Goal: Information Seeking & Learning: Learn about a topic

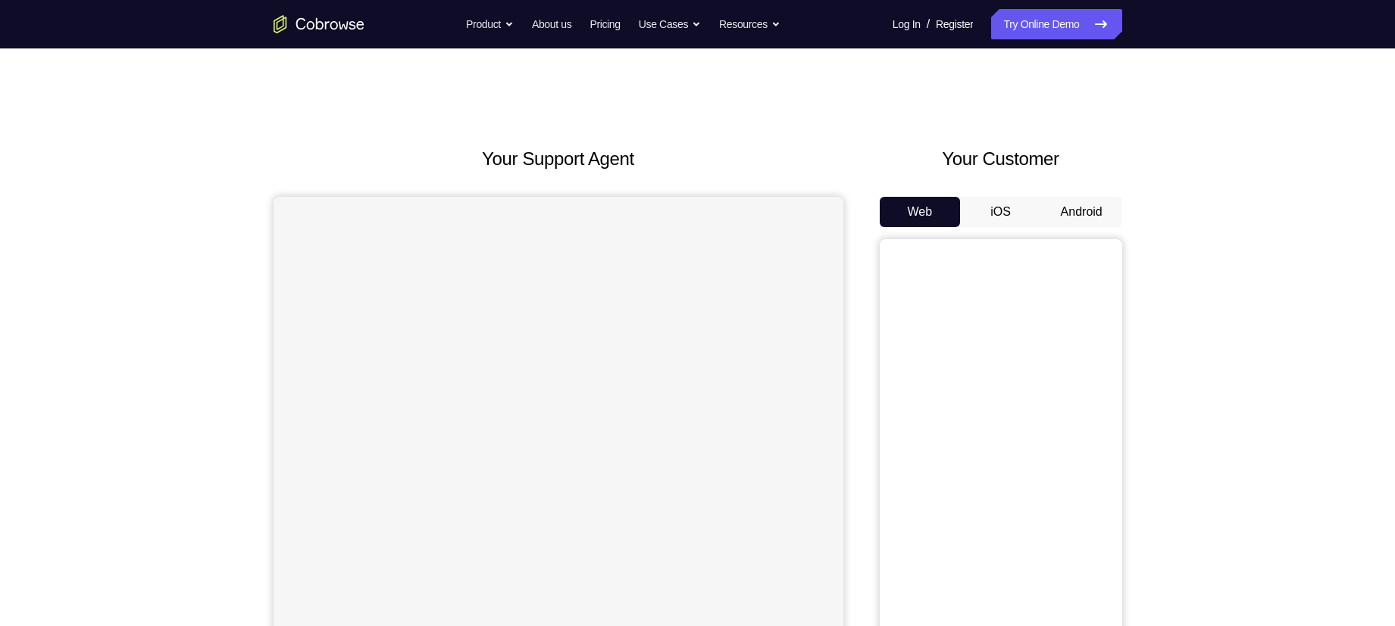
click at [1073, 192] on div "Your Customer Web iOS Android" at bounding box center [1000, 425] width 242 height 560
click at [1073, 199] on button "Android" at bounding box center [1081, 212] width 81 height 30
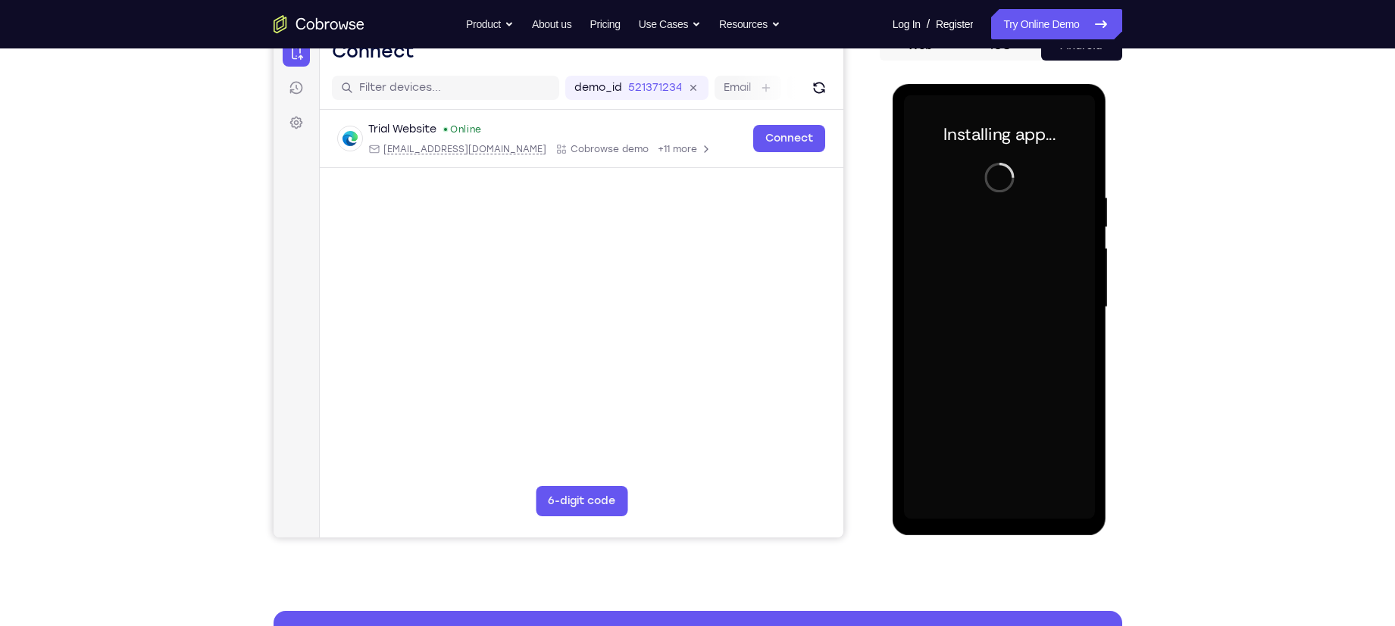
scroll to position [167, 0]
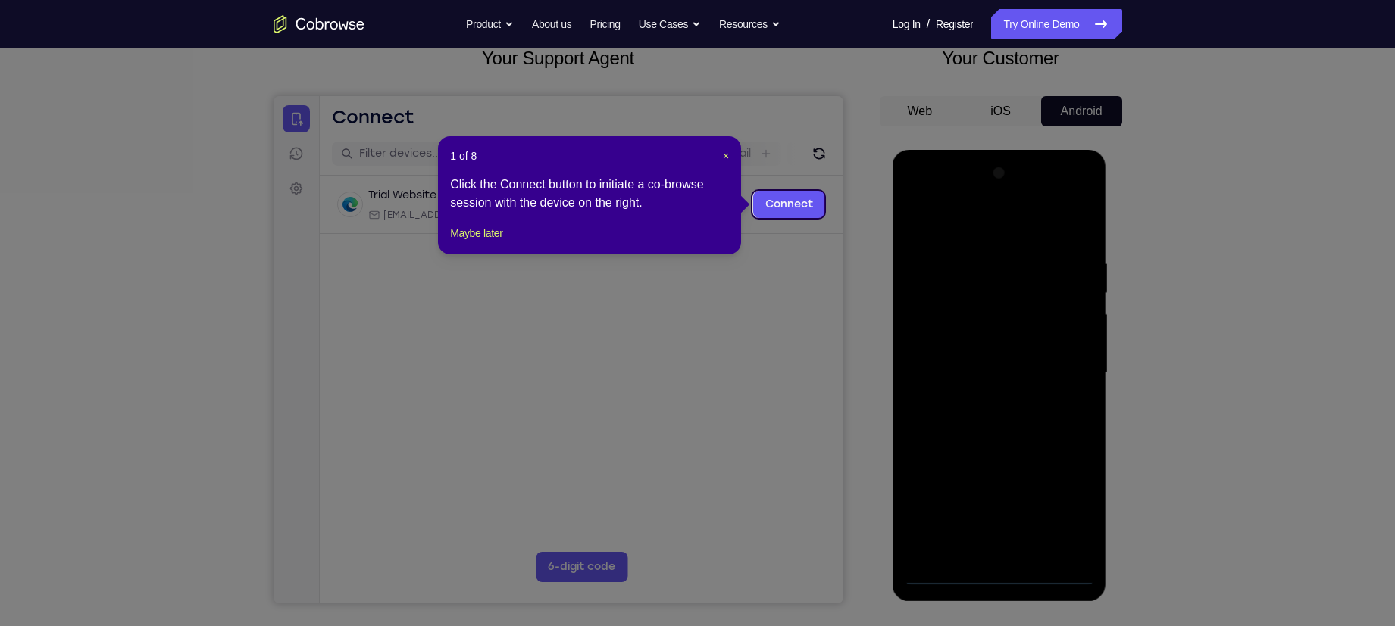
click at [724, 157] on span "×" at bounding box center [726, 156] width 6 height 12
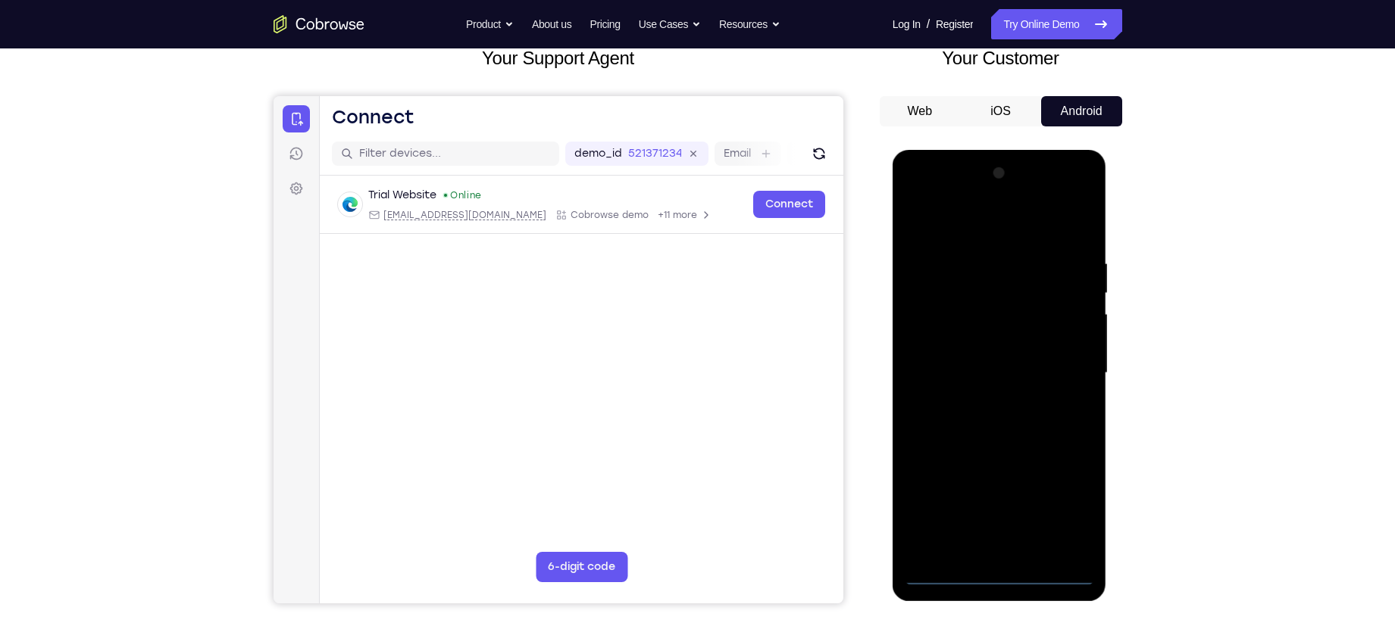
scroll to position [223, 0]
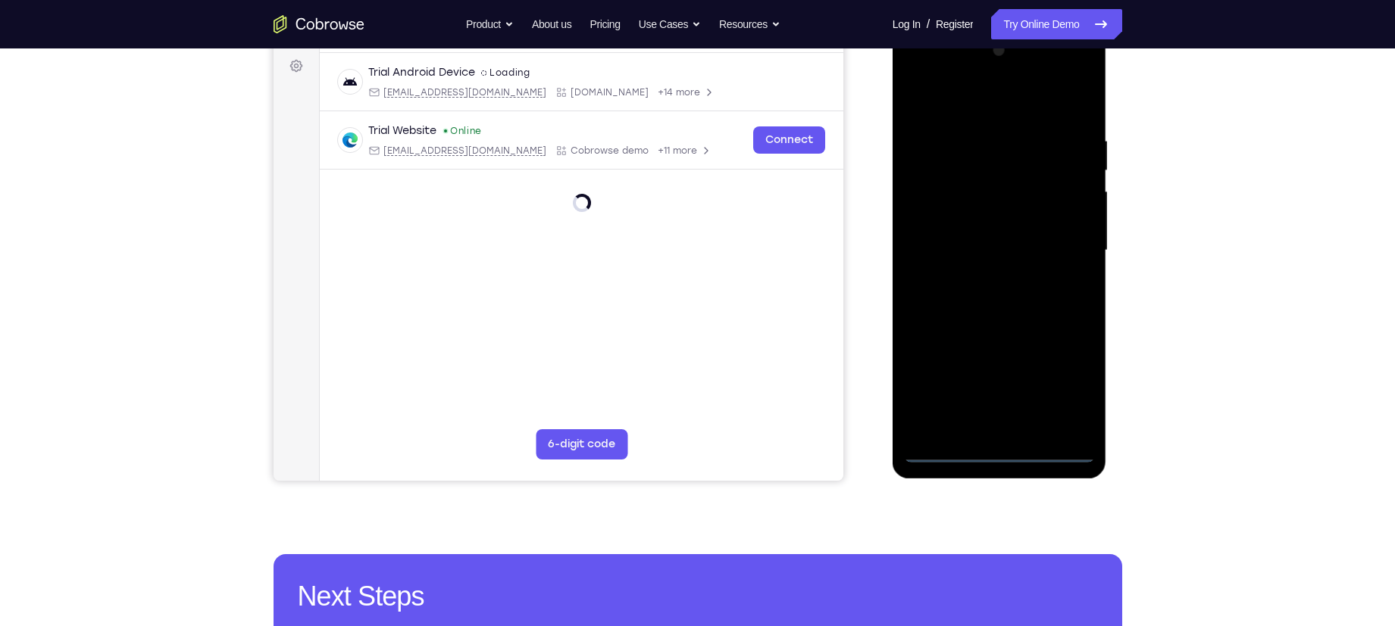
click at [998, 449] on div at bounding box center [999, 251] width 191 height 424
click at [1064, 381] on div at bounding box center [999, 251] width 191 height 424
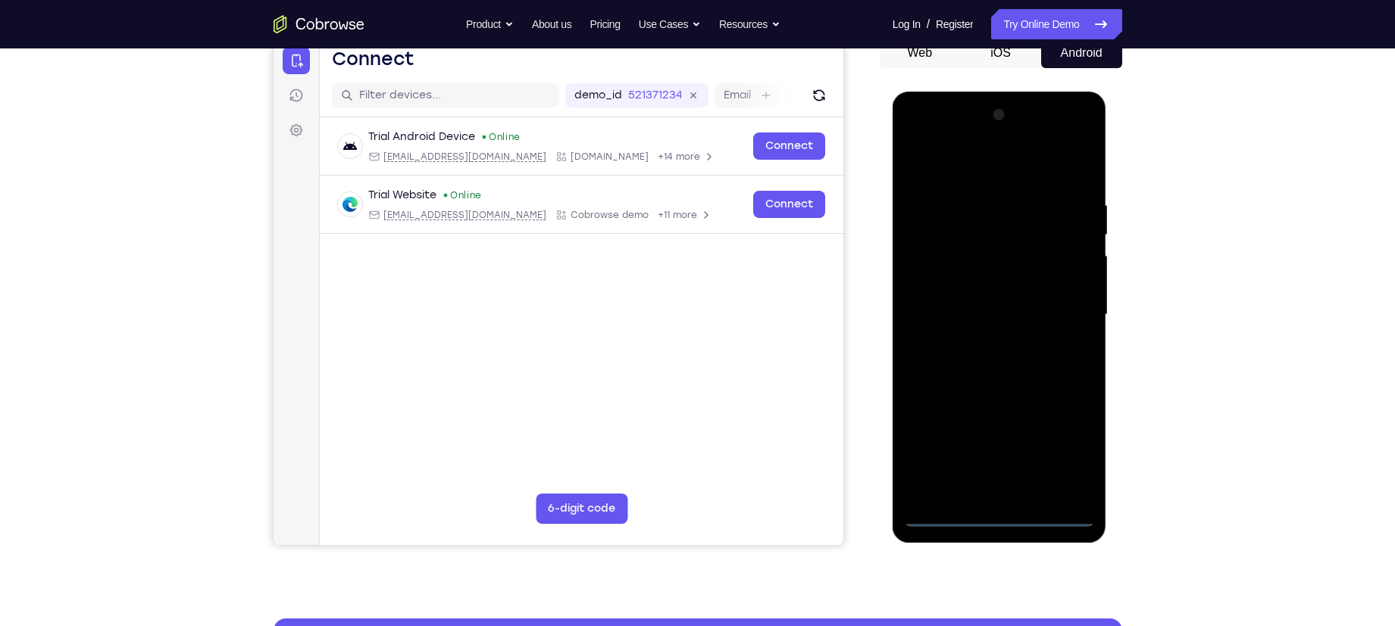
scroll to position [83, 0]
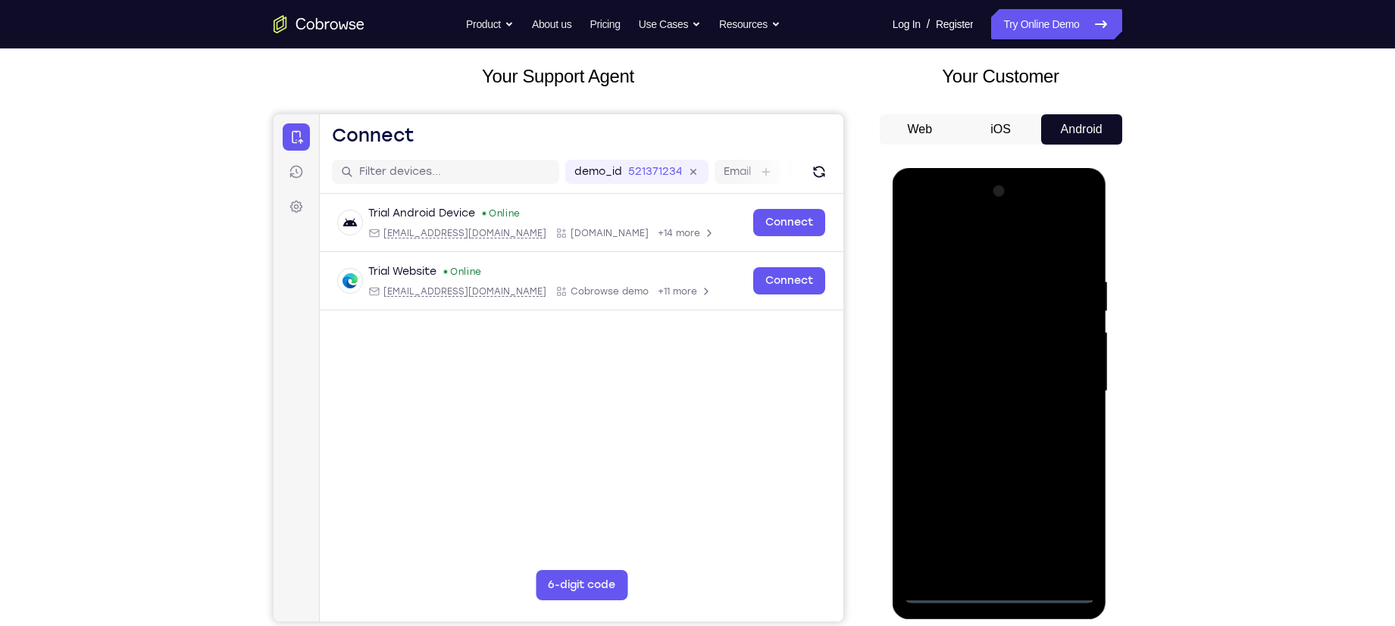
click at [957, 242] on div at bounding box center [999, 392] width 191 height 424
click at [1062, 377] on div at bounding box center [999, 392] width 191 height 424
click at [990, 414] on div at bounding box center [999, 392] width 191 height 424
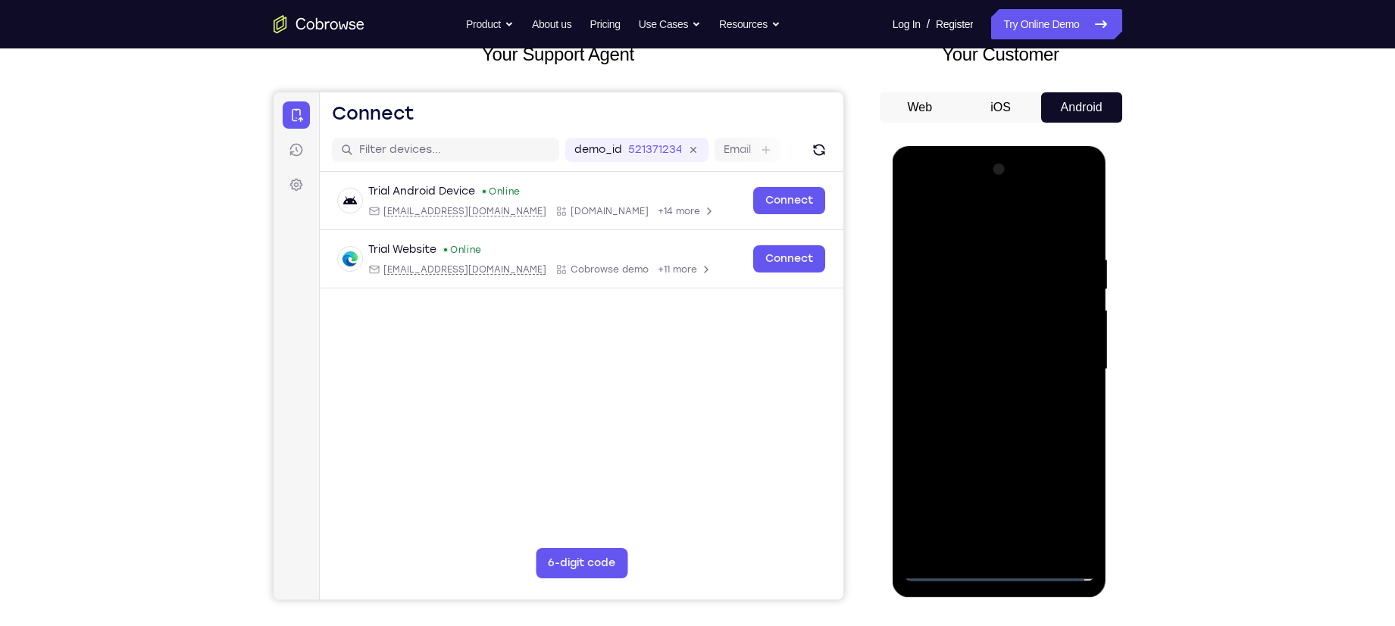
scroll to position [107, 0]
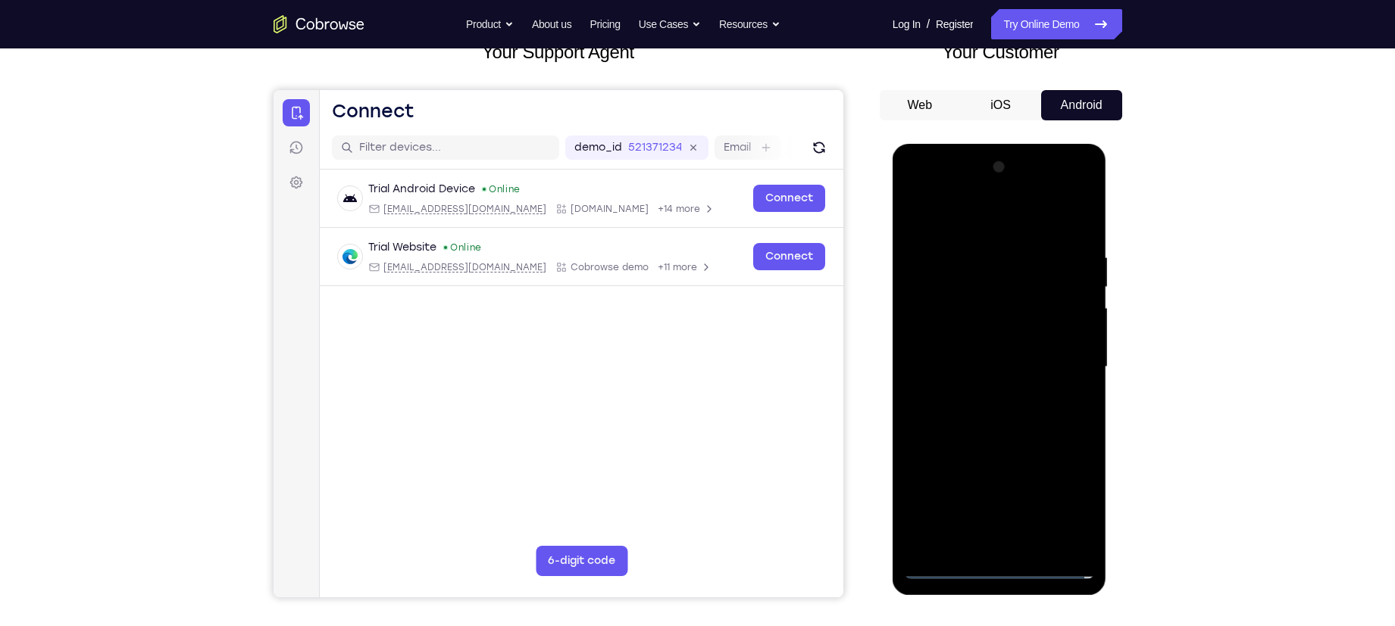
click at [986, 365] on div at bounding box center [999, 367] width 191 height 424
click at [947, 339] on div at bounding box center [999, 367] width 191 height 424
click at [1017, 368] on div at bounding box center [999, 367] width 191 height 424
click at [992, 420] on div at bounding box center [999, 367] width 191 height 424
click at [995, 440] on div at bounding box center [999, 367] width 191 height 424
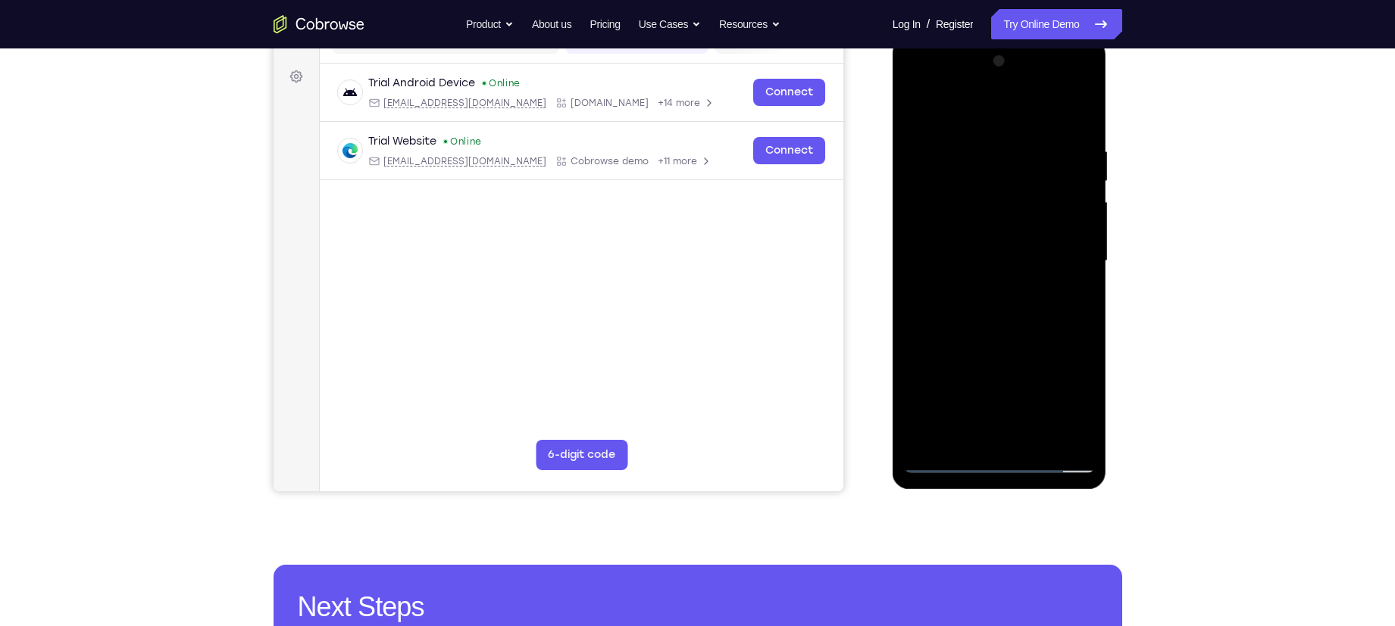
scroll to position [212, 0]
click at [1043, 438] on div at bounding box center [999, 262] width 191 height 424
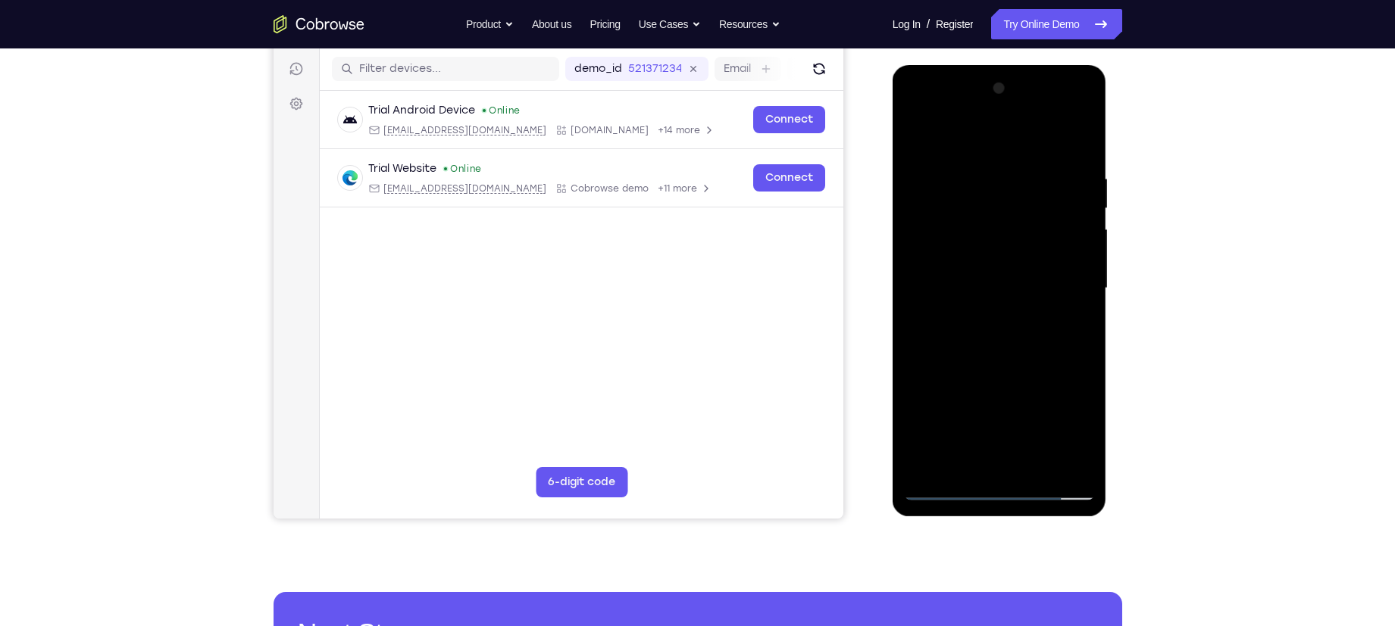
click at [1004, 366] on div at bounding box center [999, 289] width 191 height 424
click at [963, 261] on div at bounding box center [999, 289] width 191 height 424
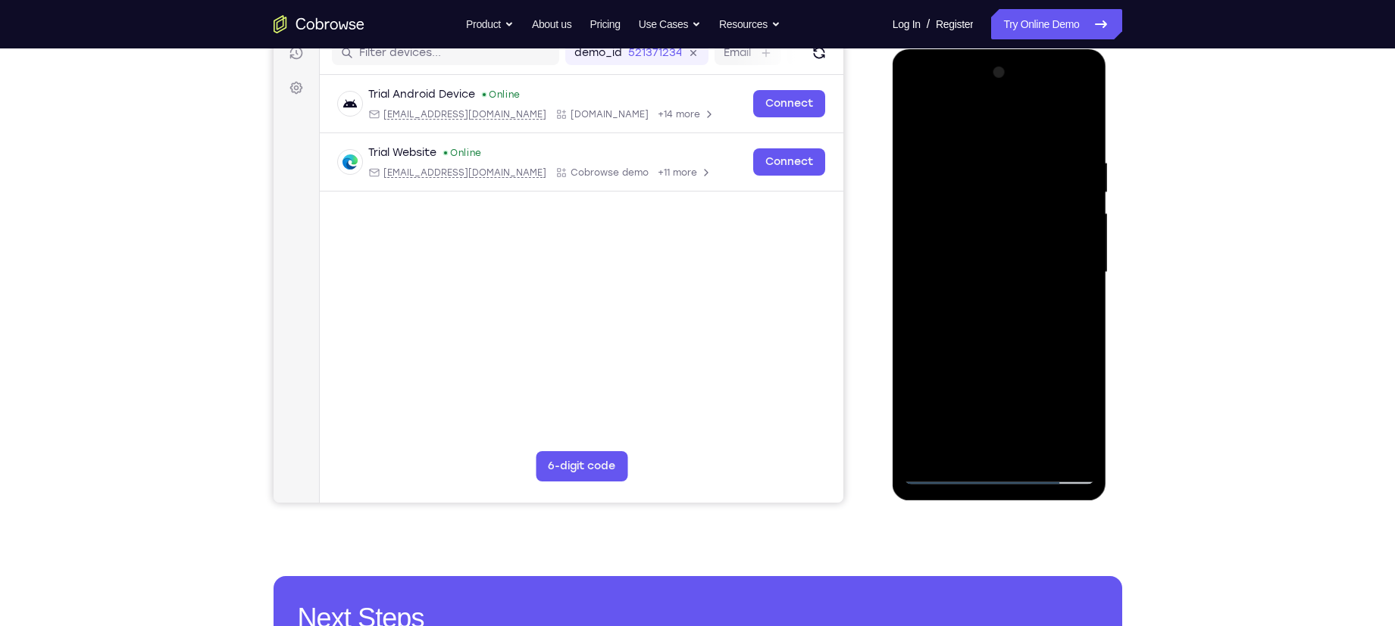
scroll to position [211, 0]
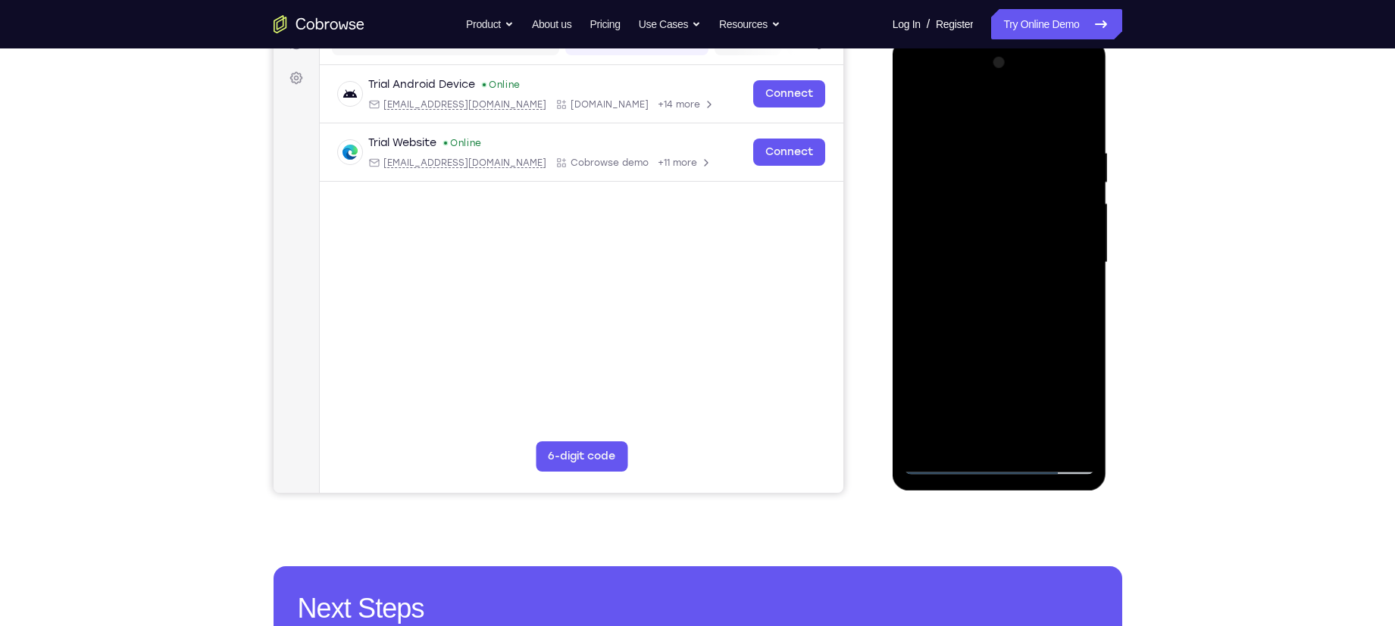
click at [954, 347] on div at bounding box center [999, 263] width 191 height 424
click at [970, 345] on div at bounding box center [999, 263] width 191 height 424
click at [1023, 332] on div at bounding box center [999, 263] width 191 height 424
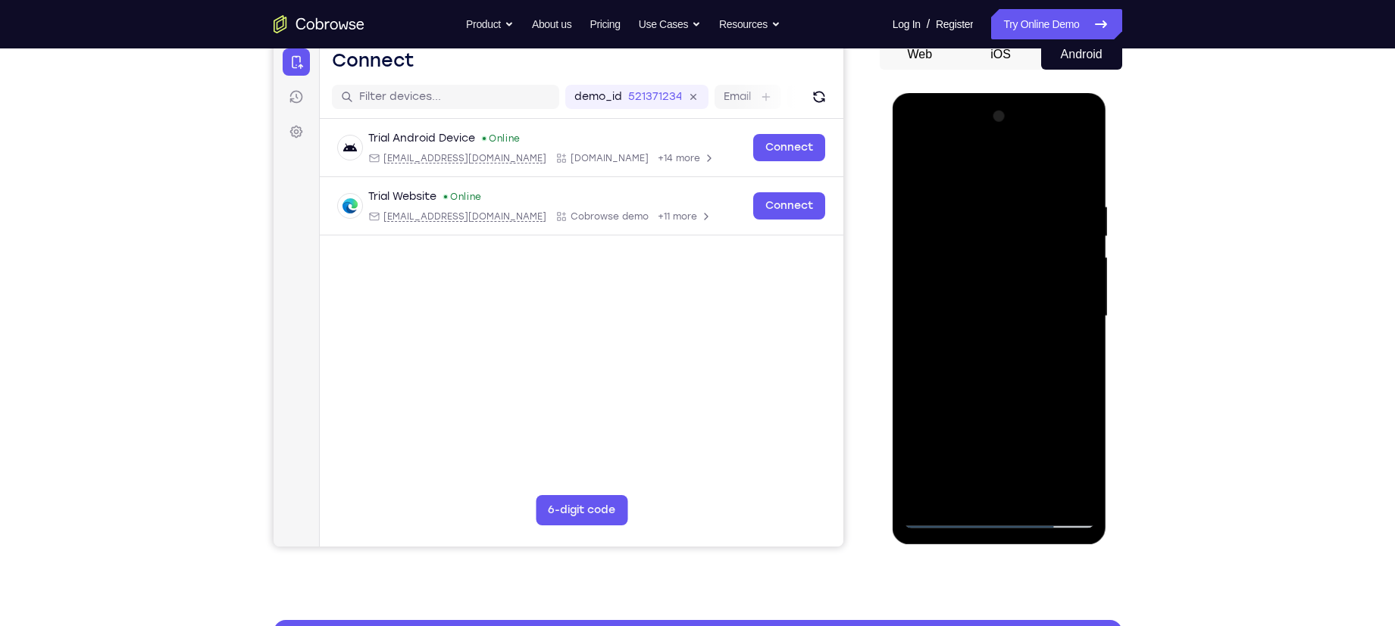
scroll to position [157, 0]
click at [964, 201] on div at bounding box center [999, 317] width 191 height 424
click at [989, 498] on div at bounding box center [999, 317] width 191 height 424
drag, startPoint x: 987, startPoint y: 455, endPoint x: 1023, endPoint y: 290, distance: 169.1
click at [1023, 290] on div at bounding box center [999, 317] width 191 height 424
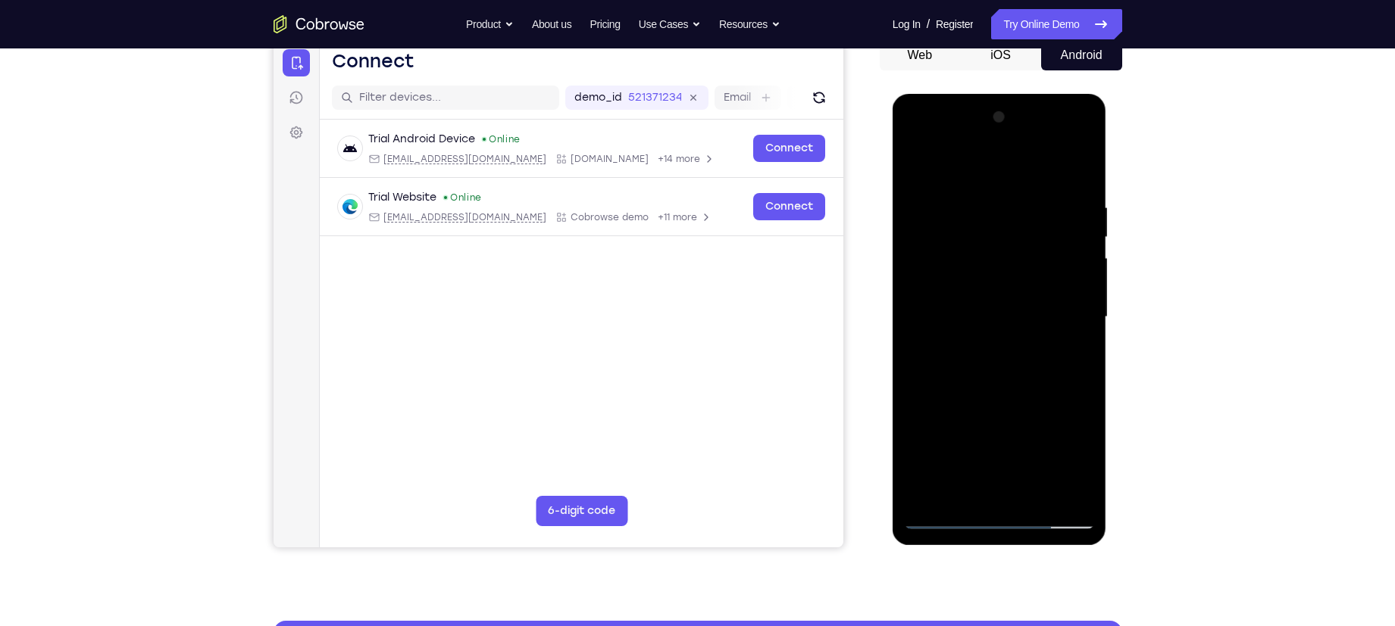
drag, startPoint x: 976, startPoint y: 495, endPoint x: 1007, endPoint y: 242, distance: 254.1
click at [1007, 242] on div at bounding box center [999, 317] width 191 height 424
drag, startPoint x: 968, startPoint y: 485, endPoint x: 992, endPoint y: 285, distance: 201.4
click at [992, 285] on div at bounding box center [999, 317] width 191 height 424
drag, startPoint x: 962, startPoint y: 455, endPoint x: 960, endPoint y: 292, distance: 162.9
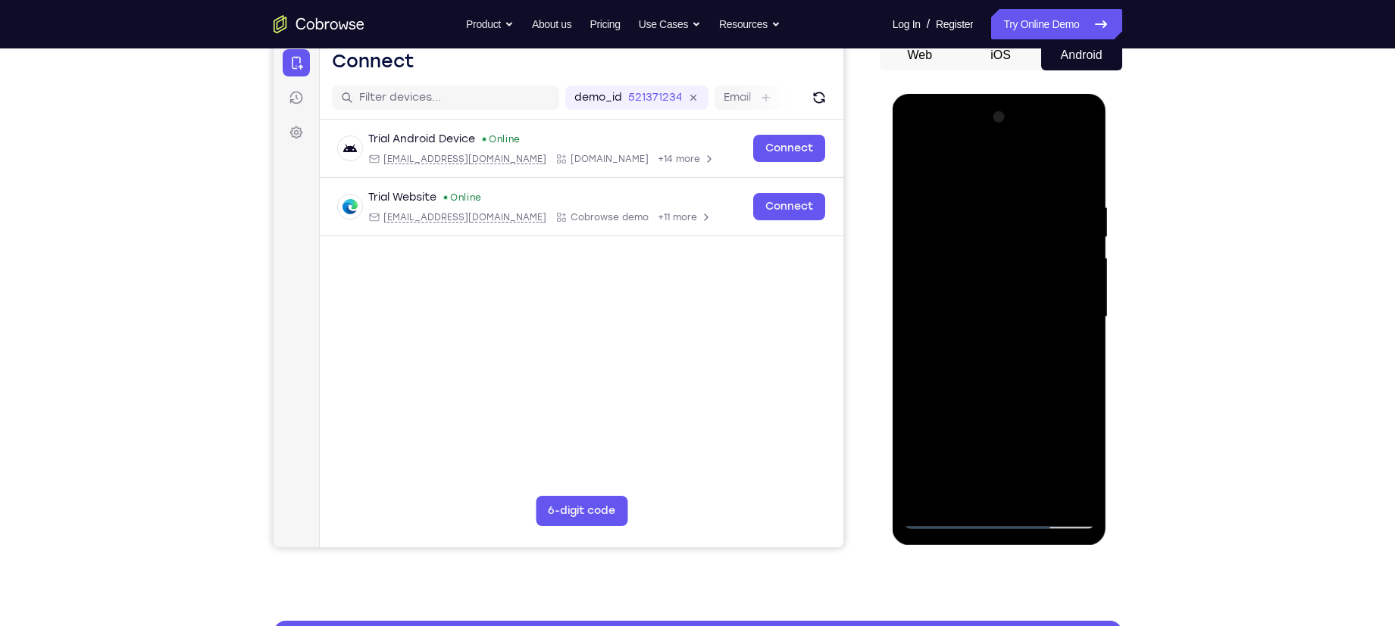
click at [960, 292] on div at bounding box center [999, 317] width 191 height 424
drag, startPoint x: 942, startPoint y: 455, endPoint x: 954, endPoint y: 324, distance: 131.6
click at [954, 324] on div at bounding box center [999, 317] width 191 height 424
drag, startPoint x: 938, startPoint y: 220, endPoint x: 900, endPoint y: 357, distance: 141.5
click at [900, 357] on div at bounding box center [999, 319] width 214 height 451
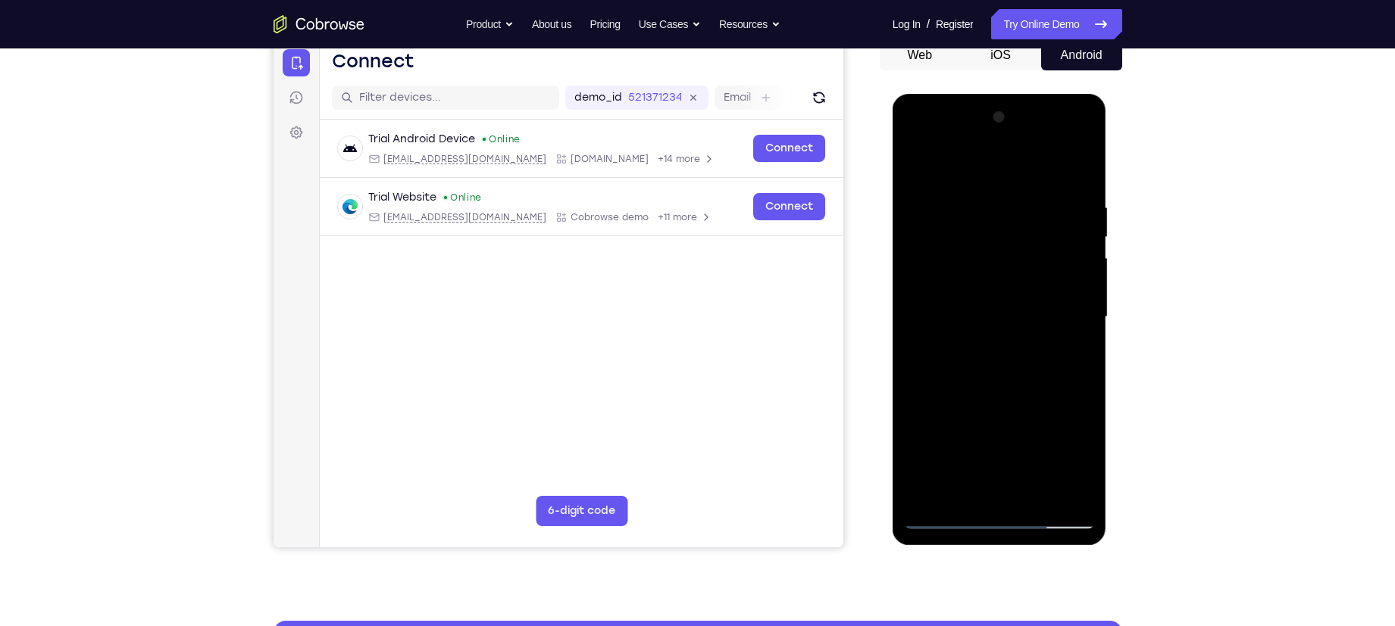
drag, startPoint x: 931, startPoint y: 239, endPoint x: 957, endPoint y: 380, distance: 143.4
click at [957, 380] on div at bounding box center [999, 317] width 191 height 424
drag, startPoint x: 926, startPoint y: 221, endPoint x: 951, endPoint y: 131, distance: 93.7
click at [951, 131] on div at bounding box center [999, 317] width 191 height 424
drag, startPoint x: 959, startPoint y: 421, endPoint x: 979, endPoint y: 165, distance: 256.8
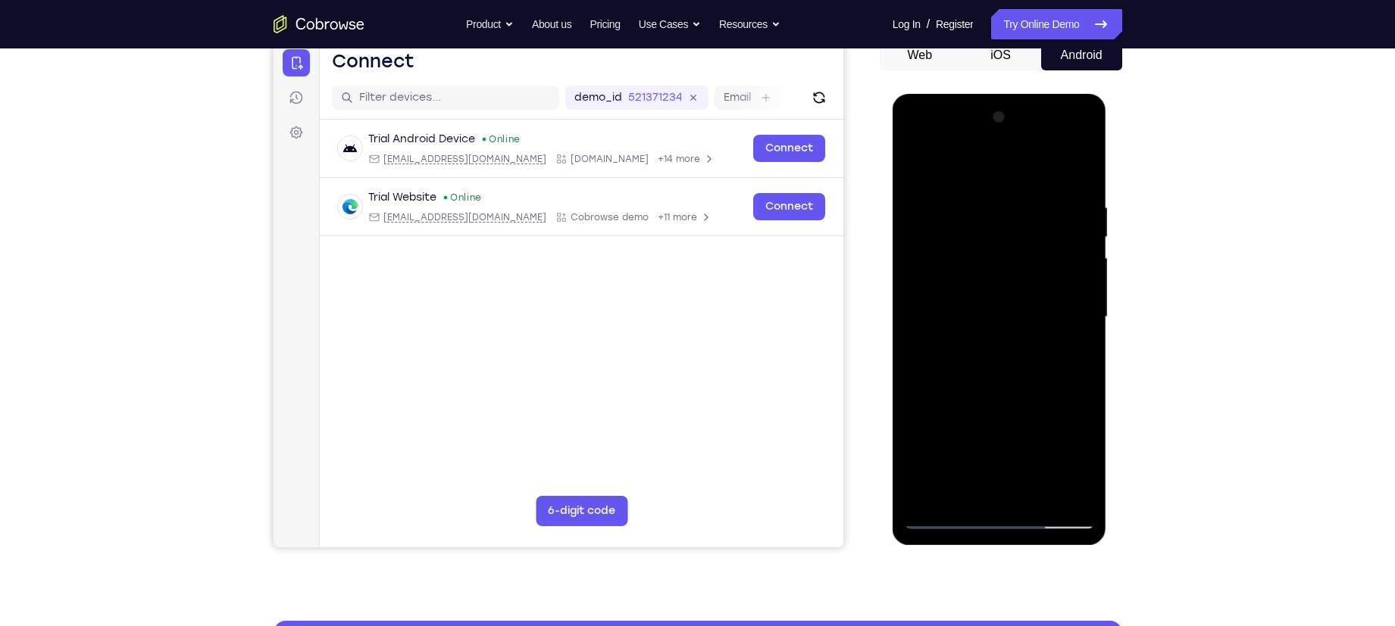
click at [979, 165] on div at bounding box center [999, 317] width 191 height 424
drag, startPoint x: 965, startPoint y: 442, endPoint x: 1027, endPoint y: 133, distance: 315.2
click at [1027, 133] on div at bounding box center [999, 317] width 191 height 424
drag, startPoint x: 986, startPoint y: 438, endPoint x: 1017, endPoint y: 264, distance: 176.1
click at [1017, 264] on div at bounding box center [999, 317] width 191 height 424
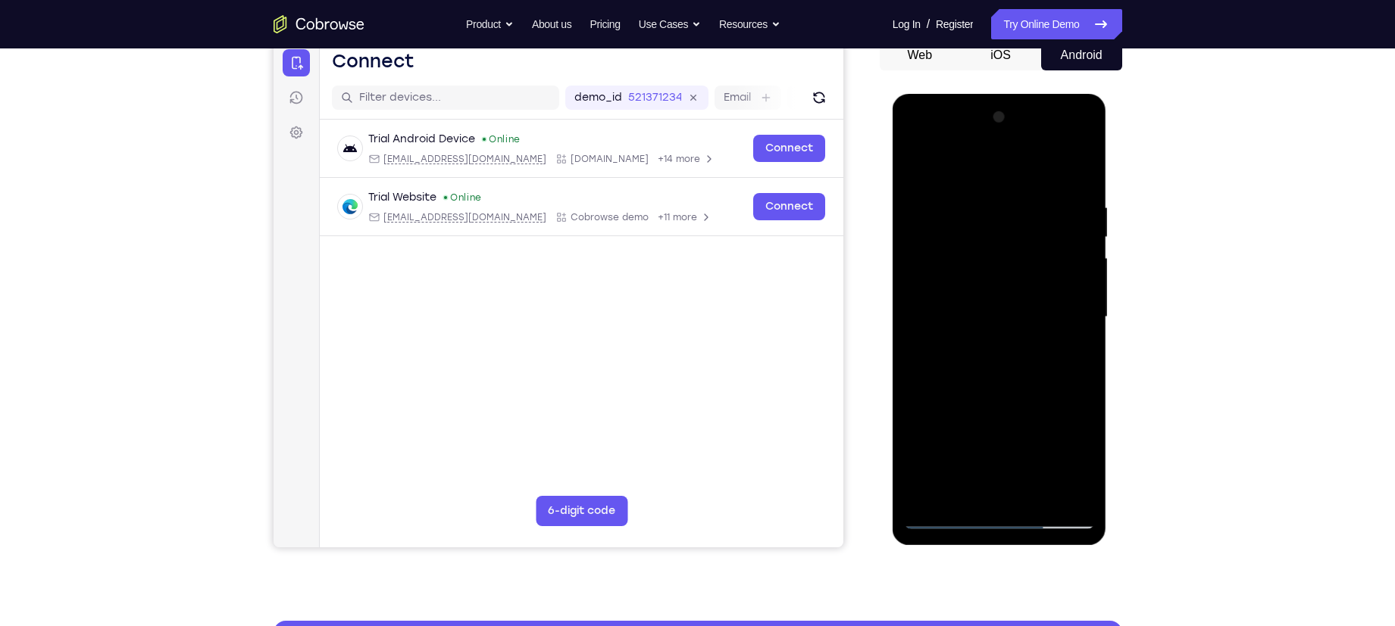
drag, startPoint x: 932, startPoint y: 466, endPoint x: 907, endPoint y: 539, distance: 77.6
click at [907, 539] on div at bounding box center [999, 319] width 214 height 451
drag, startPoint x: 944, startPoint y: 437, endPoint x: 964, endPoint y: 277, distance: 161.1
click at [964, 277] on div at bounding box center [999, 317] width 191 height 424
click at [922, 479] on div at bounding box center [999, 317] width 191 height 424
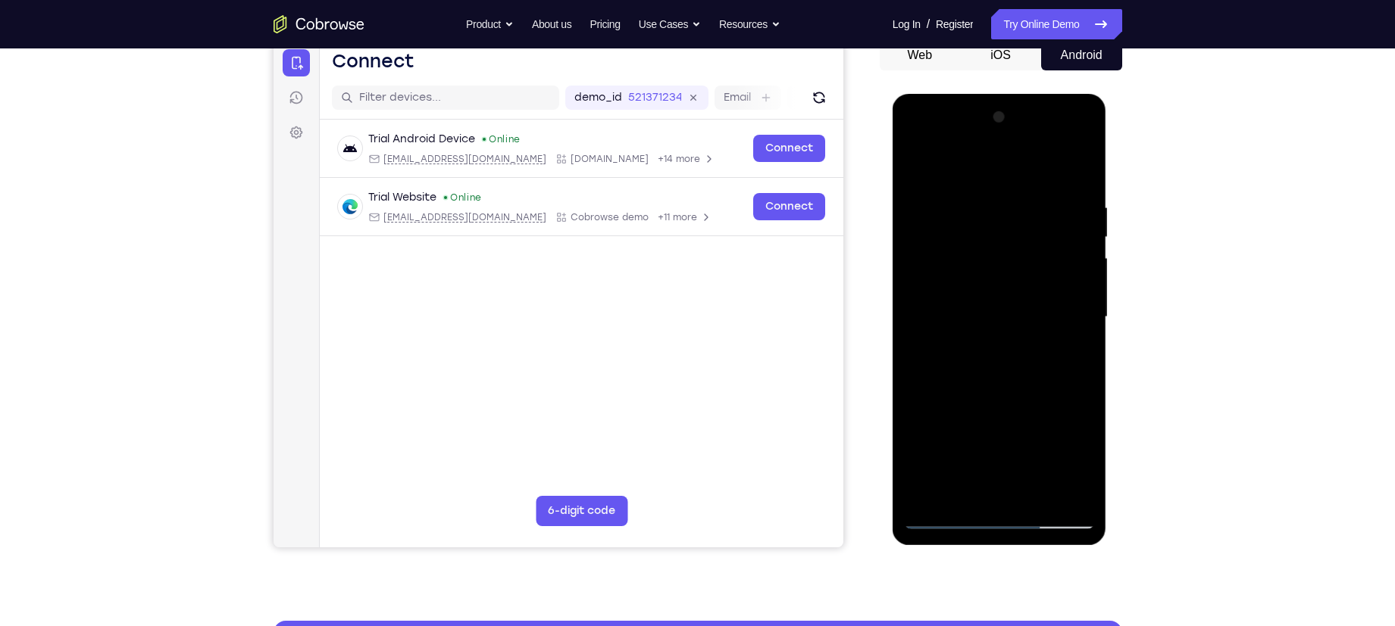
scroll to position [177, 0]
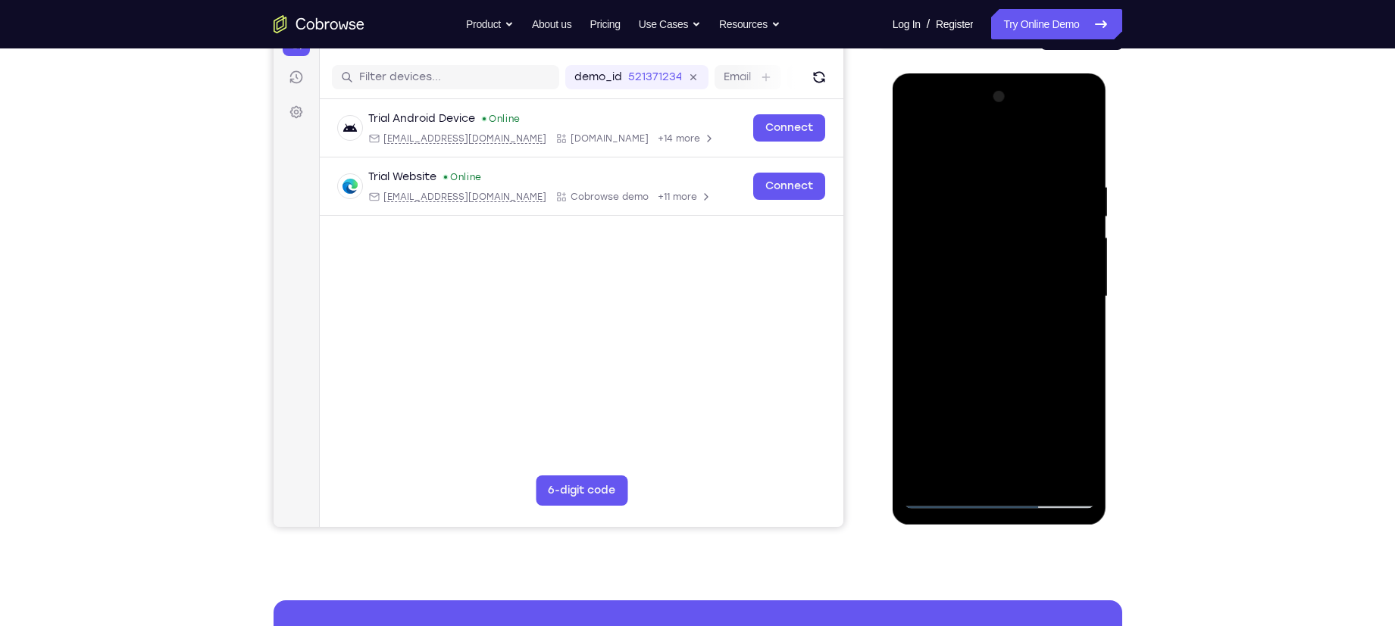
click at [924, 283] on div at bounding box center [999, 297] width 191 height 424
click at [1056, 463] on div at bounding box center [999, 297] width 191 height 424
click at [940, 499] on div at bounding box center [999, 297] width 191 height 424
click at [969, 270] on div at bounding box center [999, 297] width 191 height 424
click at [1077, 361] on div at bounding box center [999, 297] width 191 height 424
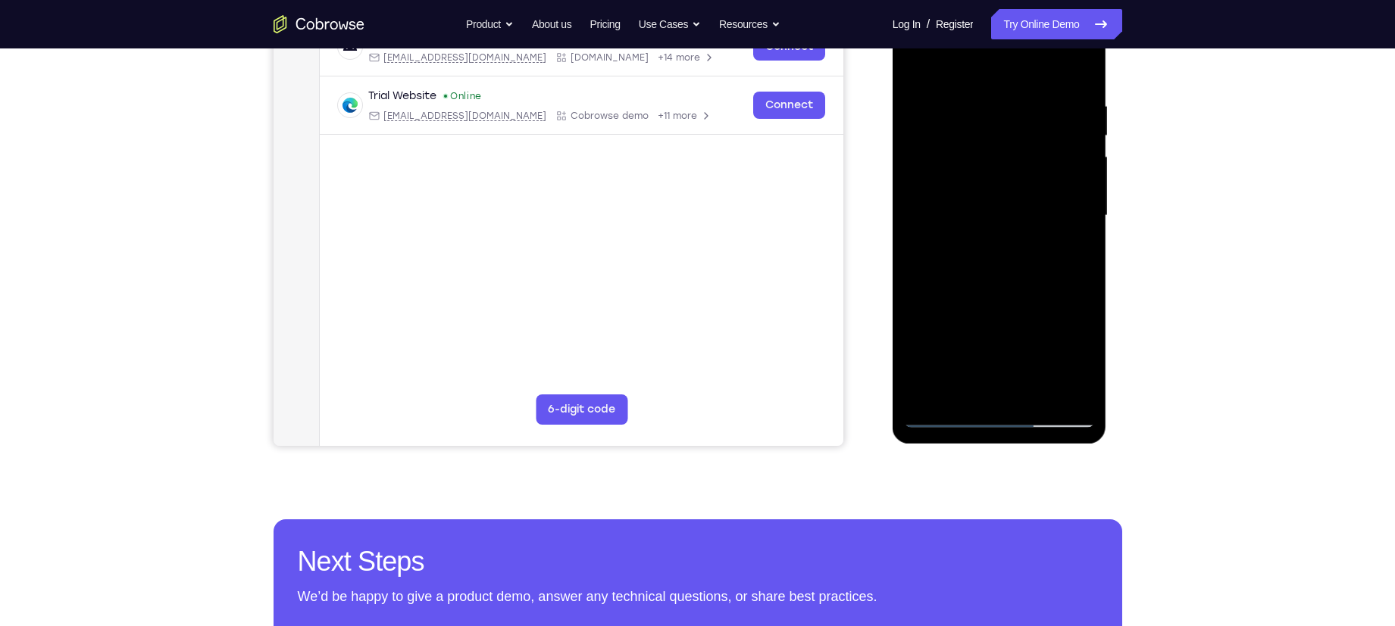
scroll to position [261, 0]
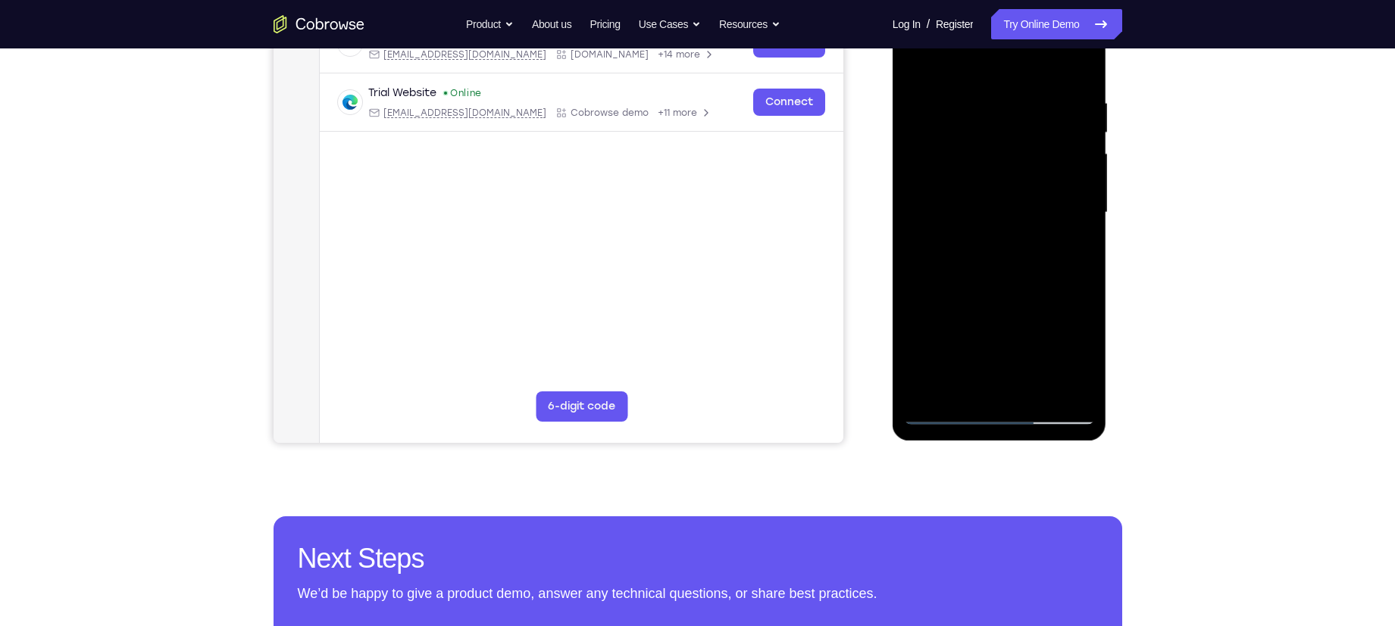
click at [946, 417] on div at bounding box center [999, 213] width 191 height 424
click at [943, 414] on div at bounding box center [999, 213] width 191 height 424
click at [959, 383] on div at bounding box center [999, 213] width 191 height 424
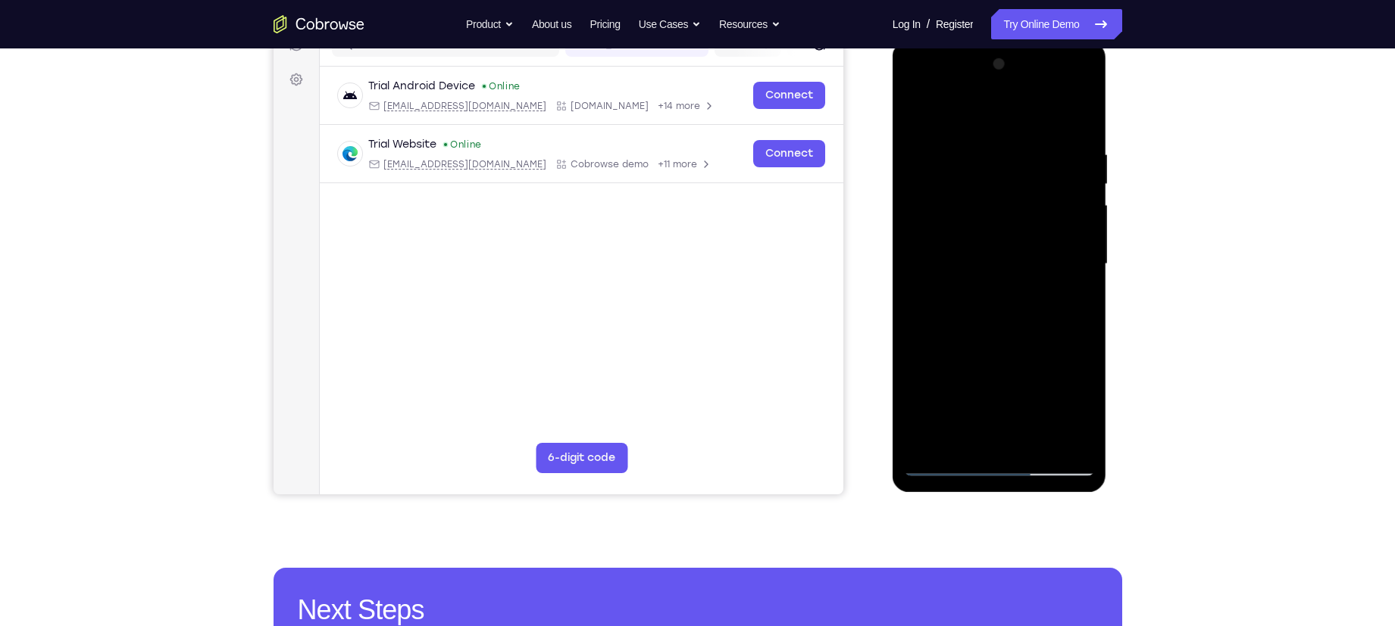
scroll to position [208, 0]
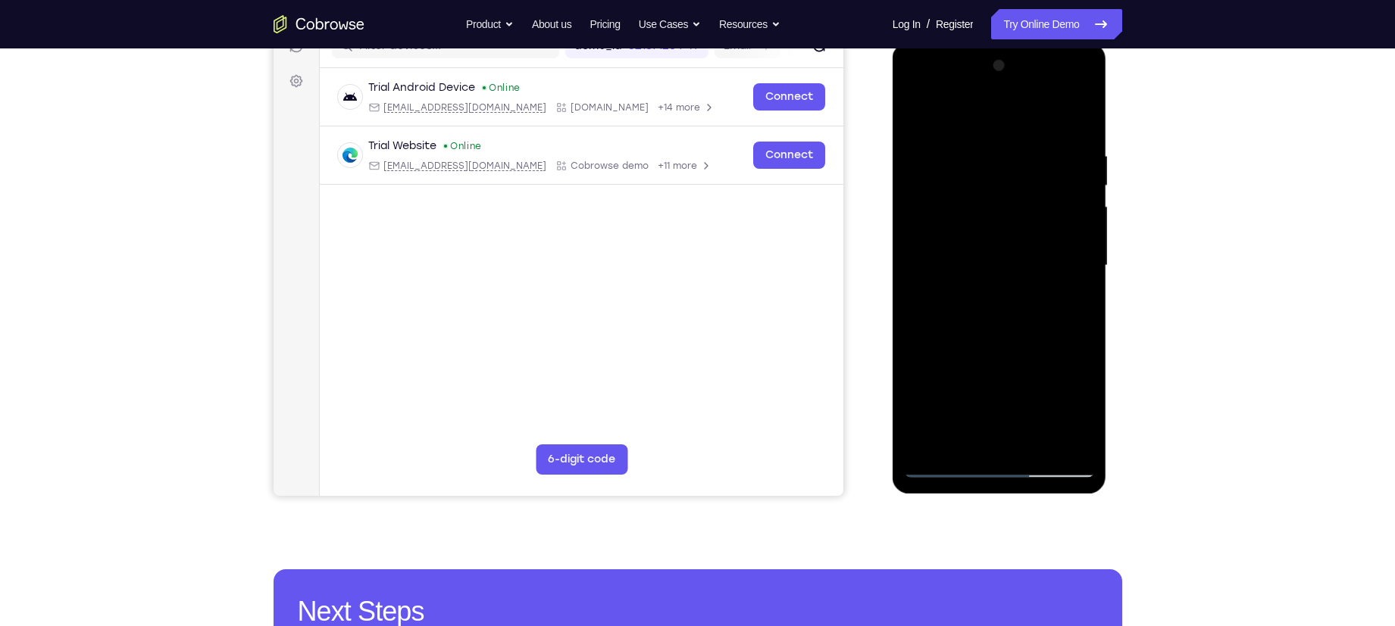
click at [1039, 414] on div at bounding box center [999, 266] width 191 height 424
click at [1031, 353] on div at bounding box center [999, 266] width 191 height 424
click at [967, 352] on div at bounding box center [999, 266] width 191 height 424
click at [1023, 386] on div at bounding box center [999, 266] width 191 height 424
click at [981, 419] on div at bounding box center [999, 266] width 191 height 424
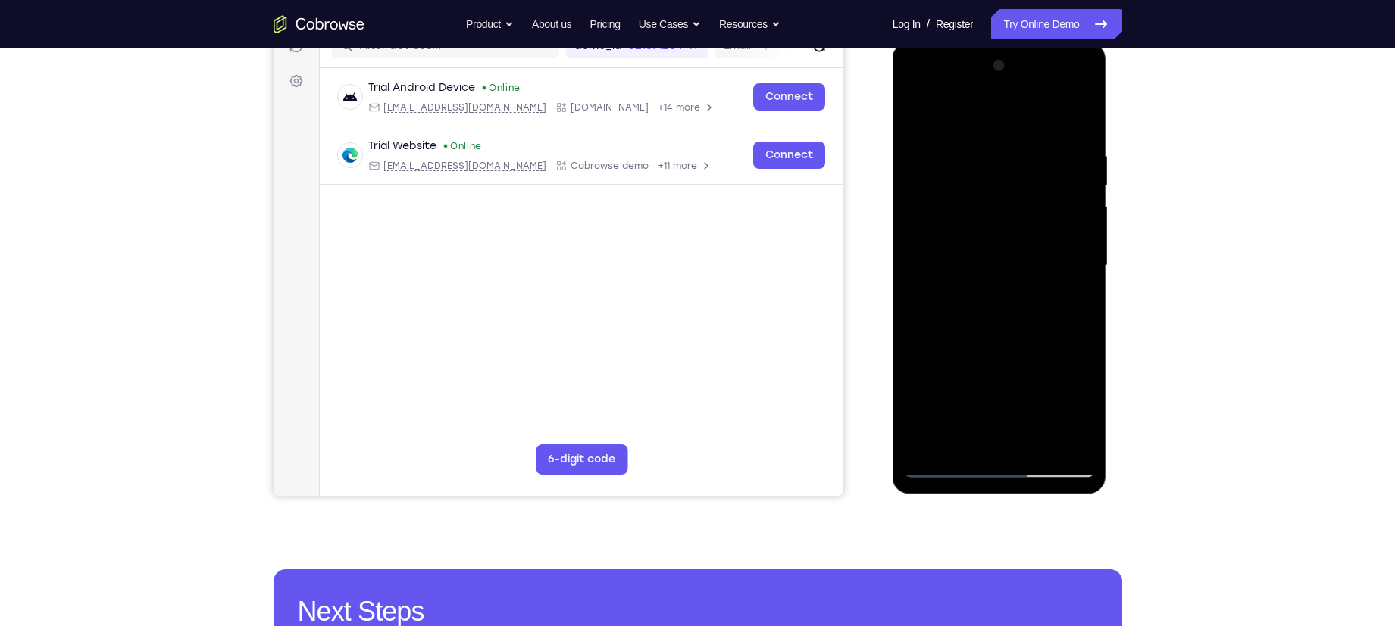
click at [987, 442] on div at bounding box center [999, 266] width 191 height 424
click at [1011, 412] on div at bounding box center [999, 266] width 191 height 424
click at [989, 383] on div at bounding box center [999, 266] width 191 height 424
click at [996, 383] on div at bounding box center [999, 266] width 191 height 424
click at [995, 436] on div at bounding box center [999, 266] width 191 height 424
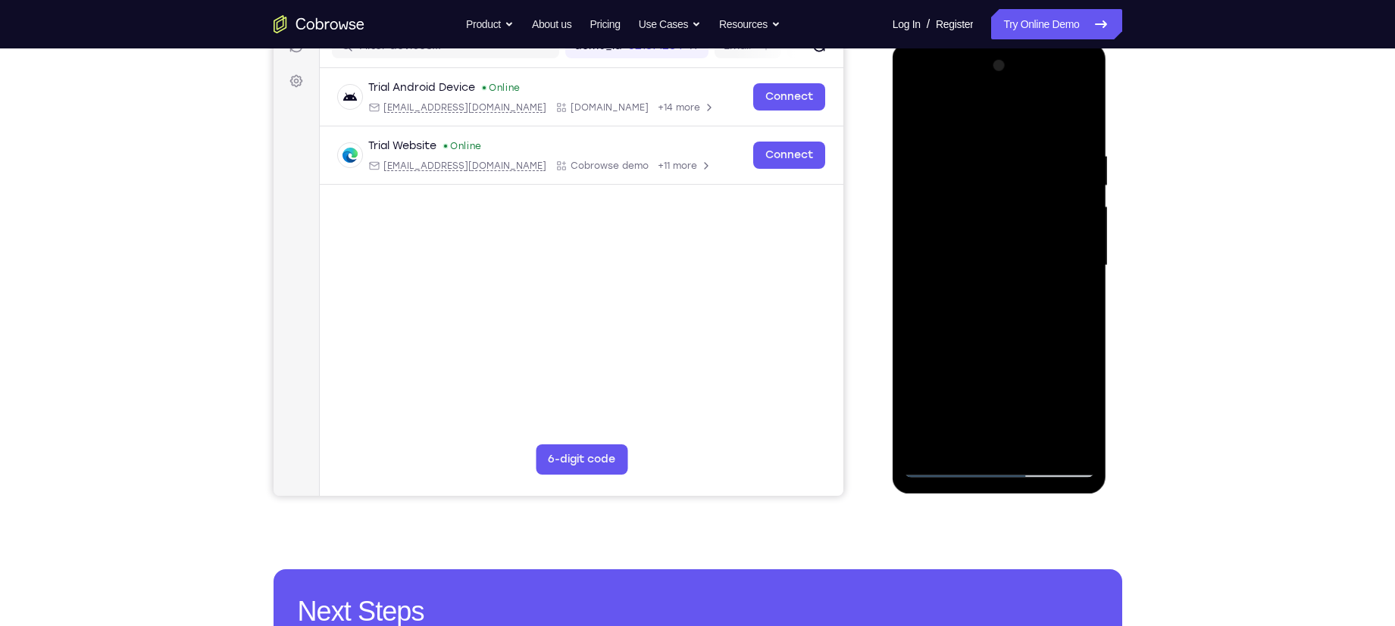
click at [998, 380] on div at bounding box center [999, 266] width 191 height 424
click at [998, 330] on div at bounding box center [999, 266] width 191 height 424
drag, startPoint x: 943, startPoint y: 441, endPoint x: 943, endPoint y: 398, distance: 43.2
click at [943, 398] on div at bounding box center [999, 266] width 191 height 424
click at [961, 353] on div at bounding box center [999, 266] width 191 height 424
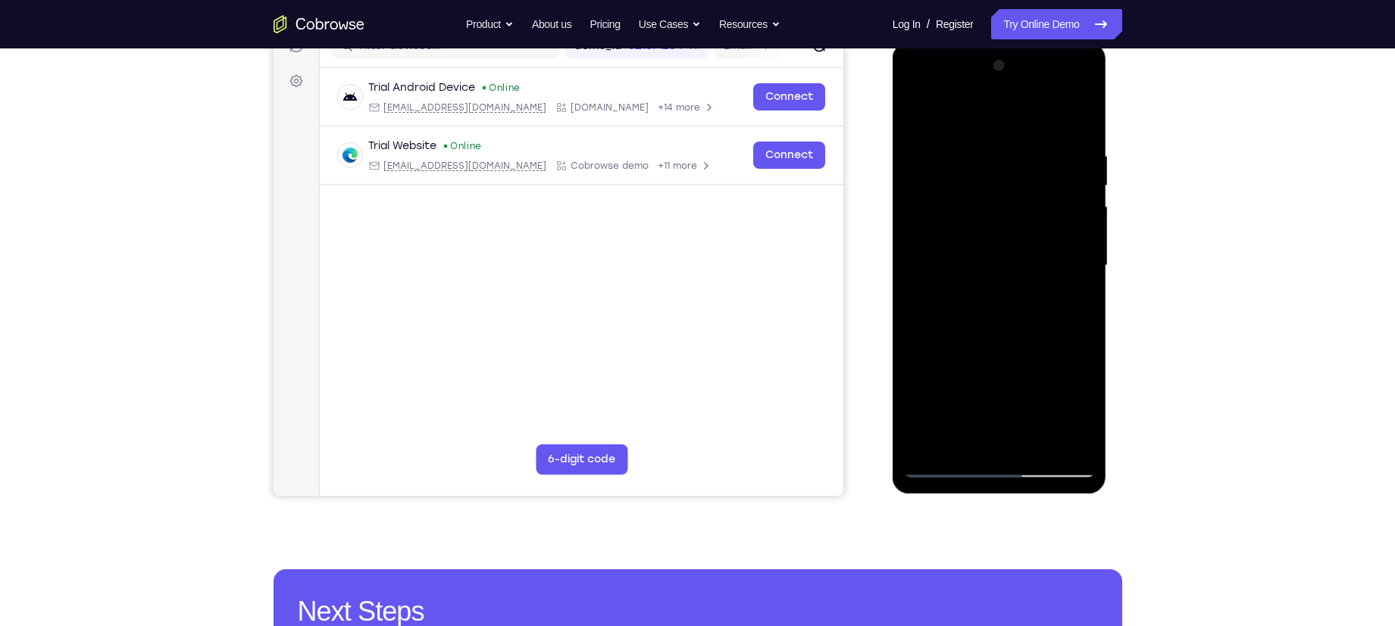
click at [1075, 292] on div at bounding box center [999, 266] width 191 height 424
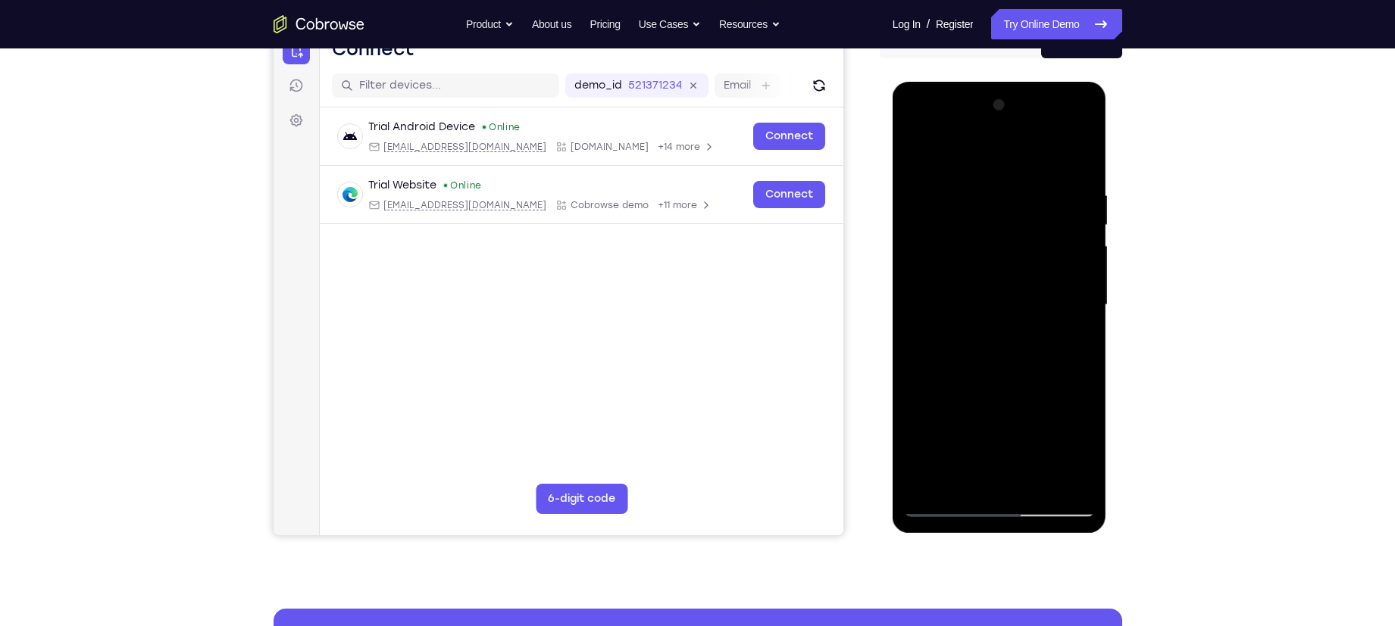
click at [1048, 254] on div at bounding box center [999, 305] width 191 height 424
click at [1062, 387] on div at bounding box center [999, 305] width 191 height 424
click at [998, 423] on div at bounding box center [999, 305] width 191 height 424
click at [997, 423] on div at bounding box center [999, 305] width 191 height 424
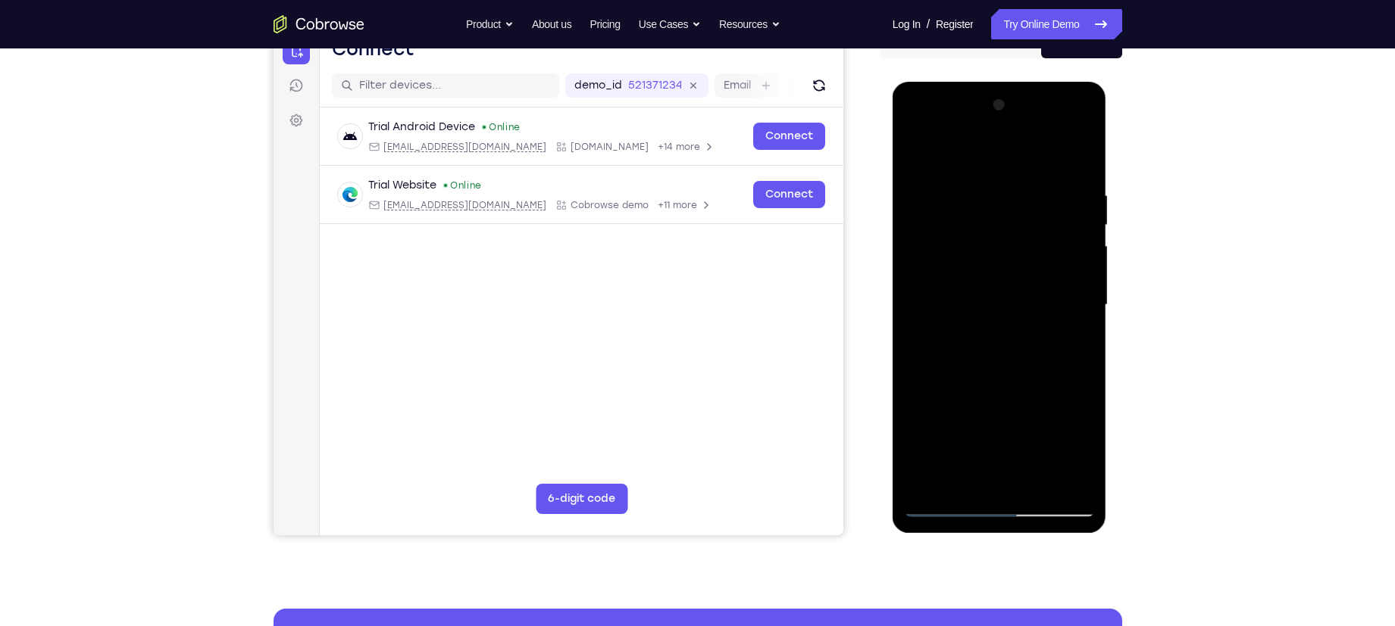
click at [1037, 398] on div at bounding box center [999, 305] width 191 height 424
click at [1008, 483] on div at bounding box center [999, 305] width 191 height 424
click at [959, 420] on div at bounding box center [999, 305] width 191 height 424
click at [922, 427] on div at bounding box center [999, 305] width 191 height 424
click at [986, 484] on div at bounding box center [999, 305] width 191 height 424
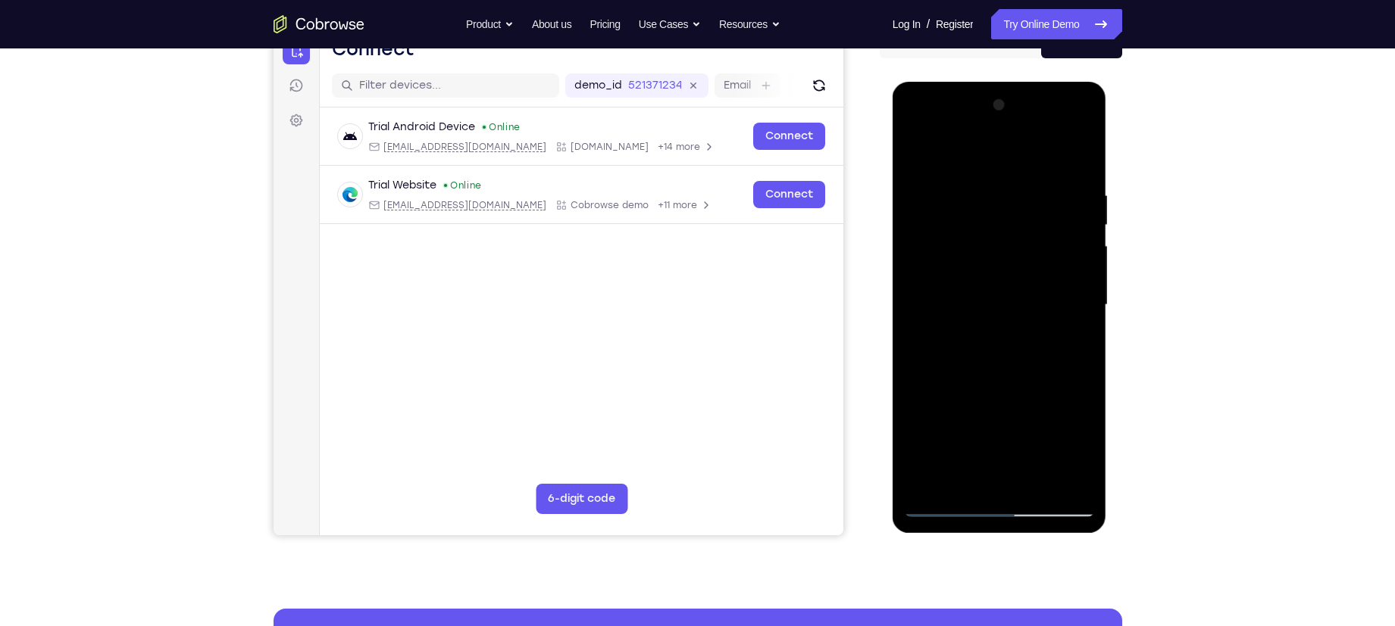
click at [1051, 419] on div at bounding box center [999, 305] width 191 height 424
click at [971, 392] on div at bounding box center [999, 305] width 191 height 424
click at [948, 433] on div at bounding box center [999, 305] width 191 height 424
click at [919, 425] on div at bounding box center [999, 305] width 191 height 424
click at [1003, 487] on div at bounding box center [999, 305] width 191 height 424
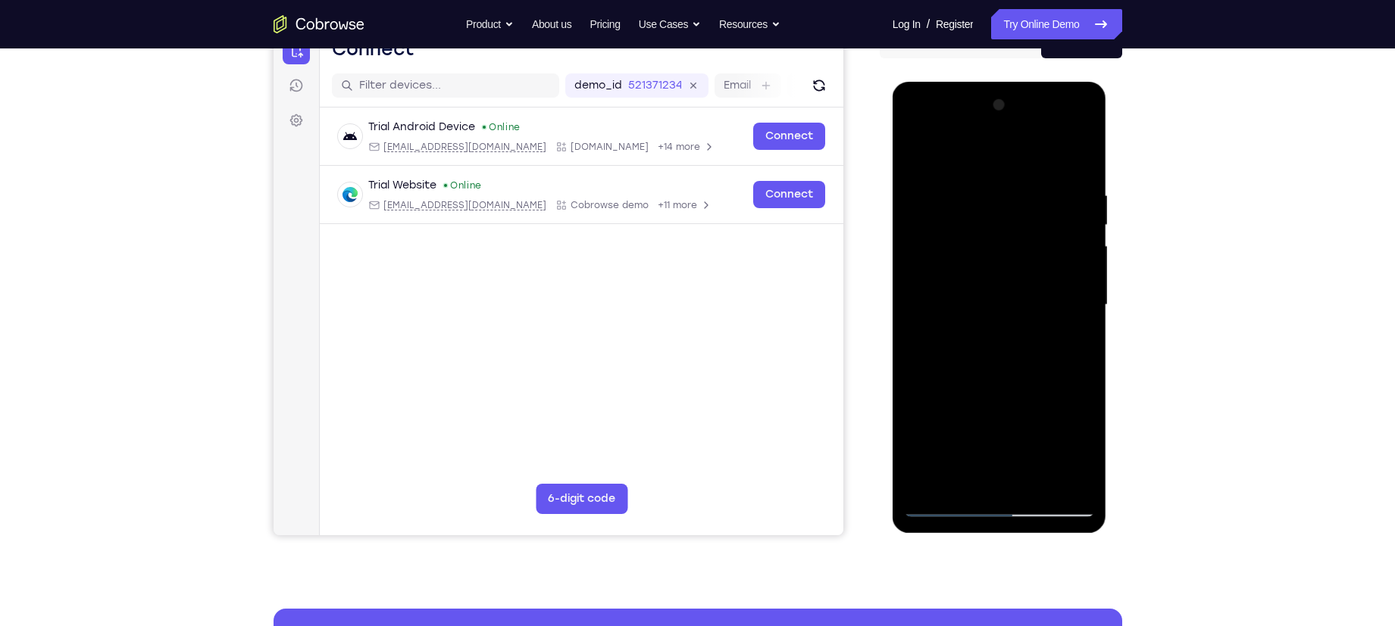
click at [998, 420] on div at bounding box center [999, 305] width 191 height 424
click at [983, 422] on div at bounding box center [999, 305] width 191 height 424
click at [1064, 426] on div at bounding box center [999, 305] width 191 height 424
click at [985, 427] on div at bounding box center [999, 305] width 191 height 424
click at [998, 423] on div at bounding box center [999, 305] width 191 height 424
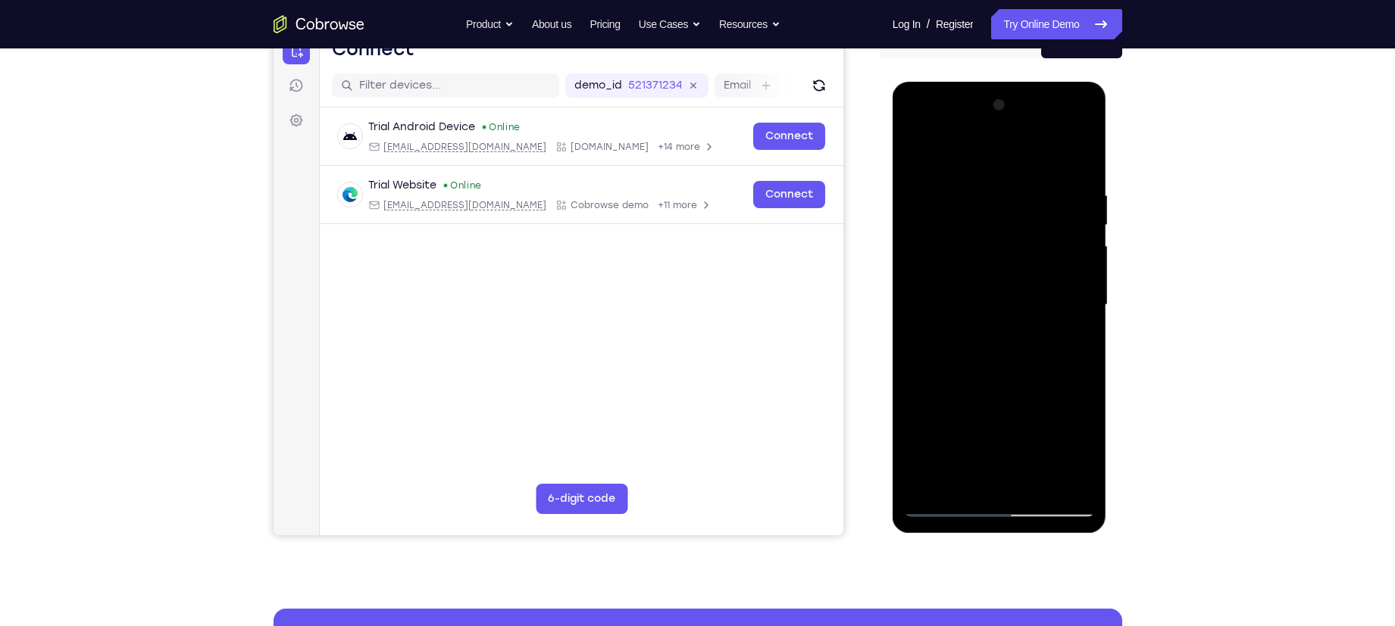
click at [1050, 430] on div at bounding box center [999, 305] width 191 height 424
click at [1024, 468] on div at bounding box center [999, 305] width 191 height 424
click at [1066, 448] on div at bounding box center [999, 305] width 191 height 424
click at [994, 426] on div at bounding box center [999, 305] width 191 height 424
click at [982, 470] on div at bounding box center [999, 305] width 191 height 424
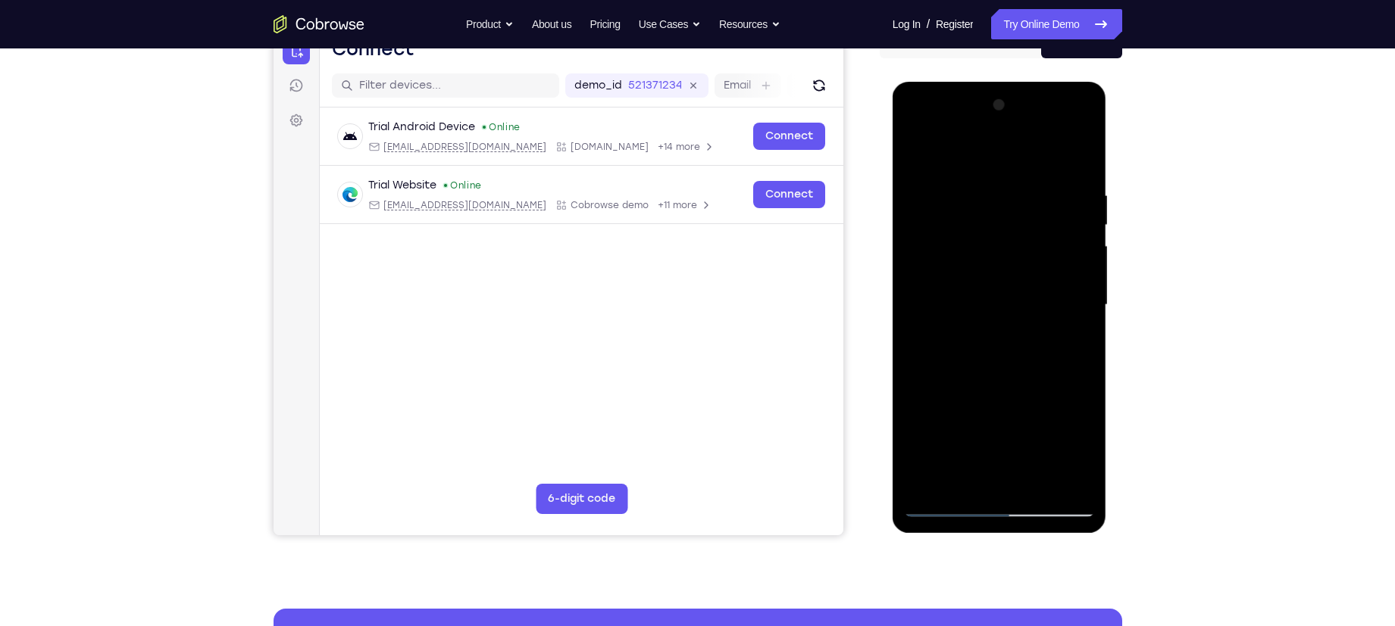
click at [983, 391] on div at bounding box center [999, 305] width 191 height 424
click at [984, 451] on div at bounding box center [999, 305] width 191 height 424
click at [993, 470] on div at bounding box center [999, 305] width 191 height 424
click at [996, 425] on div at bounding box center [999, 305] width 191 height 424
click at [983, 426] on div at bounding box center [999, 305] width 191 height 424
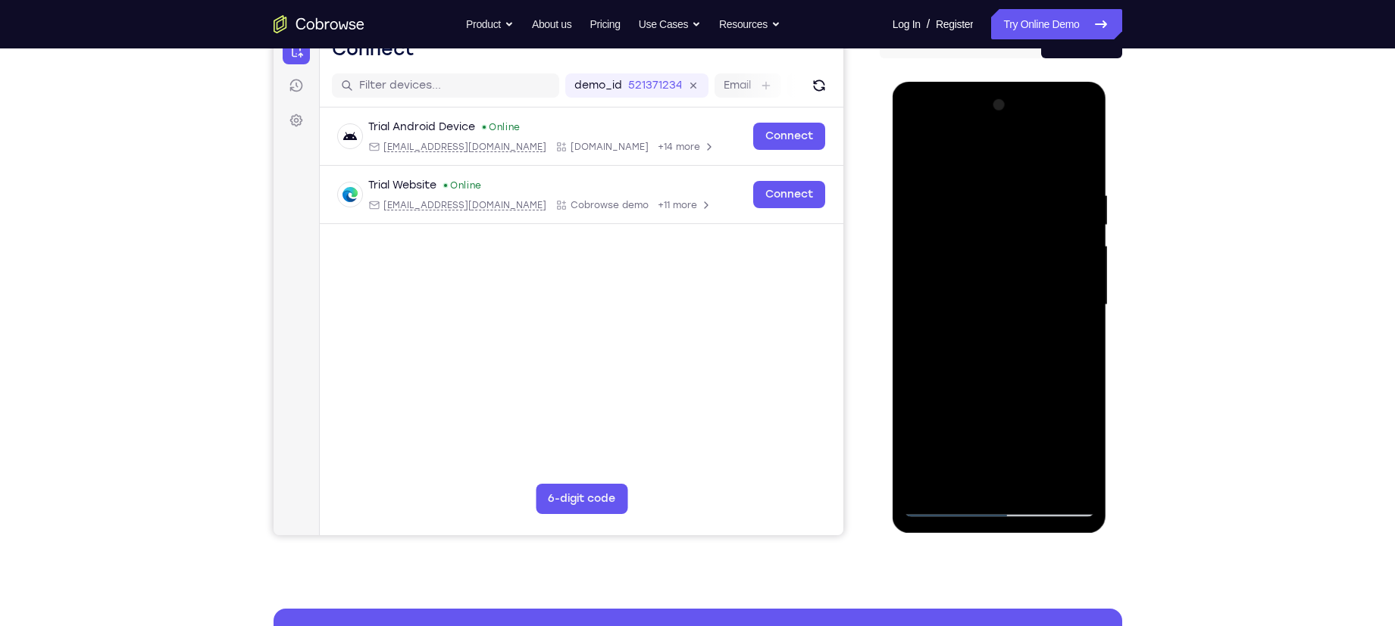
click at [1047, 423] on div at bounding box center [999, 305] width 191 height 424
click at [1029, 430] on div at bounding box center [999, 305] width 191 height 424
click at [949, 420] on div at bounding box center [999, 305] width 191 height 424
click at [1004, 420] on div at bounding box center [999, 305] width 191 height 424
click at [1071, 345] on div at bounding box center [999, 305] width 191 height 424
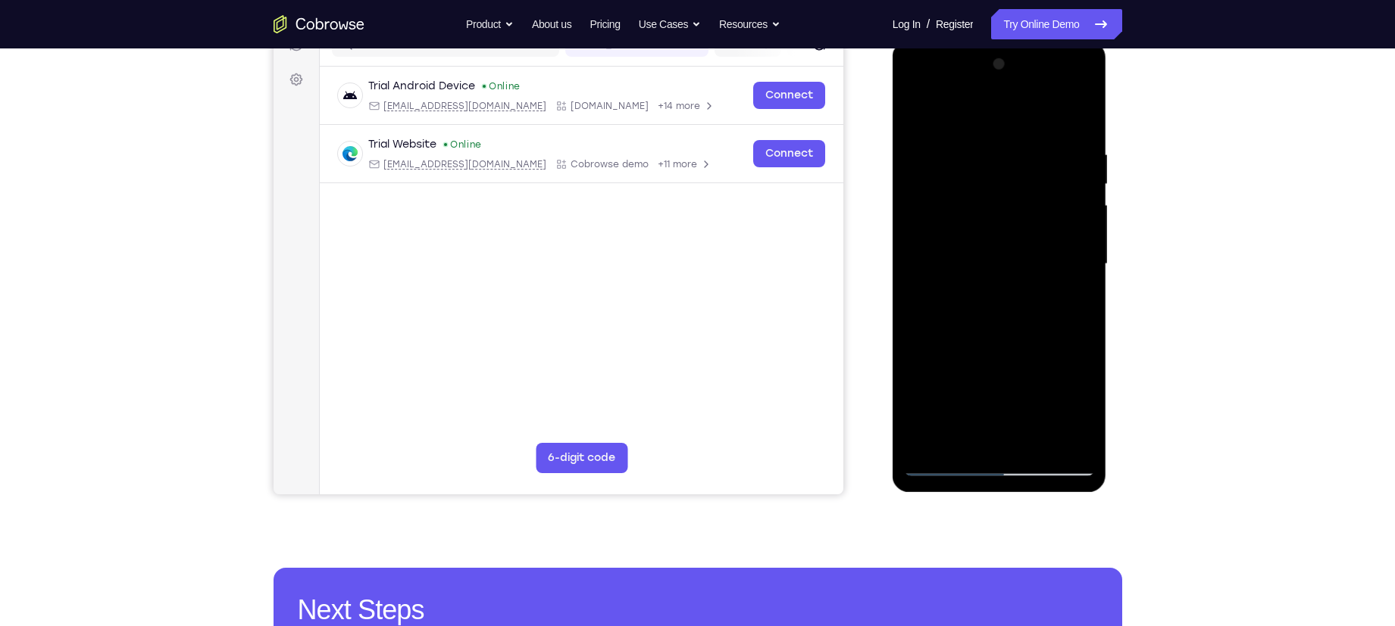
scroll to position [216, 0]
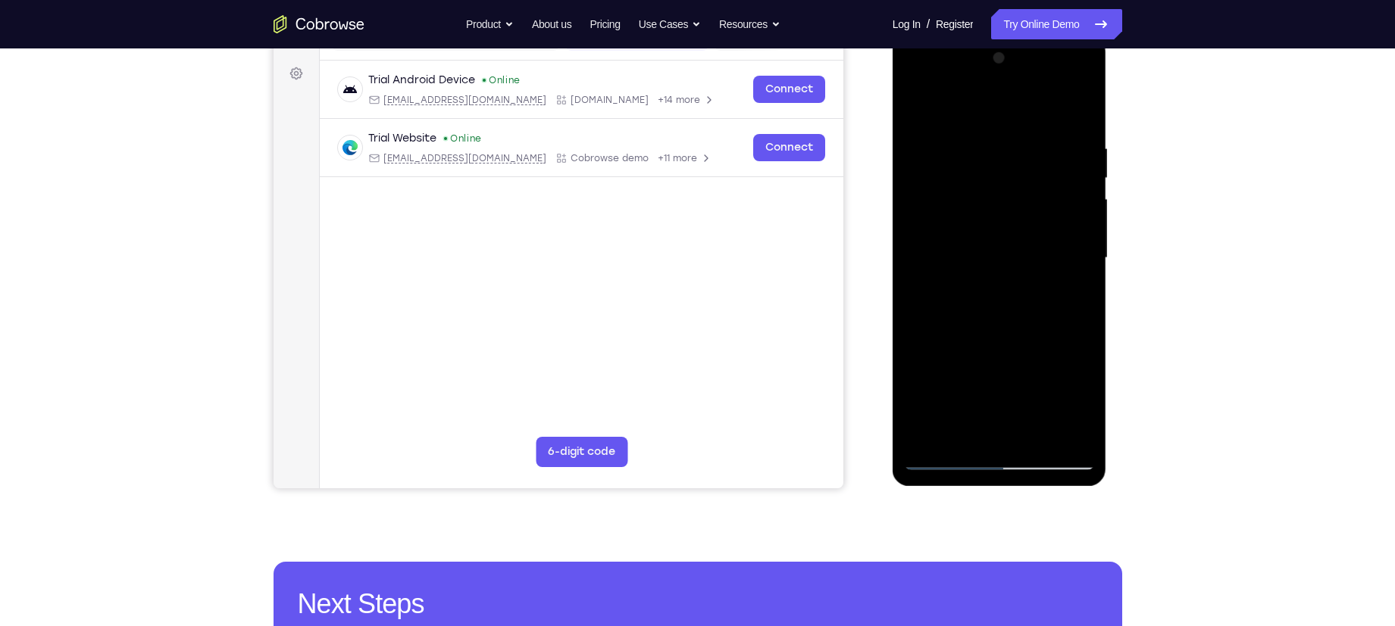
click at [946, 456] on div at bounding box center [999, 258] width 191 height 424
drag, startPoint x: 975, startPoint y: 369, endPoint x: 1019, endPoint y: 229, distance: 146.9
click at [1019, 229] on div at bounding box center [999, 258] width 191 height 424
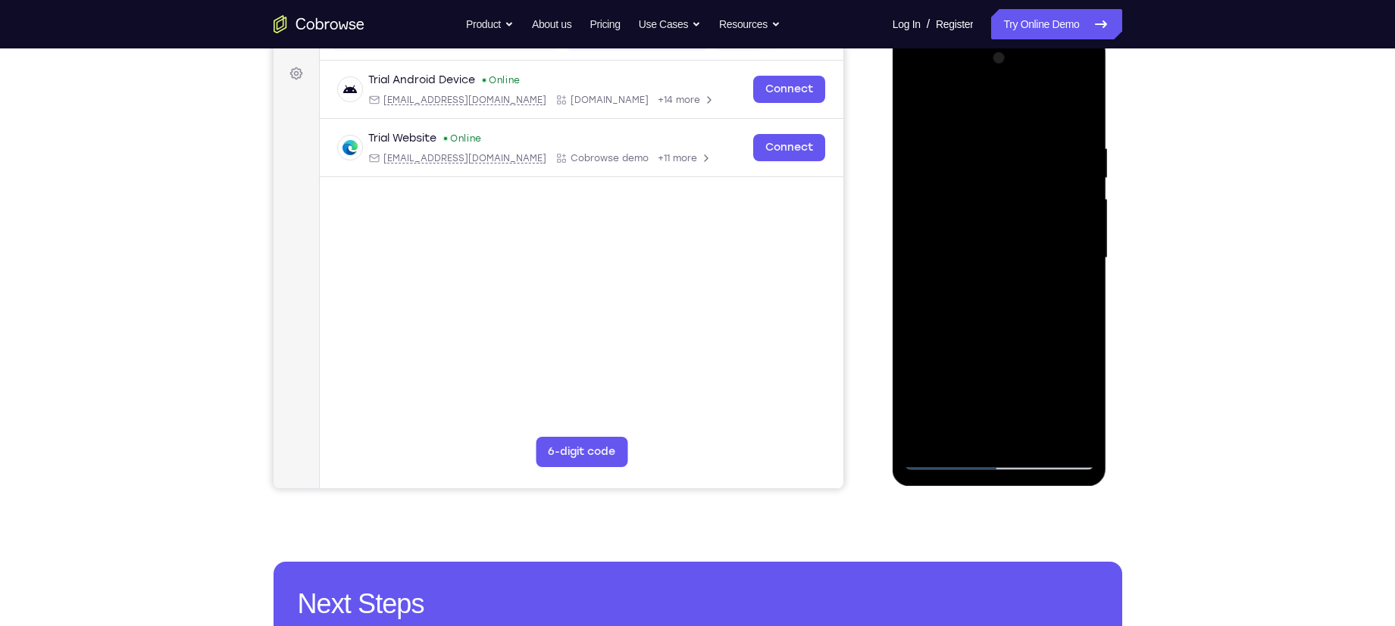
click at [1019, 229] on div at bounding box center [999, 258] width 191 height 424
drag, startPoint x: 961, startPoint y: 355, endPoint x: 1008, endPoint y: 200, distance: 162.5
click at [1008, 200] on div at bounding box center [999, 258] width 191 height 424
drag, startPoint x: 989, startPoint y: 323, endPoint x: 1013, endPoint y: 192, distance: 133.1
click at [1013, 192] on div at bounding box center [999, 258] width 191 height 424
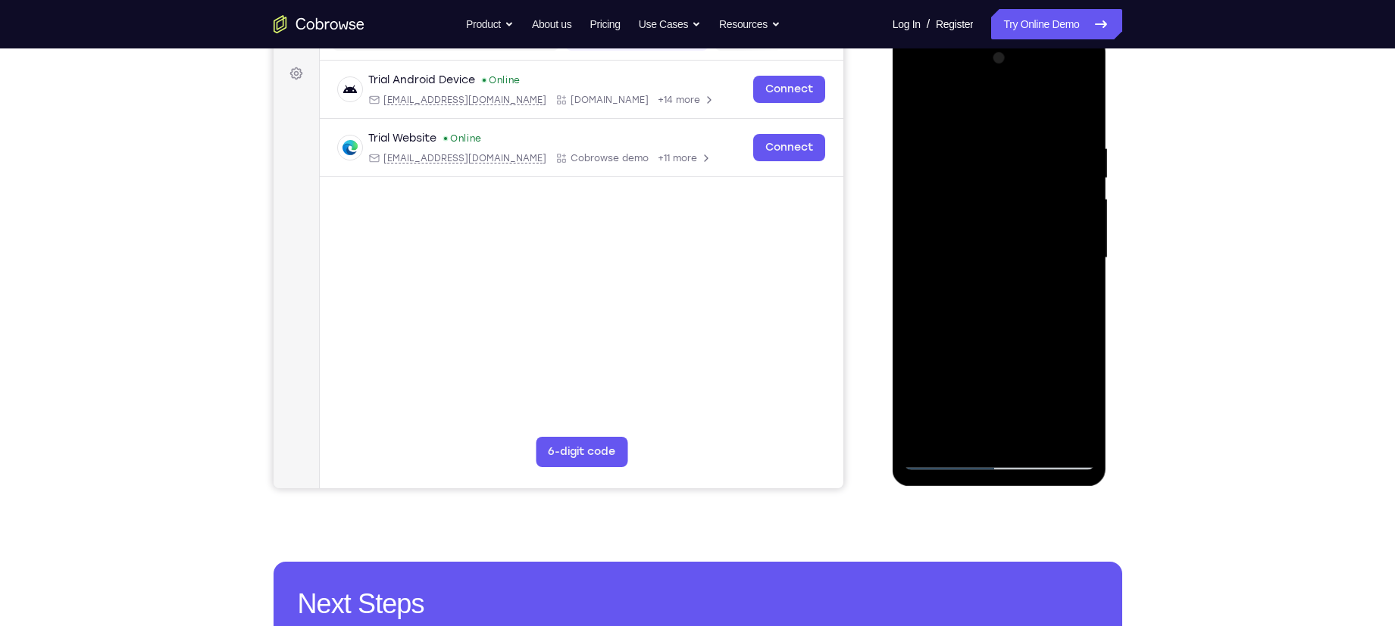
drag, startPoint x: 1001, startPoint y: 326, endPoint x: 1070, endPoint y: 114, distance: 223.5
click at [1070, 114] on div at bounding box center [999, 258] width 191 height 424
drag, startPoint x: 951, startPoint y: 359, endPoint x: 970, endPoint y: 165, distance: 194.9
click at [970, 165] on div at bounding box center [999, 258] width 191 height 424
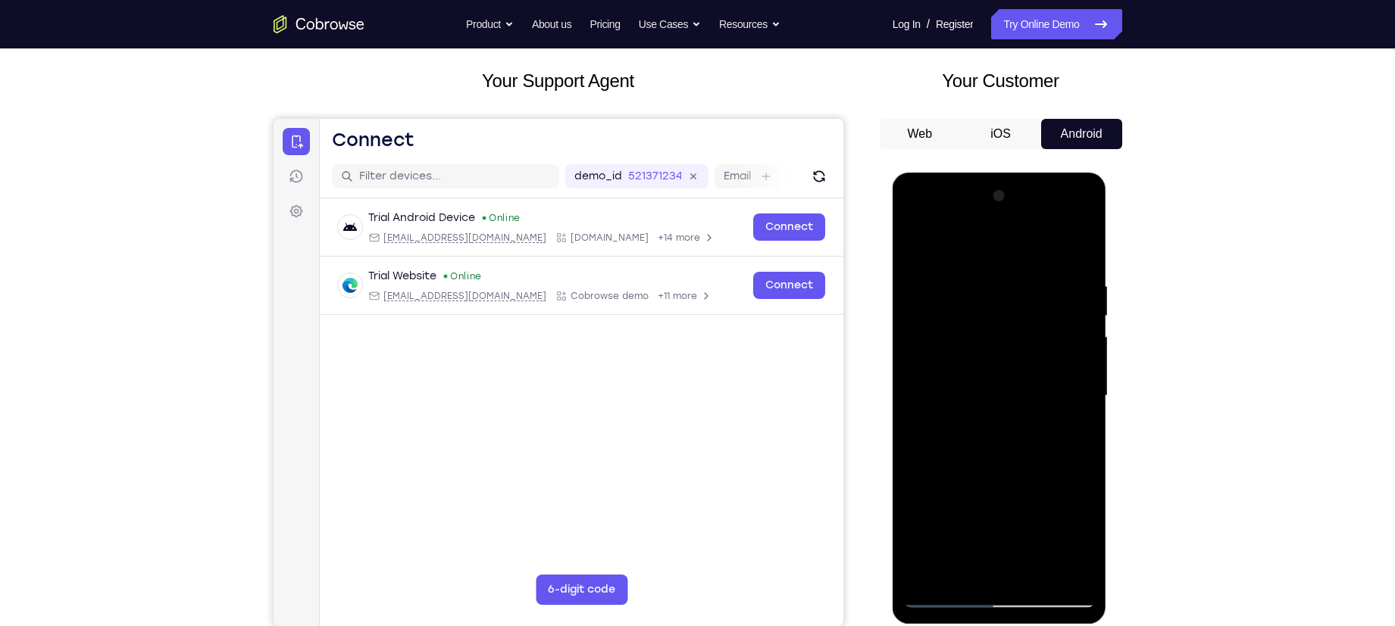
scroll to position [75, 0]
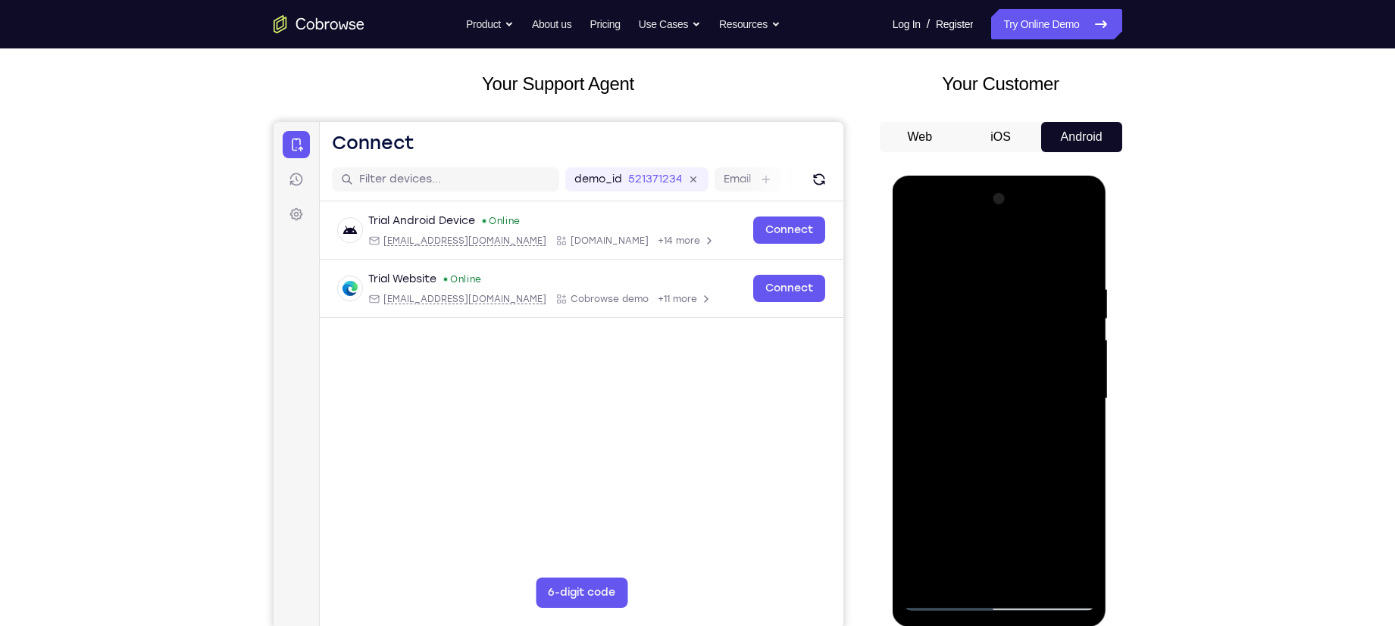
click at [976, 223] on div at bounding box center [999, 399] width 191 height 424
click at [936, 268] on div at bounding box center [999, 399] width 191 height 424
click at [934, 339] on div at bounding box center [999, 399] width 191 height 424
click at [962, 406] on div at bounding box center [999, 399] width 191 height 424
click at [956, 387] on div at bounding box center [999, 399] width 191 height 424
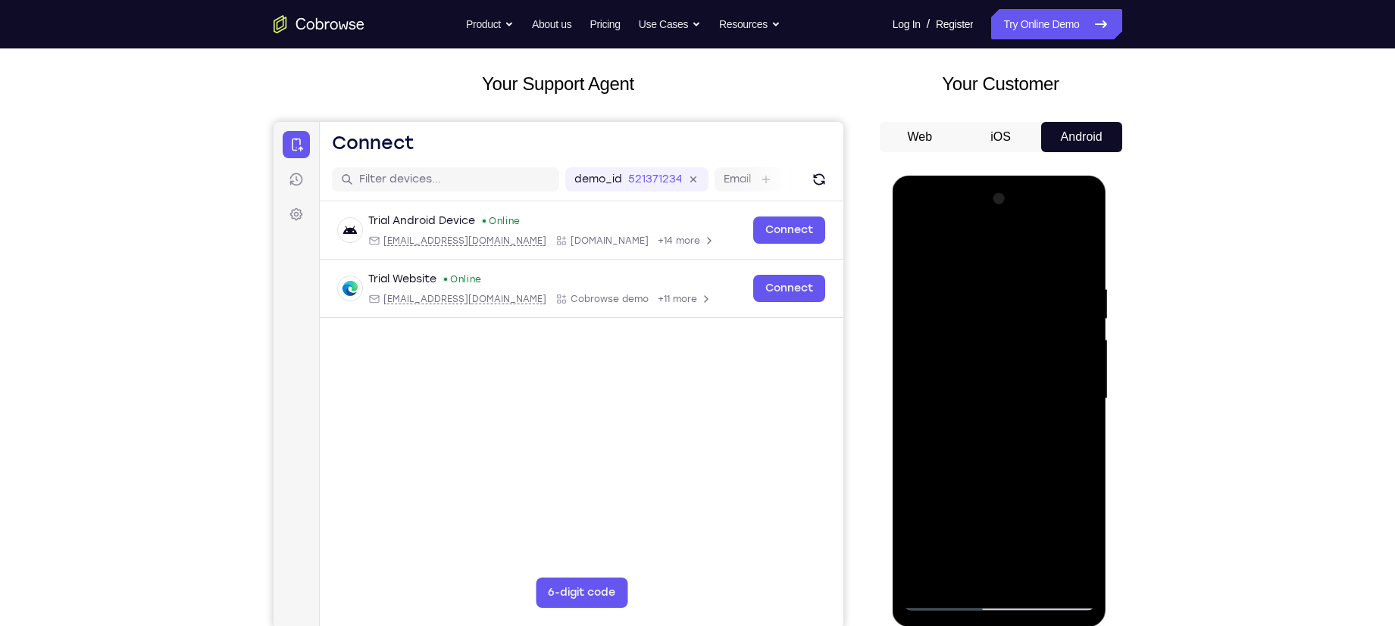
click at [958, 423] on div at bounding box center [999, 399] width 191 height 424
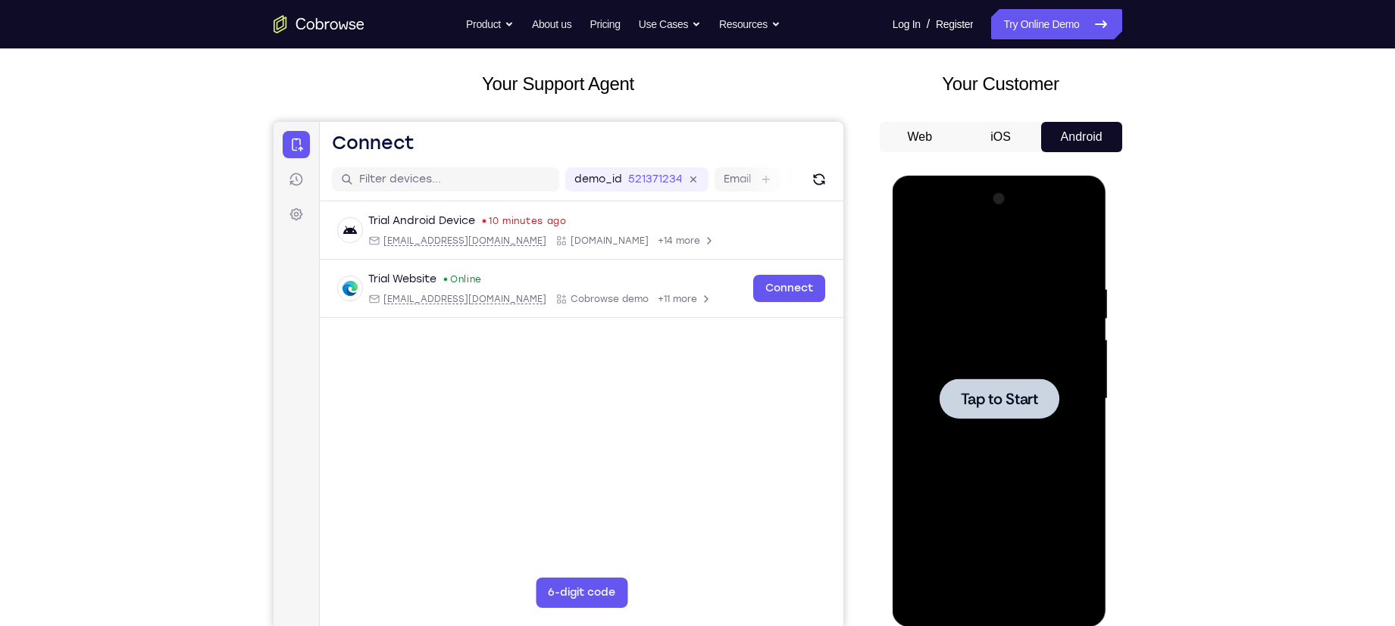
click at [1017, 398] on span "Tap to Start" at bounding box center [999, 399] width 77 height 15
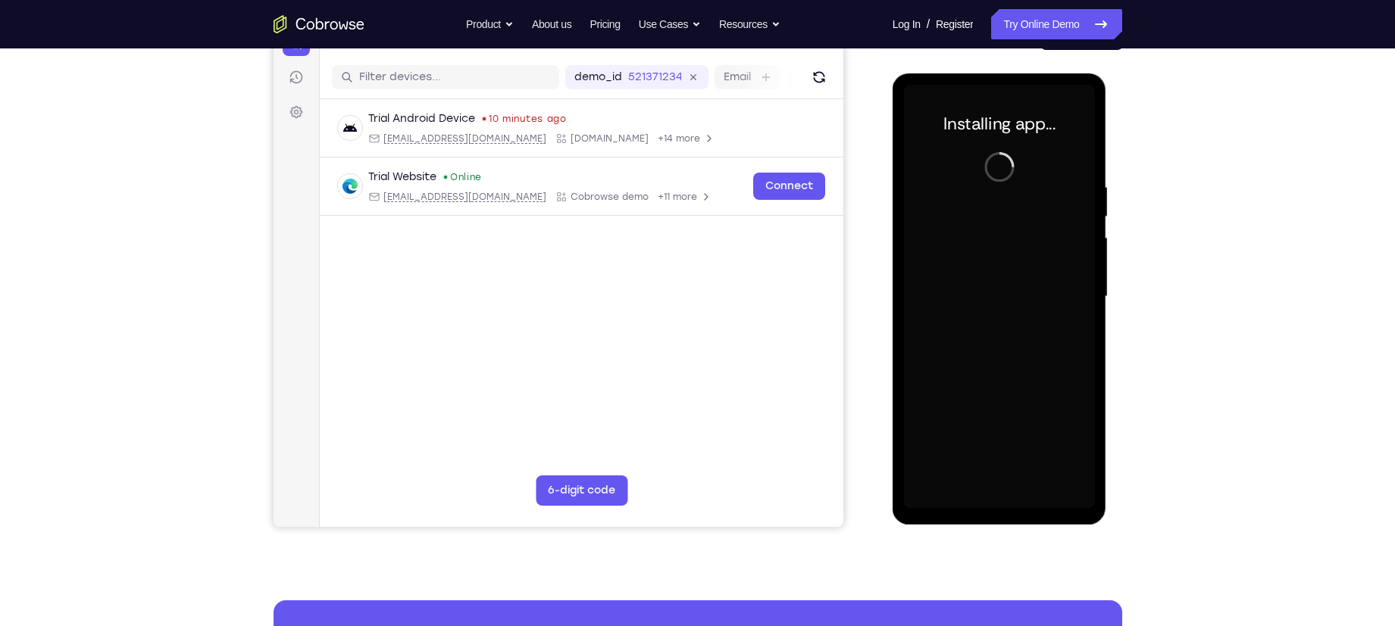
scroll to position [176, 0]
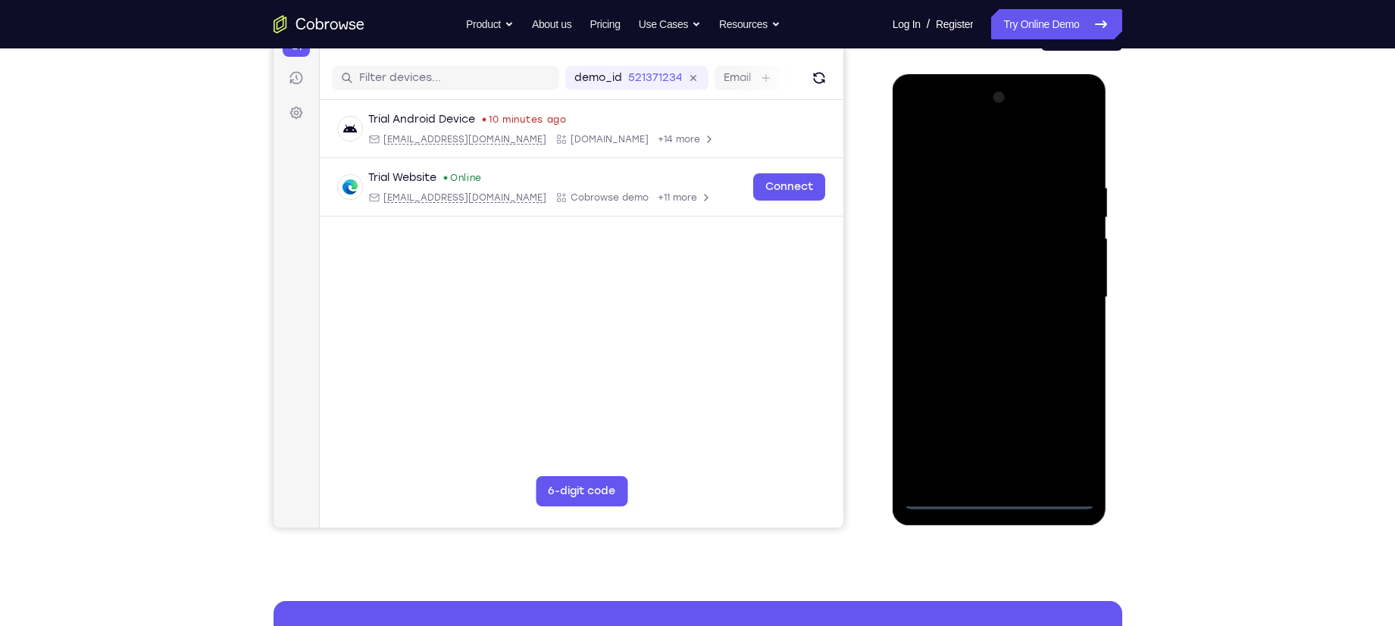
click at [1002, 498] on div at bounding box center [999, 298] width 191 height 424
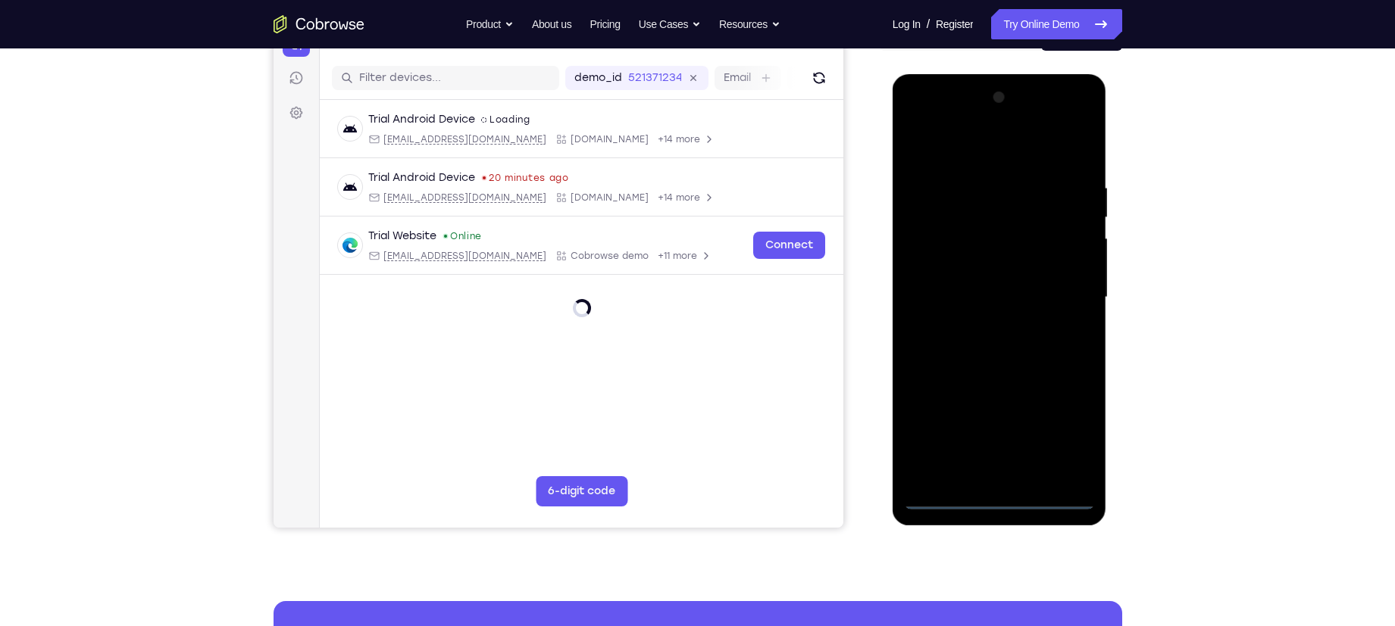
click at [1070, 440] on div at bounding box center [999, 298] width 191 height 424
click at [955, 148] on div at bounding box center [999, 298] width 191 height 424
click at [1069, 288] on div at bounding box center [999, 298] width 191 height 424
click at [988, 327] on div at bounding box center [999, 298] width 191 height 424
click at [971, 292] on div at bounding box center [999, 298] width 191 height 424
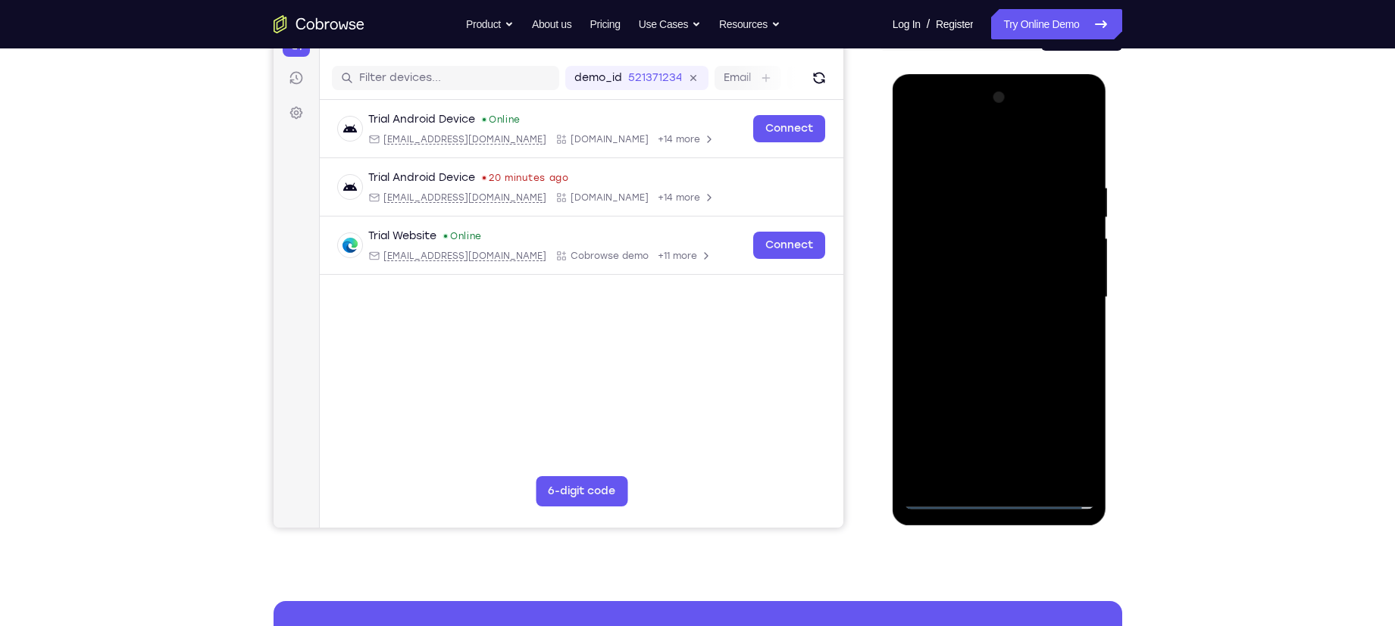
click at [959, 264] on div at bounding box center [999, 298] width 191 height 424
click at [1010, 227] on div at bounding box center [999, 298] width 191 height 424
click at [996, 276] on div at bounding box center [999, 298] width 191 height 424
click at [980, 293] on div at bounding box center [999, 298] width 191 height 424
click at [976, 345] on div at bounding box center [999, 298] width 191 height 424
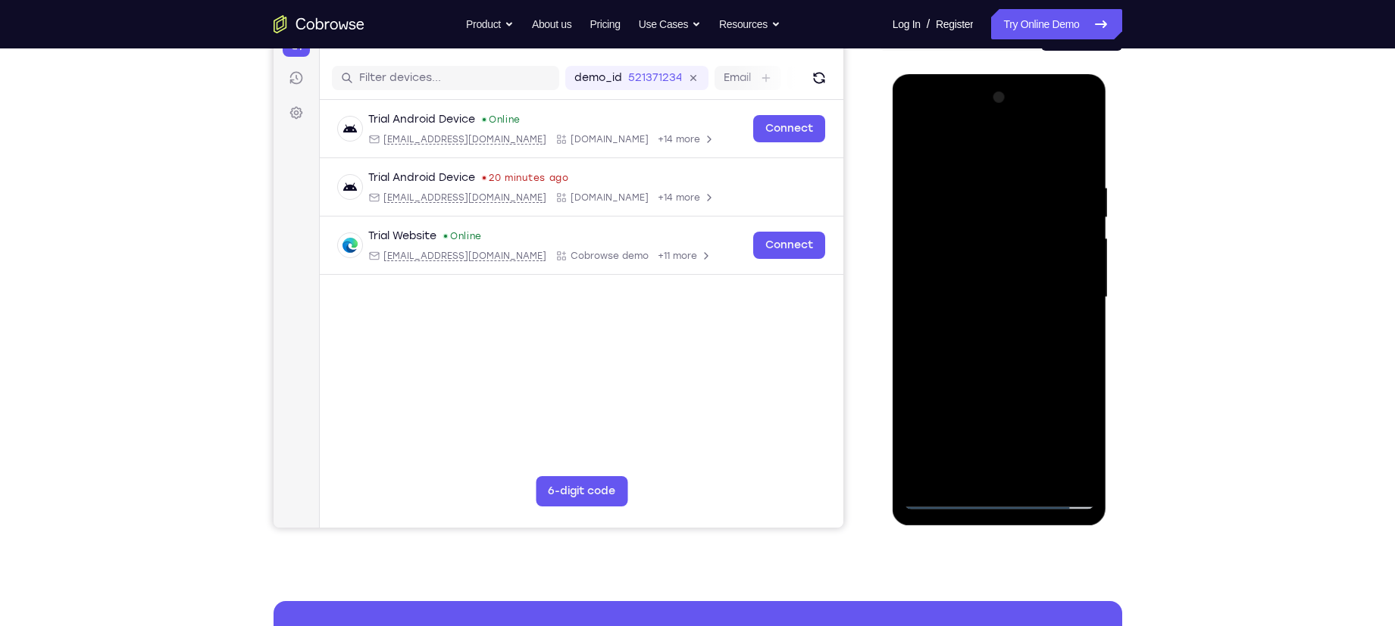
click at [976, 345] on div at bounding box center [999, 298] width 191 height 424
click at [989, 351] on div at bounding box center [999, 298] width 191 height 424
click at [985, 365] on div at bounding box center [999, 298] width 191 height 424
click at [940, 245] on div at bounding box center [999, 298] width 191 height 424
click at [970, 337] on div at bounding box center [999, 298] width 191 height 424
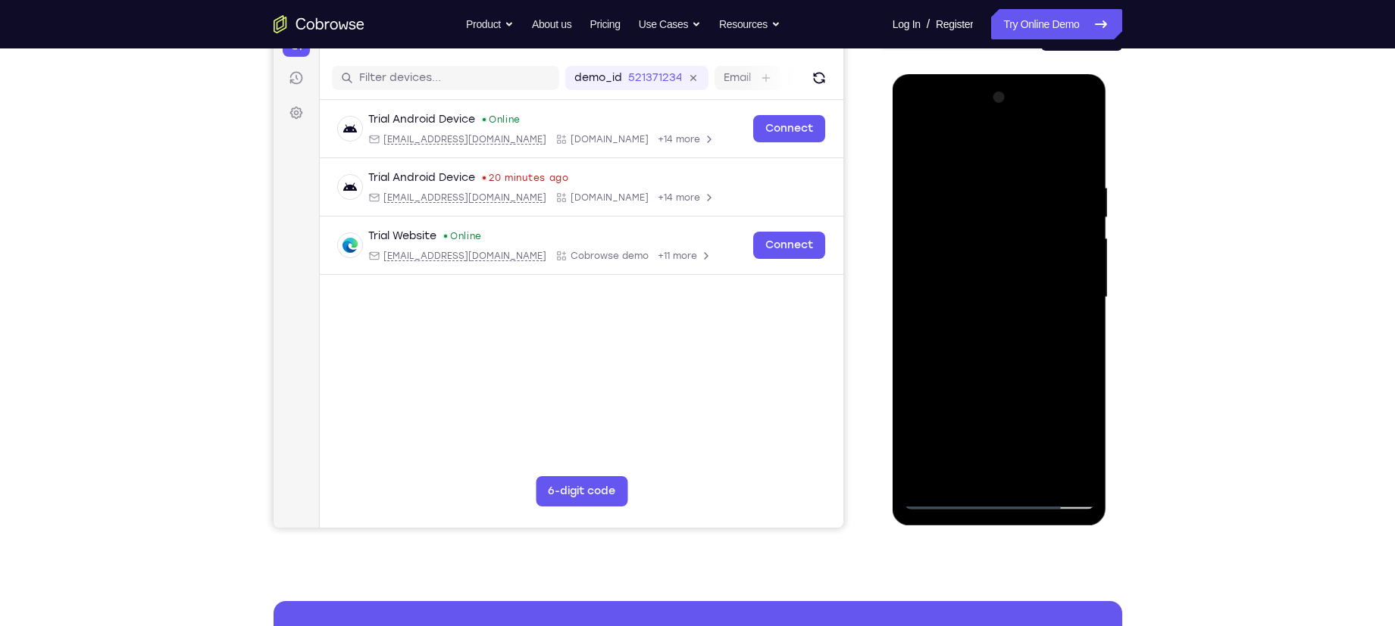
click at [982, 251] on div at bounding box center [999, 298] width 191 height 424
click at [1076, 253] on div at bounding box center [999, 298] width 191 height 424
click at [1060, 286] on div at bounding box center [999, 298] width 191 height 424
click at [1073, 253] on div at bounding box center [999, 298] width 191 height 424
drag, startPoint x: 1020, startPoint y: 147, endPoint x: 1135, endPoint y: 132, distance: 116.1
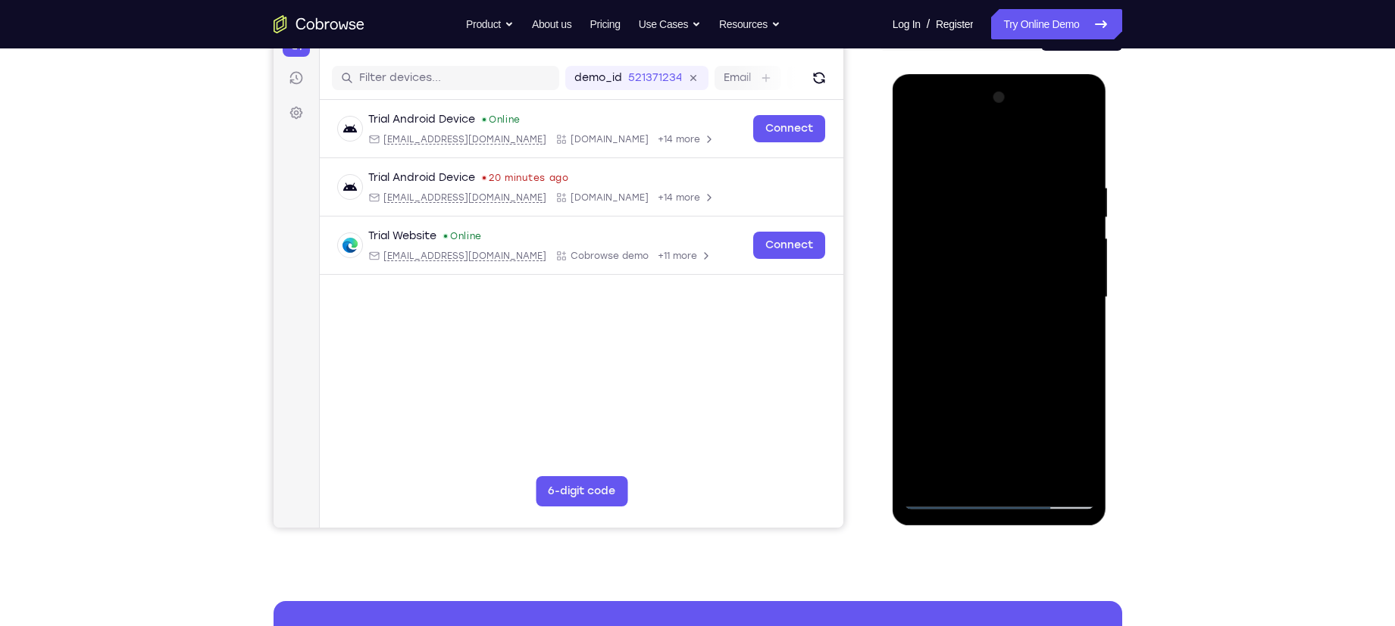
click at [1108, 132] on html "Online web based iOS Simulators and Android Emulators. Run iPhone, iPad, Mobile…" at bounding box center [1000, 301] width 216 height 454
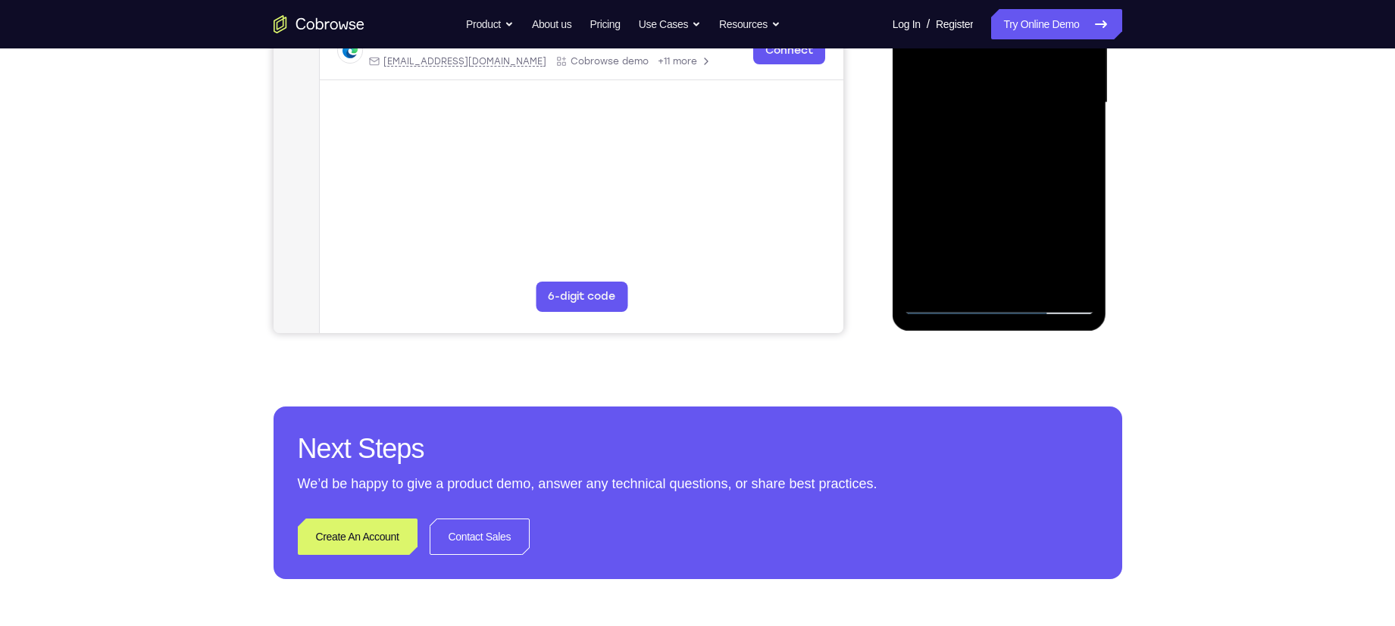
scroll to position [367, 0]
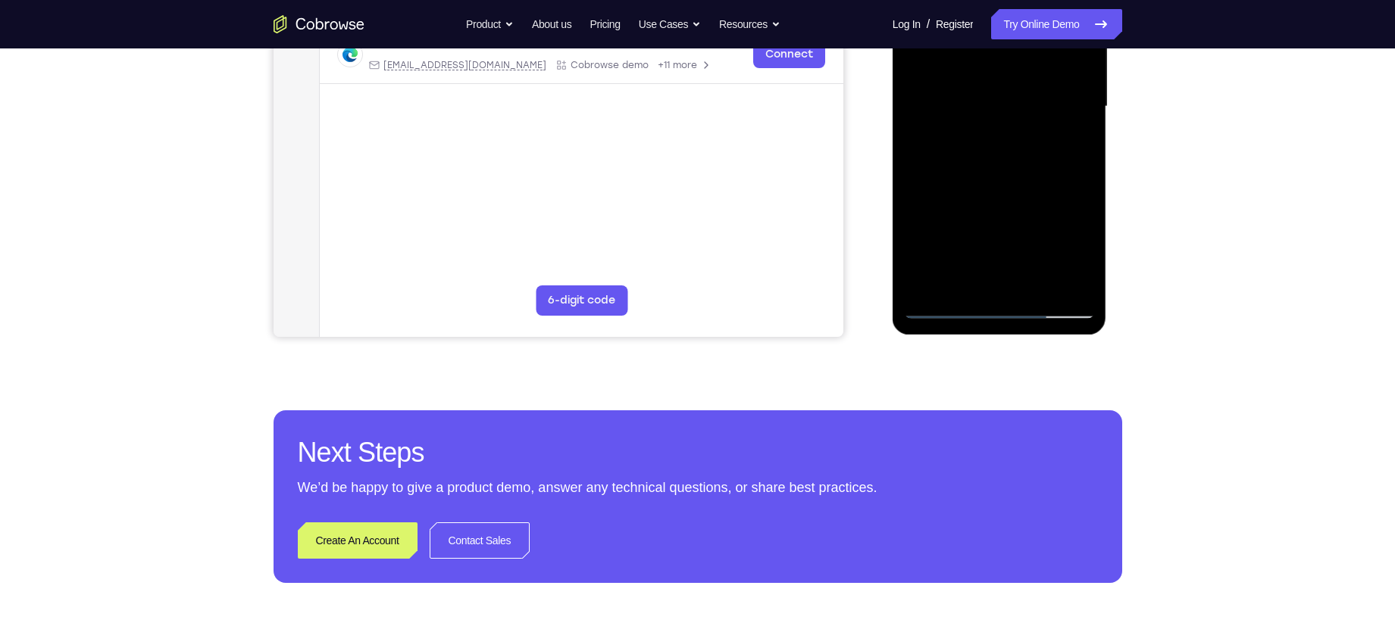
click at [1037, 286] on div at bounding box center [999, 107] width 191 height 424
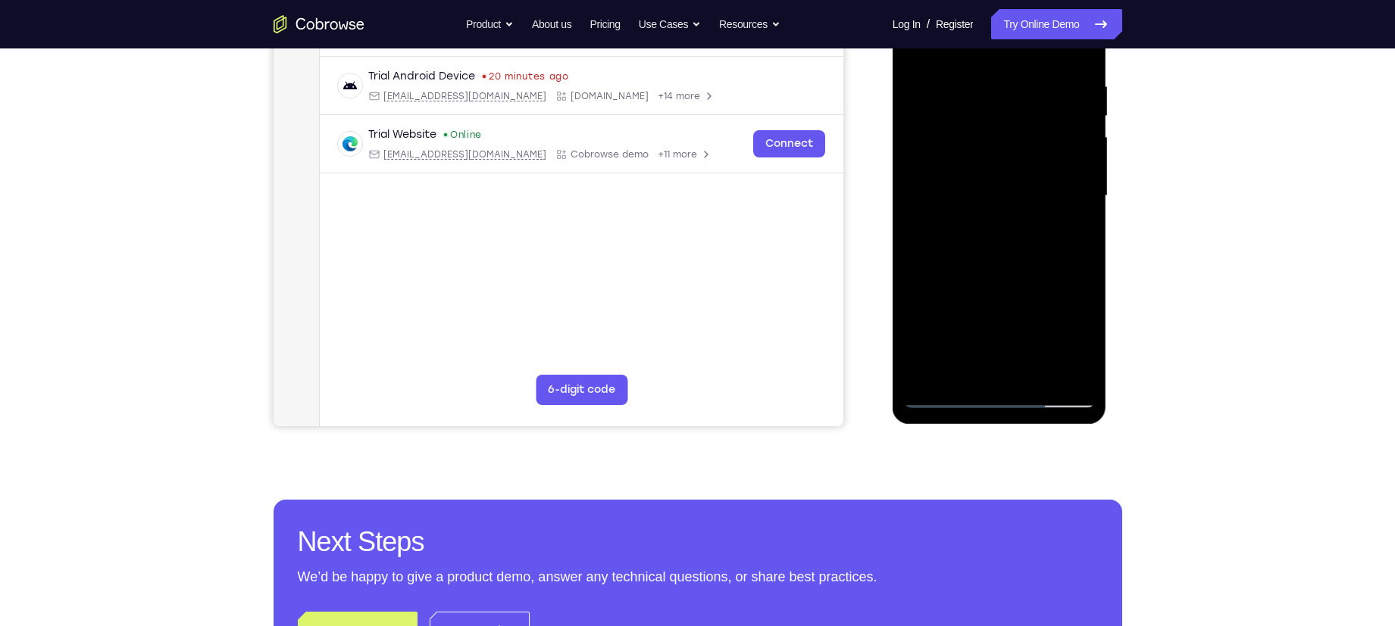
scroll to position [275, 0]
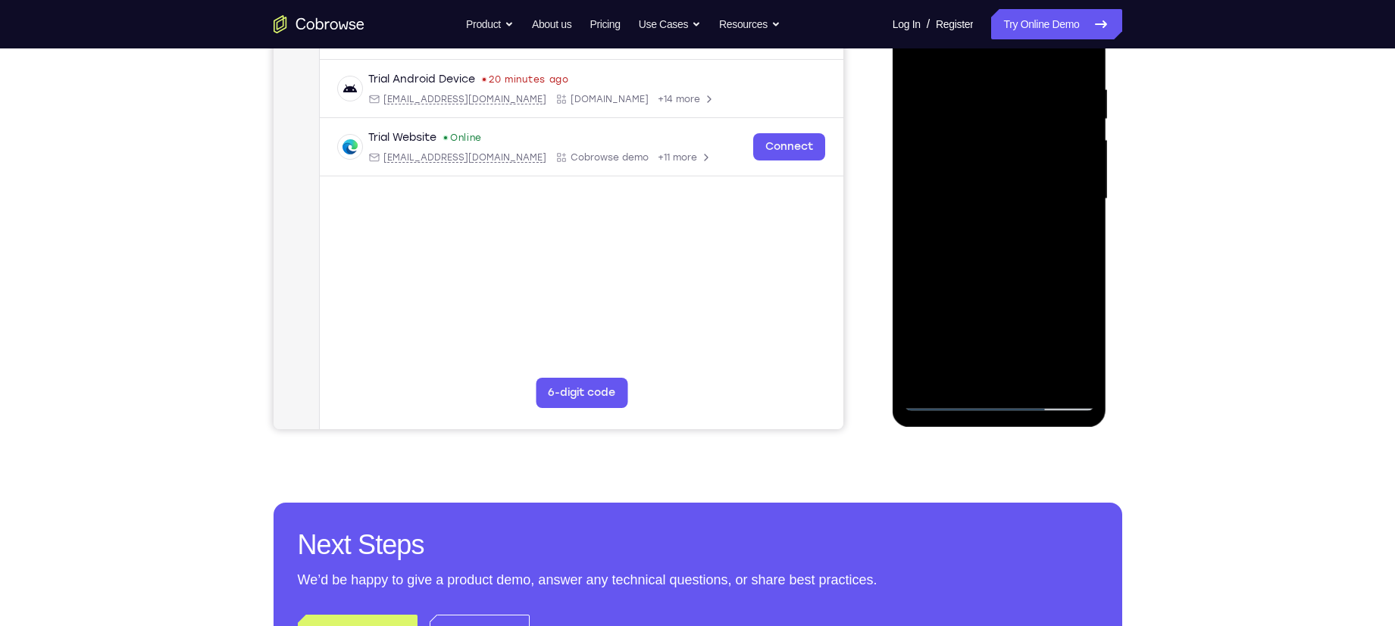
click at [992, 274] on div at bounding box center [999, 199] width 191 height 424
click at [986, 178] on div at bounding box center [999, 199] width 191 height 424
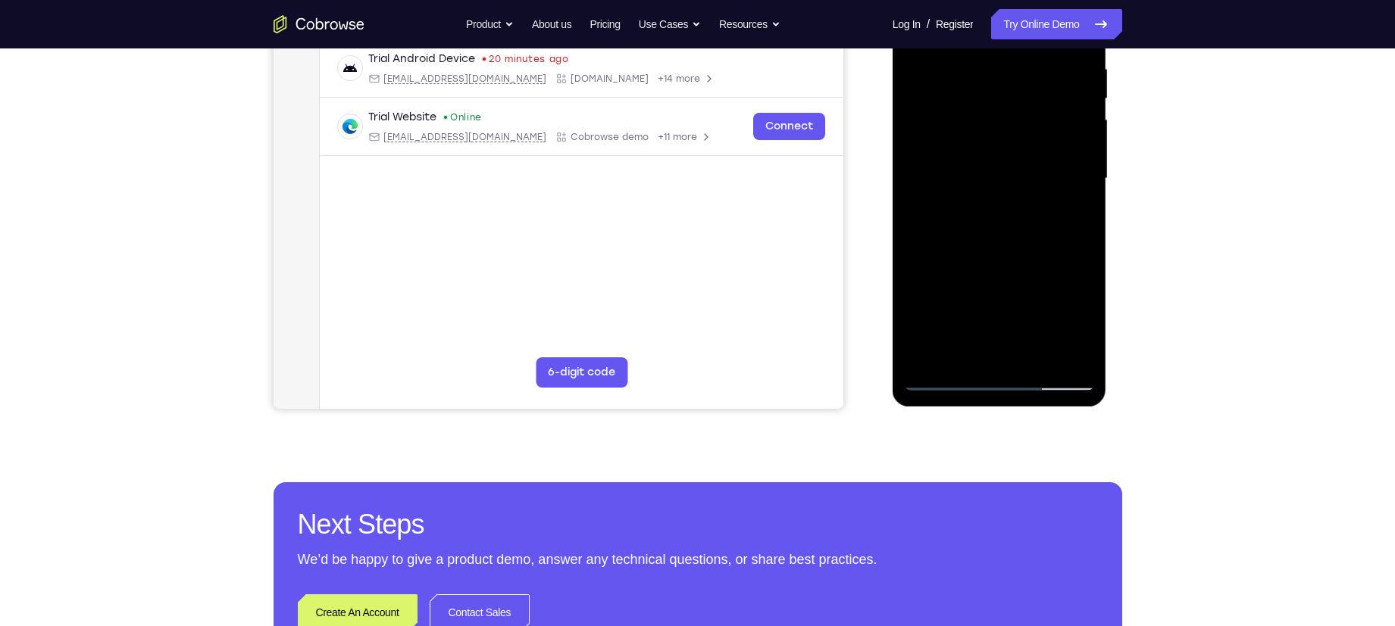
click at [1041, 248] on div at bounding box center [999, 179] width 191 height 424
click at [1066, 245] on div at bounding box center [999, 179] width 191 height 424
click at [1029, 246] on div at bounding box center [999, 179] width 191 height 424
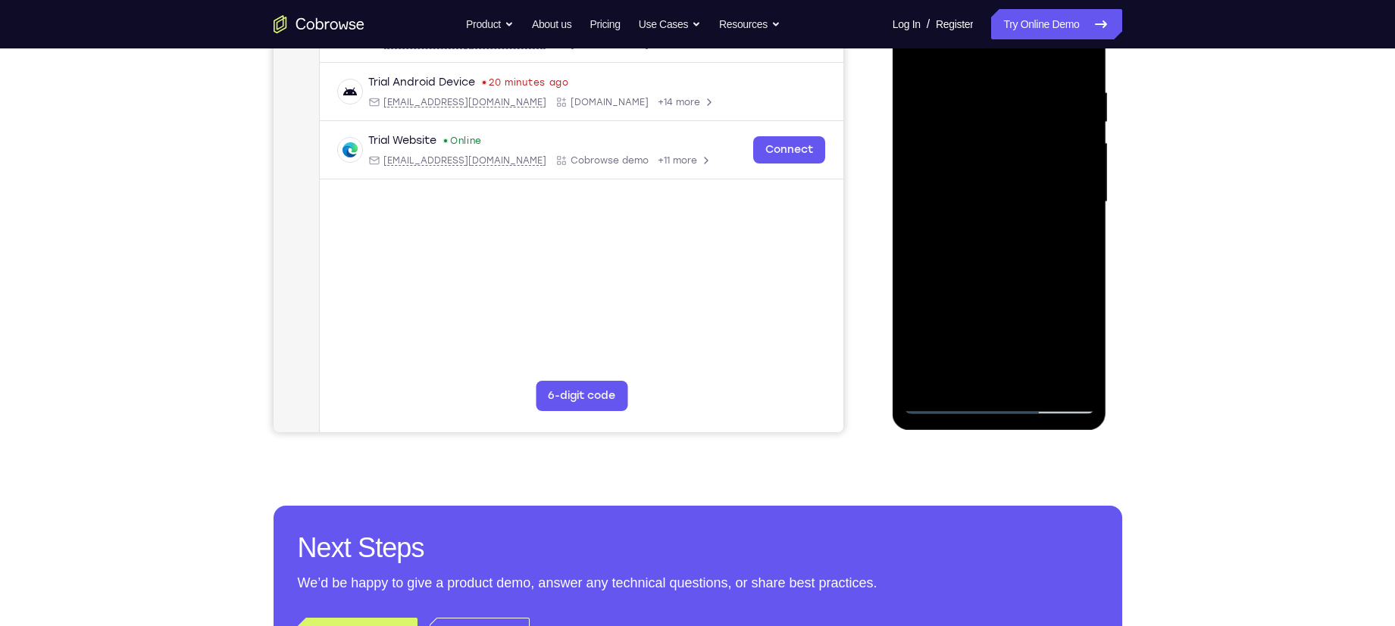
scroll to position [269, 0]
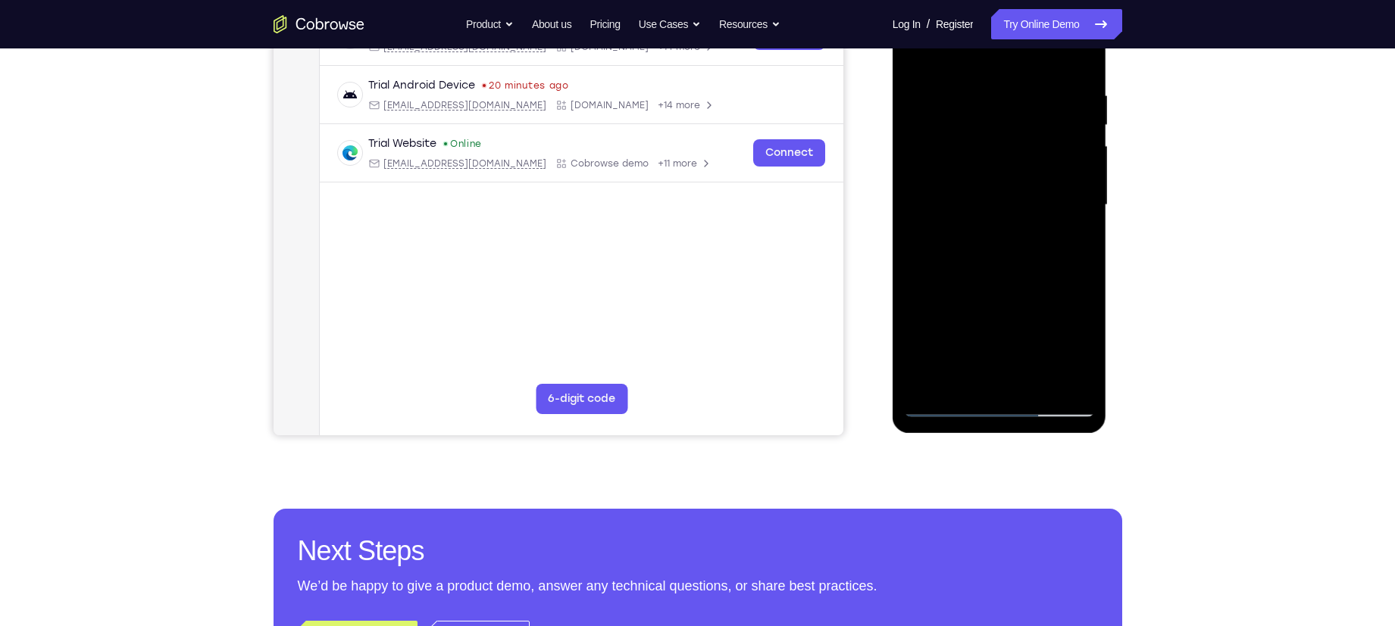
click at [963, 112] on div at bounding box center [999, 205] width 191 height 424
click at [979, 384] on div at bounding box center [999, 205] width 191 height 424
drag, startPoint x: 964, startPoint y: 318, endPoint x: 969, endPoint y: 149, distance: 169.0
drag, startPoint x: 77, startPoint y: 167, endPoint x: 858, endPoint y: 301, distance: 793.0
click at [858, 301] on div "Your Support Agent Your Customer Web iOS Android" at bounding box center [697, 157] width 848 height 560
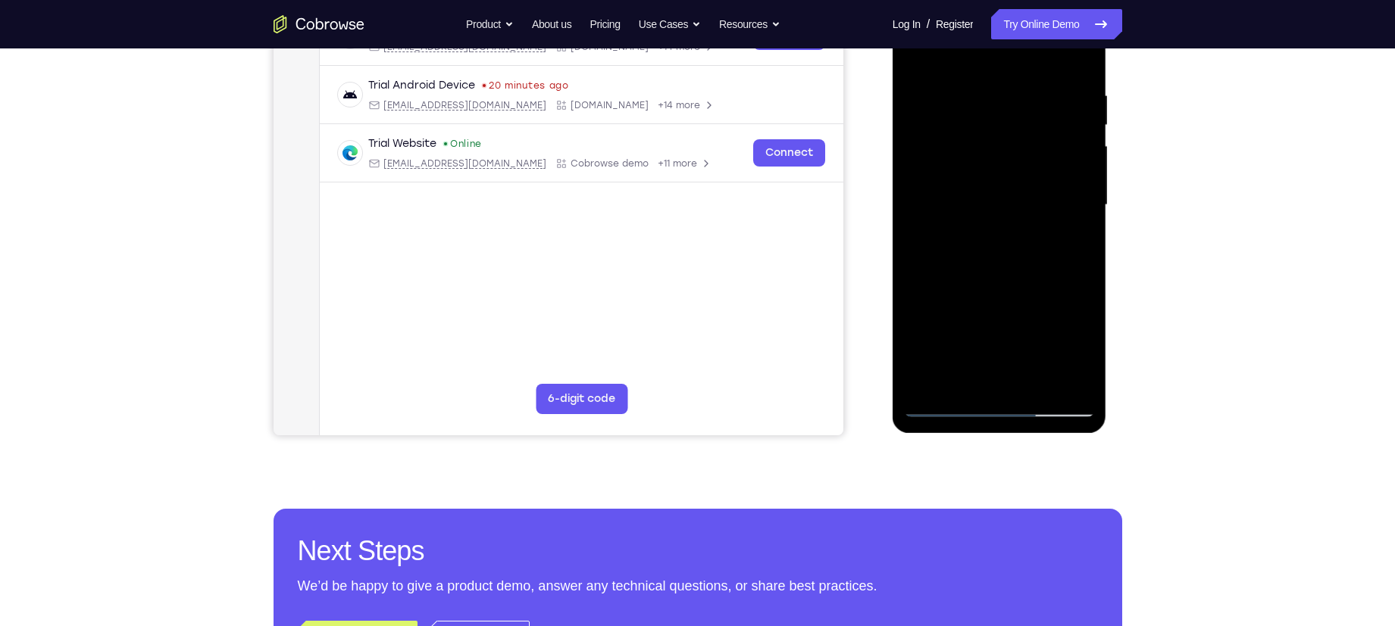
drag, startPoint x: 942, startPoint y: 333, endPoint x: 969, endPoint y: 151, distance: 183.7
click at [969, 151] on div at bounding box center [999, 205] width 191 height 424
drag, startPoint x: 948, startPoint y: 217, endPoint x: 943, endPoint y: 170, distance: 47.2
click at [943, 170] on div at bounding box center [999, 205] width 191 height 424
drag, startPoint x: 955, startPoint y: 299, endPoint x: 967, endPoint y: 94, distance: 205.6
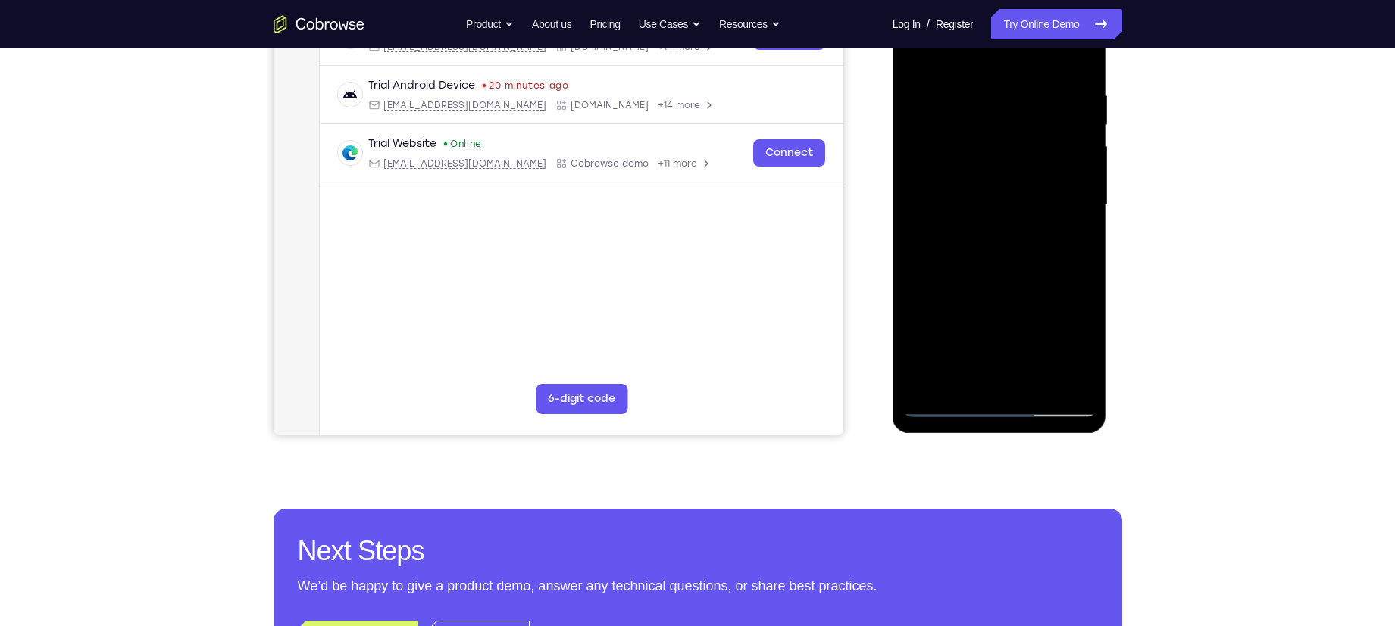
click at [967, 94] on div at bounding box center [999, 205] width 191 height 424
drag, startPoint x: 939, startPoint y: 272, endPoint x: 939, endPoint y: 243, distance: 28.8
click at [939, 243] on div at bounding box center [999, 205] width 191 height 424
click at [926, 252] on div at bounding box center [999, 205] width 191 height 424
click at [933, 184] on div at bounding box center [999, 205] width 191 height 424
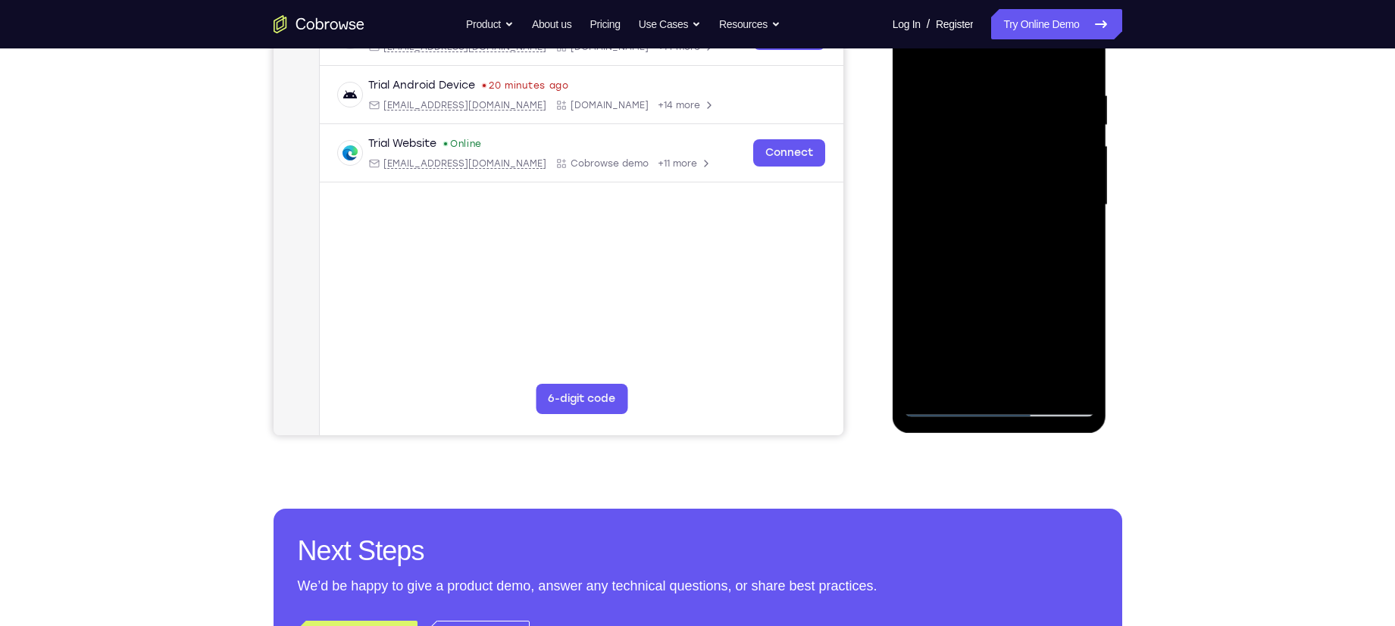
click at [1053, 383] on div at bounding box center [999, 205] width 191 height 424
click at [943, 413] on div at bounding box center [999, 205] width 191 height 424
click at [974, 187] on div at bounding box center [999, 205] width 191 height 424
click at [1074, 272] on div at bounding box center [999, 205] width 191 height 424
click at [943, 399] on div at bounding box center [999, 205] width 191 height 424
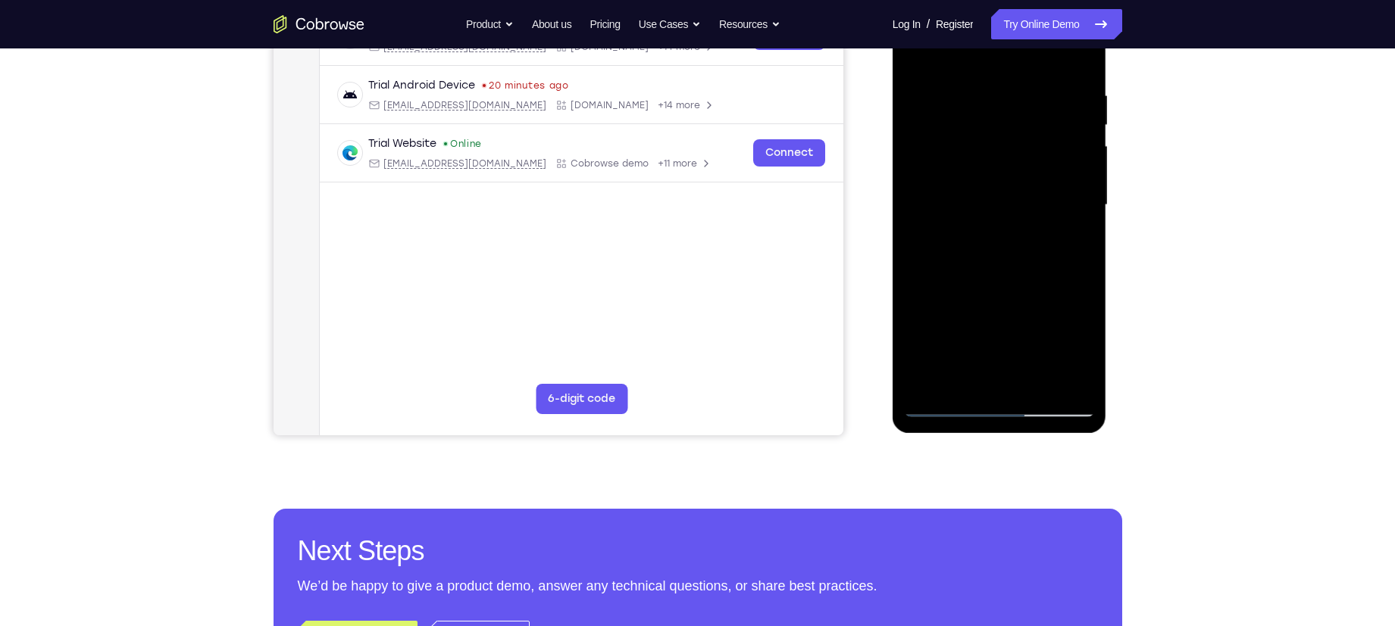
click at [942, 407] on div at bounding box center [999, 205] width 191 height 424
click at [959, 376] on div at bounding box center [999, 205] width 191 height 424
click at [948, 330] on div at bounding box center [999, 205] width 191 height 424
click at [1033, 325] on div at bounding box center [999, 205] width 191 height 424
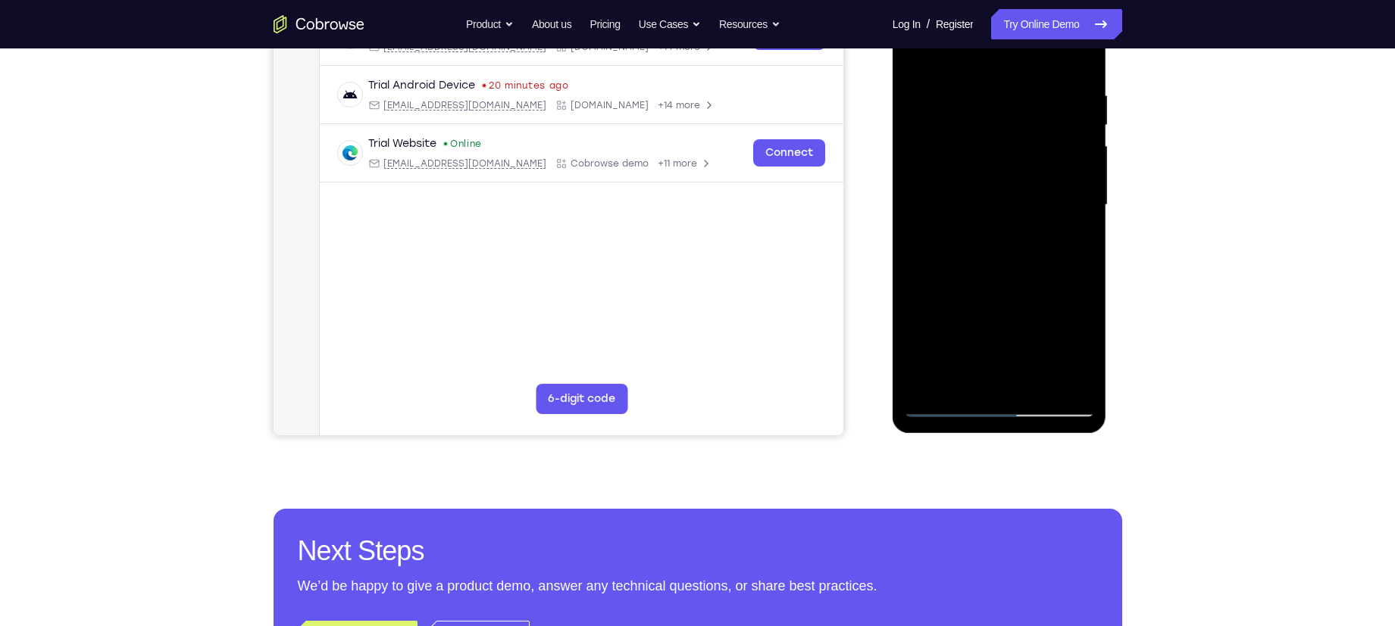
click at [1035, 298] on div at bounding box center [999, 205] width 191 height 424
click at [988, 323] on div at bounding box center [999, 205] width 191 height 424
click at [960, 358] on div at bounding box center [999, 205] width 191 height 424
click at [1000, 273] on div at bounding box center [999, 205] width 191 height 424
click at [1002, 381] on div at bounding box center [999, 205] width 191 height 424
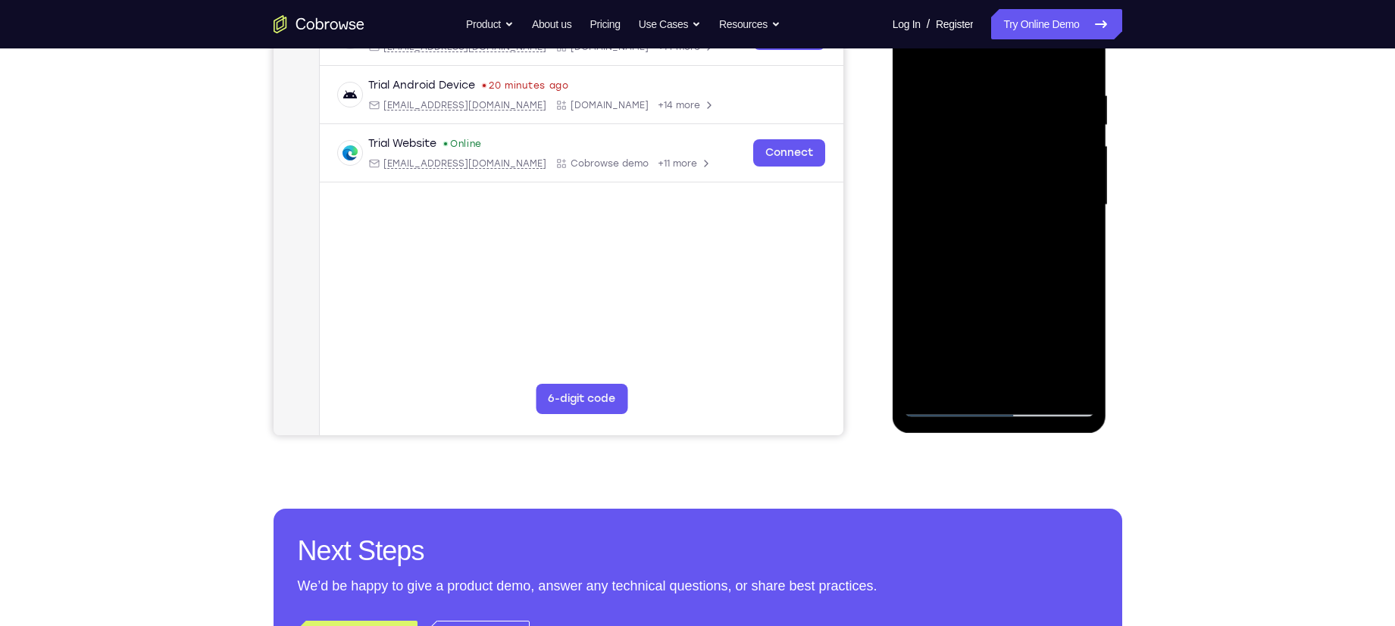
click at [1066, 354] on div at bounding box center [999, 205] width 191 height 424
click at [1002, 329] on div at bounding box center [999, 205] width 191 height 424
click at [985, 380] on div at bounding box center [999, 205] width 191 height 424
click at [967, 351] on div at bounding box center [999, 205] width 191 height 424
click at [967, 329] on div at bounding box center [999, 205] width 191 height 424
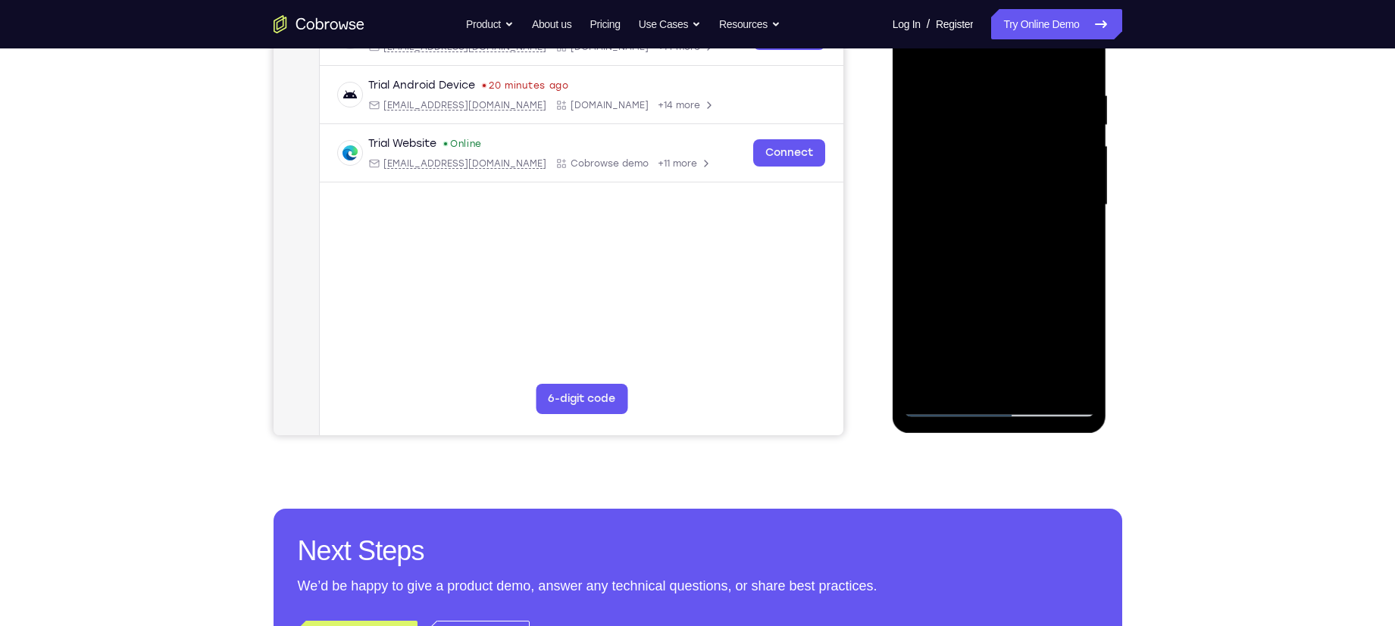
click at [1035, 331] on div at bounding box center [999, 205] width 191 height 424
click at [999, 323] on div at bounding box center [999, 205] width 191 height 424
click at [995, 378] on div at bounding box center [999, 205] width 191 height 424
click at [940, 330] on div at bounding box center [999, 205] width 191 height 424
click at [1021, 298] on div at bounding box center [999, 205] width 191 height 424
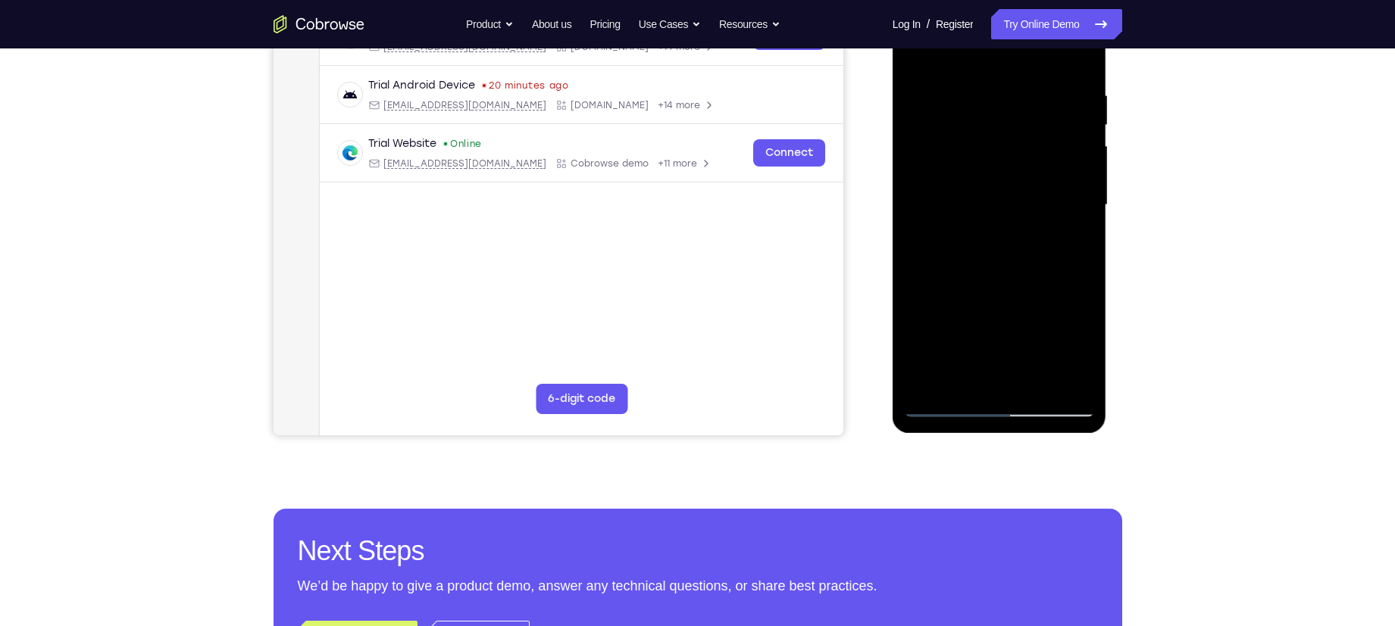
click at [943, 326] on div at bounding box center [999, 205] width 191 height 424
click at [1029, 320] on div at bounding box center [999, 205] width 191 height 424
click at [1076, 326] on div at bounding box center [999, 205] width 191 height 424
click at [1001, 378] on div at bounding box center [999, 205] width 191 height 424
click at [969, 331] on div at bounding box center [999, 205] width 191 height 424
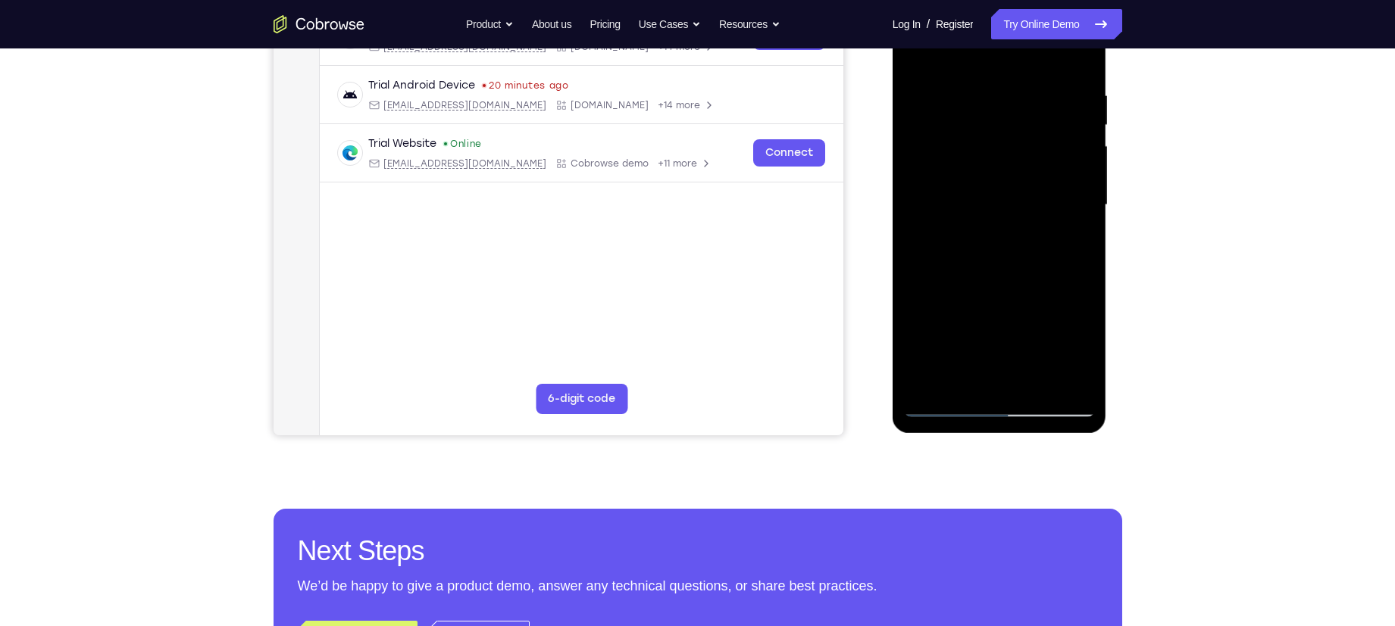
click at [1085, 302] on div at bounding box center [999, 205] width 191 height 424
click at [1054, 360] on div at bounding box center [999, 205] width 191 height 424
click at [1003, 273] on div at bounding box center [999, 205] width 191 height 424
click at [1070, 243] on div at bounding box center [999, 205] width 191 height 424
click at [1045, 156] on div at bounding box center [999, 205] width 191 height 424
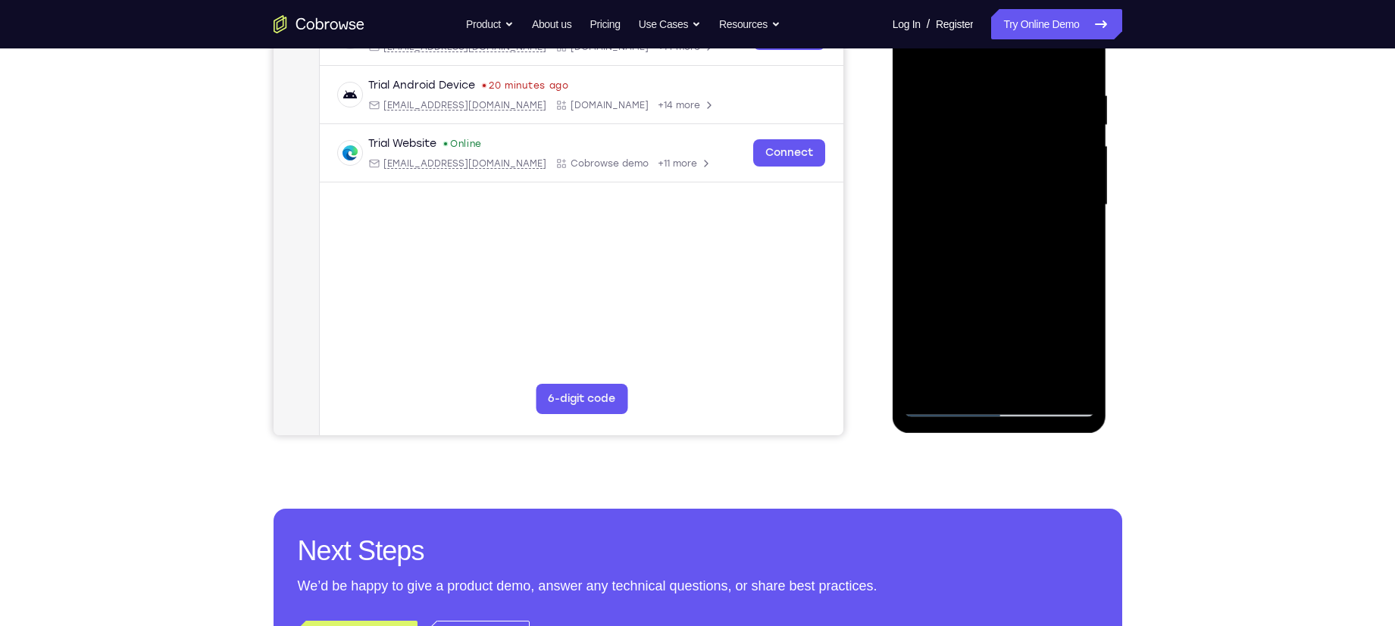
click at [1062, 284] on div at bounding box center [999, 205] width 191 height 424
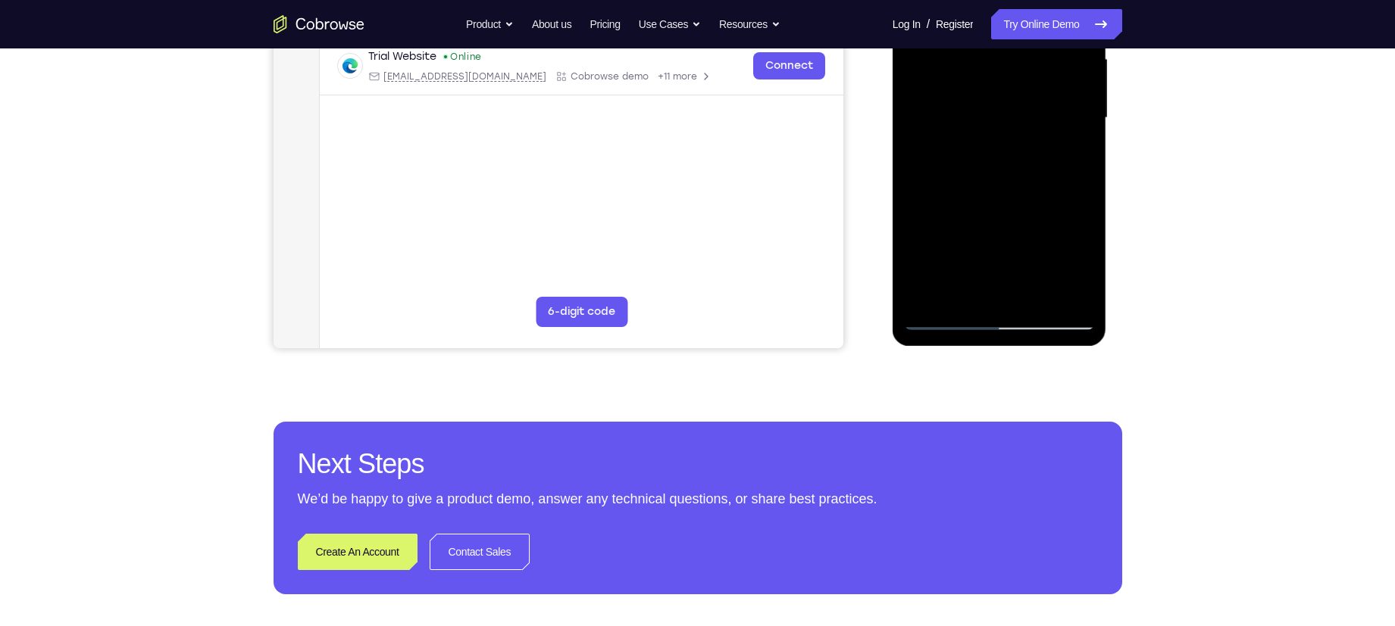
scroll to position [357, 0]
click at [999, 236] on div at bounding box center [999, 117] width 191 height 424
click at [1020, 241] on div at bounding box center [999, 117] width 191 height 424
click at [1064, 230] on div at bounding box center [999, 117] width 191 height 424
click at [1033, 201] on div at bounding box center [999, 117] width 191 height 424
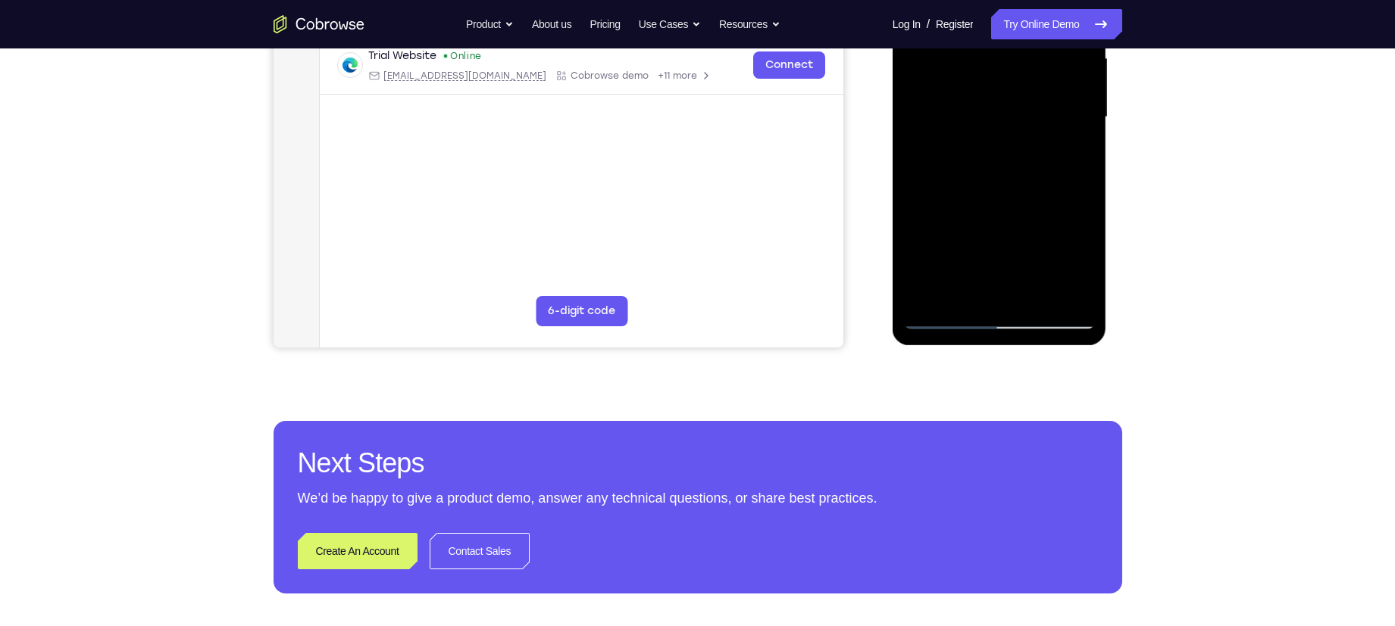
click at [957, 267] on div at bounding box center [999, 117] width 191 height 424
click at [962, 220] on div at bounding box center [999, 117] width 191 height 424
click at [986, 292] on div at bounding box center [999, 117] width 191 height 424
click at [1073, 156] on div at bounding box center [999, 117] width 191 height 424
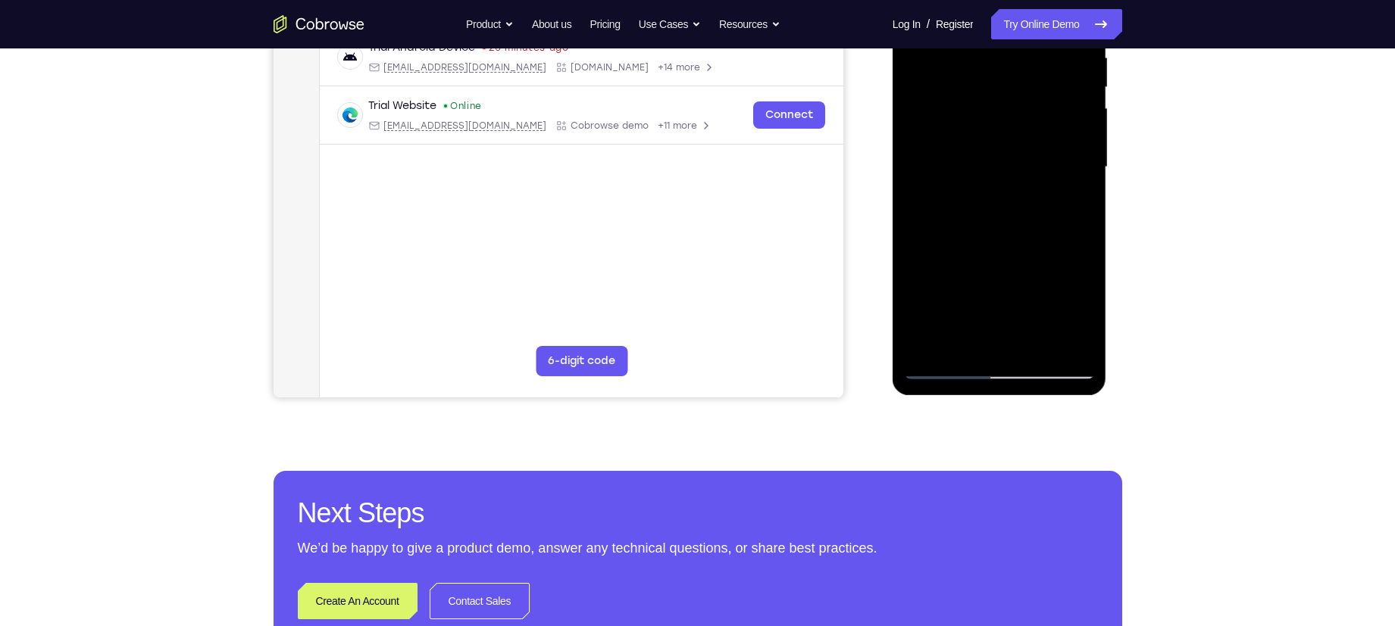
scroll to position [278, 0]
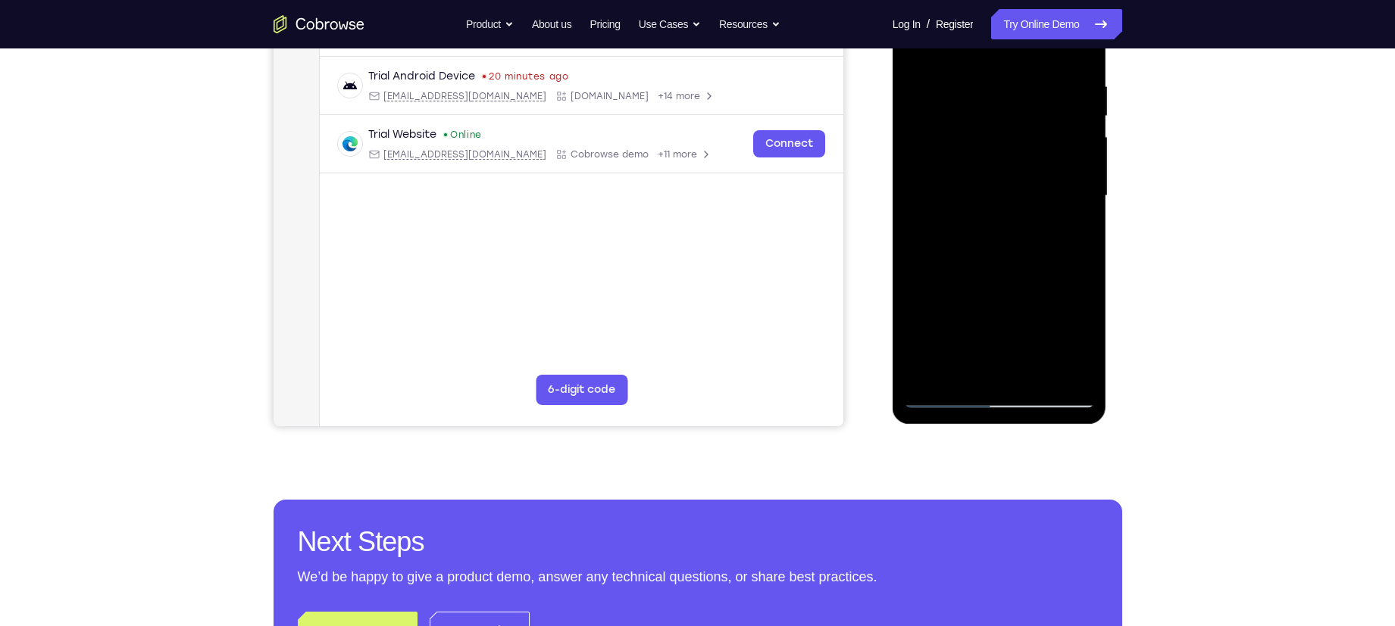
drag, startPoint x: 1059, startPoint y: 171, endPoint x: 1040, endPoint y: 232, distance: 63.5
click at [1040, 232] on div at bounding box center [999, 196] width 191 height 424
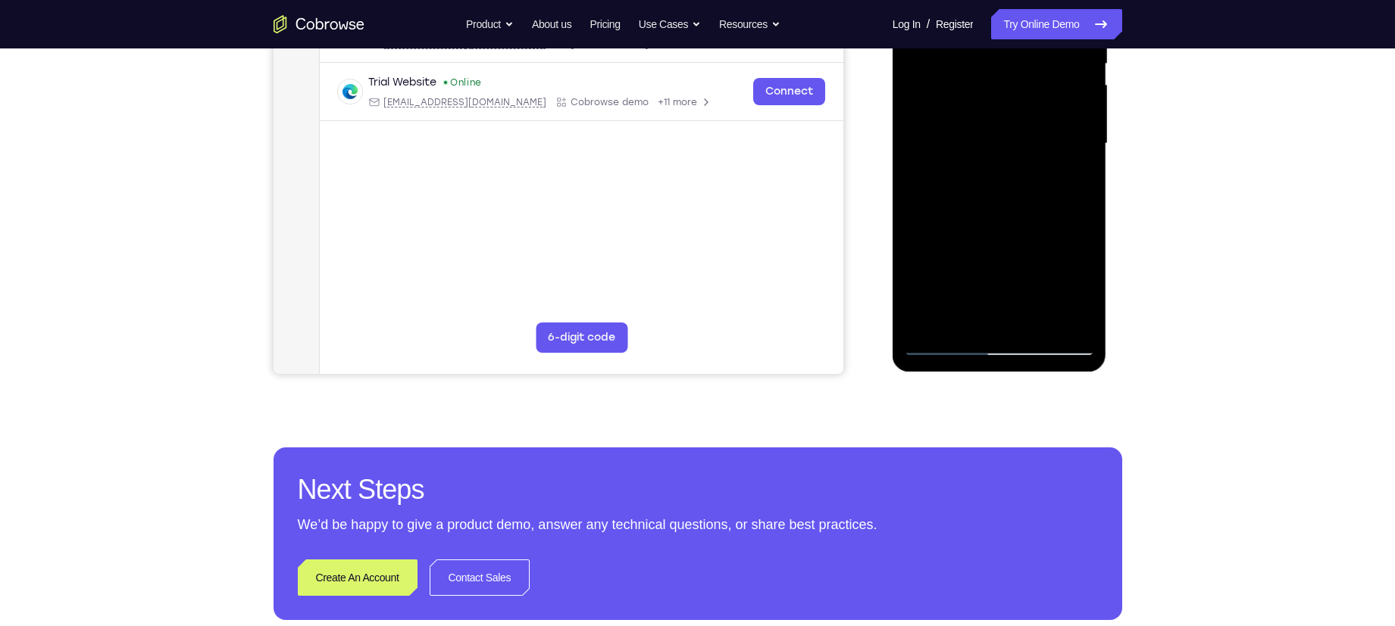
scroll to position [331, 0]
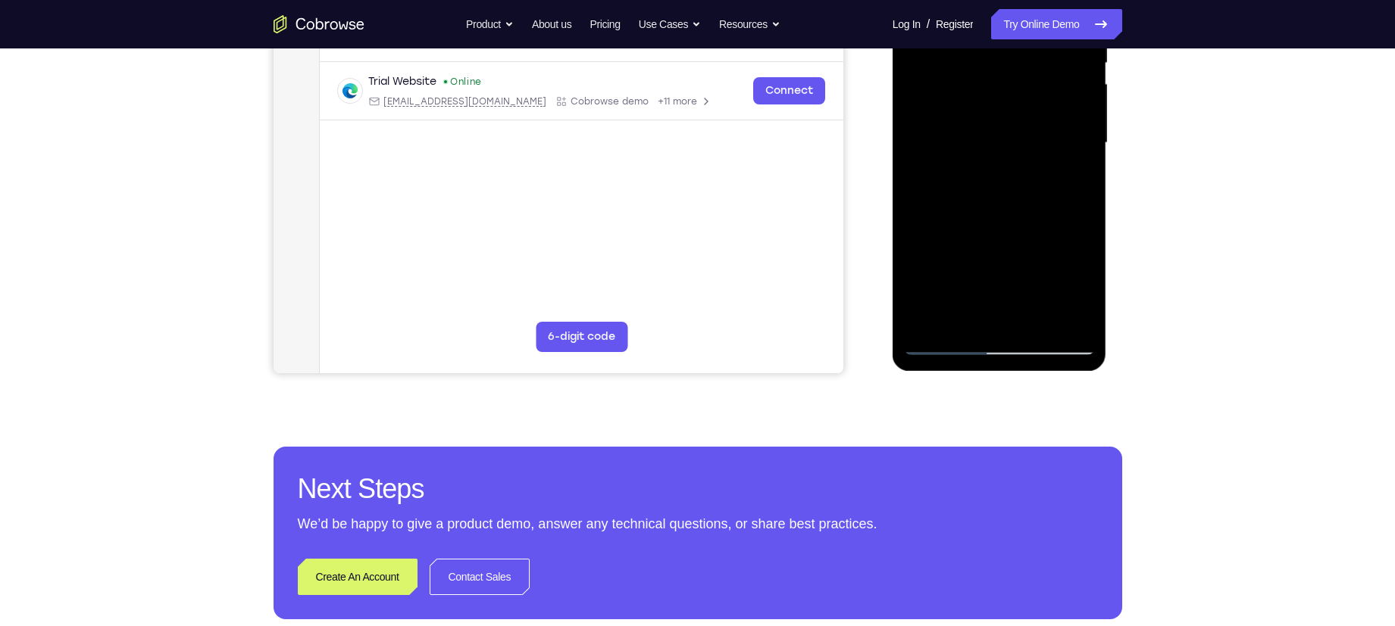
drag, startPoint x: 1004, startPoint y: 151, endPoint x: 1007, endPoint y: 102, distance: 49.3
click at [1007, 102] on div at bounding box center [999, 143] width 191 height 424
drag, startPoint x: 1014, startPoint y: 121, endPoint x: 1014, endPoint y: 86, distance: 35.6
click at [1014, 86] on div at bounding box center [999, 143] width 191 height 424
click at [964, 261] on div at bounding box center [999, 143] width 191 height 424
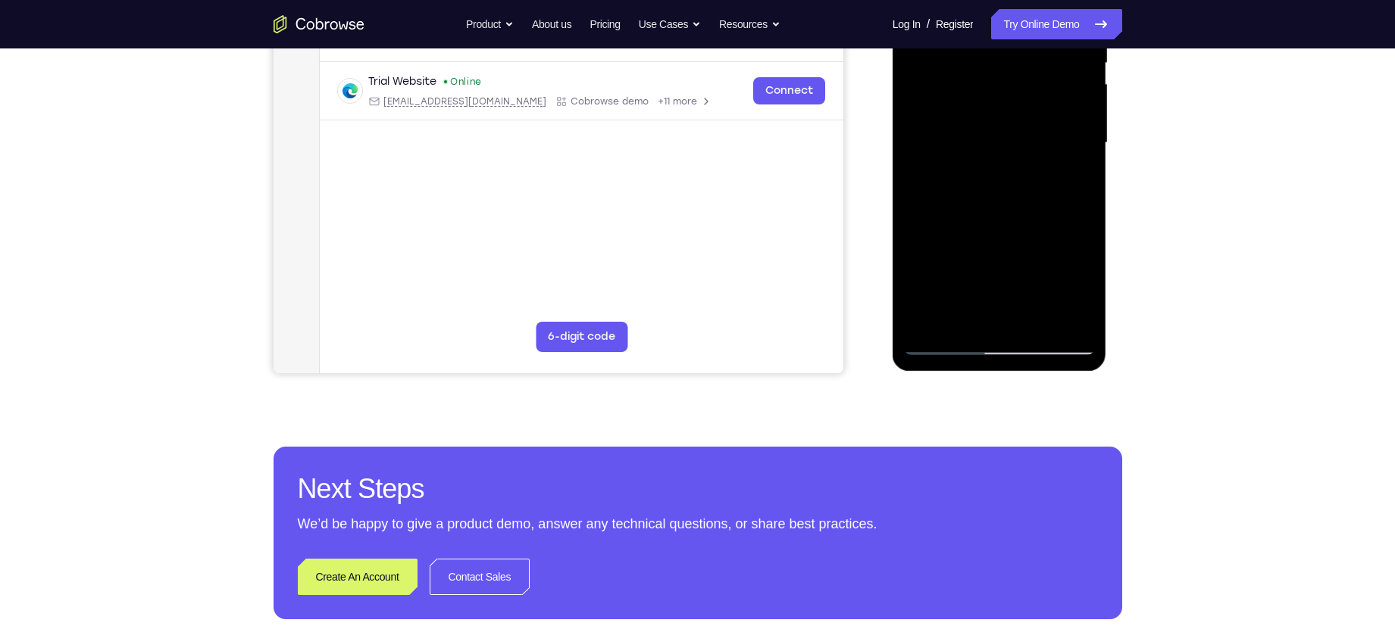
click at [924, 261] on div at bounding box center [999, 143] width 191 height 424
click at [1015, 316] on div at bounding box center [999, 143] width 191 height 424
click at [1043, 267] on div at bounding box center [999, 143] width 191 height 424
click at [1035, 233] on div at bounding box center [999, 143] width 191 height 424
click at [1051, 266] on div at bounding box center [999, 143] width 191 height 424
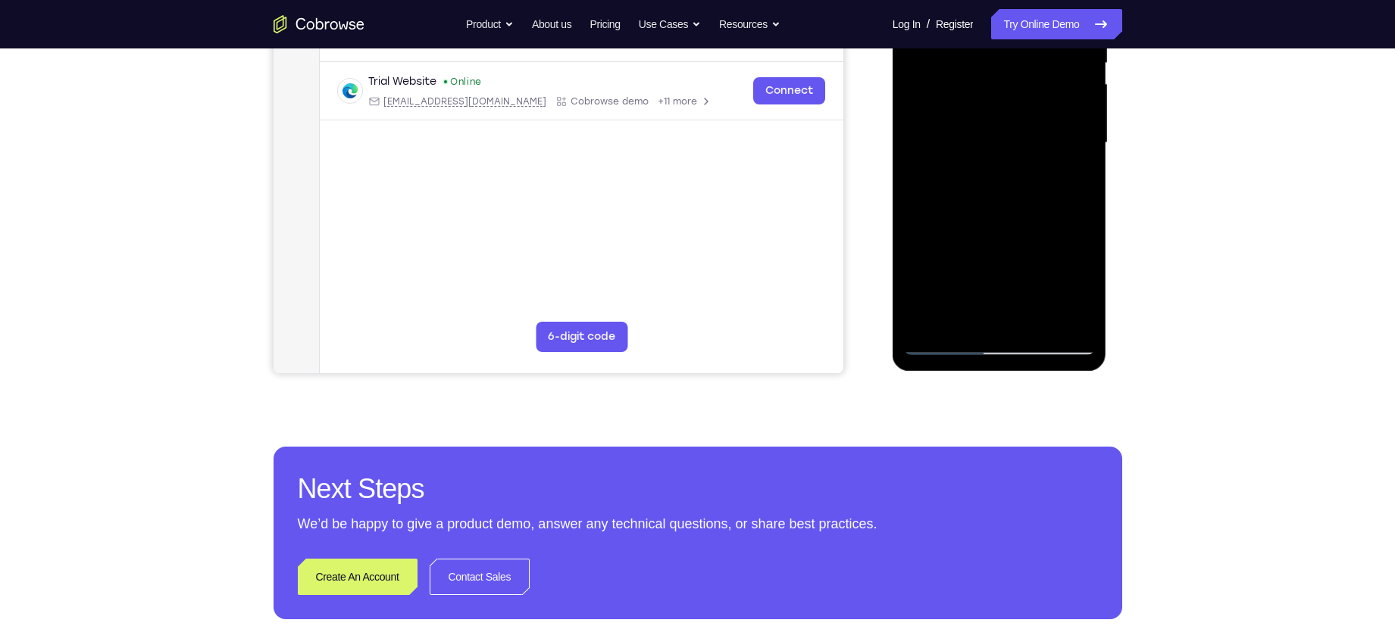
click at [990, 258] on div at bounding box center [999, 143] width 191 height 424
click at [1001, 320] on div at bounding box center [999, 143] width 191 height 424
click at [1072, 261] on div at bounding box center [999, 143] width 191 height 424
click at [998, 253] on div at bounding box center [999, 143] width 191 height 424
click at [1029, 257] on div at bounding box center [999, 143] width 191 height 424
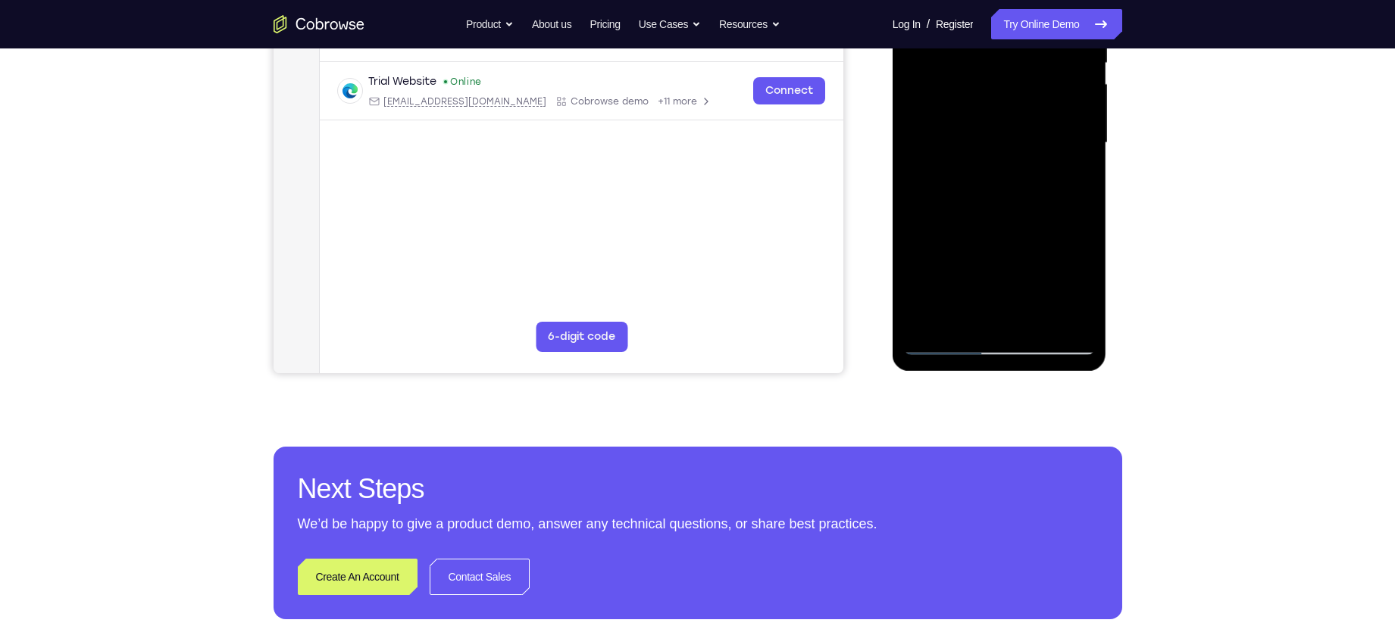
click at [1002, 327] on div at bounding box center [999, 143] width 191 height 424
click at [1092, 233] on div at bounding box center [999, 143] width 191 height 424
click at [1015, 292] on div at bounding box center [999, 143] width 191 height 424
click at [1015, 307] on div at bounding box center [999, 143] width 191 height 424
click at [990, 255] on div at bounding box center [999, 143] width 191 height 424
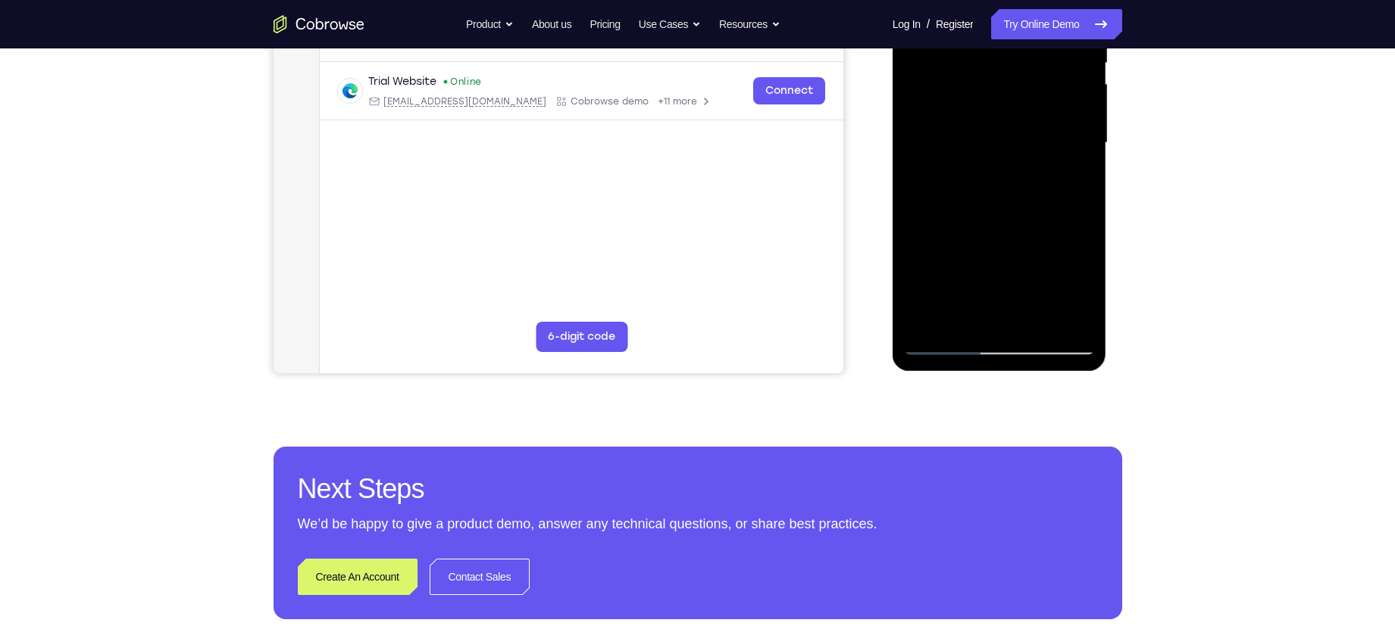
click at [977, 262] on div at bounding box center [999, 143] width 191 height 424
click at [1073, 255] on div at bounding box center [999, 143] width 191 height 424
click at [982, 260] on div at bounding box center [999, 143] width 191 height 424
click at [952, 261] on div at bounding box center [999, 143] width 191 height 424
click at [1031, 232] on div at bounding box center [999, 143] width 191 height 424
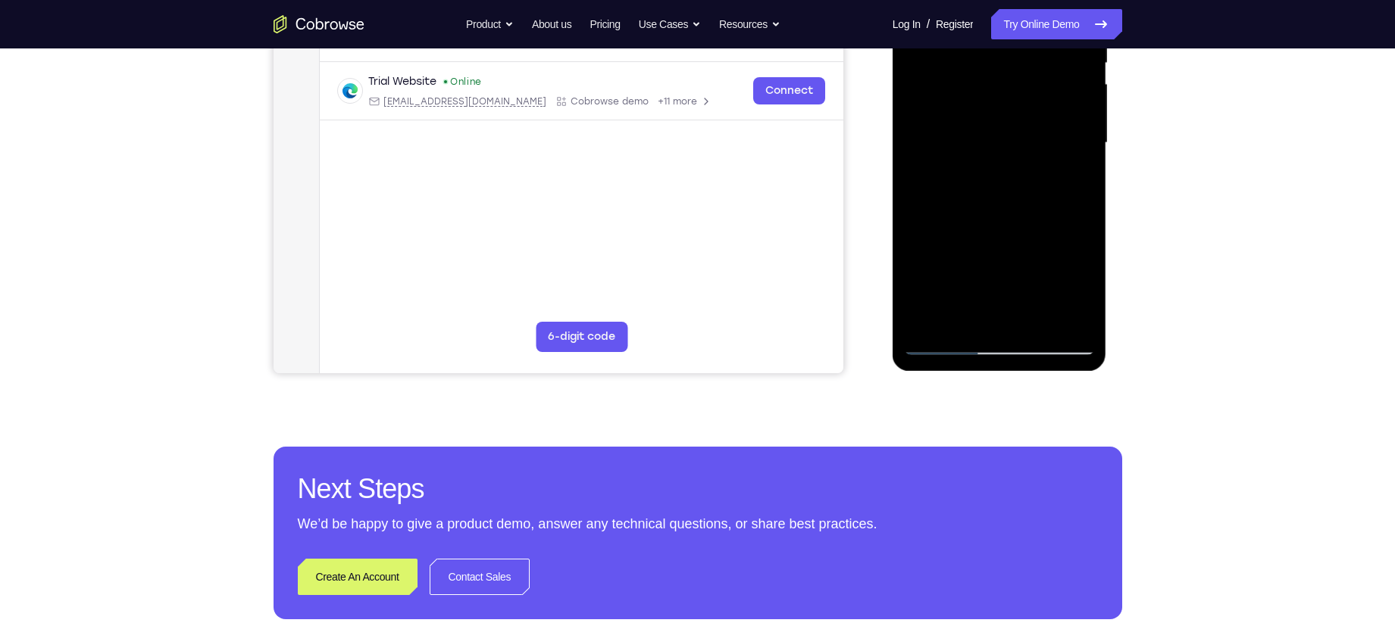
click at [994, 204] on div at bounding box center [999, 143] width 191 height 424
click at [1014, 286] on div at bounding box center [999, 143] width 191 height 424
click at [1001, 260] on div at bounding box center [999, 143] width 191 height 424
click at [979, 260] on div at bounding box center [999, 143] width 191 height 424
click at [1080, 283] on div at bounding box center [999, 143] width 191 height 424
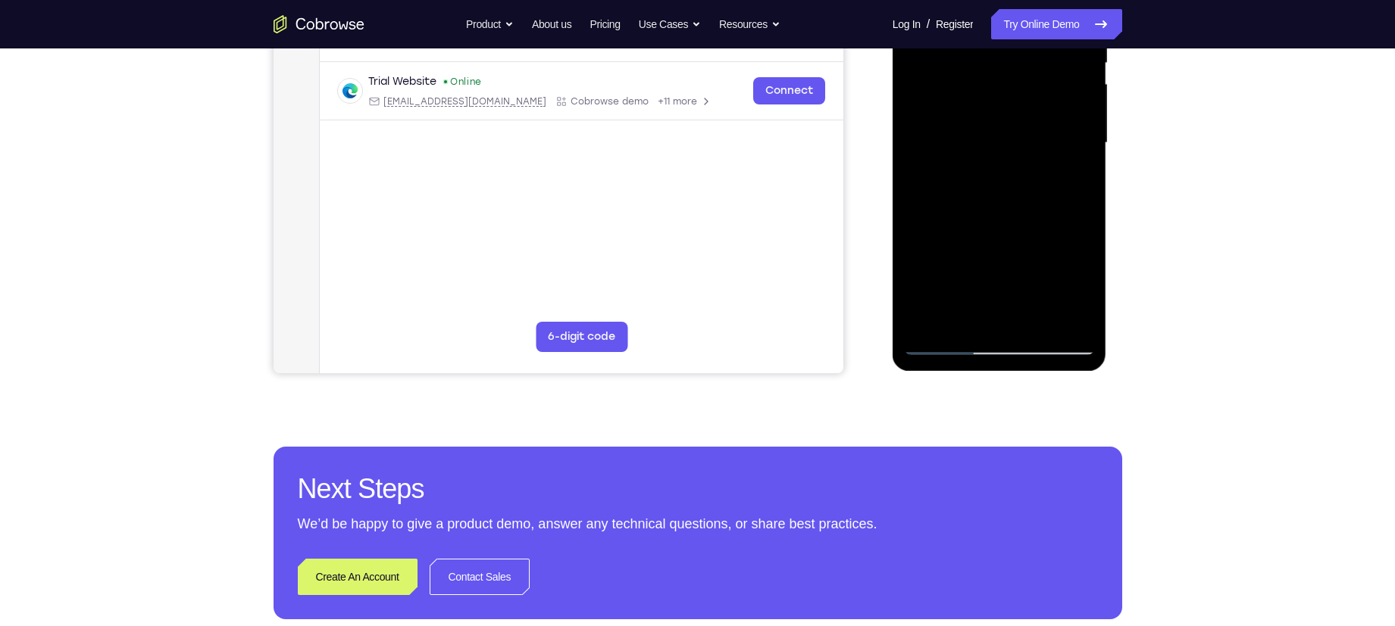
click at [1077, 288] on div at bounding box center [999, 143] width 191 height 424
click at [1078, 285] on div at bounding box center [999, 143] width 191 height 424
click at [1015, 288] on div at bounding box center [999, 143] width 191 height 424
click at [1002, 261] on div at bounding box center [999, 143] width 191 height 424
click at [1031, 258] on div at bounding box center [999, 143] width 191 height 424
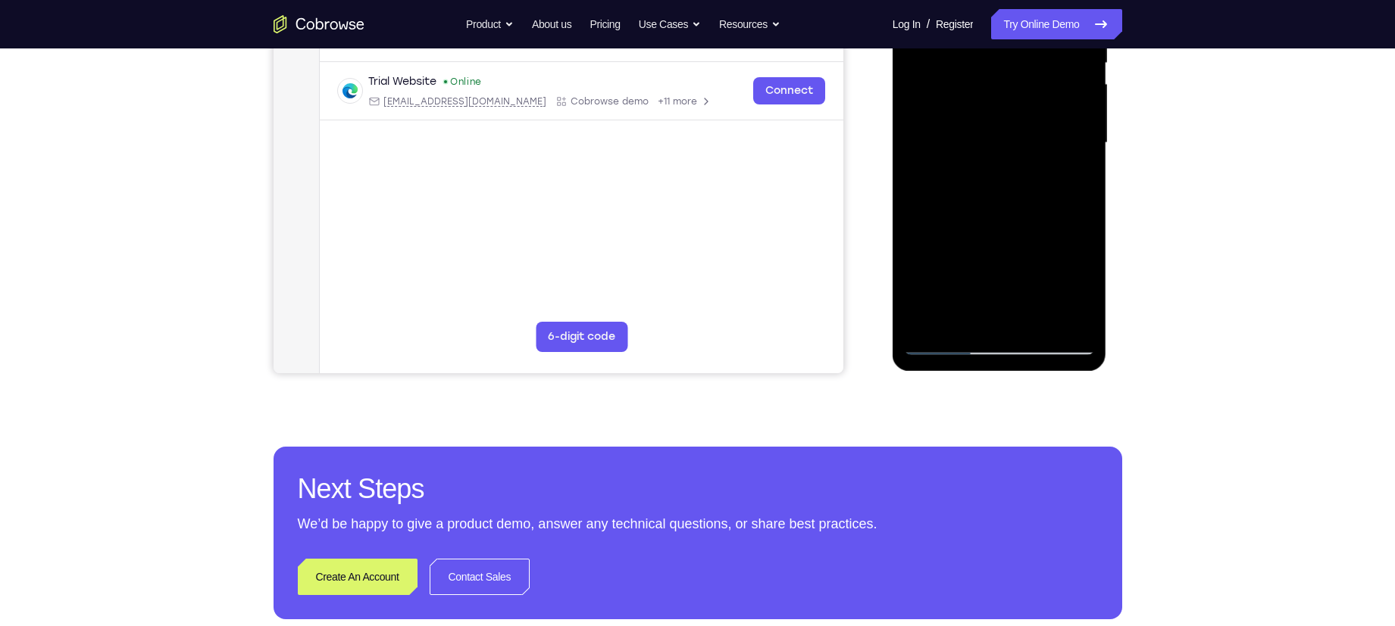
click at [1025, 239] on div at bounding box center [999, 143] width 191 height 424
click at [1001, 259] on div at bounding box center [999, 143] width 191 height 424
click at [992, 308] on div at bounding box center [999, 143] width 191 height 424
click at [966, 240] on div at bounding box center [999, 143] width 191 height 424
click at [957, 298] on div at bounding box center [999, 143] width 191 height 424
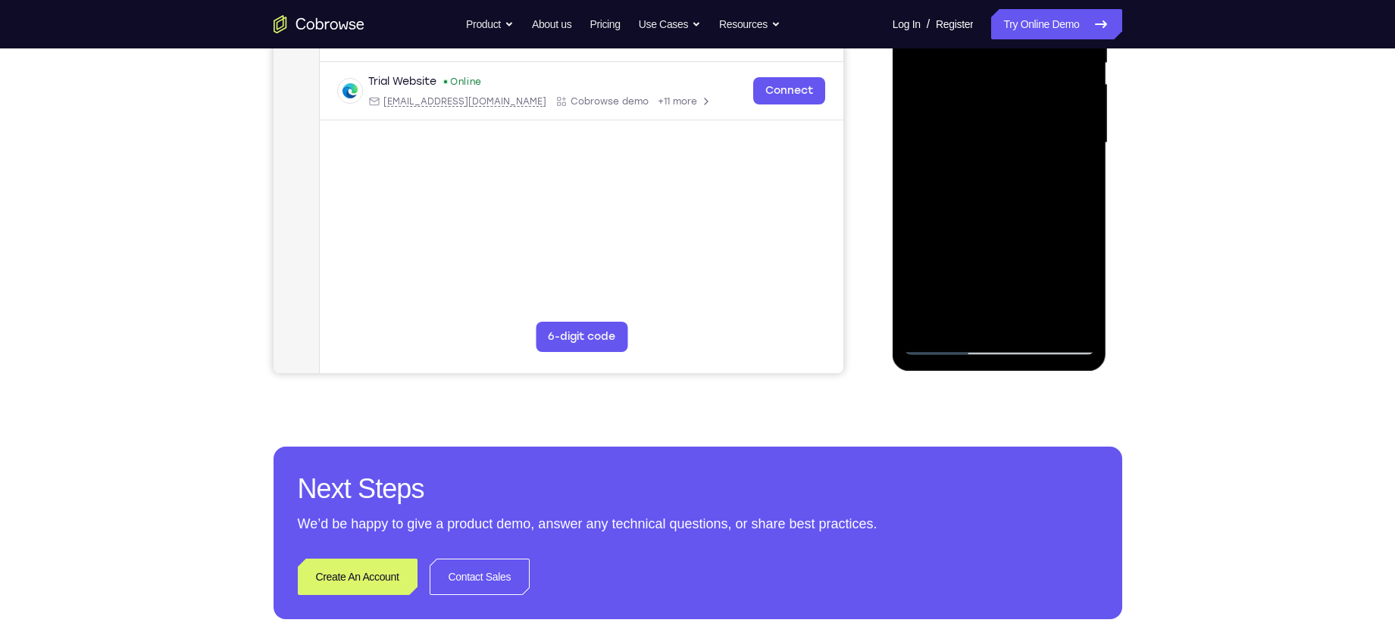
click at [945, 264] on div at bounding box center [999, 143] width 191 height 424
click at [960, 263] on div at bounding box center [999, 143] width 191 height 424
click at [1039, 232] on div at bounding box center [999, 143] width 191 height 424
click at [996, 205] on div at bounding box center [999, 143] width 191 height 424
click at [1054, 266] on div at bounding box center [999, 143] width 191 height 424
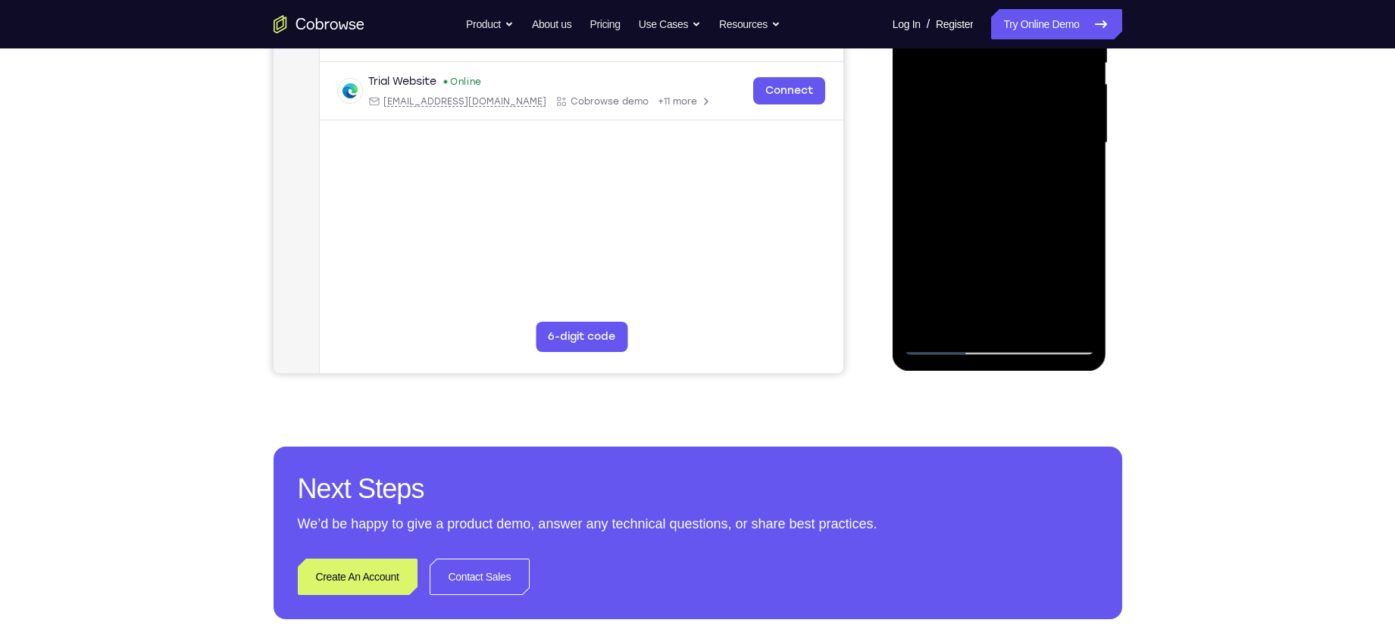
click at [1039, 266] on div at bounding box center [999, 143] width 191 height 424
click at [1071, 257] on div at bounding box center [999, 143] width 191 height 424
click at [1014, 316] on div at bounding box center [999, 143] width 191 height 424
click at [1061, 288] on div at bounding box center [999, 143] width 191 height 424
click at [1000, 260] on div at bounding box center [999, 143] width 191 height 424
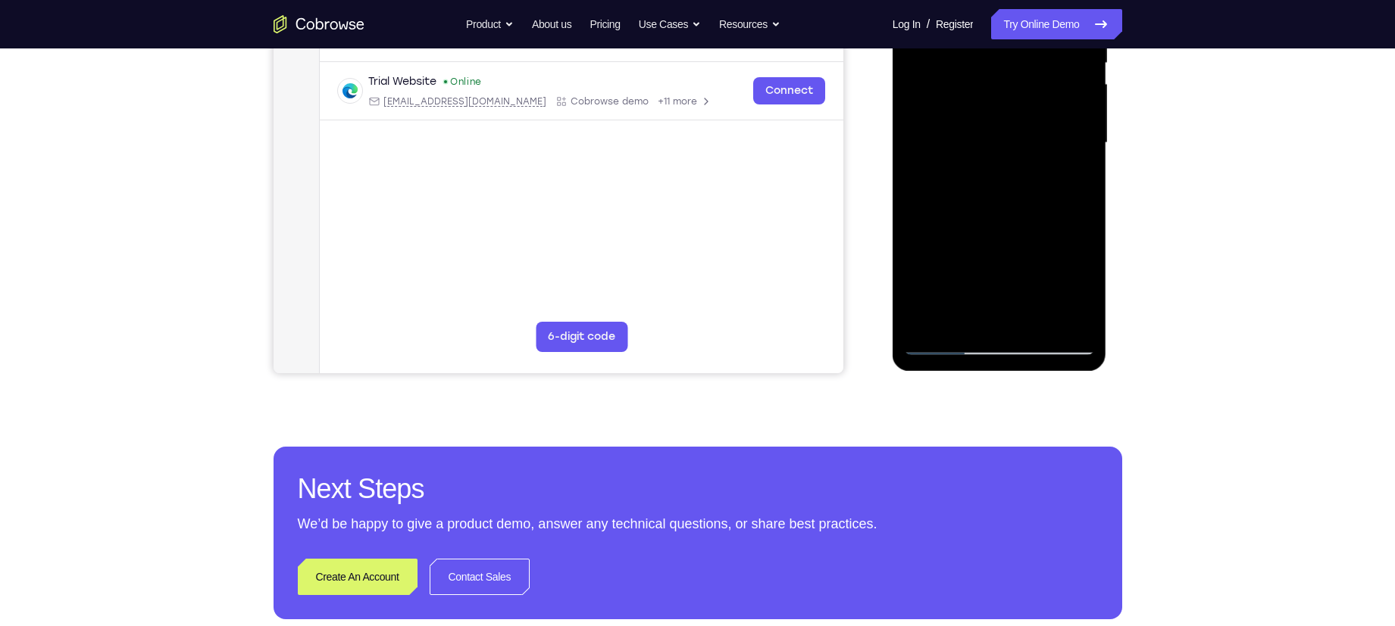
click at [1013, 311] on div at bounding box center [999, 143] width 191 height 424
click at [1072, 257] on div at bounding box center [999, 143] width 191 height 424
click at [1014, 287] on div at bounding box center [999, 143] width 191 height 424
click at [937, 264] on div at bounding box center [999, 143] width 191 height 424
click at [935, 264] on div at bounding box center [999, 143] width 191 height 424
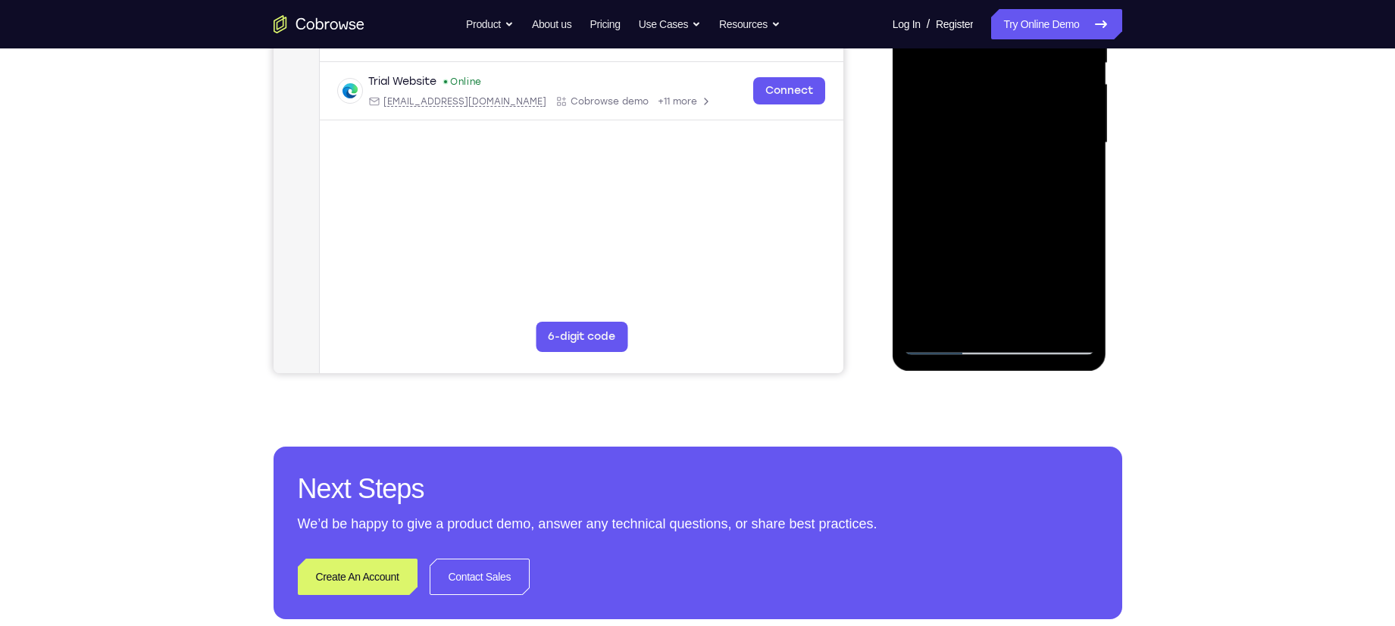
click at [999, 216] on div at bounding box center [999, 143] width 191 height 424
click at [1051, 262] on div at bounding box center [999, 143] width 191 height 424
click at [1062, 259] on div at bounding box center [999, 143] width 191 height 424
click at [1029, 262] on div at bounding box center [999, 143] width 191 height 424
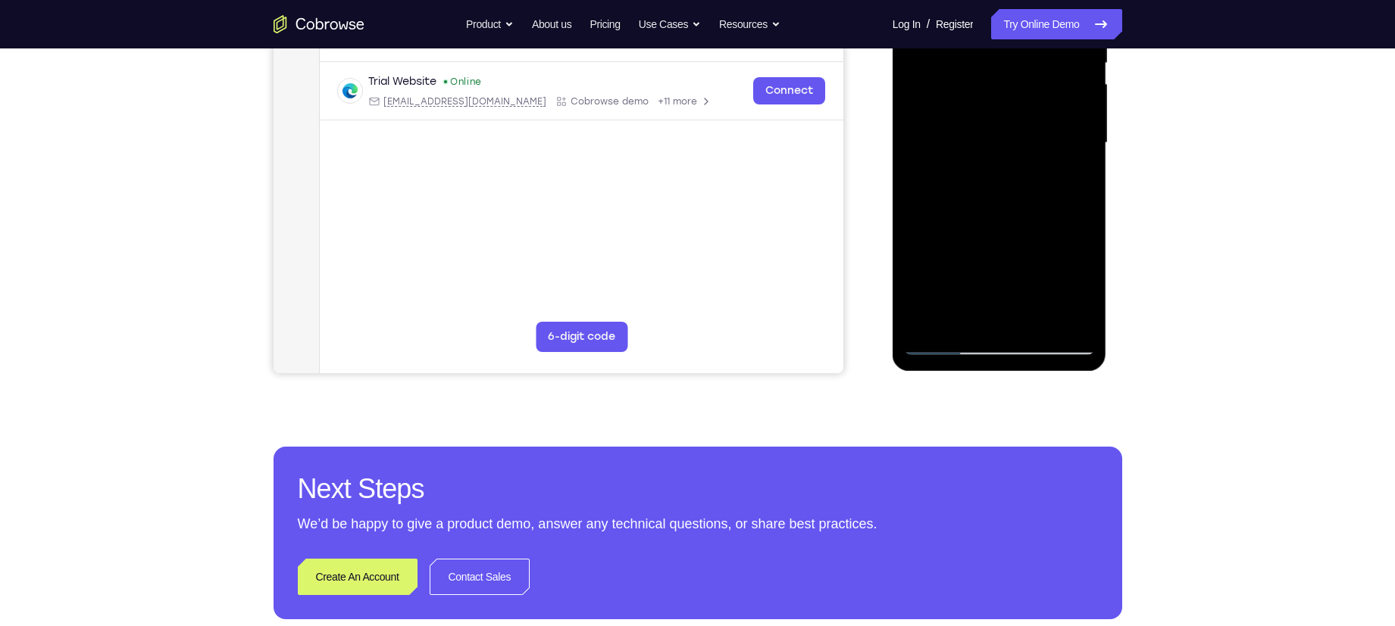
click at [1013, 306] on div at bounding box center [999, 143] width 191 height 424
click at [1014, 261] on div at bounding box center [999, 143] width 191 height 424
click at [1047, 239] on div at bounding box center [999, 143] width 191 height 424
click at [977, 262] on div at bounding box center [999, 143] width 191 height 424
click at [935, 232] on div at bounding box center [999, 143] width 191 height 424
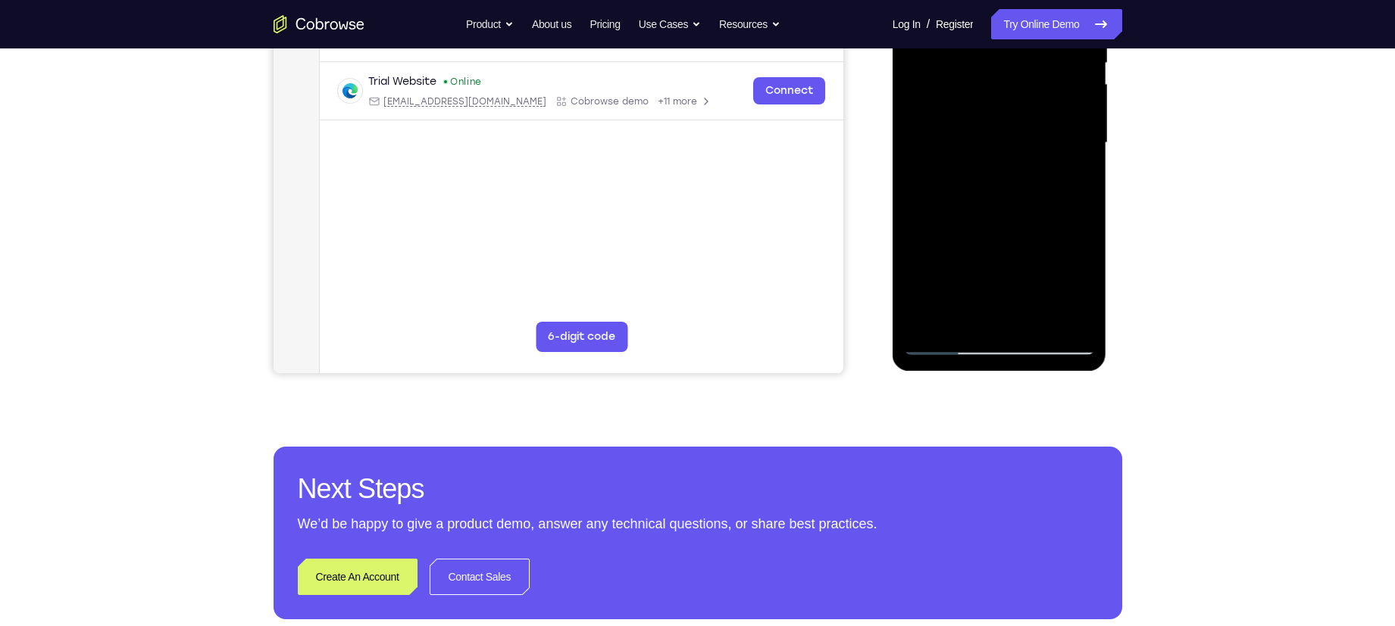
click at [980, 290] on div at bounding box center [999, 143] width 191 height 424
click at [1017, 321] on div at bounding box center [999, 143] width 191 height 424
click at [1061, 264] on div at bounding box center [999, 143] width 191 height 424
click at [985, 262] on div at bounding box center [999, 143] width 191 height 424
click at [946, 256] on div at bounding box center [999, 143] width 191 height 424
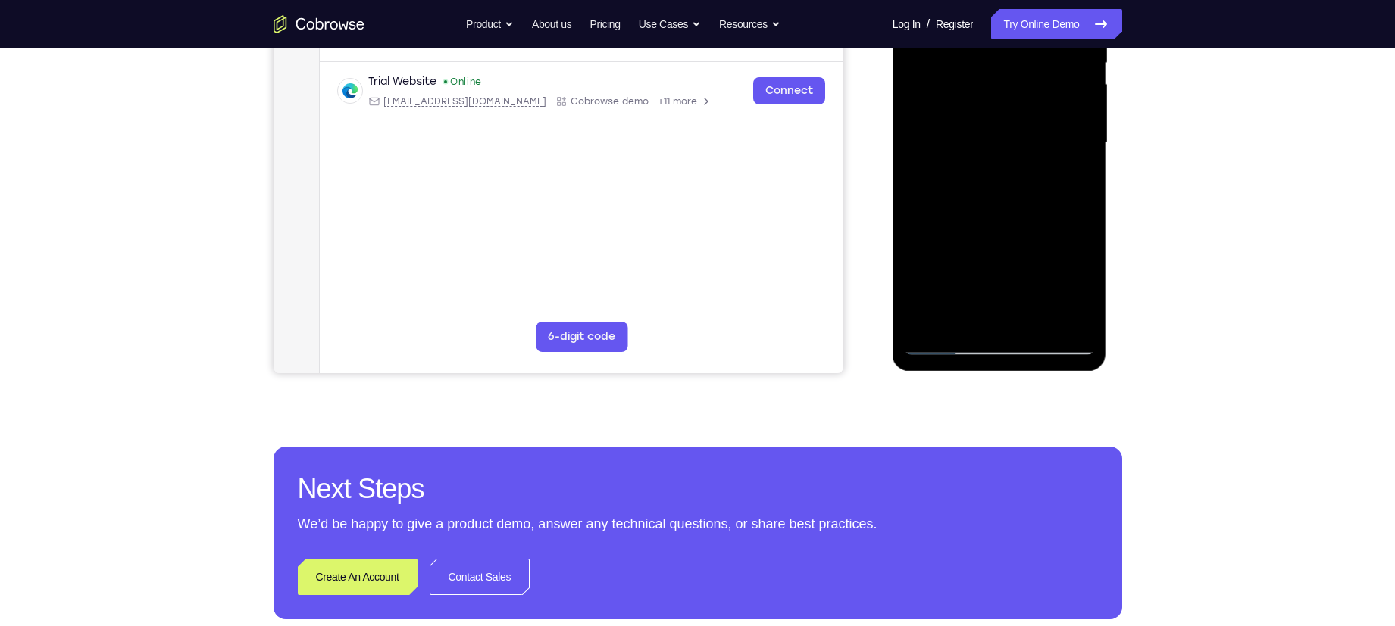
click at [1031, 231] on div at bounding box center [999, 143] width 191 height 424
click at [1021, 319] on div at bounding box center [999, 143] width 191 height 424
click at [1015, 256] on div at bounding box center [999, 143] width 191 height 424
click at [1048, 236] on div at bounding box center [999, 143] width 191 height 424
click at [967, 292] on div at bounding box center [999, 143] width 191 height 424
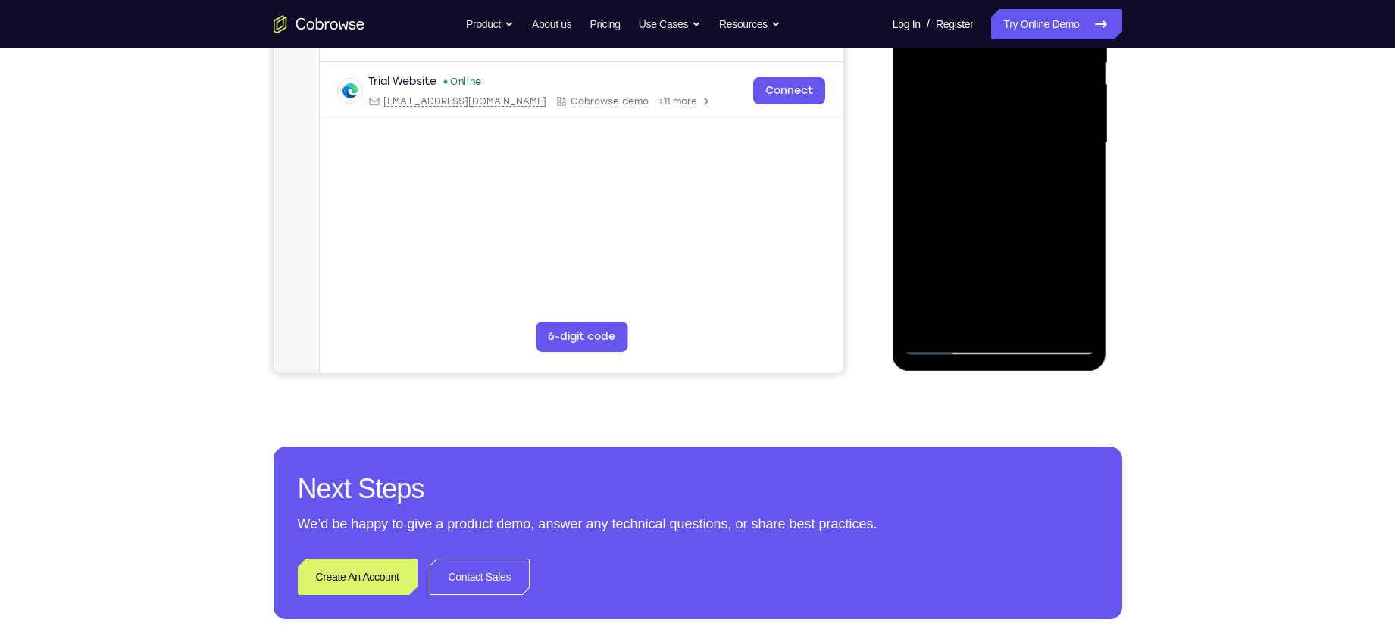
click at [1095, 229] on div at bounding box center [999, 145] width 214 height 451
click at [1085, 234] on div at bounding box center [999, 143] width 191 height 424
click at [978, 295] on div at bounding box center [999, 143] width 191 height 424
click at [1008, 321] on div at bounding box center [999, 143] width 191 height 424
click at [1000, 263] on div at bounding box center [999, 143] width 191 height 424
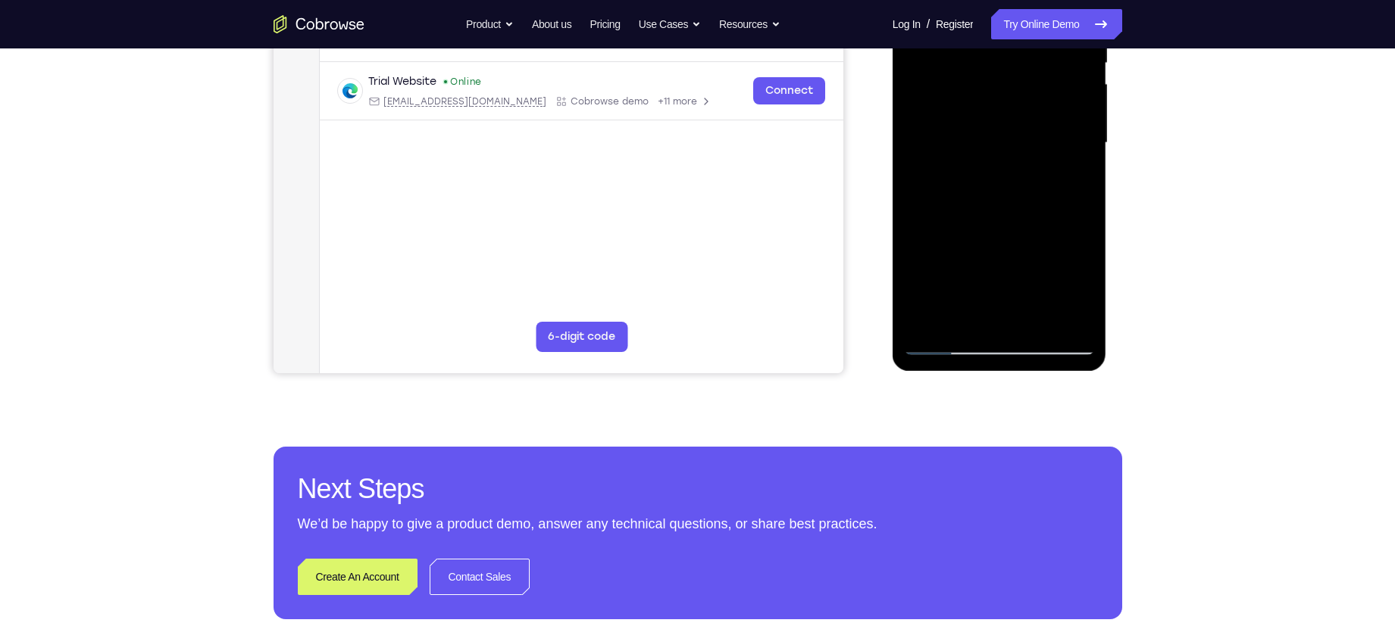
click at [1012, 292] on div at bounding box center [999, 143] width 191 height 424
click at [1000, 312] on div at bounding box center [999, 143] width 191 height 424
click at [1011, 266] on div at bounding box center [999, 143] width 191 height 424
click at [1013, 233] on div at bounding box center [999, 143] width 191 height 424
click at [1052, 259] on div at bounding box center [999, 143] width 191 height 424
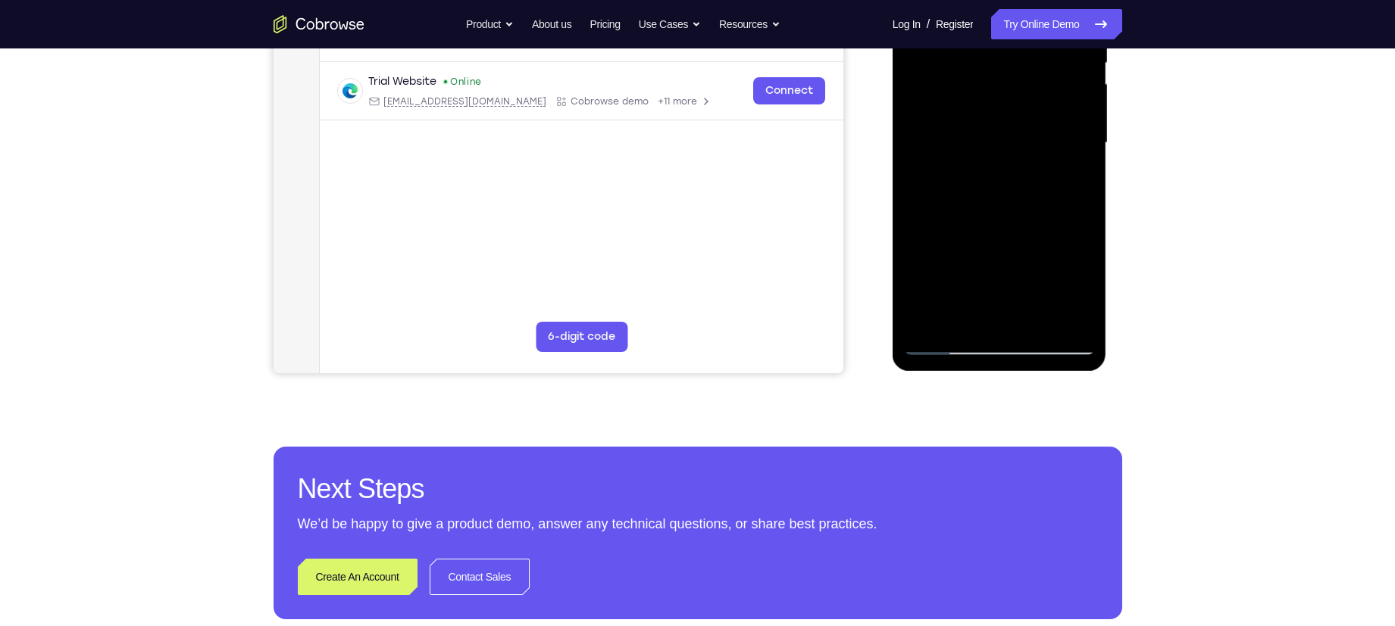
click at [980, 261] on div at bounding box center [999, 143] width 191 height 424
click at [979, 289] on div at bounding box center [999, 143] width 191 height 424
click at [992, 308] on div at bounding box center [999, 143] width 191 height 424
click at [995, 268] on div at bounding box center [999, 143] width 191 height 424
click at [984, 291] on div at bounding box center [999, 143] width 191 height 424
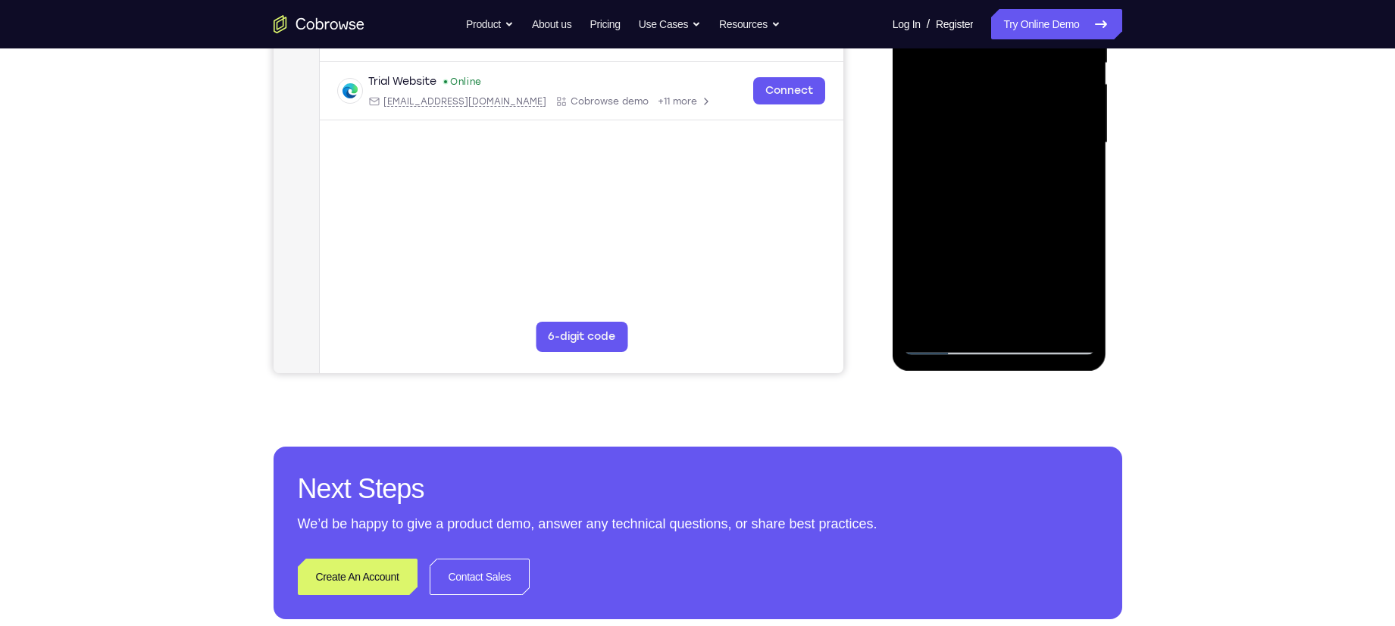
click at [986, 308] on div at bounding box center [999, 143] width 191 height 424
click at [1064, 232] on div at bounding box center [999, 143] width 191 height 424
click at [995, 260] on div at bounding box center [999, 143] width 191 height 424
click at [1087, 235] on div at bounding box center [999, 143] width 191 height 424
click at [1029, 236] on div at bounding box center [999, 143] width 191 height 424
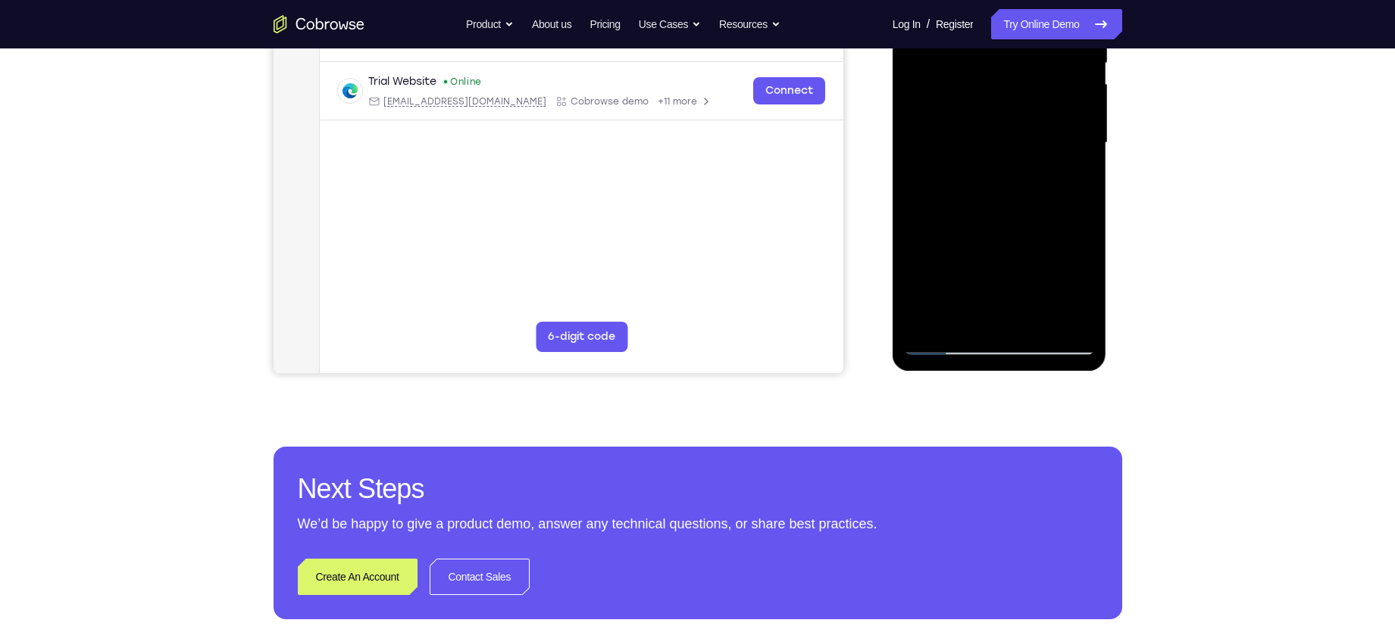
click at [1020, 86] on div at bounding box center [999, 143] width 191 height 424
click at [1000, 218] on div at bounding box center [999, 143] width 191 height 424
click at [1076, 176] on div at bounding box center [999, 143] width 191 height 424
click at [943, 340] on div at bounding box center [999, 143] width 191 height 424
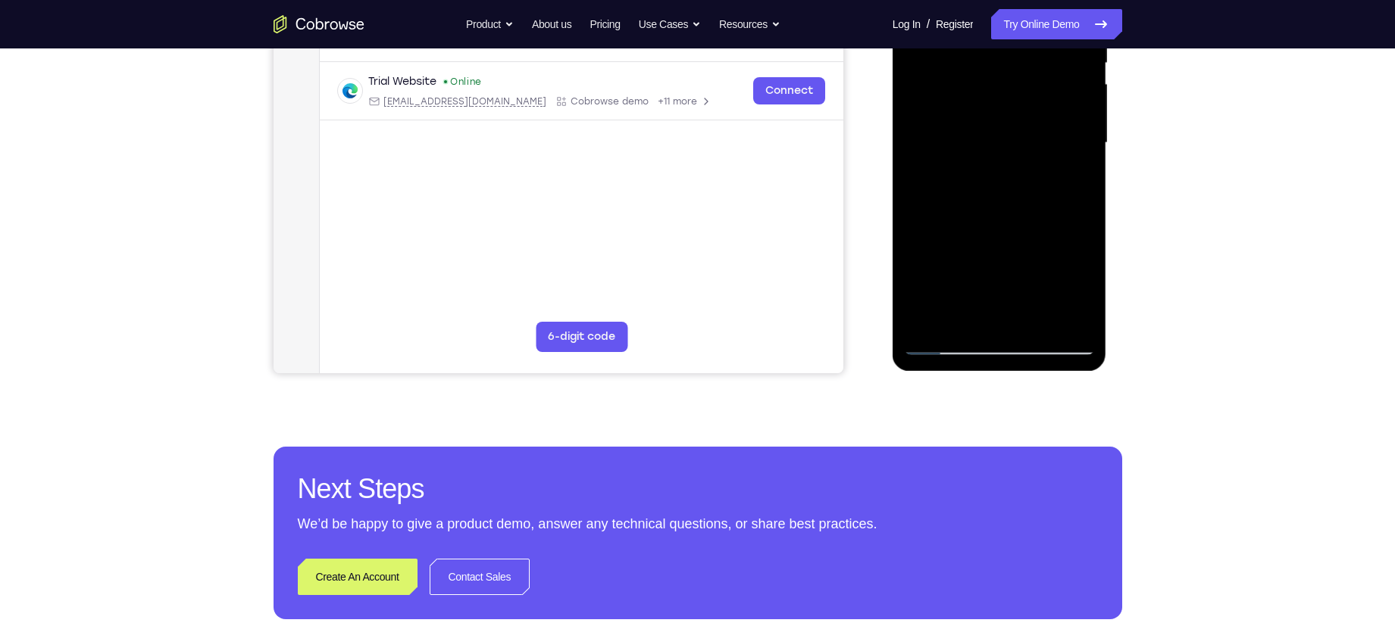
click at [943, 340] on div at bounding box center [999, 143] width 191 height 424
click at [1086, 211] on div at bounding box center [999, 143] width 191 height 424
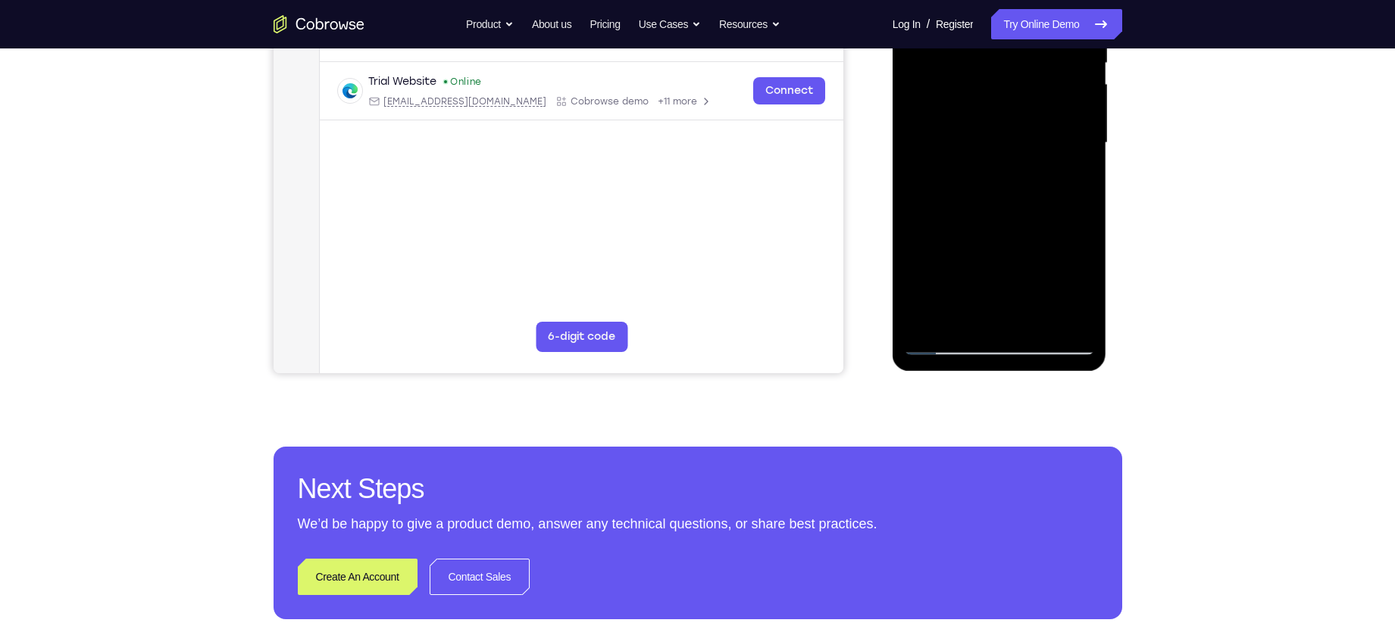
click at [1086, 211] on div at bounding box center [999, 143] width 191 height 424
drag, startPoint x: 1058, startPoint y: 217, endPoint x: 1058, endPoint y: 170, distance: 47.0
click at [1058, 170] on div at bounding box center [999, 143] width 191 height 424
drag, startPoint x: 1009, startPoint y: 182, endPoint x: 987, endPoint y: 99, distance: 85.4
click at [987, 99] on div at bounding box center [999, 143] width 191 height 424
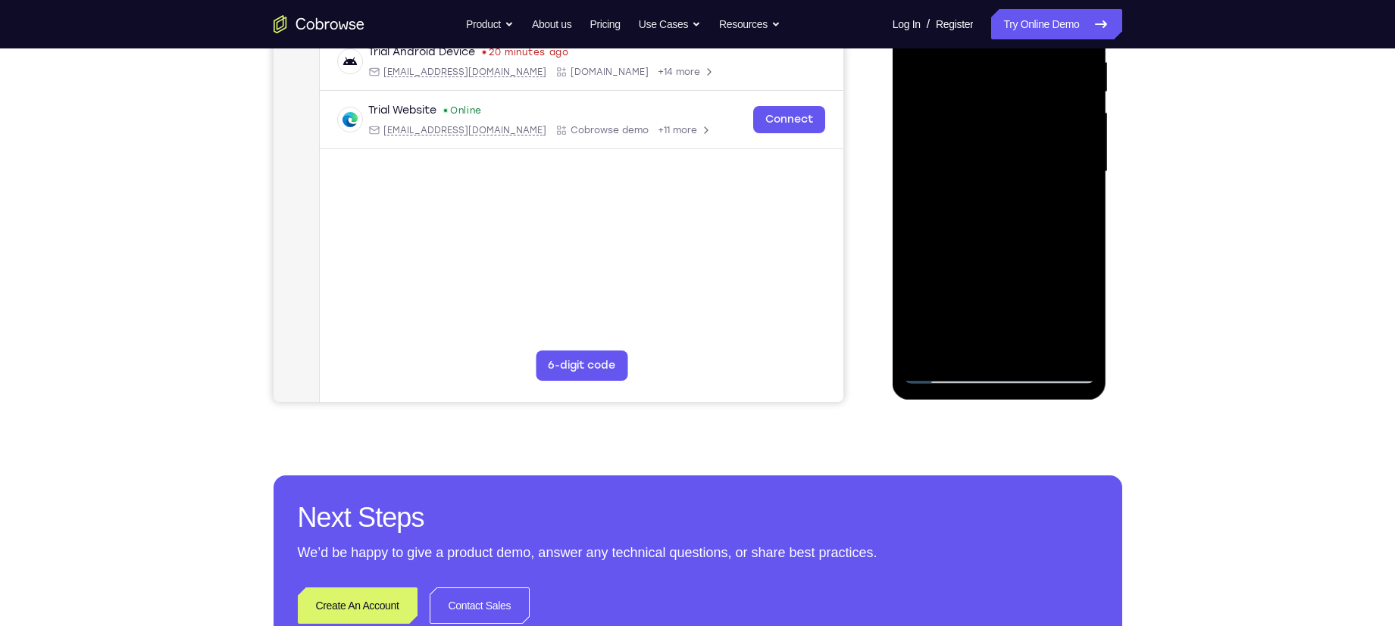
scroll to position [378, 0]
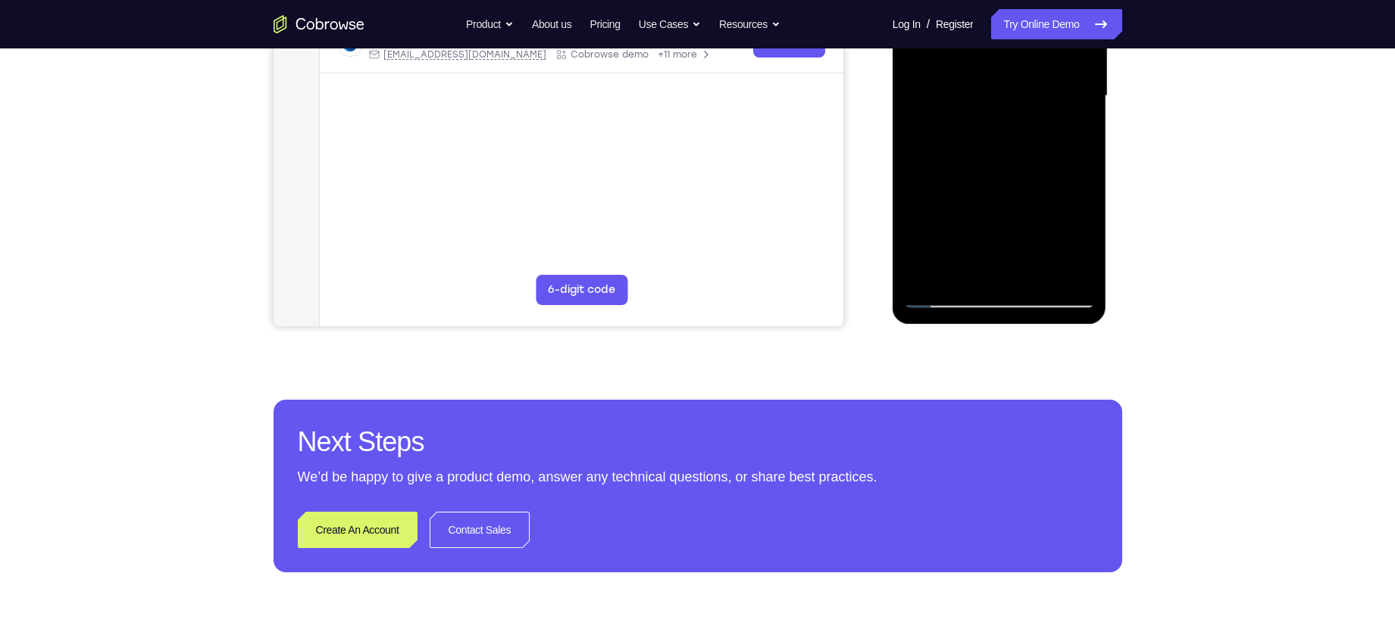
click at [1027, 277] on div at bounding box center [999, 96] width 191 height 424
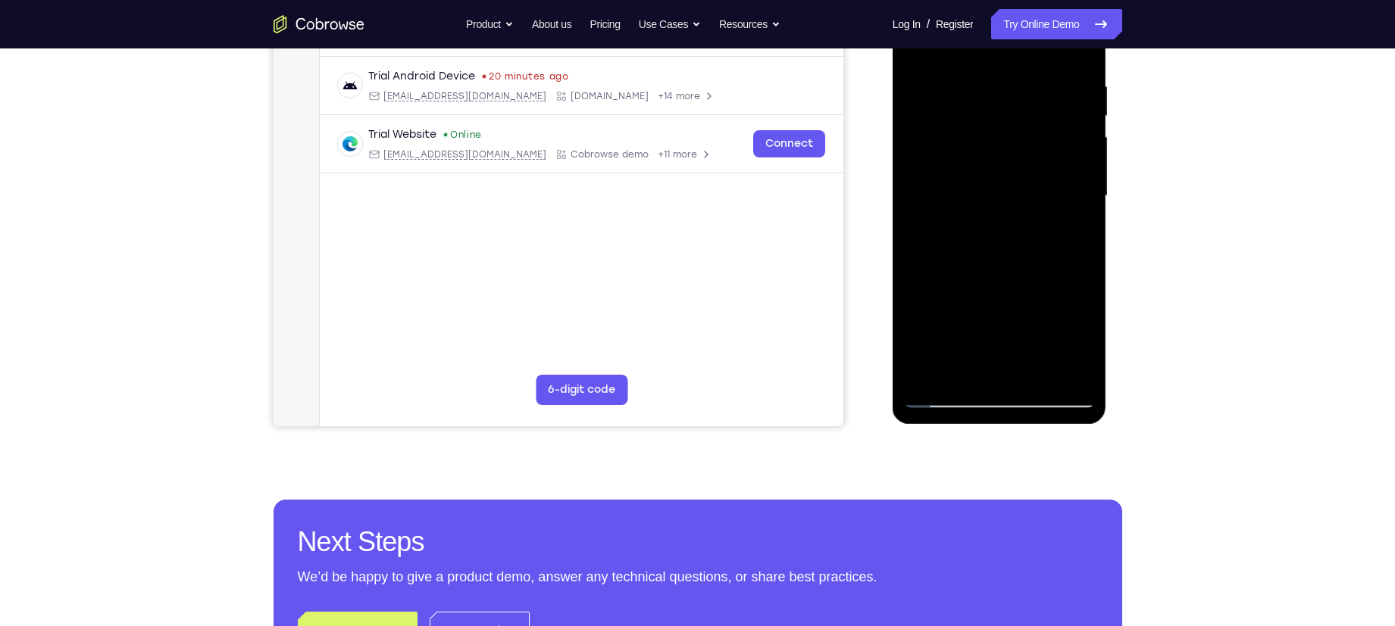
scroll to position [270, 0]
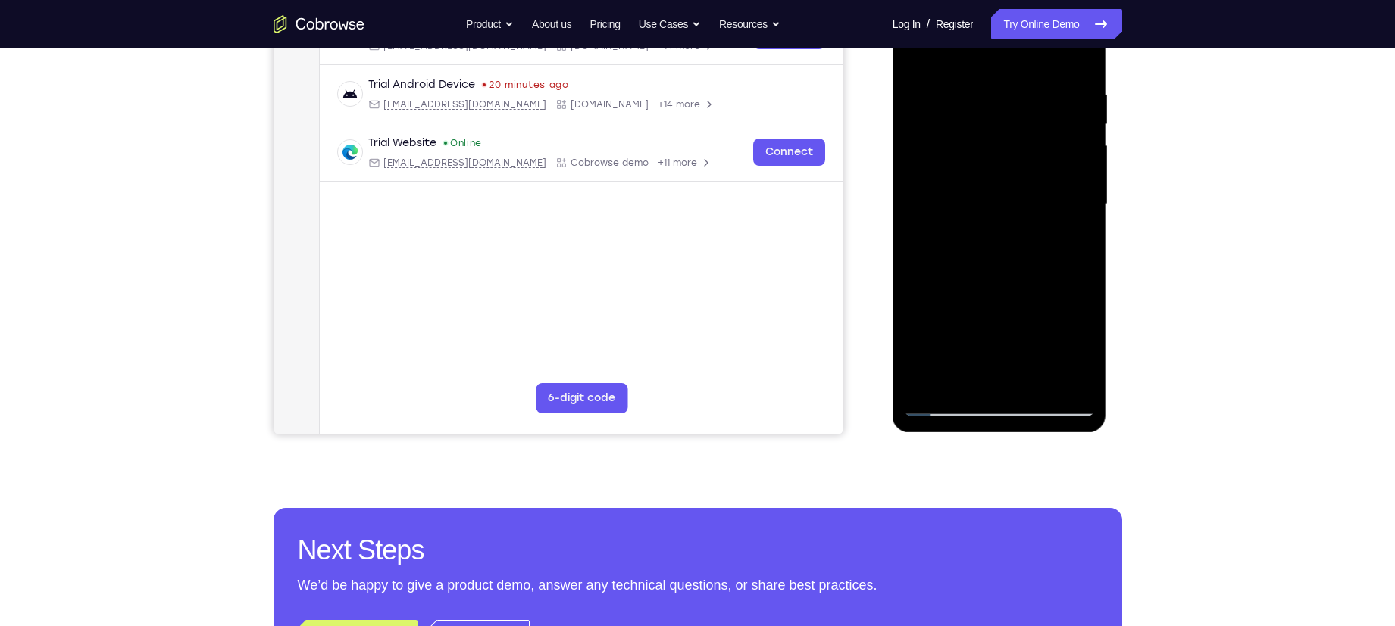
click at [958, 195] on div at bounding box center [999, 204] width 191 height 424
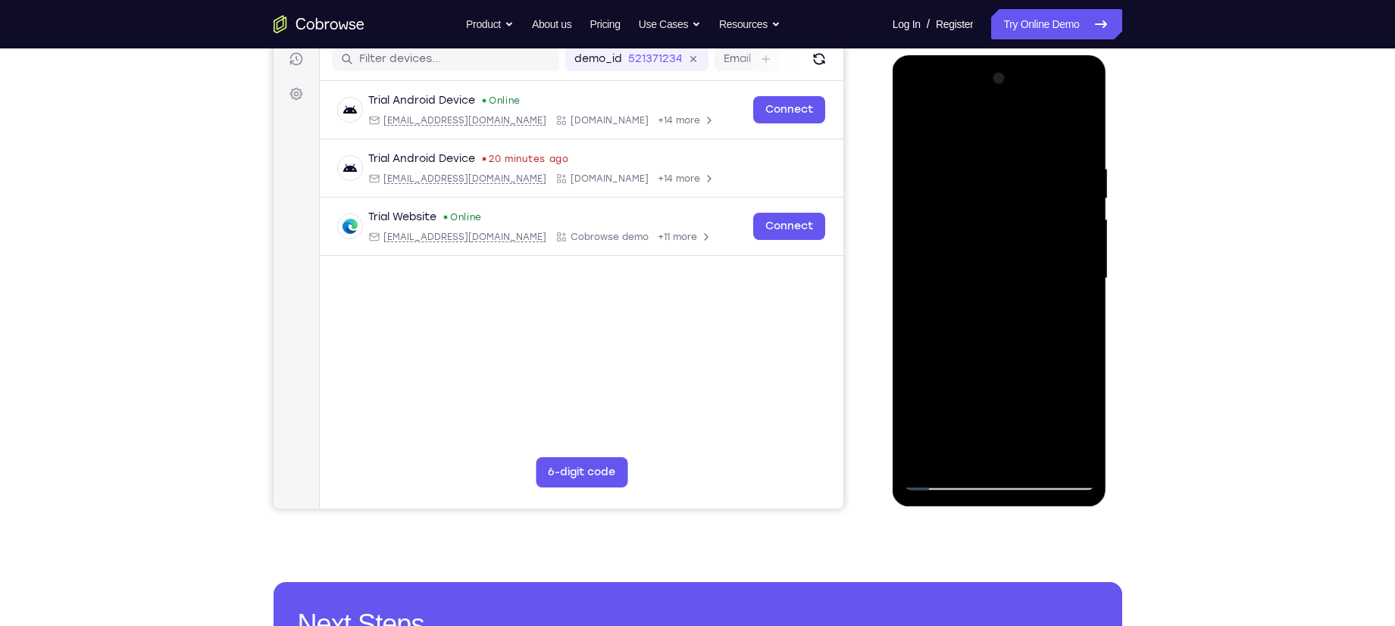
scroll to position [189, 0]
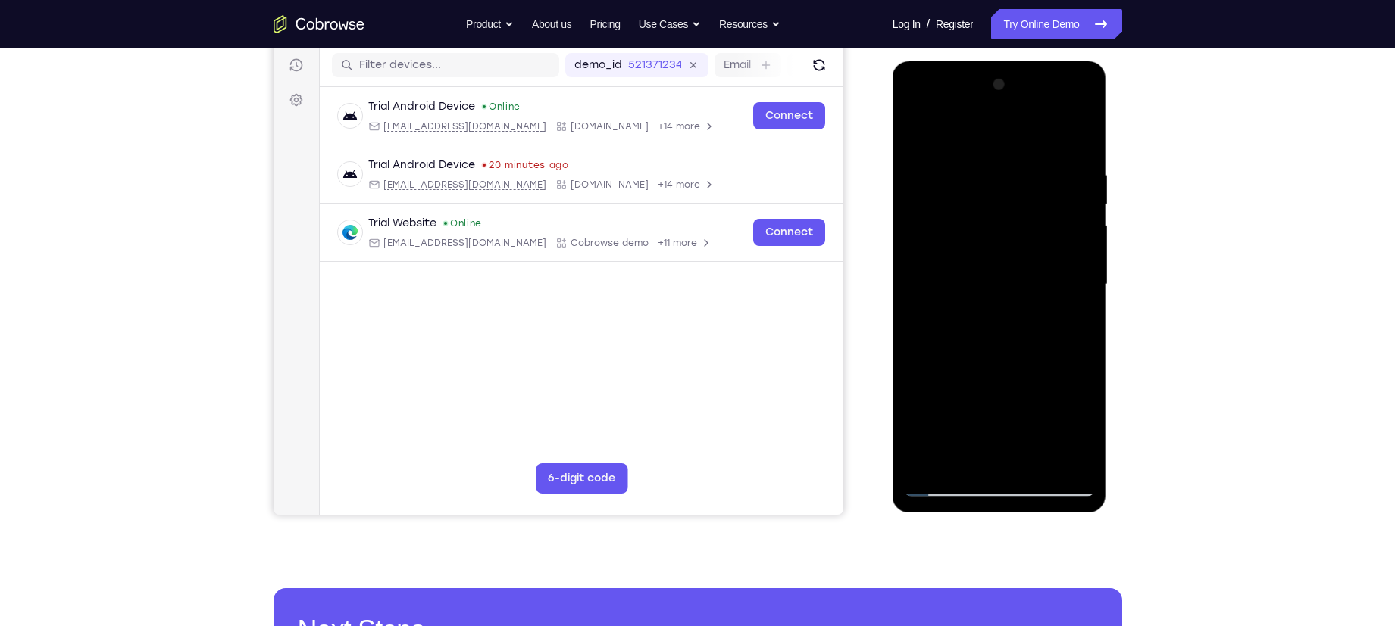
click at [952, 130] on div at bounding box center [999, 285] width 191 height 424
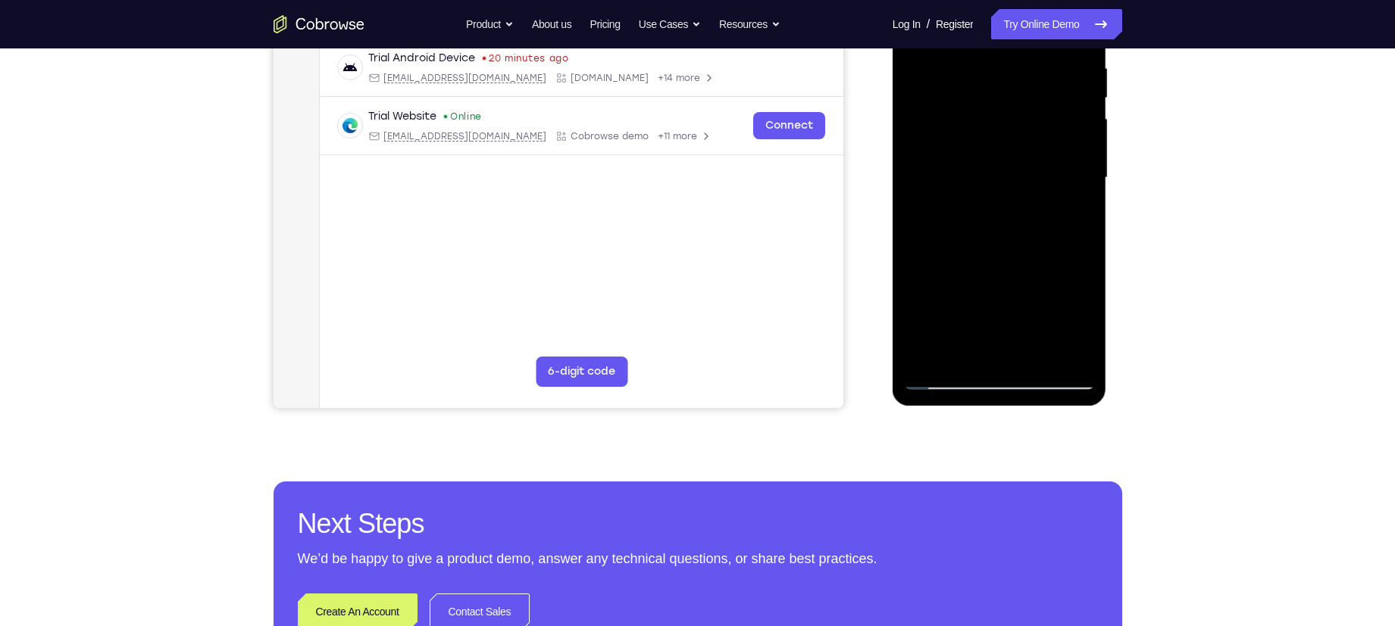
scroll to position [303, 0]
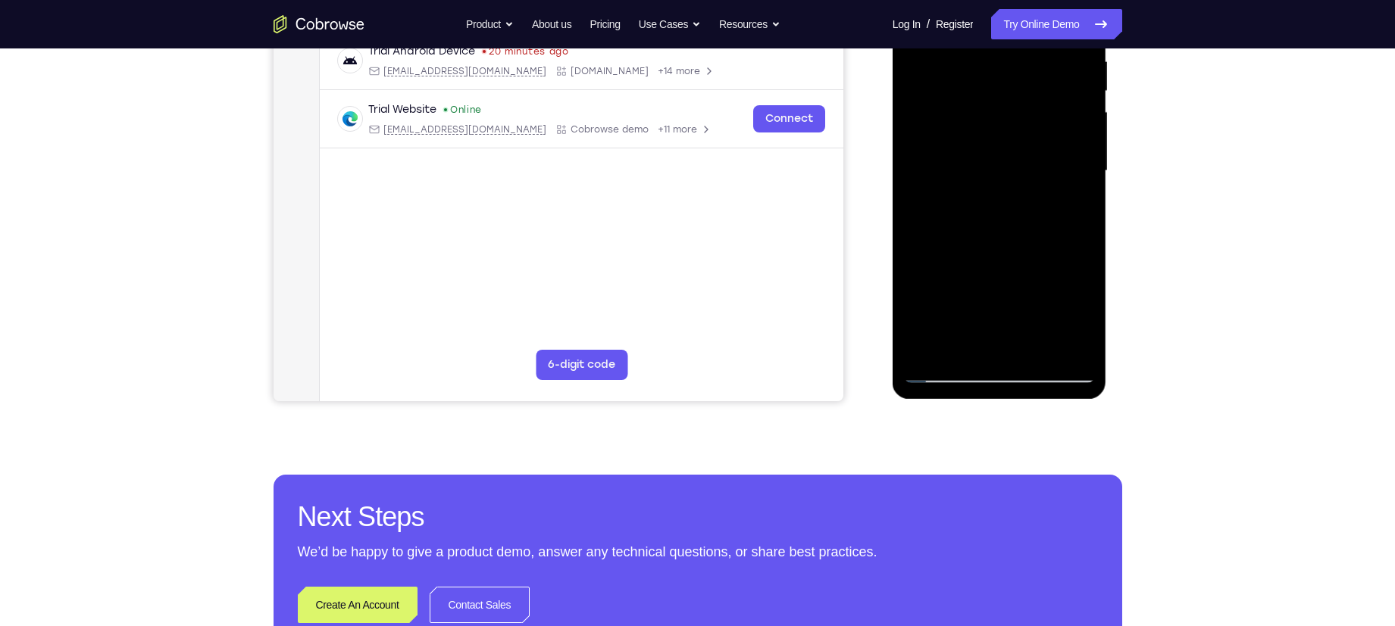
click at [950, 242] on div at bounding box center [999, 171] width 191 height 424
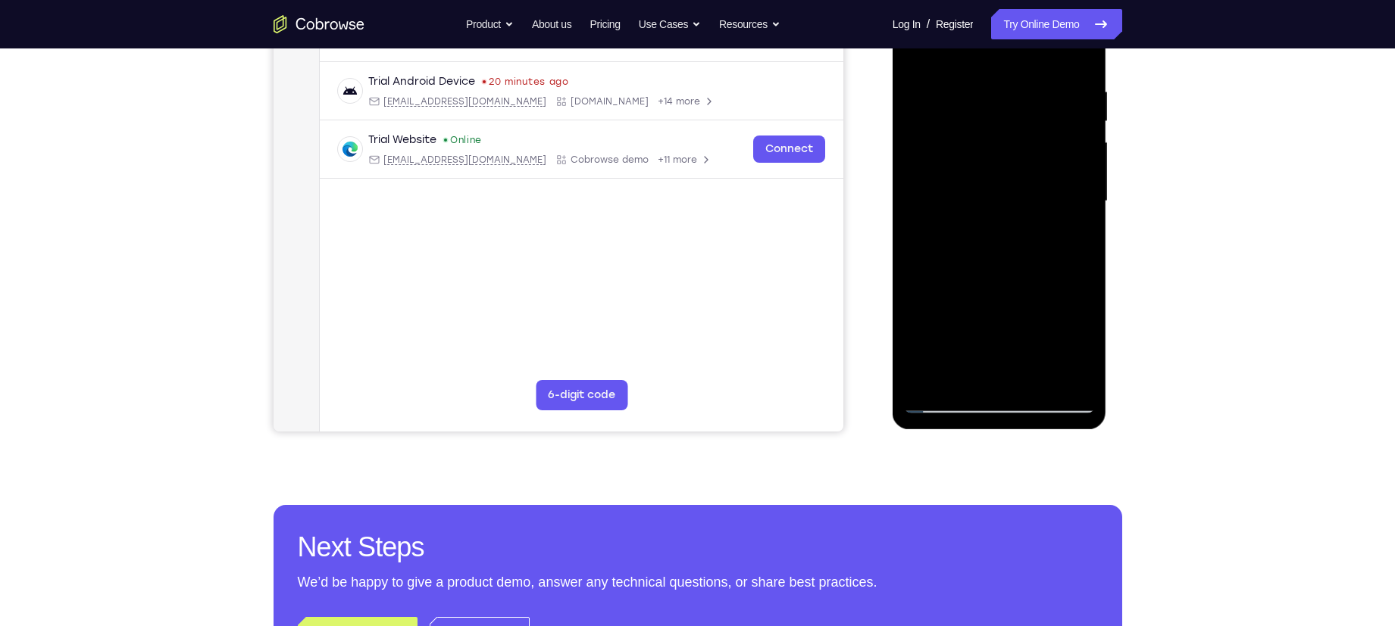
click at [1082, 184] on div at bounding box center [999, 201] width 191 height 424
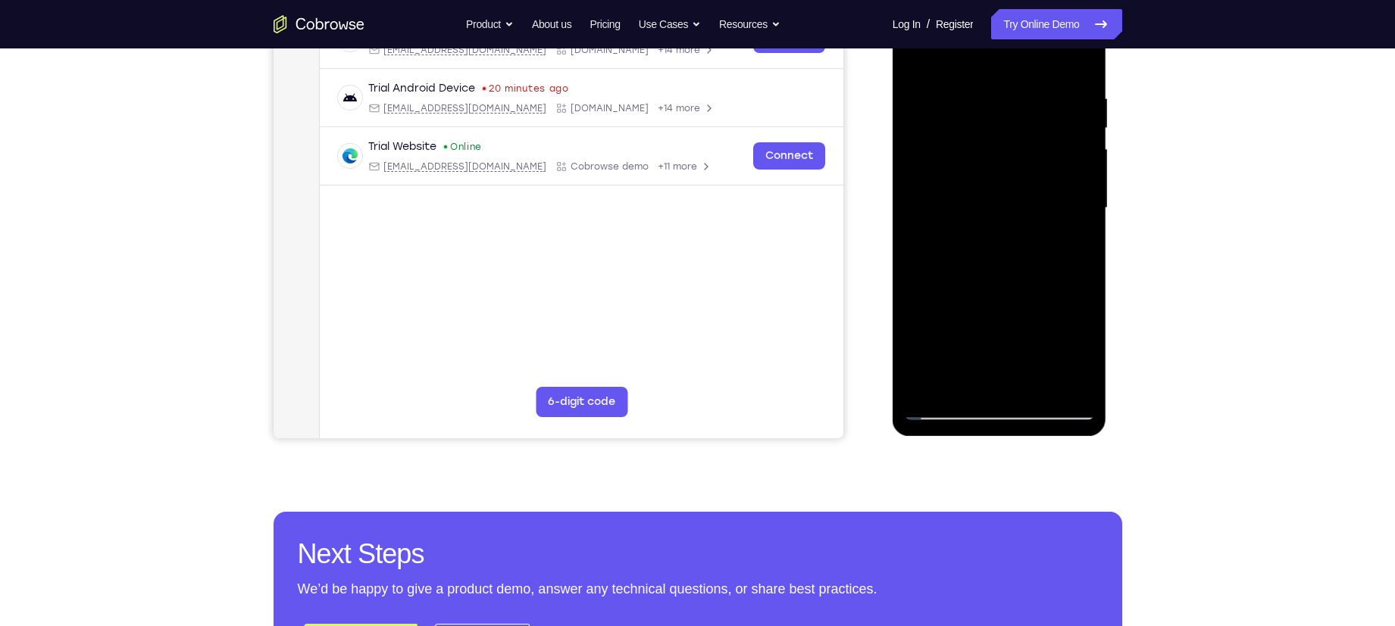
scroll to position [265, 0]
click at [1081, 192] on div at bounding box center [999, 209] width 191 height 424
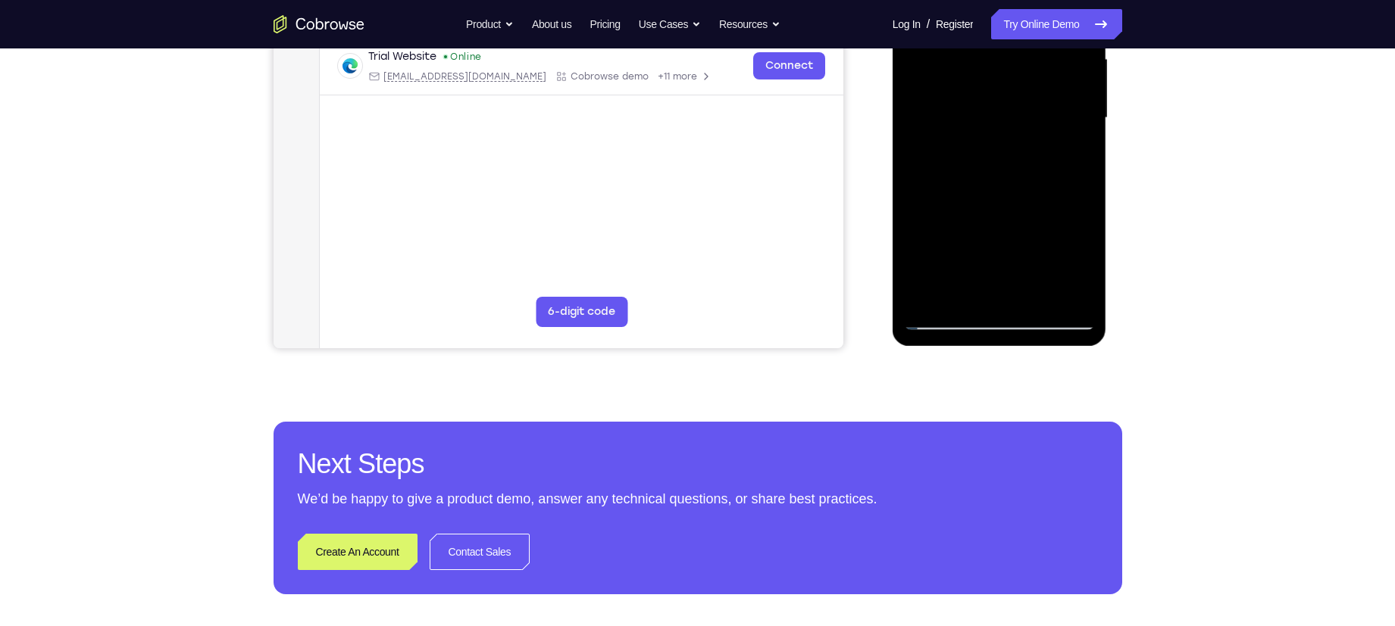
scroll to position [358, 0]
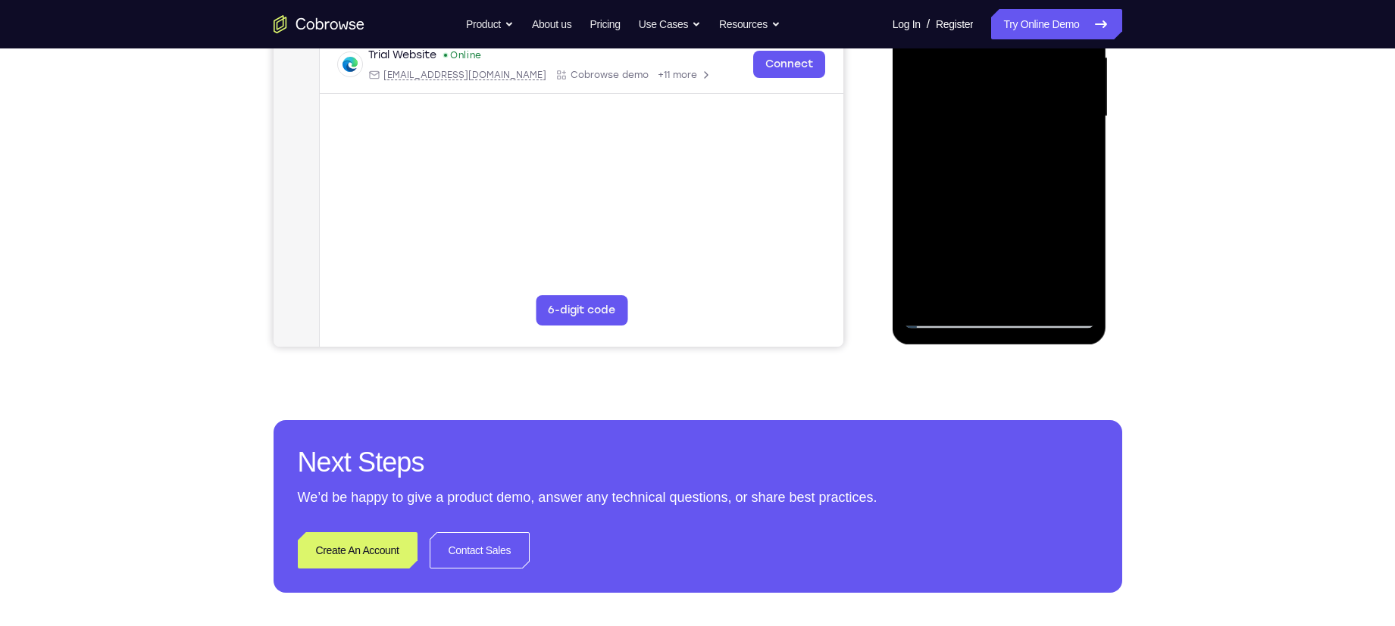
click at [942, 318] on div at bounding box center [999, 117] width 191 height 424
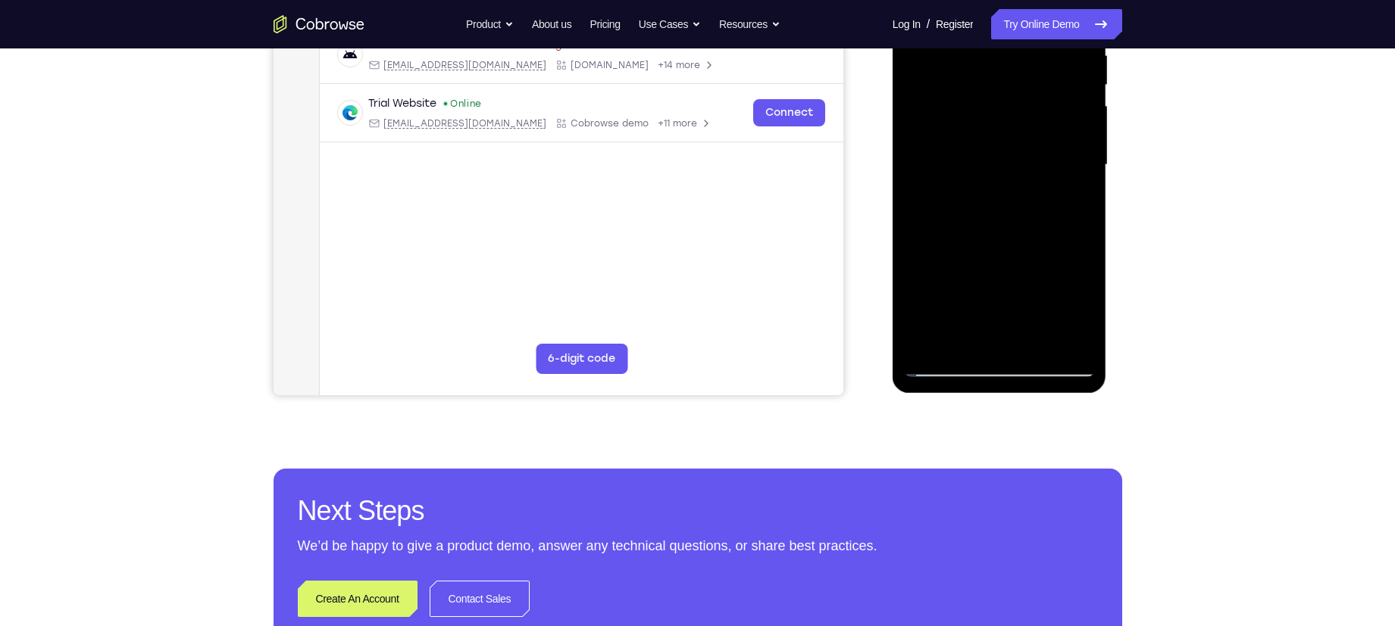
scroll to position [293, 0]
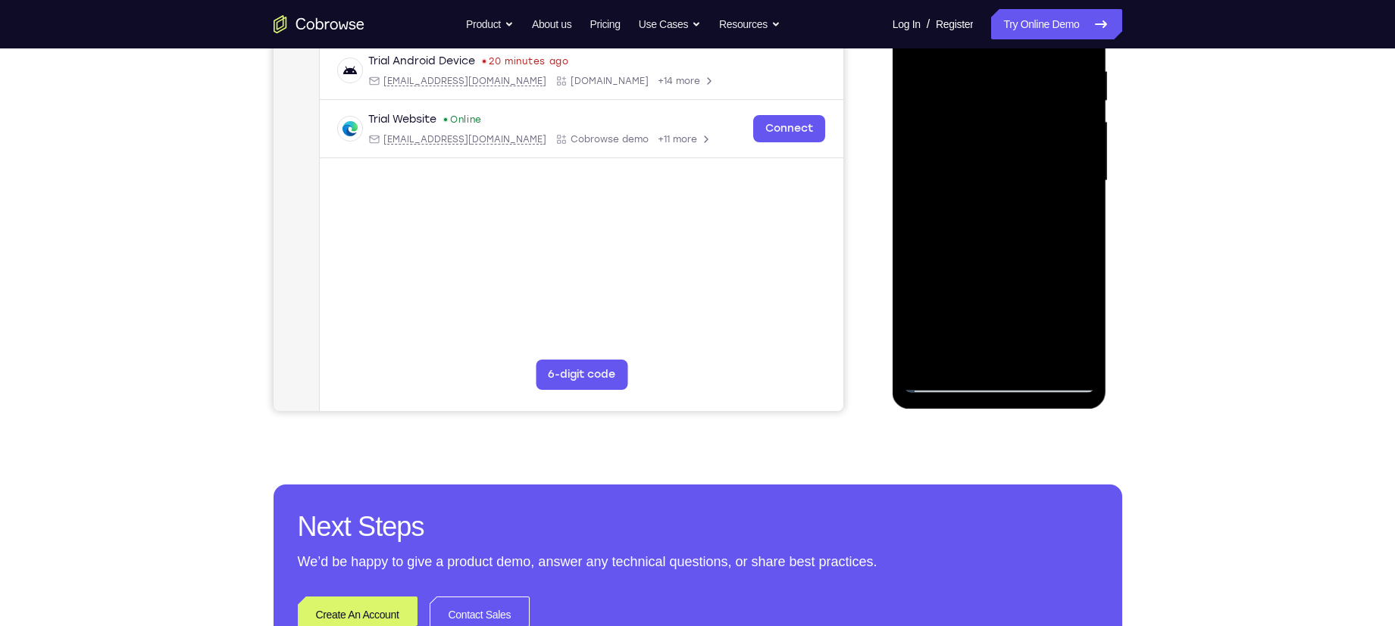
click at [929, 139] on div at bounding box center [999, 181] width 191 height 424
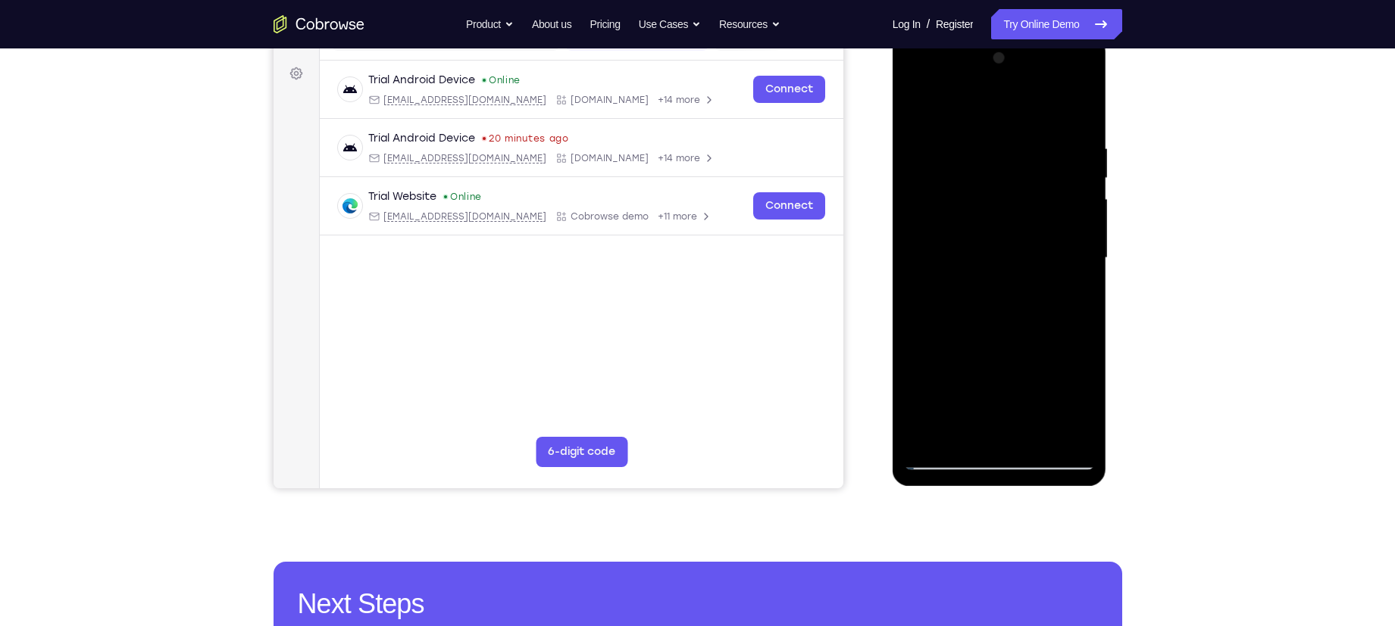
scroll to position [211, 0]
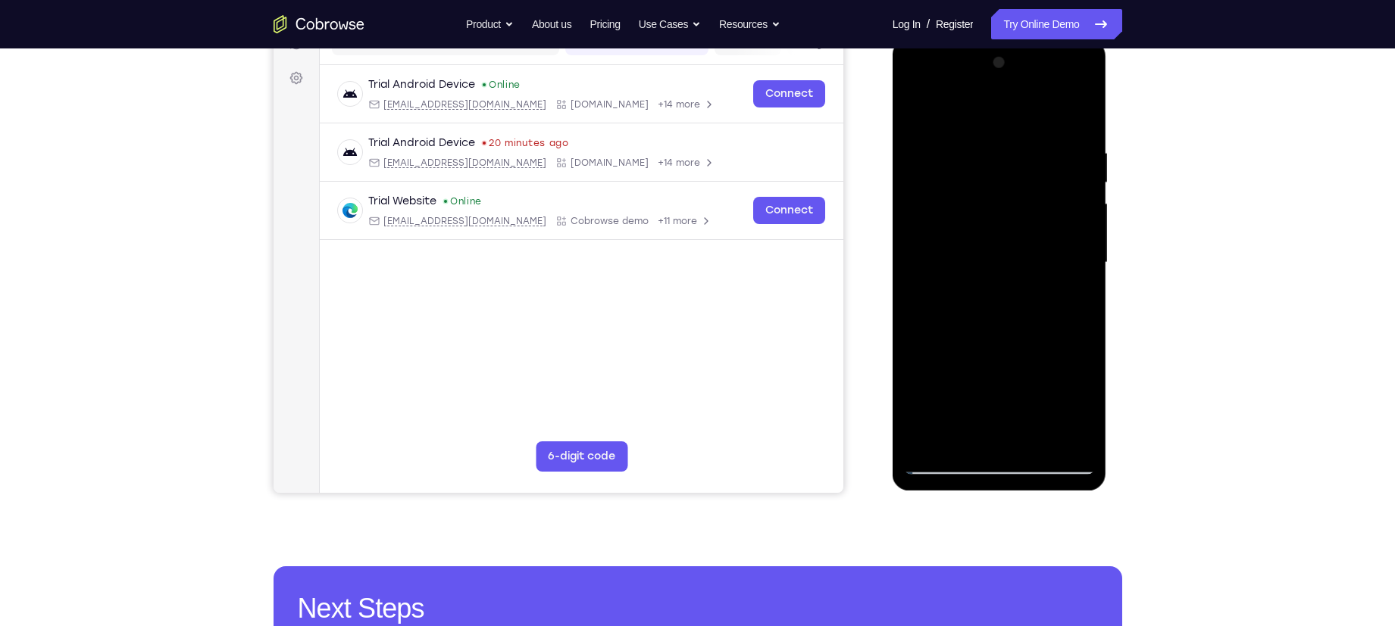
click at [1076, 220] on div at bounding box center [999, 263] width 191 height 424
click at [1079, 220] on div at bounding box center [999, 263] width 191 height 424
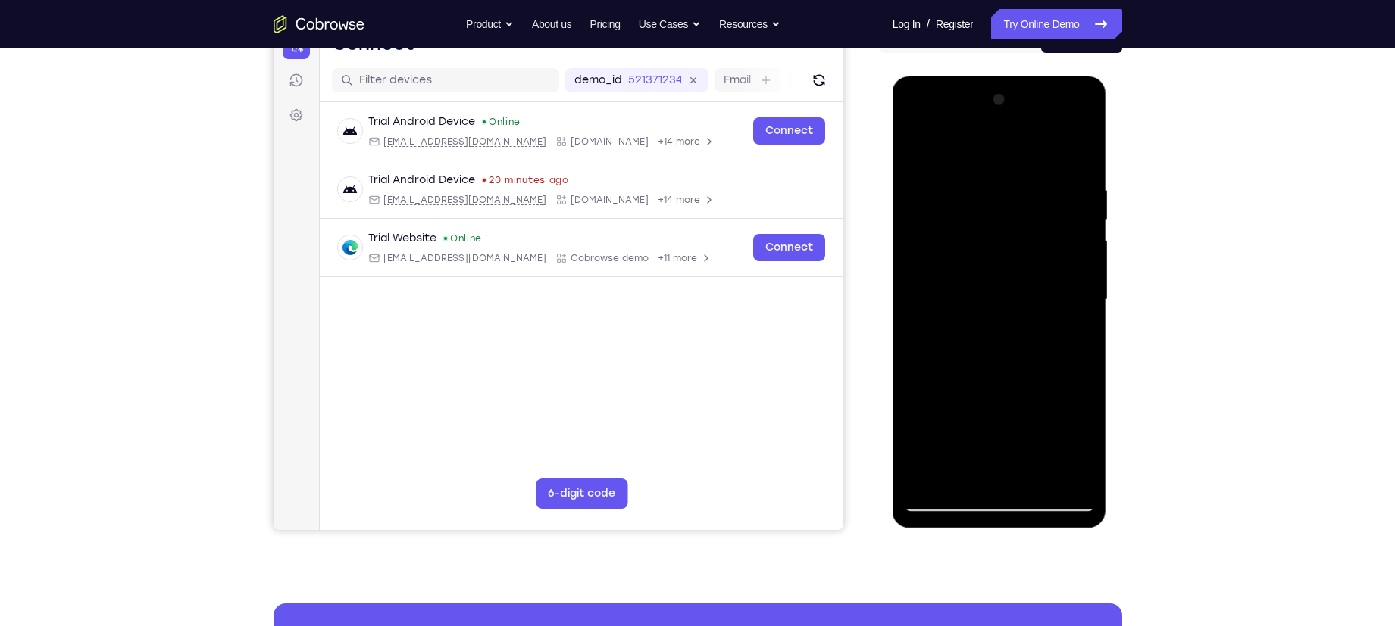
scroll to position [173, 0]
click at [1082, 108] on div at bounding box center [999, 301] width 191 height 424
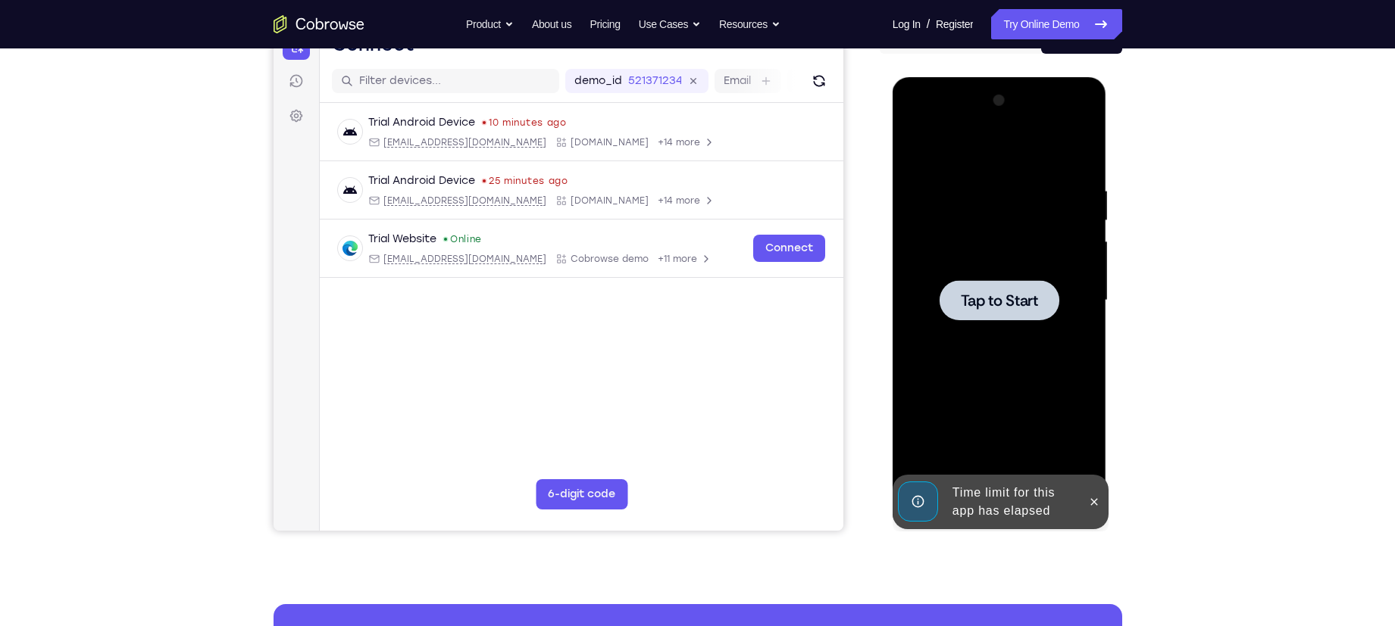
click at [1019, 295] on span "Tap to Start" at bounding box center [999, 300] width 77 height 15
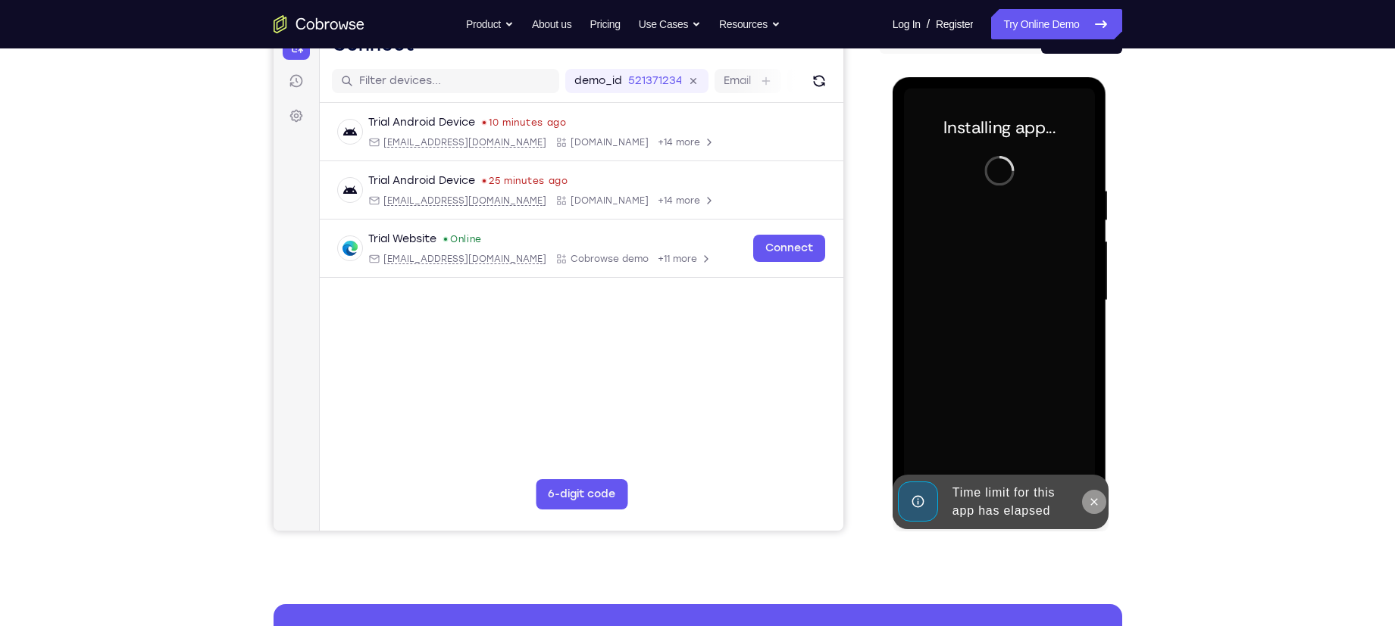
click at [1098, 501] on icon at bounding box center [1094, 502] width 12 height 12
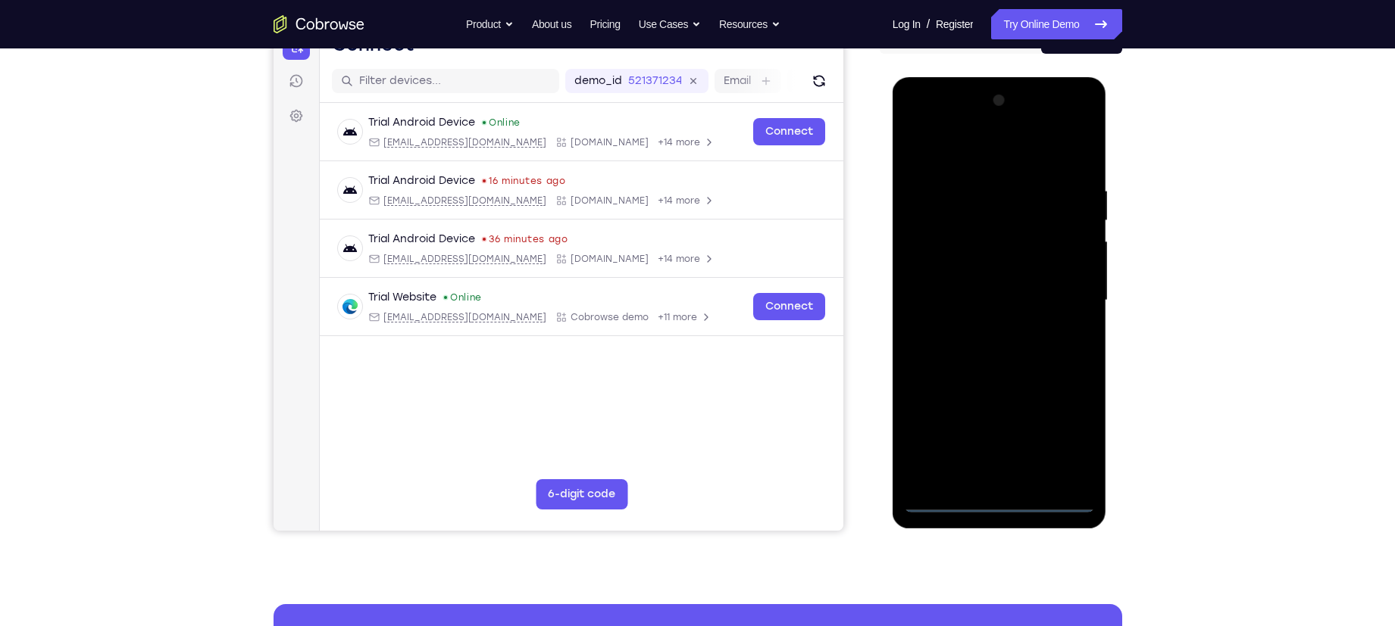
click at [996, 496] on div at bounding box center [999, 301] width 191 height 424
click at [1064, 451] on div at bounding box center [999, 301] width 191 height 424
click at [961, 144] on div at bounding box center [999, 301] width 191 height 424
drag, startPoint x: 961, startPoint y: 144, endPoint x: 1063, endPoint y: 287, distance: 175.9
click at [1063, 287] on div at bounding box center [999, 301] width 191 height 424
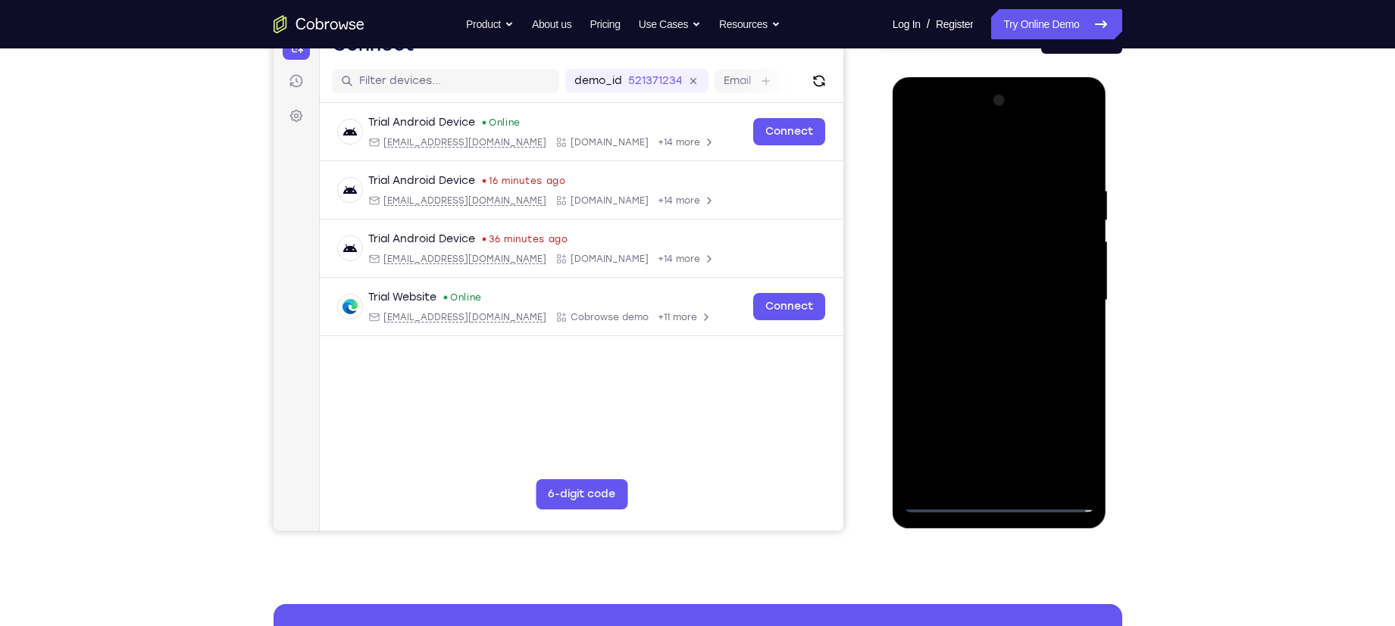
click at [1062, 294] on div at bounding box center [999, 301] width 191 height 424
click at [983, 323] on div at bounding box center [999, 301] width 191 height 424
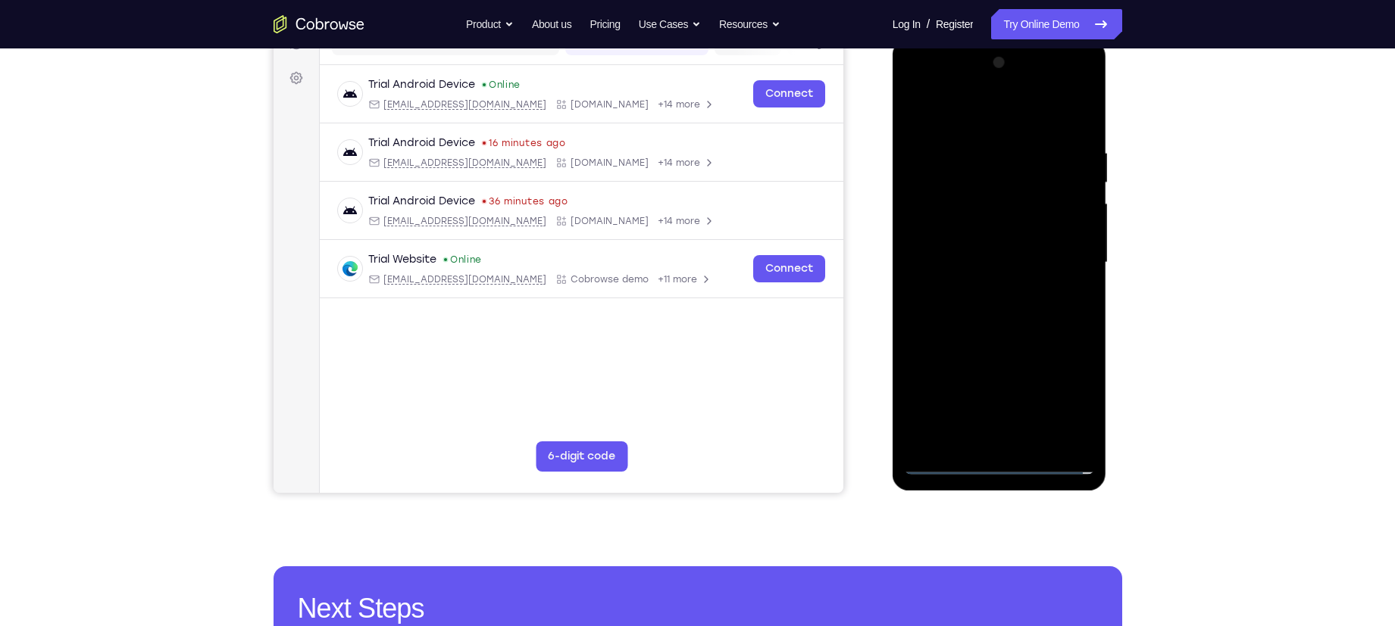
scroll to position [212, 0]
click at [973, 246] on div at bounding box center [999, 262] width 191 height 424
click at [983, 233] on div at bounding box center [999, 262] width 191 height 424
click at [985, 264] on div at bounding box center [999, 262] width 191 height 424
click at [1017, 311] on div at bounding box center [999, 262] width 191 height 424
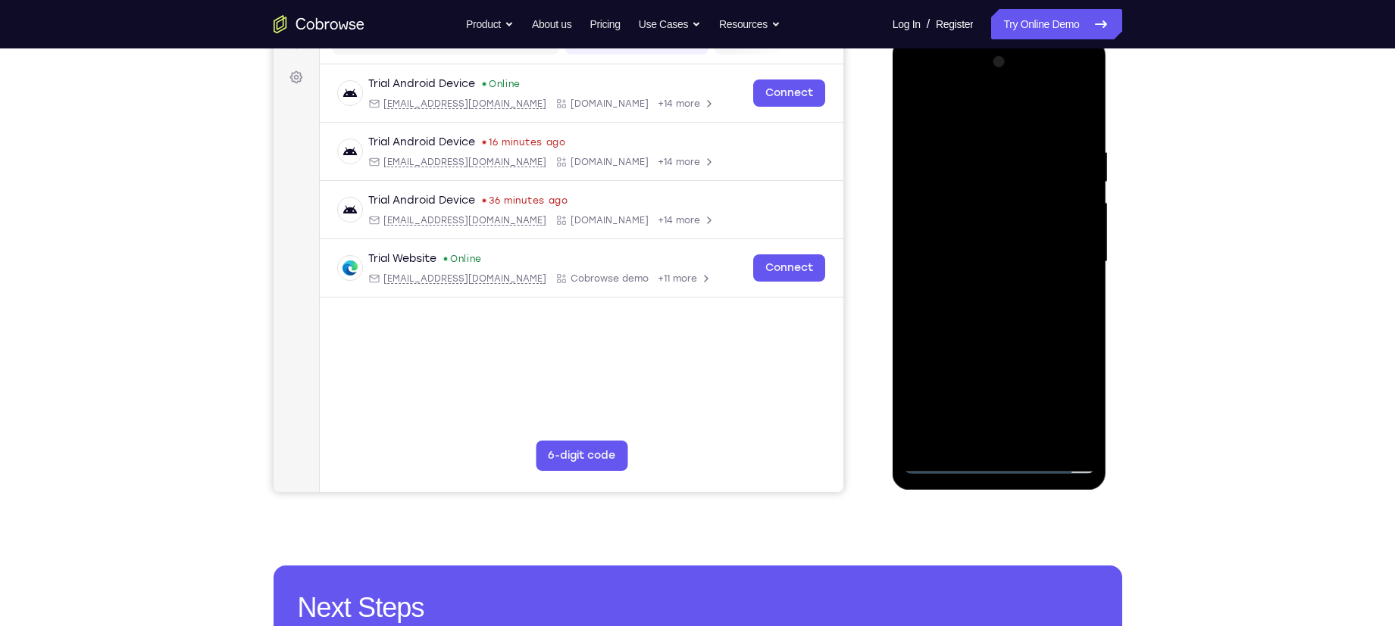
click at [994, 307] on div at bounding box center [999, 262] width 191 height 424
drag, startPoint x: 950, startPoint y: 118, endPoint x: 1142, endPoint y: 165, distance: 197.3
click at [1108, 165] on html "Online web based iOS Simulators and Android Emulators. Run iPhone, iPad, Mobile…" at bounding box center [1000, 266] width 216 height 454
click at [1014, 308] on div at bounding box center [999, 262] width 191 height 424
click at [986, 311] on div at bounding box center [999, 262] width 191 height 424
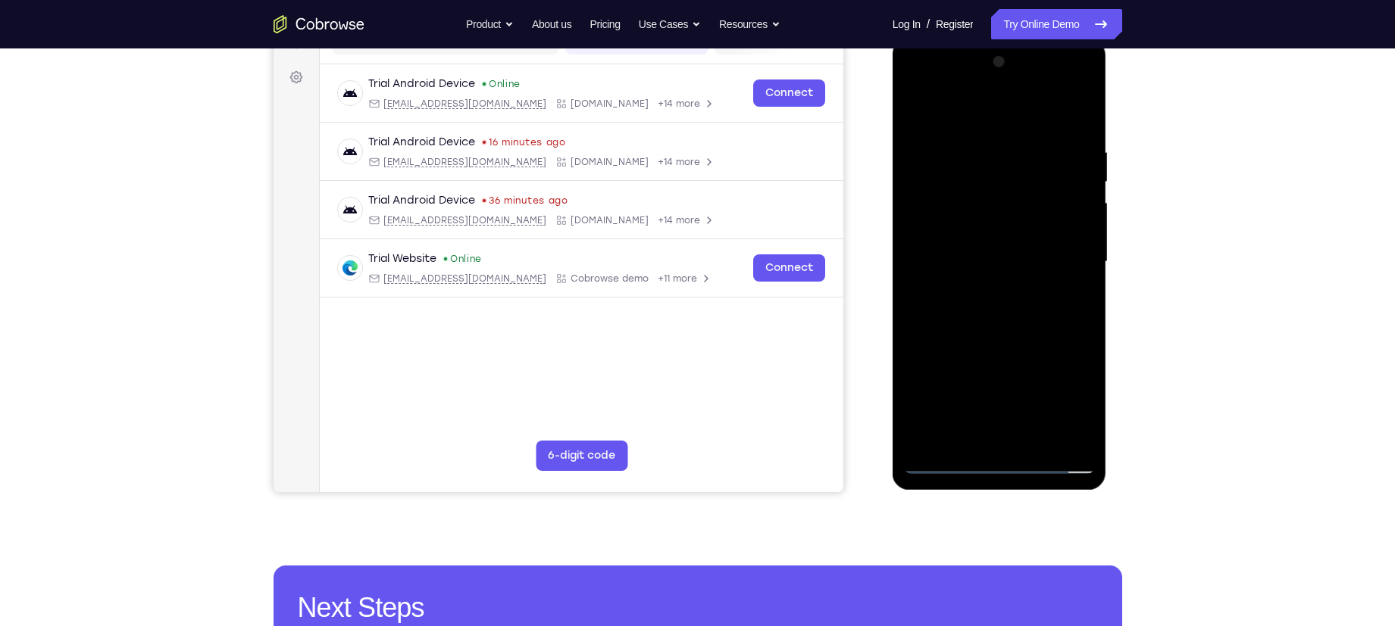
click at [986, 311] on div at bounding box center [999, 262] width 191 height 424
click at [995, 311] on div at bounding box center [999, 262] width 191 height 424
click at [1072, 279] on div at bounding box center [999, 262] width 191 height 424
click at [974, 330] on div at bounding box center [999, 262] width 191 height 424
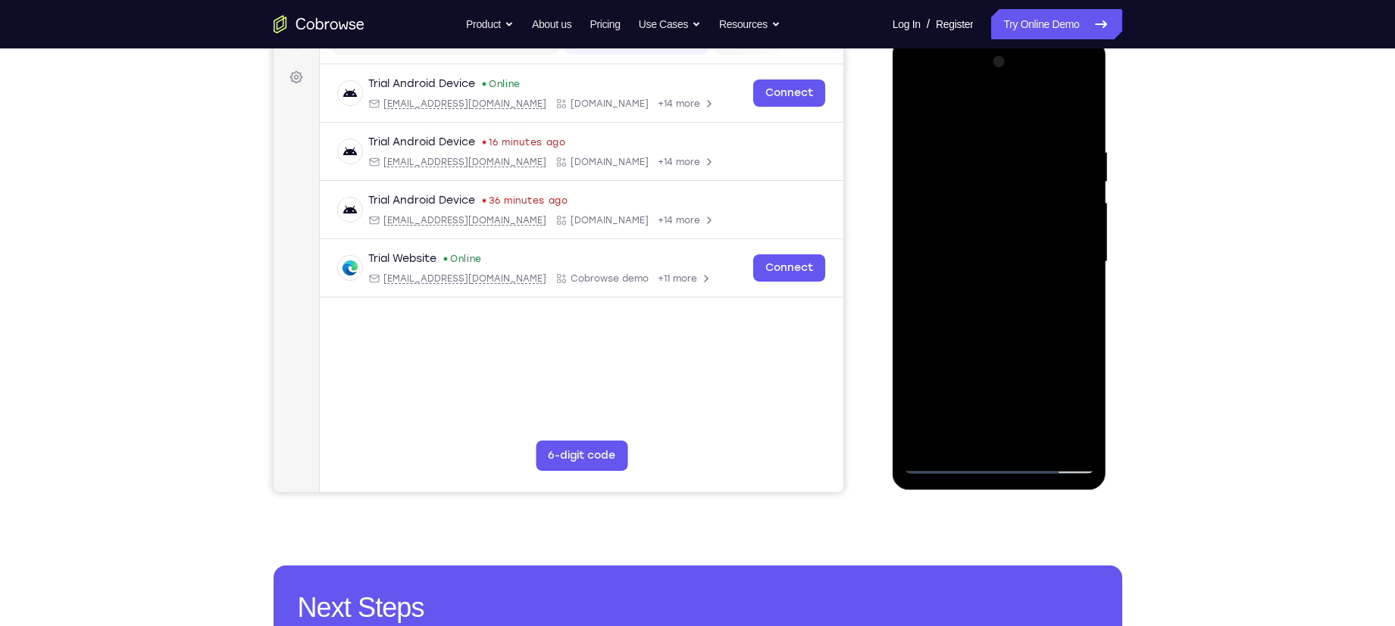
click at [1034, 442] on div at bounding box center [999, 262] width 191 height 424
click at [984, 341] on div at bounding box center [999, 262] width 191 height 424
click at [972, 238] on div at bounding box center [999, 262] width 191 height 424
click at [943, 467] on div at bounding box center [999, 262] width 191 height 424
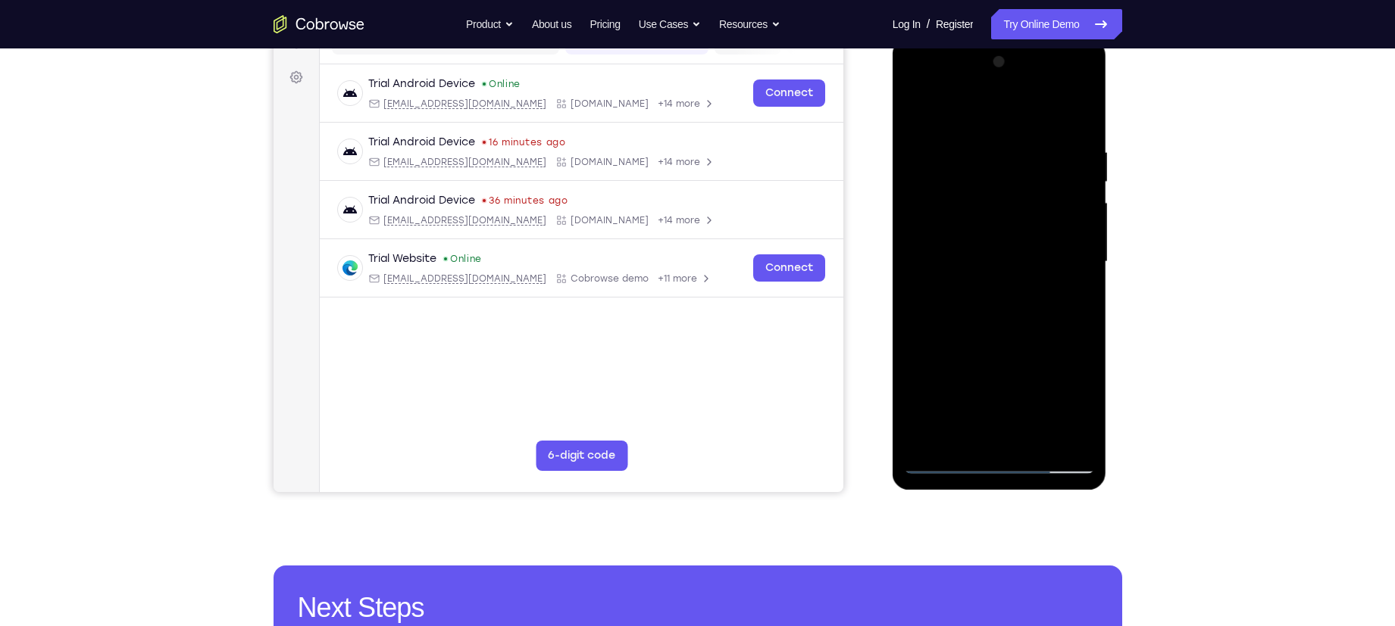
click at [988, 83] on div at bounding box center [999, 262] width 191 height 424
click at [942, 105] on div at bounding box center [999, 262] width 191 height 424
click at [932, 207] on div at bounding box center [999, 262] width 191 height 424
click at [968, 273] on div at bounding box center [999, 262] width 191 height 424
click at [969, 252] on div at bounding box center [999, 262] width 191 height 424
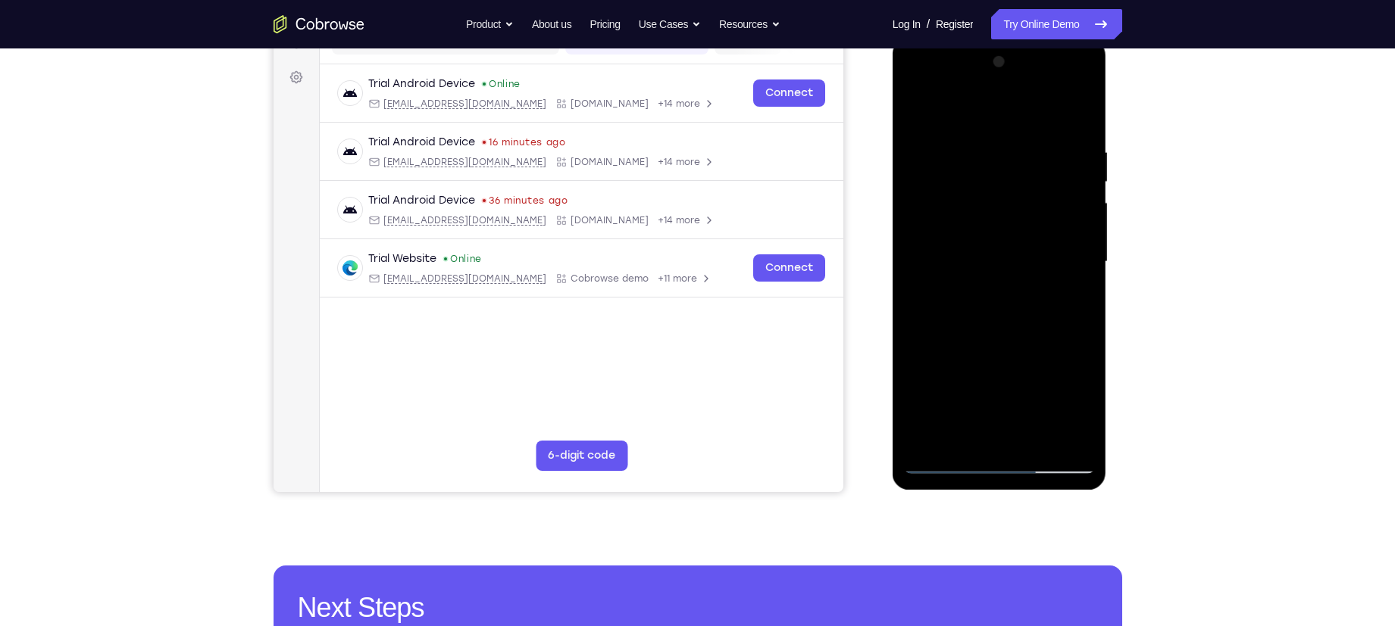
click at [979, 292] on div at bounding box center [999, 262] width 191 height 424
click at [979, 289] on div at bounding box center [999, 262] width 191 height 424
drag, startPoint x: 949, startPoint y: 123, endPoint x: 1102, endPoint y: 137, distance: 153.6
click at [1102, 137] on div at bounding box center [999, 264] width 214 height 451
drag, startPoint x: 1035, startPoint y: 420, endPoint x: 1036, endPoint y: 360, distance: 60.6
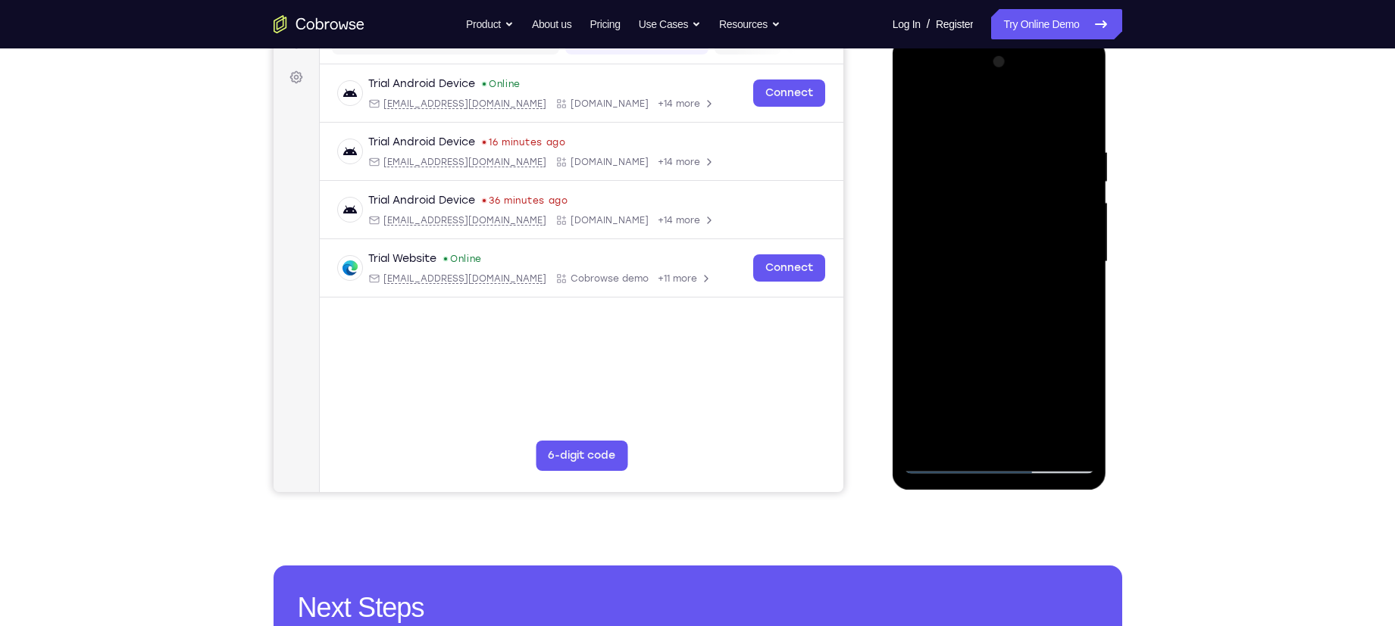
click at [1036, 360] on div at bounding box center [999, 262] width 191 height 424
click at [1013, 436] on div at bounding box center [999, 262] width 191 height 424
click at [1034, 333] on div at bounding box center [999, 262] width 191 height 424
drag, startPoint x: 985, startPoint y: 322, endPoint x: 989, endPoint y: 238, distance: 84.1
click at [989, 238] on div at bounding box center [999, 262] width 191 height 424
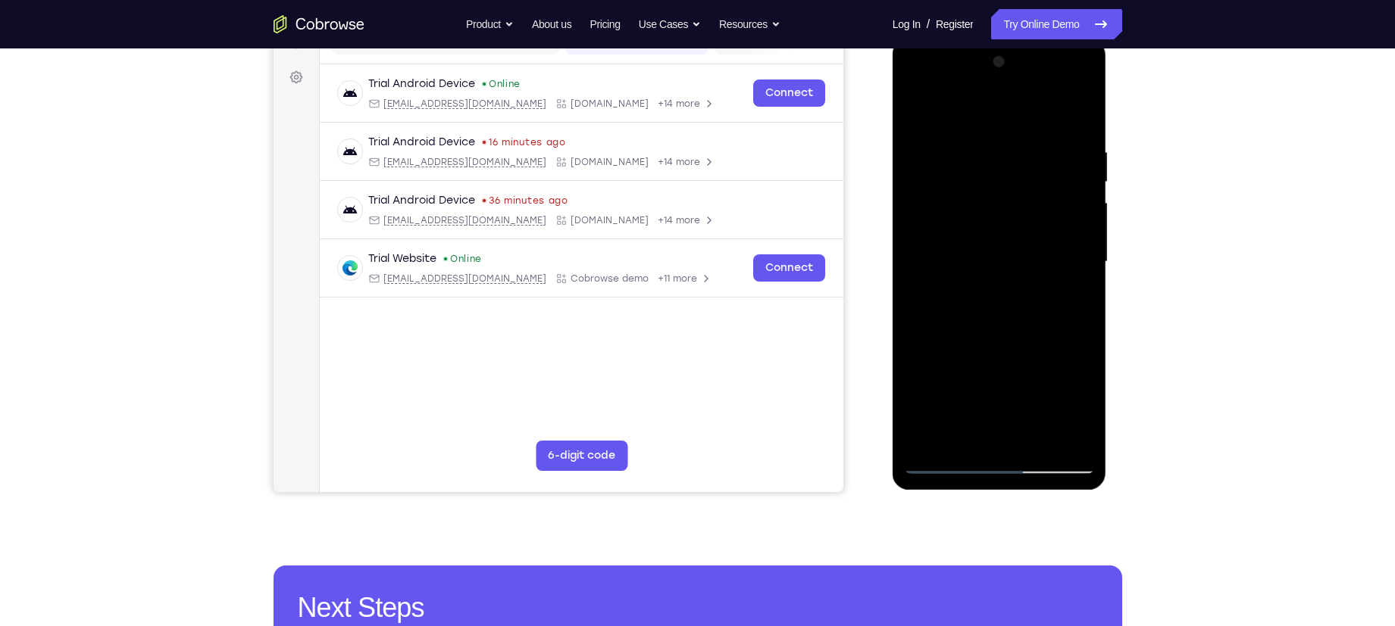
drag, startPoint x: 965, startPoint y: 321, endPoint x: 984, endPoint y: 218, distance: 104.7
click at [984, 218] on div at bounding box center [999, 262] width 191 height 424
drag, startPoint x: 986, startPoint y: 189, endPoint x: 992, endPoint y: 296, distance: 107.0
click at [992, 296] on div at bounding box center [999, 262] width 191 height 424
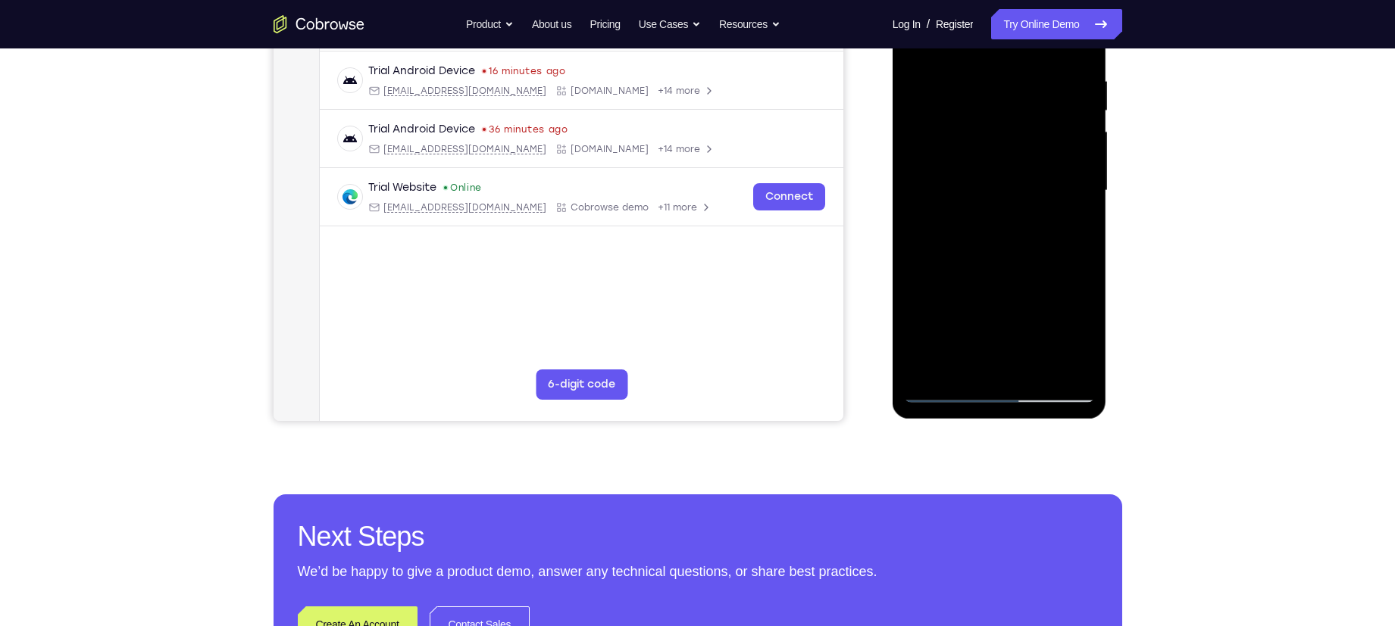
scroll to position [284, 0]
drag, startPoint x: 1016, startPoint y: 245, endPoint x: 984, endPoint y: 355, distance: 113.6
click at [984, 355] on div at bounding box center [999, 190] width 191 height 424
drag, startPoint x: 1003, startPoint y: 197, endPoint x: 1004, endPoint y: 271, distance: 74.2
click at [1004, 271] on div at bounding box center [999, 190] width 191 height 424
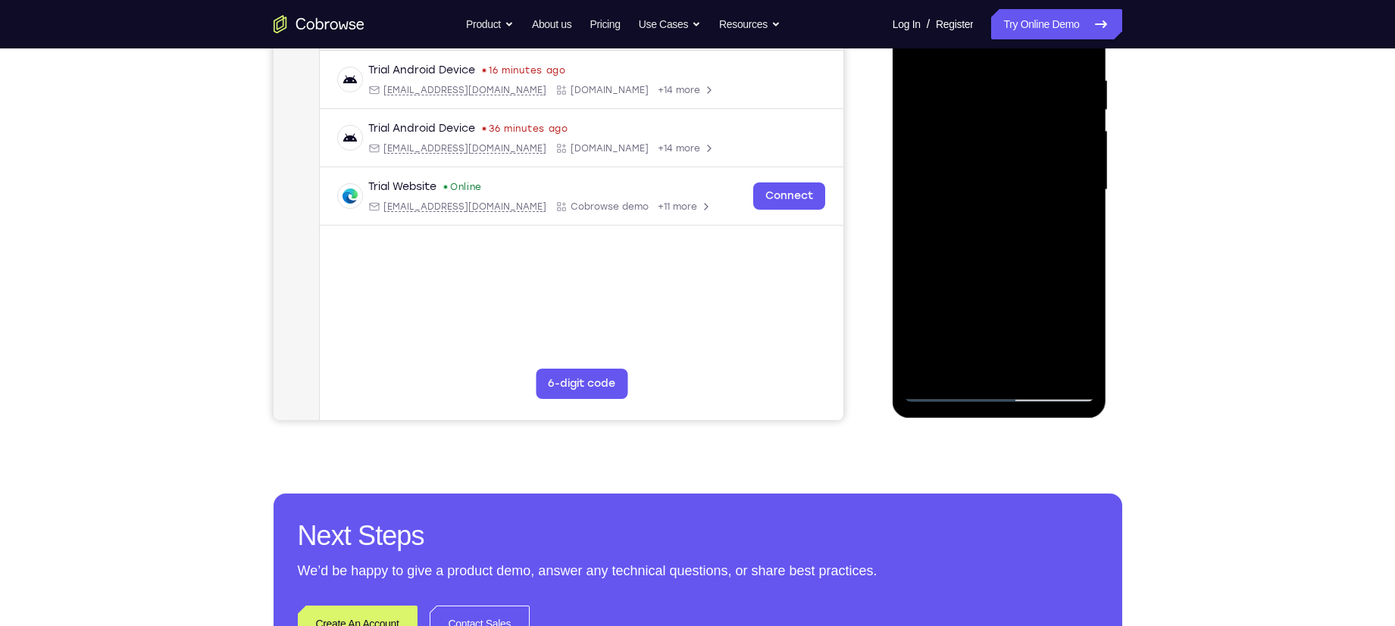
drag, startPoint x: 1004, startPoint y: 145, endPoint x: 1010, endPoint y: 228, distance: 83.5
click at [1010, 228] on div at bounding box center [999, 190] width 191 height 424
drag, startPoint x: 1003, startPoint y: 292, endPoint x: 1004, endPoint y: 147, distance: 144.7
click at [1004, 147] on div at bounding box center [999, 190] width 191 height 424
drag, startPoint x: 1011, startPoint y: 290, endPoint x: 1009, endPoint y: 241, distance: 49.3
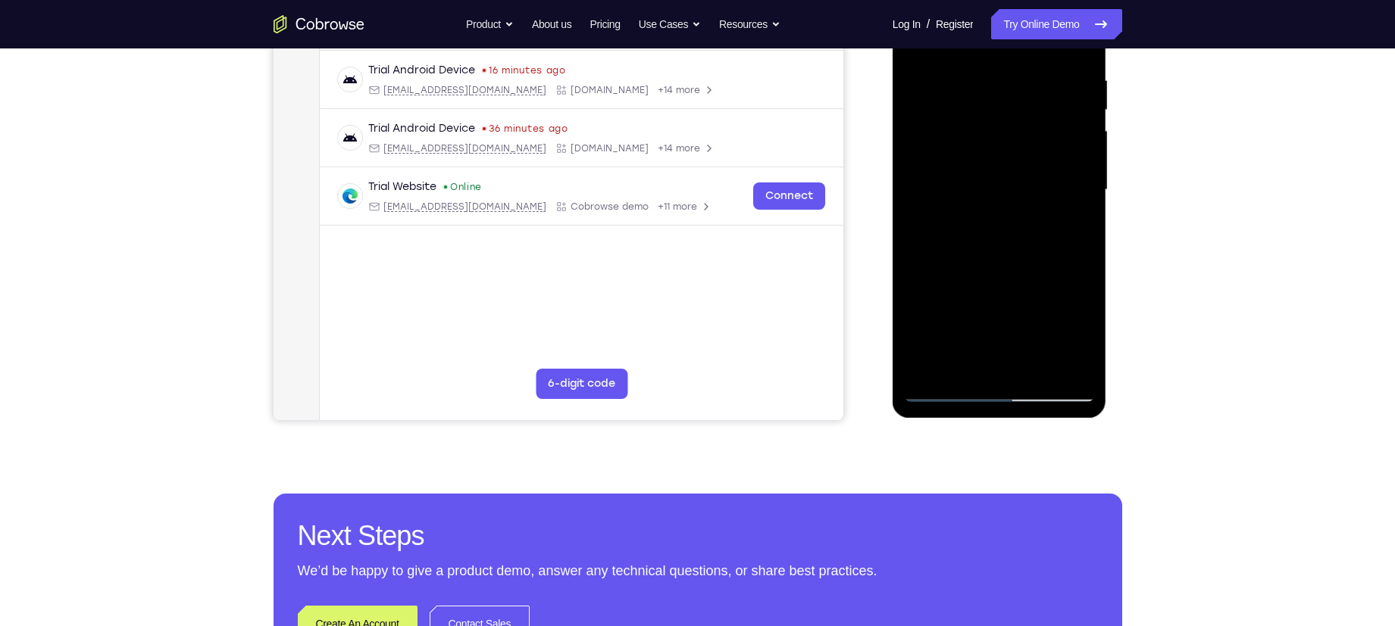
click at [1009, 241] on div at bounding box center [999, 190] width 191 height 424
click at [984, 224] on div at bounding box center [999, 190] width 191 height 424
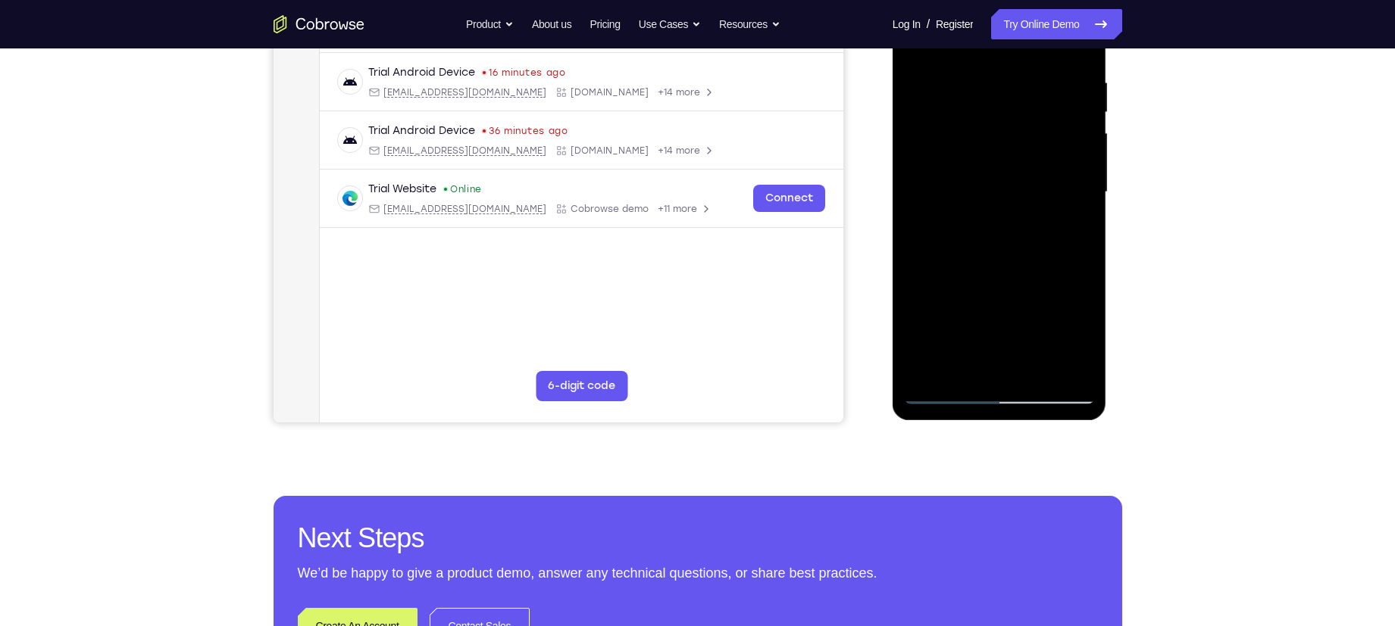
click at [950, 392] on div at bounding box center [999, 192] width 191 height 424
drag, startPoint x: 954, startPoint y: 245, endPoint x: 934, endPoint y: 356, distance: 113.1
click at [934, 356] on div at bounding box center [999, 192] width 191 height 424
drag, startPoint x: 978, startPoint y: 217, endPoint x: 962, endPoint y: 99, distance: 118.5
click at [962, 99] on div at bounding box center [999, 192] width 191 height 424
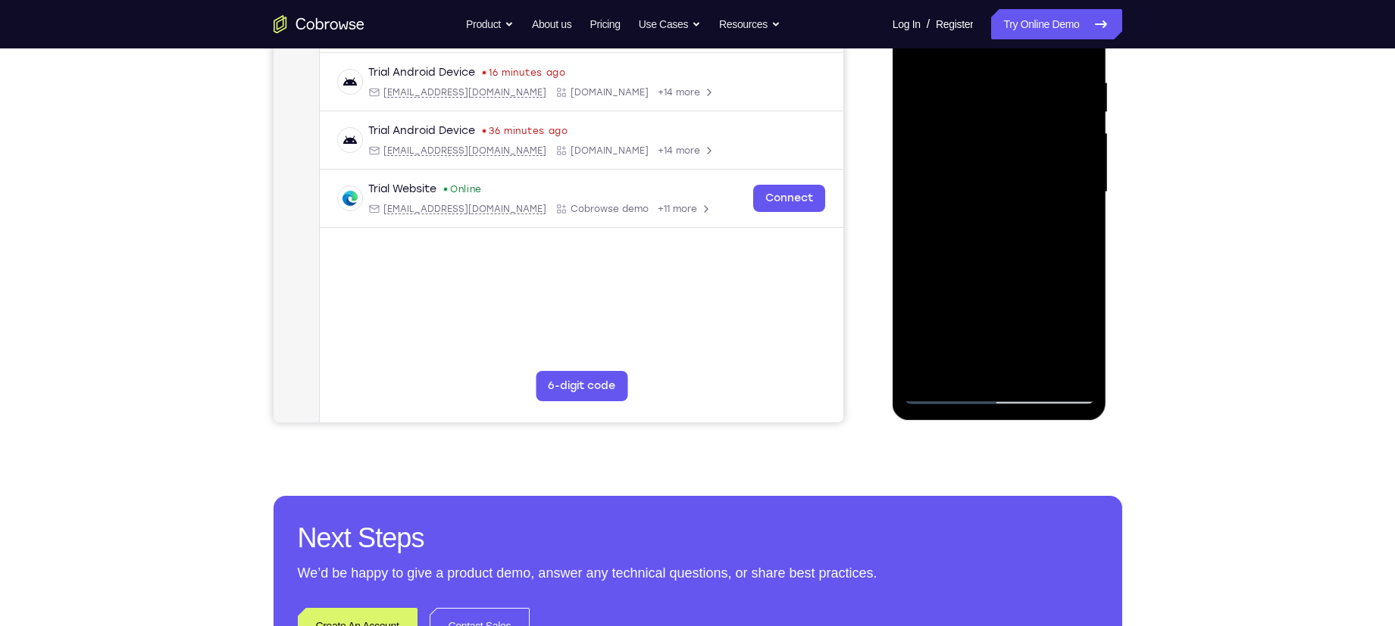
drag, startPoint x: 983, startPoint y: 302, endPoint x: 976, endPoint y: 187, distance: 115.3
click at [976, 187] on div at bounding box center [999, 192] width 191 height 424
click at [1031, 283] on div at bounding box center [999, 192] width 191 height 424
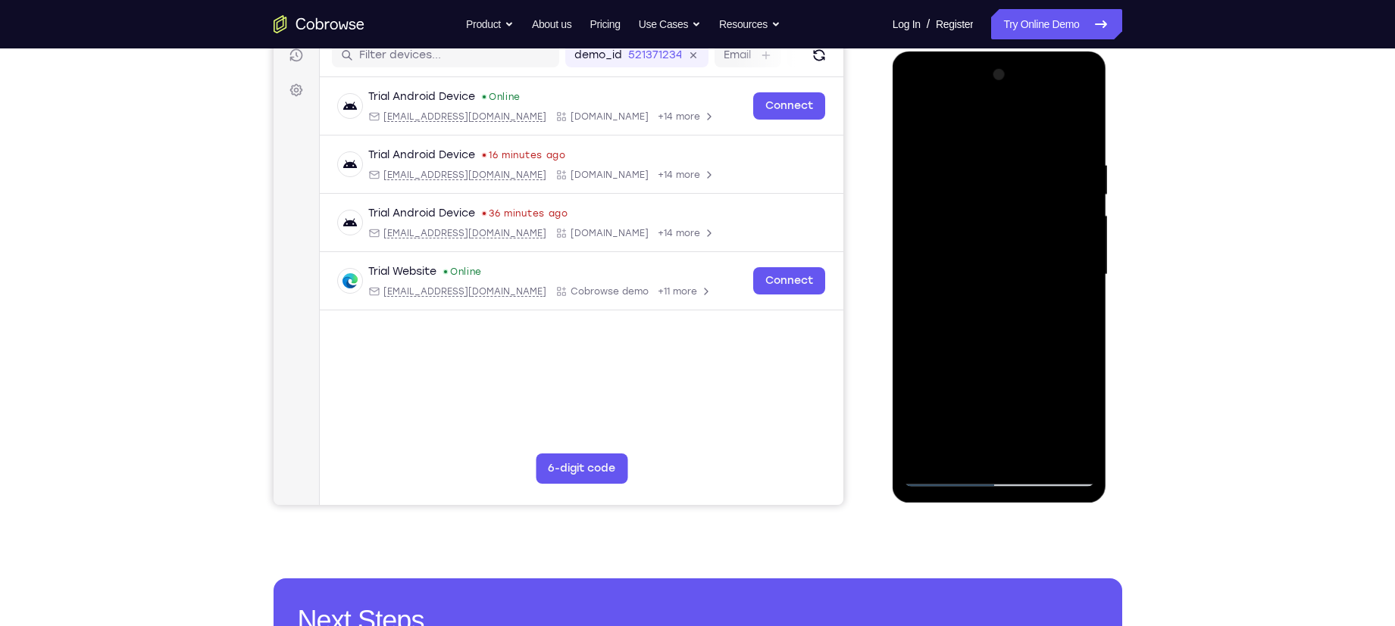
scroll to position [197, 0]
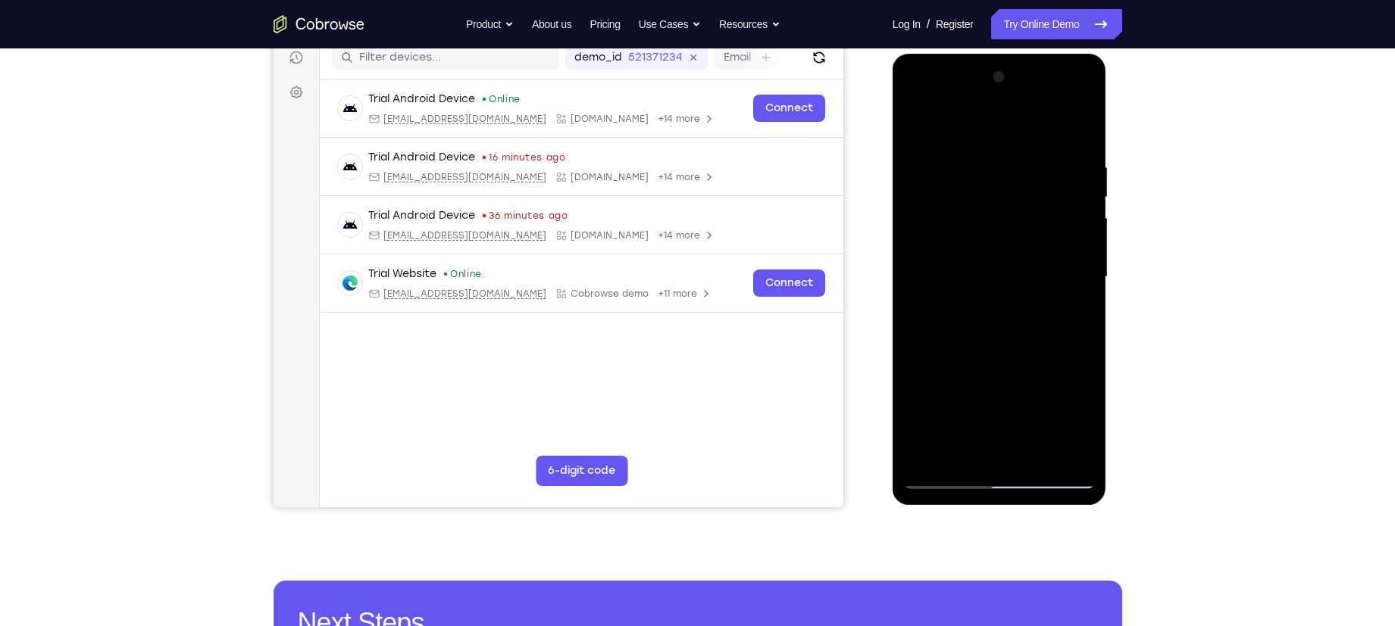
click at [1015, 143] on div at bounding box center [999, 277] width 191 height 424
click at [1048, 148] on div at bounding box center [999, 277] width 191 height 424
click at [1064, 147] on div at bounding box center [999, 277] width 191 height 424
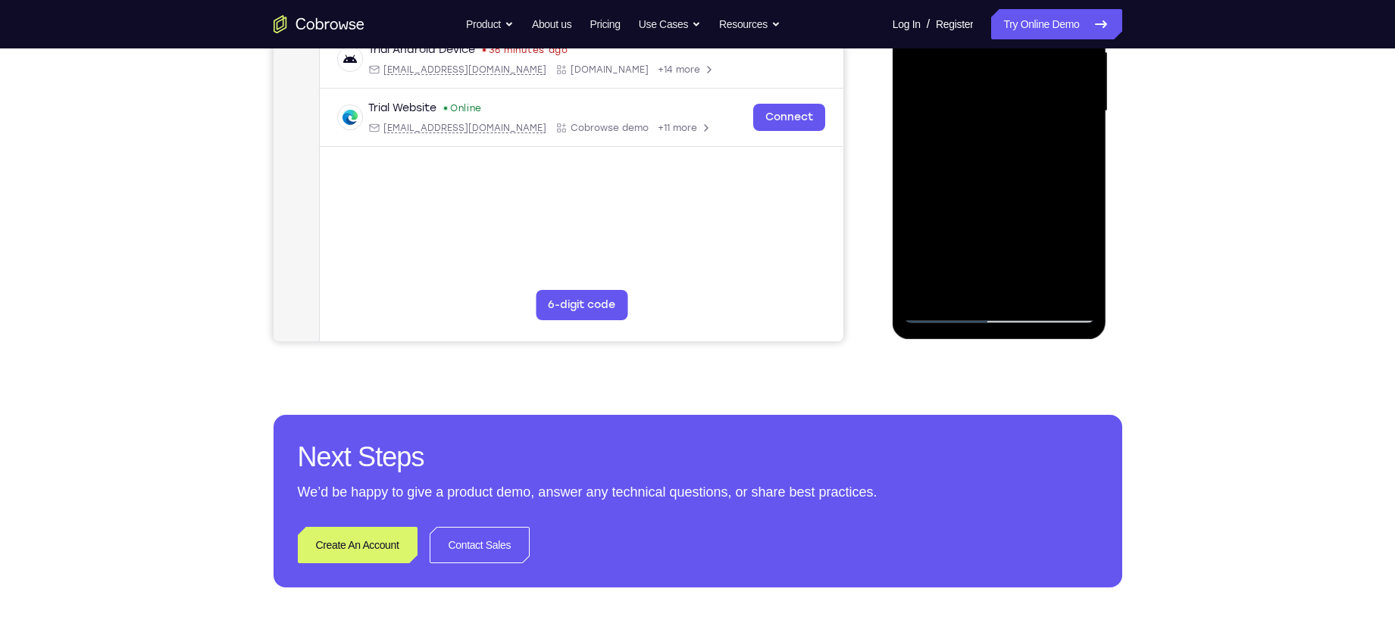
scroll to position [367, 0]
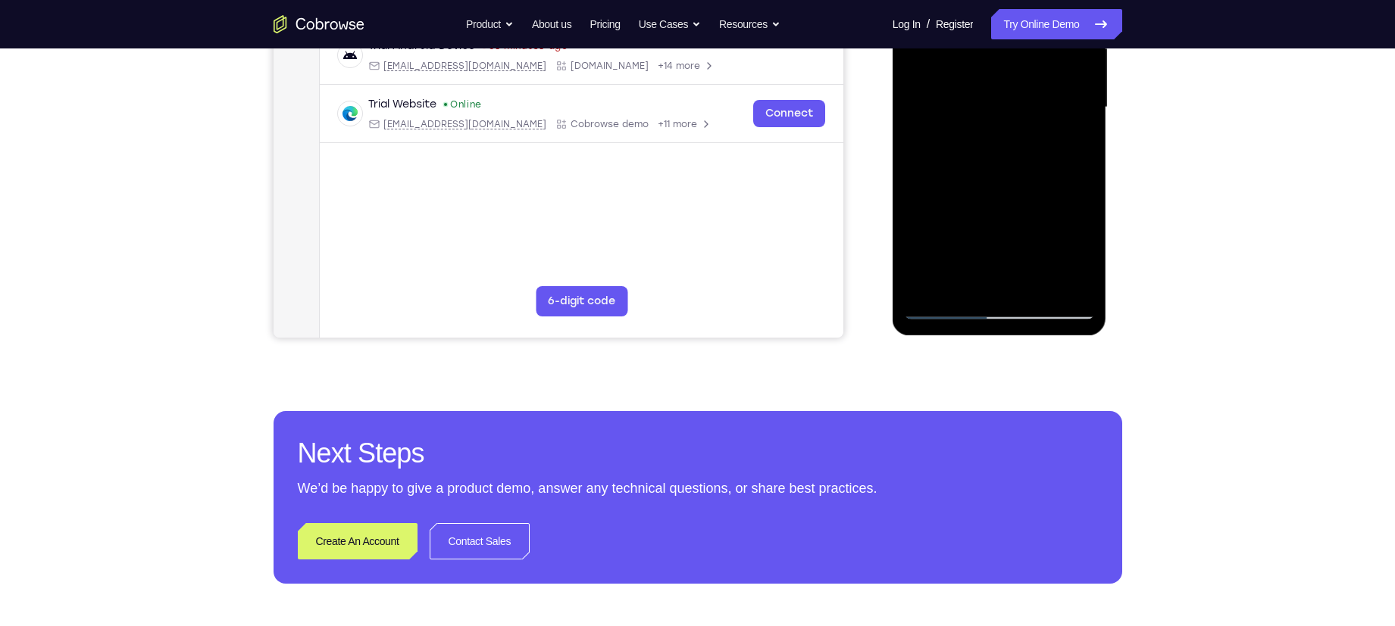
click at [948, 308] on div at bounding box center [999, 107] width 191 height 424
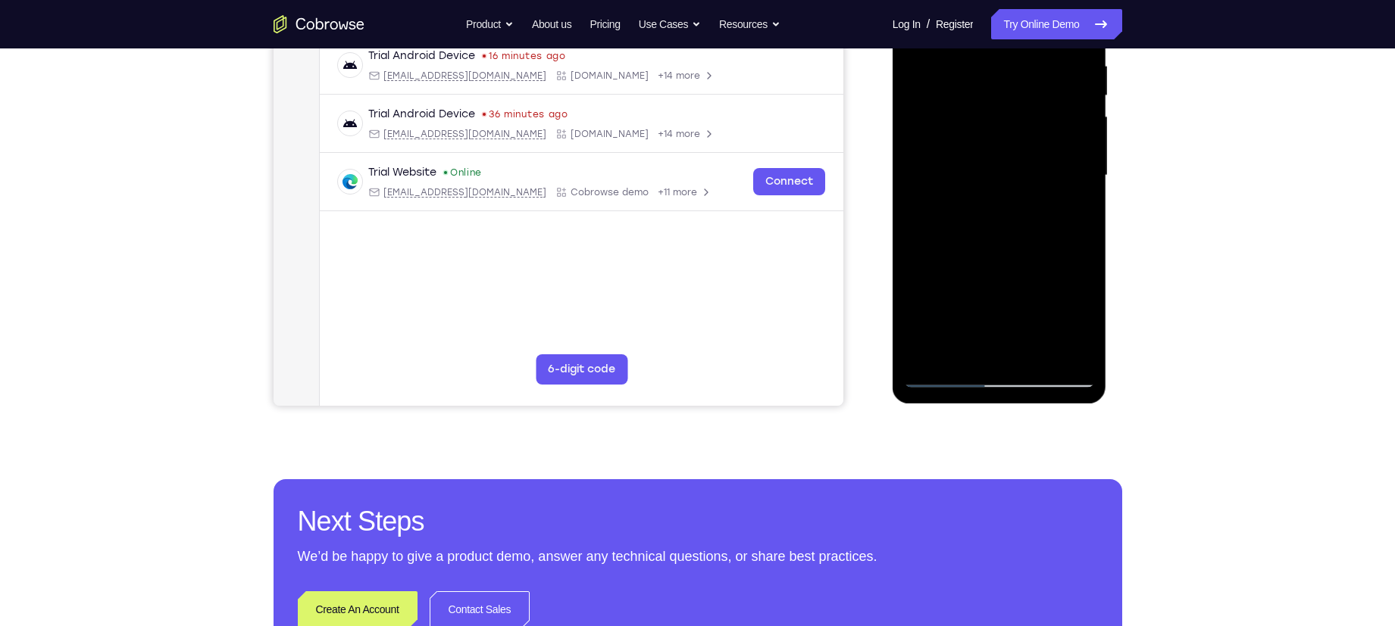
drag, startPoint x: 976, startPoint y: 176, endPoint x: 957, endPoint y: 319, distance: 143.8
click at [957, 319] on div at bounding box center [999, 176] width 191 height 424
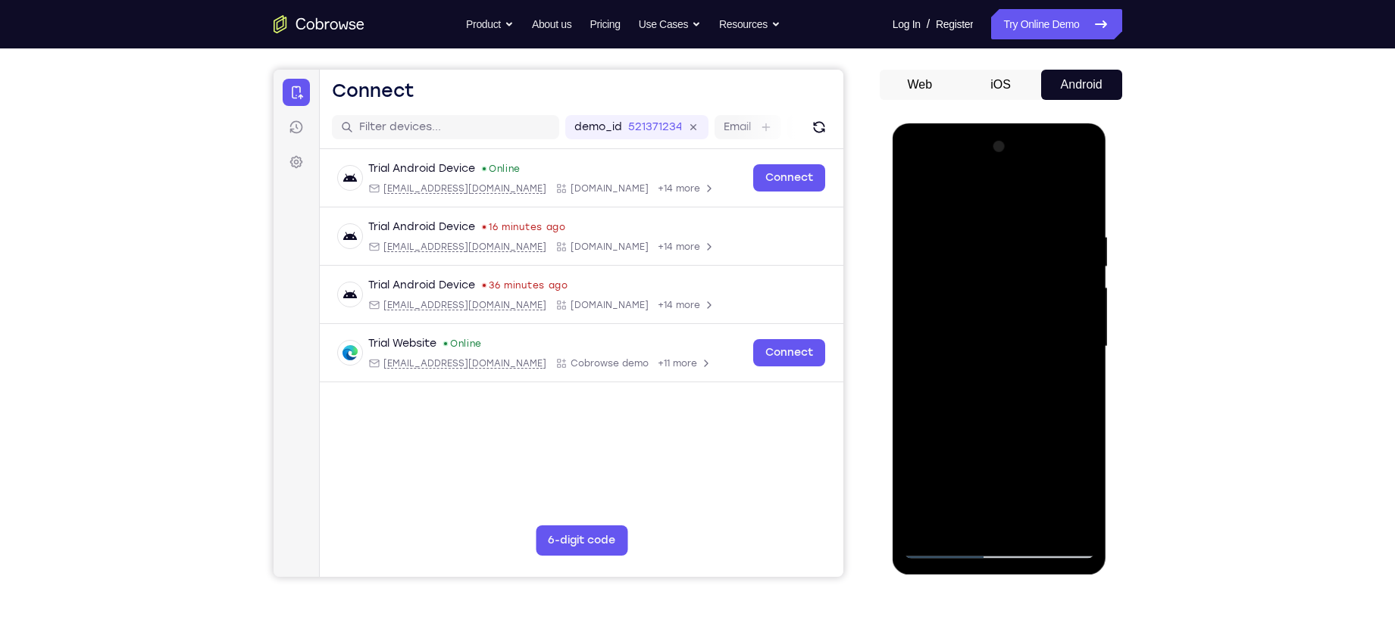
scroll to position [205, 0]
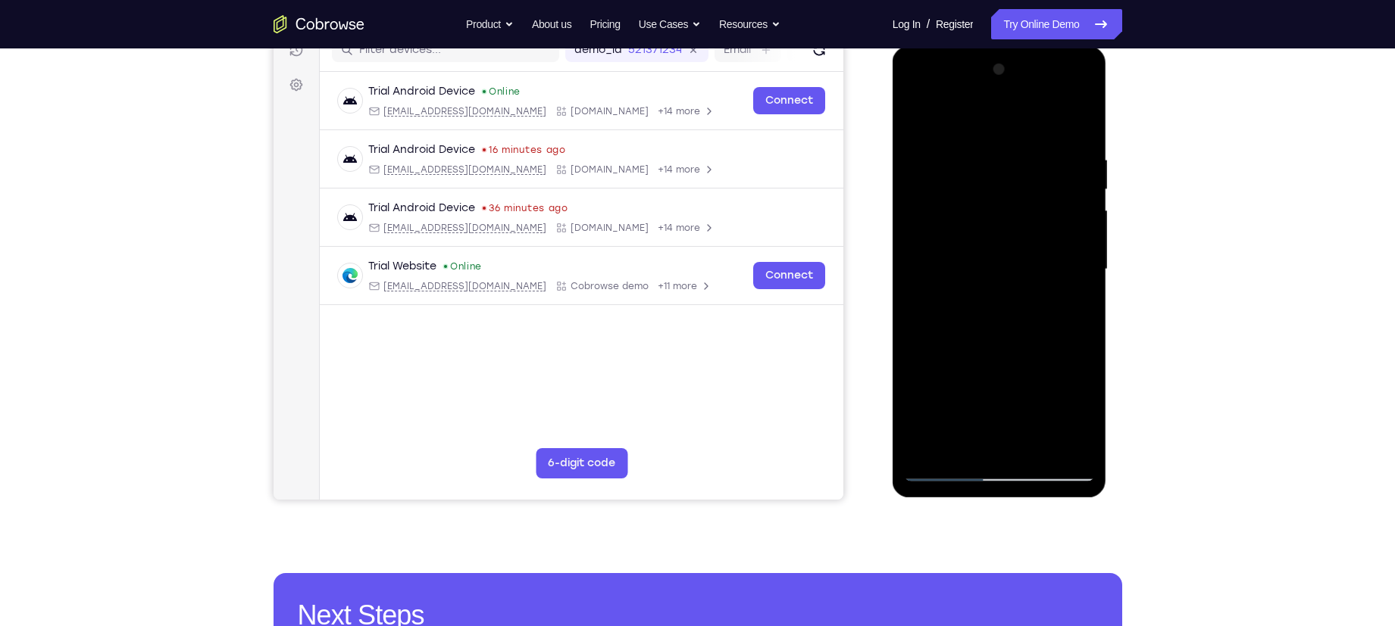
drag, startPoint x: 964, startPoint y: 186, endPoint x: 951, endPoint y: 282, distance: 97.0
click at [951, 282] on div at bounding box center [999, 270] width 191 height 424
click at [995, 177] on div at bounding box center [999, 270] width 191 height 424
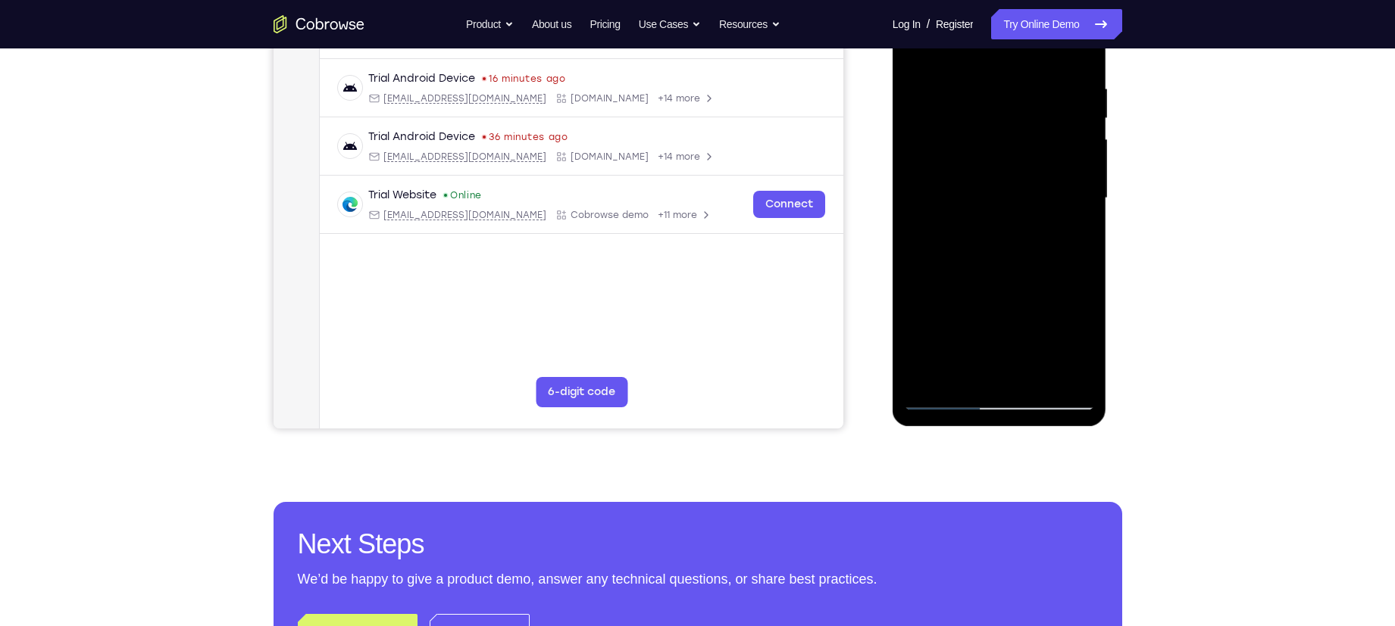
scroll to position [276, 0]
click at [913, 211] on div at bounding box center [999, 198] width 191 height 424
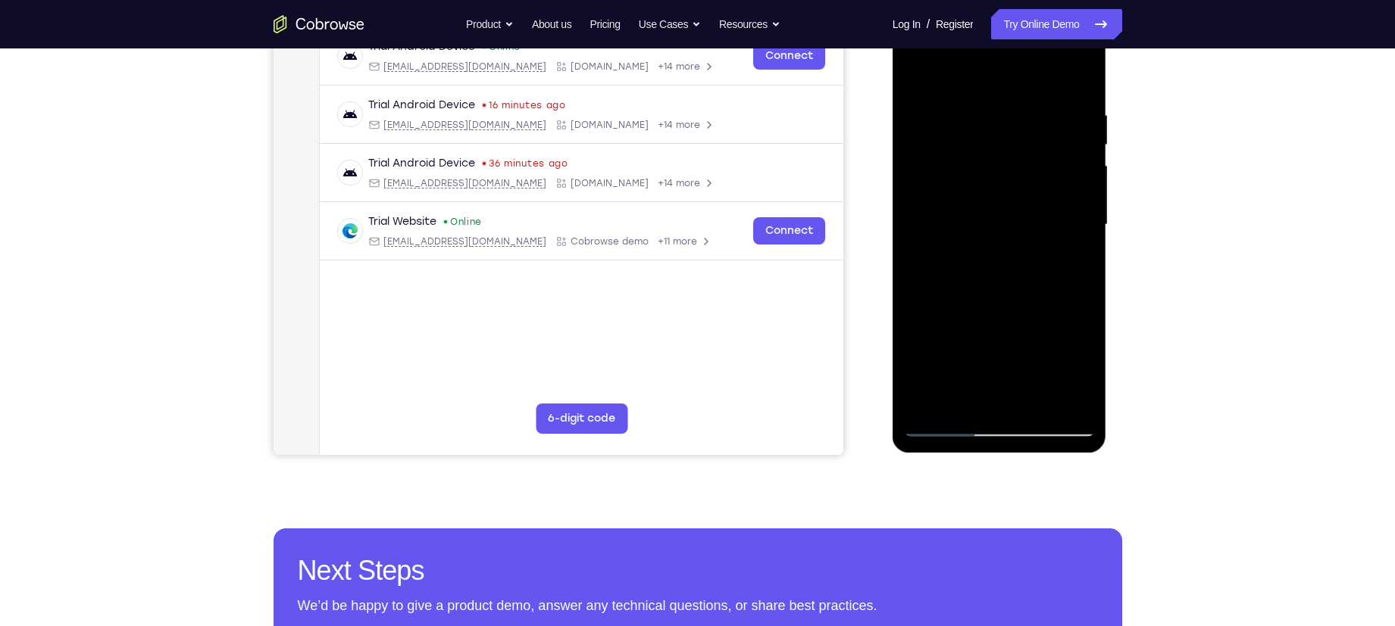
click at [914, 239] on div at bounding box center [999, 225] width 191 height 424
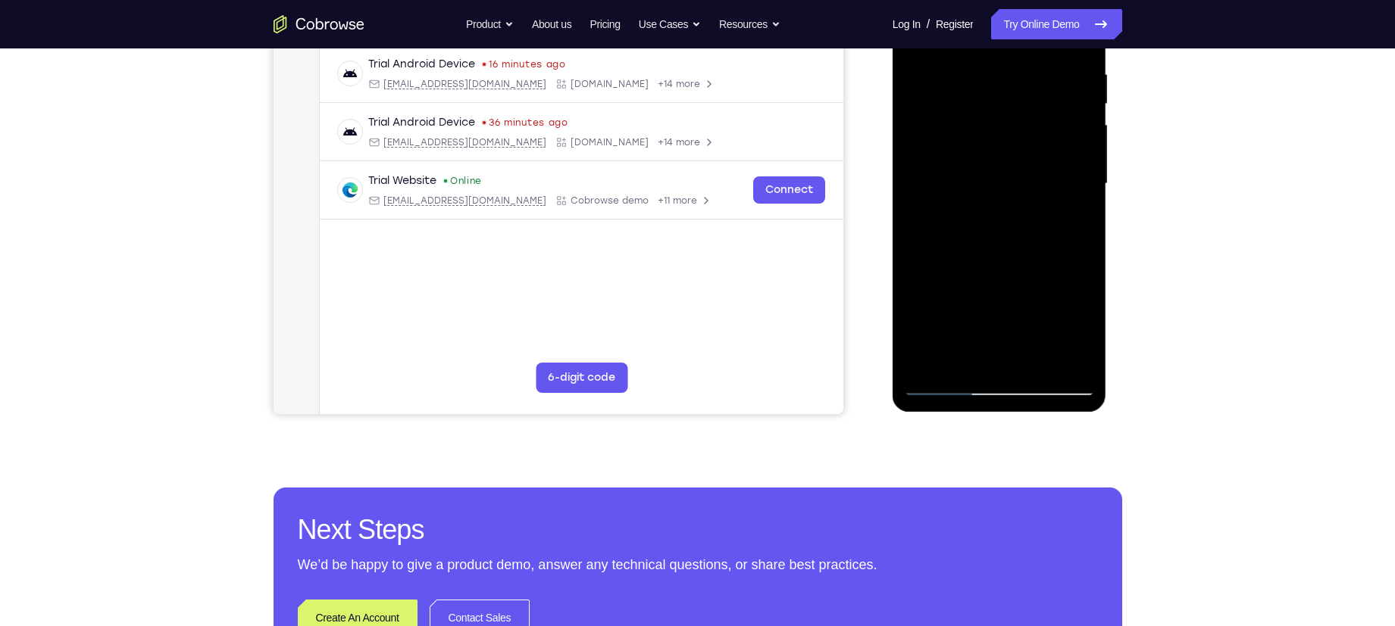
click at [916, 201] on div at bounding box center [999, 184] width 191 height 424
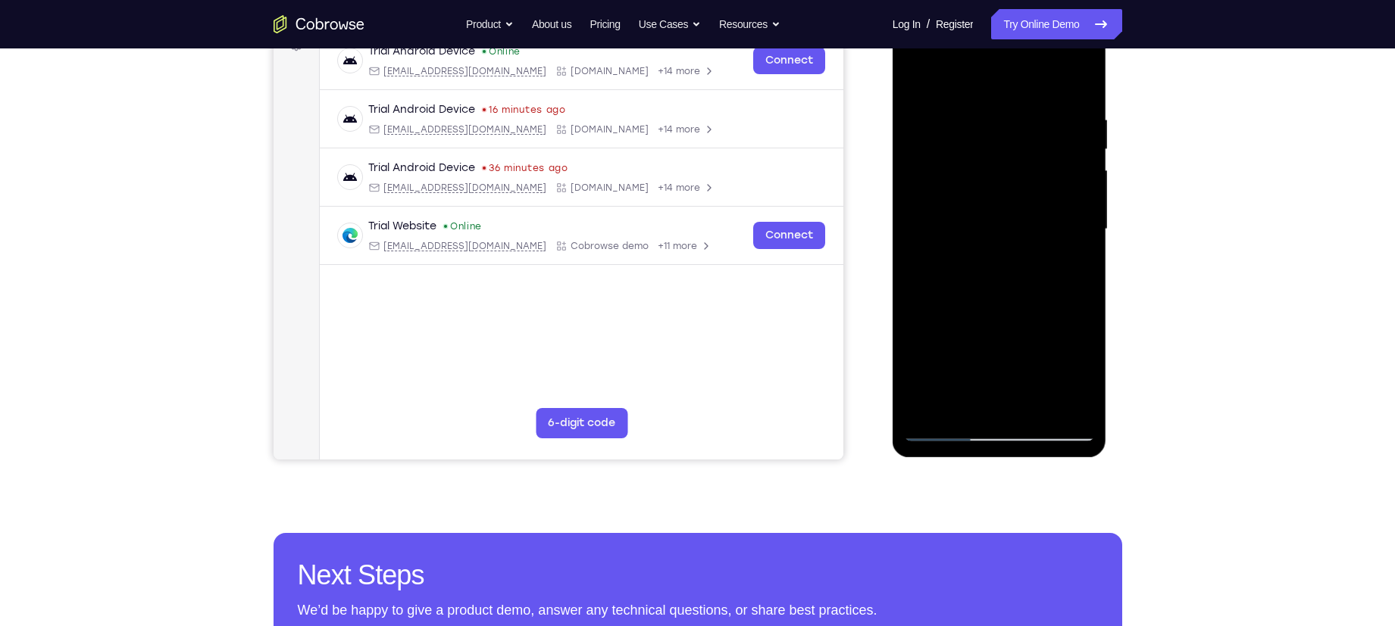
scroll to position [262, 0]
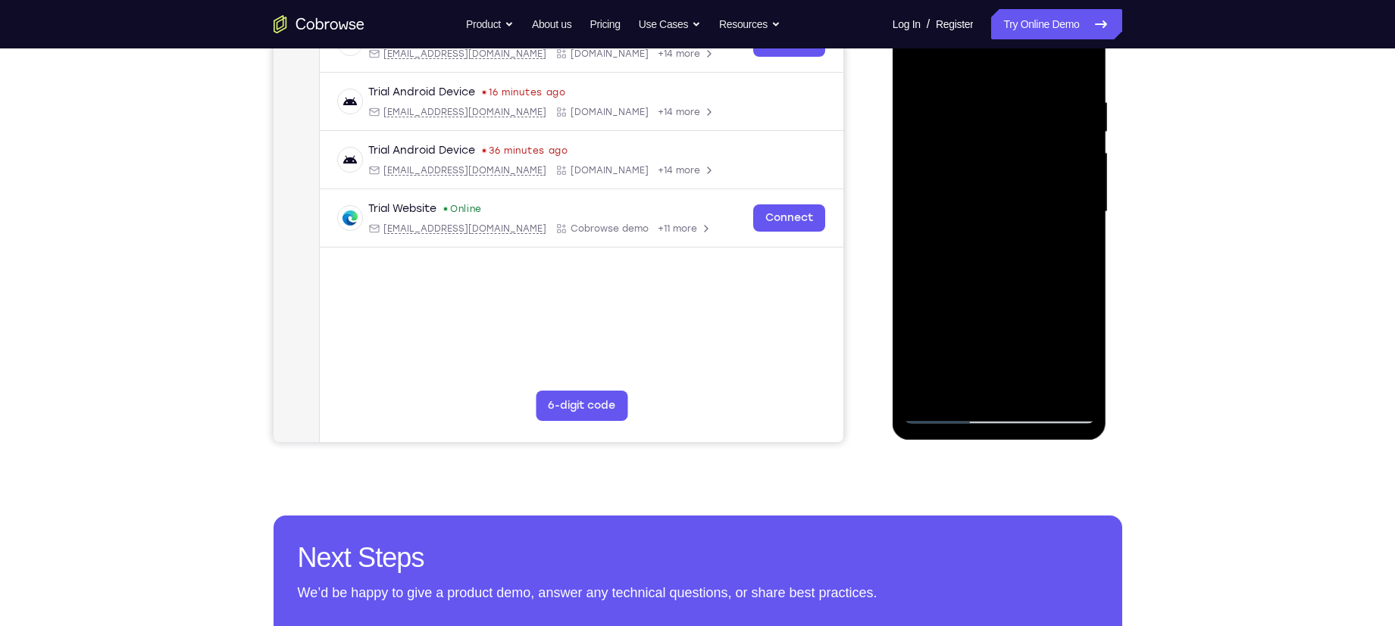
click at [914, 219] on div at bounding box center [999, 212] width 191 height 424
click at [1084, 232] on div at bounding box center [999, 212] width 191 height 424
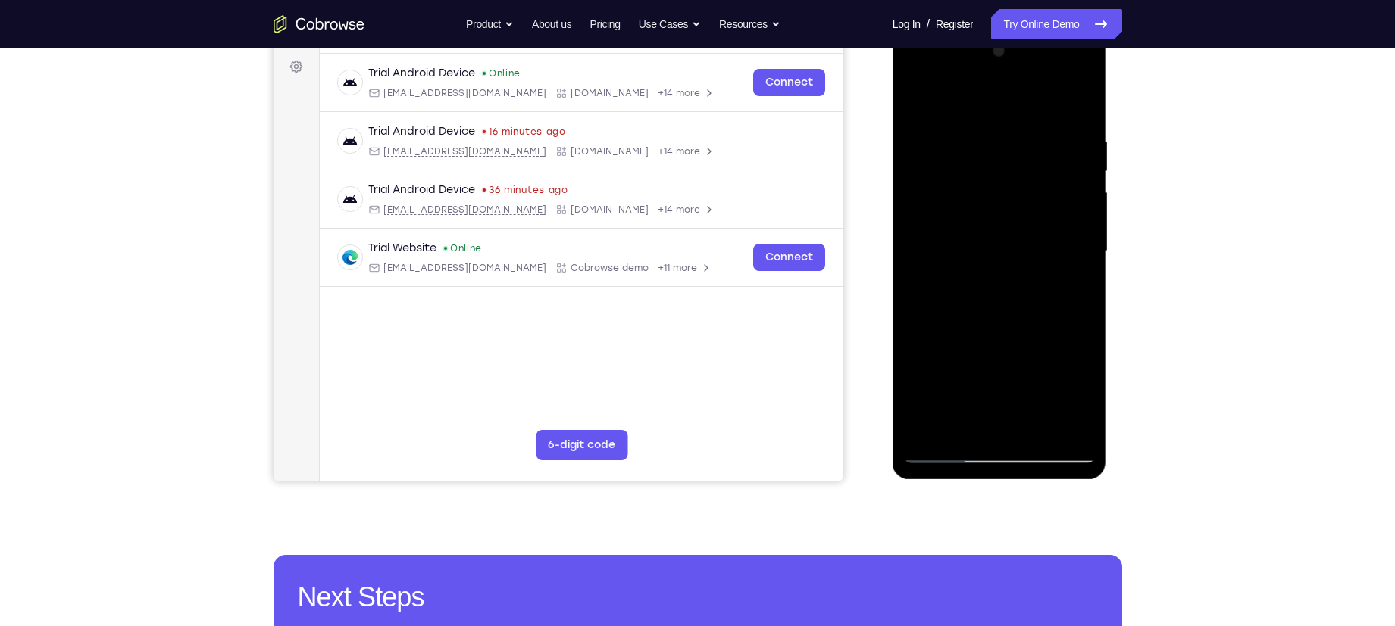
scroll to position [286, 0]
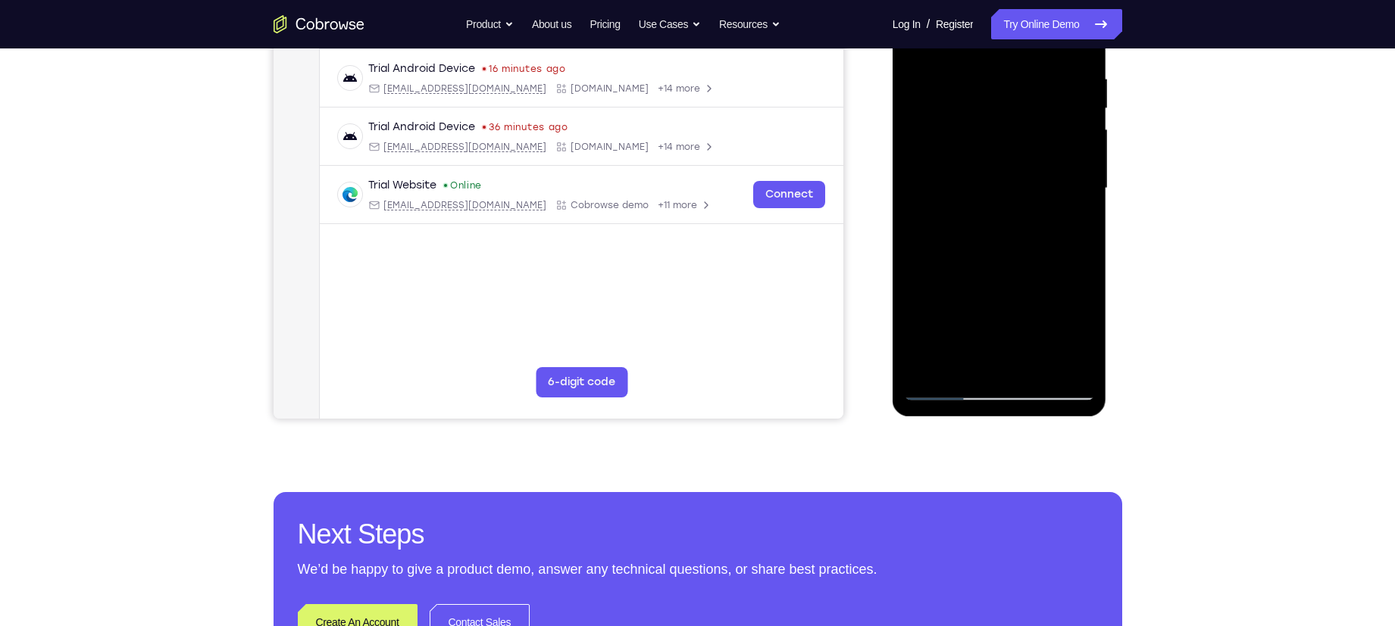
click at [914, 197] on div at bounding box center [999, 189] width 191 height 424
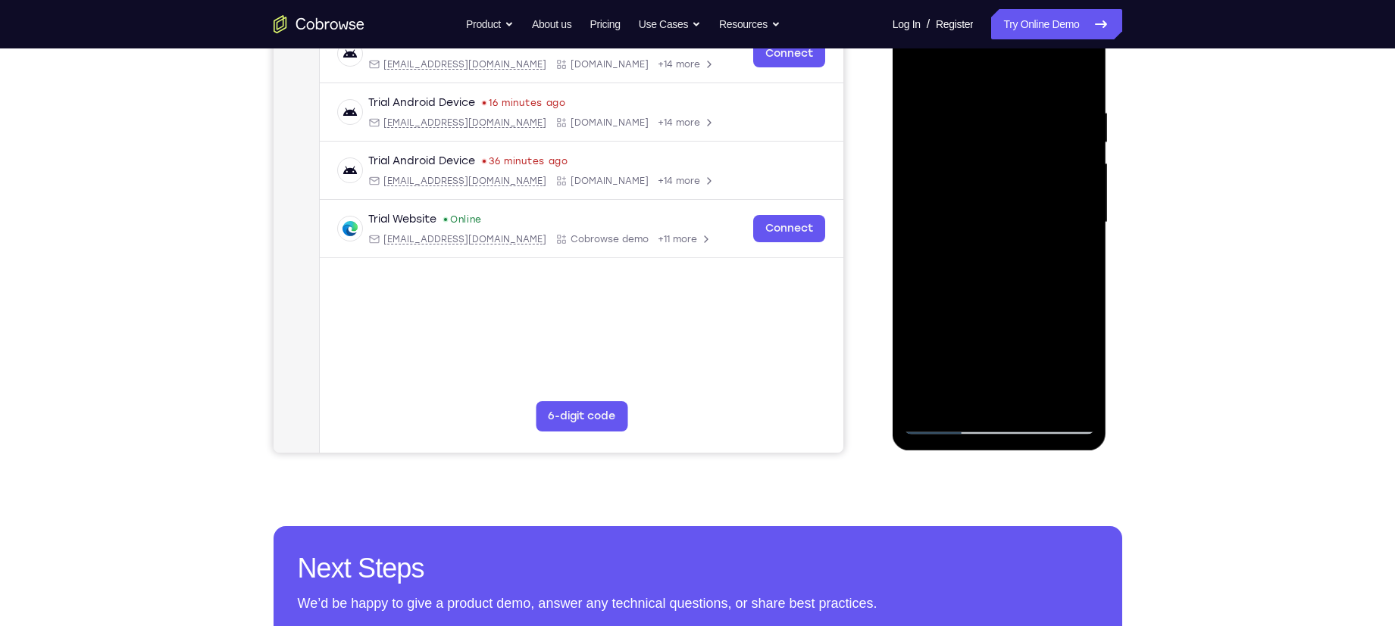
scroll to position [277, 0]
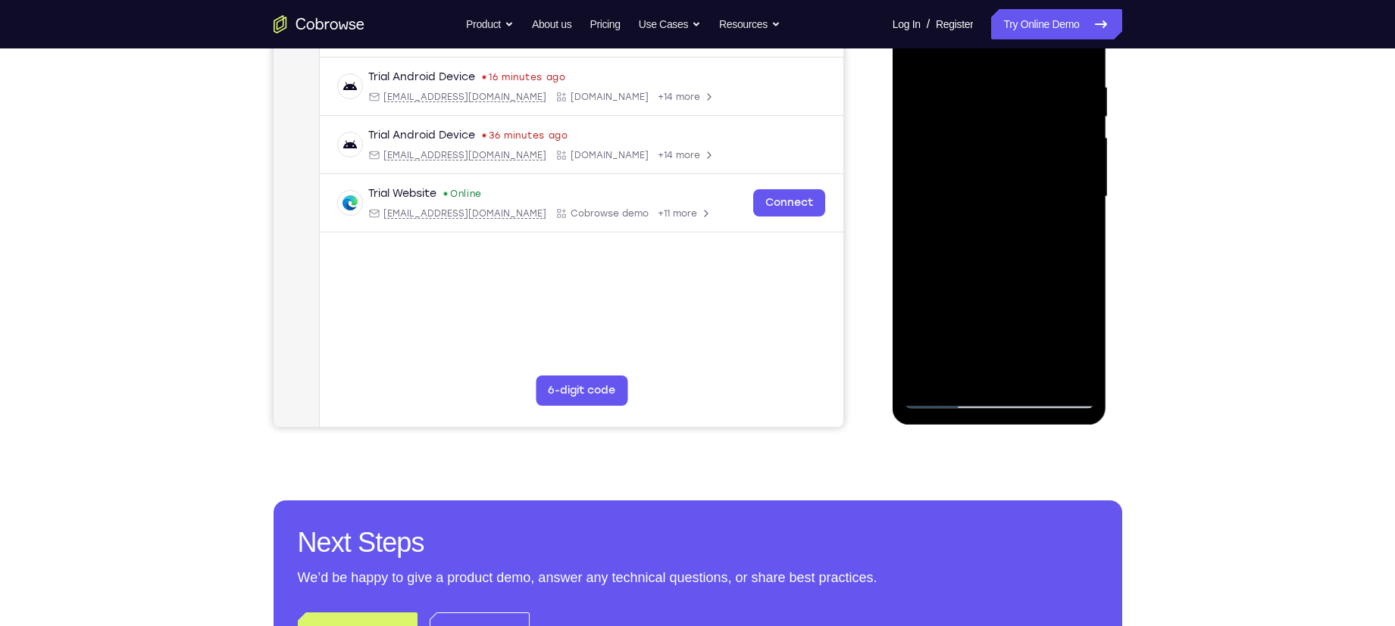
click at [1085, 209] on div at bounding box center [999, 197] width 191 height 424
click at [916, 214] on div at bounding box center [999, 197] width 191 height 424
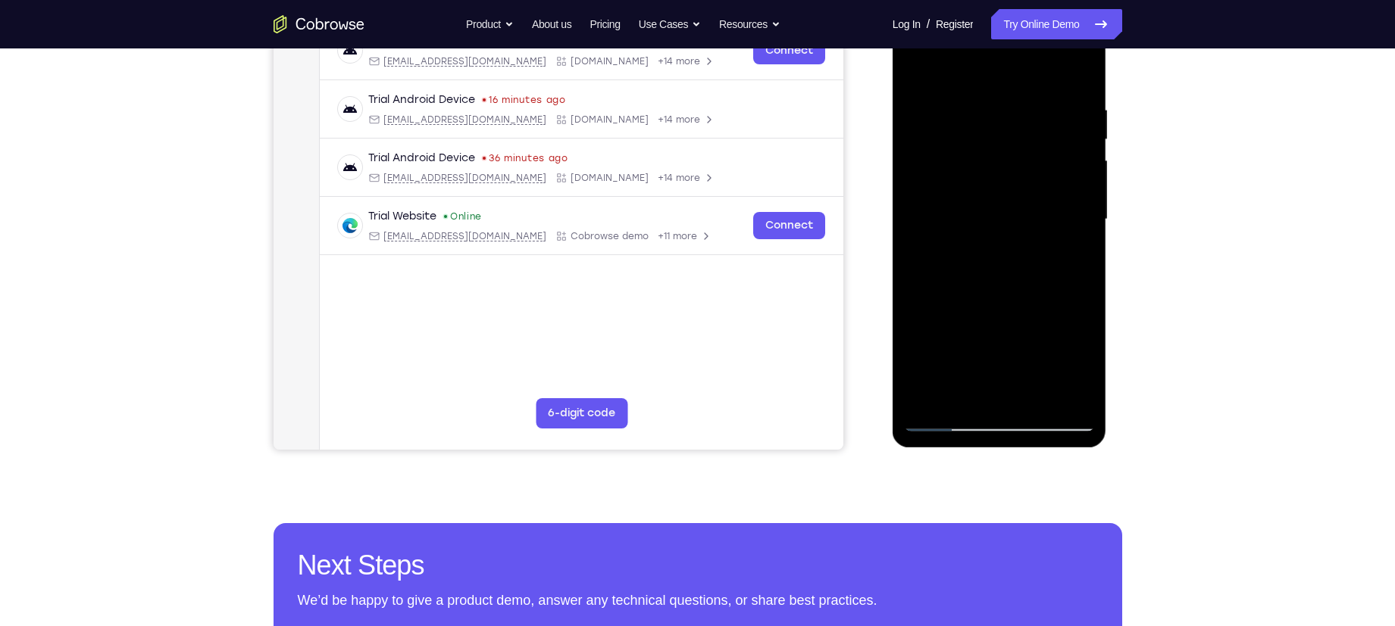
scroll to position [254, 0]
click at [1085, 230] on div at bounding box center [999, 220] width 191 height 424
click at [917, 234] on div at bounding box center [999, 220] width 191 height 424
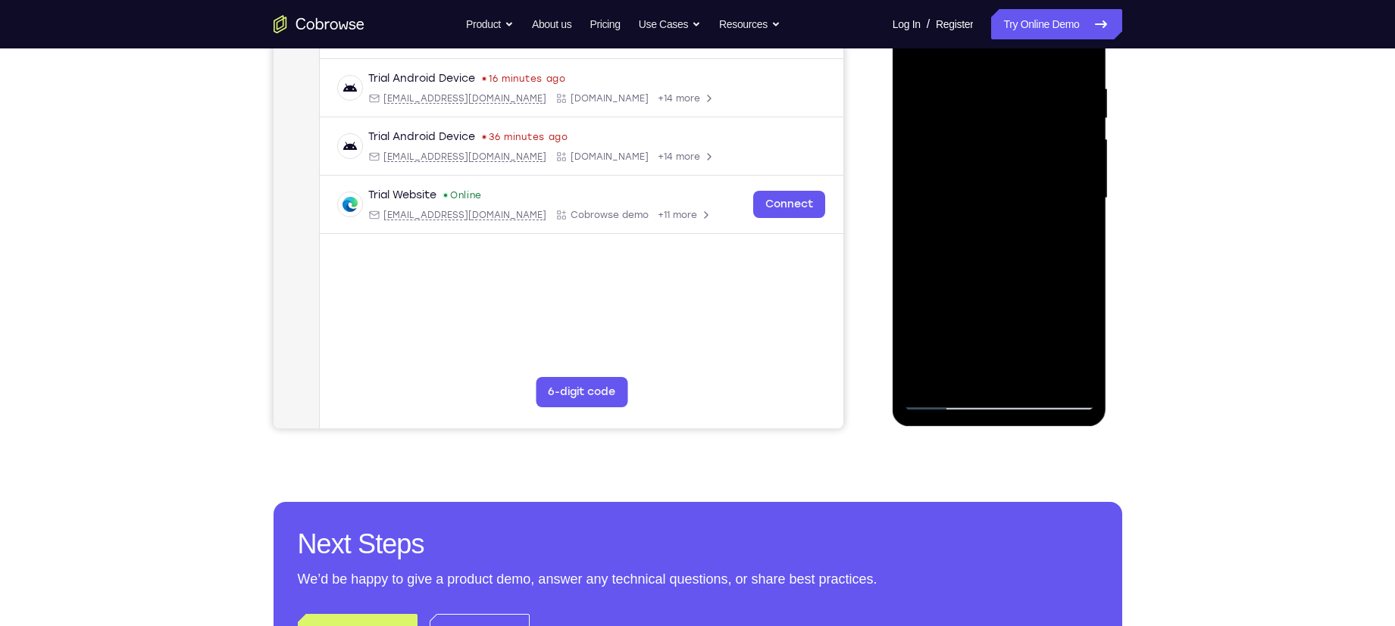
scroll to position [276, 0]
click at [914, 215] on div at bounding box center [999, 198] width 191 height 424
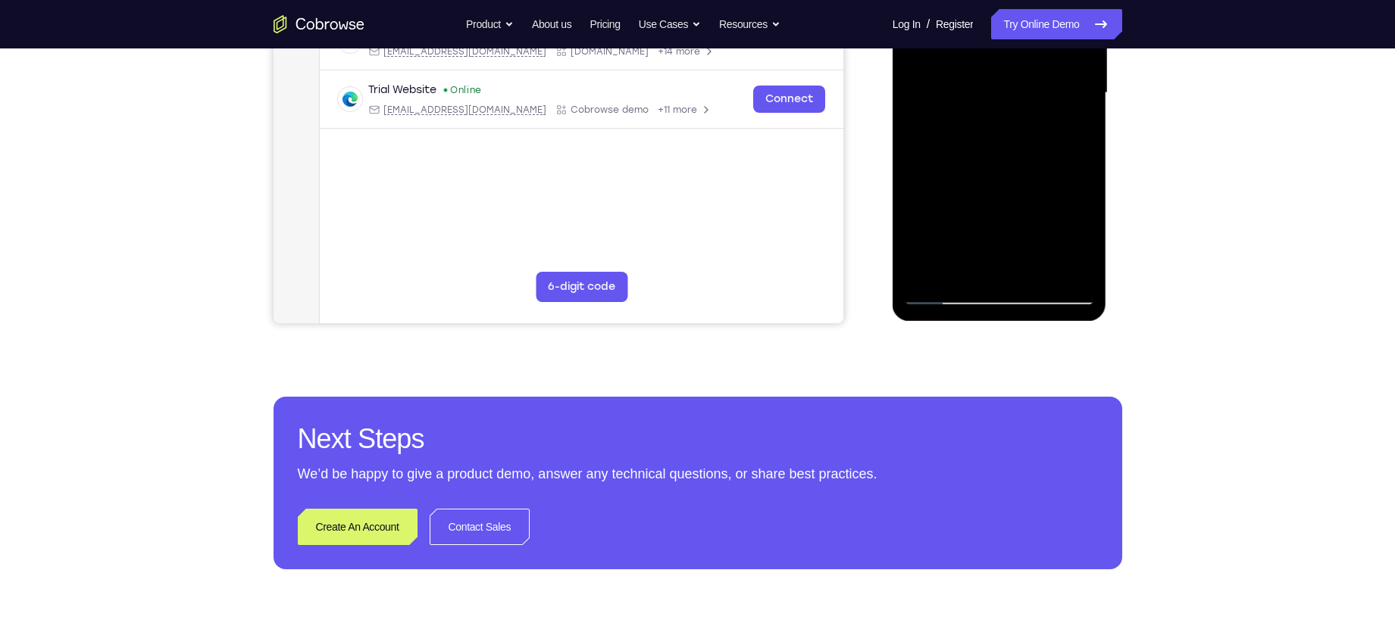
click at [911, 82] on div at bounding box center [999, 93] width 191 height 424
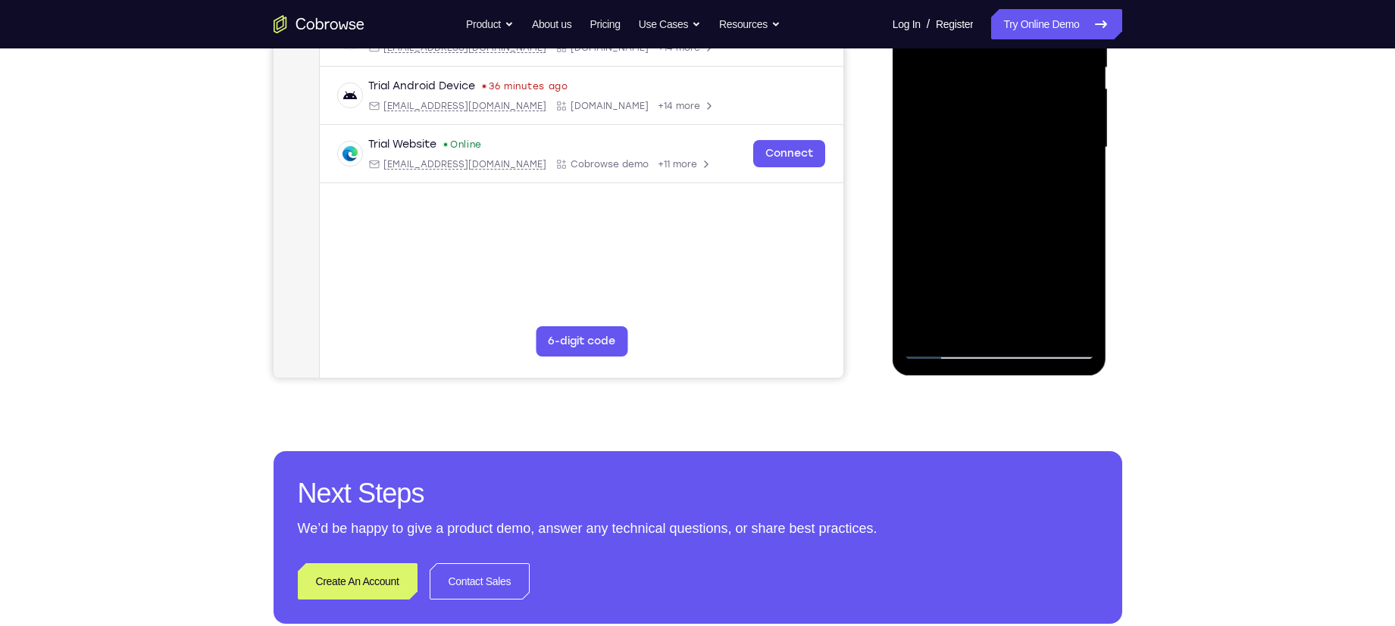
scroll to position [300, 0]
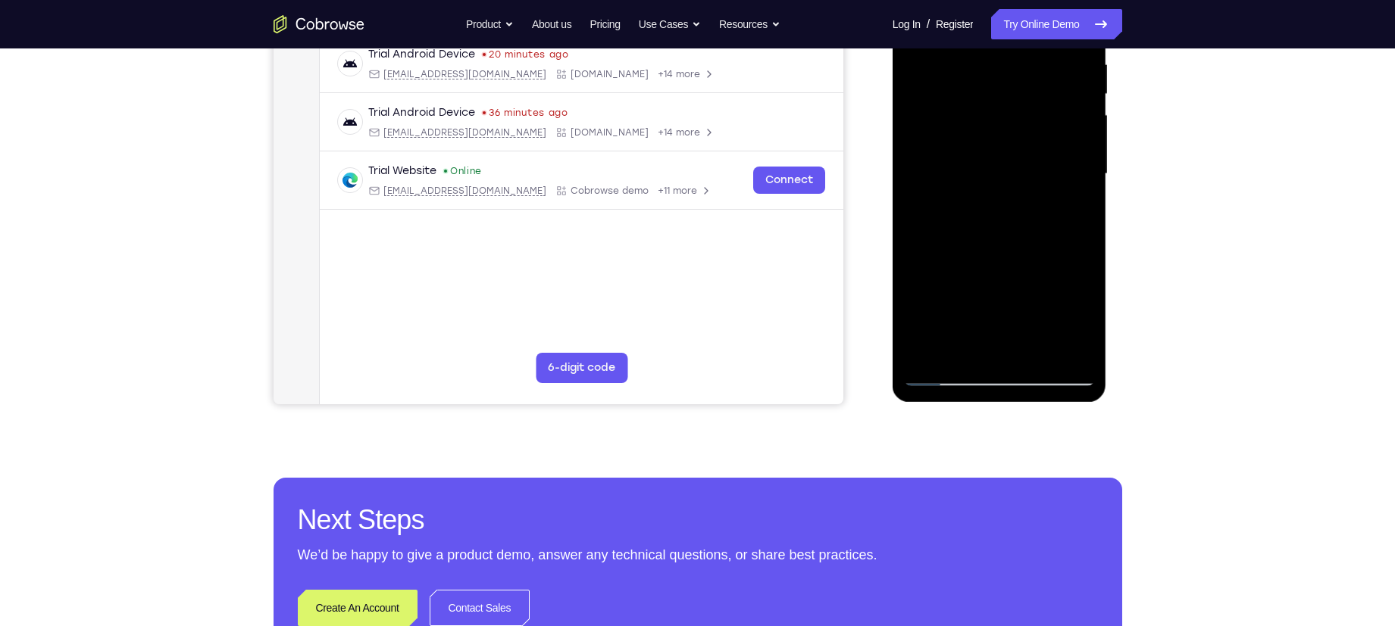
click at [917, 186] on div at bounding box center [999, 174] width 191 height 424
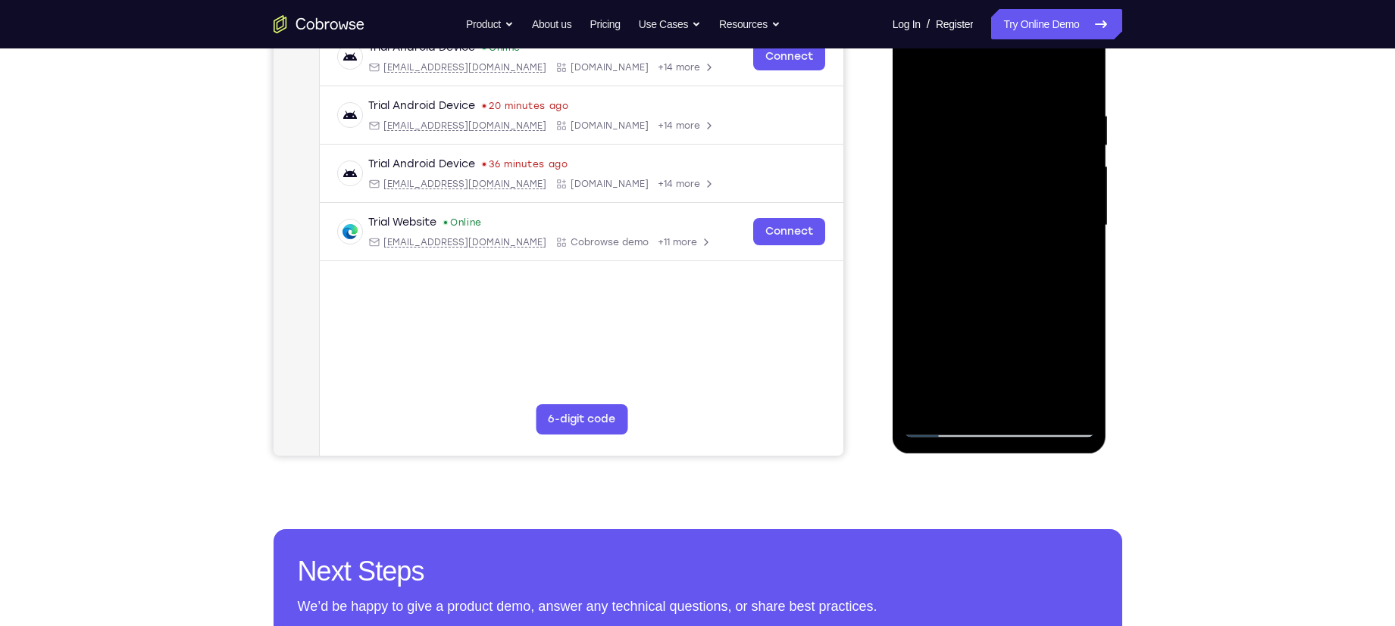
scroll to position [282, 0]
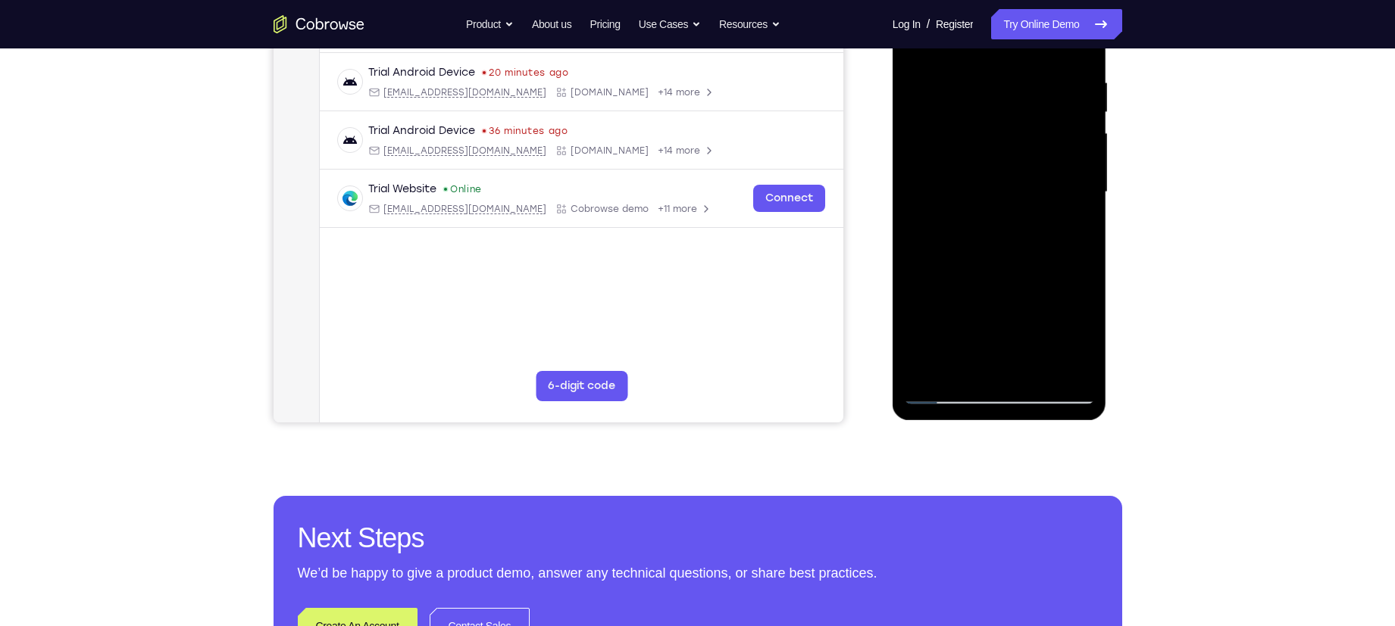
click at [916, 201] on div at bounding box center [999, 192] width 191 height 424
click at [998, 158] on div at bounding box center [999, 192] width 191 height 424
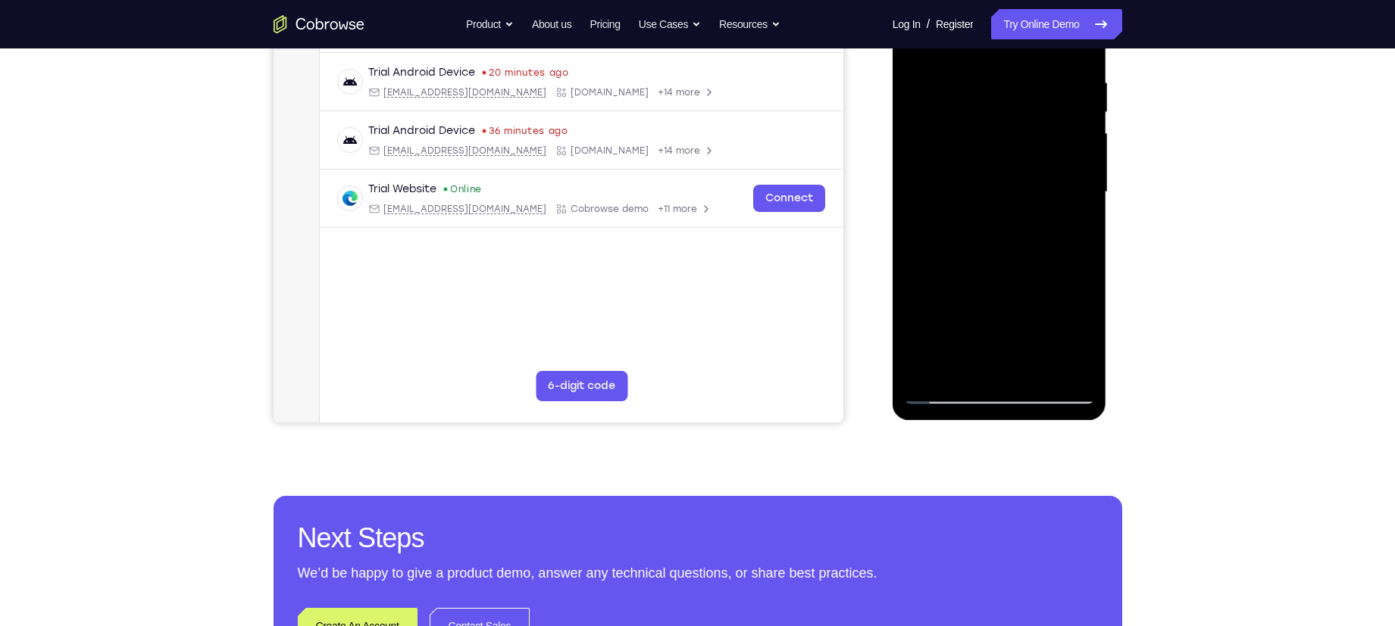
click at [1087, 200] on div at bounding box center [999, 192] width 191 height 424
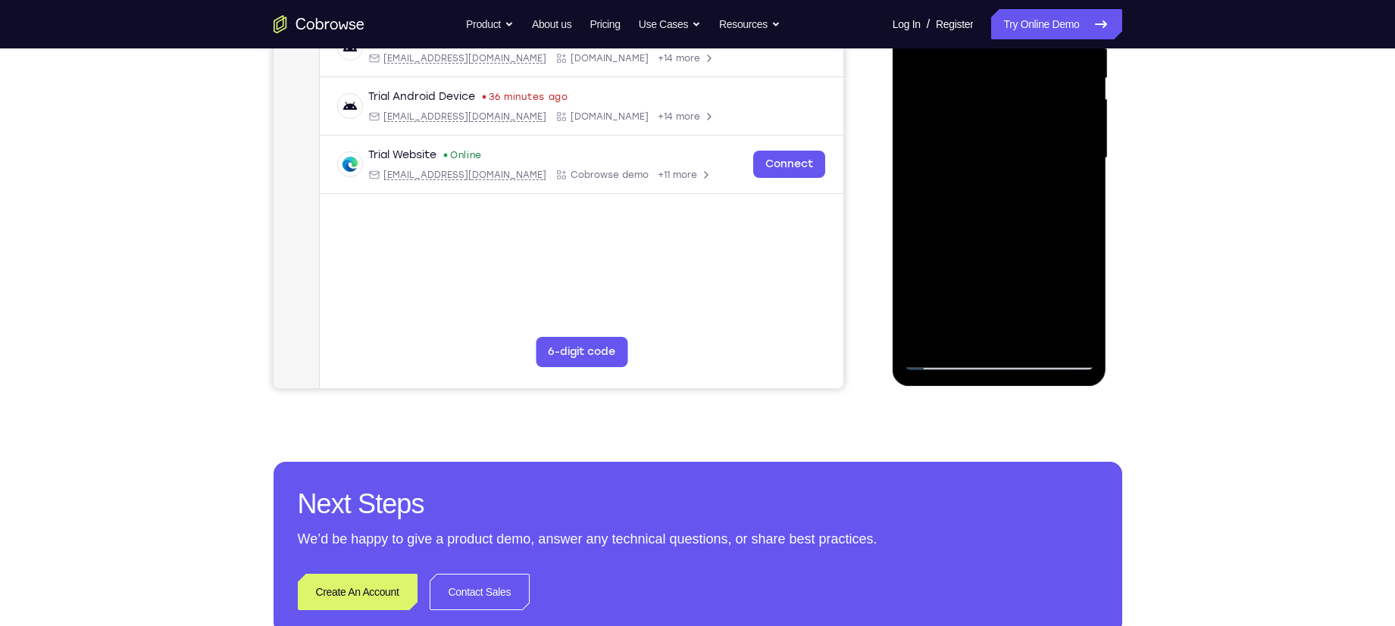
scroll to position [319, 0]
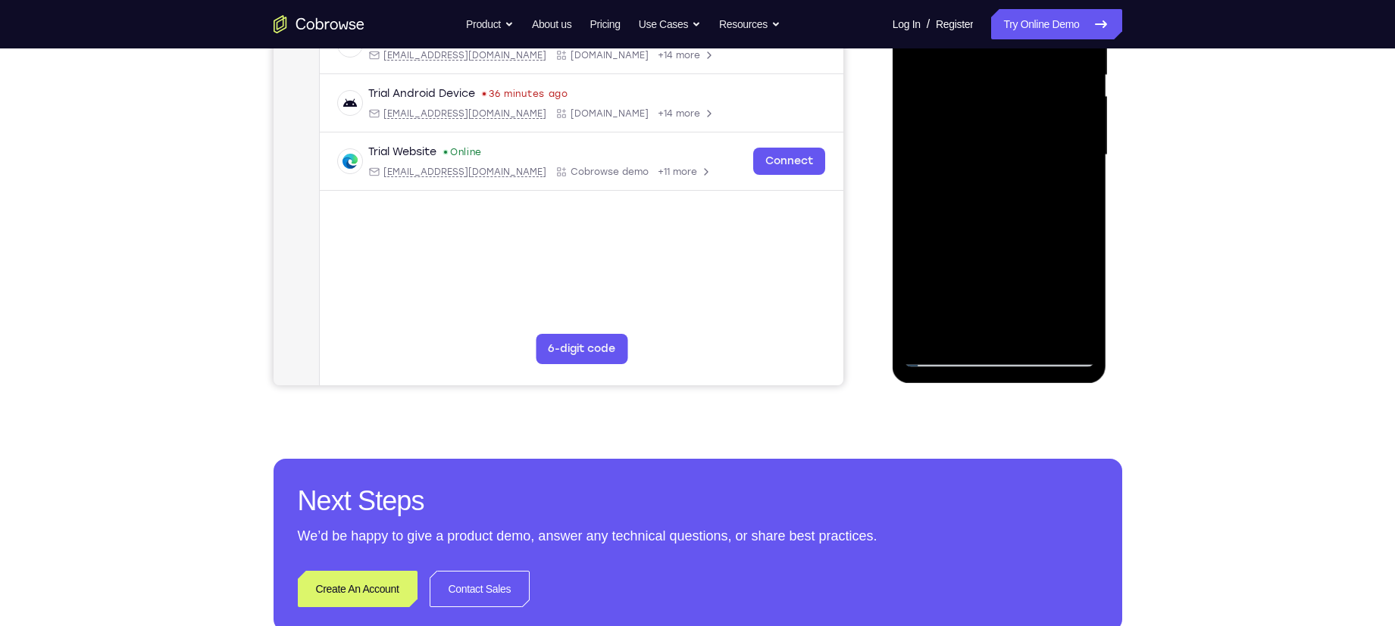
click at [1082, 170] on div at bounding box center [999, 155] width 191 height 424
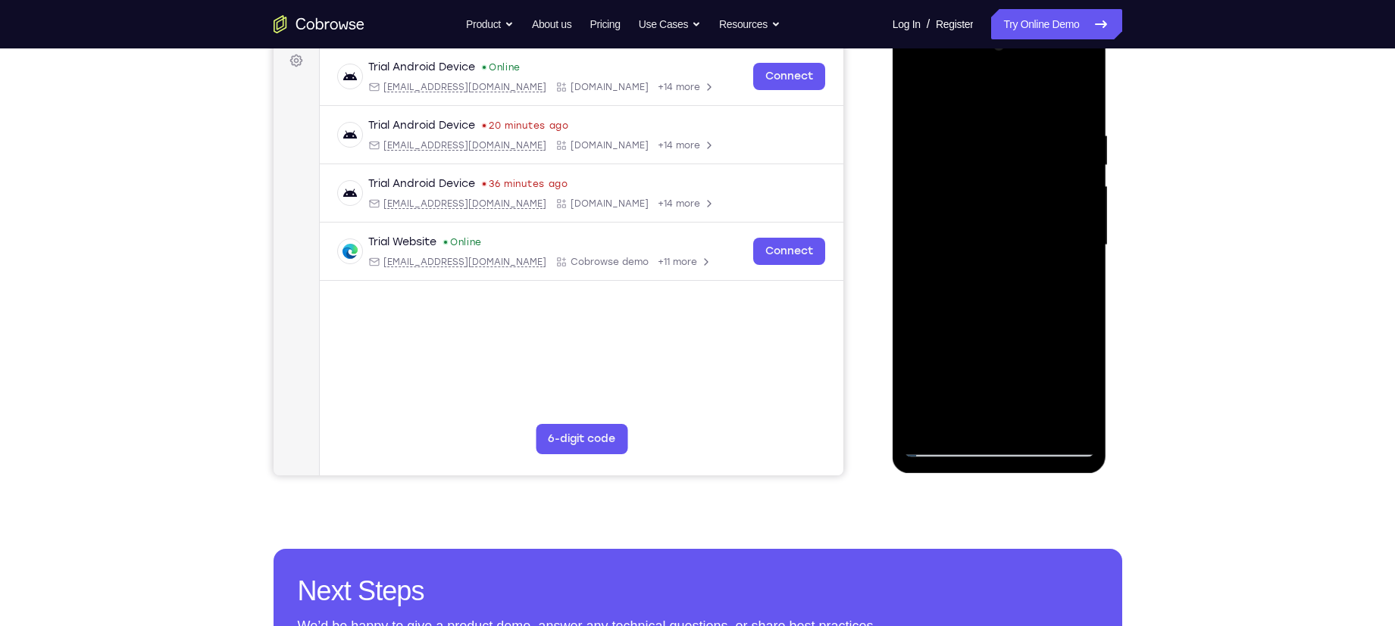
drag, startPoint x: 1028, startPoint y: 124, endPoint x: 1026, endPoint y: 161, distance: 37.2
click at [1026, 161] on div at bounding box center [999, 245] width 191 height 424
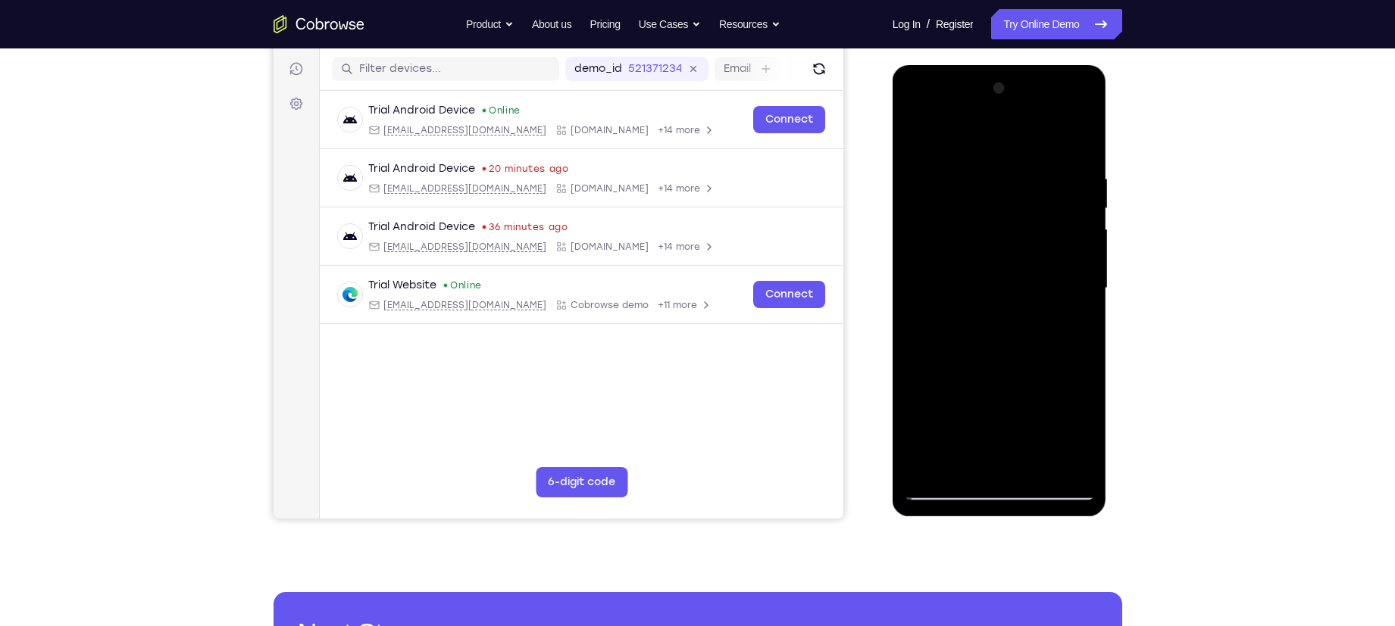
scroll to position [186, 0]
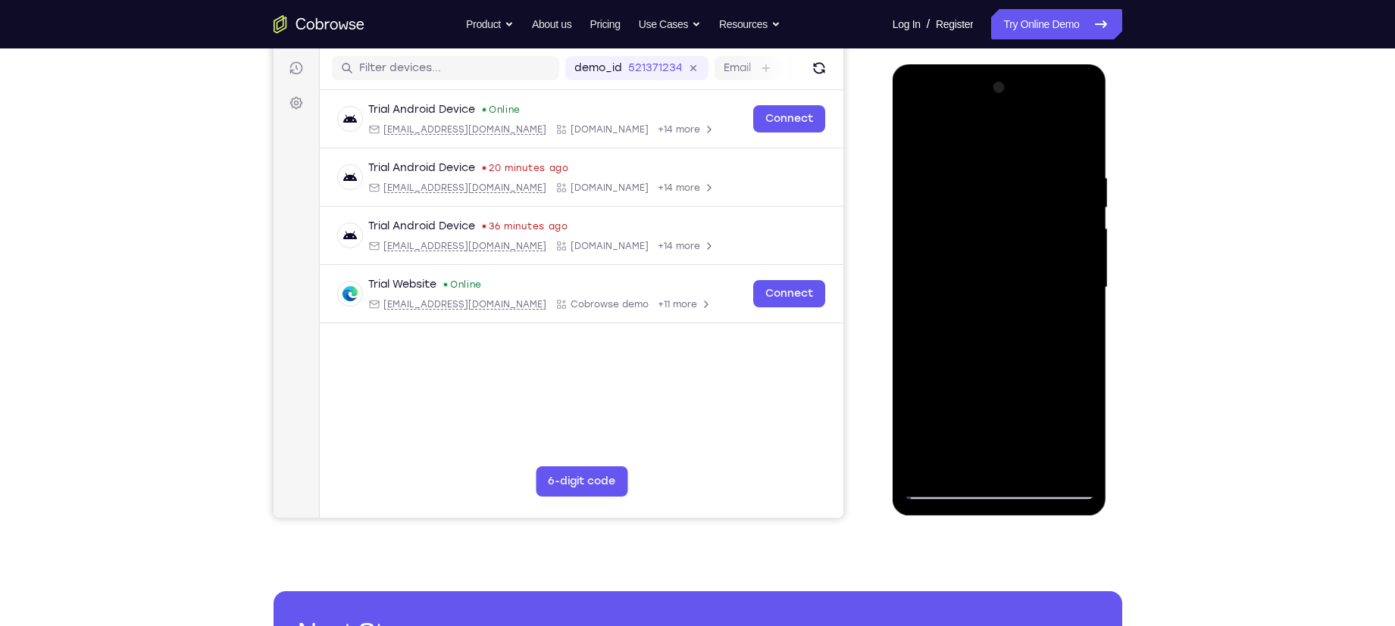
click at [1079, 143] on div at bounding box center [999, 288] width 191 height 424
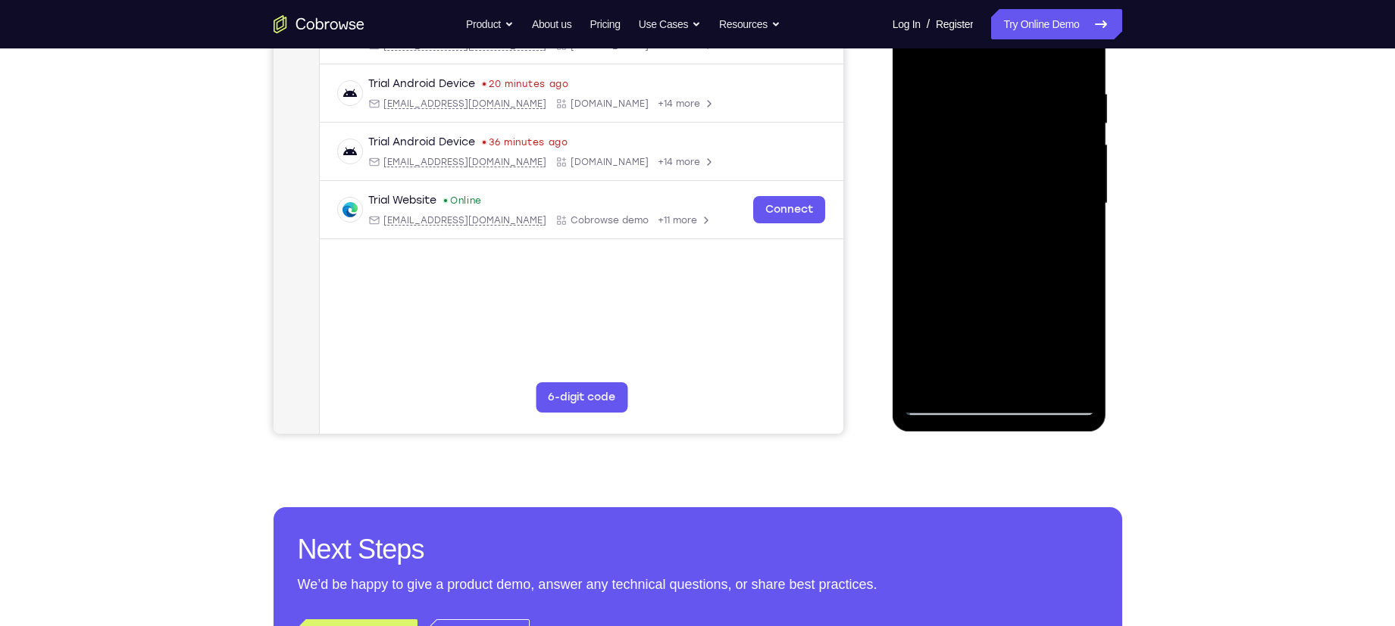
scroll to position [283, 0]
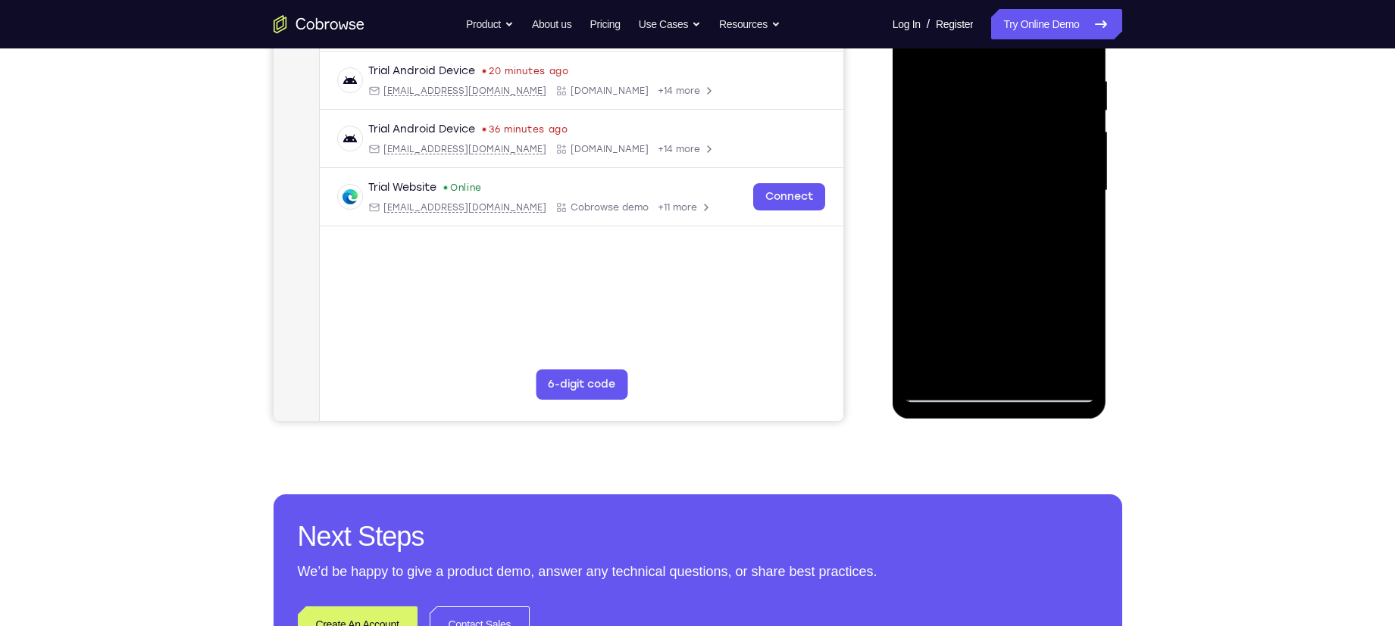
click at [1051, 122] on div at bounding box center [999, 191] width 191 height 424
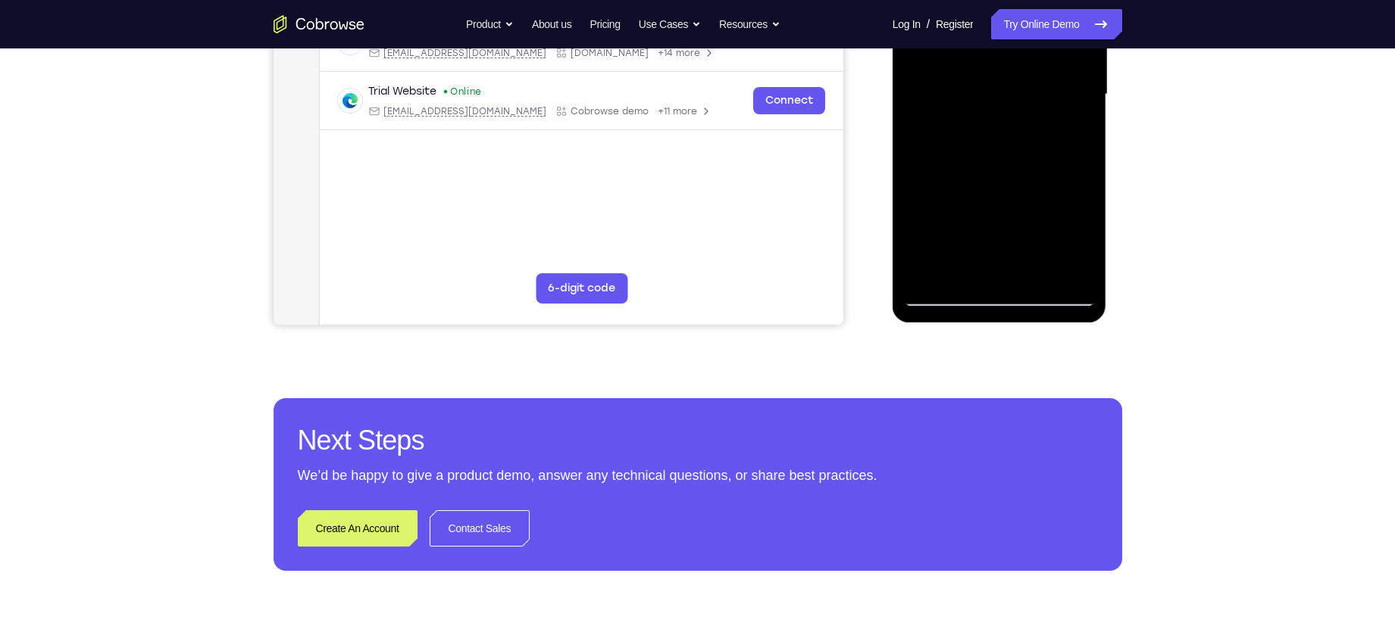
scroll to position [383, 0]
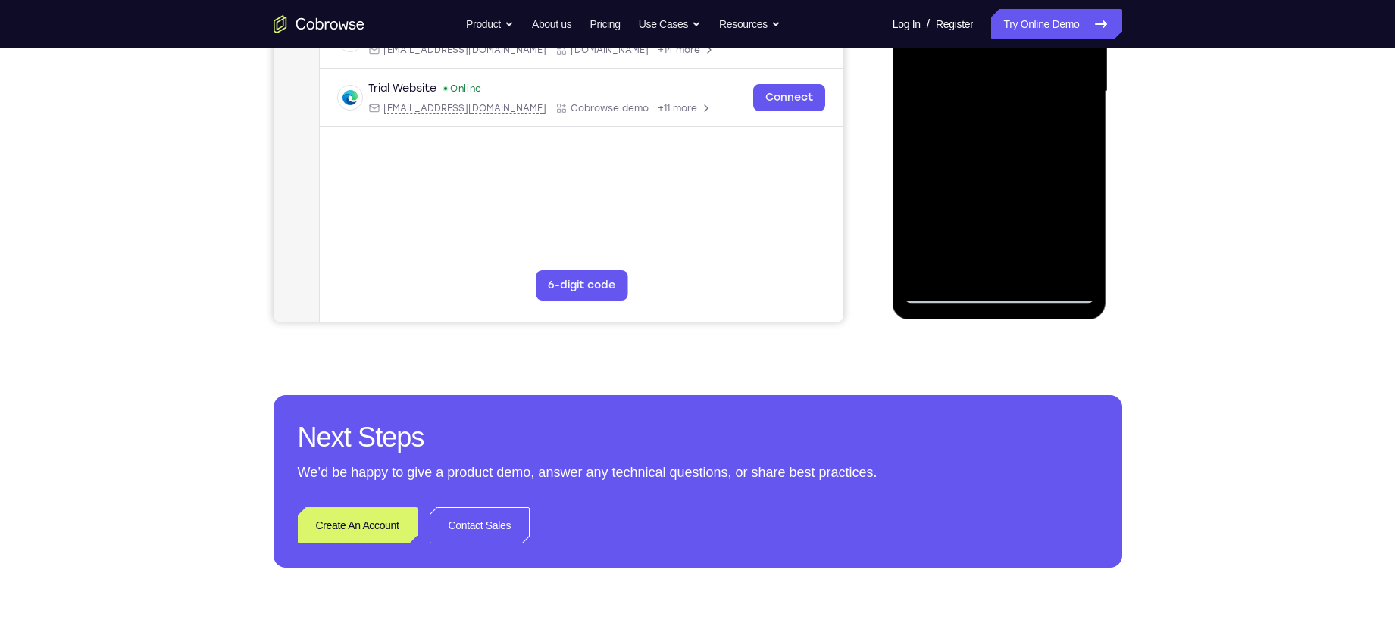
click at [1042, 244] on div at bounding box center [999, 92] width 191 height 424
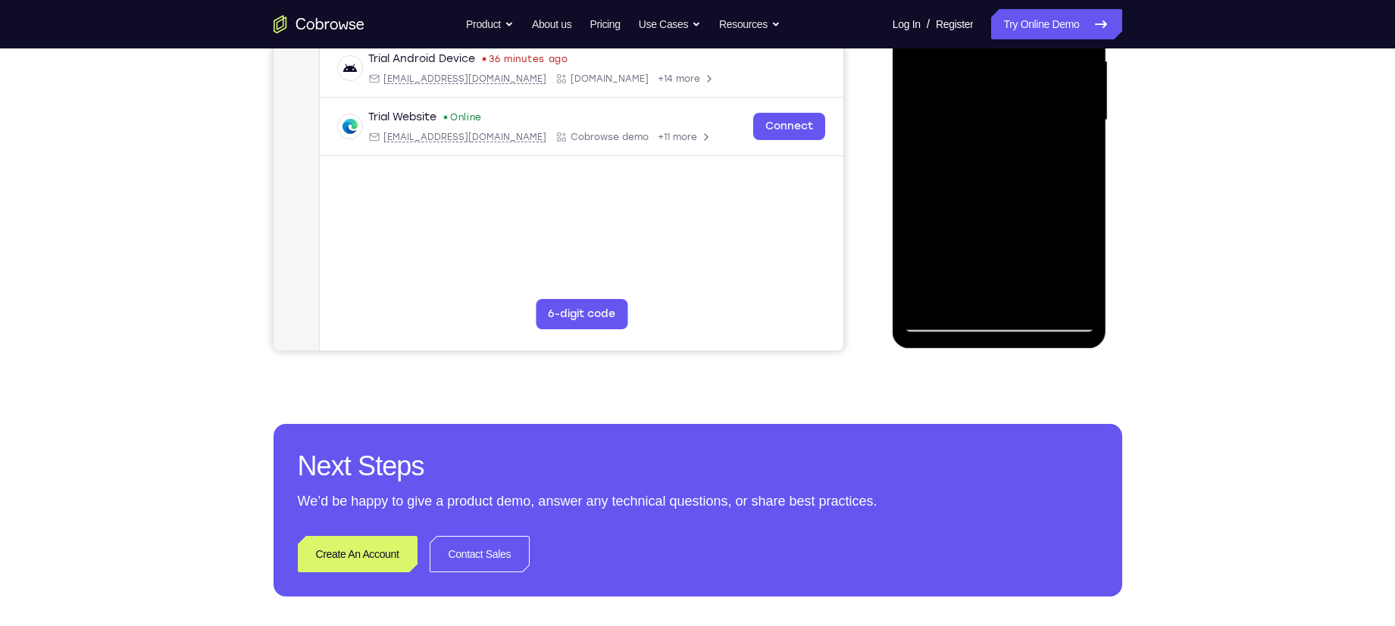
scroll to position [344, 0]
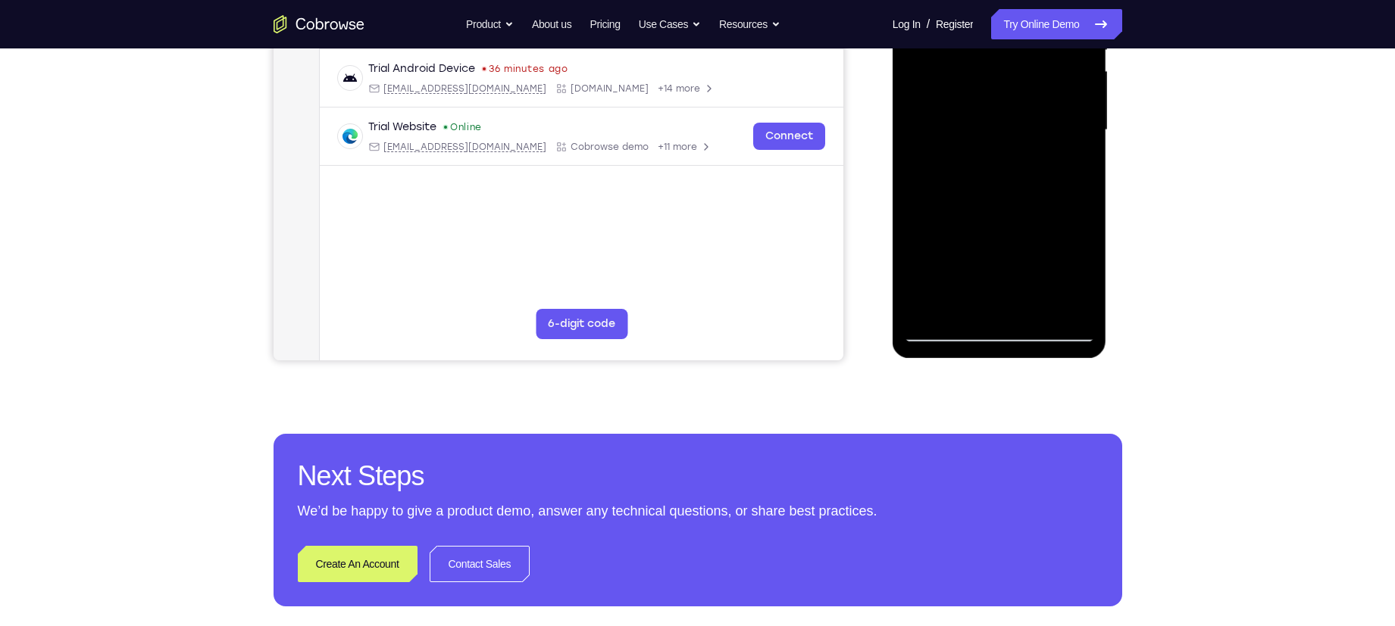
drag, startPoint x: 1041, startPoint y: 176, endPoint x: 913, endPoint y: 183, distance: 128.2
click at [913, 183] on div at bounding box center [999, 130] width 191 height 424
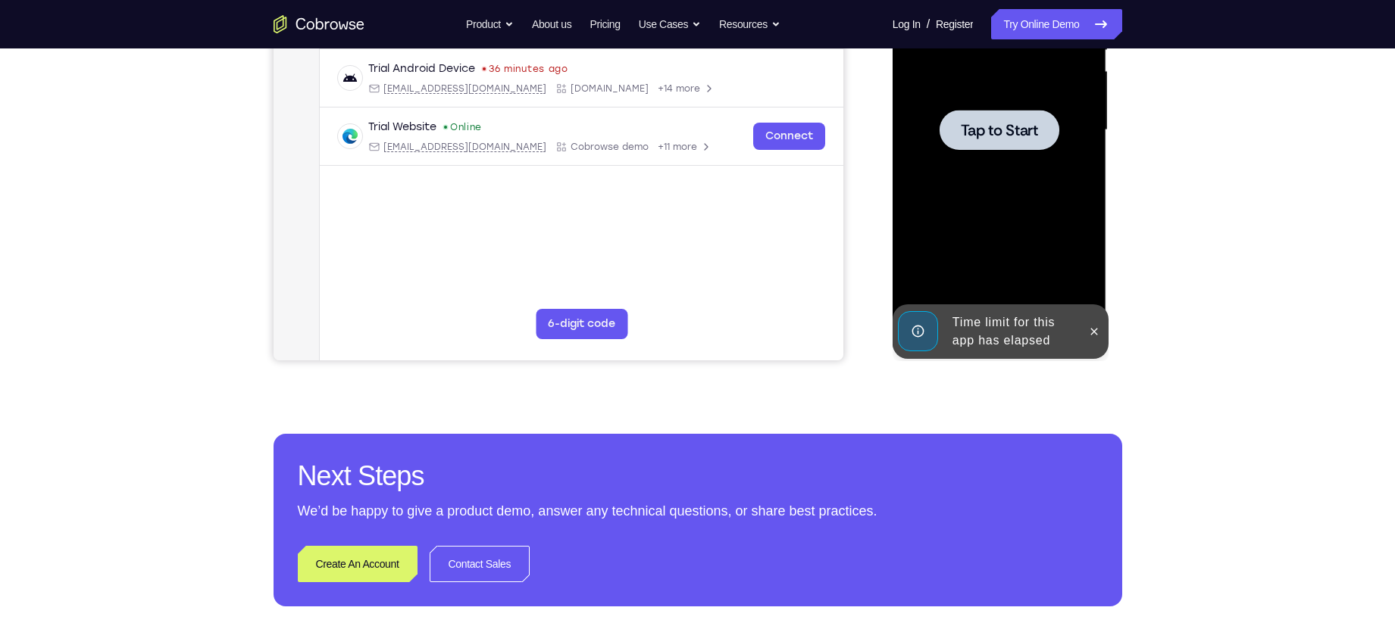
drag, startPoint x: 941, startPoint y: 179, endPoint x: 1122, endPoint y: 189, distance: 181.3
click at [1108, 189] on html "Online web based iOS Simulators and Android Emulators. Run iPhone, iPad, Mobile…" at bounding box center [1000, 134] width 216 height 454
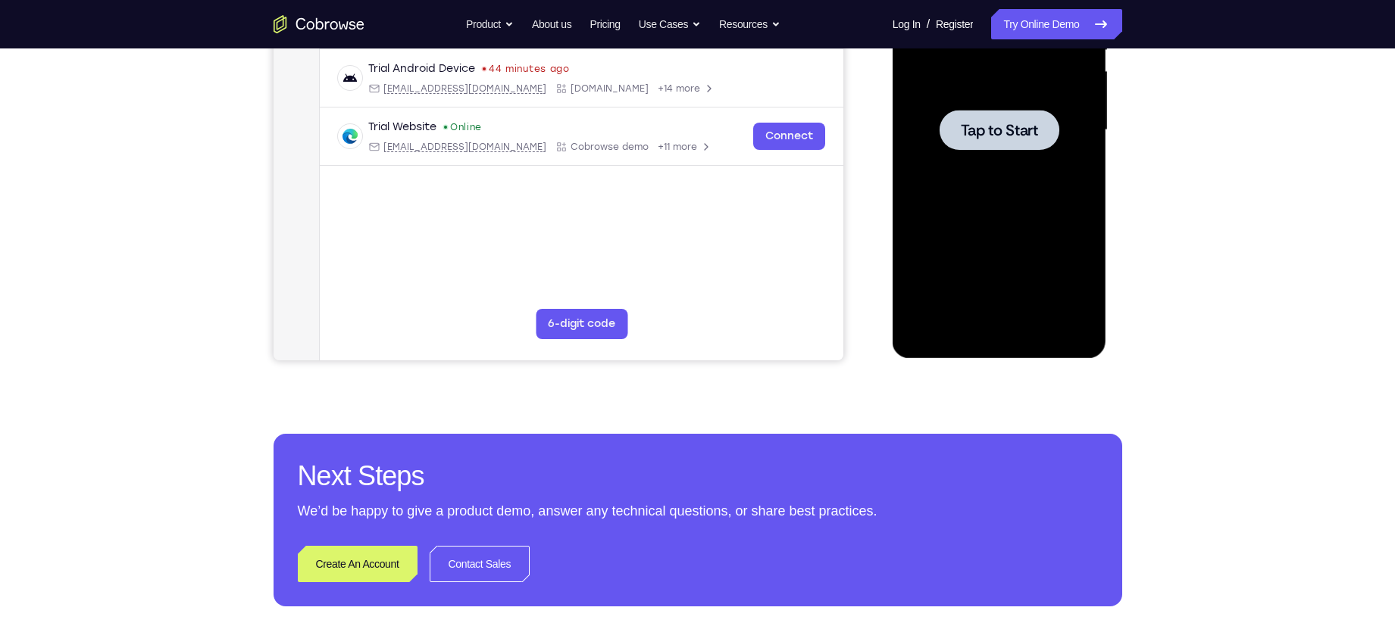
click at [997, 126] on span "Tap to Start" at bounding box center [999, 130] width 77 height 15
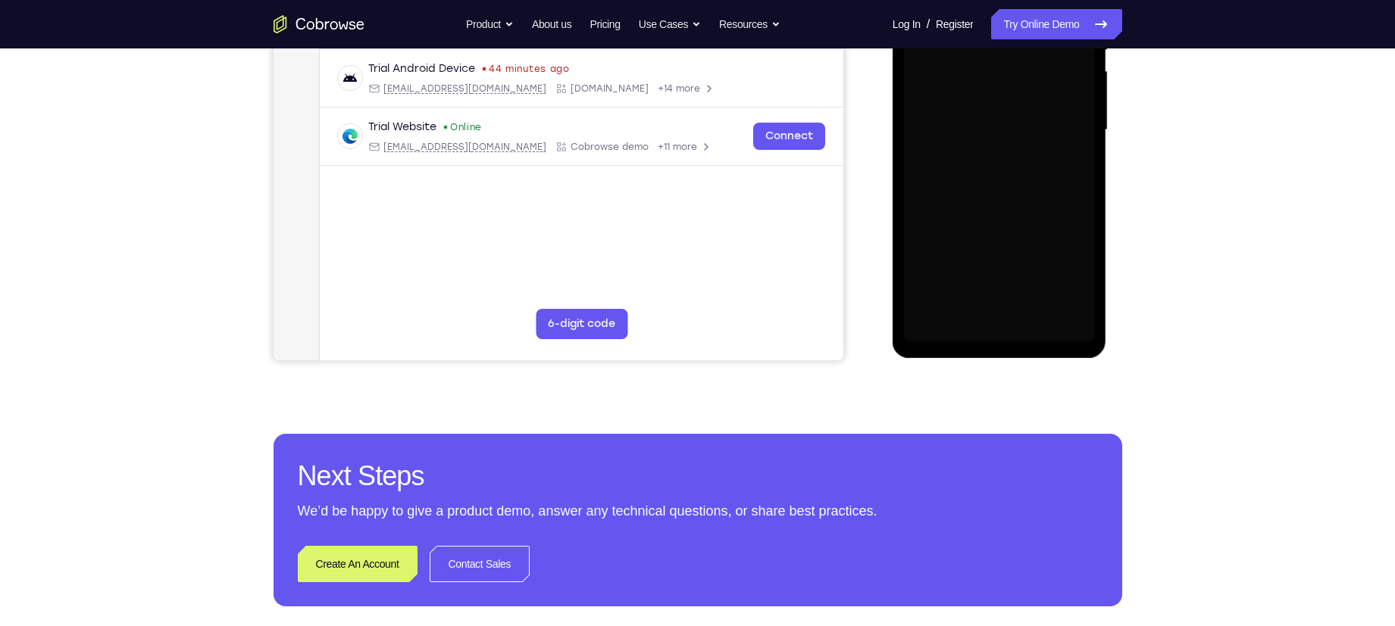
scroll to position [170, 0]
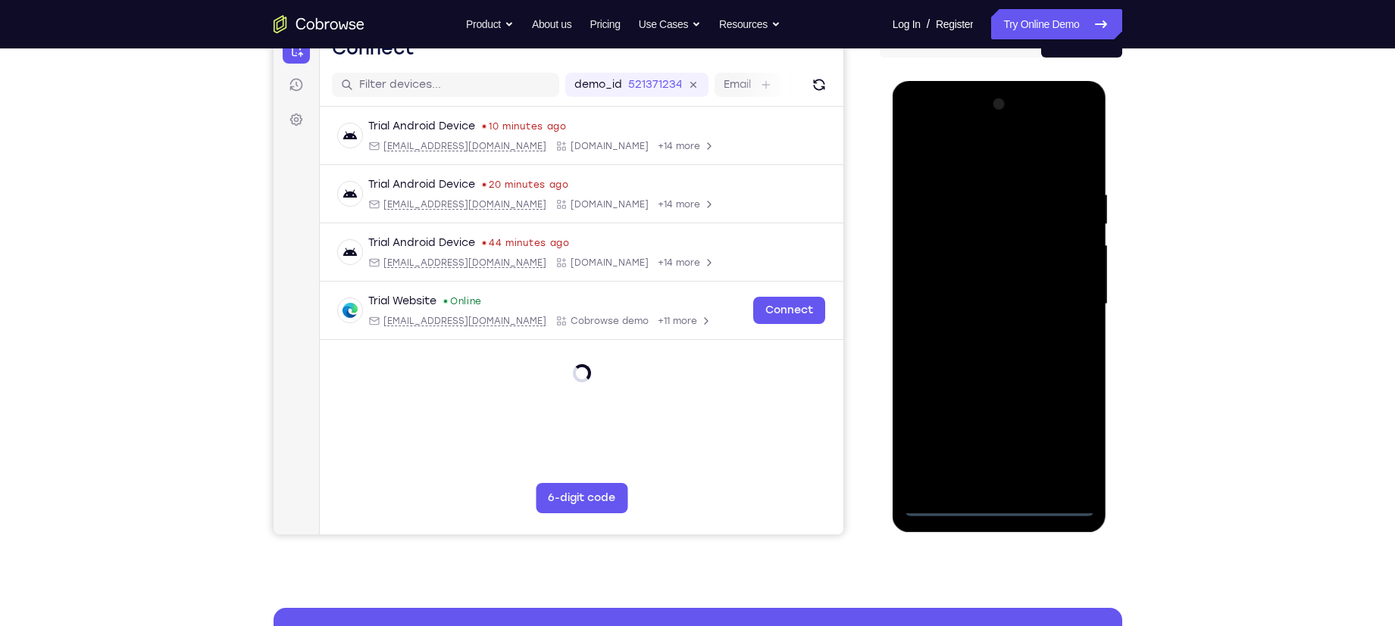
click at [995, 498] on div at bounding box center [999, 304] width 191 height 424
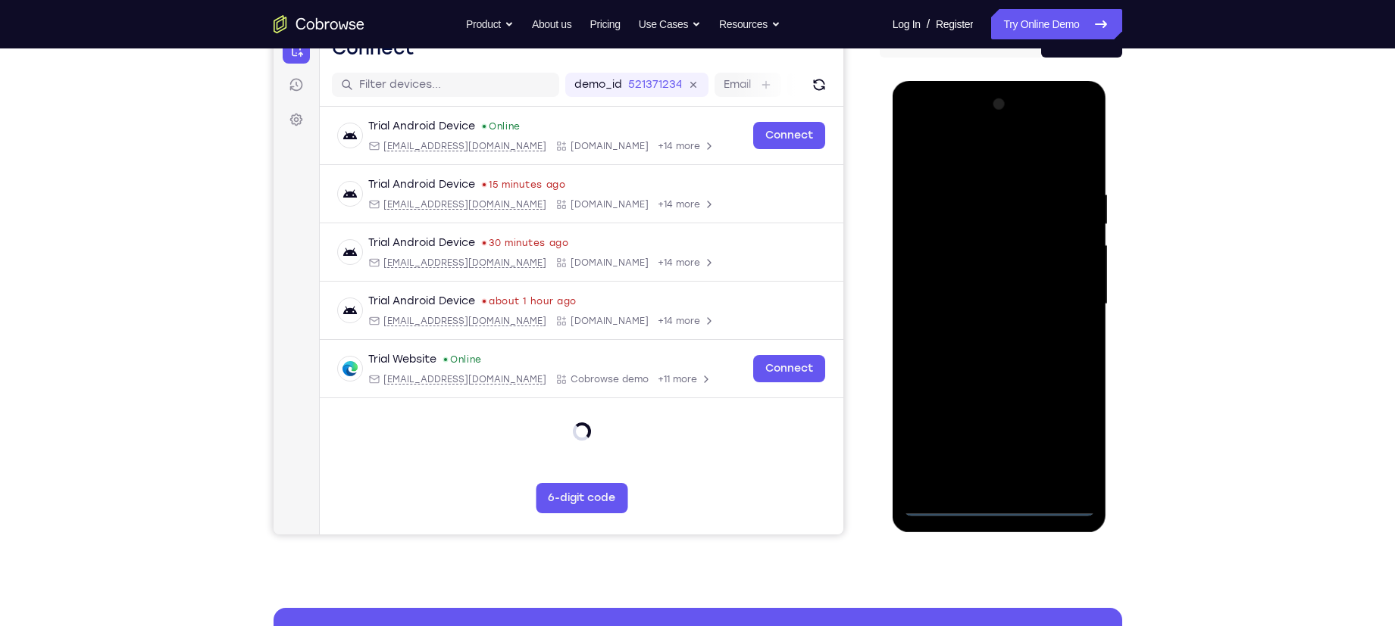
click at [996, 504] on div at bounding box center [999, 304] width 191 height 424
click at [1075, 440] on div at bounding box center [999, 304] width 191 height 424
click at [954, 152] on div at bounding box center [999, 304] width 191 height 424
click at [1066, 289] on div at bounding box center [999, 304] width 191 height 424
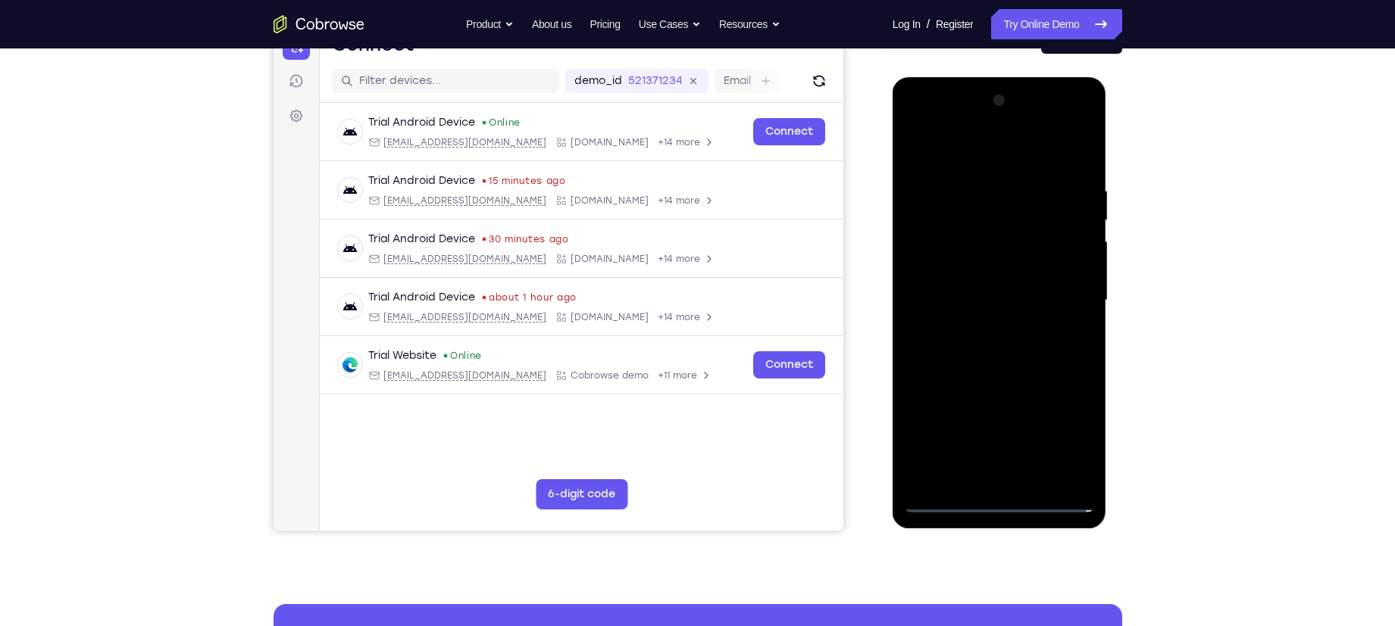
scroll to position [172, 0]
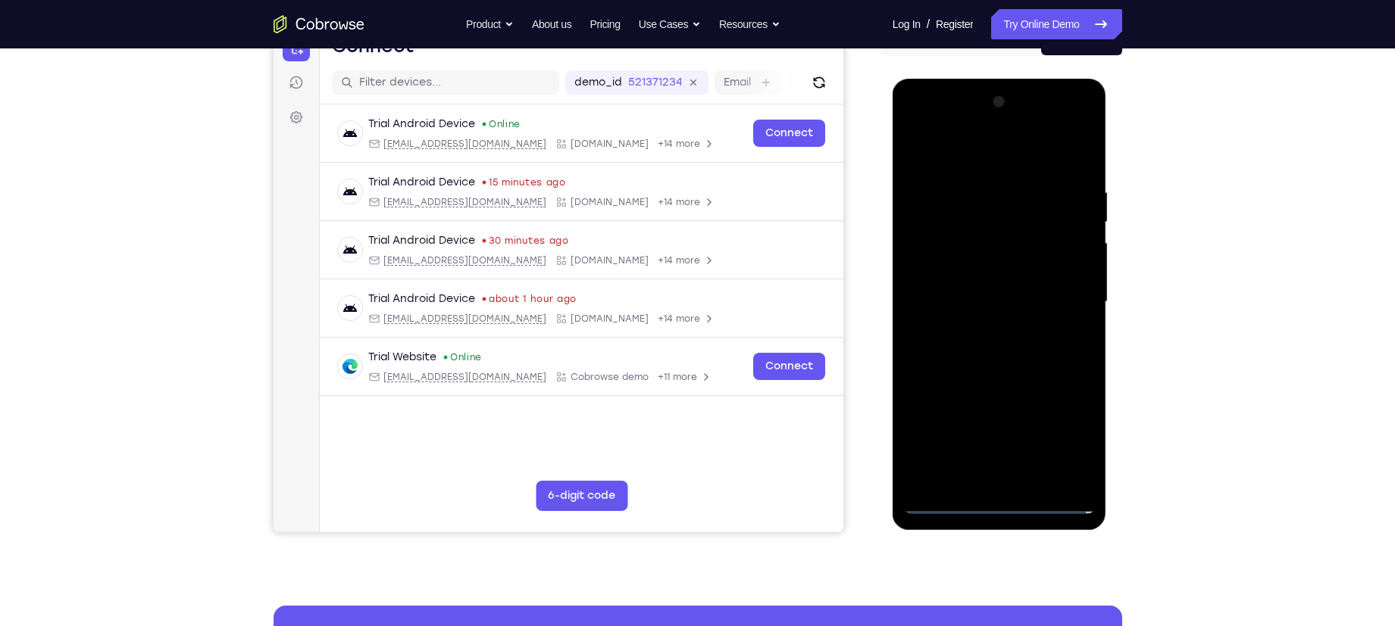
click at [987, 323] on div at bounding box center [999, 302] width 191 height 424
click at [982, 289] on div at bounding box center [999, 302] width 191 height 424
click at [995, 274] on div at bounding box center [999, 302] width 191 height 424
click at [981, 299] on div at bounding box center [999, 302] width 191 height 424
click at [988, 349] on div at bounding box center [999, 302] width 191 height 424
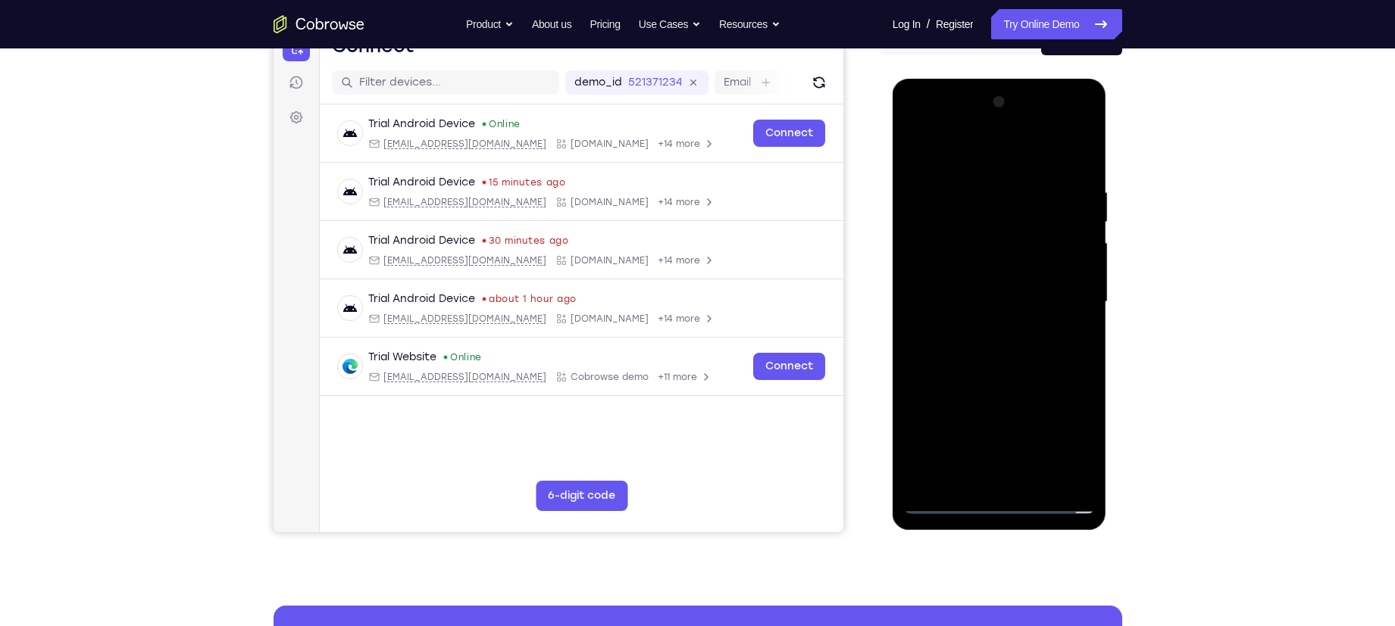
click at [987, 350] on div at bounding box center [999, 302] width 191 height 424
click at [994, 351] on div at bounding box center [999, 302] width 191 height 424
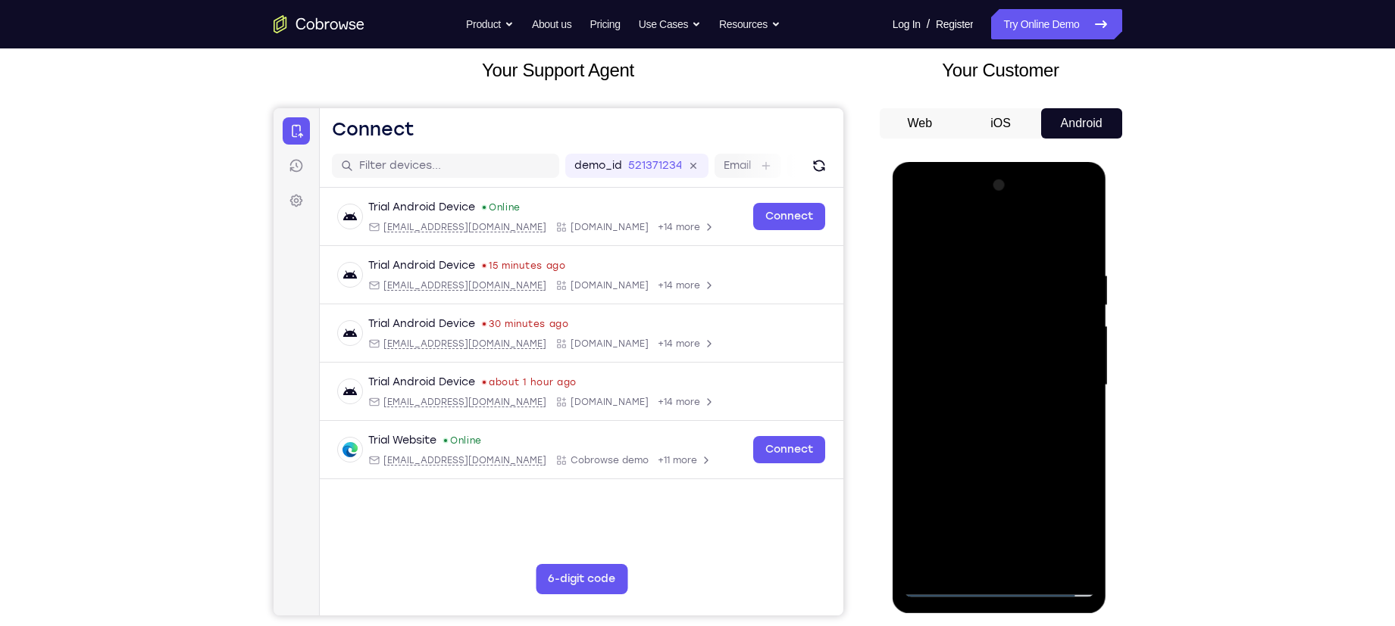
scroll to position [88, 0]
drag, startPoint x: 957, startPoint y: 226, endPoint x: 1160, endPoint y: 262, distance: 206.1
click at [1108, 262] on html "Online web based iOS Simulators and Android Emulators. Run iPhone, iPad, Mobile…" at bounding box center [1000, 390] width 216 height 454
click at [997, 429] on div at bounding box center [999, 386] width 191 height 424
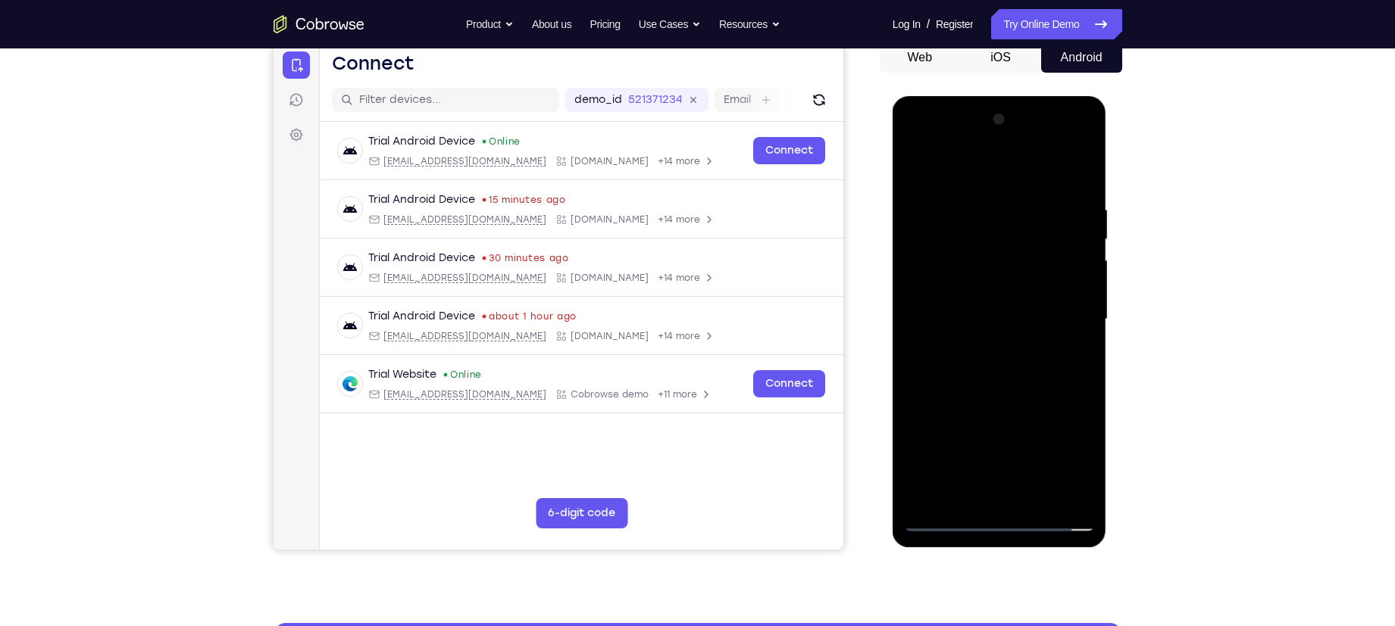
click at [975, 362] on div at bounding box center [999, 320] width 191 height 424
click at [1039, 374] on div at bounding box center [999, 320] width 191 height 424
click at [1014, 361] on div at bounding box center [999, 320] width 191 height 424
click at [1087, 339] on div at bounding box center [999, 320] width 191 height 424
click at [1079, 339] on div at bounding box center [999, 320] width 191 height 424
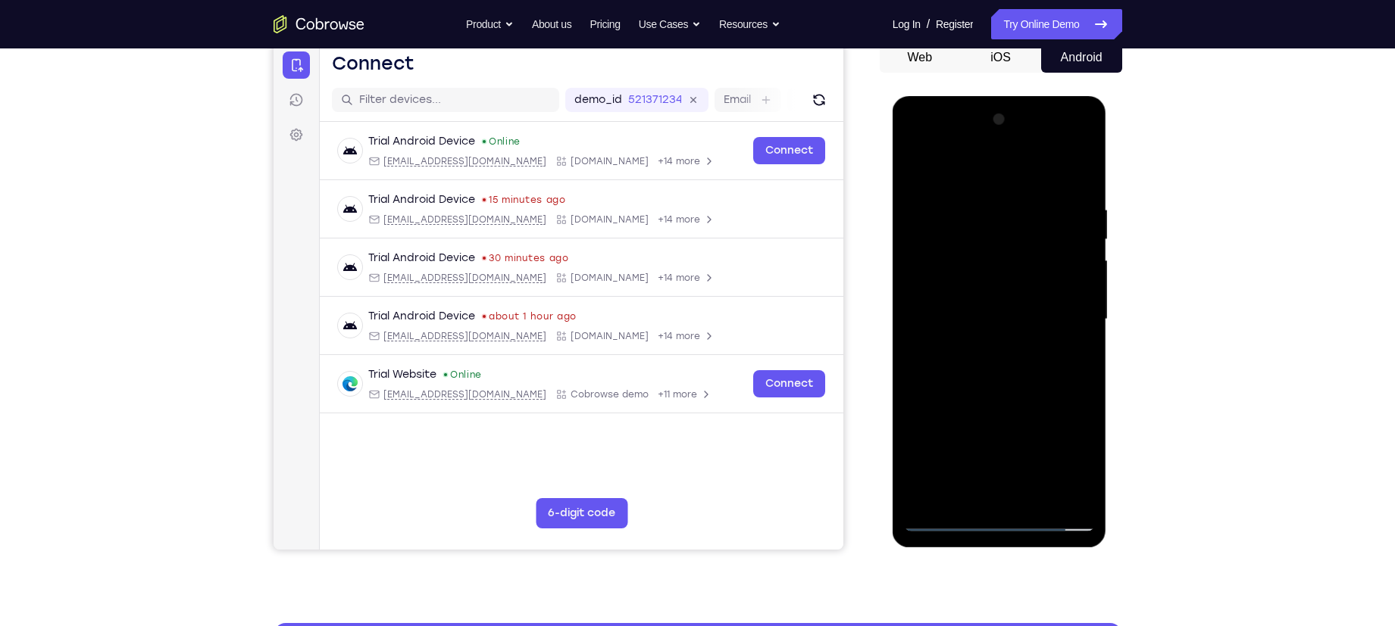
click at [1073, 335] on div at bounding box center [999, 320] width 191 height 424
click at [926, 294] on div at bounding box center [999, 320] width 191 height 424
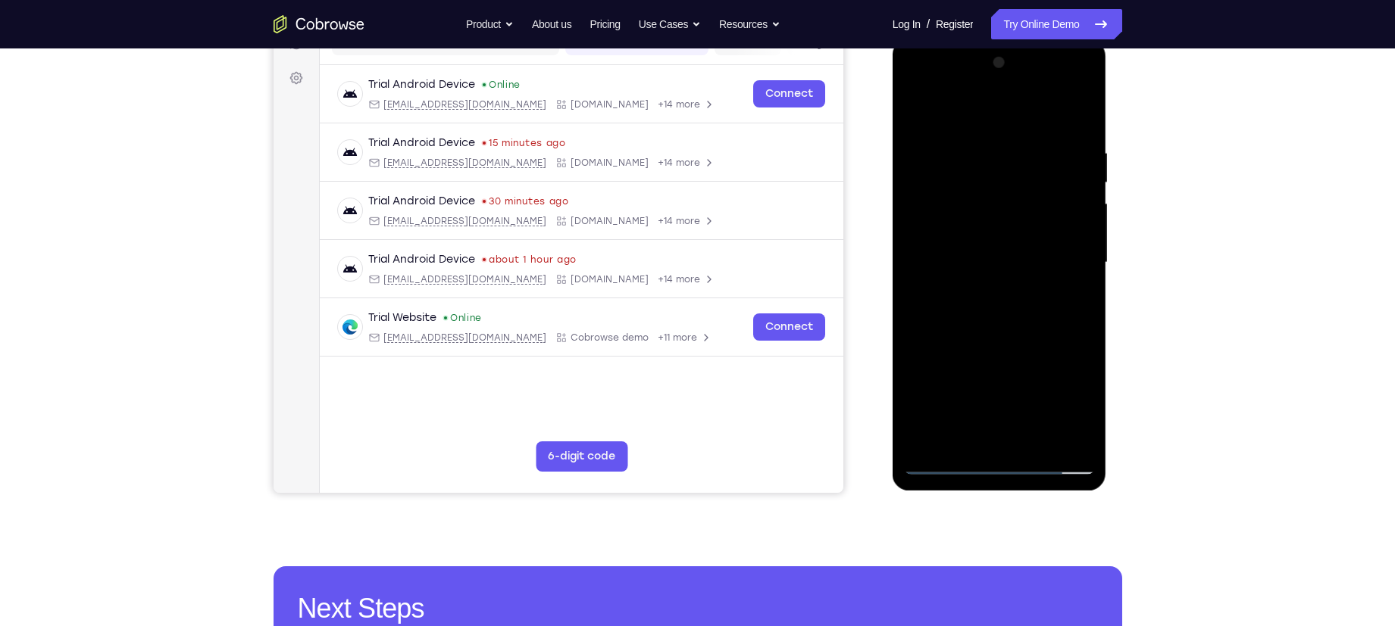
scroll to position [223, 0]
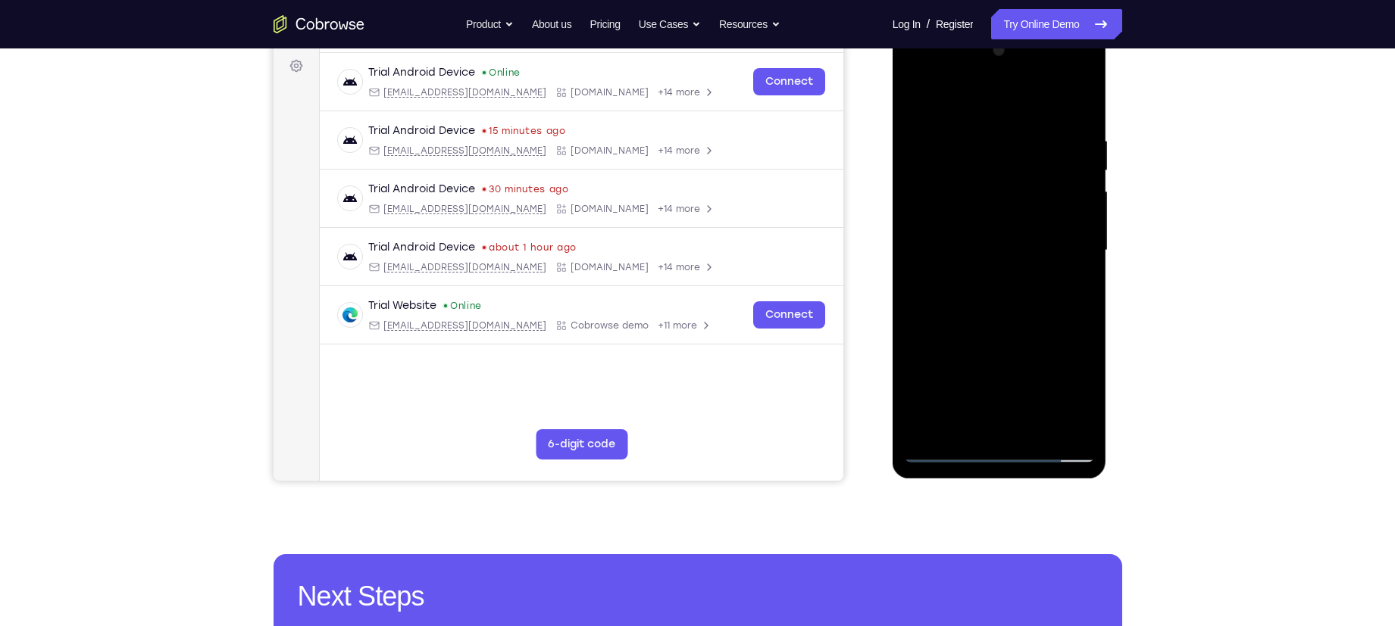
click at [977, 373] on div at bounding box center [999, 251] width 191 height 424
click at [1010, 254] on div at bounding box center [999, 251] width 191 height 424
click at [1070, 295] on div at bounding box center [999, 251] width 191 height 424
click at [1075, 273] on div at bounding box center [999, 251] width 191 height 424
click at [1047, 292] on div at bounding box center [999, 251] width 191 height 424
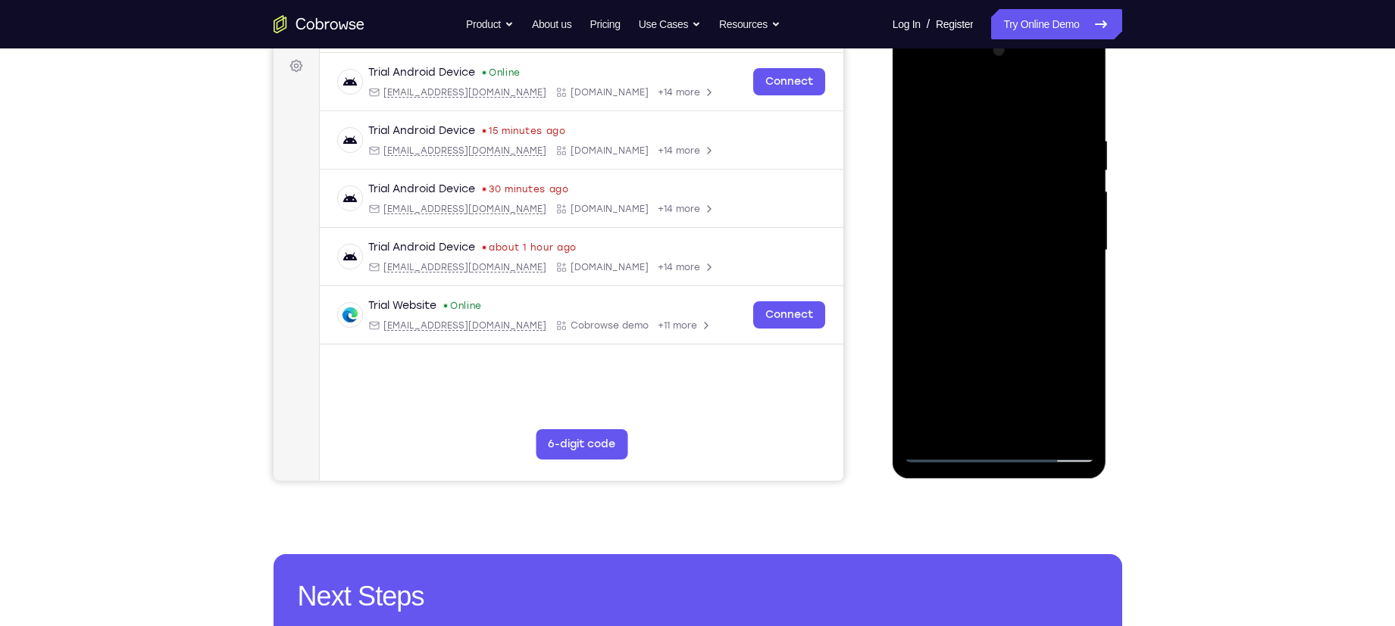
click at [1076, 270] on div at bounding box center [999, 251] width 191 height 424
click at [1028, 301] on div at bounding box center [999, 251] width 191 height 424
click at [1075, 220] on div at bounding box center [999, 251] width 191 height 424
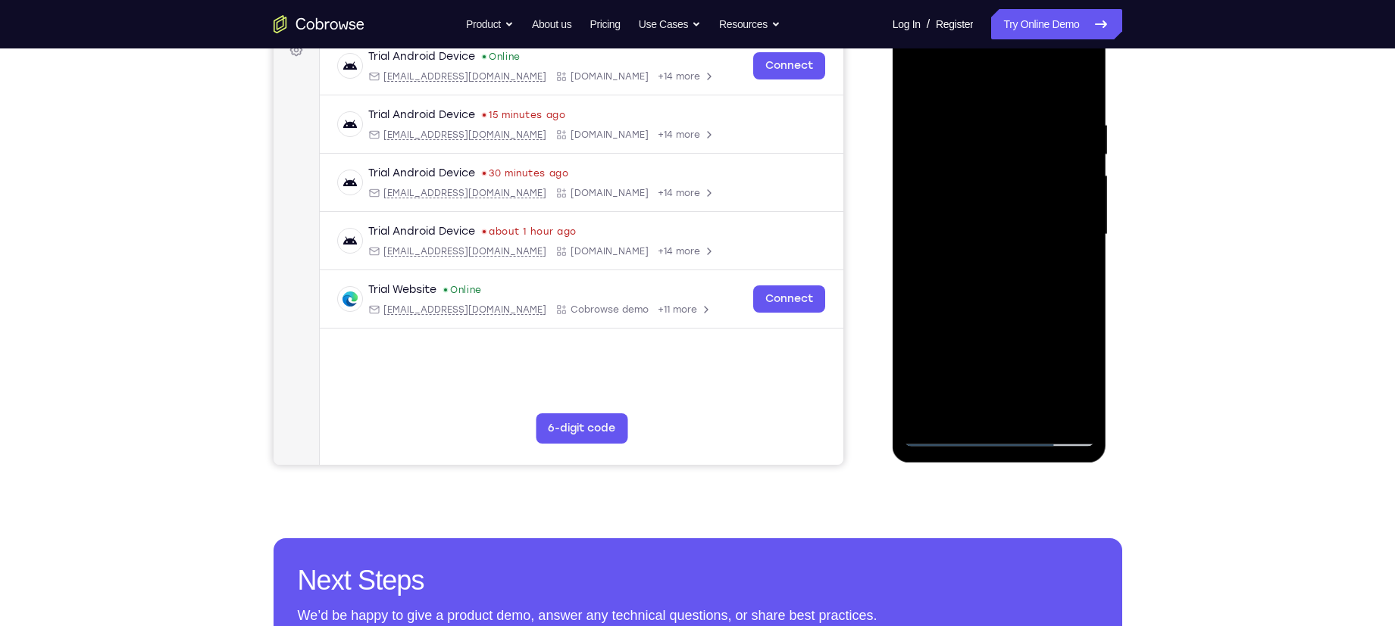
scroll to position [240, 0]
click at [998, 300] on div at bounding box center [999, 234] width 191 height 424
drag, startPoint x: 998, startPoint y: 342, endPoint x: 1002, endPoint y: 246, distance: 95.5
click at [1002, 246] on div at bounding box center [999, 234] width 191 height 424
drag, startPoint x: 1015, startPoint y: 343, endPoint x: 1027, endPoint y: 197, distance: 146.7
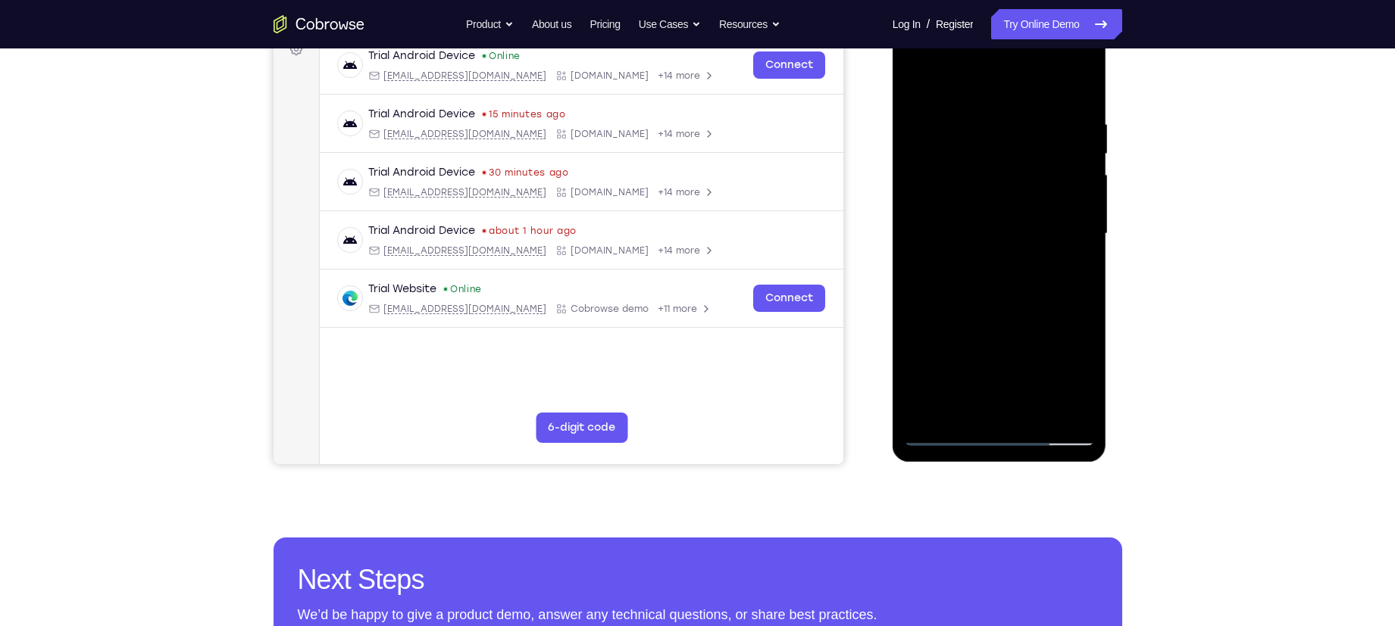
click at [1027, 197] on div at bounding box center [999, 234] width 191 height 424
drag, startPoint x: 963, startPoint y: 245, endPoint x: 1001, endPoint y: 70, distance: 178.3
click at [1001, 70] on div at bounding box center [999, 234] width 191 height 424
drag, startPoint x: 951, startPoint y: 305, endPoint x: 985, endPoint y: 196, distance: 114.3
click at [985, 196] on div at bounding box center [999, 234] width 191 height 424
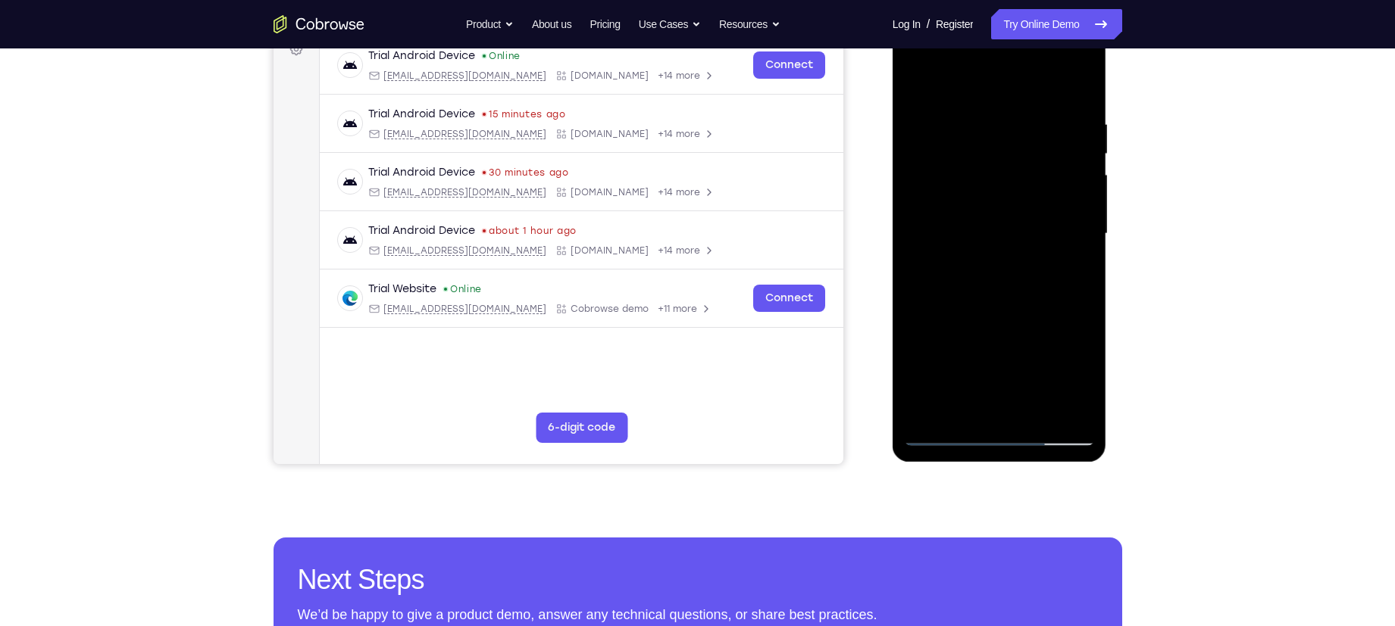
drag, startPoint x: 978, startPoint y: 300, endPoint x: 1013, endPoint y: 146, distance: 157.7
click at [1013, 146] on div at bounding box center [999, 234] width 191 height 424
drag, startPoint x: 955, startPoint y: 369, endPoint x: 1006, endPoint y: 189, distance: 186.6
click at [1006, 189] on div at bounding box center [999, 234] width 191 height 424
drag, startPoint x: 1006, startPoint y: 230, endPoint x: 986, endPoint y: 404, distance: 174.6
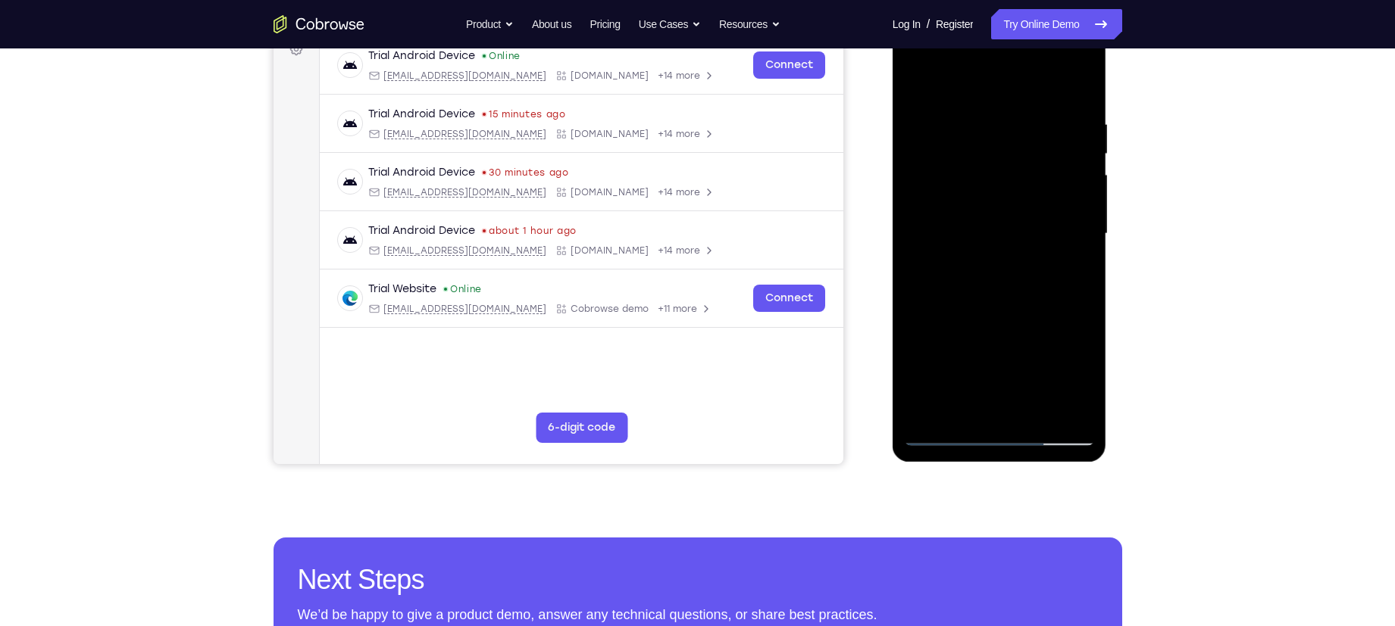
click at [986, 404] on div at bounding box center [999, 234] width 191 height 424
click at [1083, 234] on div at bounding box center [999, 234] width 191 height 424
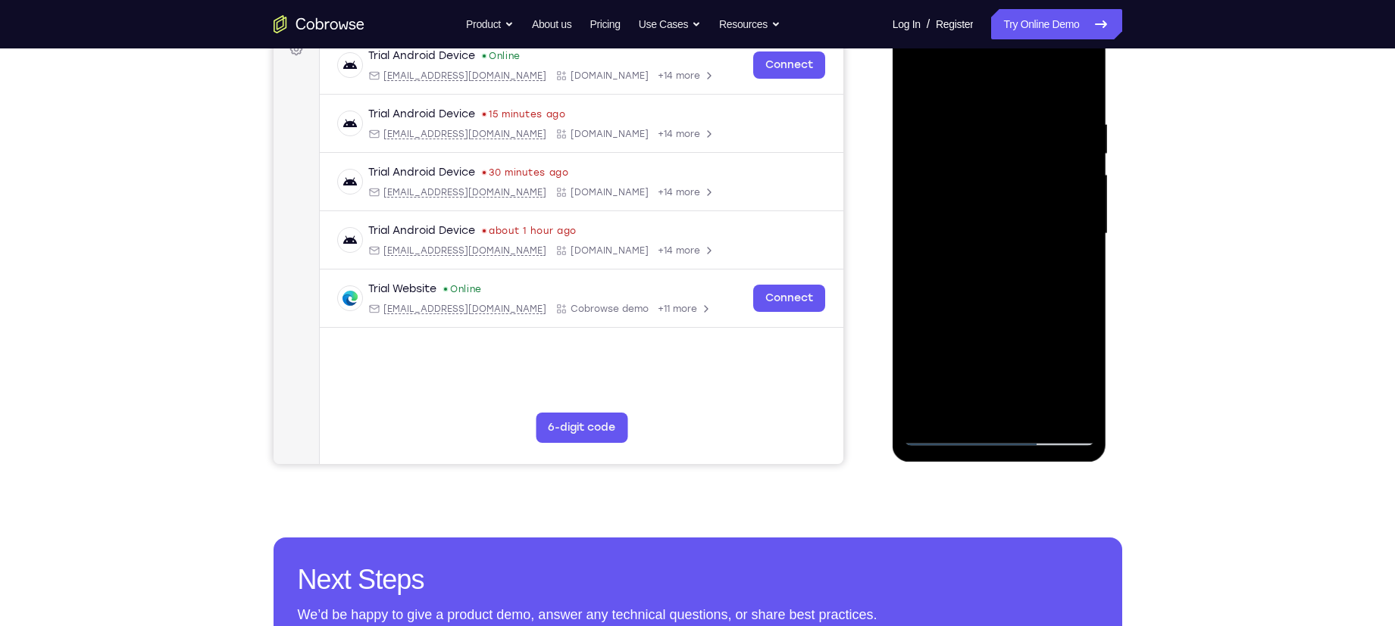
drag, startPoint x: 1024, startPoint y: 186, endPoint x: 1052, endPoint y: 312, distance: 128.8
click at [1052, 312] on div at bounding box center [999, 234] width 191 height 424
drag, startPoint x: 1069, startPoint y: 264, endPoint x: 1076, endPoint y: 338, distance: 74.6
click at [1076, 338] on div at bounding box center [999, 234] width 191 height 424
click at [1083, 198] on div at bounding box center [999, 234] width 191 height 424
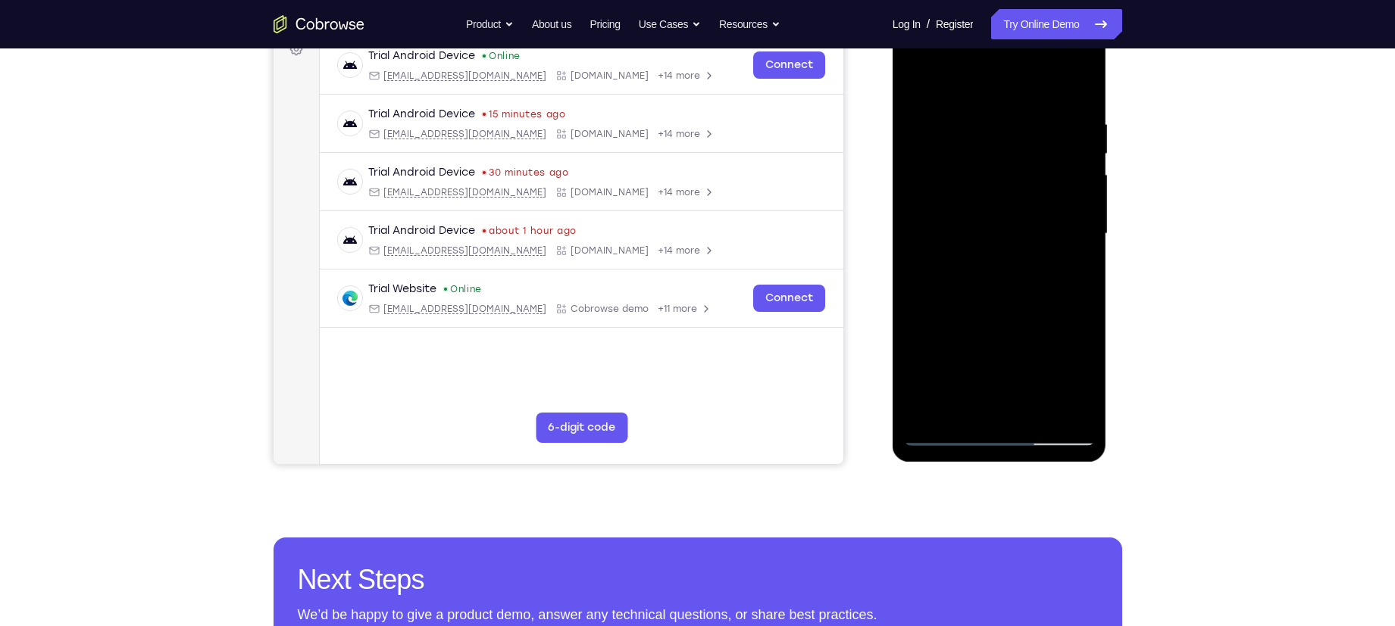
click at [1083, 198] on div at bounding box center [999, 234] width 191 height 424
drag, startPoint x: 968, startPoint y: 254, endPoint x: 970, endPoint y: 288, distance: 34.2
click at [970, 288] on div at bounding box center [999, 234] width 191 height 424
click at [942, 144] on div at bounding box center [999, 234] width 191 height 424
drag, startPoint x: 965, startPoint y: 206, endPoint x: 971, endPoint y: 291, distance: 85.1
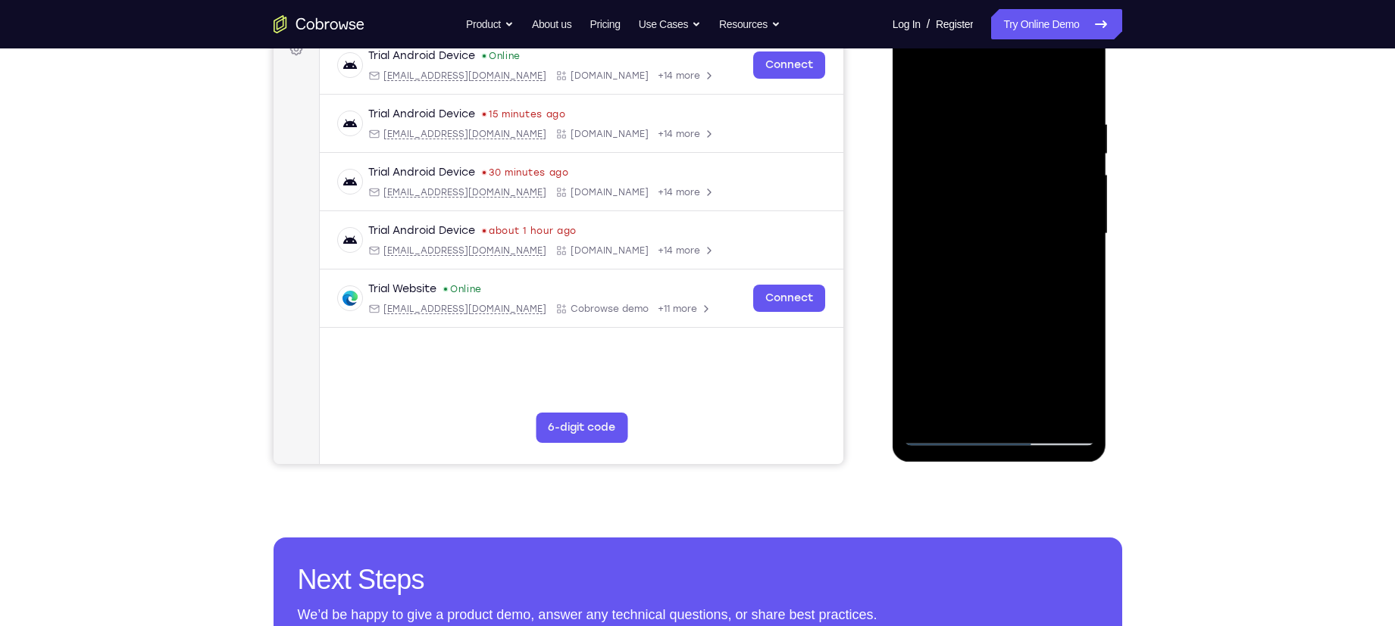
click at [971, 291] on div at bounding box center [999, 234] width 191 height 424
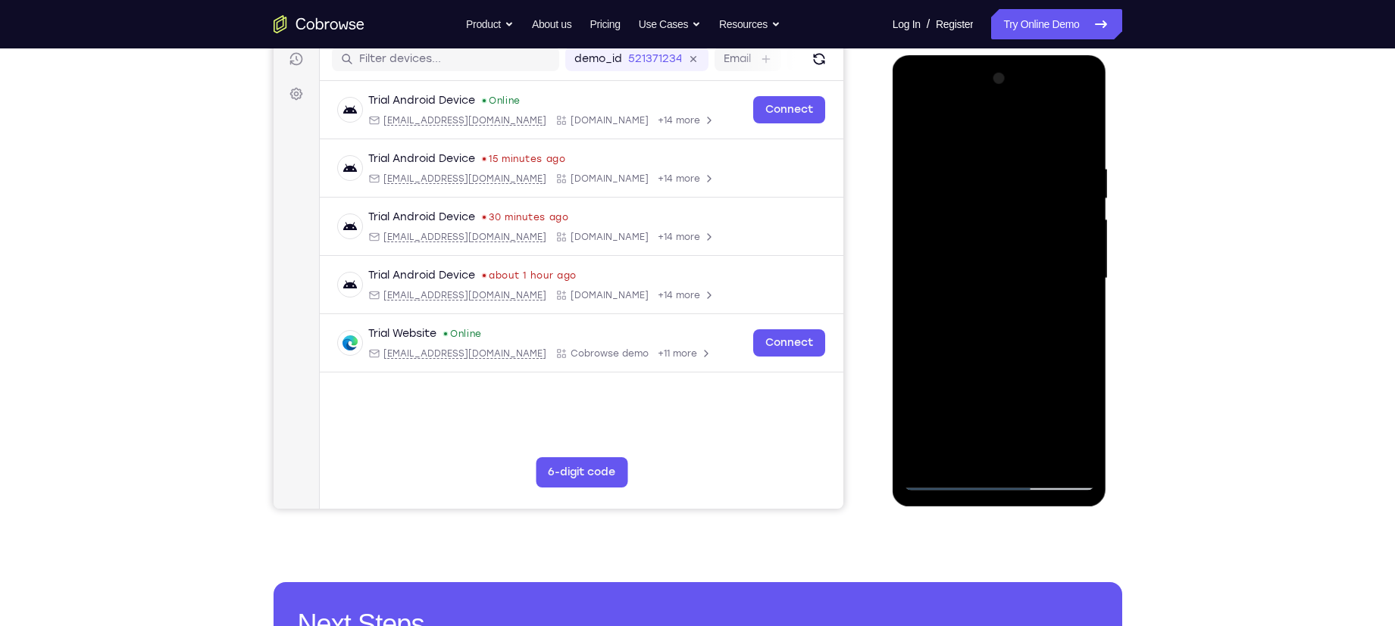
scroll to position [194, 0]
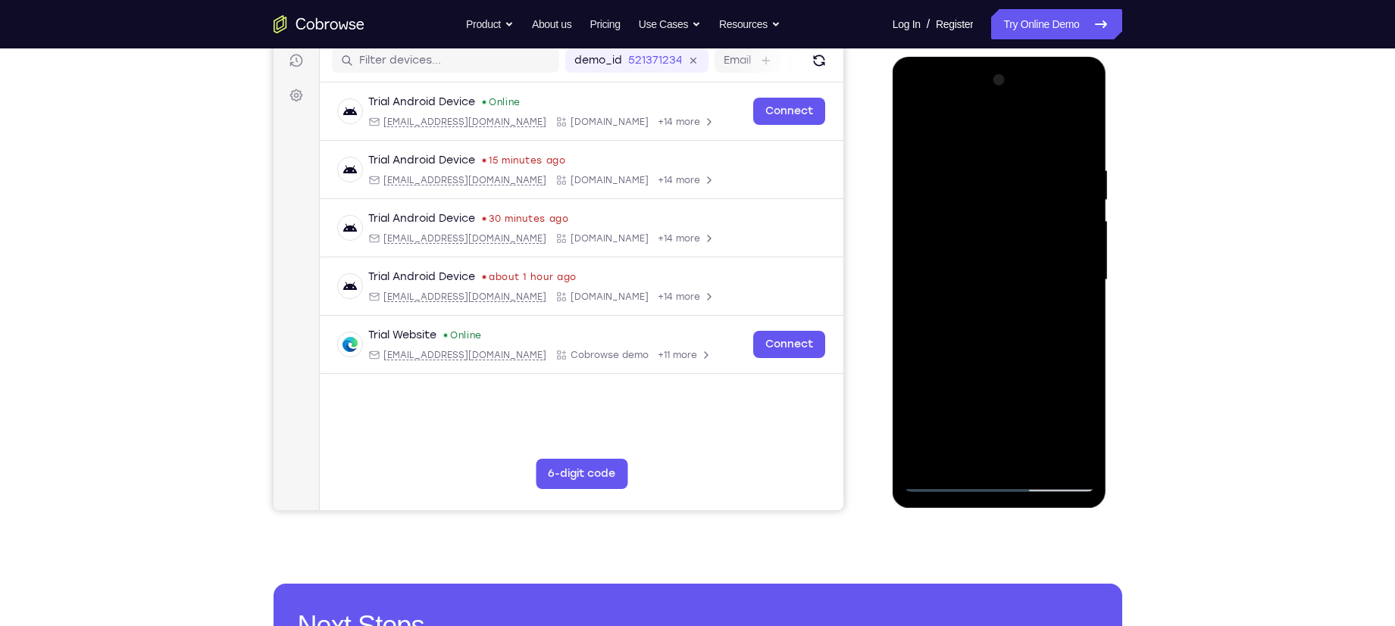
drag, startPoint x: 970, startPoint y: 327, endPoint x: 976, endPoint y: 227, distance: 100.2
click at [976, 227] on div at bounding box center [999, 280] width 191 height 424
click at [1058, 264] on div at bounding box center [999, 280] width 191 height 424
click at [1083, 236] on div at bounding box center [999, 280] width 191 height 424
click at [1084, 236] on div at bounding box center [999, 280] width 191 height 424
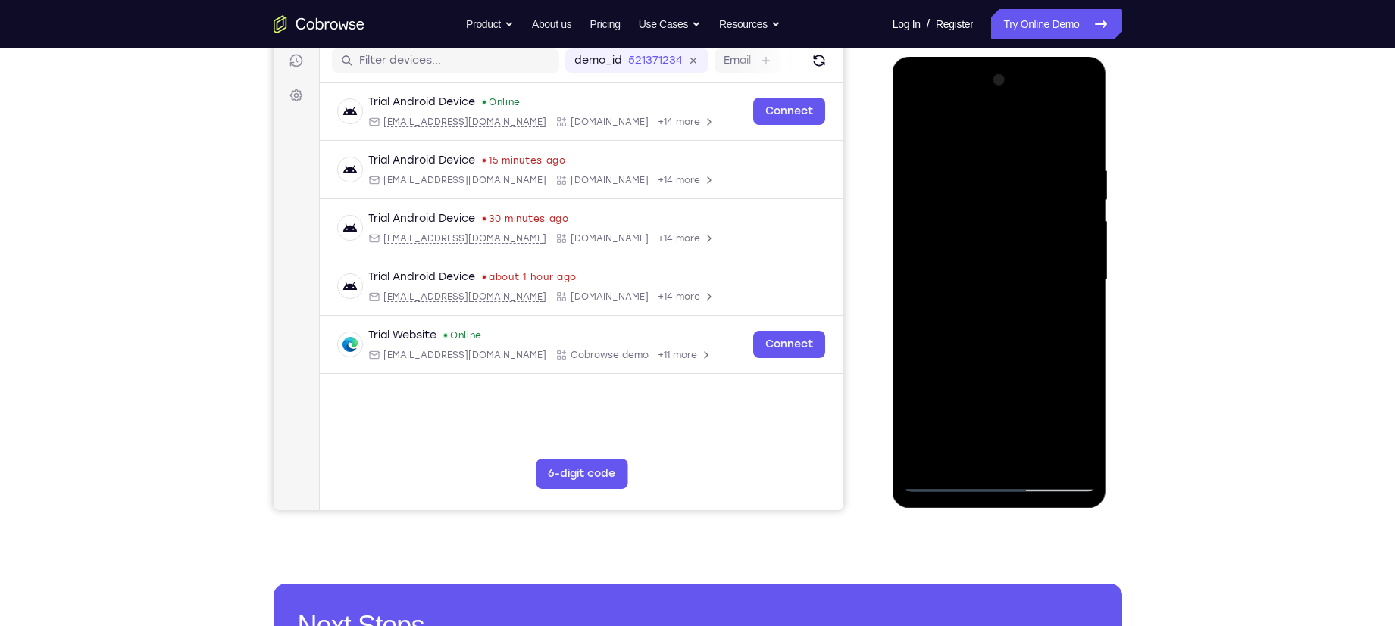
click at [1084, 236] on div at bounding box center [999, 280] width 191 height 424
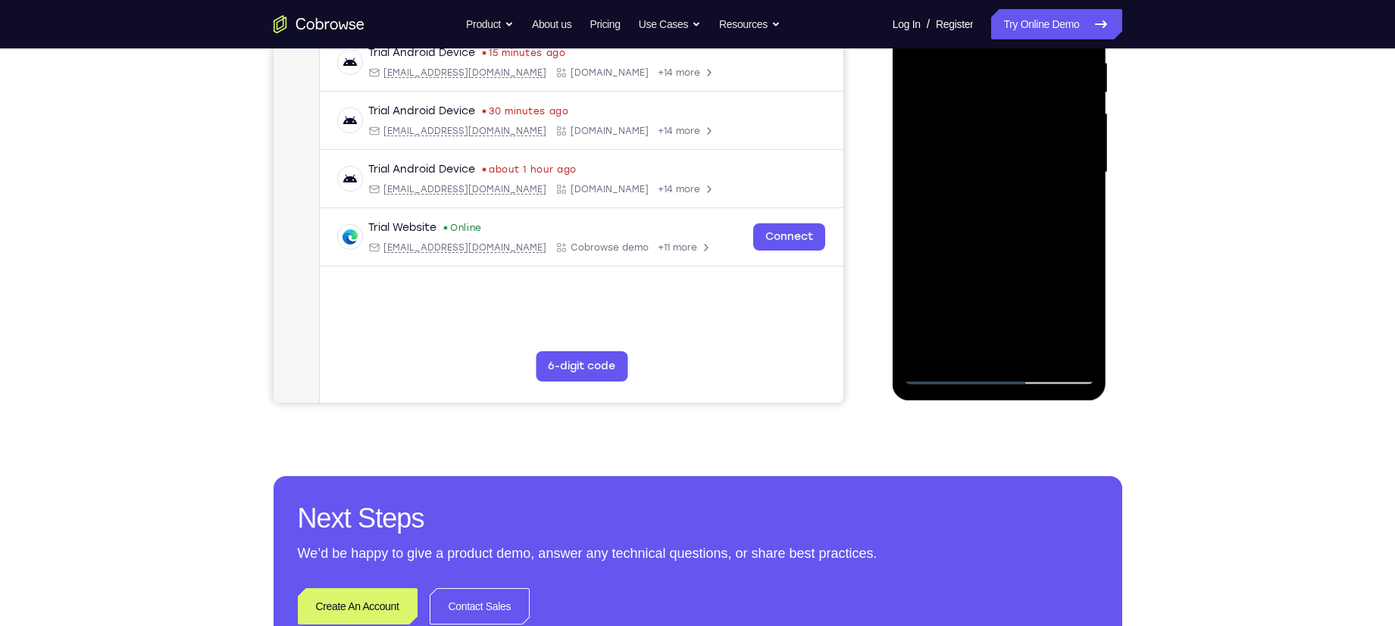
scroll to position [302, 0]
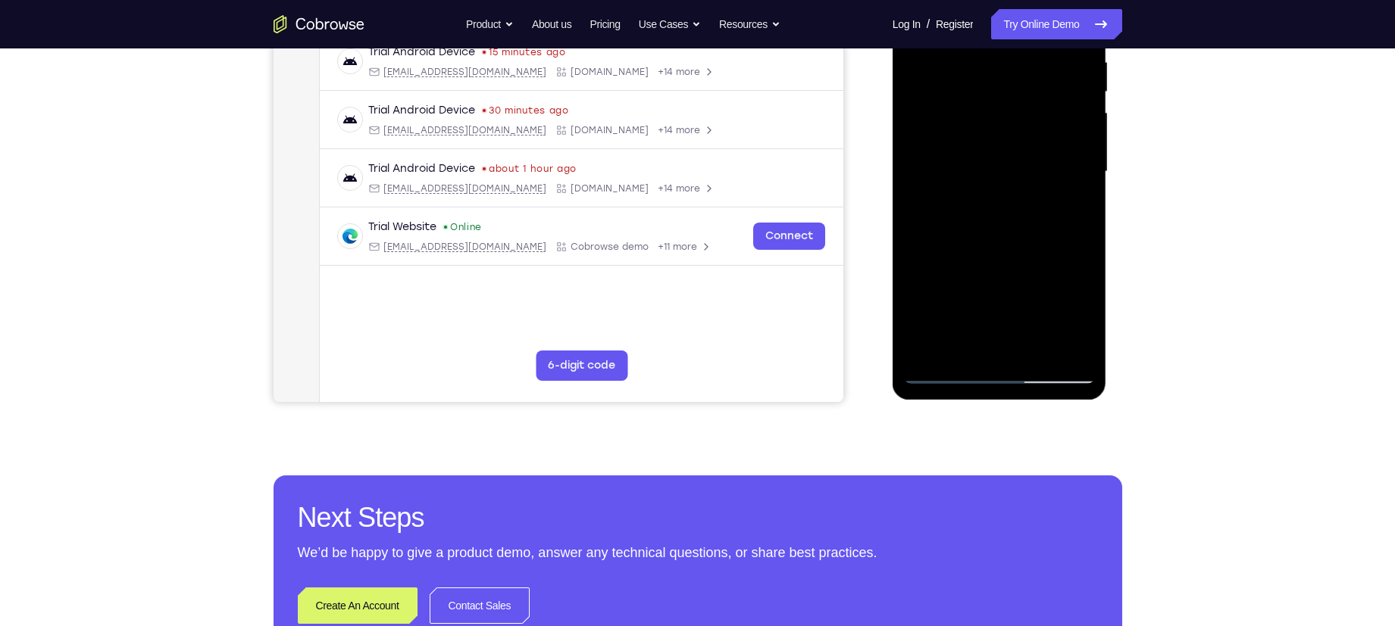
click at [1072, 352] on div at bounding box center [999, 172] width 191 height 424
click at [1035, 349] on div at bounding box center [999, 172] width 191 height 424
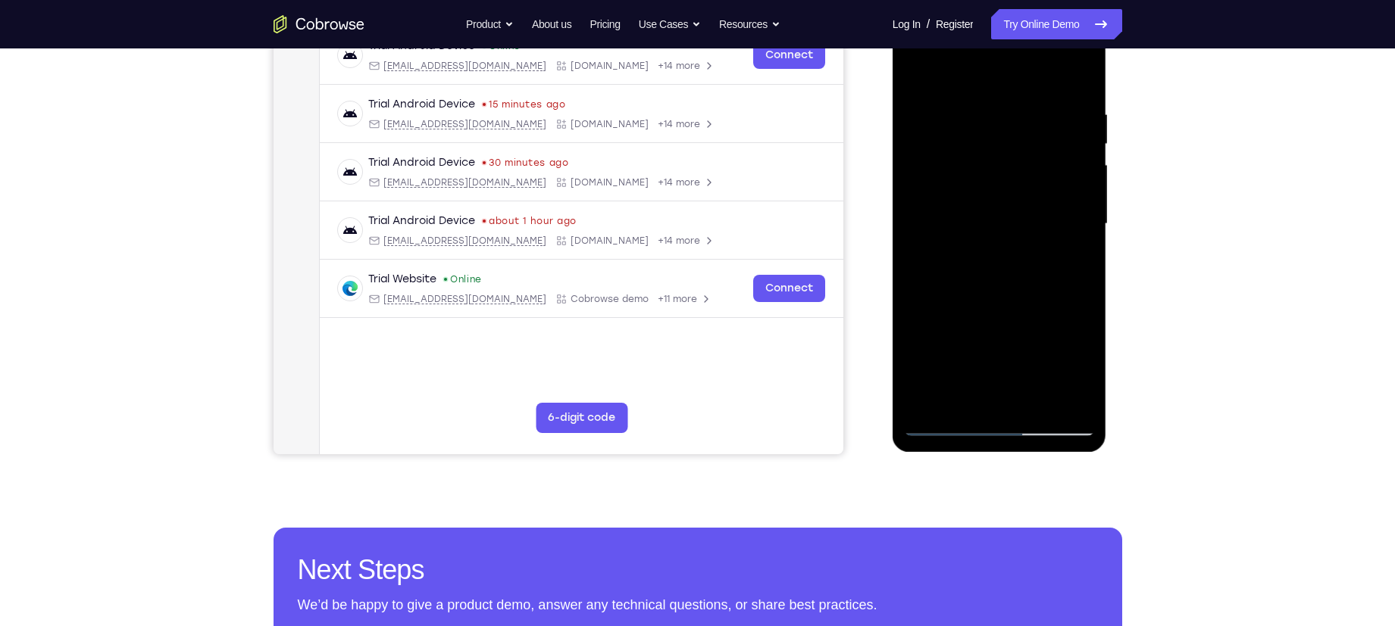
scroll to position [247, 0]
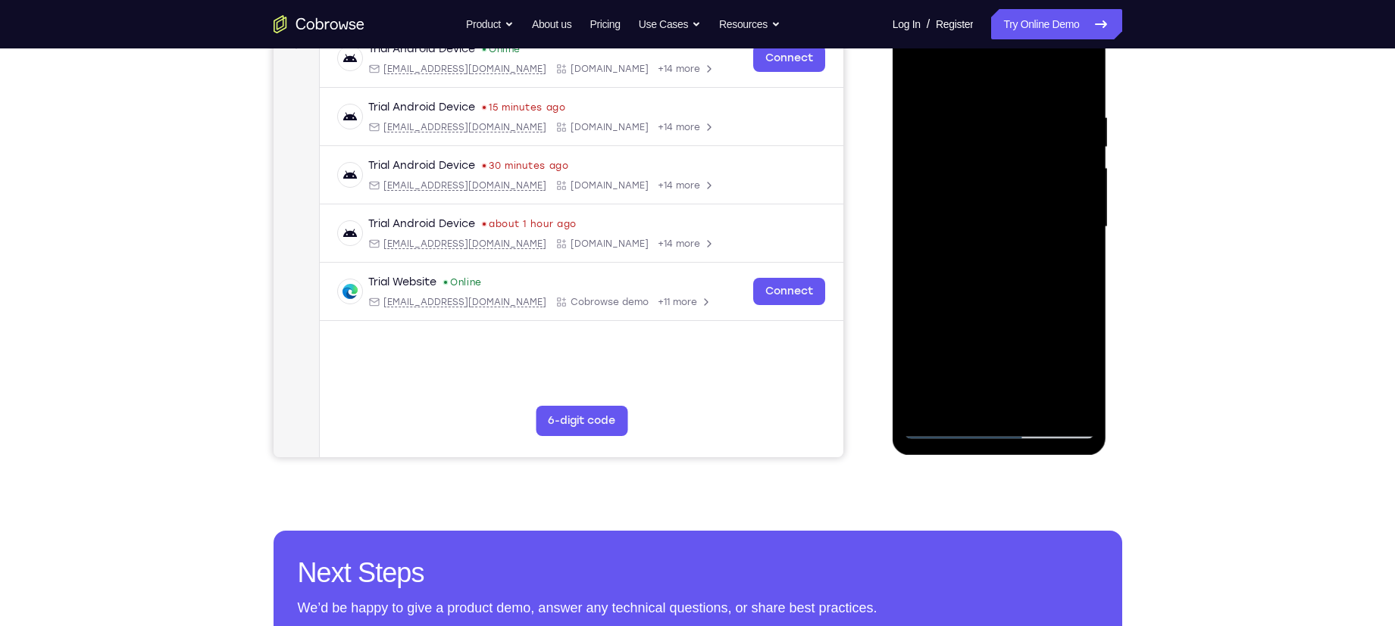
click at [996, 309] on div at bounding box center [999, 227] width 191 height 424
click at [929, 205] on div at bounding box center [999, 227] width 191 height 424
click at [962, 74] on div at bounding box center [999, 227] width 191 height 424
click at [1080, 179] on div at bounding box center [999, 227] width 191 height 424
click at [916, 186] on div at bounding box center [999, 227] width 191 height 424
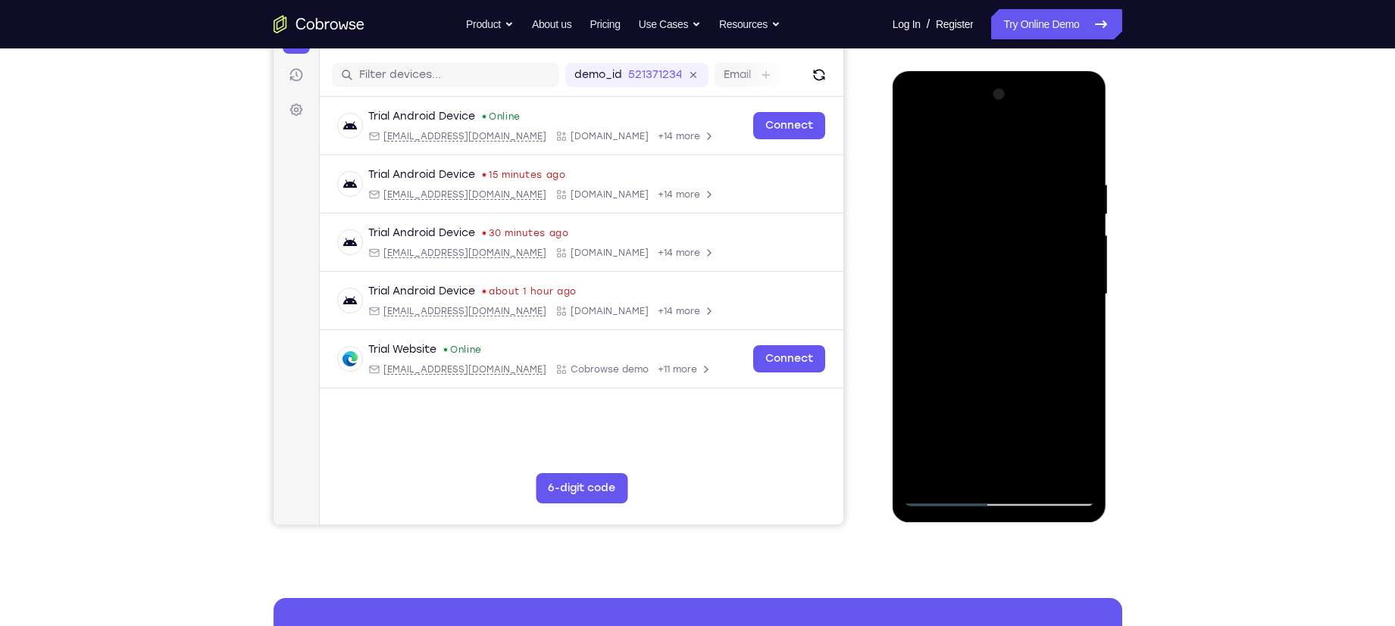
scroll to position [179, 0]
click at [1082, 100] on div at bounding box center [999, 295] width 191 height 424
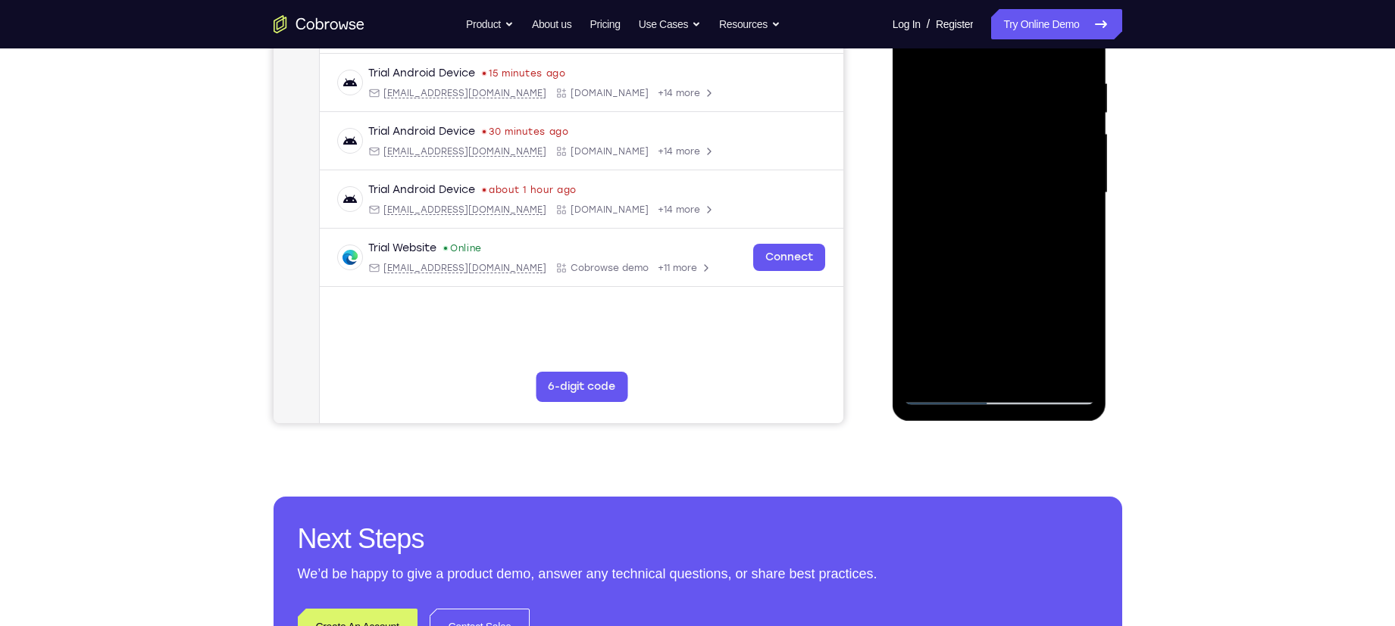
scroll to position [282, 0]
click at [926, 368] on div at bounding box center [999, 192] width 191 height 424
click at [1070, 375] on div at bounding box center [999, 192] width 191 height 424
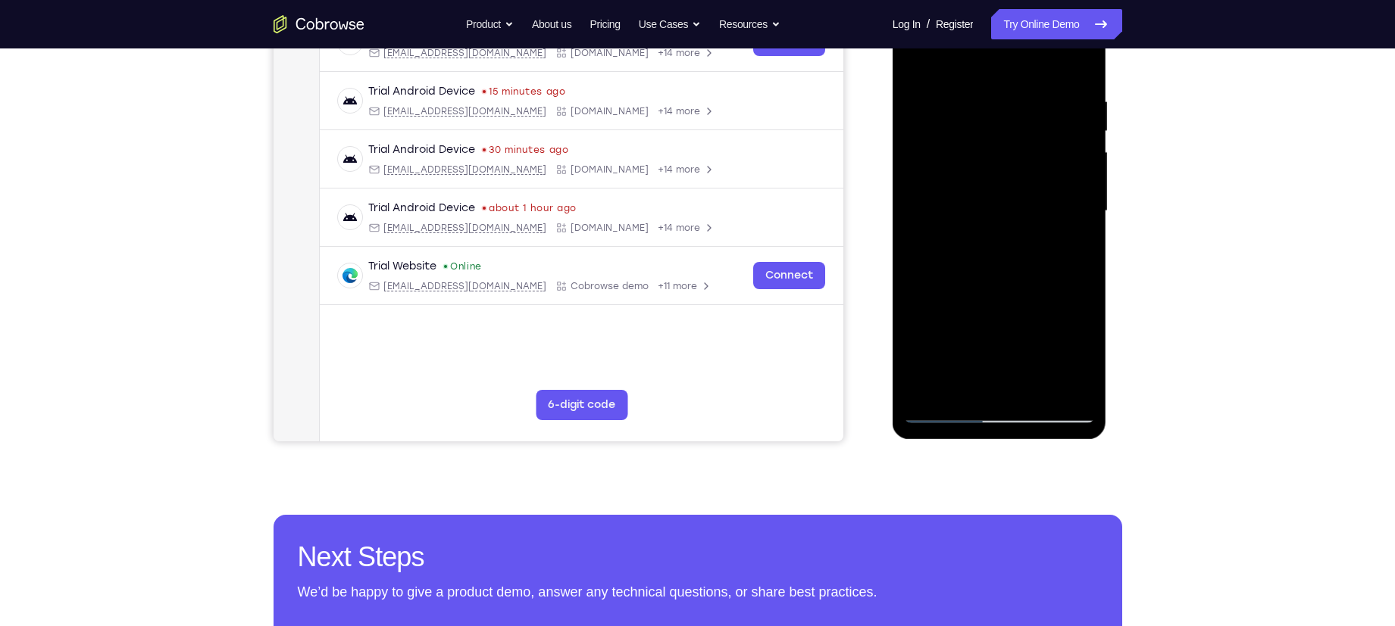
scroll to position [265, 0]
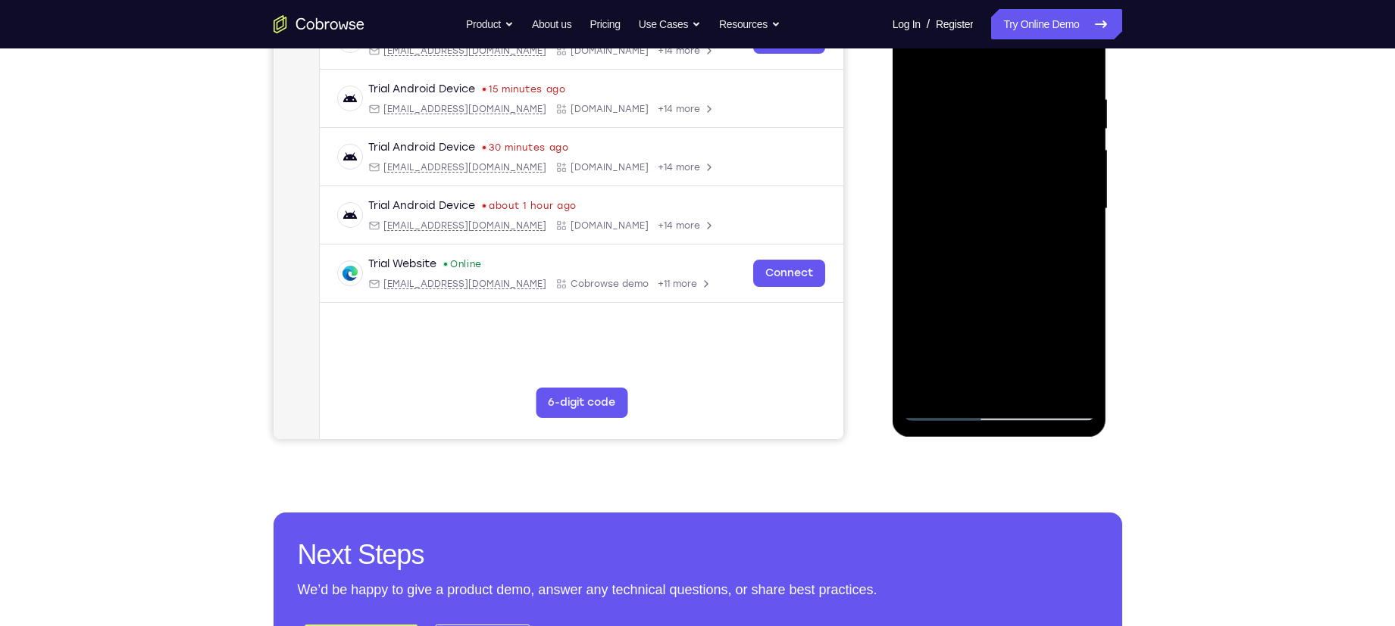
click at [1081, 55] on div at bounding box center [999, 209] width 191 height 424
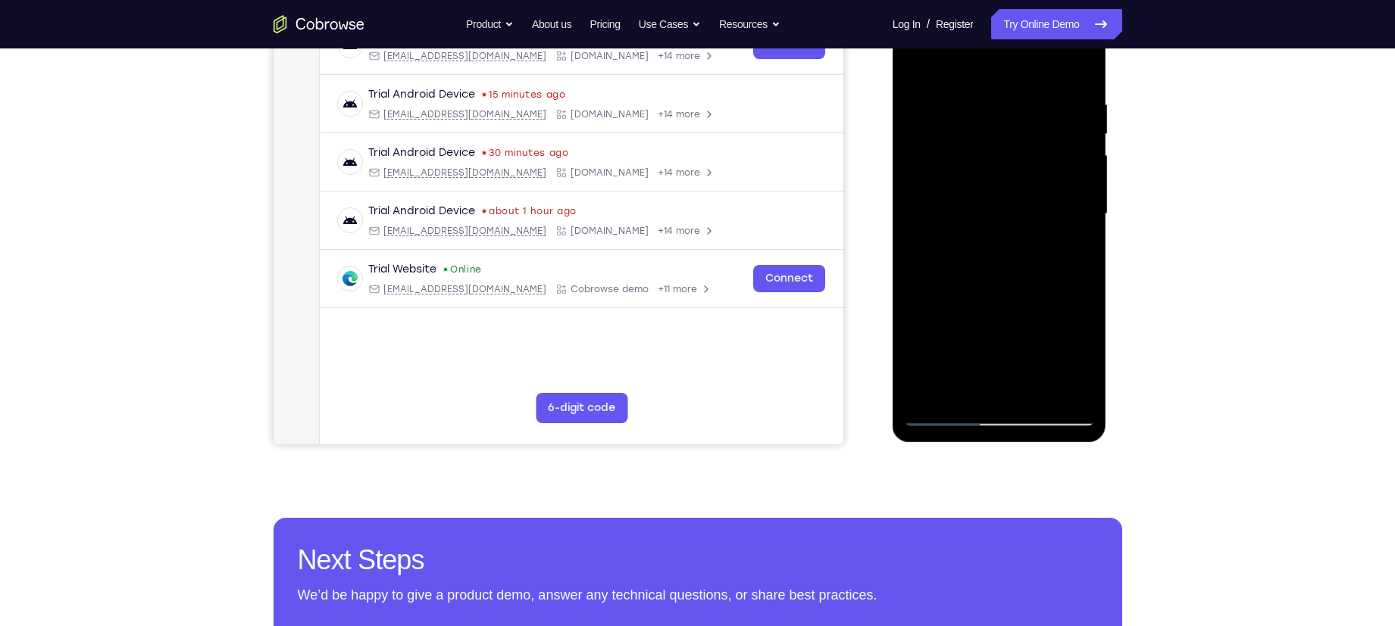
scroll to position [261, 0]
click at [988, 293] on div at bounding box center [999, 214] width 191 height 424
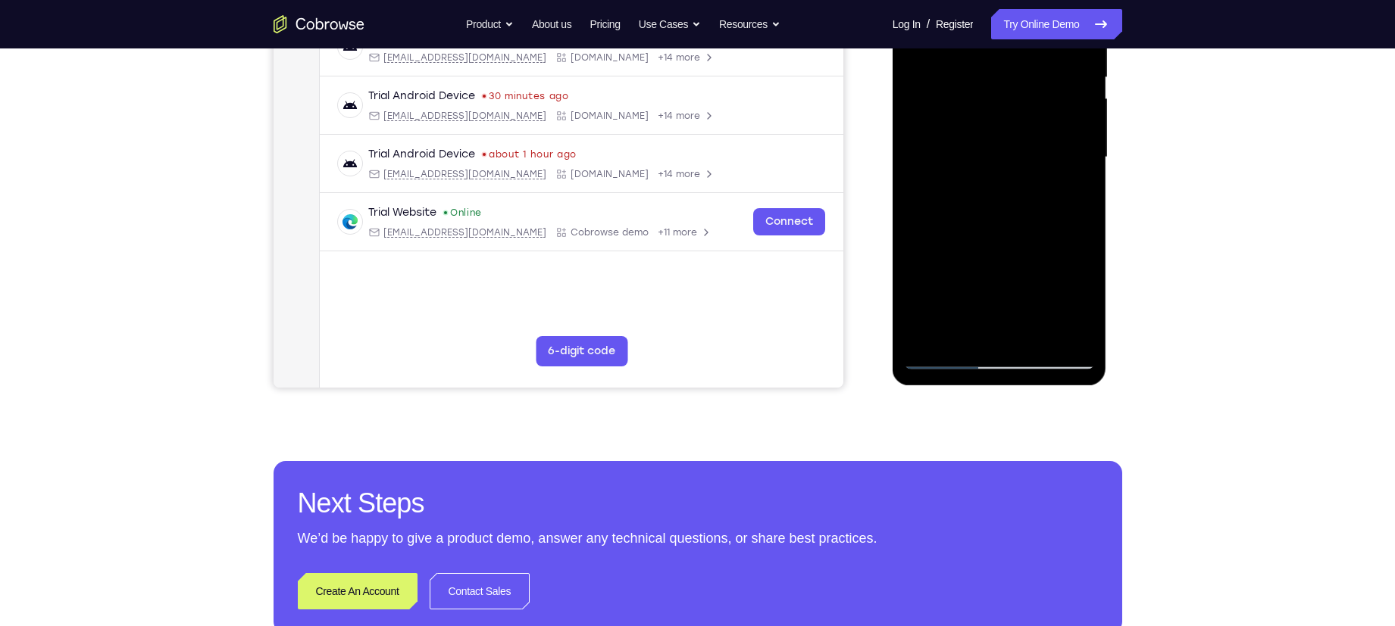
scroll to position [317, 0]
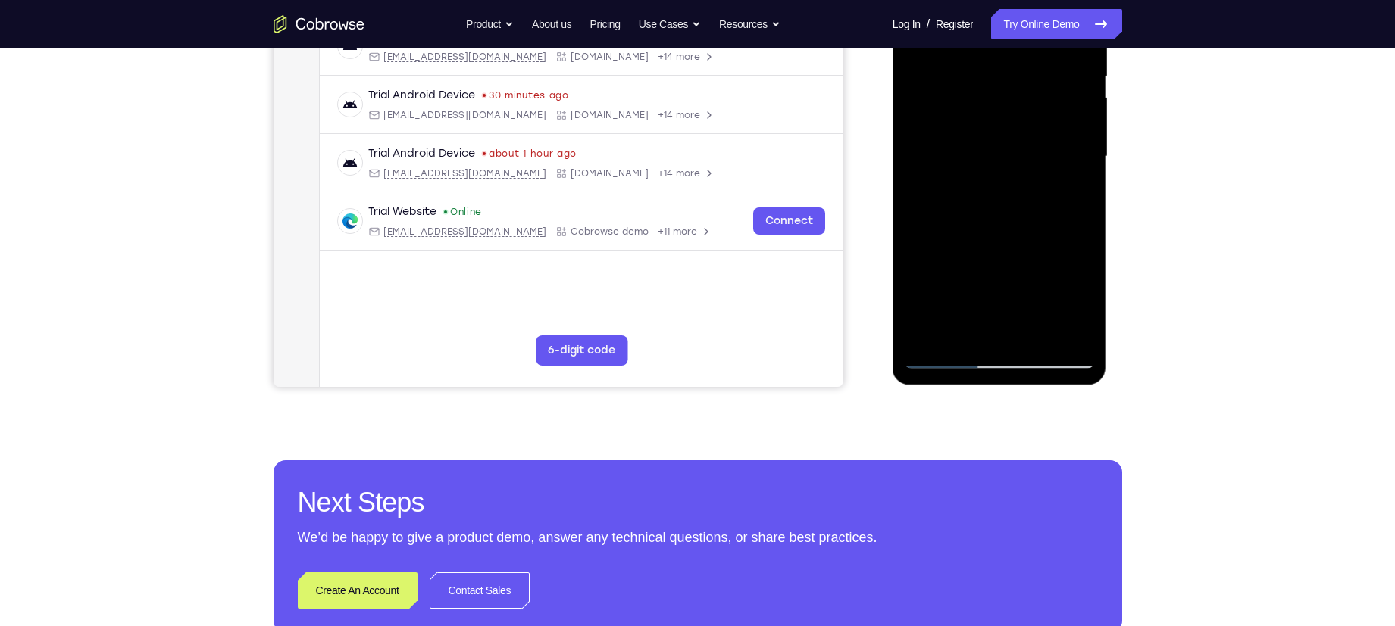
click at [960, 333] on div at bounding box center [999, 157] width 191 height 424
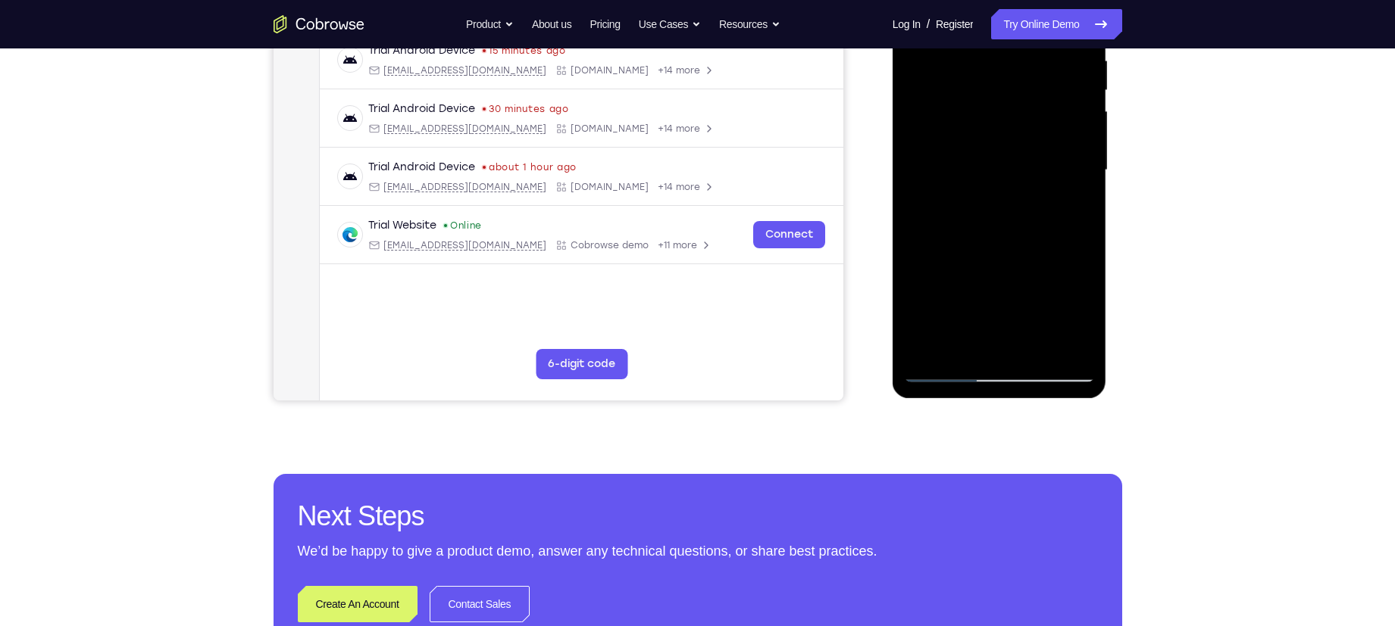
scroll to position [305, 0]
drag, startPoint x: 45, startPoint y: 418, endPoint x: 870, endPoint y: 354, distance: 827.4
click at [870, 354] on div "Your Support Agent Your Customer Web iOS Android" at bounding box center [697, 121] width 848 height 560
click at [946, 372] on div at bounding box center [999, 170] width 191 height 424
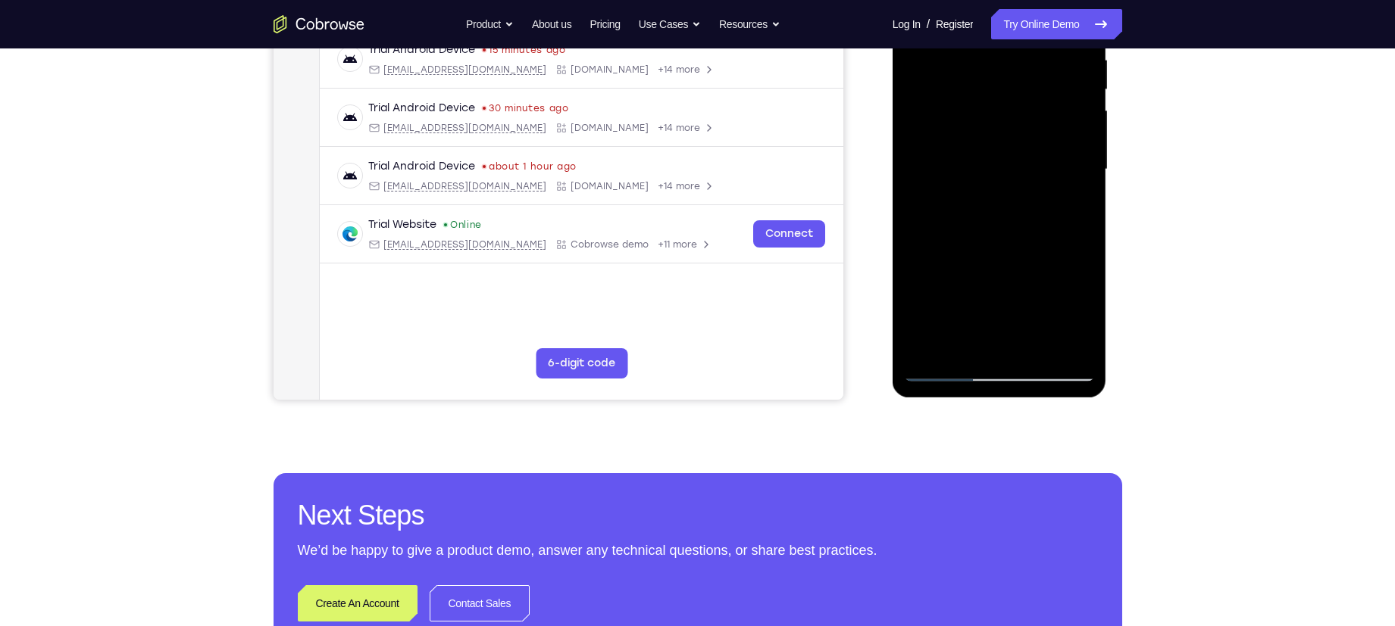
click at [946, 372] on div at bounding box center [999, 170] width 191 height 424
click at [957, 341] on div at bounding box center [999, 170] width 191 height 424
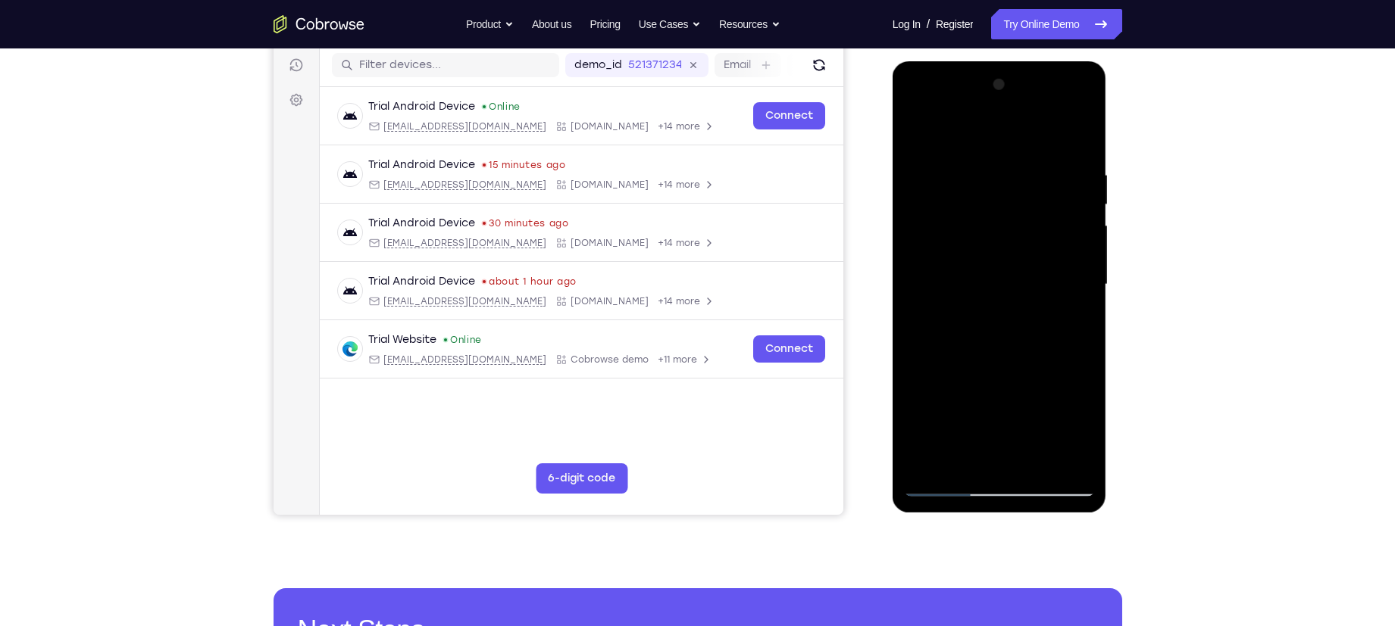
scroll to position [186, 0]
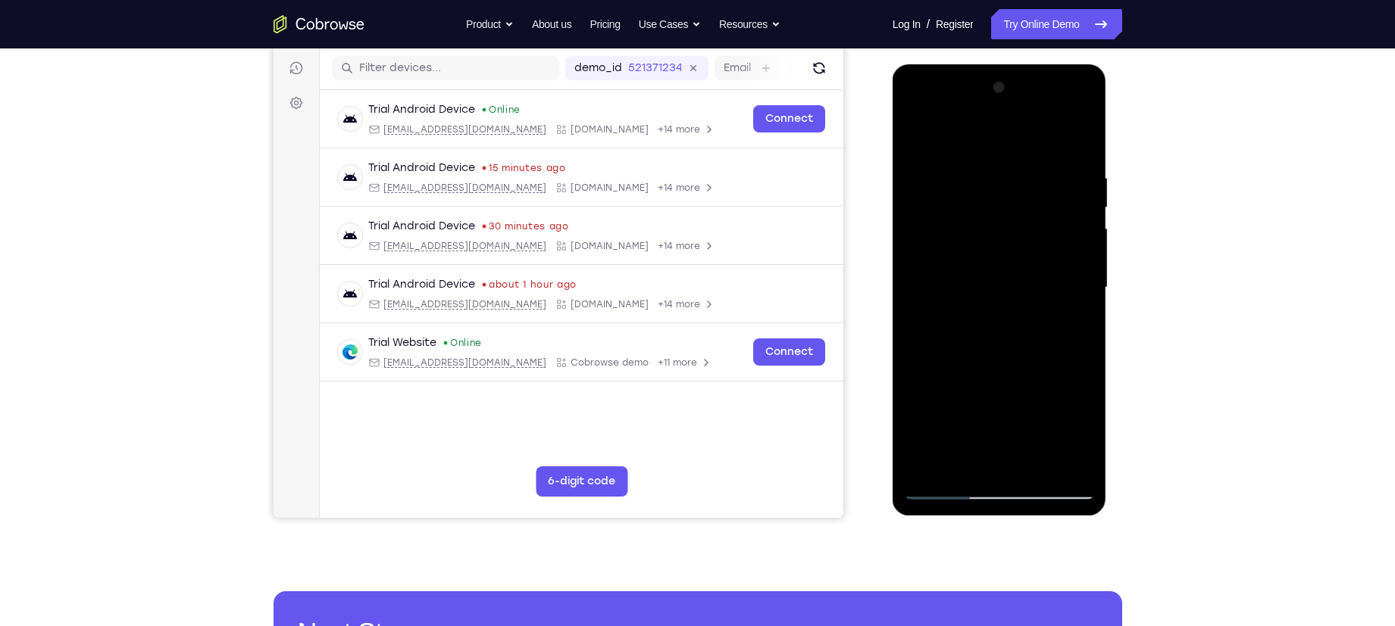
click at [957, 134] on div at bounding box center [999, 288] width 191 height 424
click at [923, 273] on div at bounding box center [999, 288] width 191 height 424
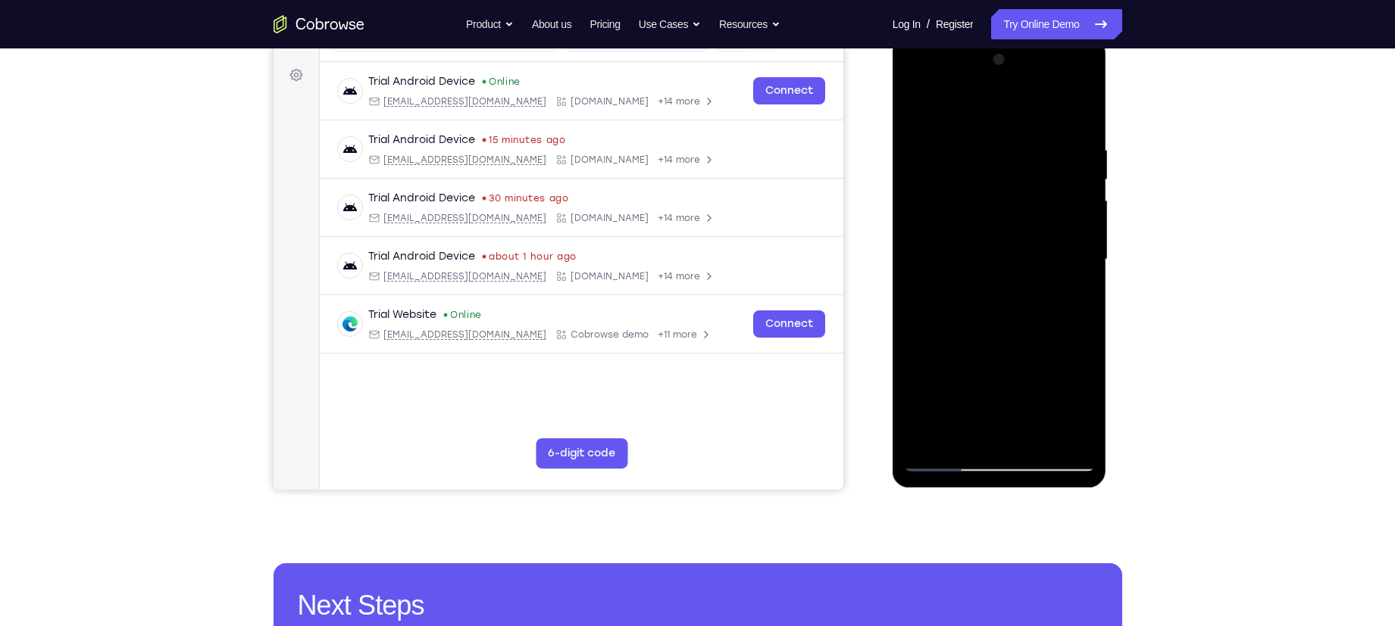
scroll to position [218, 0]
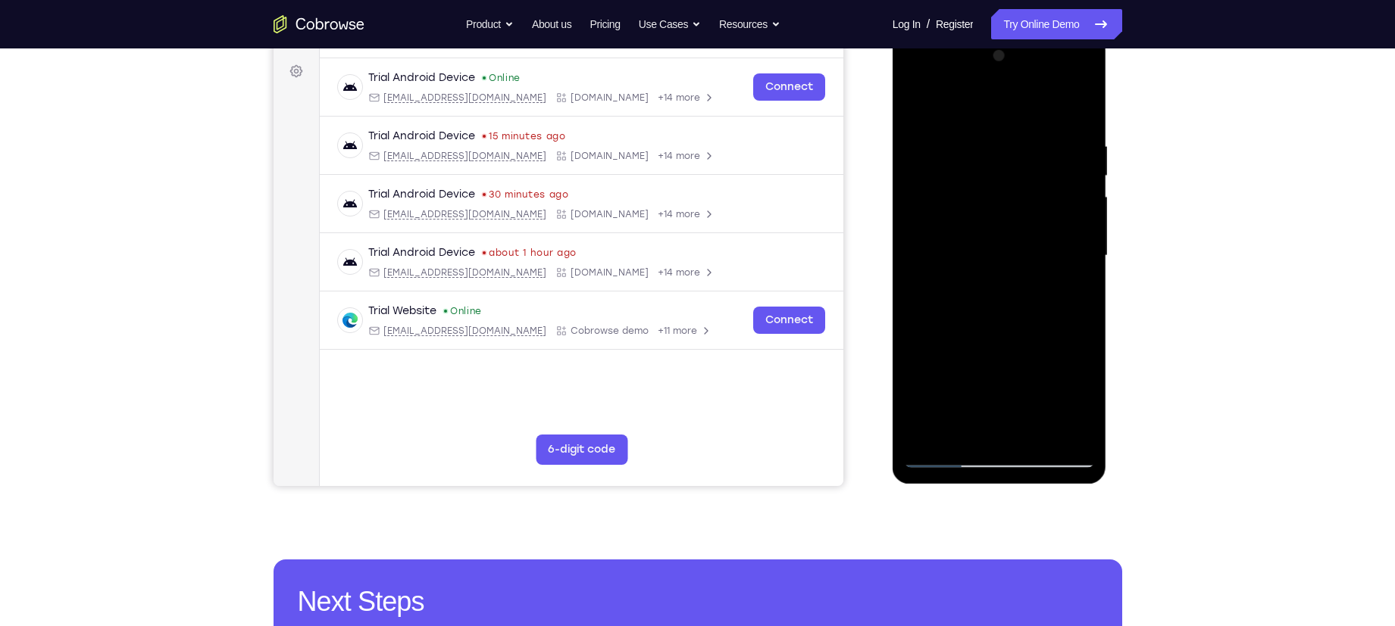
drag, startPoint x: 986, startPoint y: 284, endPoint x: 998, endPoint y: 142, distance: 142.9
click at [998, 142] on div at bounding box center [999, 256] width 191 height 424
drag, startPoint x: 972, startPoint y: 280, endPoint x: 979, endPoint y: 220, distance: 59.6
click at [979, 220] on div at bounding box center [999, 256] width 191 height 424
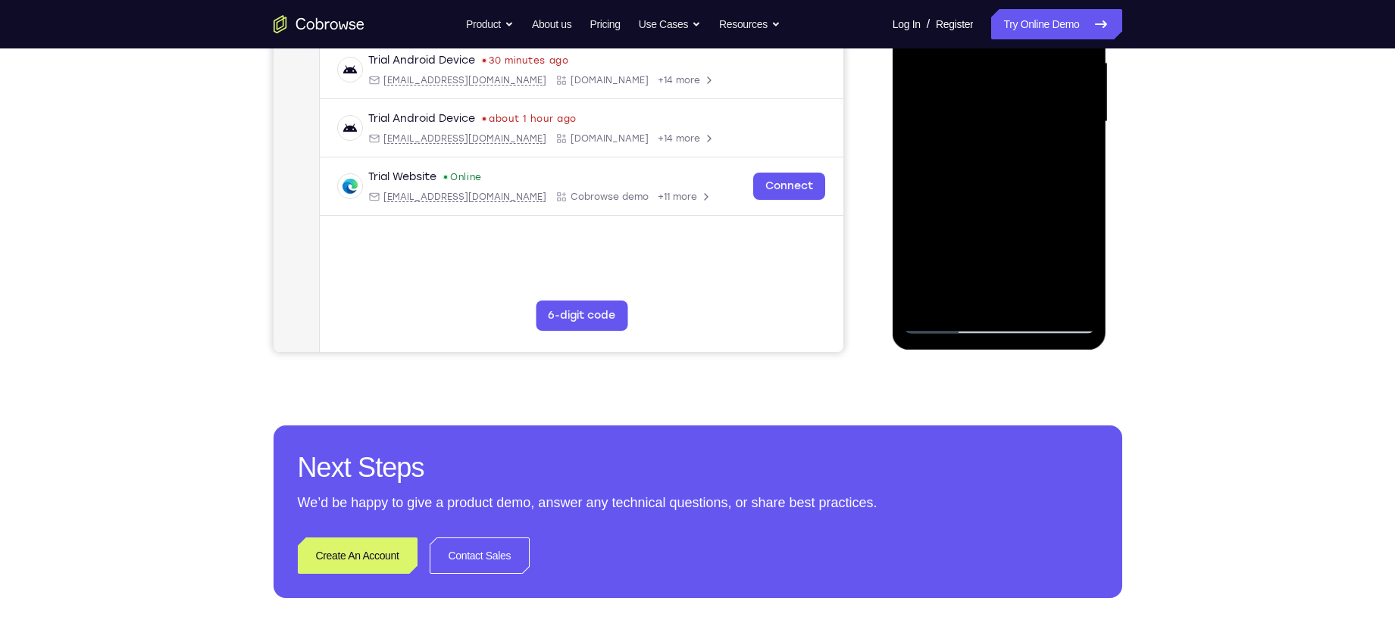
scroll to position [354, 0]
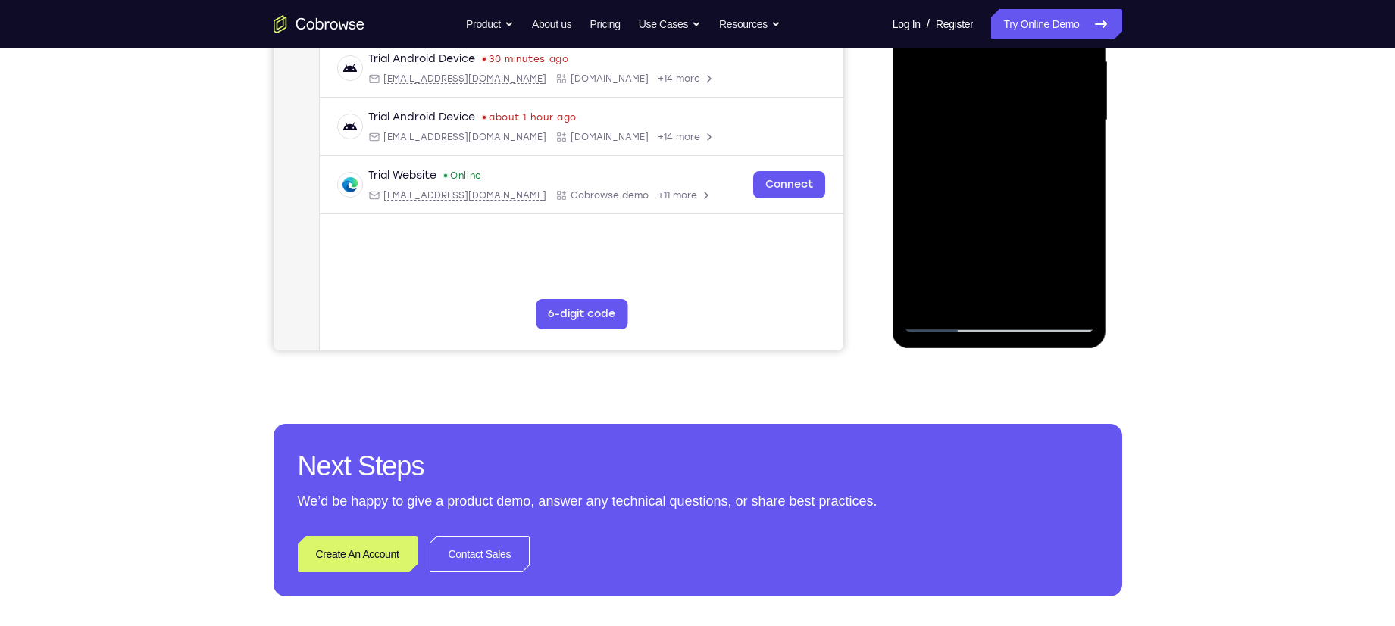
click at [942, 323] on div at bounding box center [999, 120] width 191 height 424
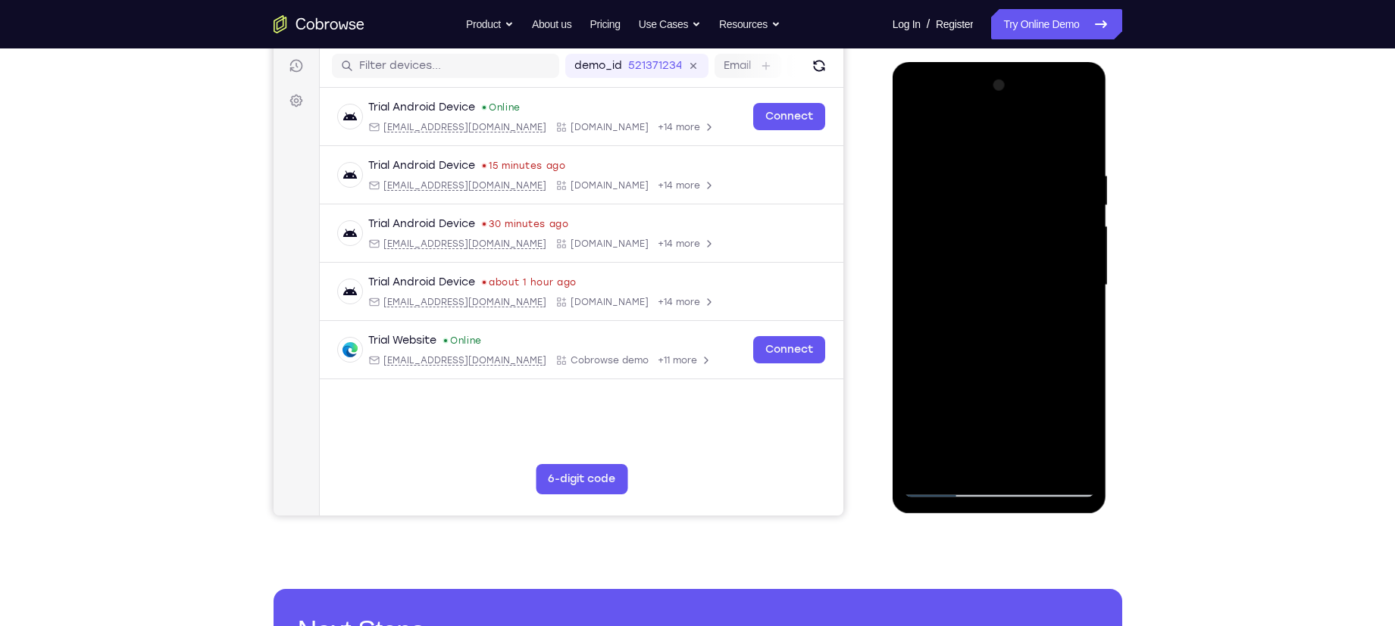
scroll to position [87, 0]
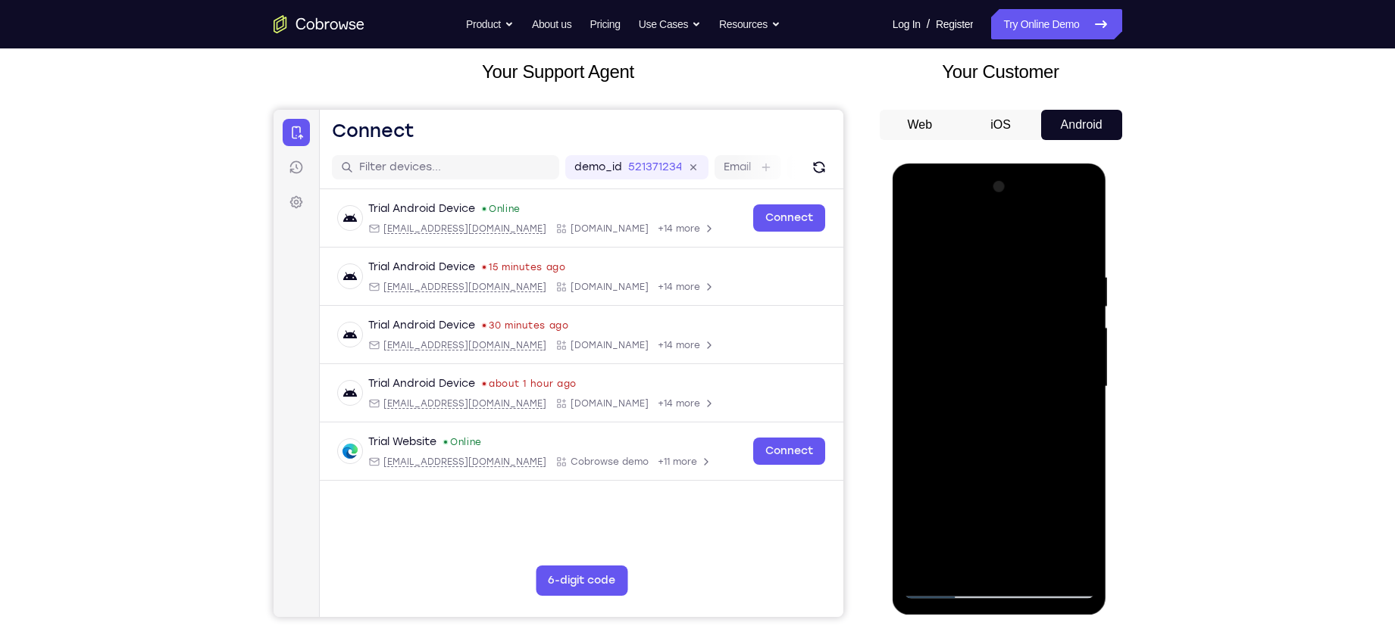
click at [920, 269] on div at bounding box center [999, 387] width 191 height 424
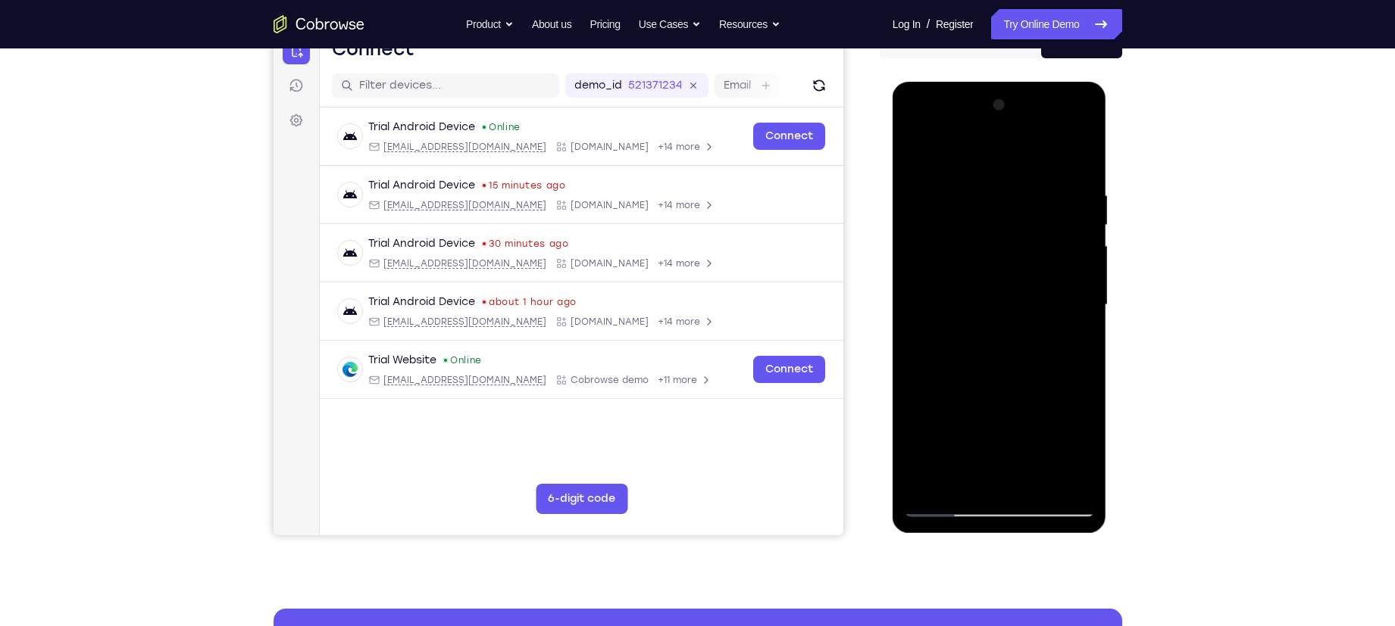
scroll to position [177, 0]
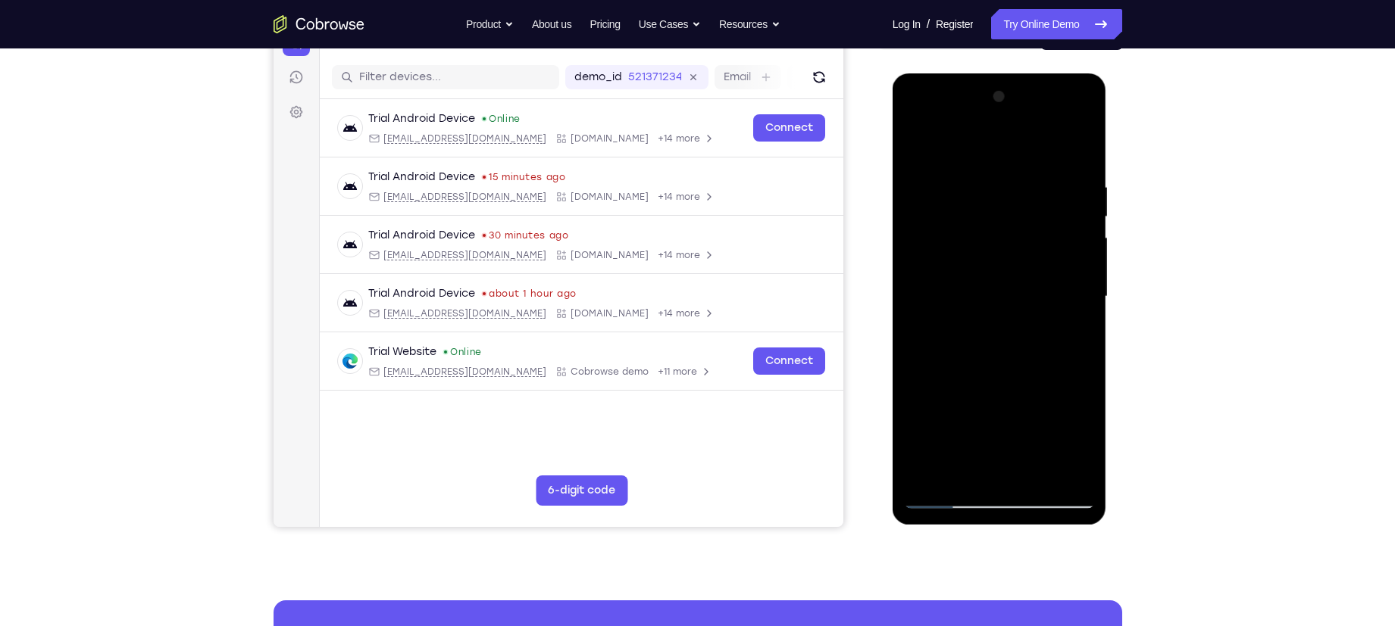
drag, startPoint x: 961, startPoint y: 181, endPoint x: 957, endPoint y: 251, distance: 69.8
click at [957, 251] on div at bounding box center [999, 297] width 191 height 424
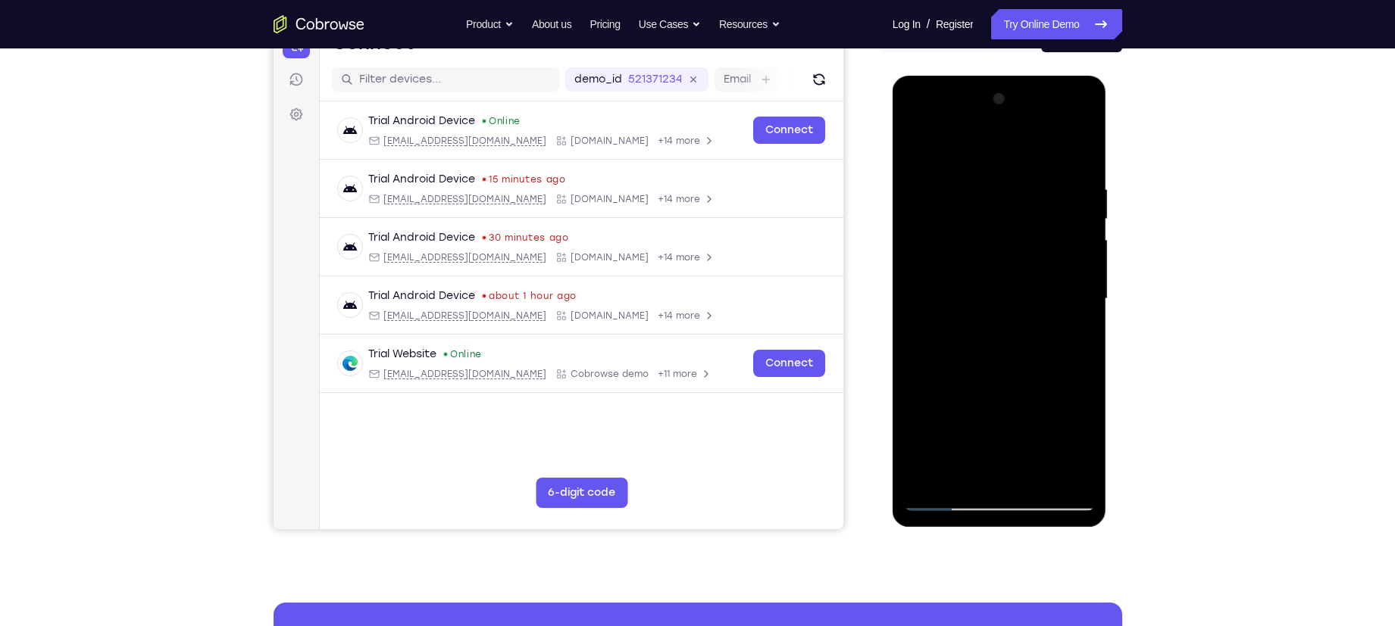
scroll to position [173, 0]
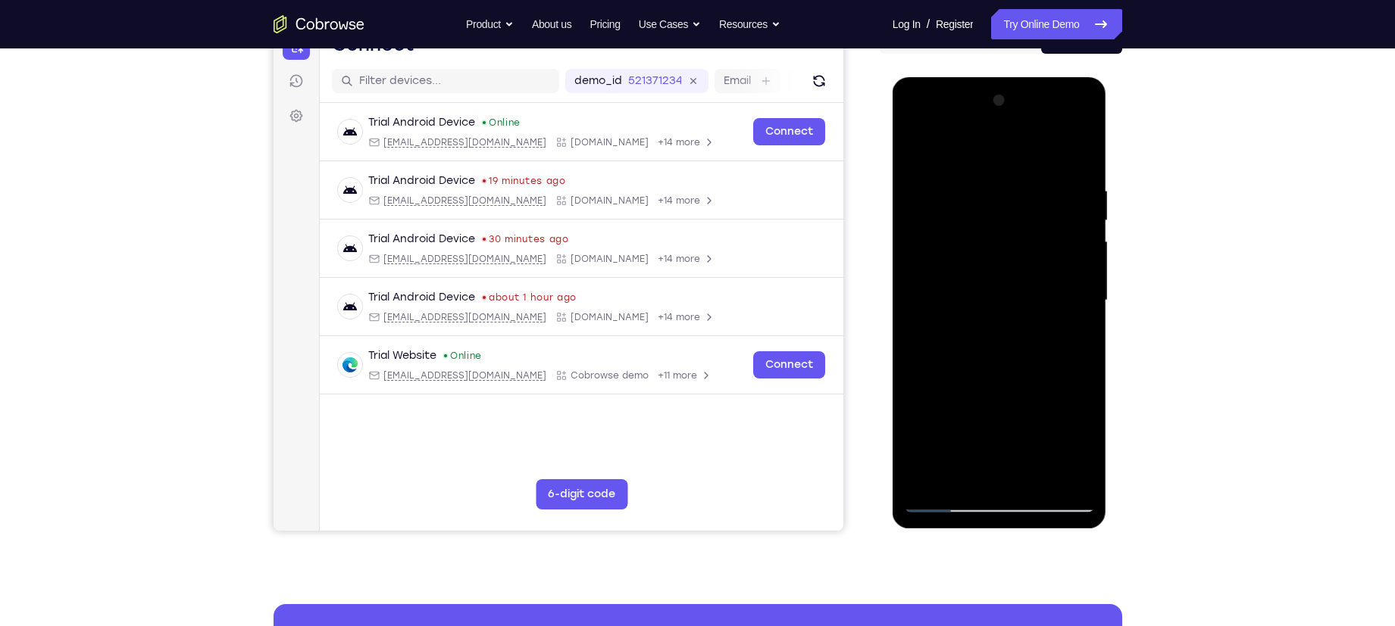
click at [919, 150] on div at bounding box center [999, 301] width 191 height 424
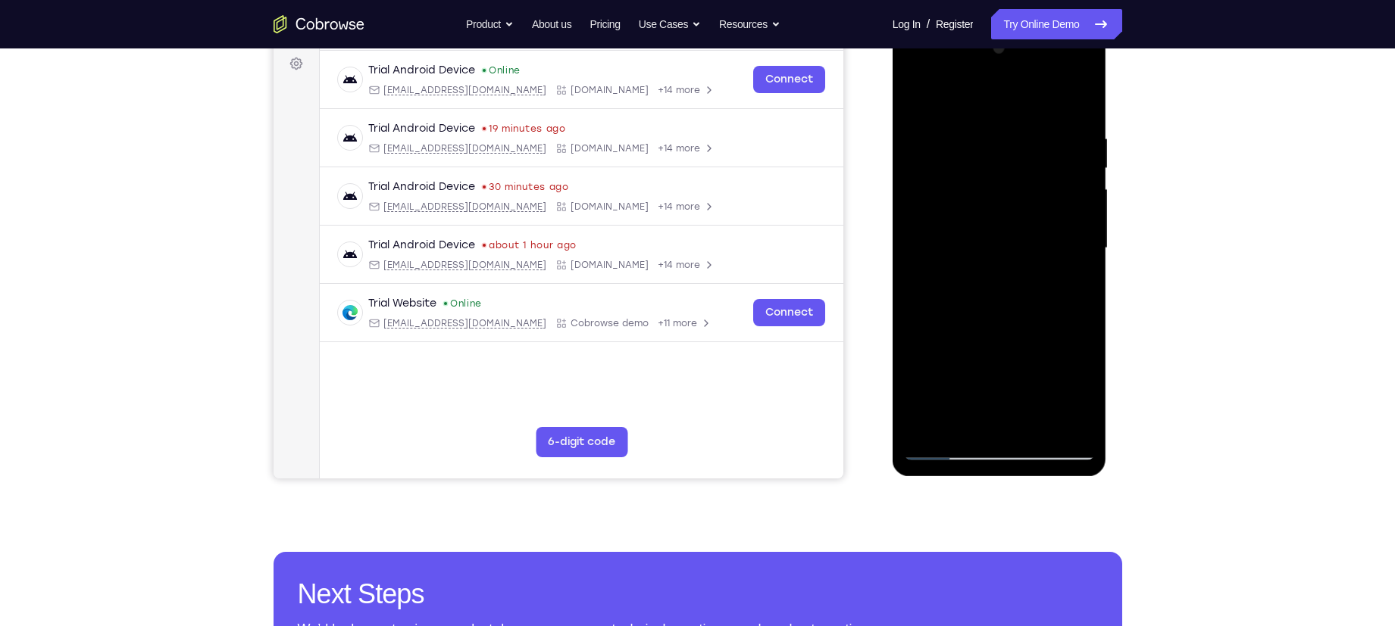
scroll to position [232, 0]
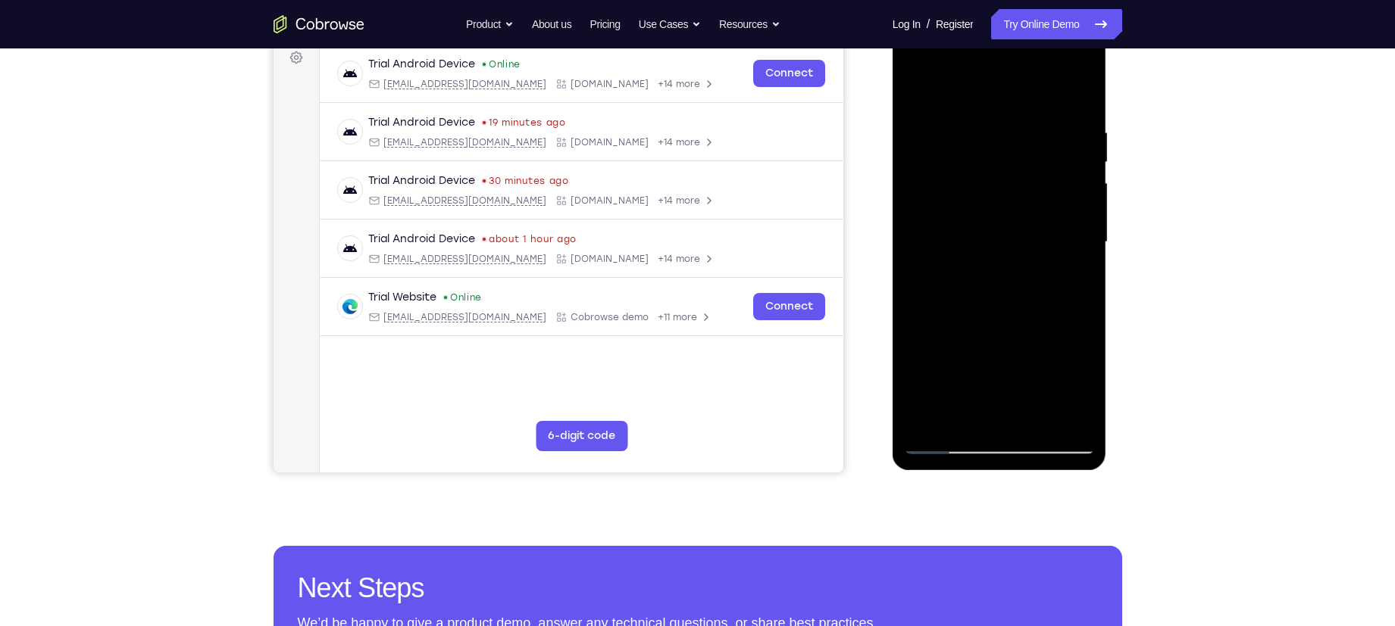
click at [923, 203] on div at bounding box center [999, 242] width 191 height 424
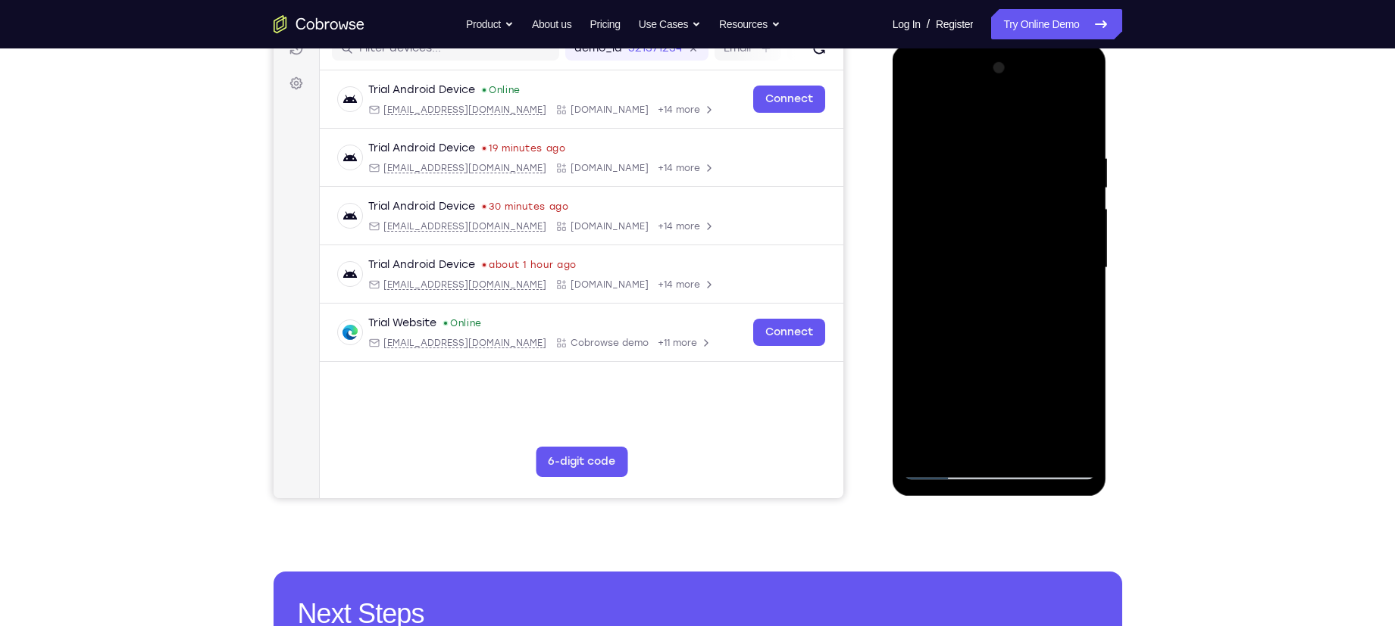
drag, startPoint x: 923, startPoint y: 209, endPoint x: 919, endPoint y: 225, distance: 16.5
click at [919, 225] on div at bounding box center [999, 268] width 191 height 424
drag, startPoint x: 919, startPoint y: 224, endPoint x: 929, endPoint y: 127, distance: 97.5
click at [929, 127] on div at bounding box center [999, 268] width 191 height 424
drag, startPoint x: 948, startPoint y: 186, endPoint x: 947, endPoint y: 236, distance: 50.8
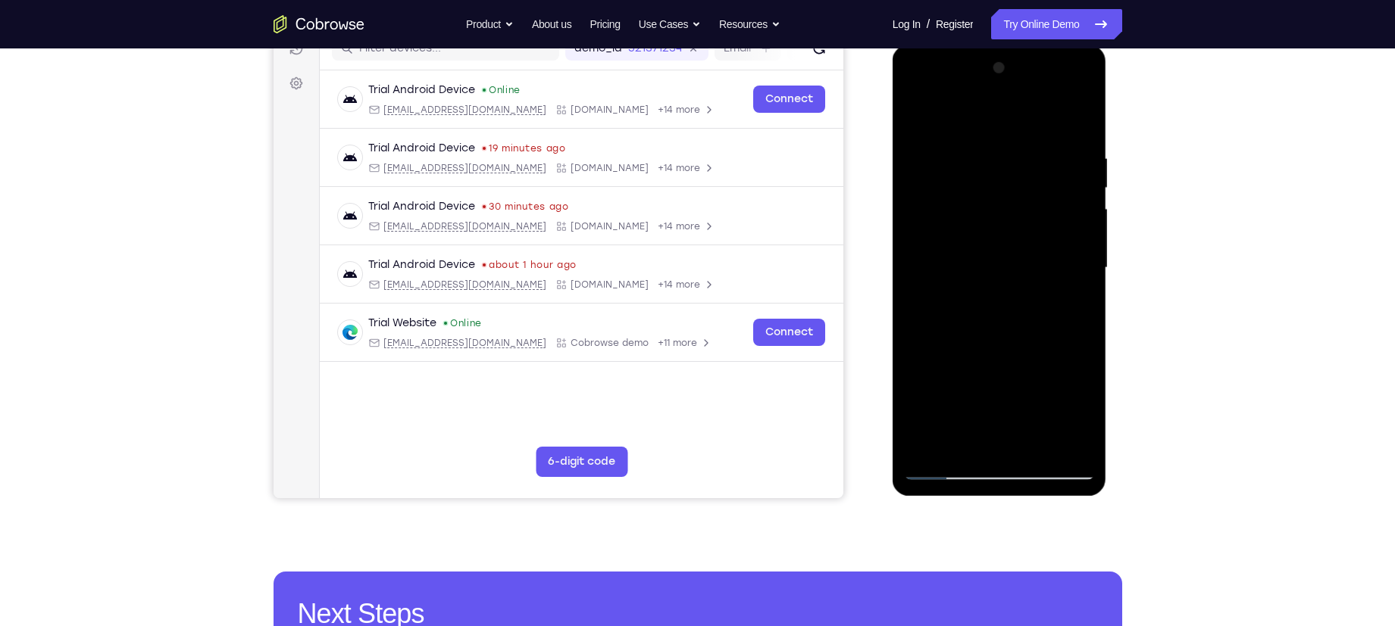
click at [947, 236] on div at bounding box center [999, 268] width 191 height 424
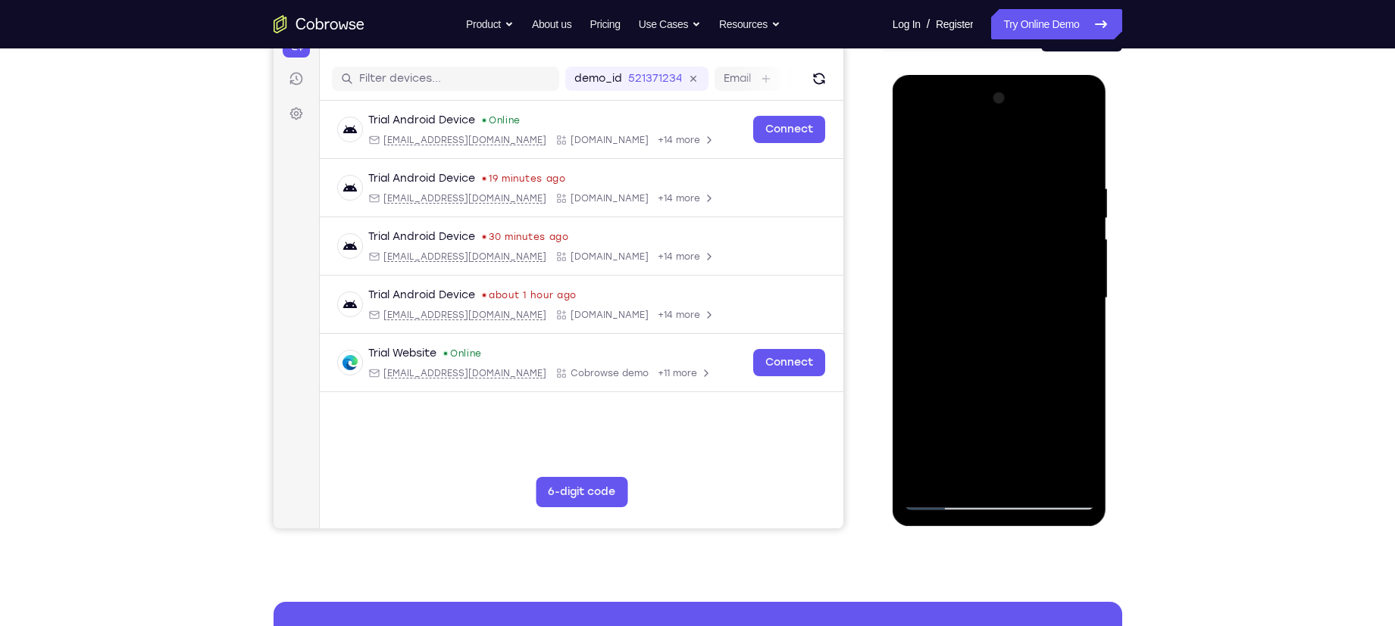
scroll to position [179, 0]
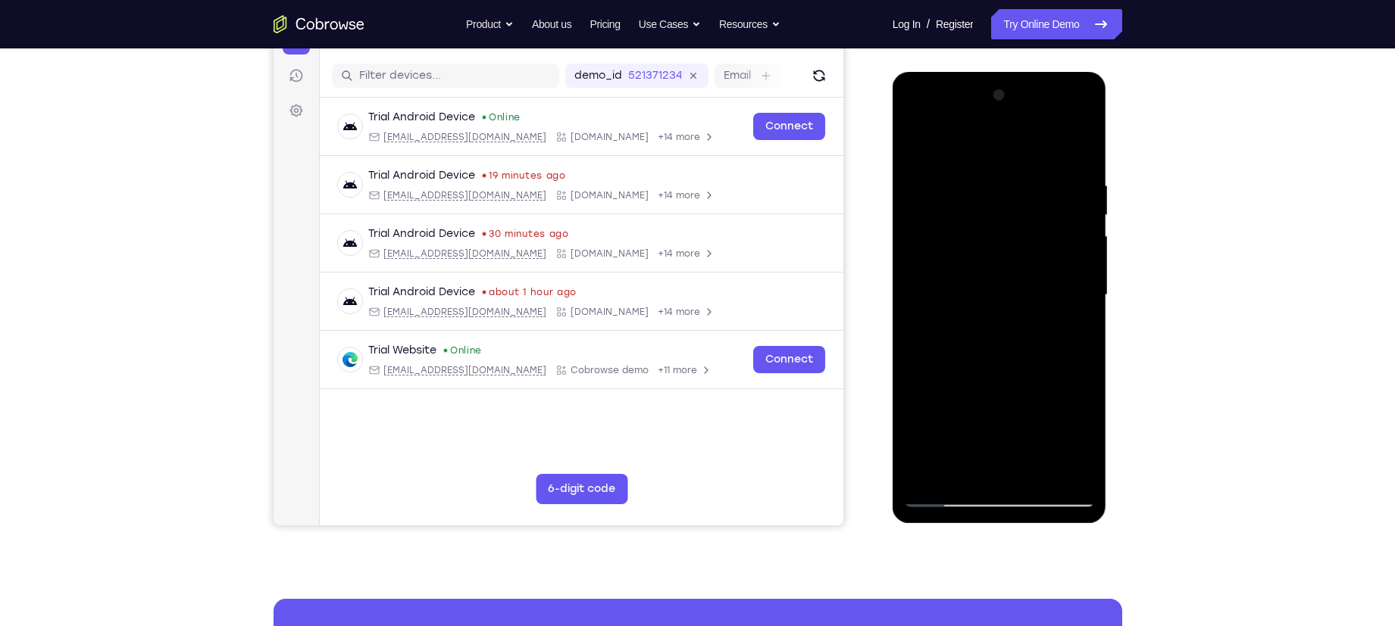
drag, startPoint x: 982, startPoint y: 251, endPoint x: 983, endPoint y: 272, distance: 21.2
click at [983, 272] on div at bounding box center [999, 295] width 191 height 424
click at [1008, 195] on div at bounding box center [999, 295] width 191 height 424
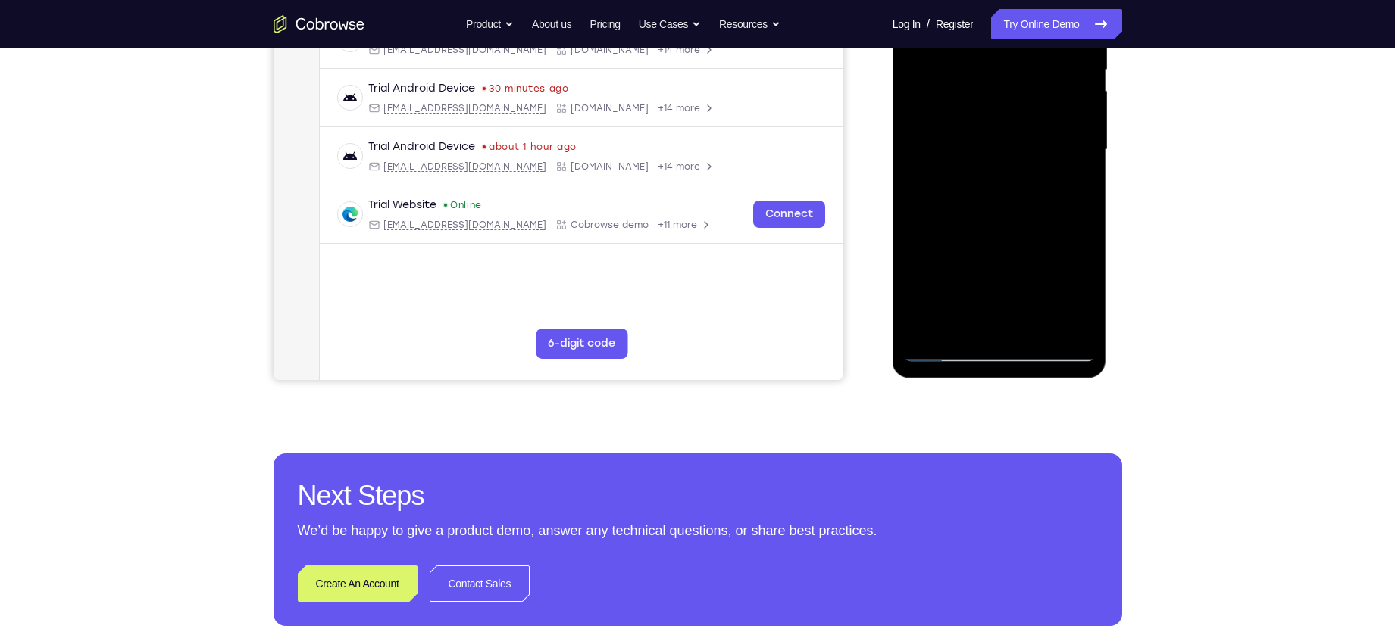
click at [985, 198] on div at bounding box center [999, 150] width 191 height 424
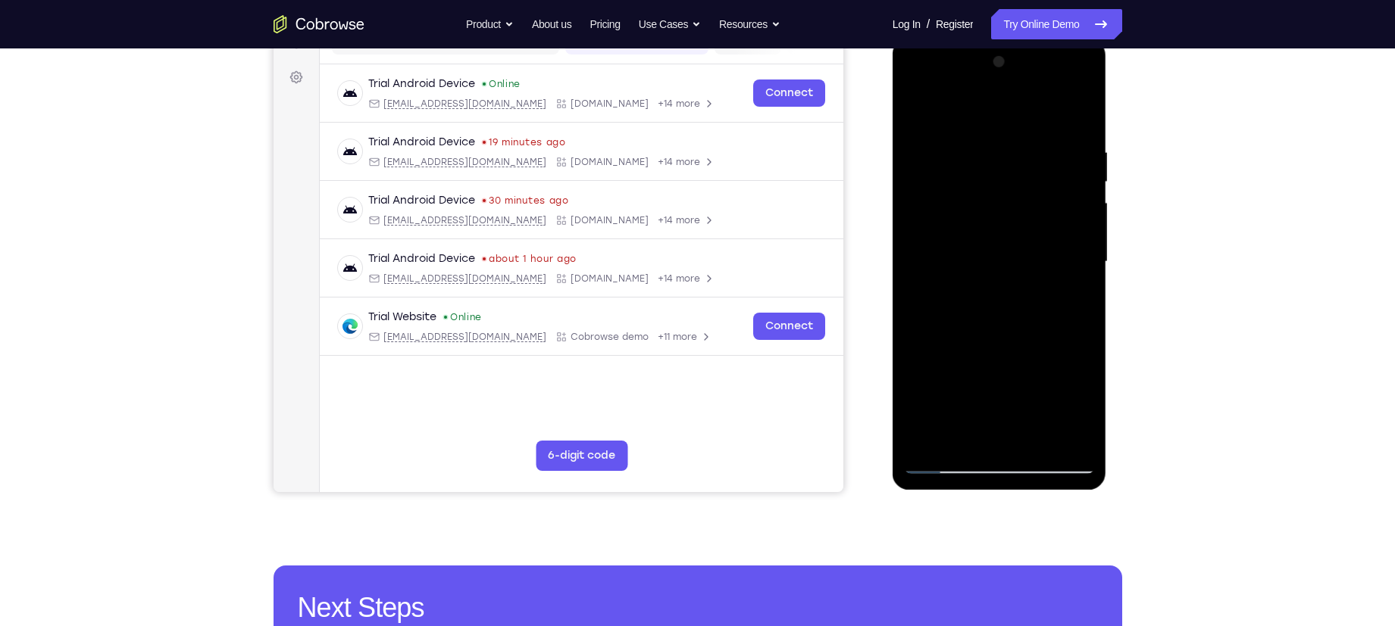
scroll to position [211, 0]
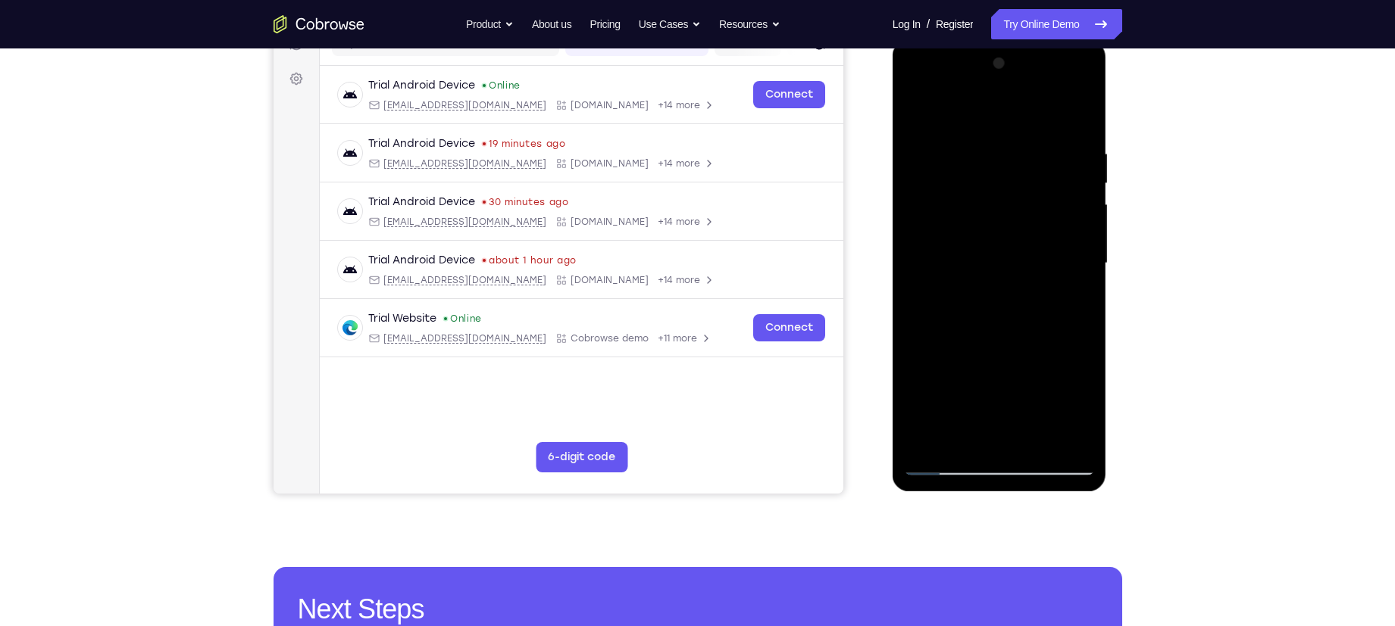
click at [915, 110] on div at bounding box center [999, 264] width 191 height 424
click at [926, 173] on div at bounding box center [999, 264] width 191 height 424
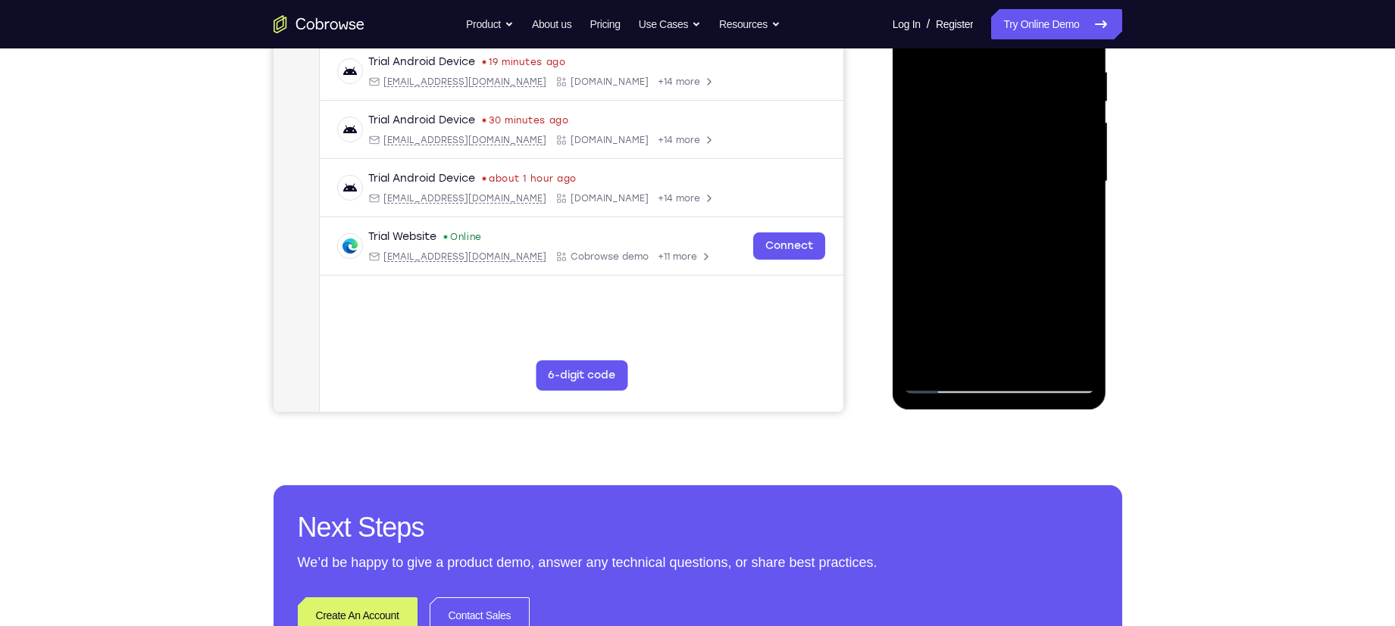
scroll to position [293, 0]
click at [914, 167] on div at bounding box center [999, 181] width 191 height 424
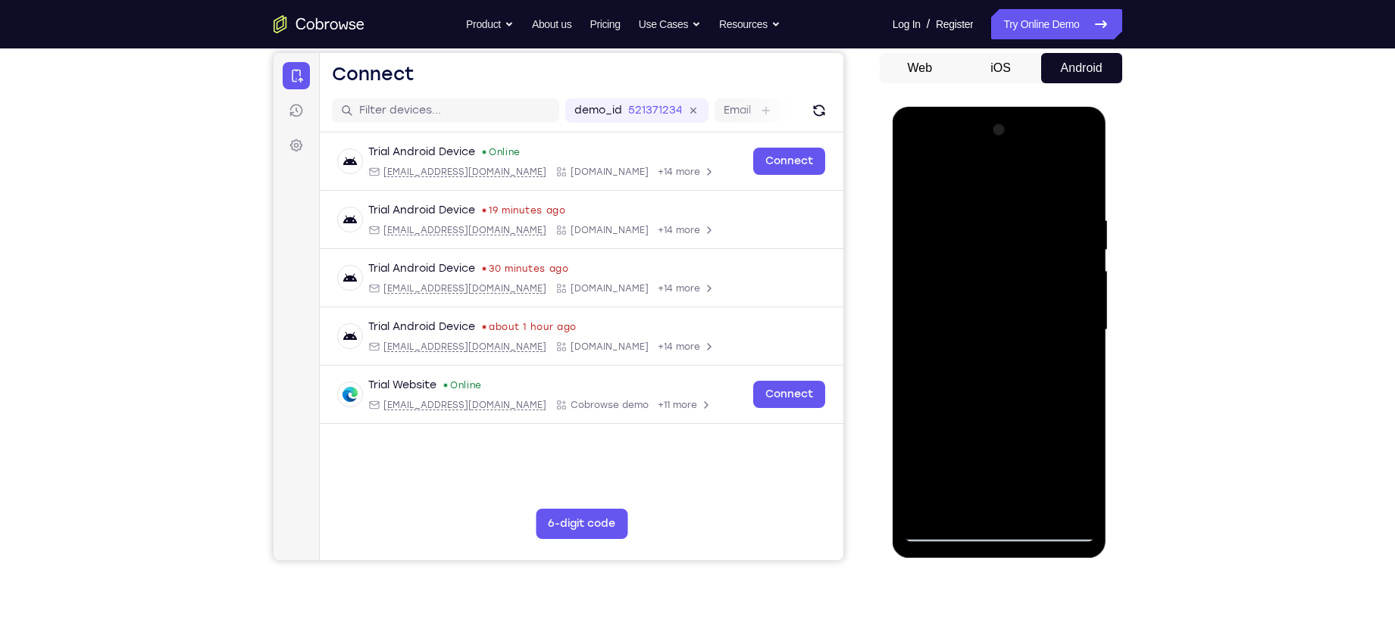
scroll to position [313, 0]
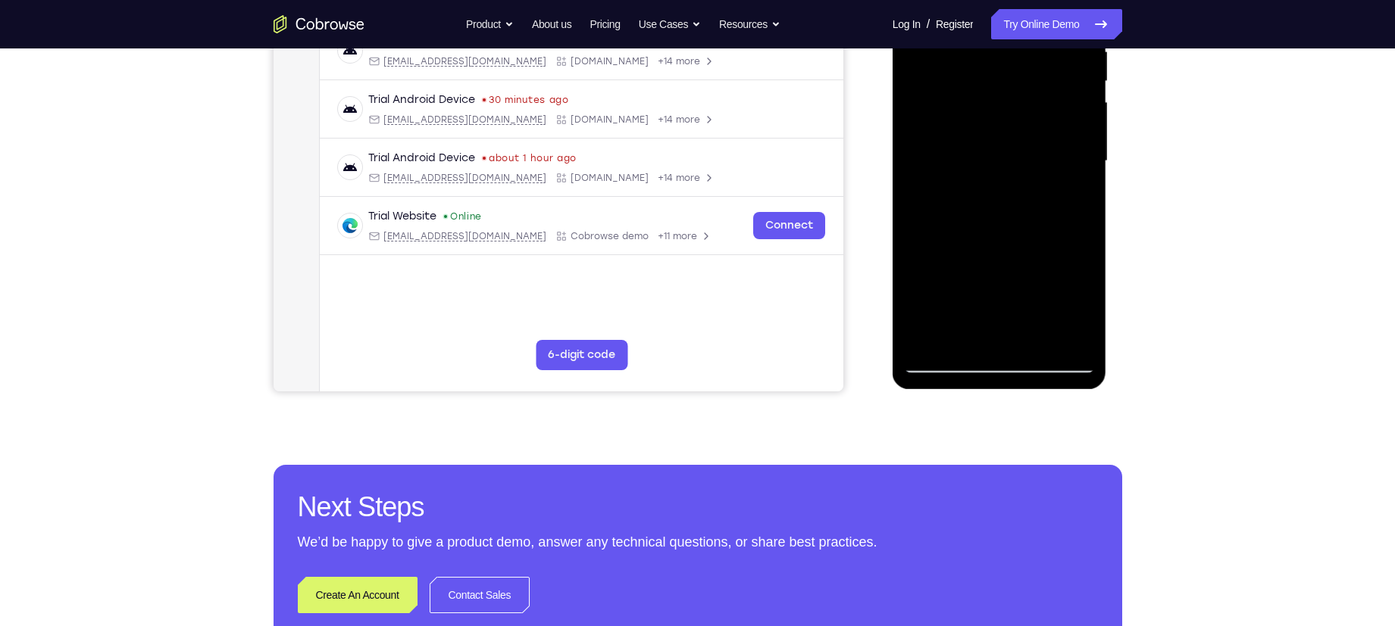
click at [925, 338] on div at bounding box center [999, 161] width 191 height 424
click at [1027, 154] on span "Tap to Start" at bounding box center [999, 161] width 77 height 15
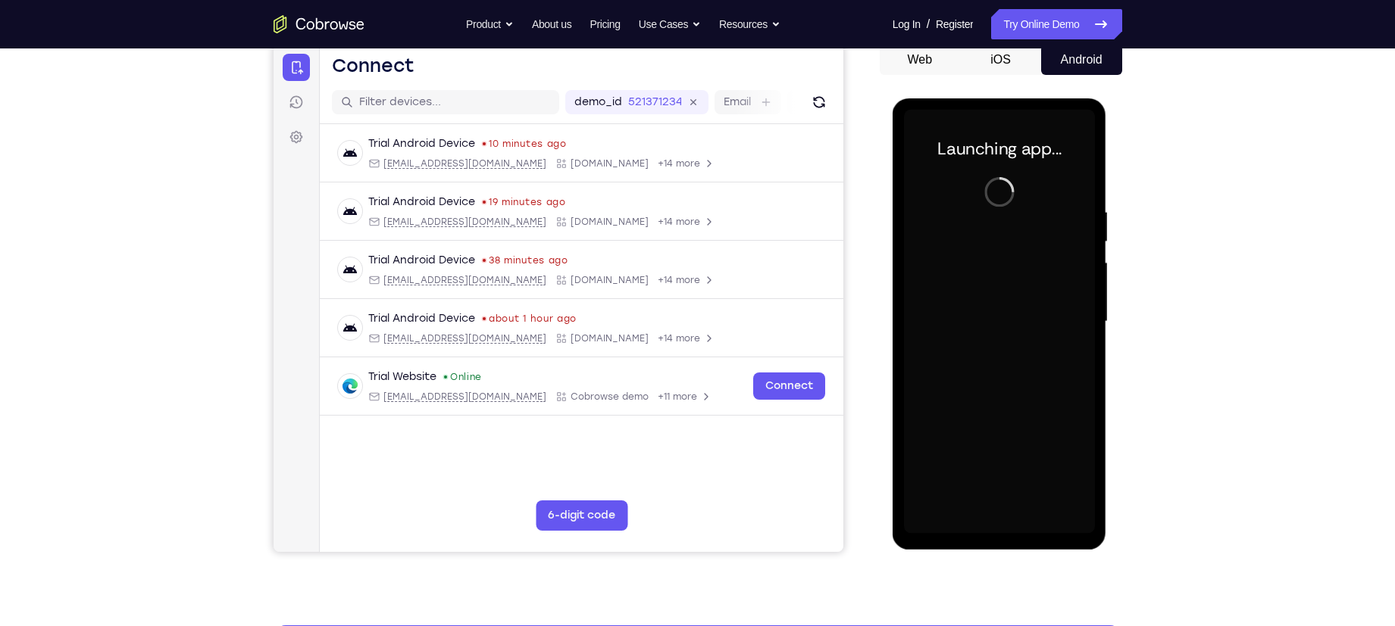
scroll to position [153, 0]
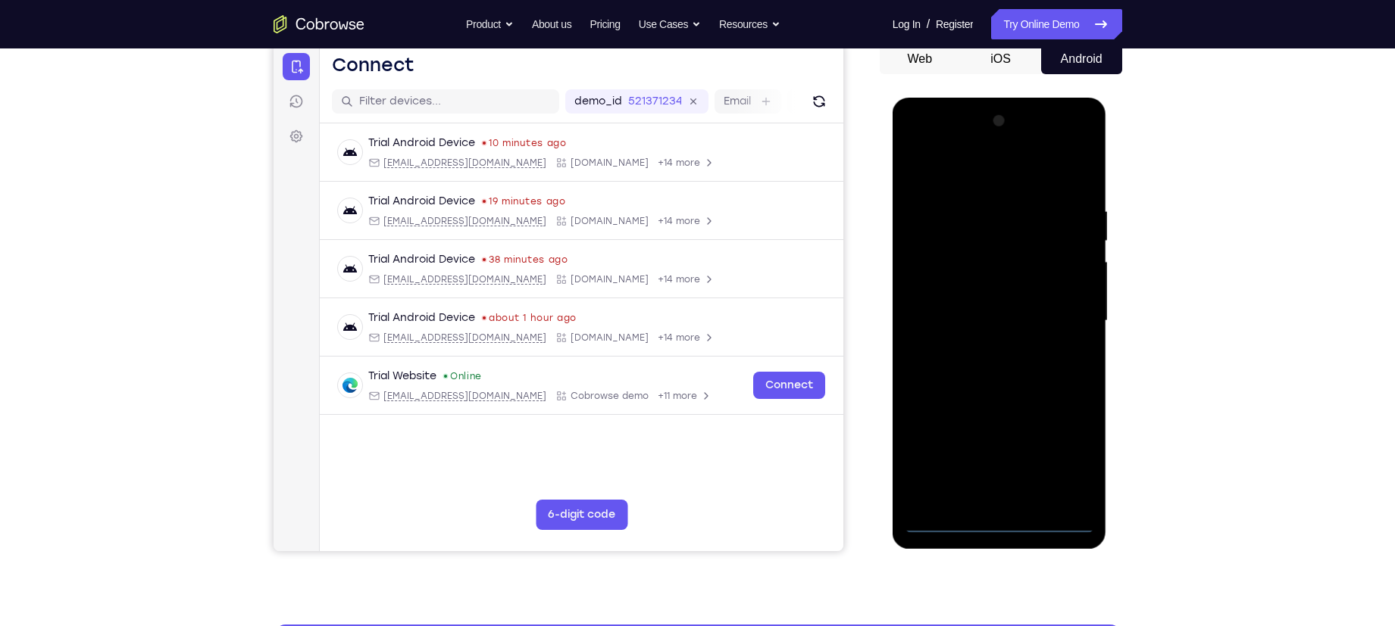
click at [1007, 517] on div at bounding box center [999, 321] width 191 height 424
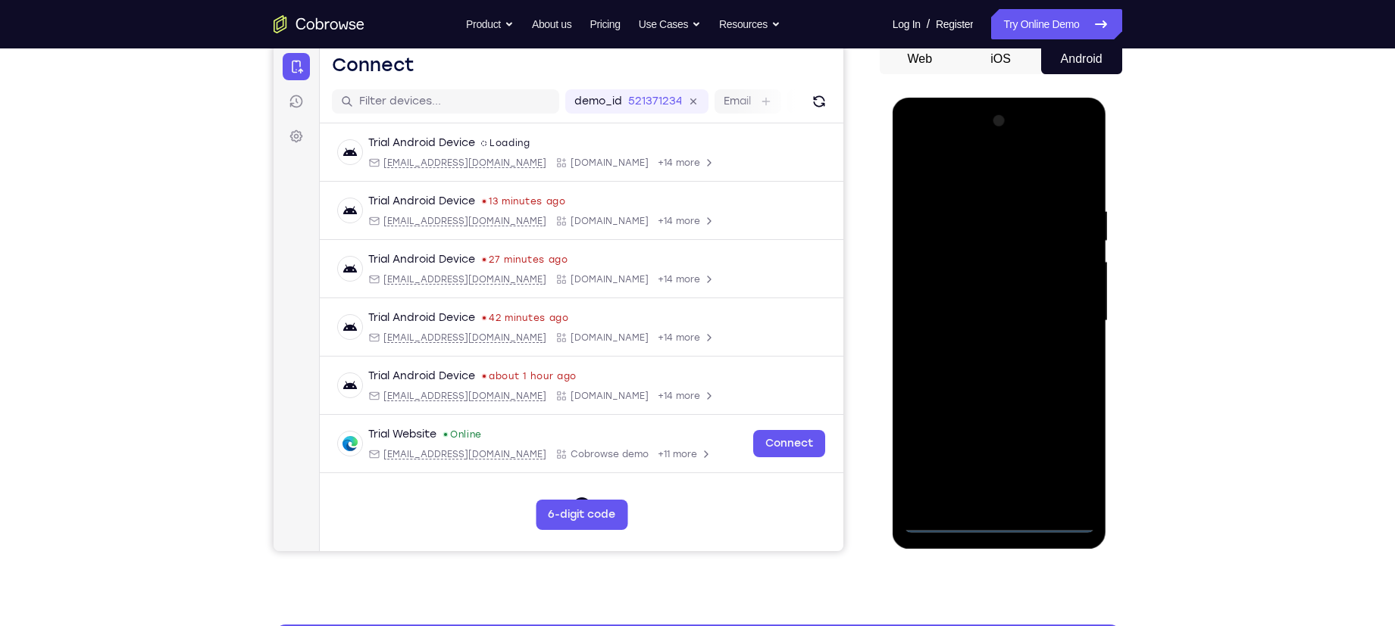
click at [1075, 460] on div at bounding box center [999, 321] width 191 height 424
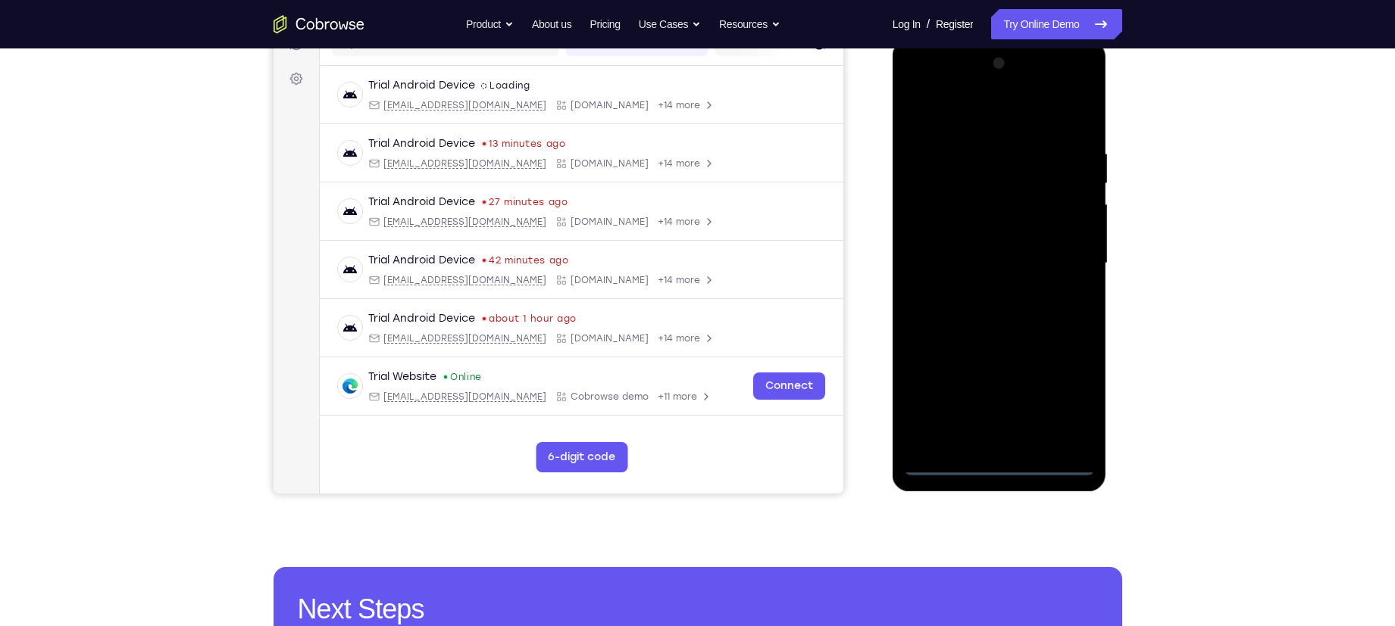
click at [944, 116] on div at bounding box center [999, 264] width 191 height 424
click at [1067, 262] on div at bounding box center [999, 264] width 191 height 424
click at [981, 289] on div at bounding box center [999, 264] width 191 height 424
click at [974, 251] on div at bounding box center [999, 264] width 191 height 424
click at [985, 227] on div at bounding box center [999, 264] width 191 height 424
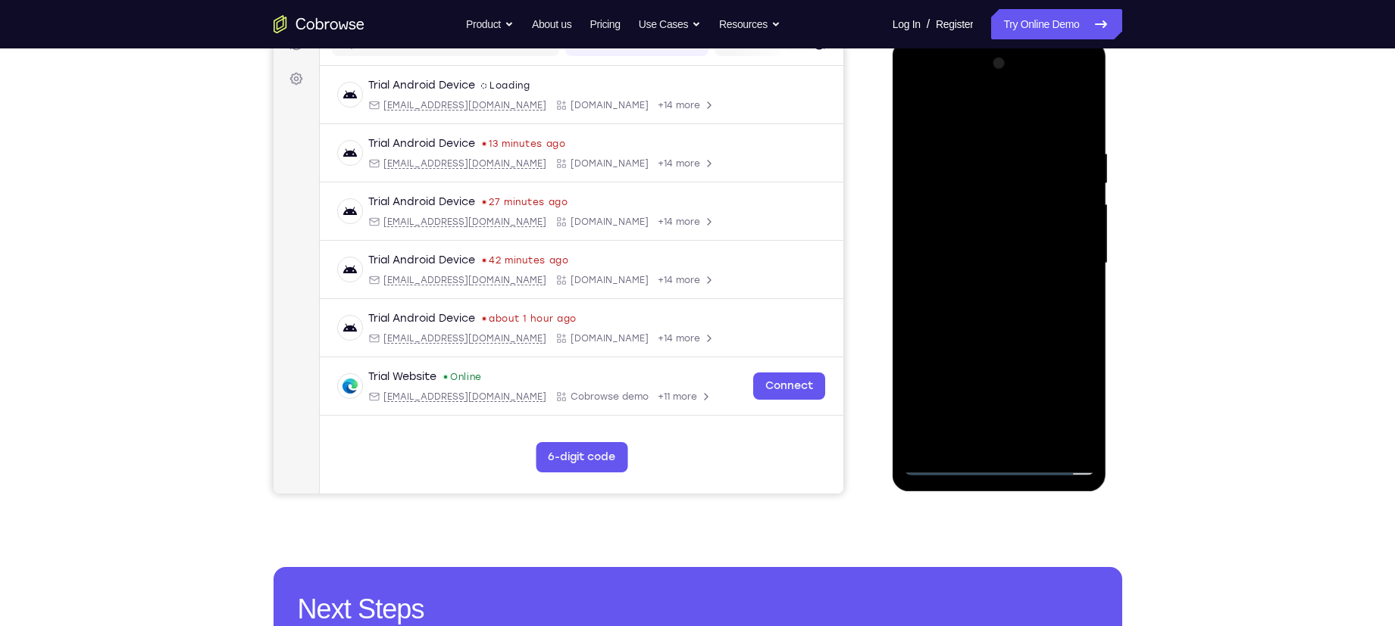
click at [987, 264] on div at bounding box center [999, 264] width 191 height 424
click at [985, 314] on div at bounding box center [999, 264] width 191 height 424
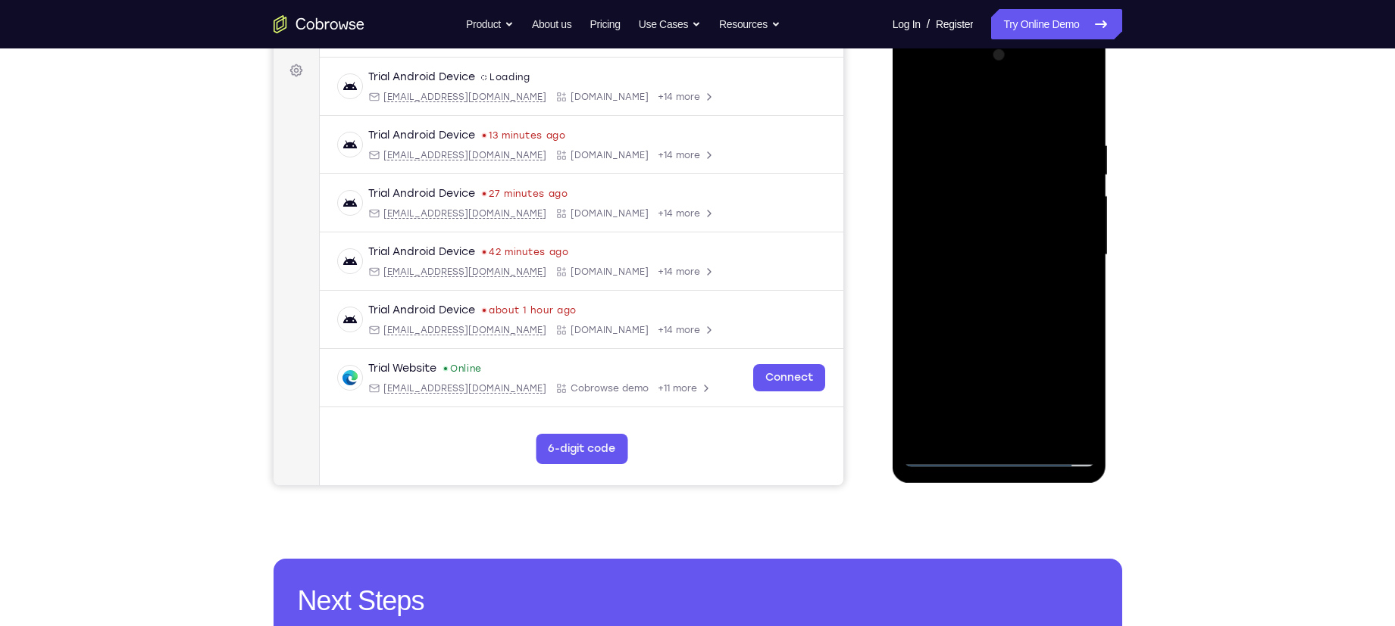
click at [999, 302] on div at bounding box center [999, 255] width 191 height 424
drag, startPoint x: 939, startPoint y: 105, endPoint x: 1159, endPoint y: 117, distance: 220.8
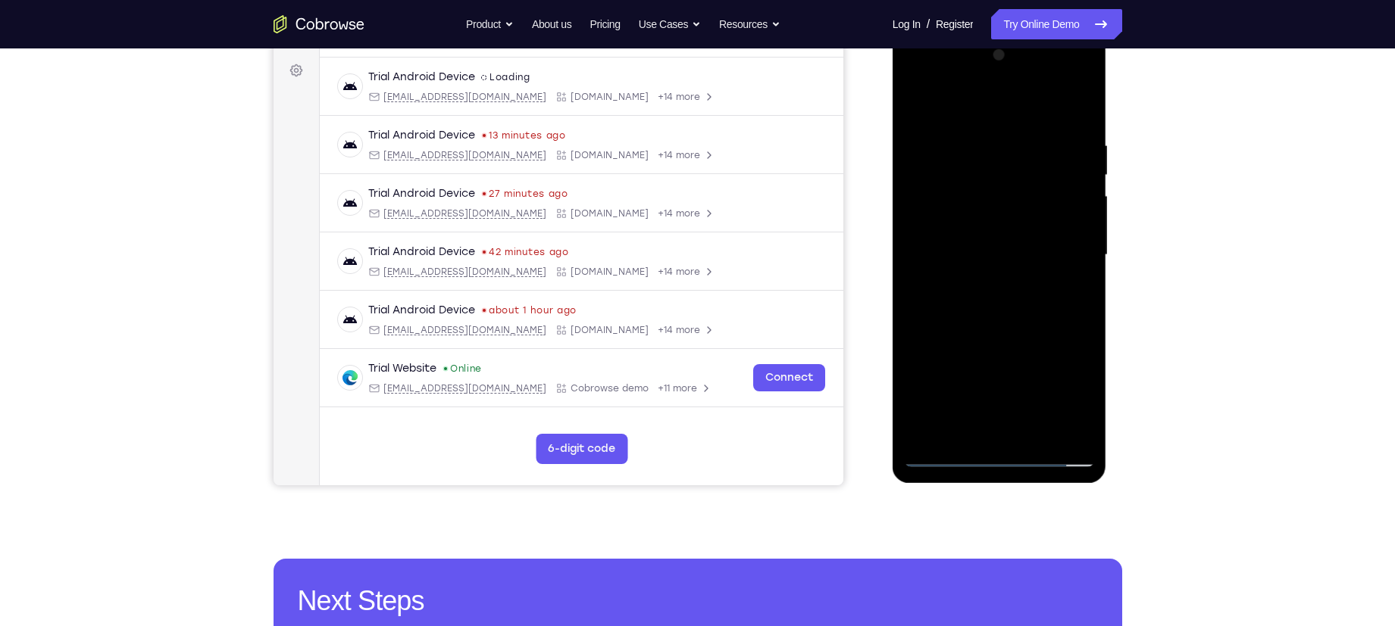
click at [1108, 117] on html "Online web based iOS Simulators and Android Emulators. Run iPhone, iPad, Mobile…" at bounding box center [1000, 259] width 216 height 454
click at [987, 321] on div at bounding box center [999, 255] width 191 height 424
click at [971, 139] on div at bounding box center [999, 255] width 191 height 424
click at [1034, 216] on div at bounding box center [999, 255] width 191 height 424
click at [1075, 106] on div at bounding box center [999, 255] width 191 height 424
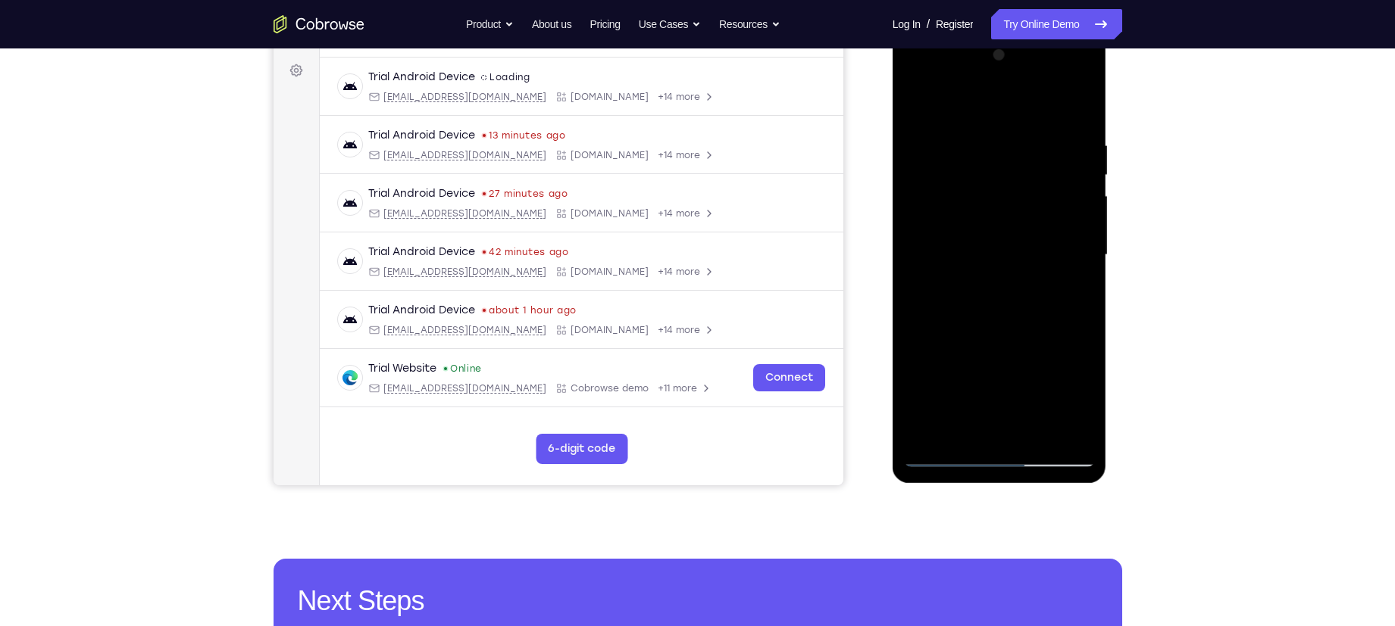
drag, startPoint x: 1036, startPoint y: 342, endPoint x: 1060, endPoint y: 73, distance: 269.9
click at [1060, 73] on div at bounding box center [999, 255] width 191 height 424
drag, startPoint x: 991, startPoint y: 333, endPoint x: 1013, endPoint y: 161, distance: 172.6
click at [1013, 161] on div at bounding box center [999, 255] width 191 height 424
drag, startPoint x: 992, startPoint y: 345, endPoint x: 998, endPoint y: 183, distance: 163.0
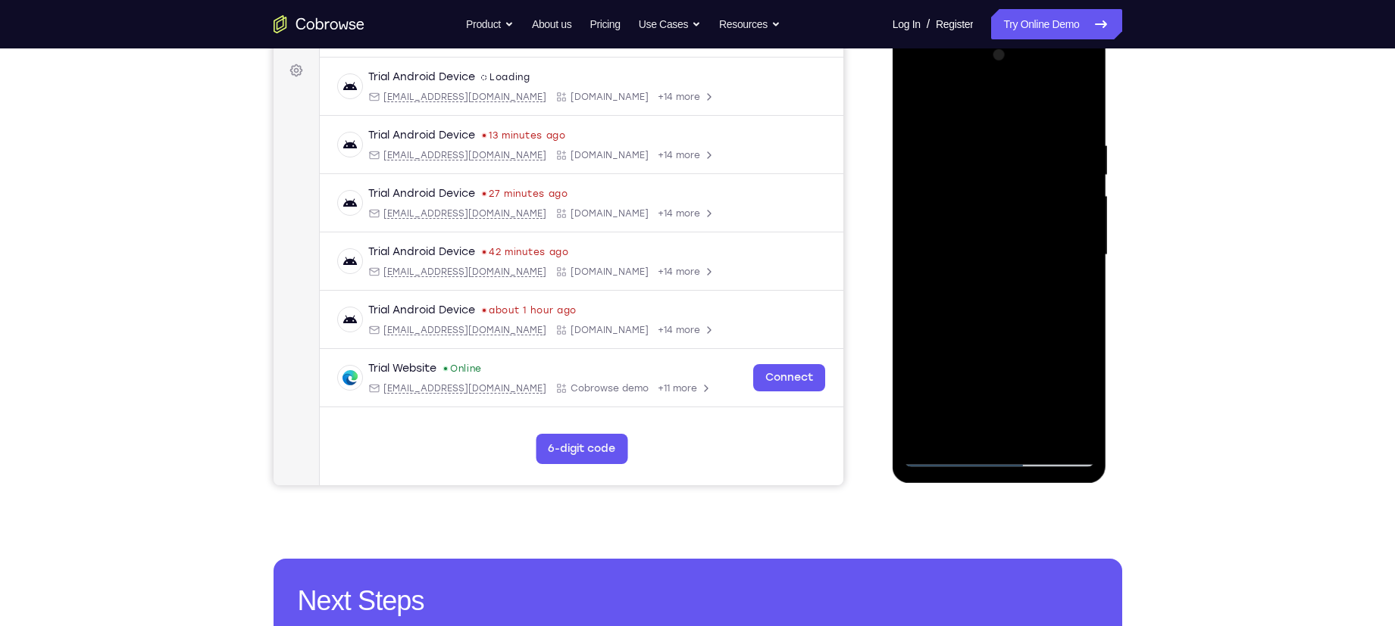
click at [998, 183] on div at bounding box center [999, 255] width 191 height 424
drag, startPoint x: 980, startPoint y: 363, endPoint x: 988, endPoint y: 127, distance: 235.7
click at [988, 127] on div at bounding box center [999, 255] width 191 height 424
click at [1087, 189] on div at bounding box center [999, 255] width 191 height 424
click at [1085, 198] on div at bounding box center [999, 255] width 191 height 424
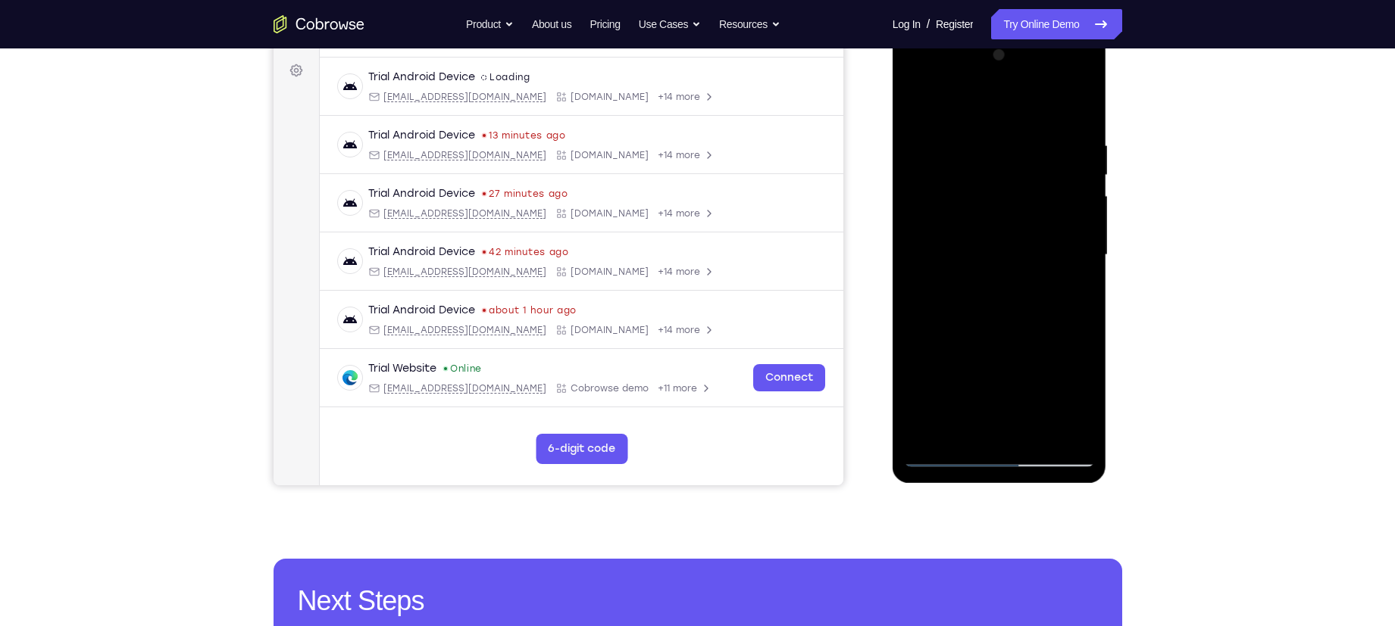
drag, startPoint x: 1016, startPoint y: 320, endPoint x: 1031, endPoint y: 137, distance: 183.9
click at [1031, 137] on div at bounding box center [999, 255] width 191 height 424
drag, startPoint x: 1012, startPoint y: 305, endPoint x: 1022, endPoint y: 170, distance: 135.2
click at [1022, 170] on div at bounding box center [999, 255] width 191 height 424
click at [1082, 203] on div at bounding box center [999, 255] width 191 height 424
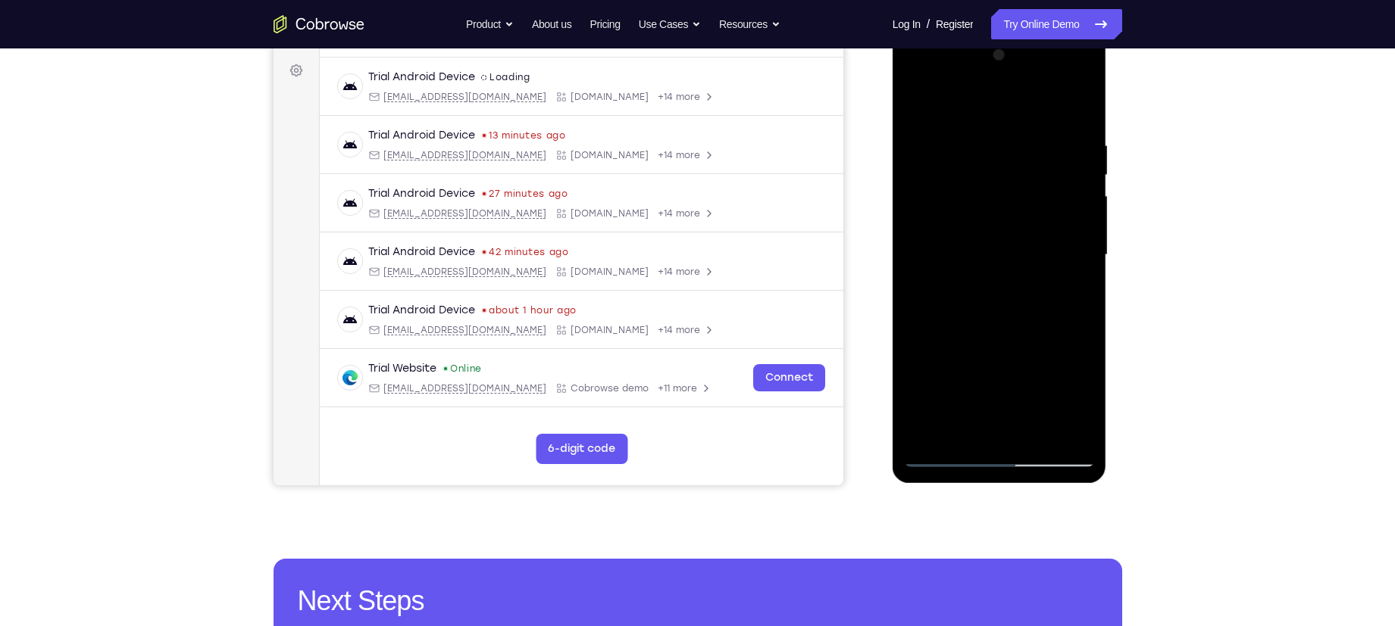
click at [1080, 204] on div at bounding box center [999, 255] width 191 height 424
click at [1082, 208] on div at bounding box center [999, 255] width 191 height 424
click at [1082, 209] on div at bounding box center [999, 255] width 191 height 424
click at [1085, 206] on div at bounding box center [999, 255] width 191 height 424
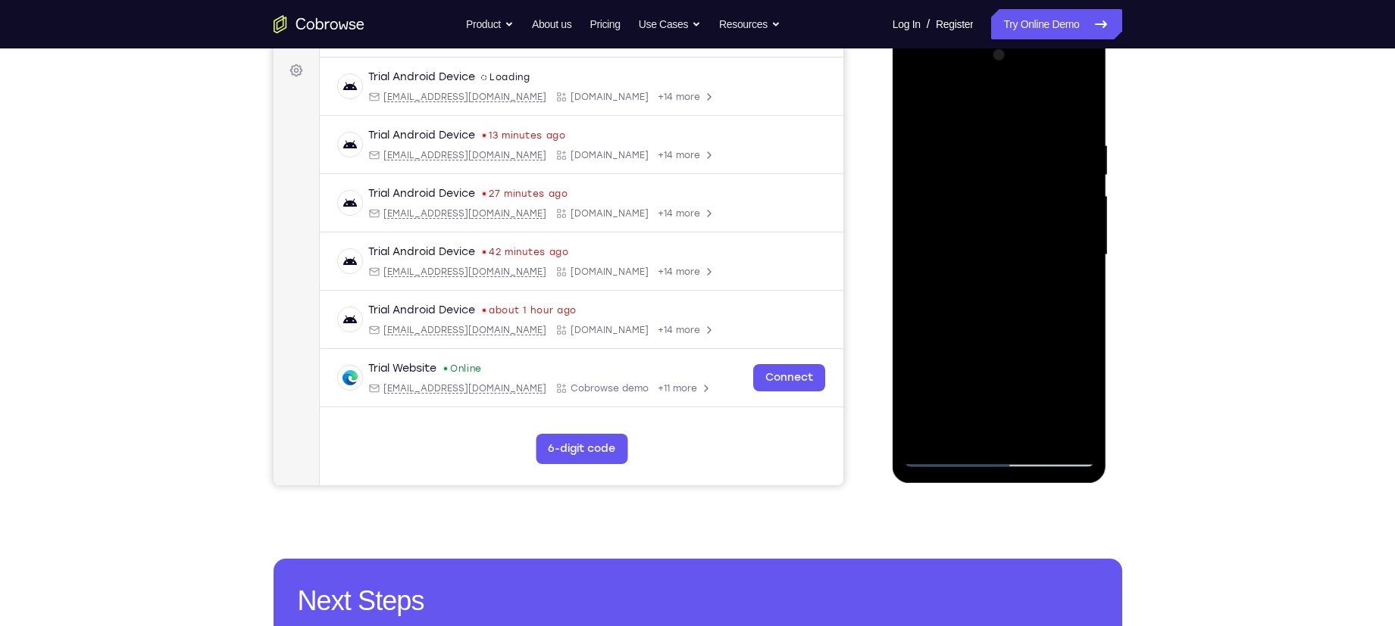
click at [1085, 206] on div at bounding box center [999, 255] width 191 height 424
drag, startPoint x: 1039, startPoint y: 272, endPoint x: 1056, endPoint y: 162, distance: 111.2
click at [1056, 162] on div at bounding box center [999, 255] width 191 height 424
drag, startPoint x: 1039, startPoint y: 330, endPoint x: 1060, endPoint y: 208, distance: 124.4
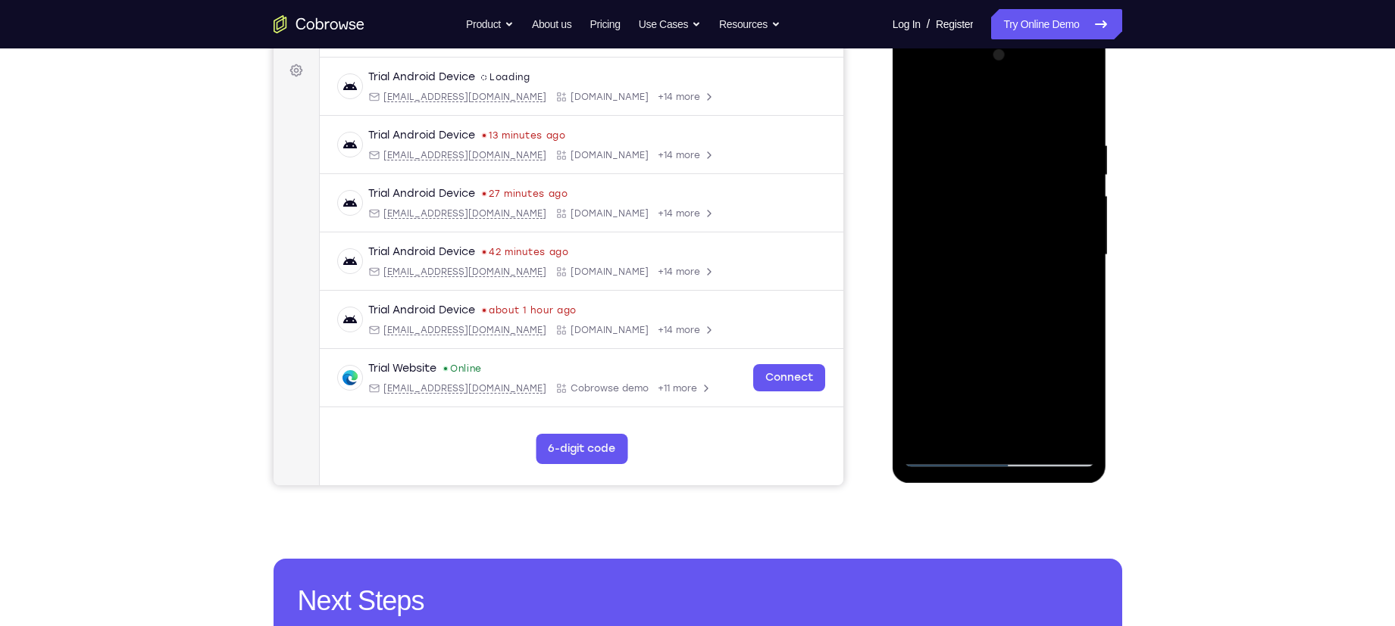
click at [1060, 208] on div at bounding box center [999, 255] width 191 height 424
drag, startPoint x: 1027, startPoint y: 258, endPoint x: 1041, endPoint y: 196, distance: 63.6
click at [1041, 196] on div at bounding box center [999, 255] width 191 height 424
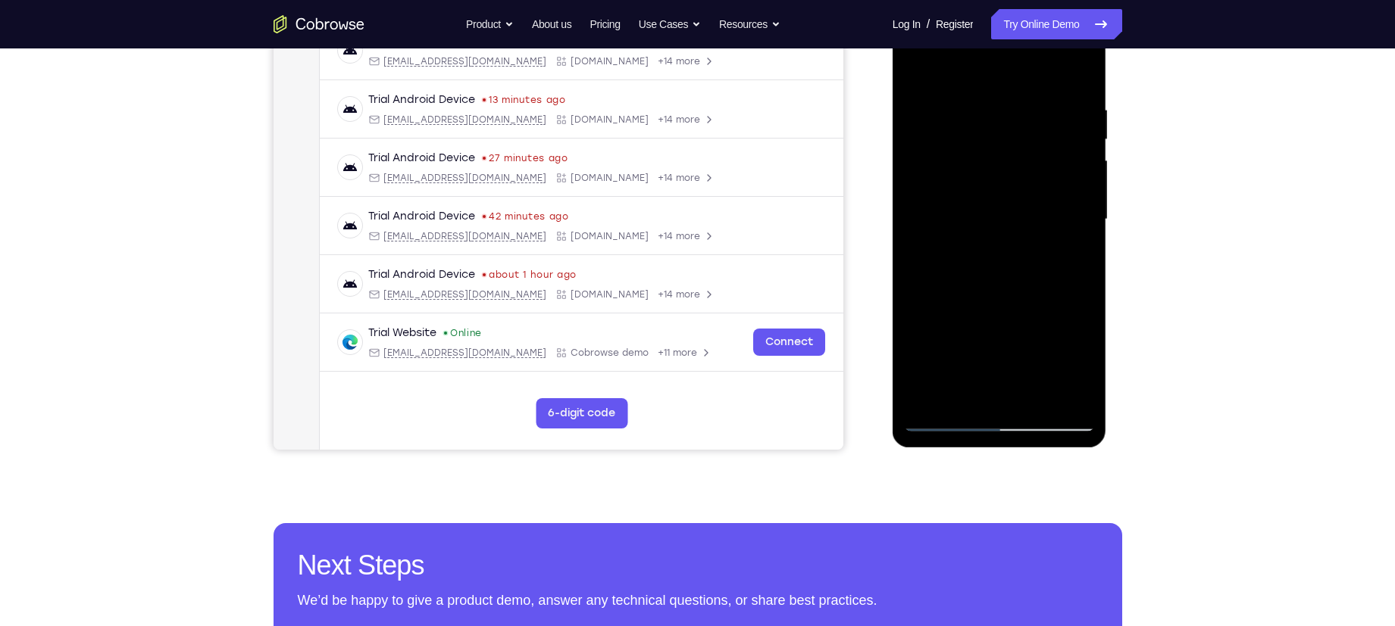
scroll to position [288, 0]
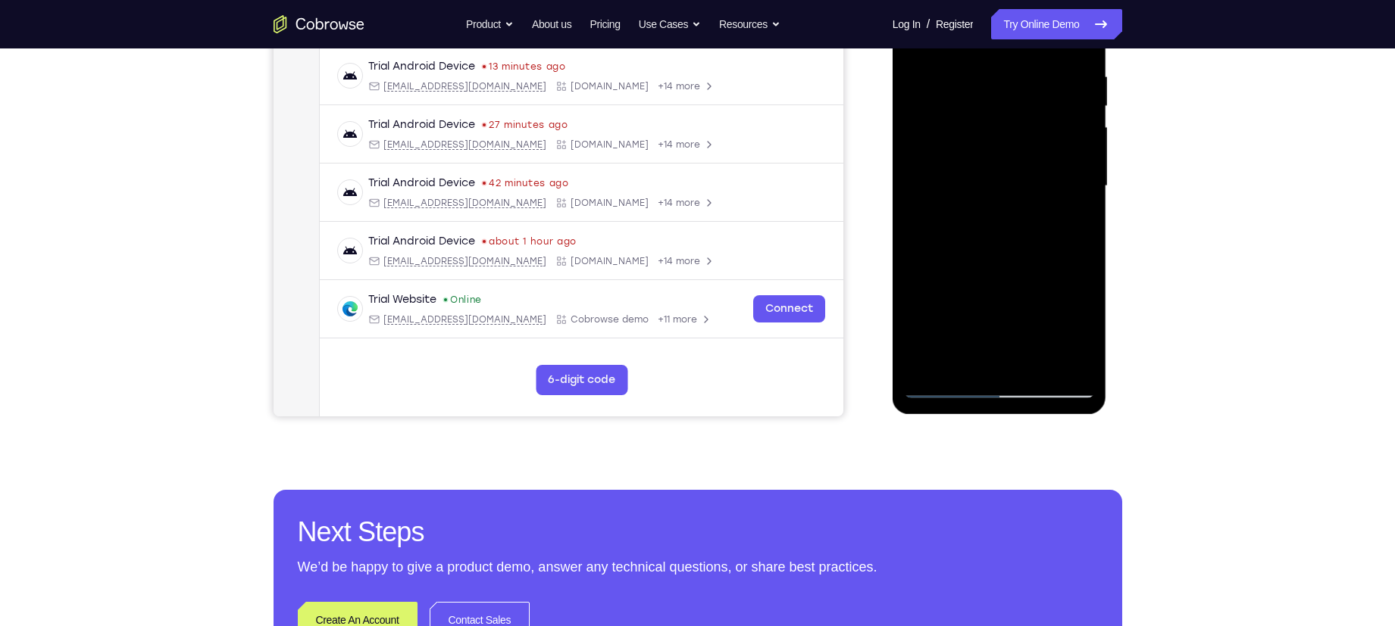
click at [1080, 184] on div at bounding box center [999, 186] width 191 height 424
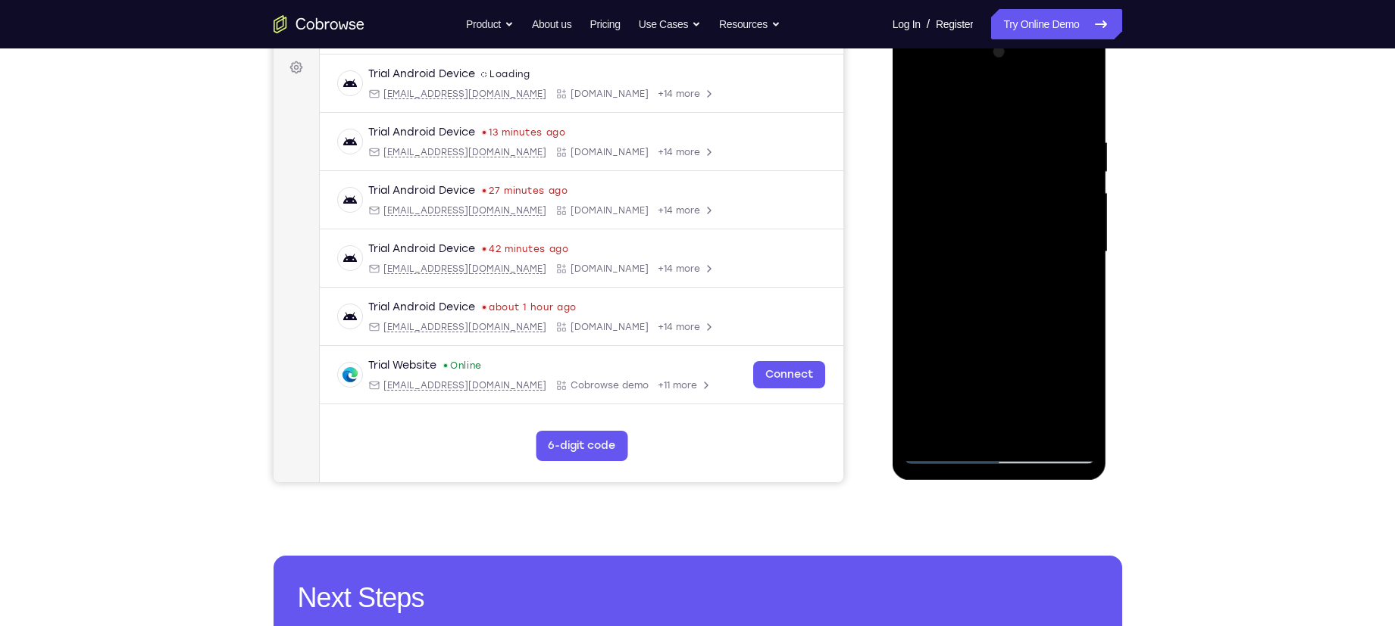
scroll to position [223, 0]
click at [1084, 245] on div at bounding box center [999, 251] width 191 height 424
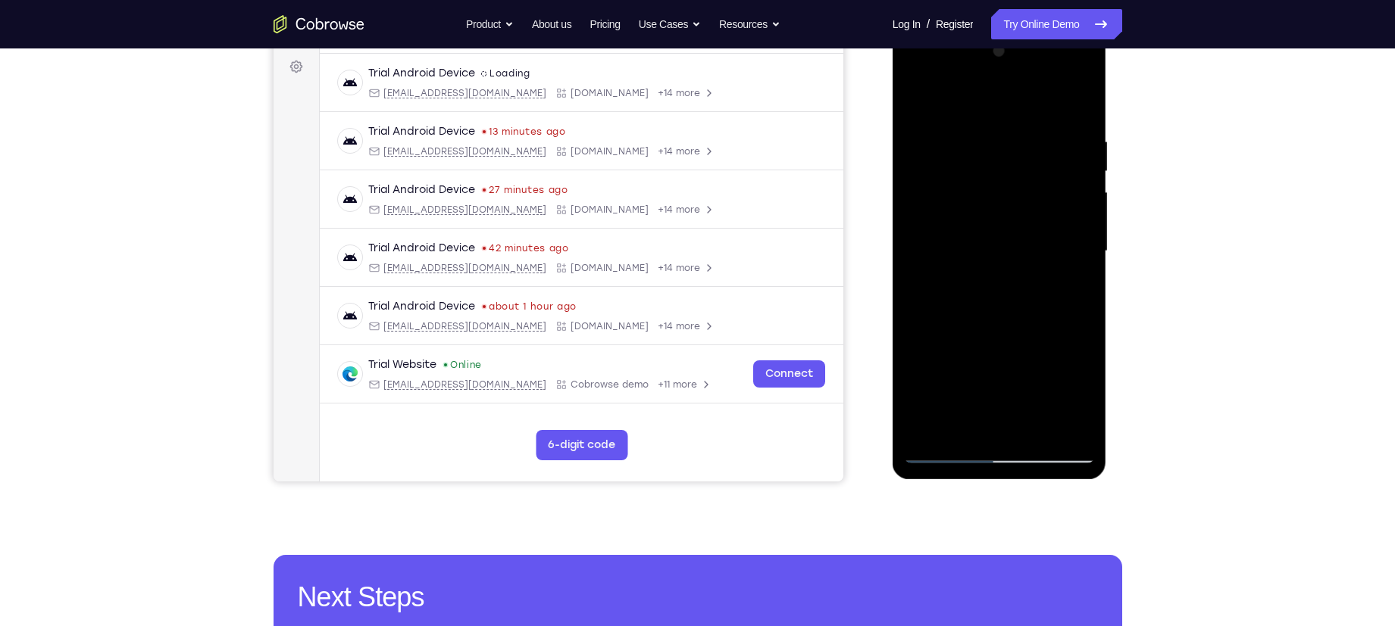
click at [1084, 245] on div at bounding box center [999, 251] width 191 height 424
drag, startPoint x: 1089, startPoint y: 293, endPoint x: 1068, endPoint y: 160, distance: 134.9
click at [1068, 160] on div at bounding box center [999, 251] width 191 height 424
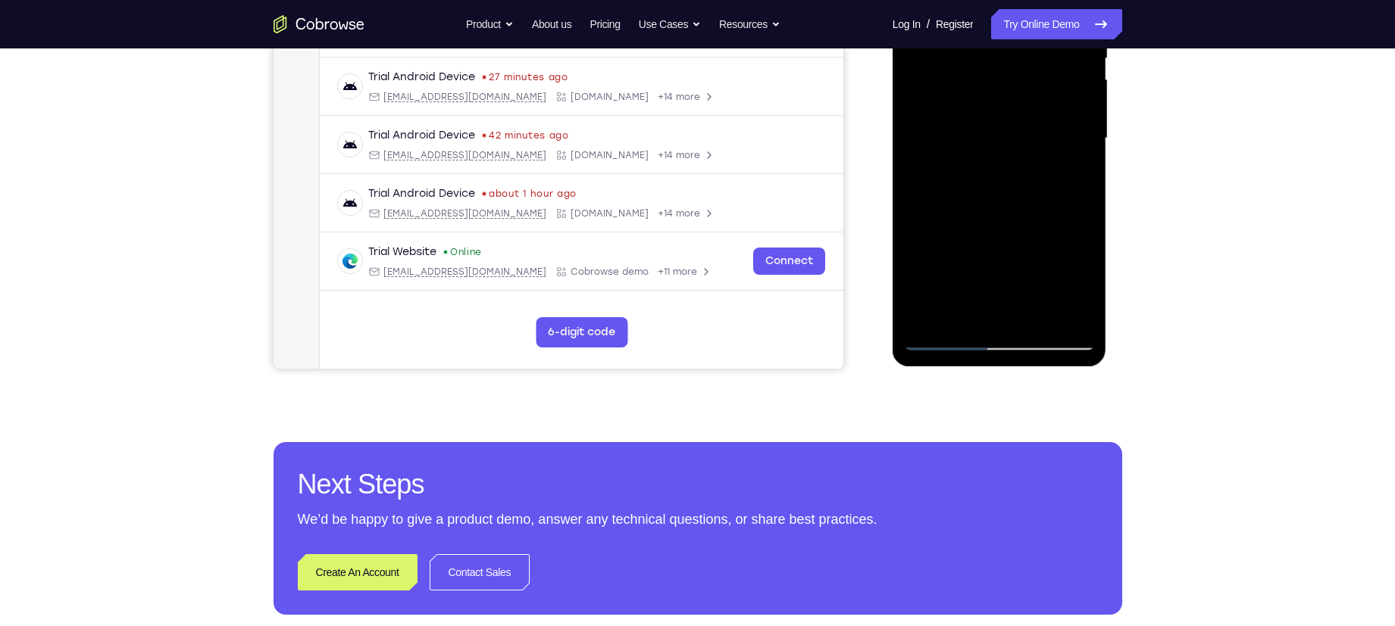
scroll to position [337, 0]
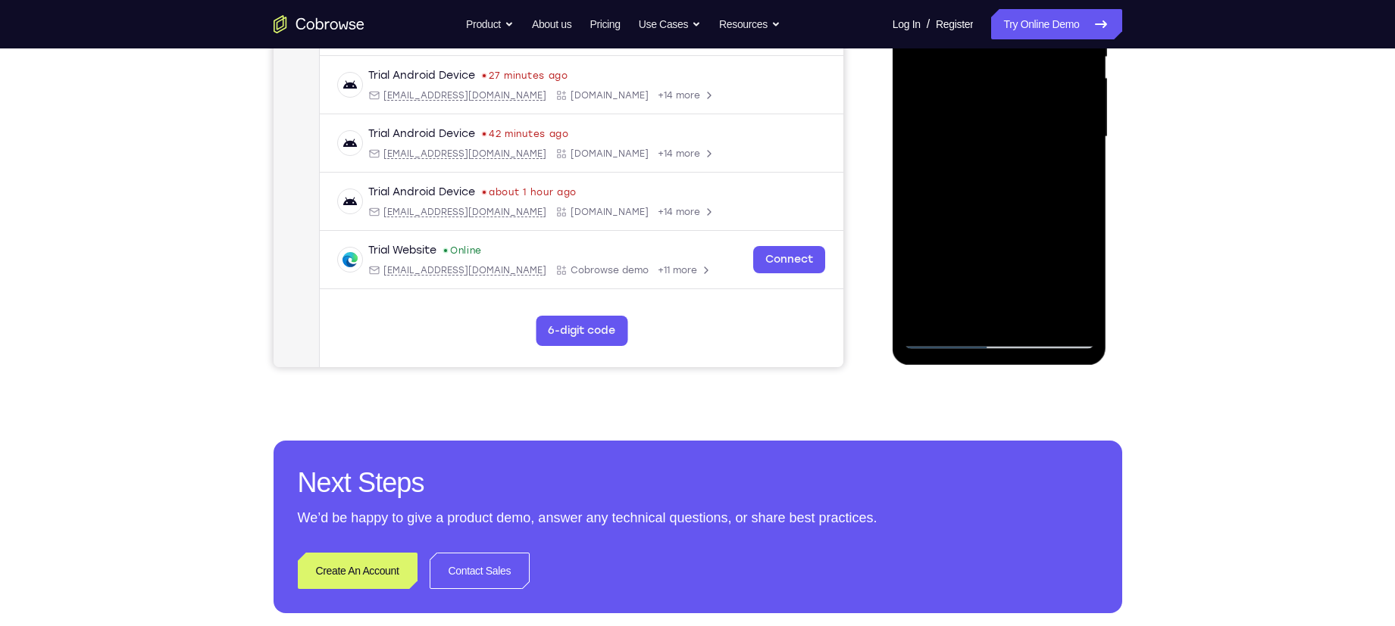
drag, startPoint x: 1057, startPoint y: 203, endPoint x: 1063, endPoint y: 82, distance: 121.4
click at [1063, 82] on div at bounding box center [999, 137] width 191 height 424
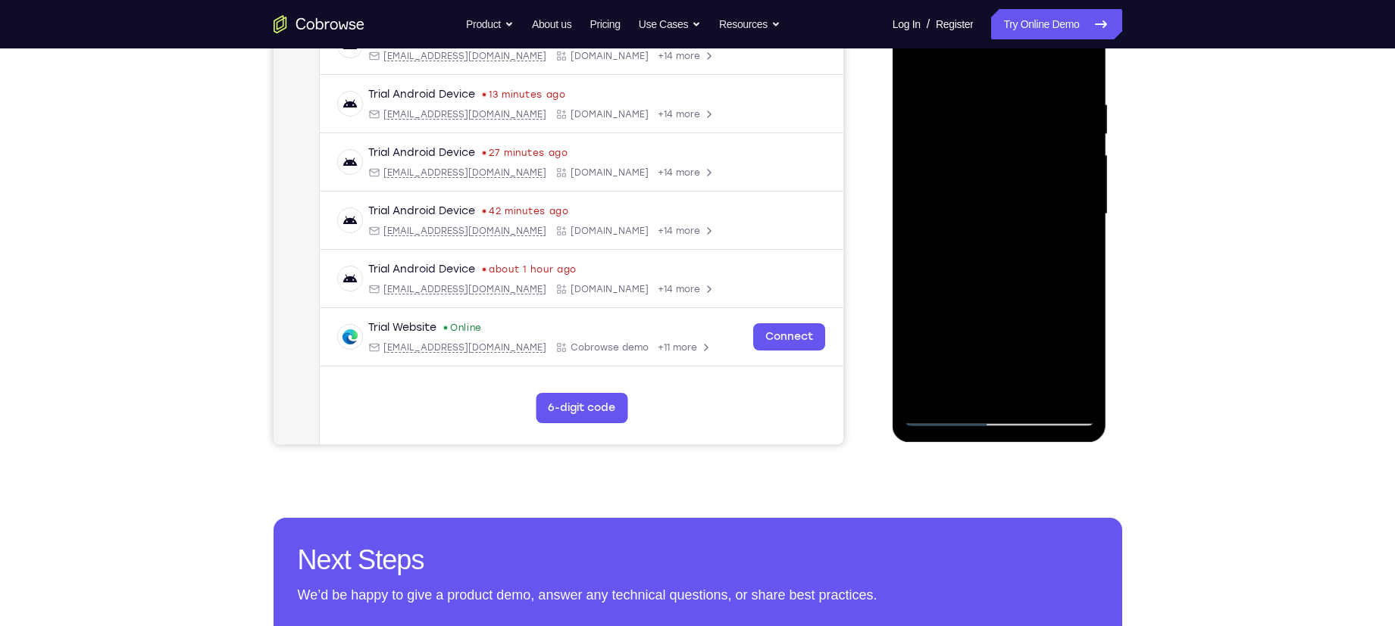
scroll to position [252, 0]
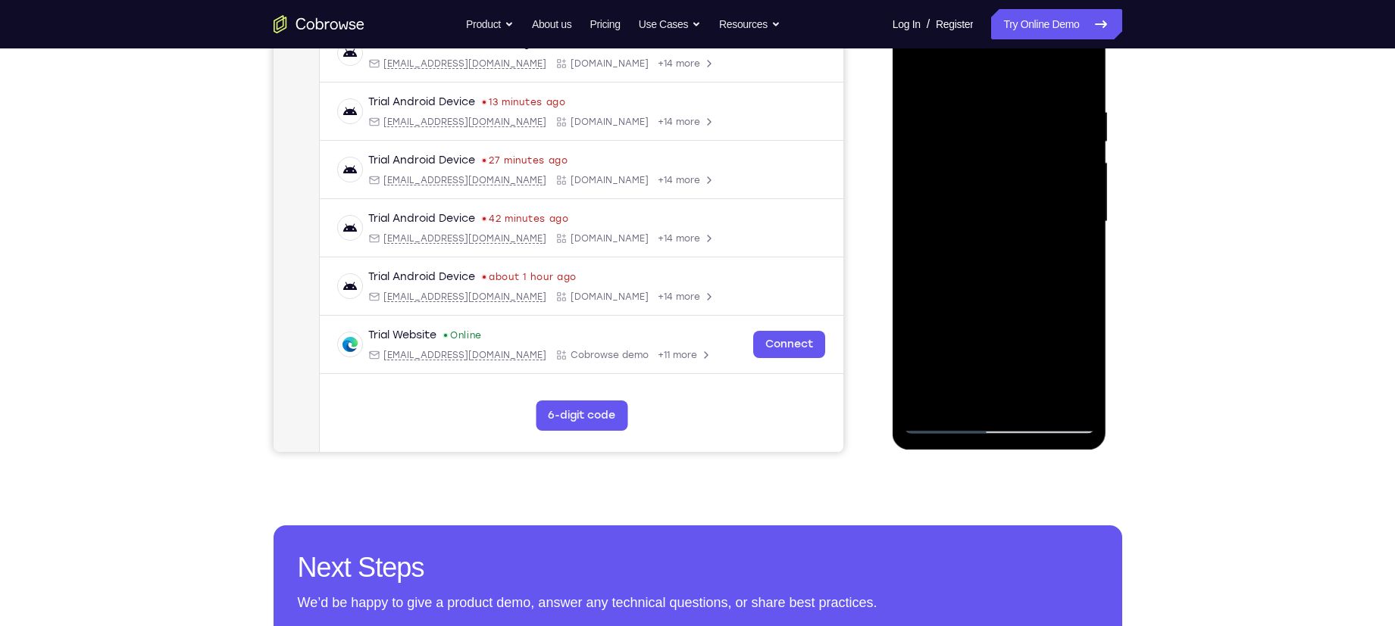
drag, startPoint x: 1036, startPoint y: 298, endPoint x: 1032, endPoint y: 201, distance: 96.3
click at [1032, 201] on div at bounding box center [999, 222] width 191 height 424
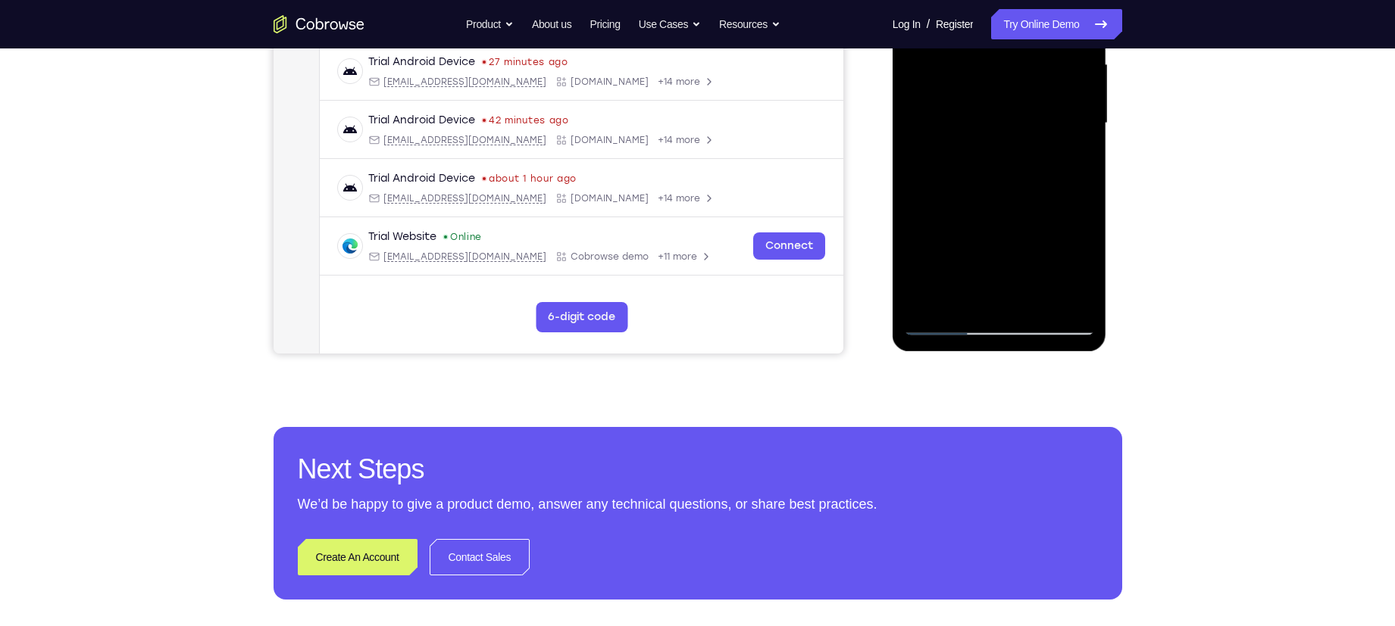
scroll to position [351, 0]
click at [967, 300] on div at bounding box center [999, 123] width 191 height 424
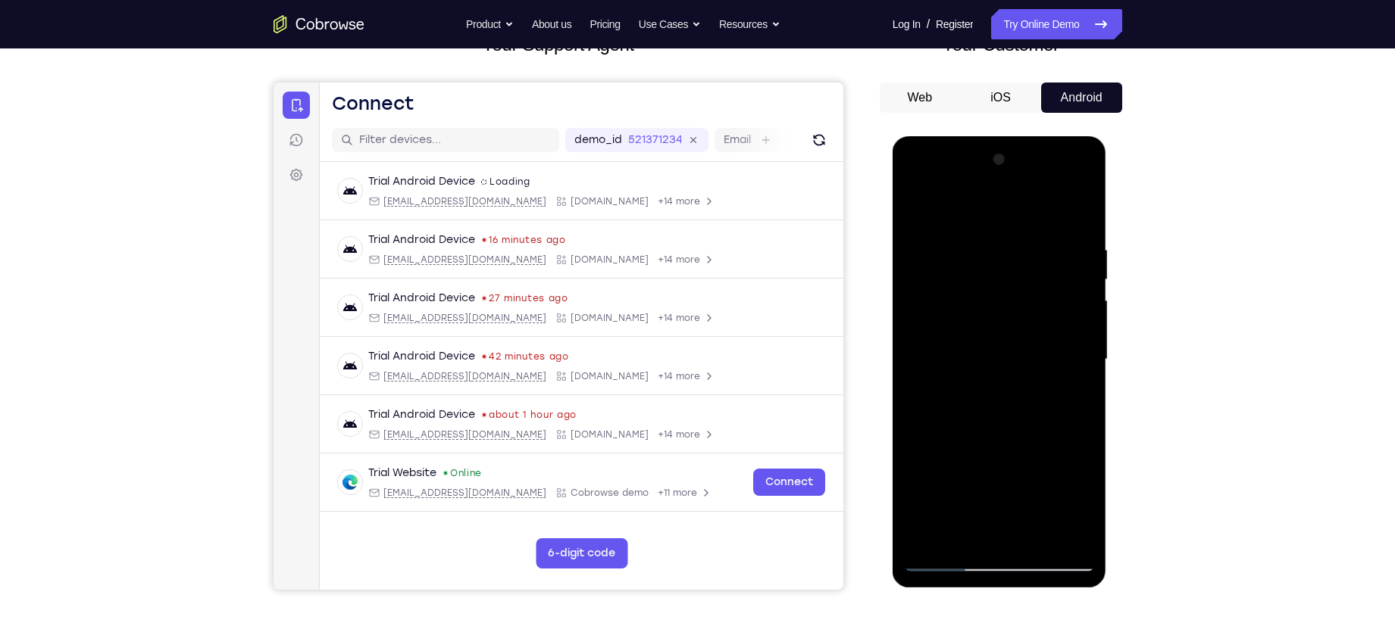
scroll to position [111, 0]
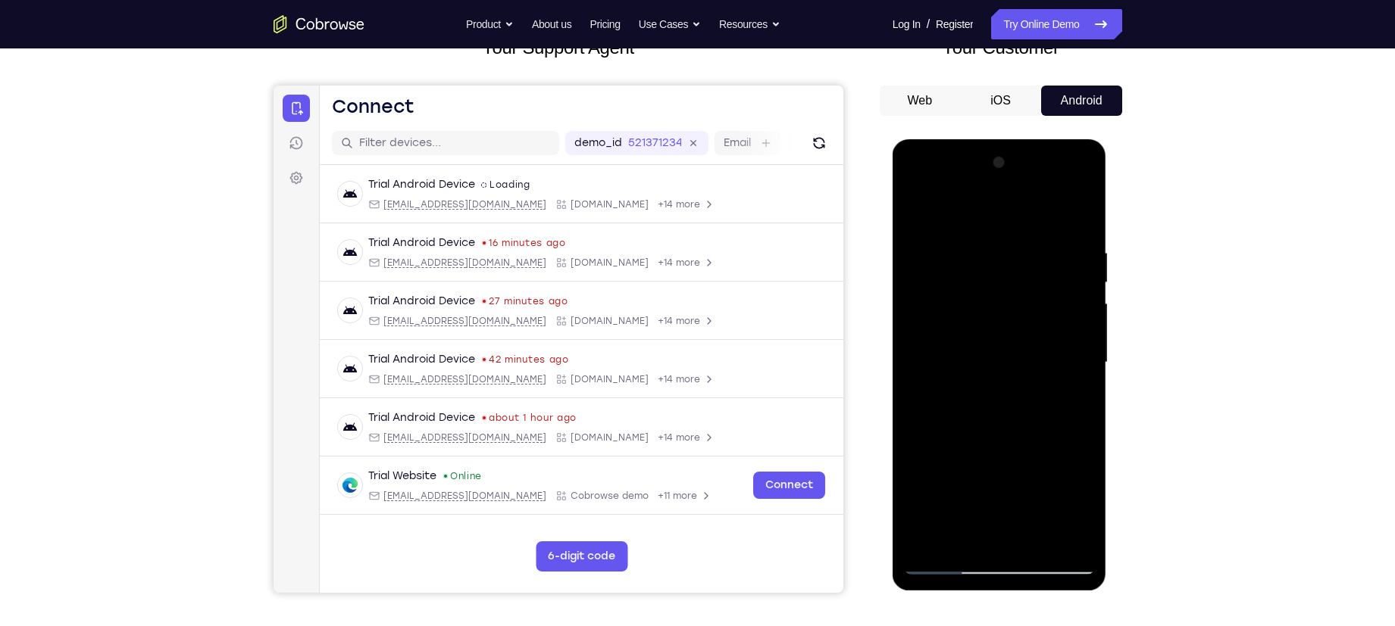
click at [969, 214] on div at bounding box center [999, 363] width 191 height 424
click at [922, 320] on div at bounding box center [999, 363] width 191 height 424
click at [937, 249] on div at bounding box center [999, 363] width 191 height 424
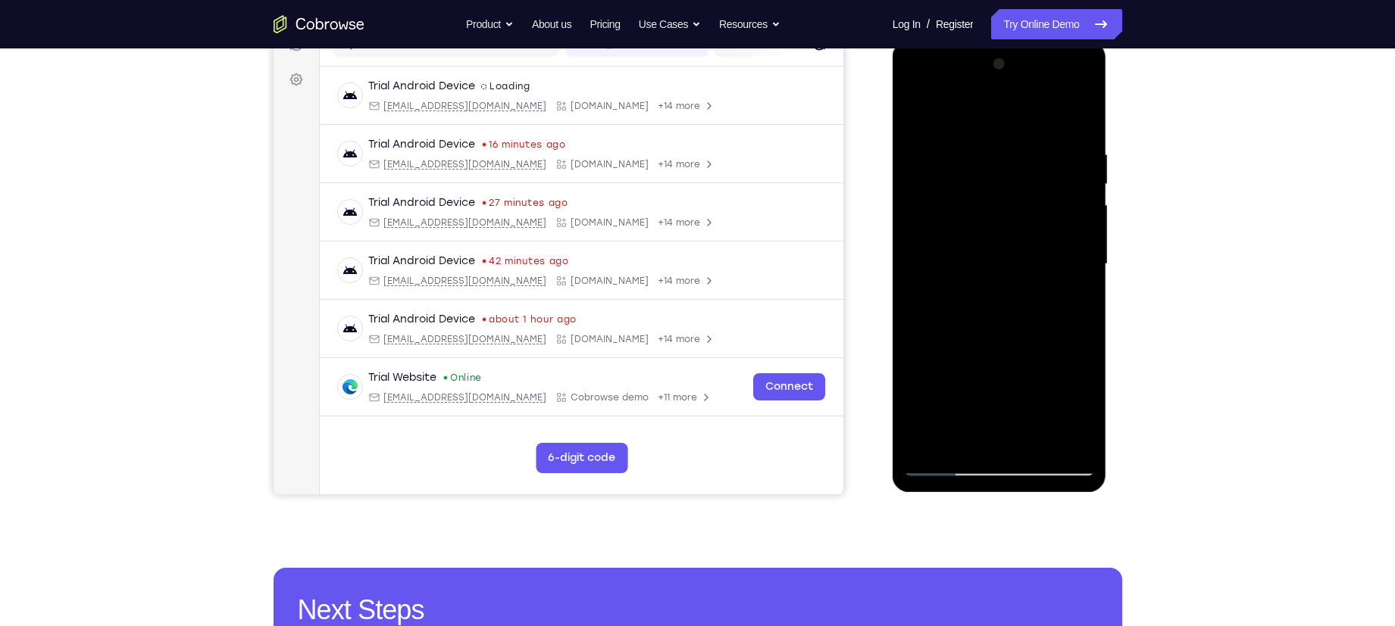
scroll to position [211, 0]
click at [995, 341] on div at bounding box center [999, 264] width 191 height 424
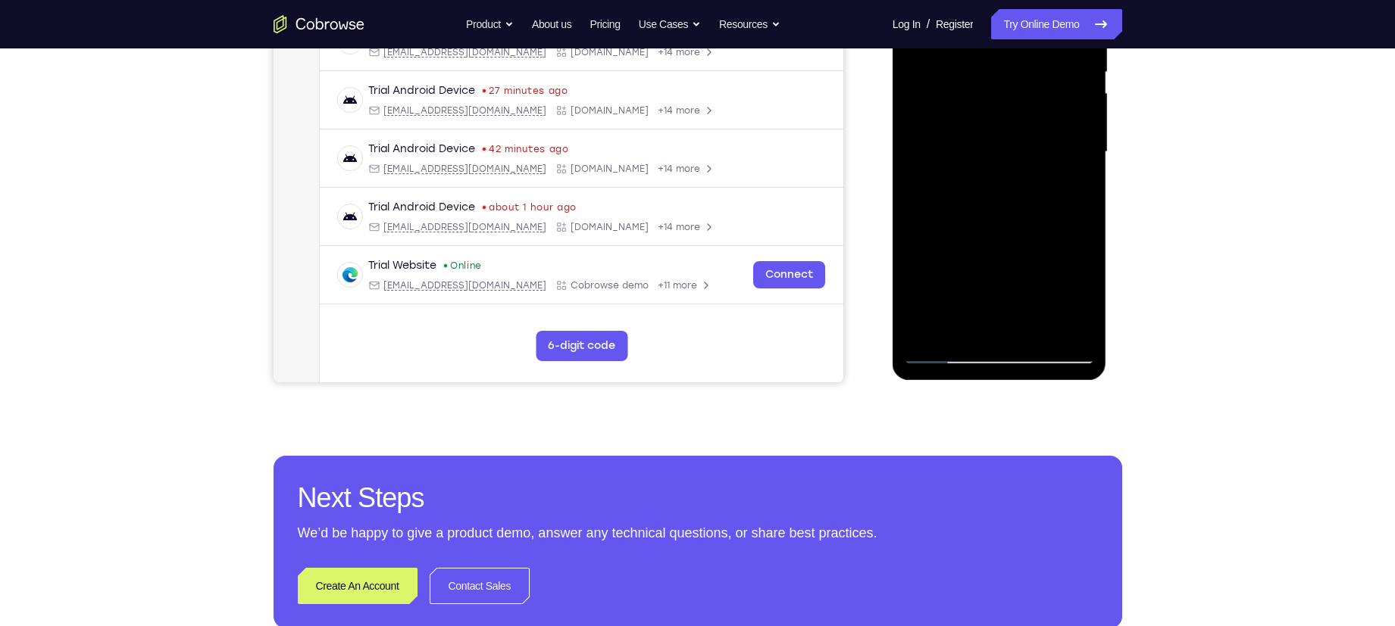
click at [981, 278] on div at bounding box center [999, 152] width 191 height 424
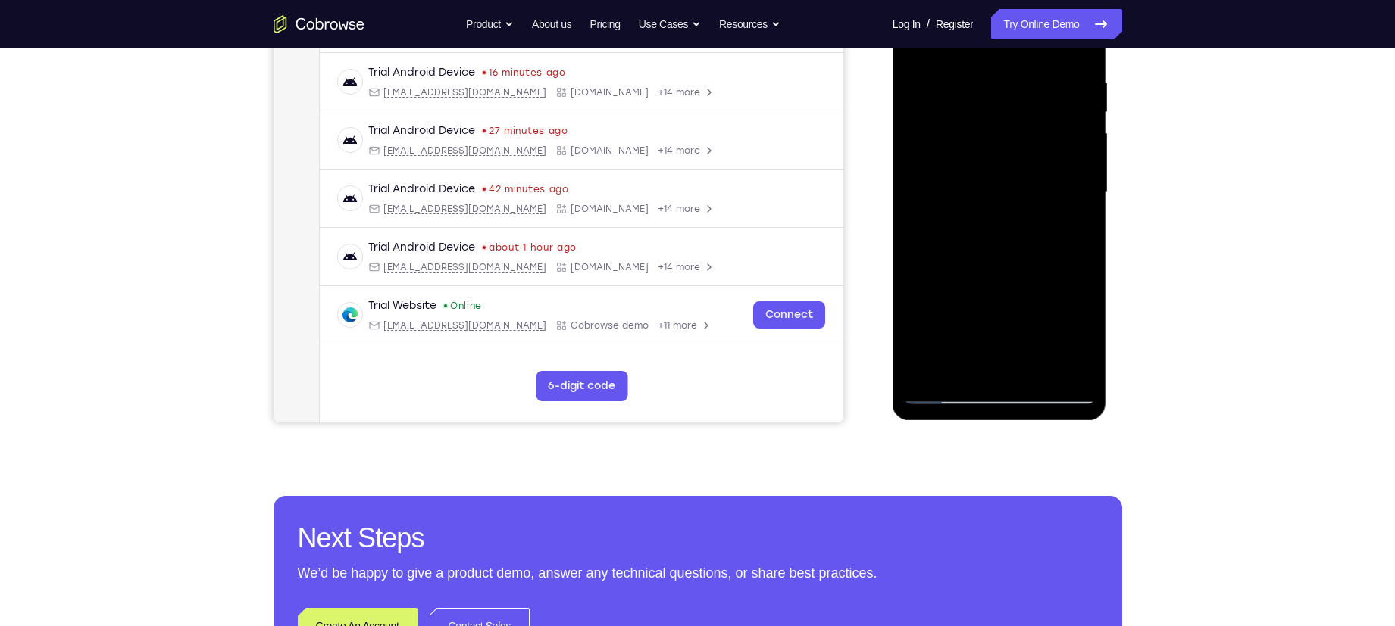
scroll to position [287, 0]
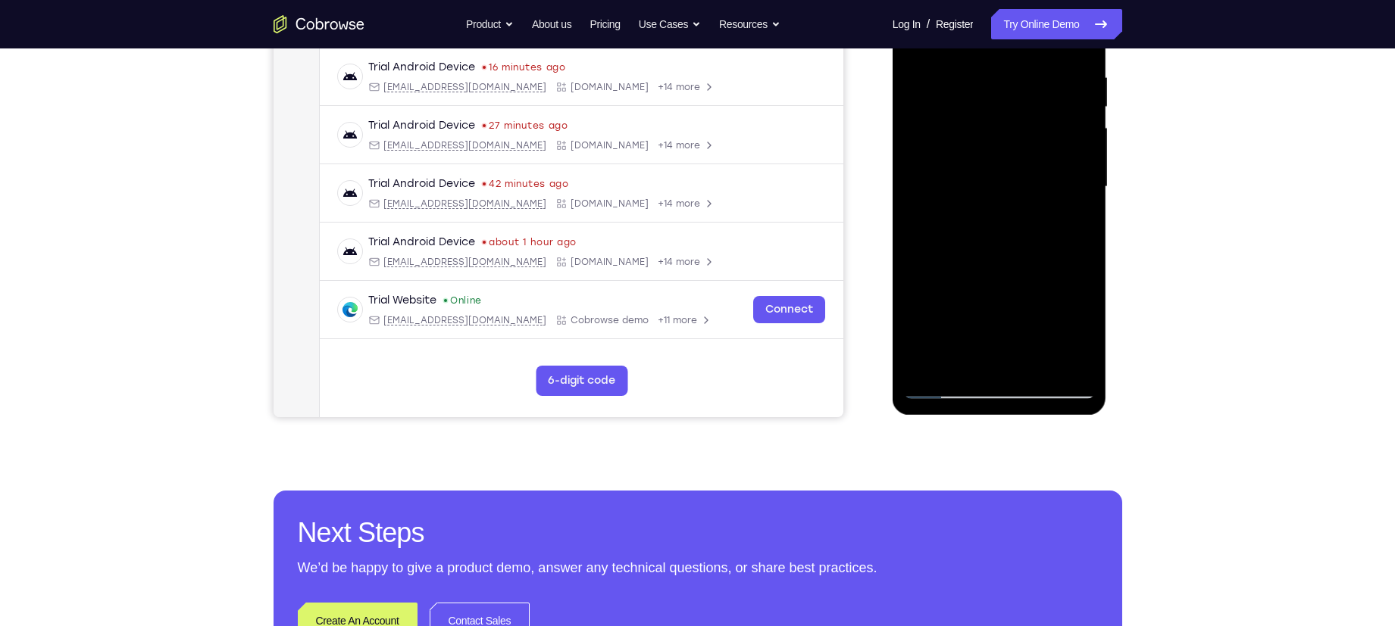
click at [943, 388] on div at bounding box center [999, 187] width 191 height 424
click at [920, 366] on div at bounding box center [999, 187] width 191 height 424
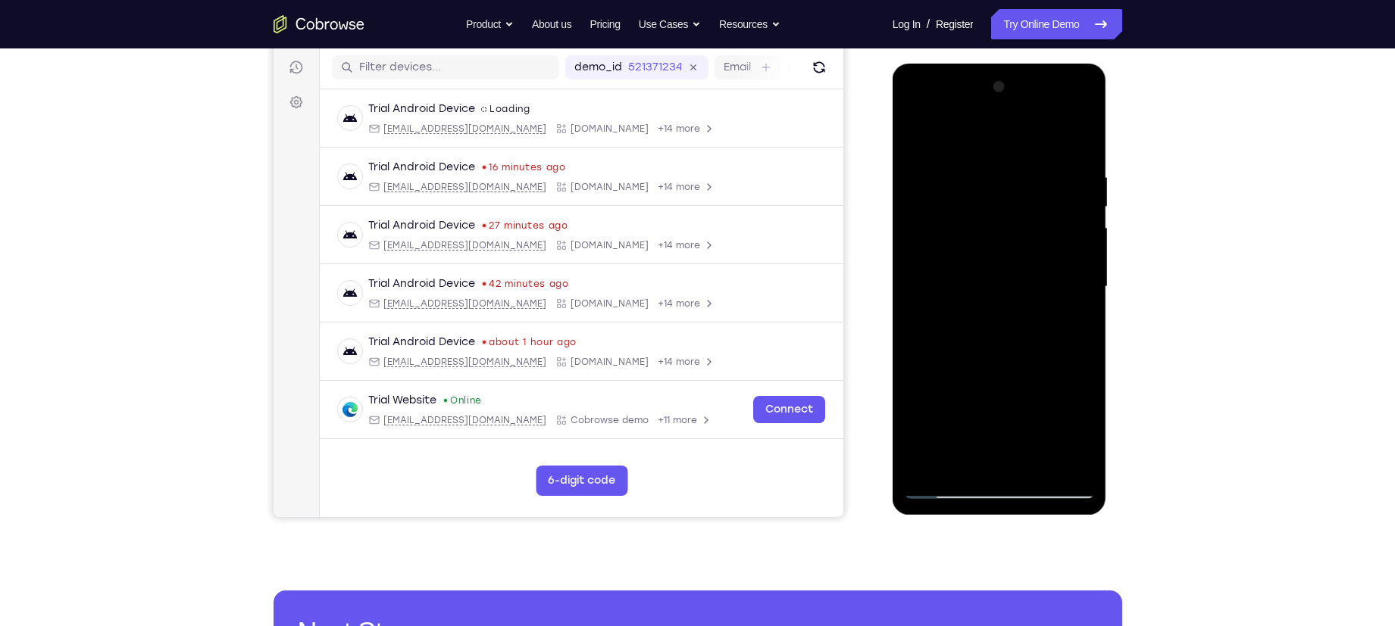
scroll to position [188, 0]
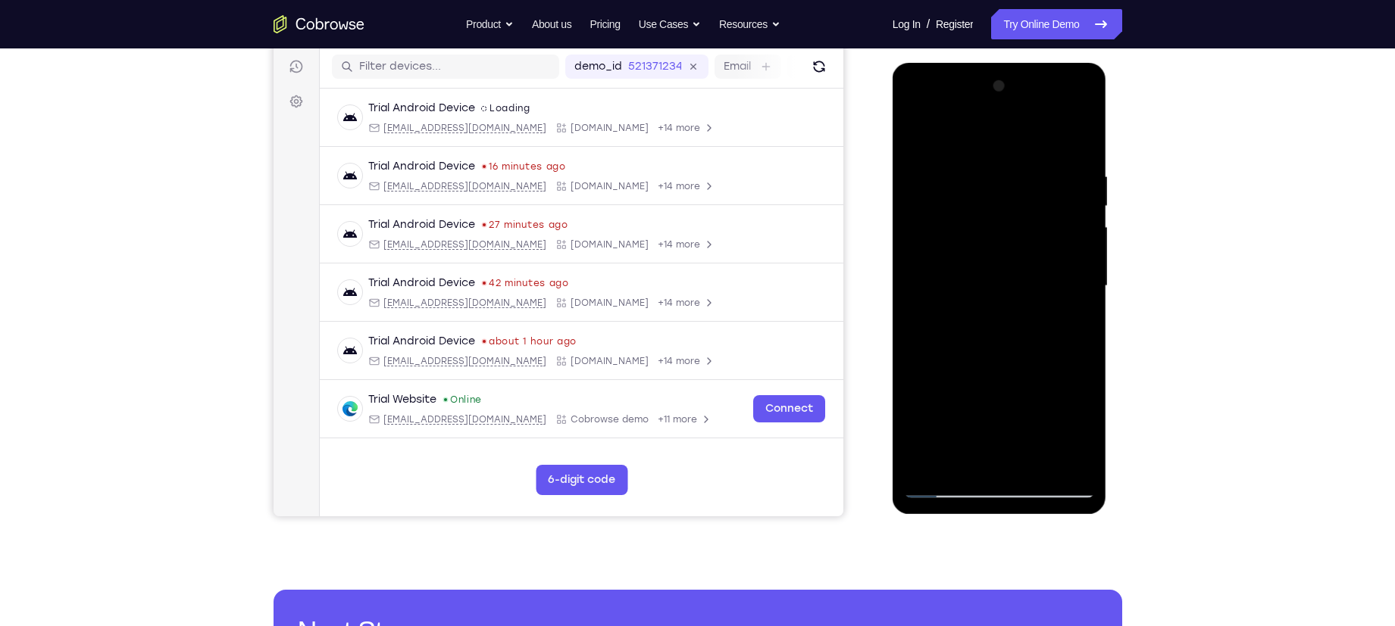
drag, startPoint x: 971, startPoint y: 321, endPoint x: 997, endPoint y: 197, distance: 126.9
click at [997, 197] on div at bounding box center [999, 286] width 191 height 424
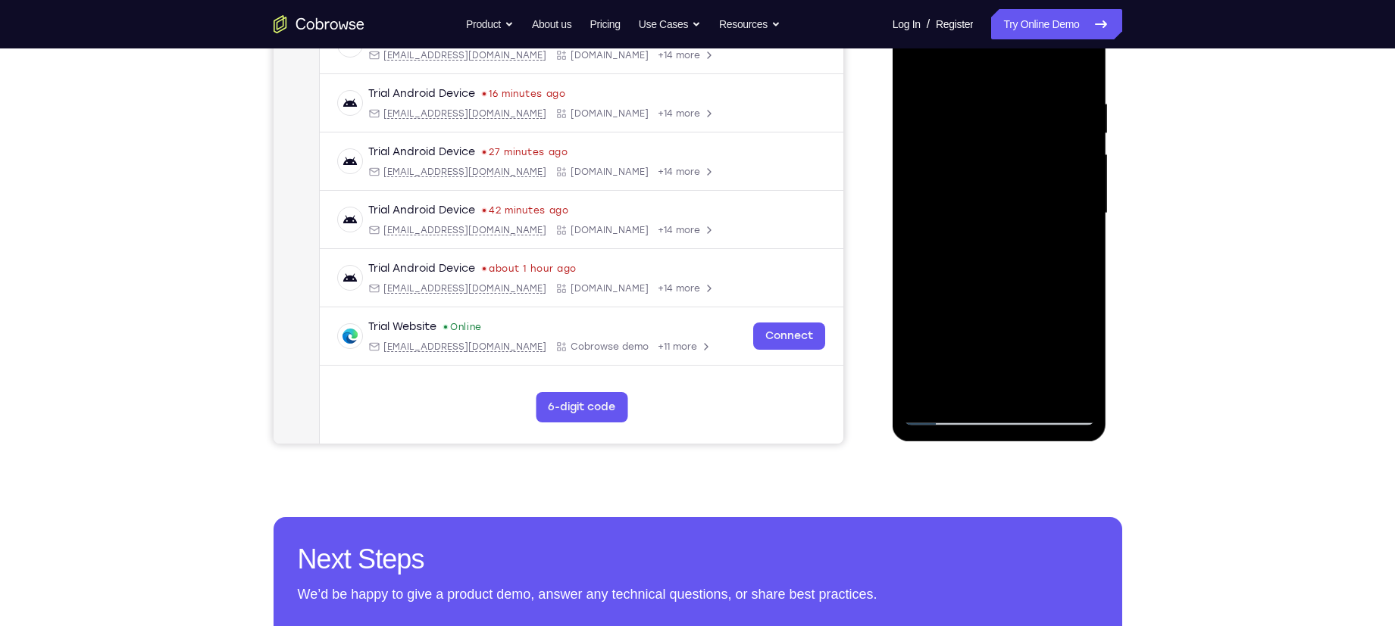
scroll to position [259, 0]
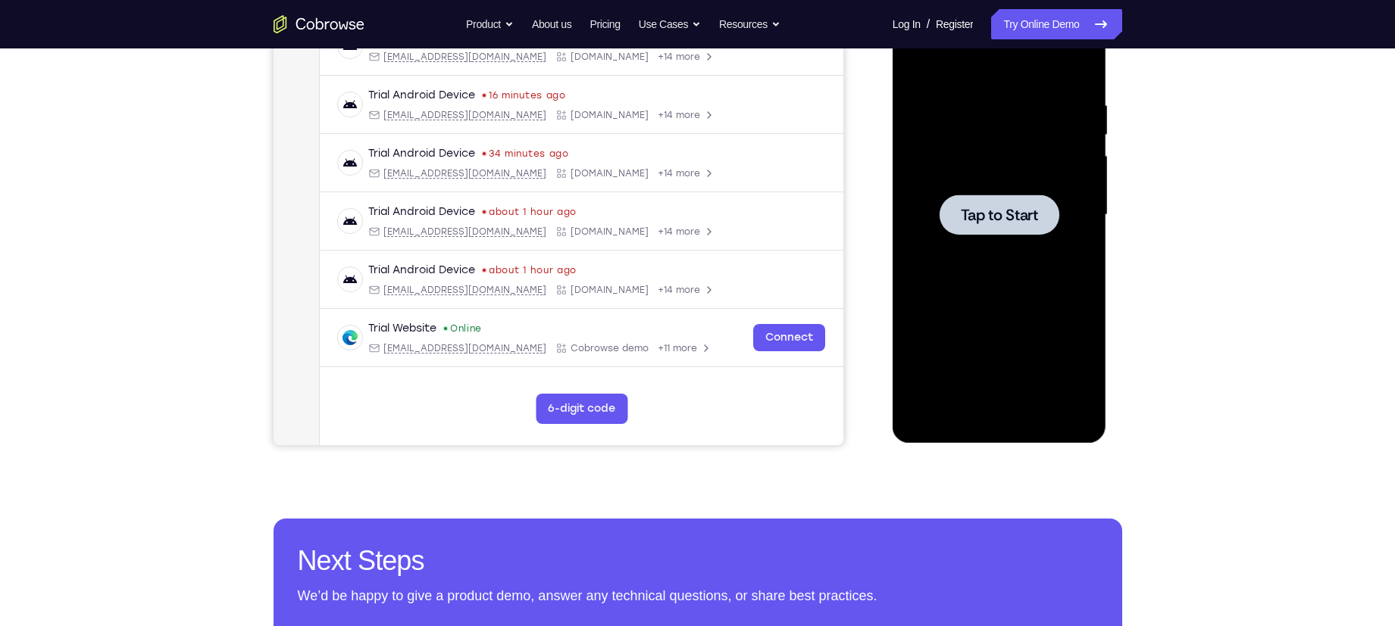
click at [982, 201] on div at bounding box center [999, 215] width 120 height 40
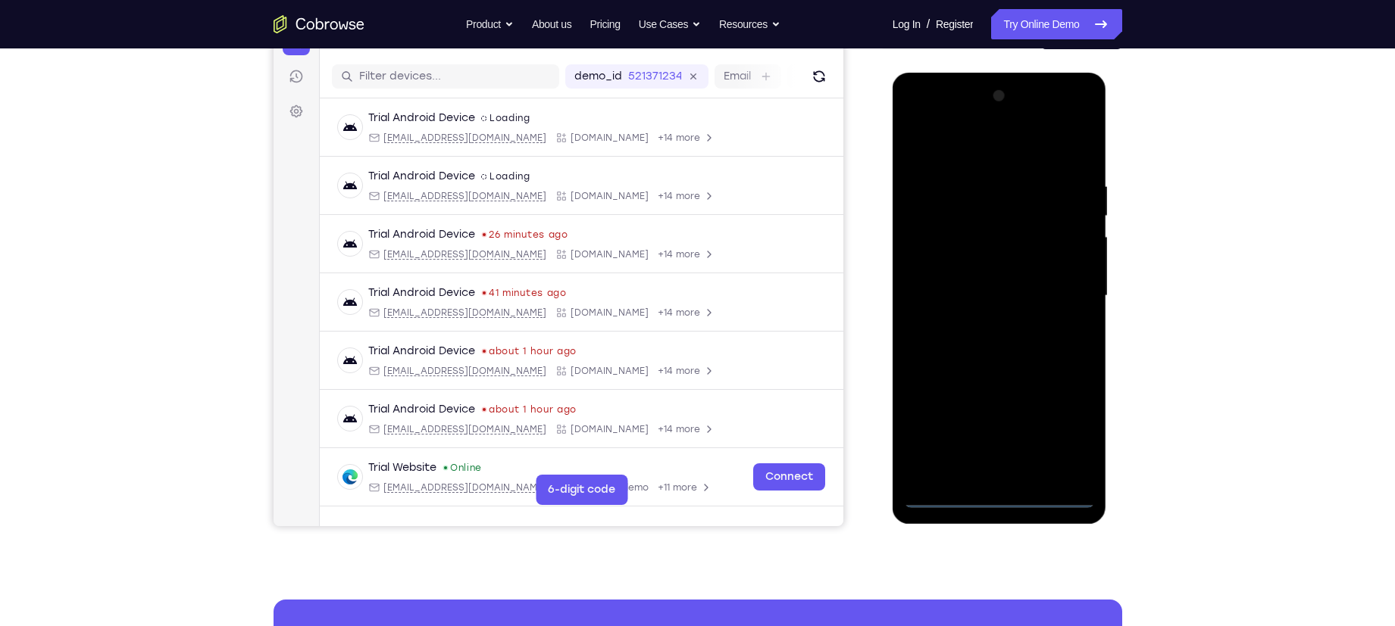
scroll to position [180, 0]
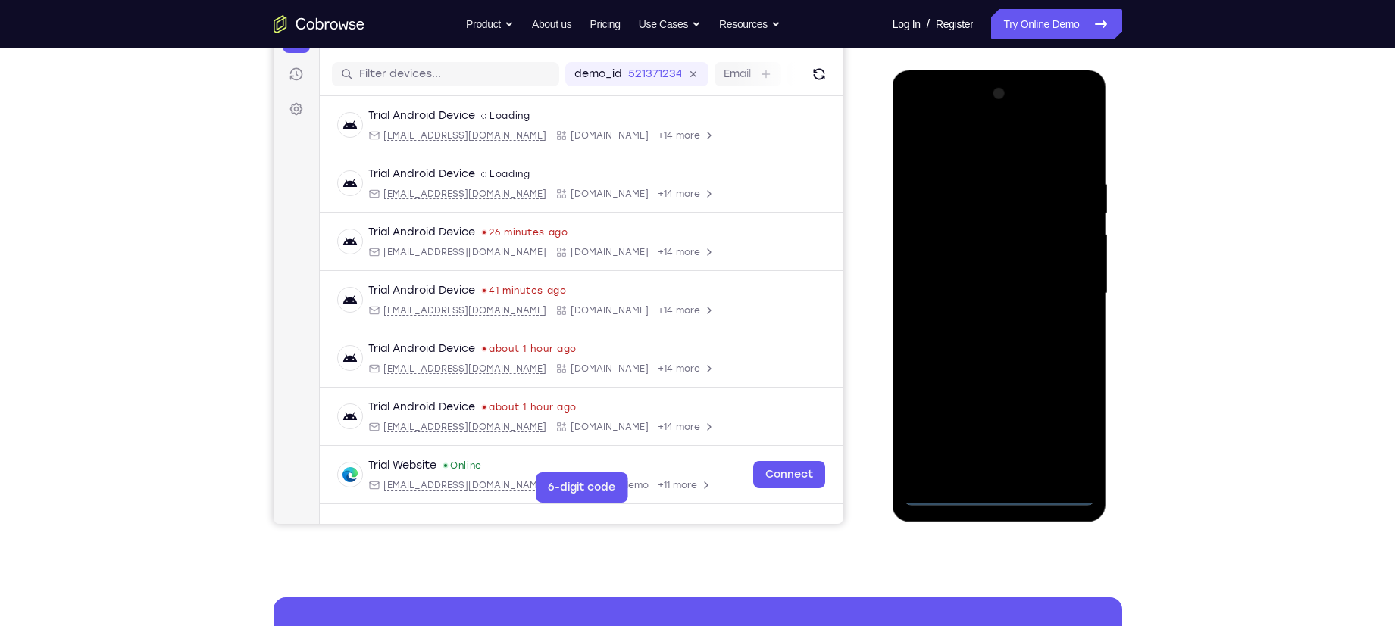
click at [1006, 498] on div at bounding box center [999, 294] width 191 height 424
click at [1060, 423] on div at bounding box center [999, 294] width 191 height 424
click at [964, 144] on div at bounding box center [999, 294] width 191 height 424
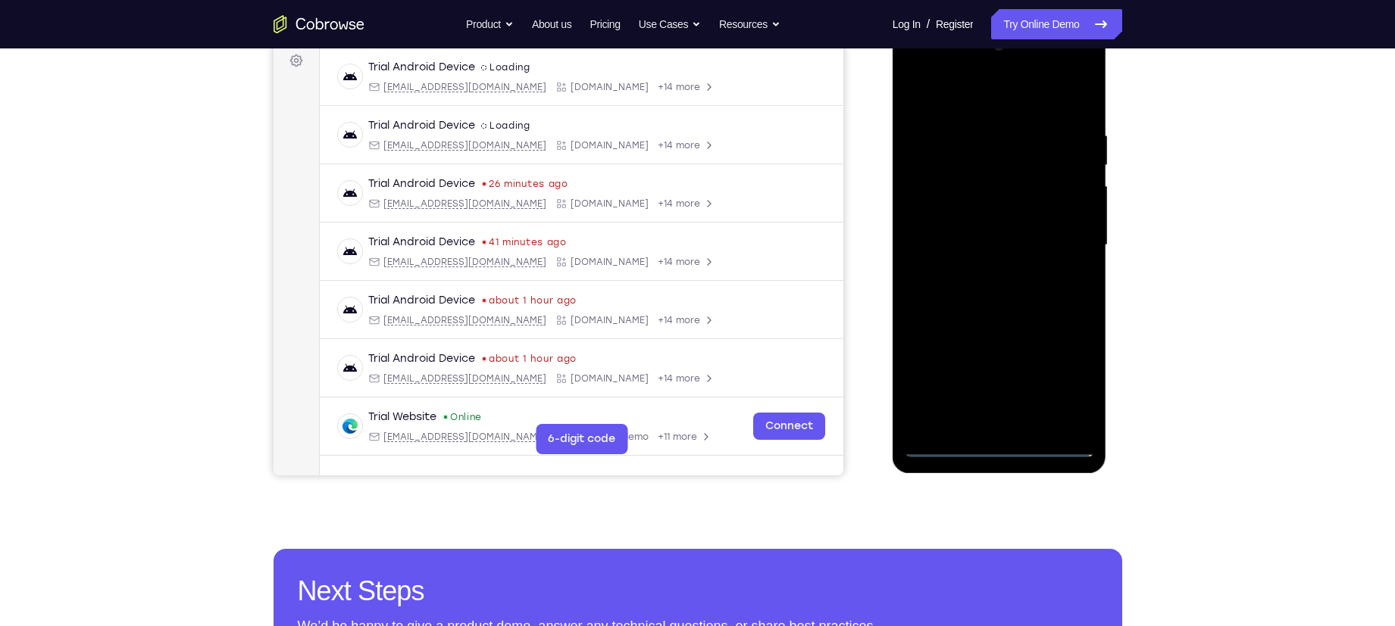
scroll to position [231, 0]
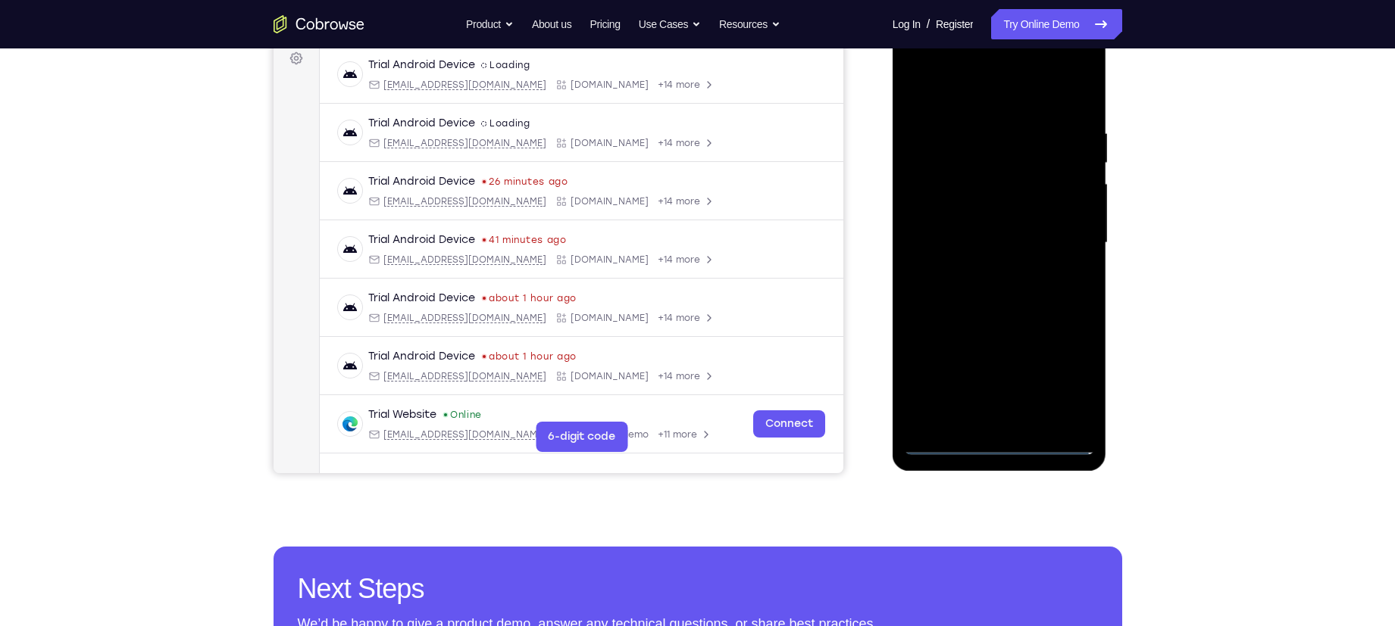
click at [1054, 234] on div at bounding box center [999, 243] width 191 height 424
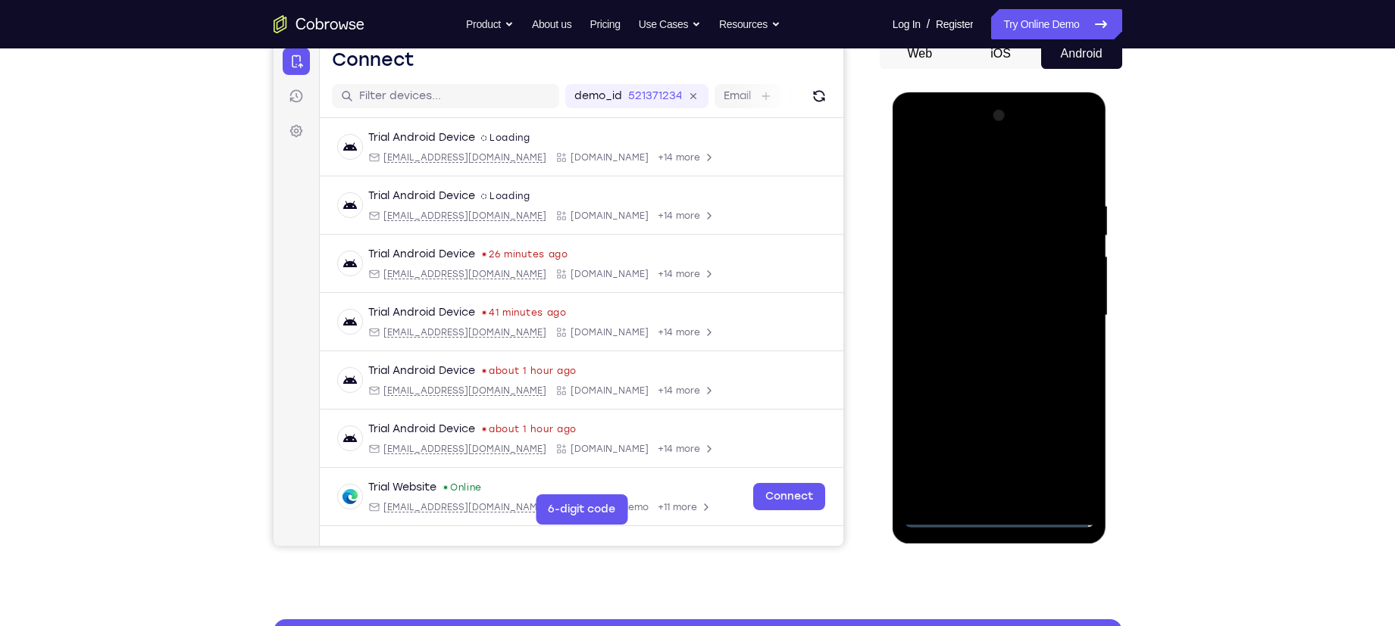
scroll to position [228, 0]
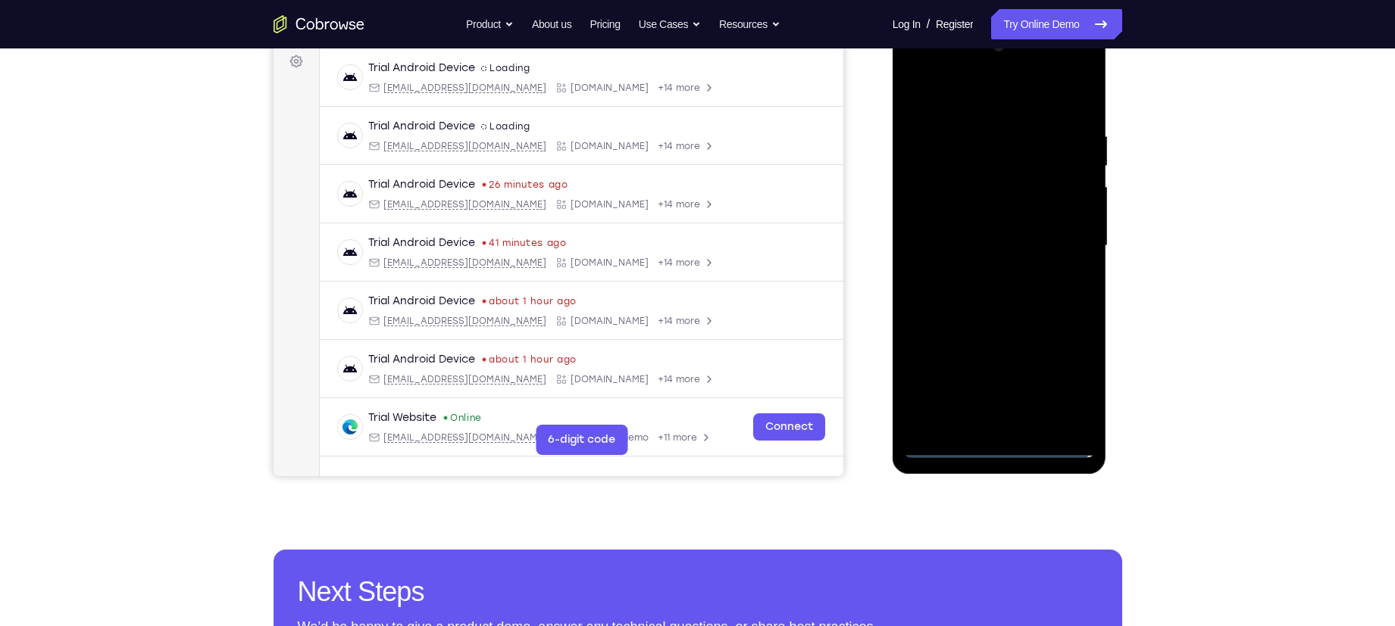
click at [987, 270] on div at bounding box center [999, 246] width 191 height 424
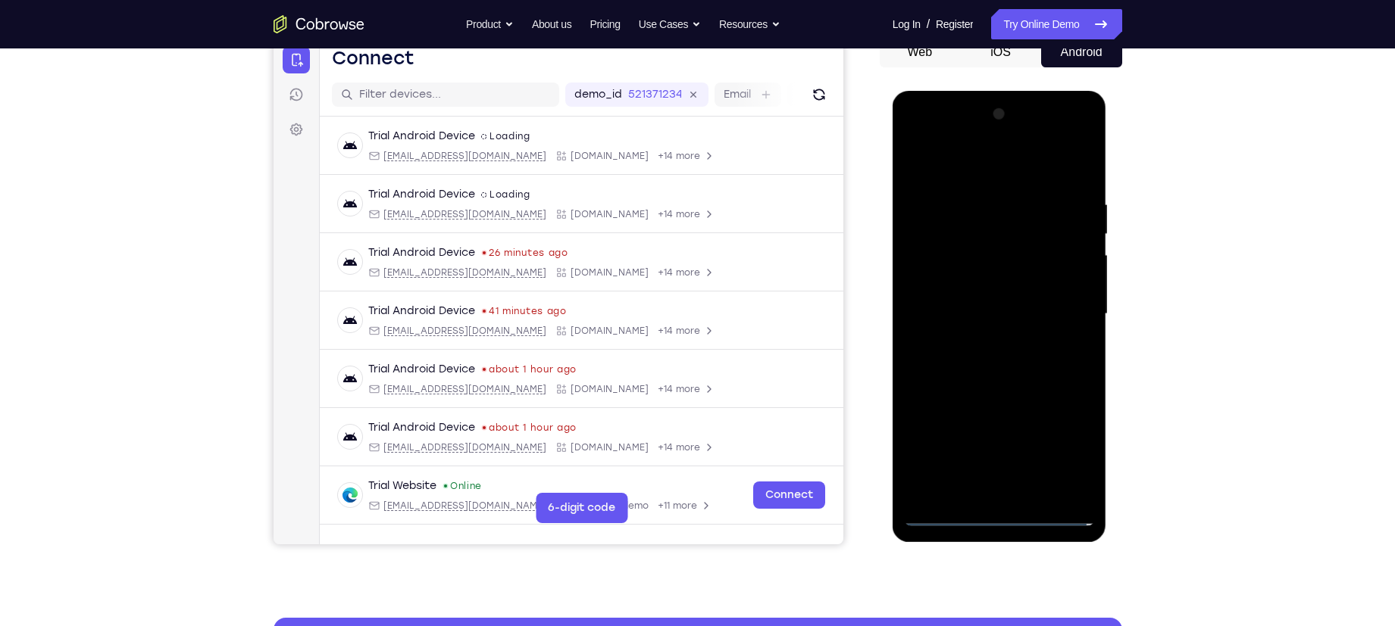
scroll to position [156, 0]
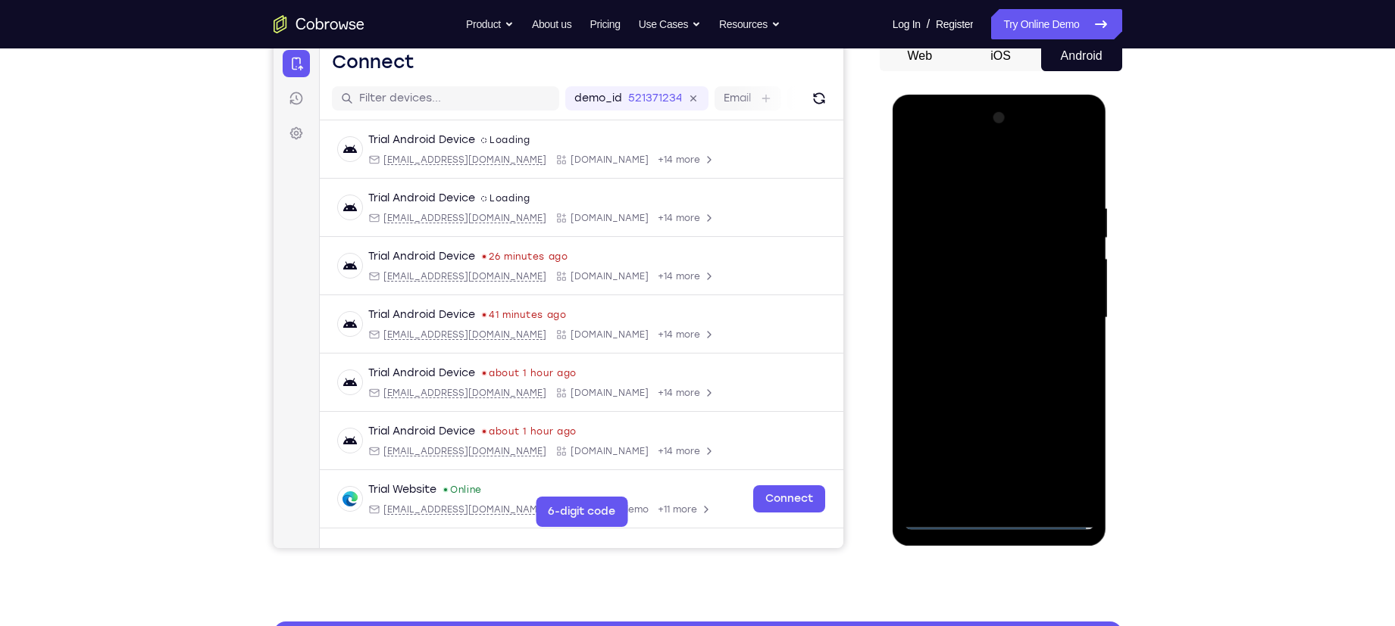
click at [979, 303] on div at bounding box center [999, 318] width 191 height 424
click at [985, 295] on div at bounding box center [999, 318] width 191 height 424
click at [957, 316] on div at bounding box center [999, 318] width 191 height 424
click at [1006, 367] on div at bounding box center [999, 318] width 191 height 424
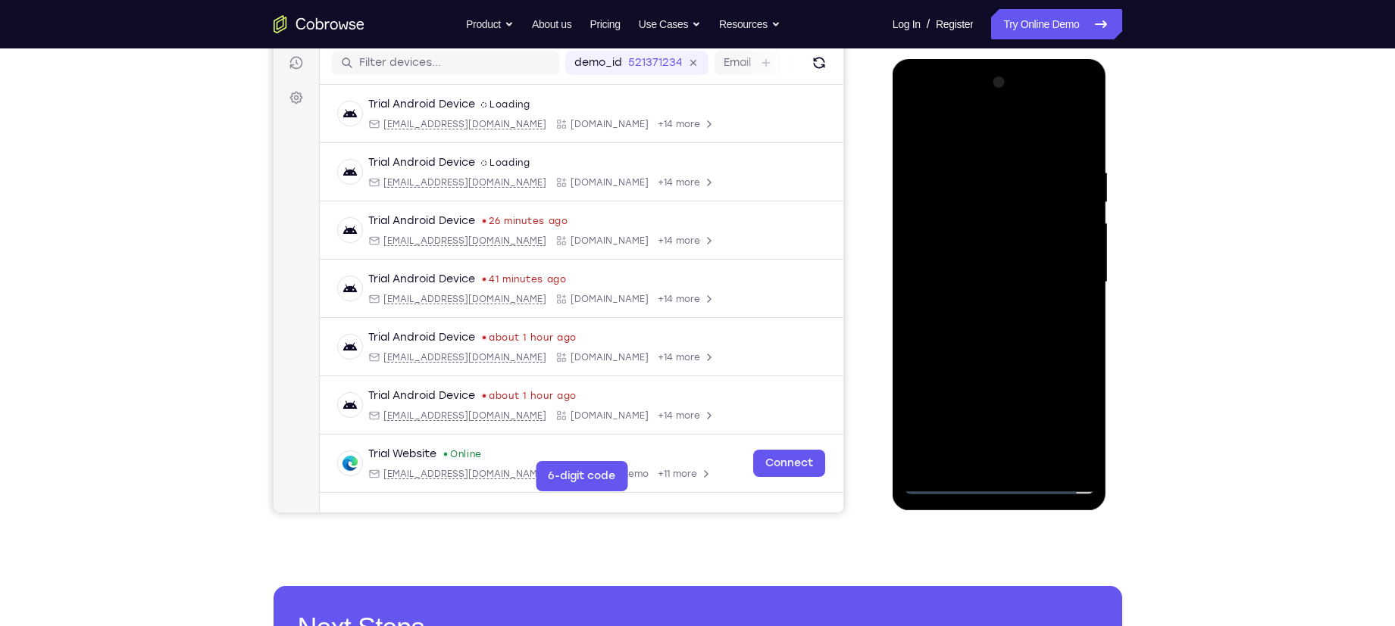
click at [1005, 334] on div at bounding box center [999, 282] width 191 height 424
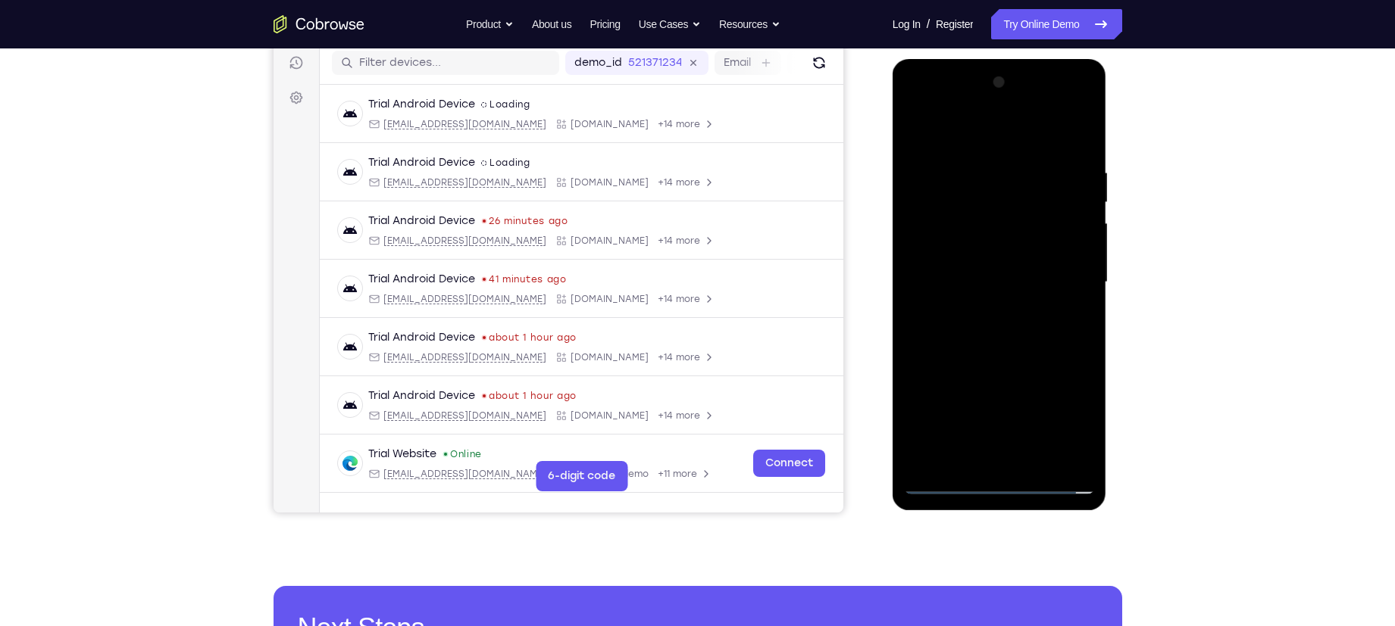
click at [1005, 334] on div at bounding box center [999, 282] width 191 height 424
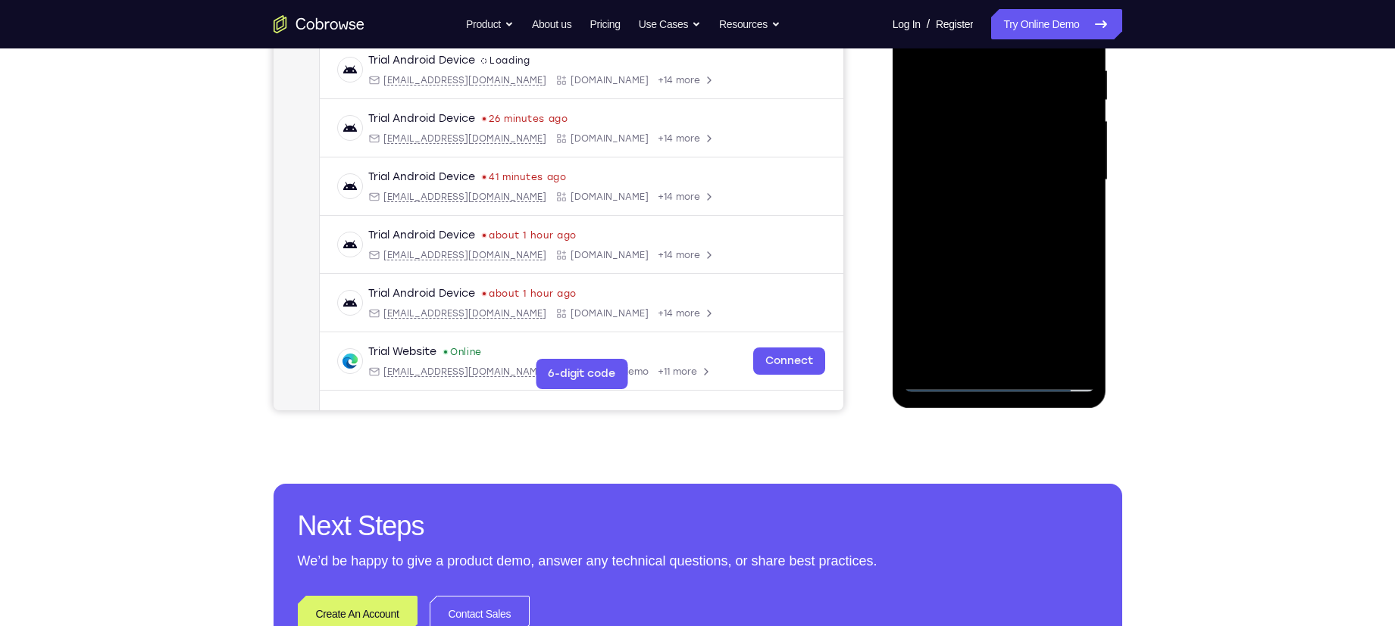
scroll to position [296, 0]
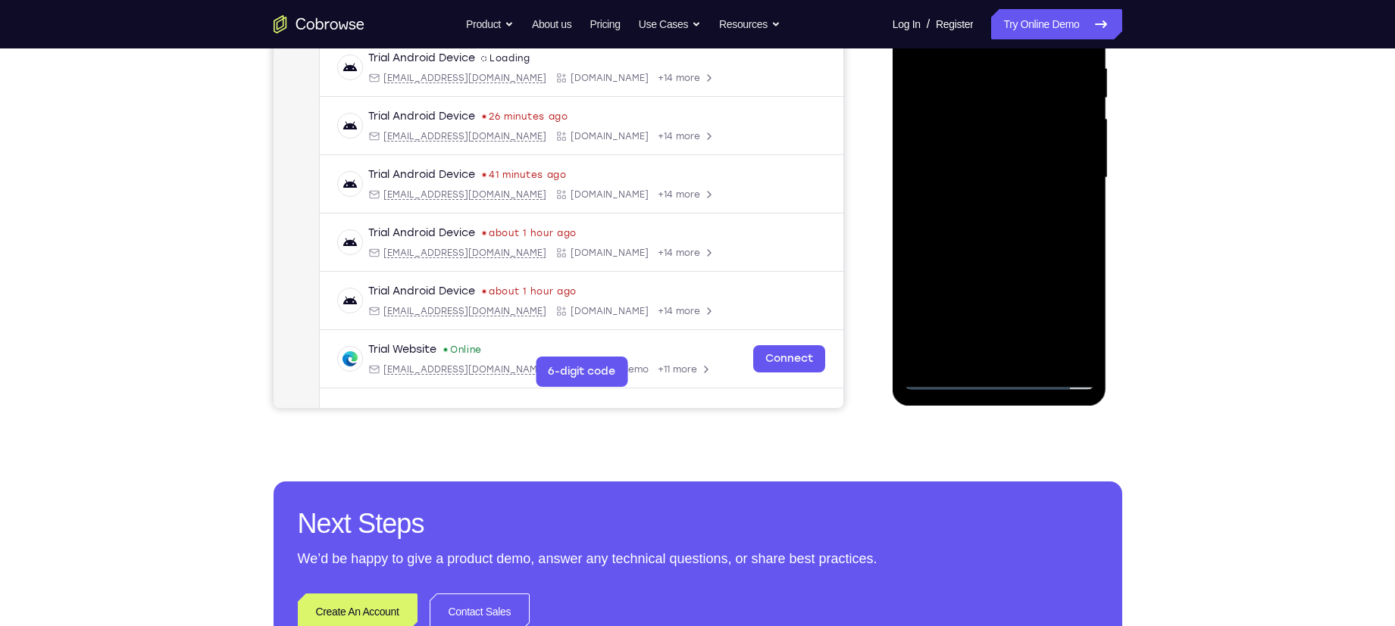
click at [1001, 248] on div at bounding box center [999, 178] width 191 height 424
click at [1041, 355] on div at bounding box center [999, 178] width 191 height 424
click at [991, 255] on div at bounding box center [999, 178] width 191 height 424
click at [986, 159] on div at bounding box center [999, 178] width 191 height 424
click at [1050, 245] on div at bounding box center [999, 178] width 191 height 424
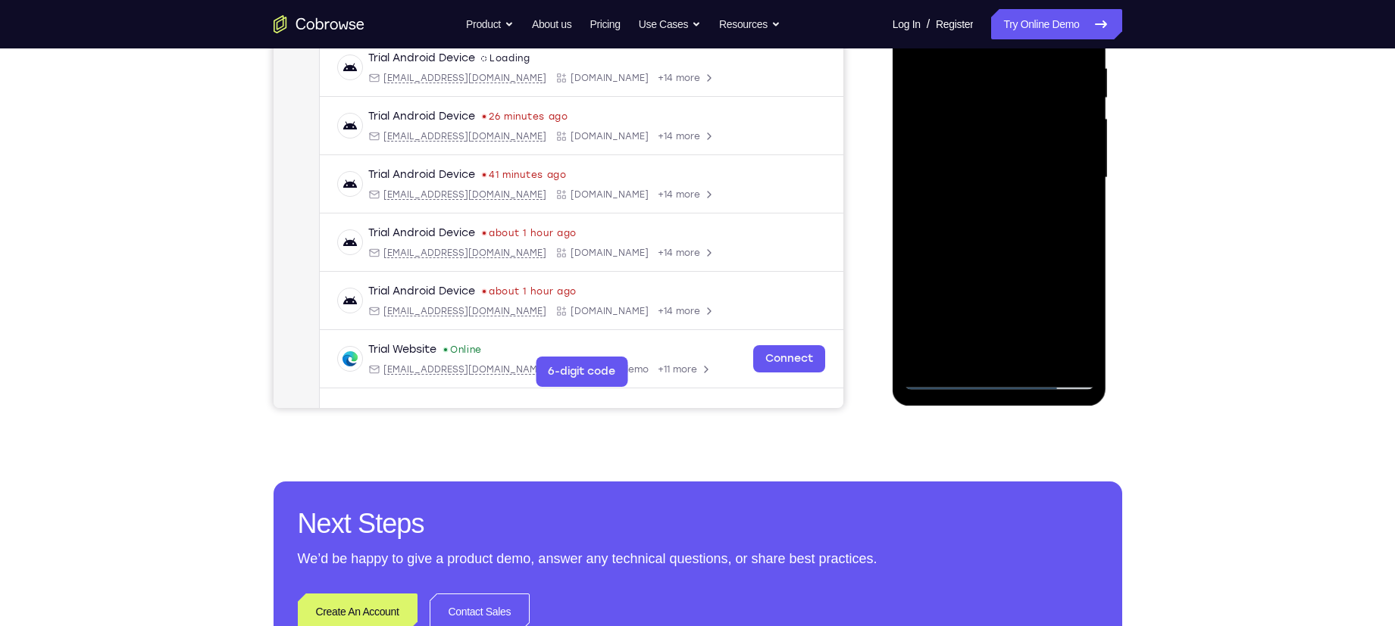
click at [1066, 247] on div at bounding box center [999, 178] width 191 height 424
click at [1025, 246] on div at bounding box center [999, 178] width 191 height 424
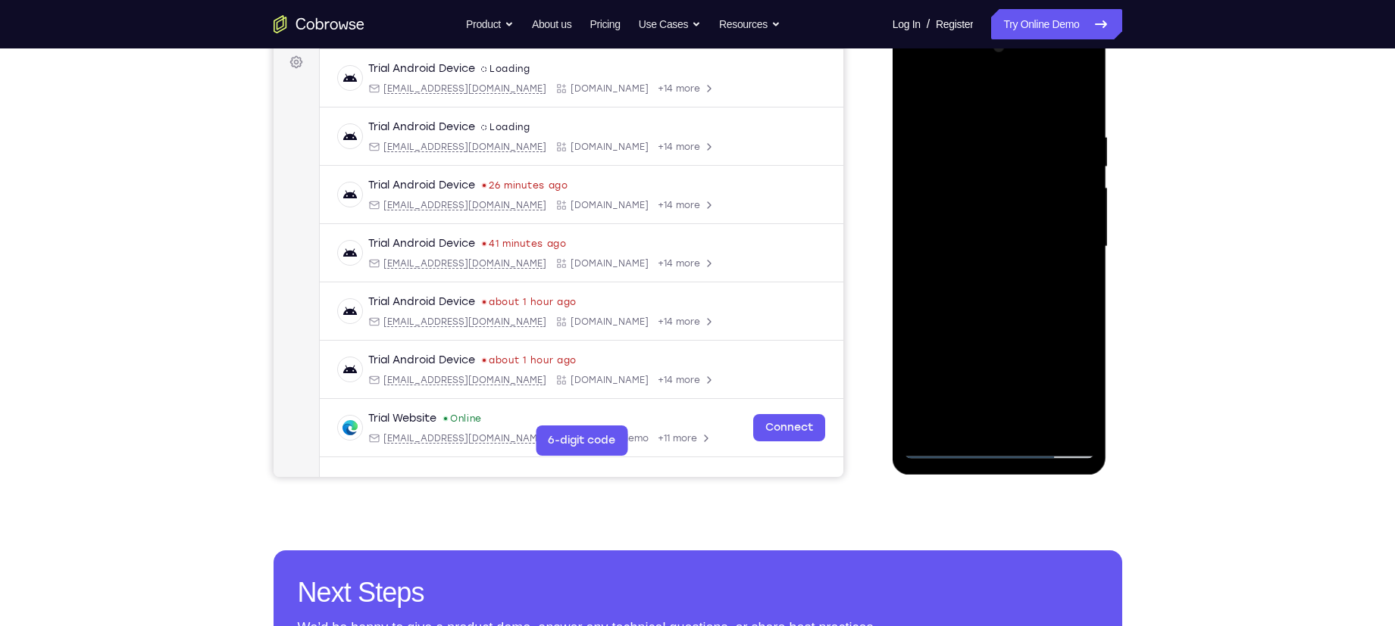
click at [985, 155] on div at bounding box center [999, 247] width 191 height 424
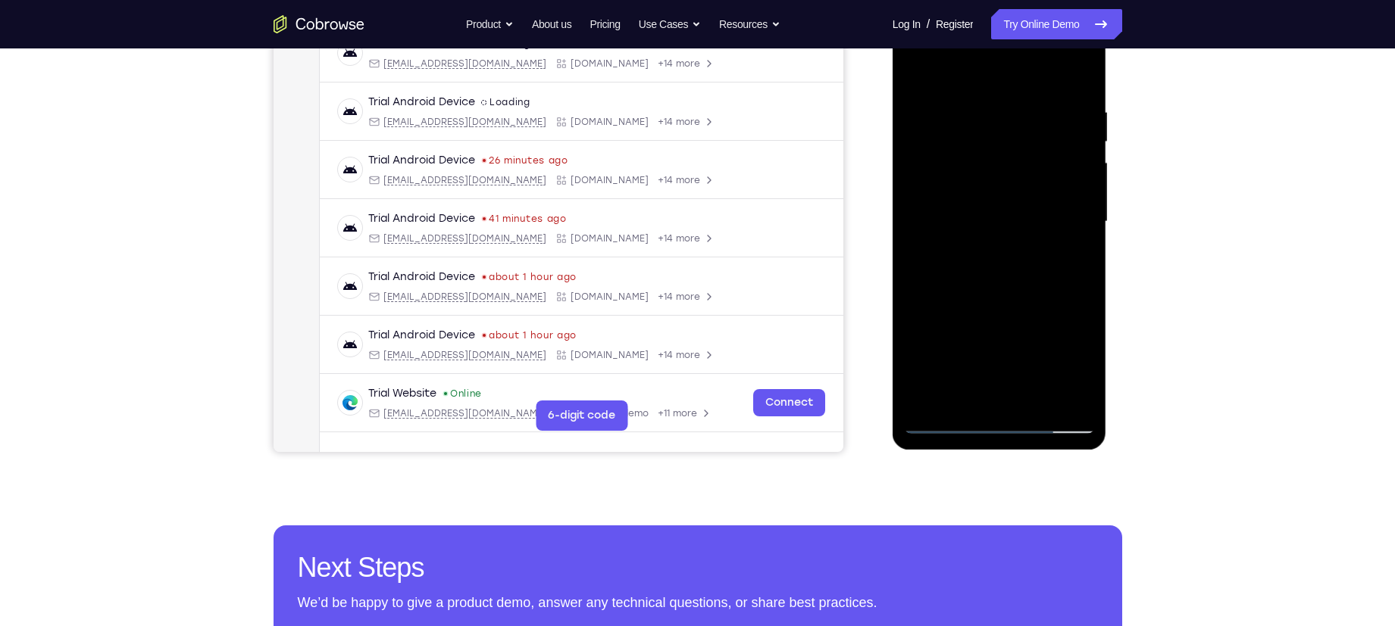
scroll to position [256, 0]
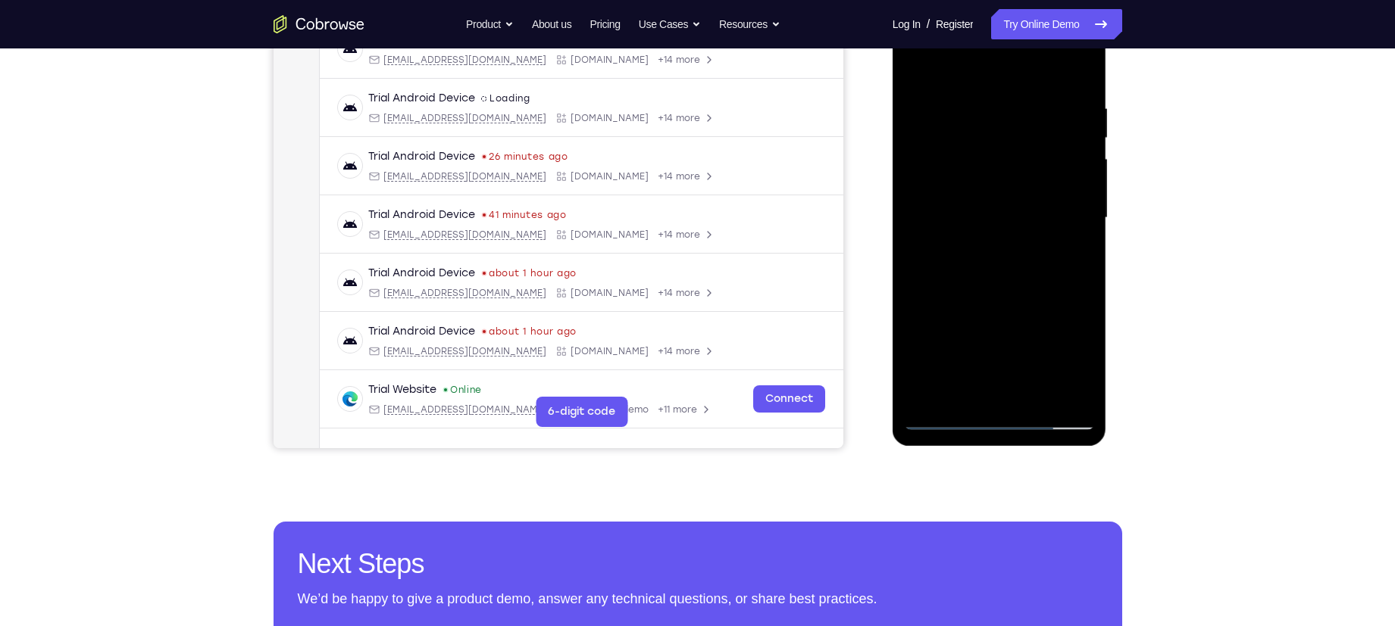
click at [1016, 398] on div at bounding box center [999, 218] width 191 height 424
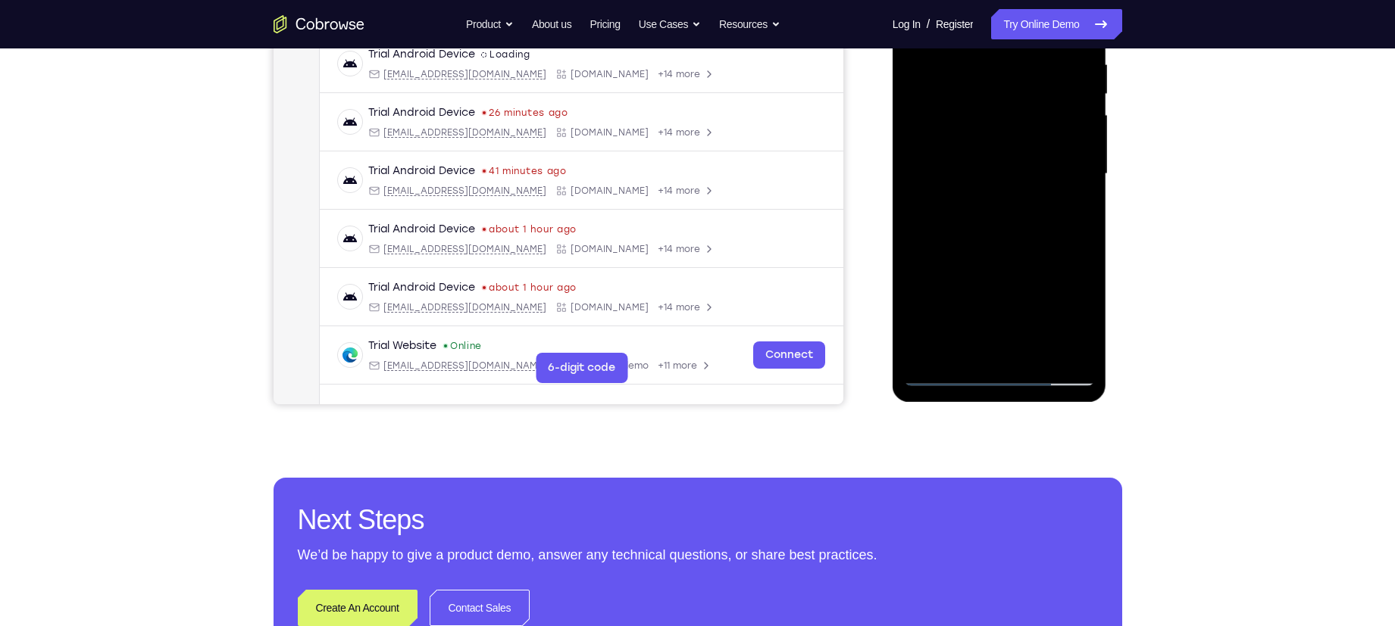
drag, startPoint x: 957, startPoint y: 351, endPoint x: 969, endPoint y: 232, distance: 119.5
click at [969, 232] on div at bounding box center [999, 174] width 191 height 424
drag, startPoint x: 968, startPoint y: 270, endPoint x: 973, endPoint y: 186, distance: 84.2
click at [973, 186] on div at bounding box center [999, 174] width 191 height 424
drag, startPoint x: 985, startPoint y: 280, endPoint x: 997, endPoint y: 147, distance: 133.1
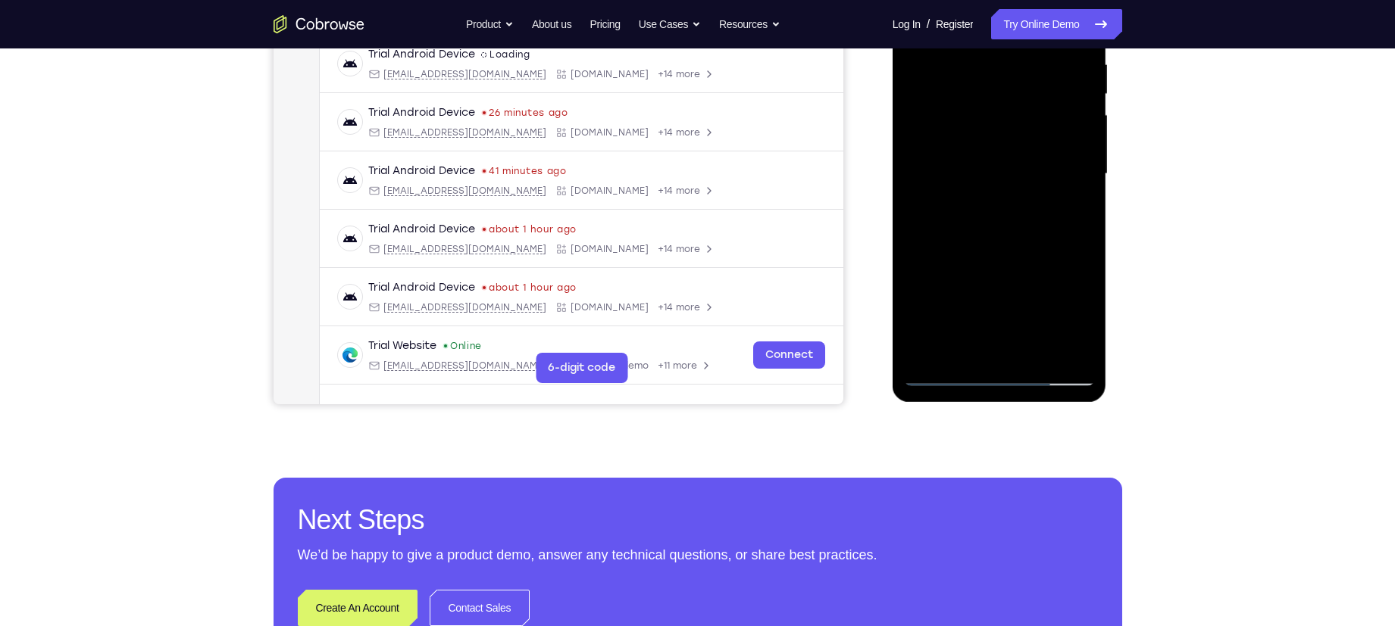
click at [997, 147] on div at bounding box center [999, 174] width 191 height 424
drag, startPoint x: 994, startPoint y: 295, endPoint x: 992, endPoint y: 145, distance: 150.0
click at [992, 145] on div at bounding box center [999, 174] width 191 height 424
drag, startPoint x: 984, startPoint y: 305, endPoint x: 987, endPoint y: 140, distance: 164.4
click at [987, 140] on div at bounding box center [999, 174] width 191 height 424
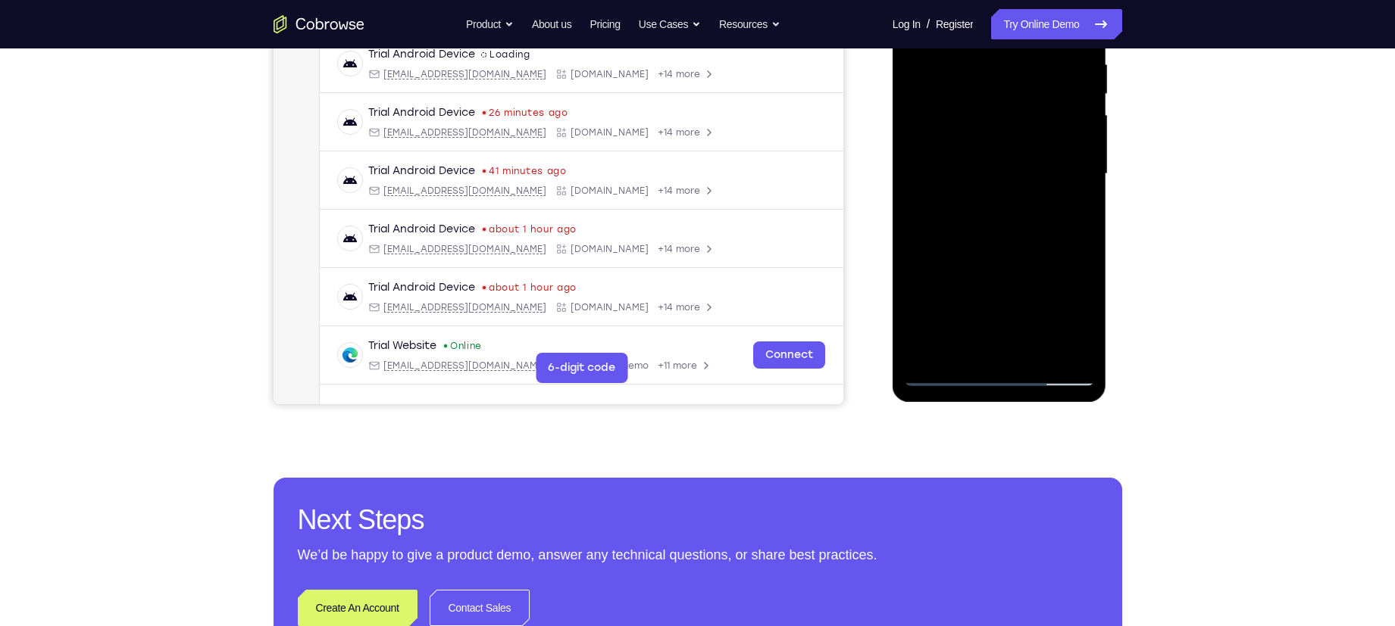
drag, startPoint x: 922, startPoint y: 343, endPoint x: 939, endPoint y: 230, distance: 114.1
click at [939, 230] on div at bounding box center [999, 174] width 191 height 424
drag, startPoint x: 959, startPoint y: 167, endPoint x: 998, endPoint y: 138, distance: 49.2
click at [998, 138] on div at bounding box center [999, 174] width 191 height 424
drag, startPoint x: 935, startPoint y: 319, endPoint x: 951, endPoint y: 224, distance: 96.1
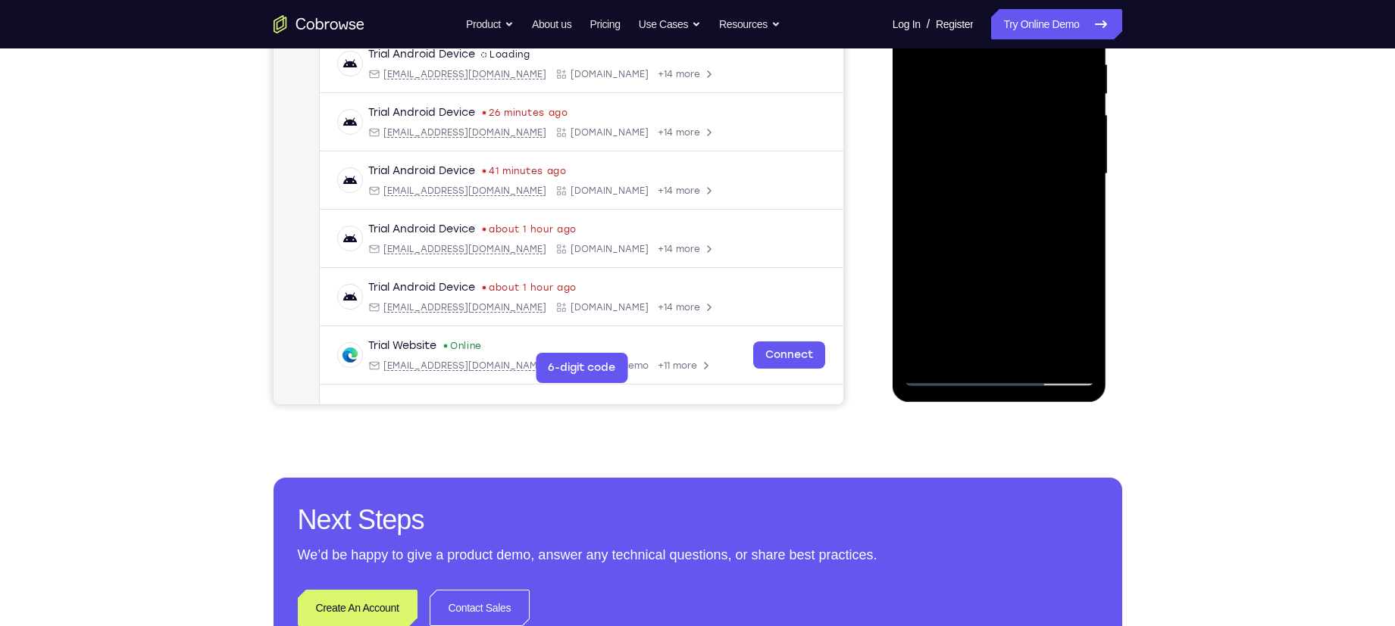
click at [951, 224] on div at bounding box center [999, 174] width 191 height 424
click at [932, 337] on div at bounding box center [999, 174] width 191 height 424
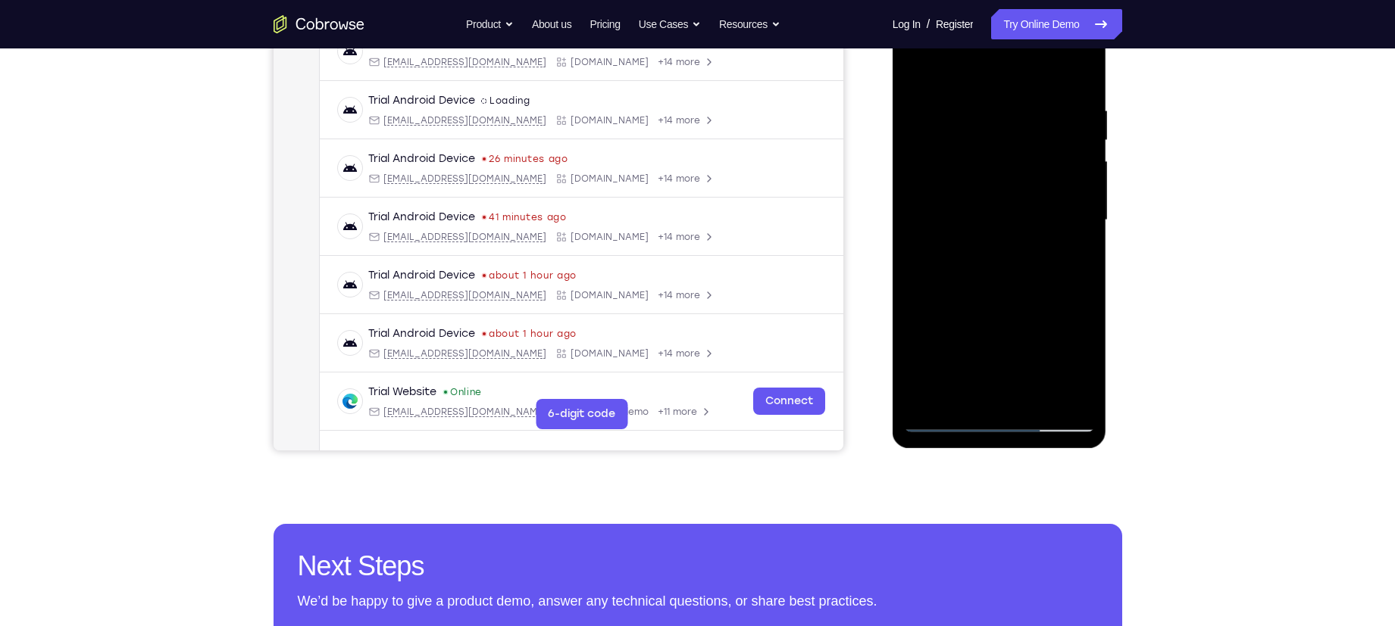
scroll to position [248, 0]
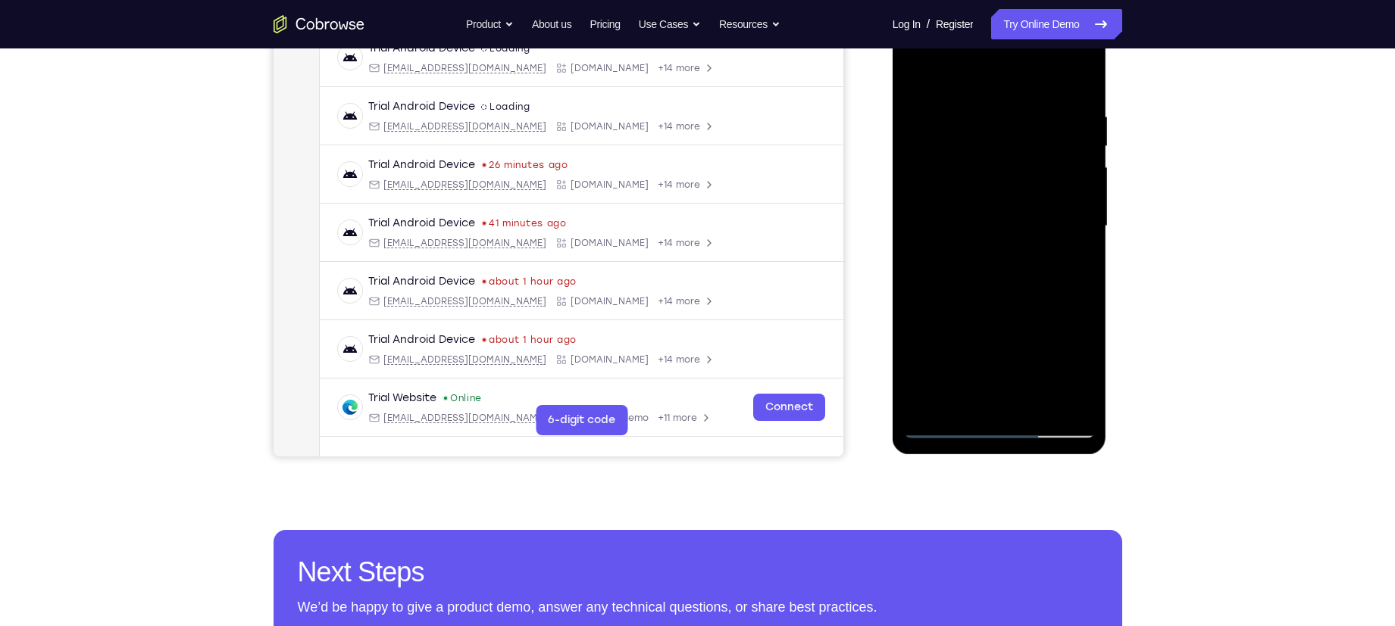
click at [933, 214] on div at bounding box center [999, 226] width 191 height 424
click at [1067, 398] on div at bounding box center [999, 226] width 191 height 424
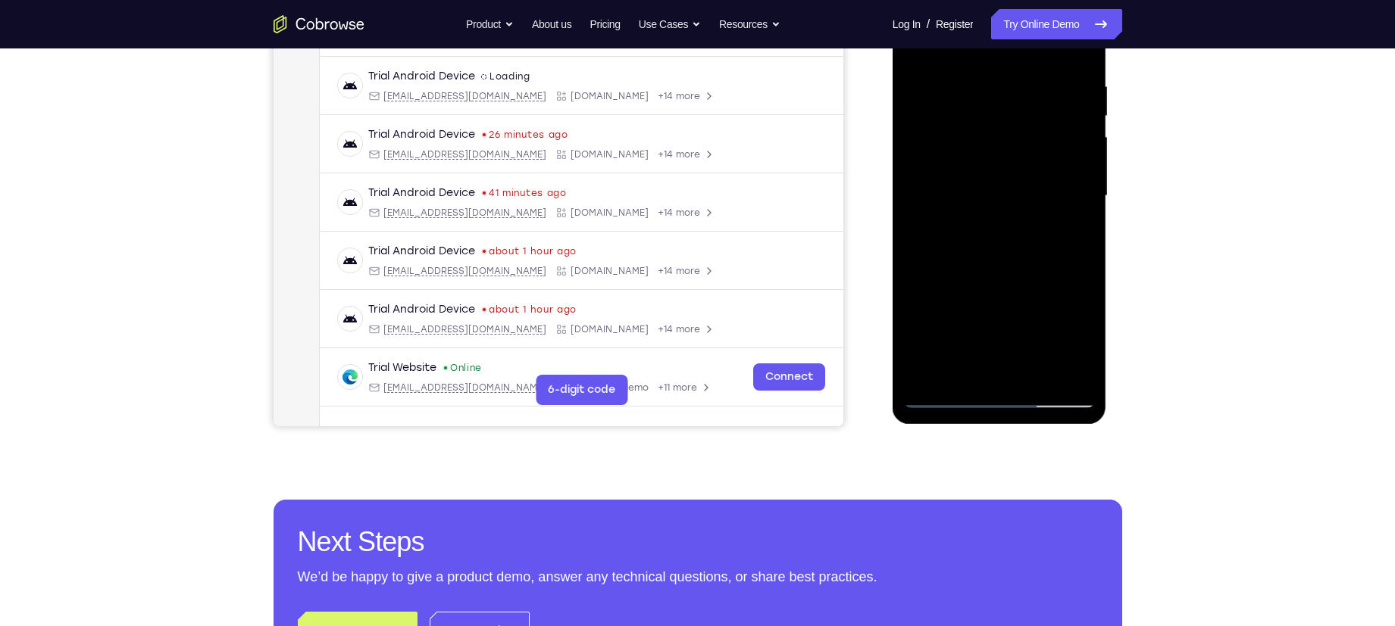
scroll to position [280, 0]
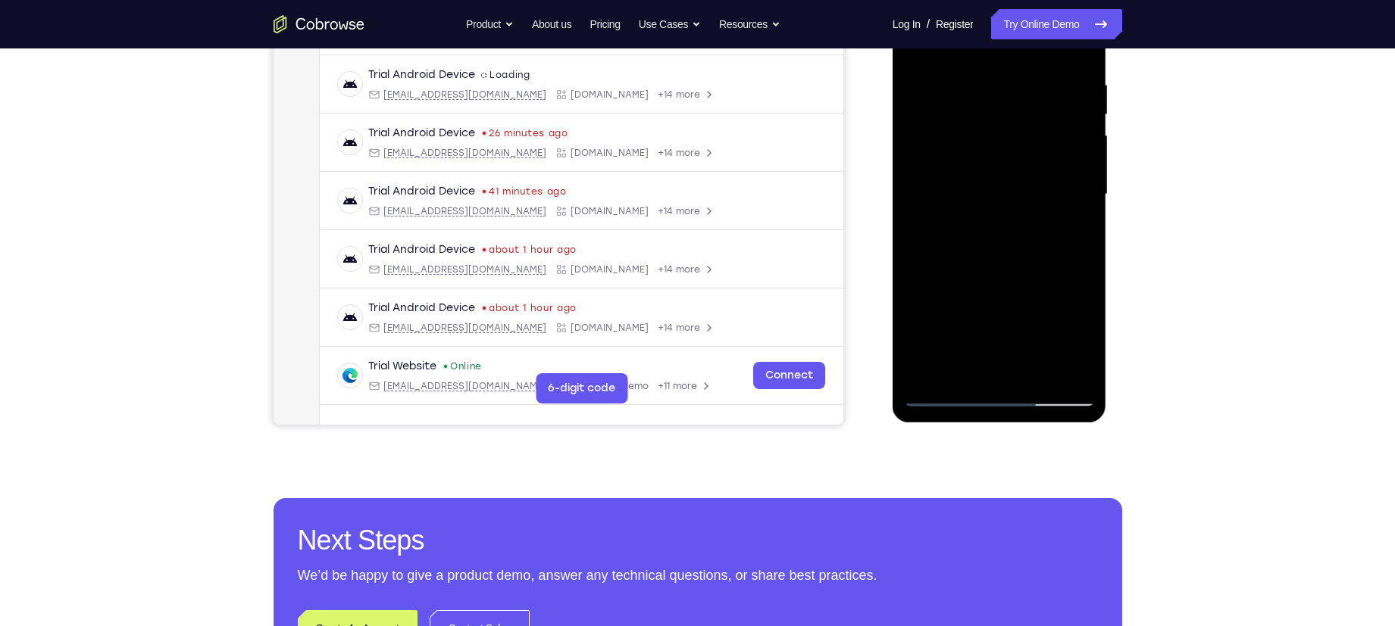
click at [943, 396] on div at bounding box center [999, 195] width 191 height 424
click at [1003, 176] on div at bounding box center [999, 195] width 191 height 424
click at [1077, 262] on div at bounding box center [999, 195] width 191 height 424
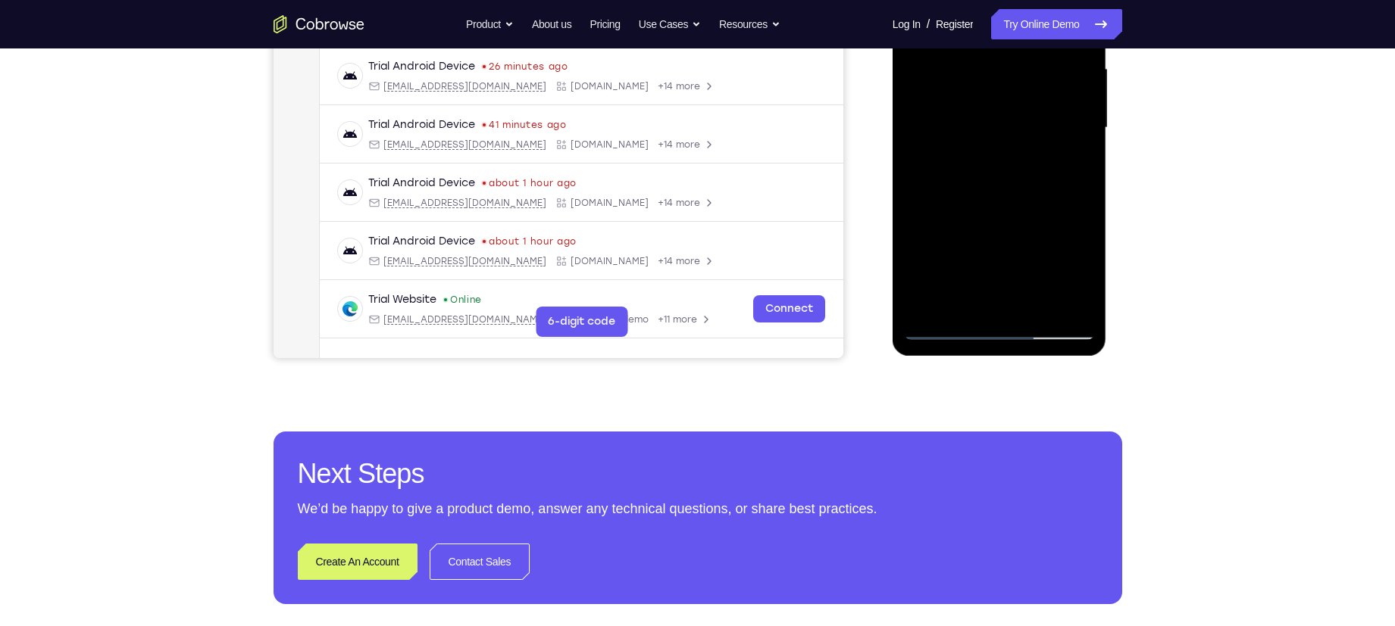
scroll to position [347, 0]
click at [945, 333] on div at bounding box center [999, 127] width 191 height 424
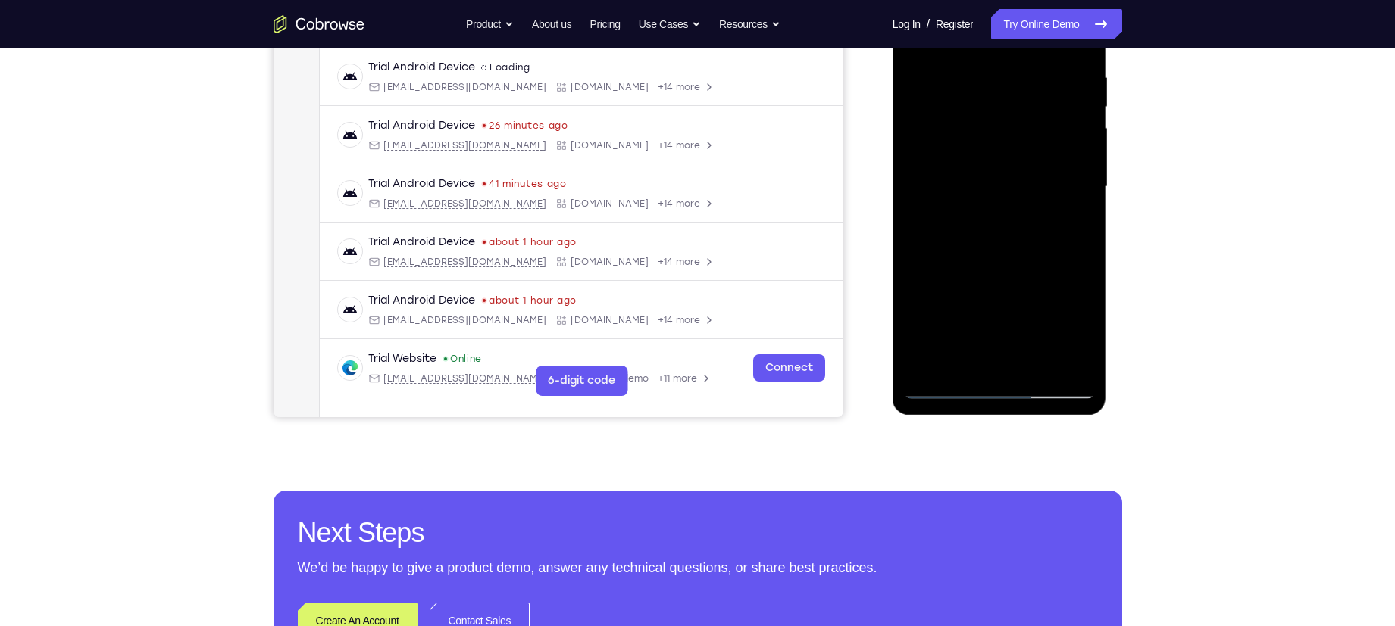
scroll to position [286, 0]
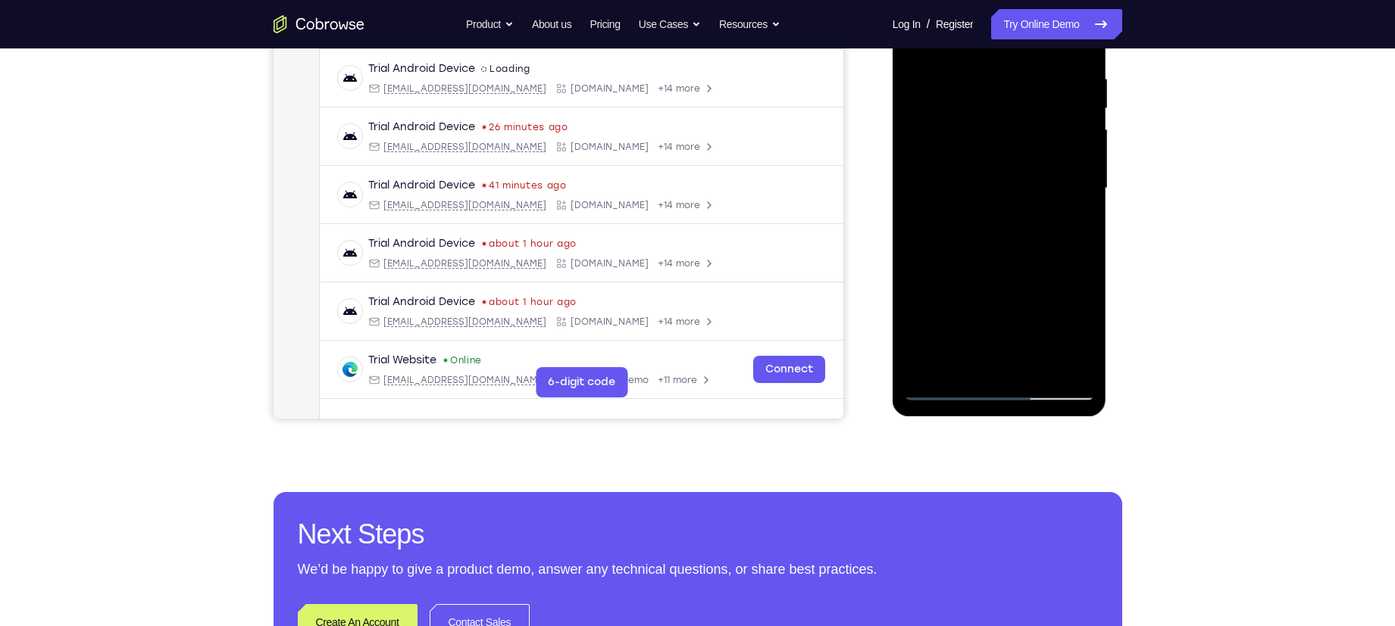
click at [961, 360] on div at bounding box center [999, 189] width 191 height 424
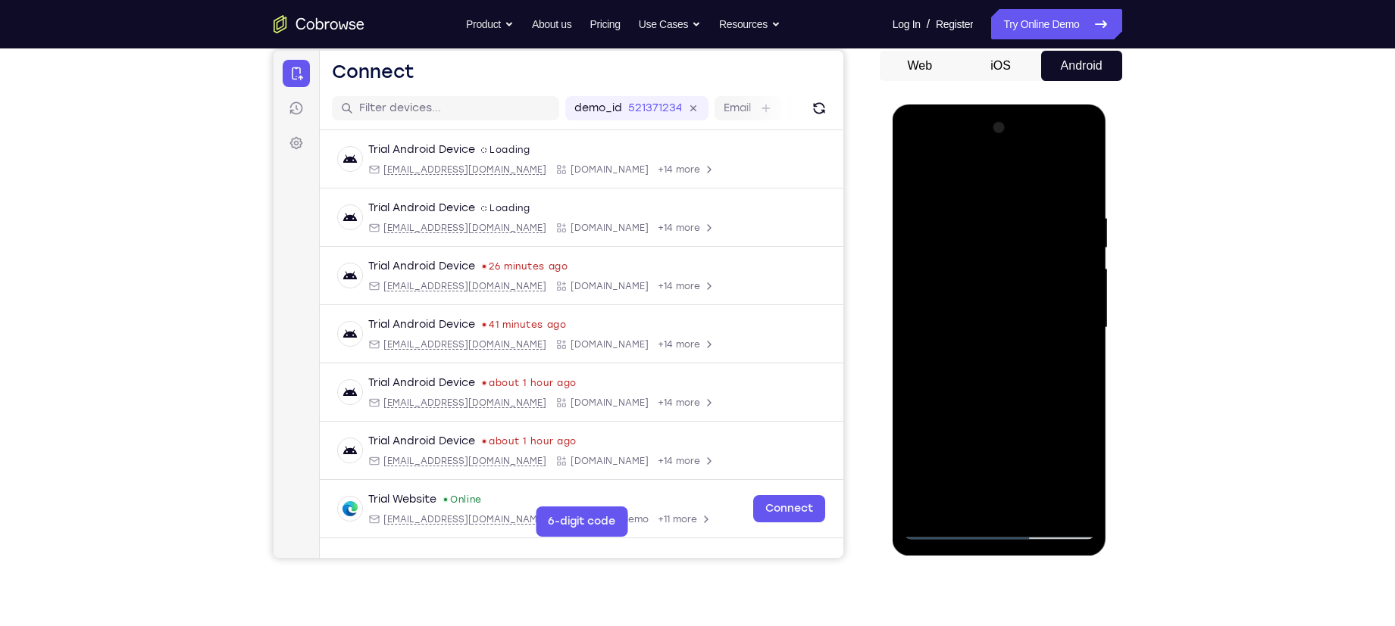
scroll to position [136, 0]
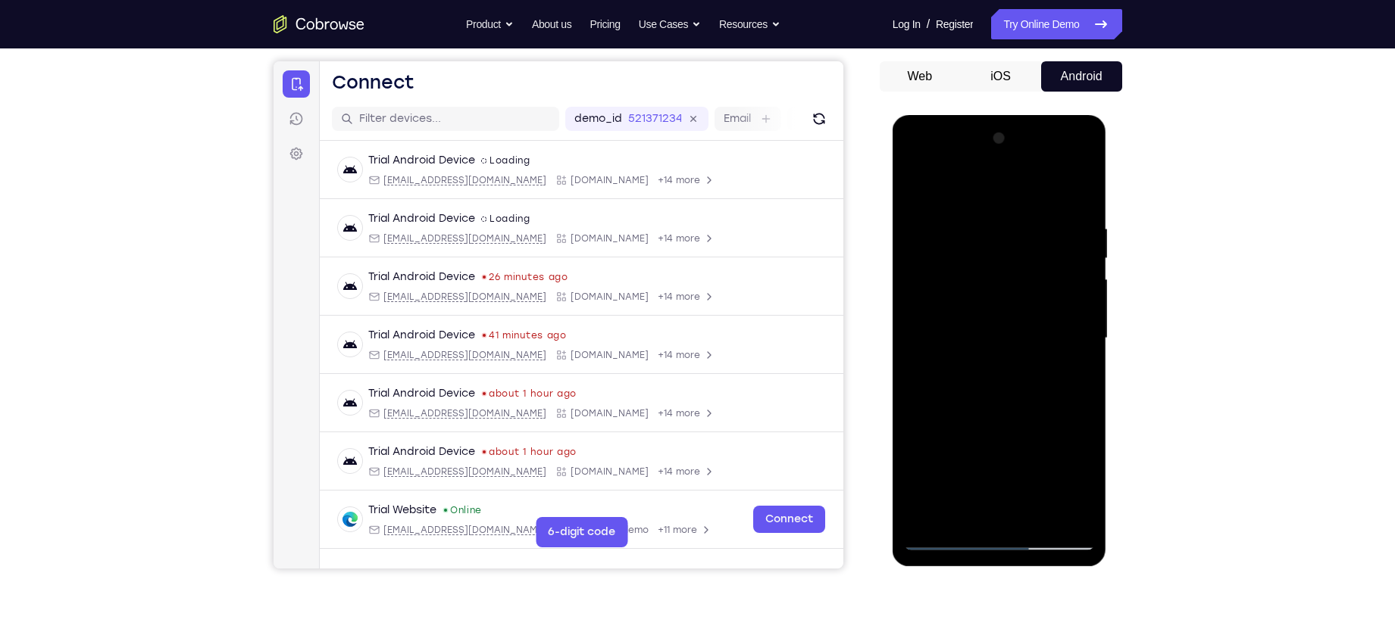
click at [1057, 252] on div at bounding box center [999, 339] width 191 height 424
click at [980, 368] on div at bounding box center [999, 339] width 191 height 424
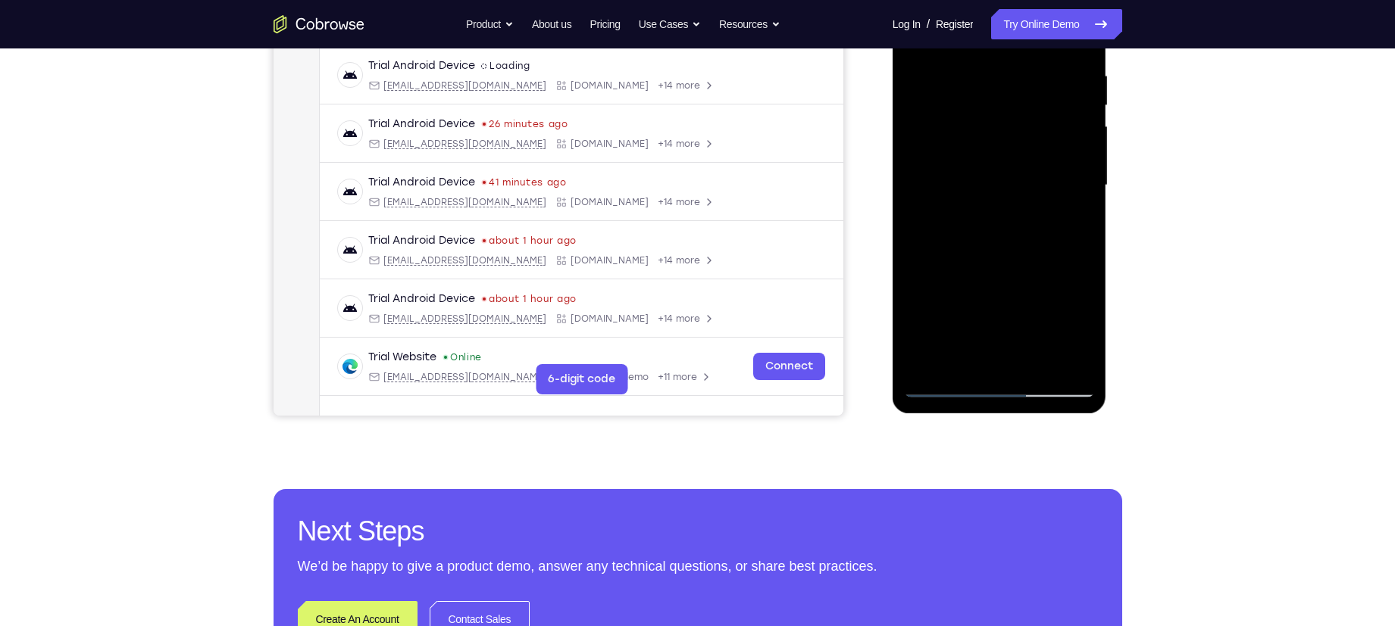
scroll to position [290, 0]
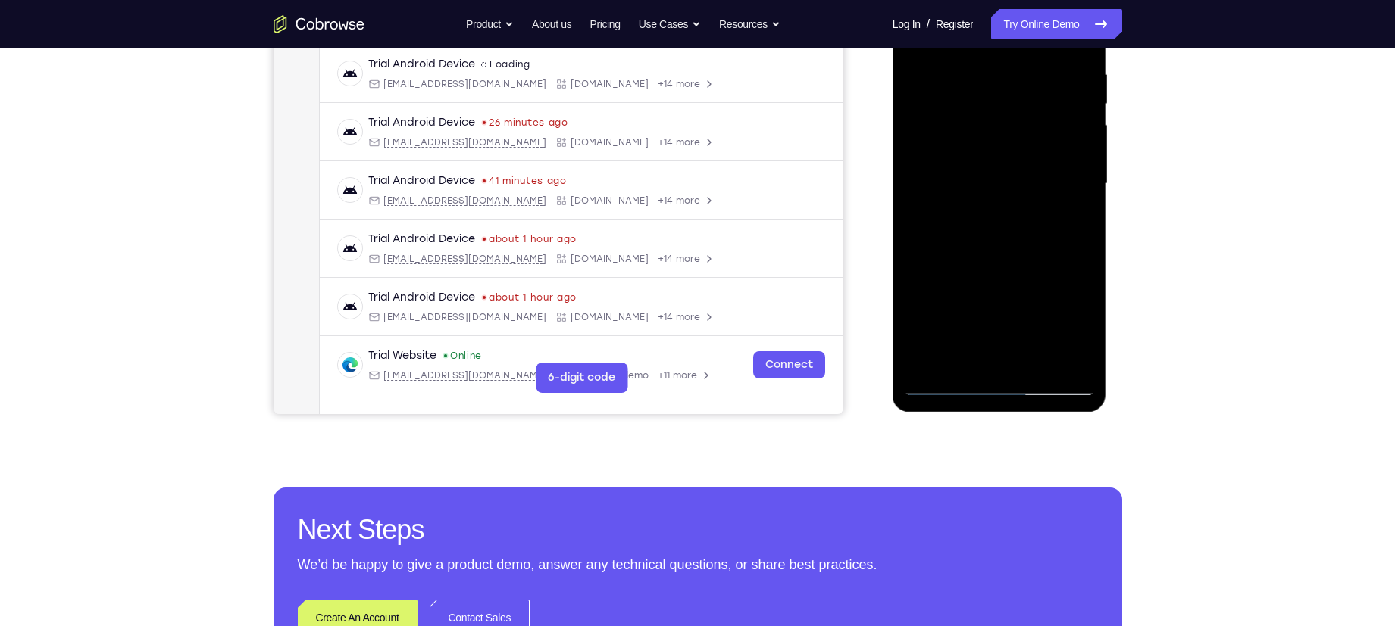
drag, startPoint x: 1002, startPoint y: 286, endPoint x: 1009, endPoint y: 218, distance: 68.5
click at [1009, 218] on div at bounding box center [999, 184] width 191 height 424
click at [1051, 298] on div at bounding box center [999, 184] width 191 height 424
click at [1066, 304] on div at bounding box center [999, 184] width 191 height 424
click at [982, 297] on div at bounding box center [999, 184] width 191 height 424
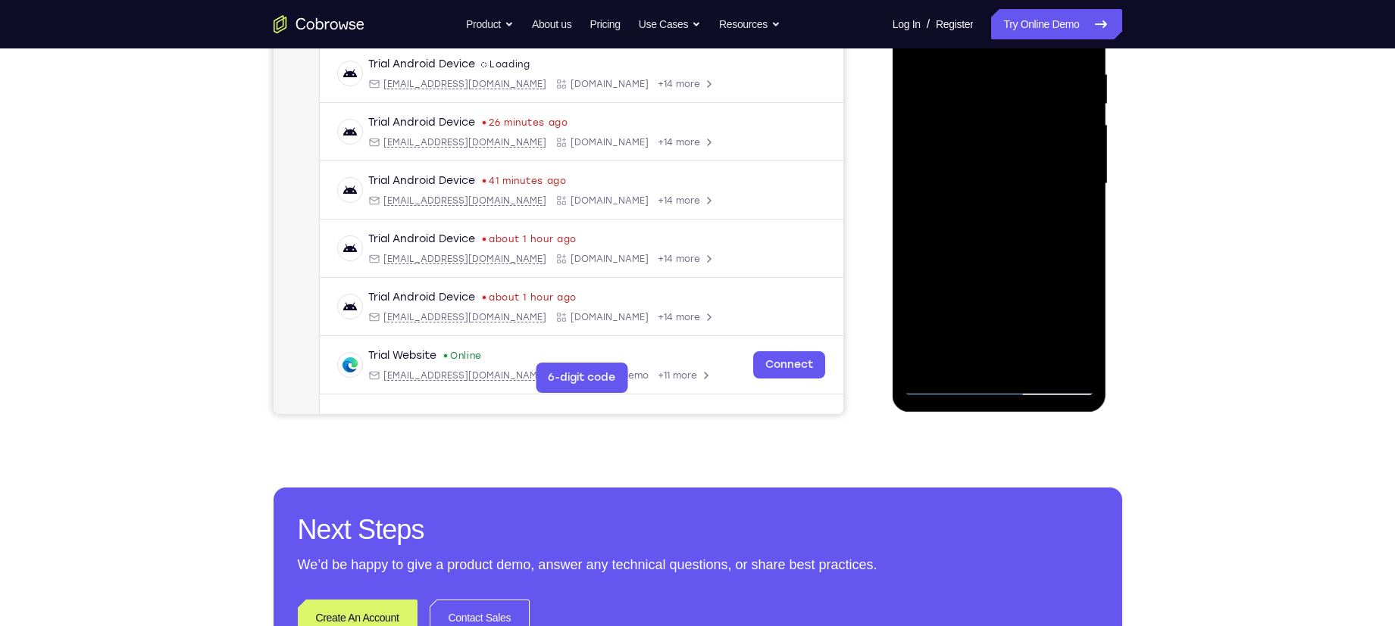
click at [940, 305] on div at bounding box center [999, 184] width 191 height 424
click at [1031, 267] on div at bounding box center [999, 184] width 191 height 424
click at [1020, 349] on div at bounding box center [999, 184] width 191 height 424
click at [982, 268] on div at bounding box center [999, 184] width 191 height 424
click at [978, 336] on div at bounding box center [999, 184] width 191 height 424
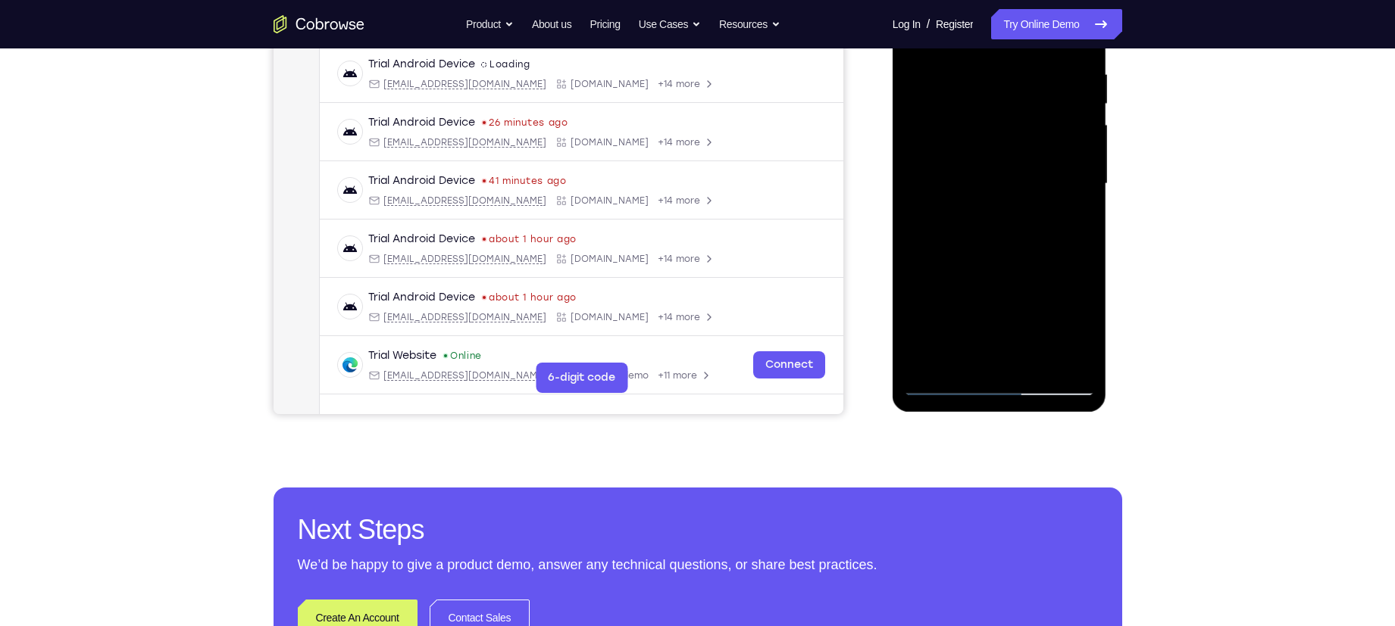
click at [1032, 273] on div at bounding box center [999, 184] width 191 height 424
click at [1004, 350] on div at bounding box center [999, 184] width 191 height 424
click at [1012, 328] on div at bounding box center [999, 184] width 191 height 424
click at [924, 299] on div at bounding box center [999, 184] width 191 height 424
click at [947, 305] on div at bounding box center [999, 184] width 191 height 424
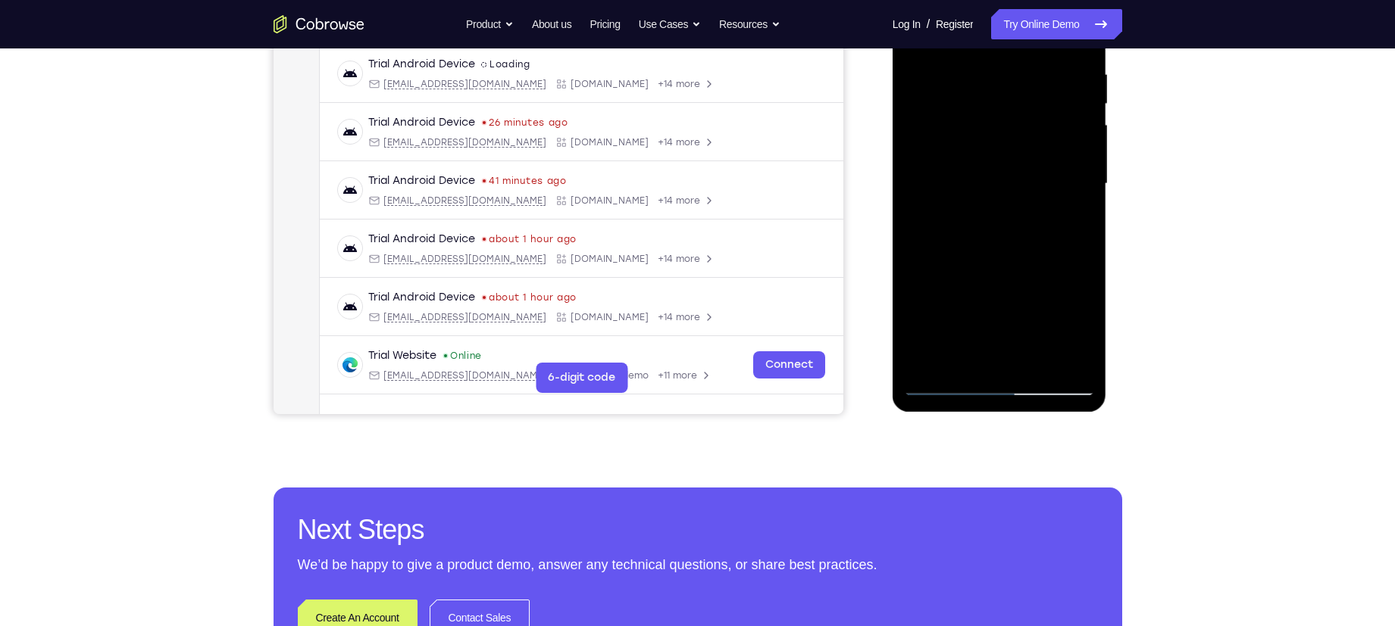
click at [1014, 301] on div at bounding box center [999, 184] width 191 height 424
click at [982, 321] on div at bounding box center [999, 184] width 191 height 424
click at [983, 350] on div at bounding box center [999, 184] width 191 height 424
click at [935, 303] on div at bounding box center [999, 184] width 191 height 424
click at [1071, 301] on div at bounding box center [999, 184] width 191 height 424
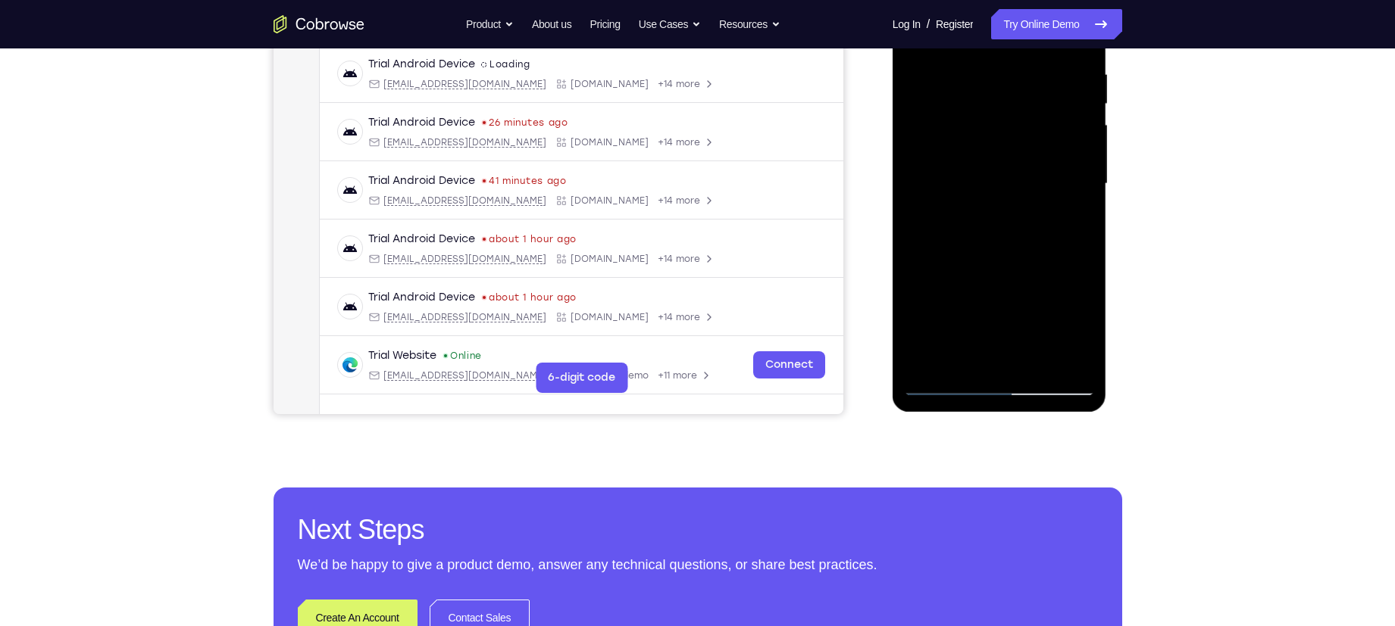
click at [956, 306] on div at bounding box center [999, 184] width 191 height 424
click at [967, 304] on div at bounding box center [999, 184] width 191 height 424
click at [993, 351] on div at bounding box center [999, 184] width 191 height 424
click at [1018, 325] on div at bounding box center [999, 184] width 191 height 424
click at [995, 301] on div at bounding box center [999, 184] width 191 height 424
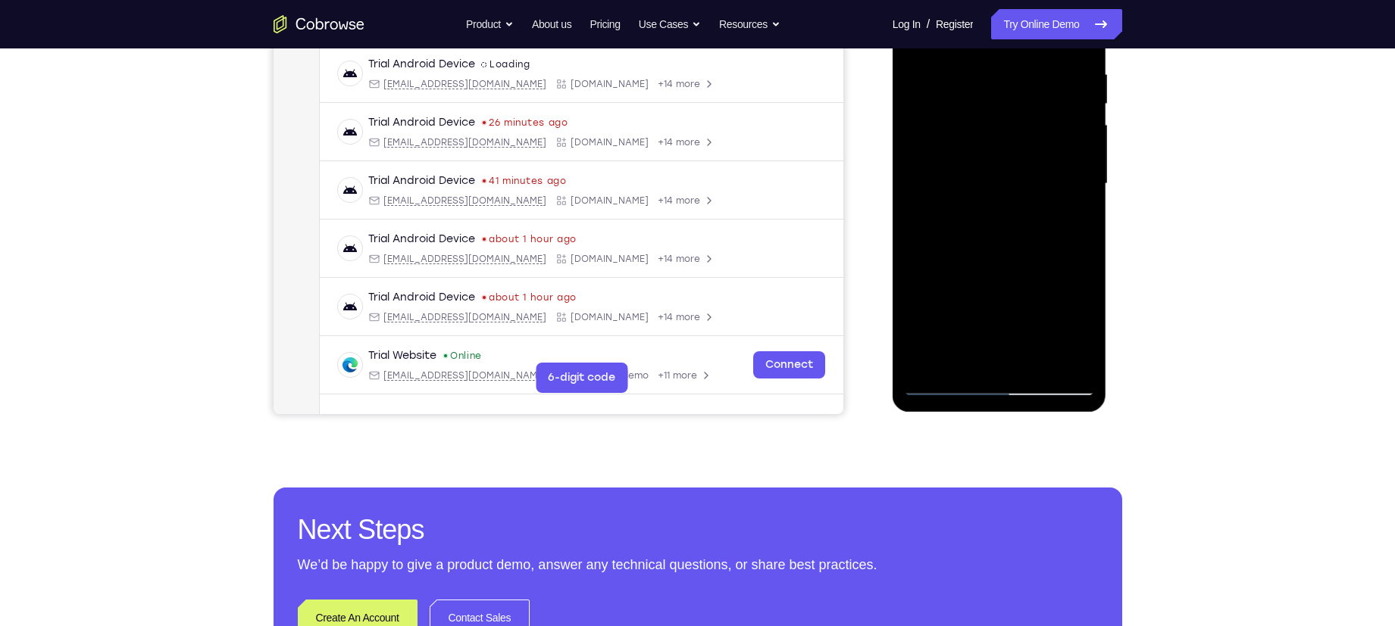
click at [985, 298] on div at bounding box center [999, 184] width 191 height 424
click at [1051, 303] on div at bounding box center [999, 184] width 191 height 424
click at [1030, 304] on div at bounding box center [999, 184] width 191 height 424
click at [1079, 302] on div at bounding box center [999, 184] width 191 height 424
click at [968, 270] on div at bounding box center [999, 184] width 191 height 424
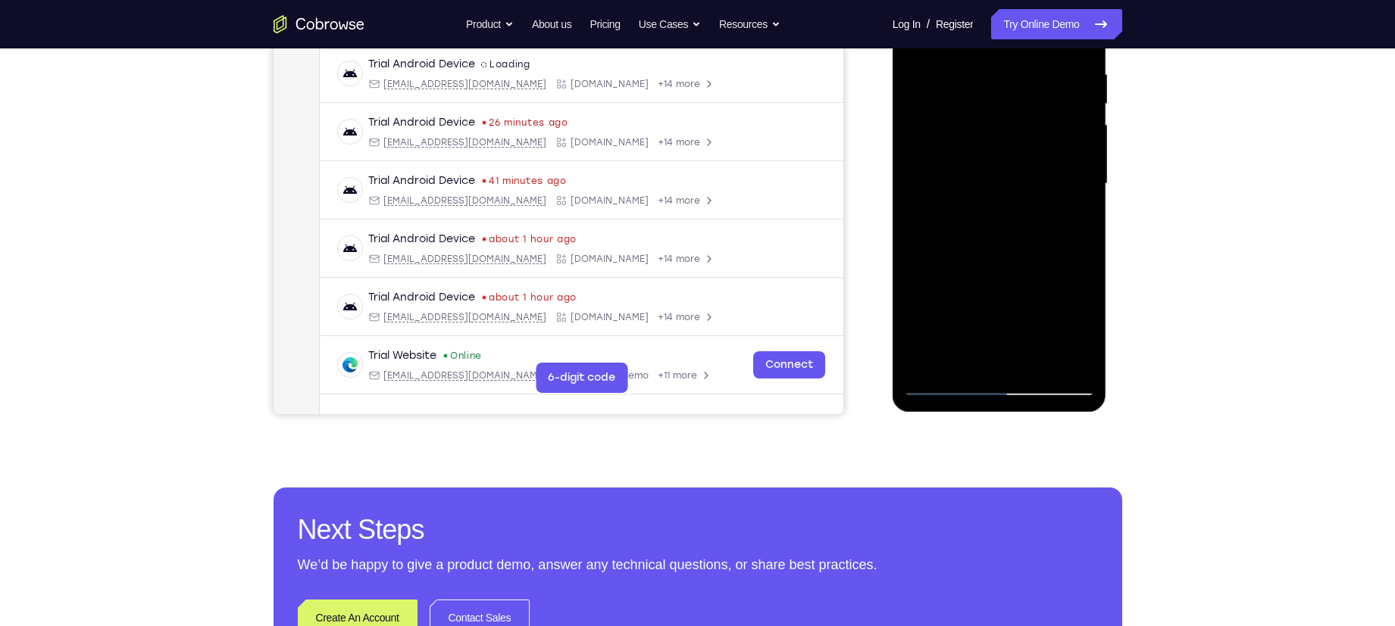
click at [1031, 272] on div at bounding box center [999, 184] width 191 height 424
click at [1003, 361] on div at bounding box center [999, 184] width 191 height 424
click at [1001, 308] on div at bounding box center [999, 184] width 191 height 424
click at [988, 306] on div at bounding box center [999, 184] width 191 height 424
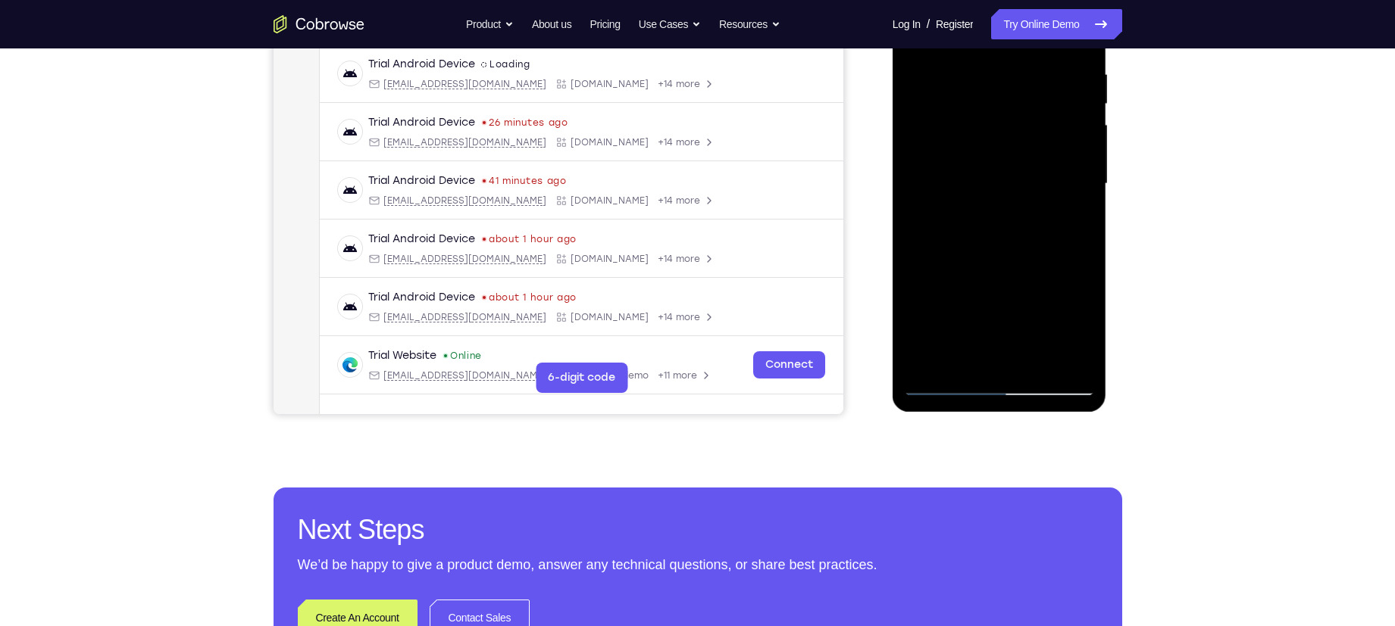
click at [983, 331] on div at bounding box center [999, 184] width 191 height 424
click at [995, 356] on div at bounding box center [999, 184] width 191 height 424
click at [1014, 278] on div at bounding box center [999, 184] width 191 height 424
click at [1032, 302] on div at bounding box center [999, 184] width 191 height 424
click at [1072, 328] on div at bounding box center [999, 184] width 191 height 424
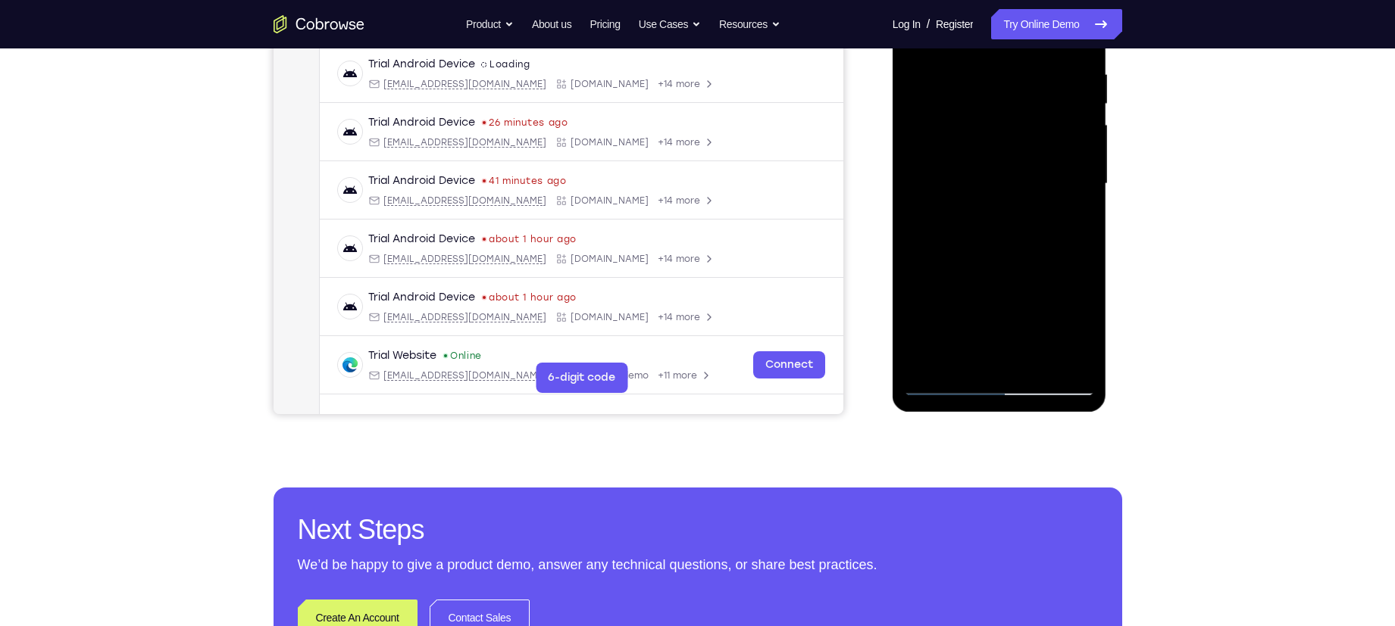
click at [1035, 342] on div at bounding box center [999, 184] width 191 height 424
click at [1085, 326] on div at bounding box center [999, 184] width 191 height 424
click at [1012, 362] on div at bounding box center [999, 184] width 191 height 424
click at [1070, 300] on div at bounding box center [999, 184] width 191 height 424
click at [983, 300] on div at bounding box center [999, 184] width 191 height 424
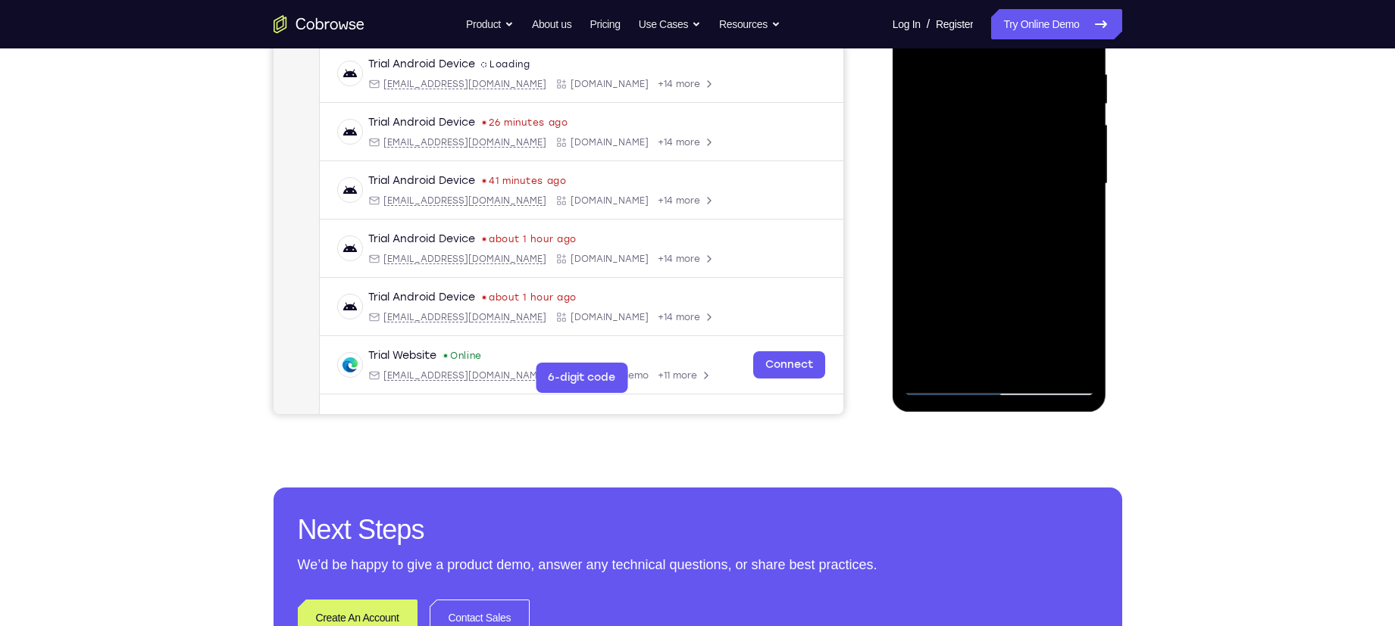
click at [950, 299] on div at bounding box center [999, 184] width 191 height 424
click at [1010, 301] on div at bounding box center [999, 184] width 191 height 424
click at [1073, 302] on div at bounding box center [999, 184] width 191 height 424
click at [992, 351] on div at bounding box center [999, 184] width 191 height 424
click at [1014, 329] on div at bounding box center [999, 184] width 191 height 424
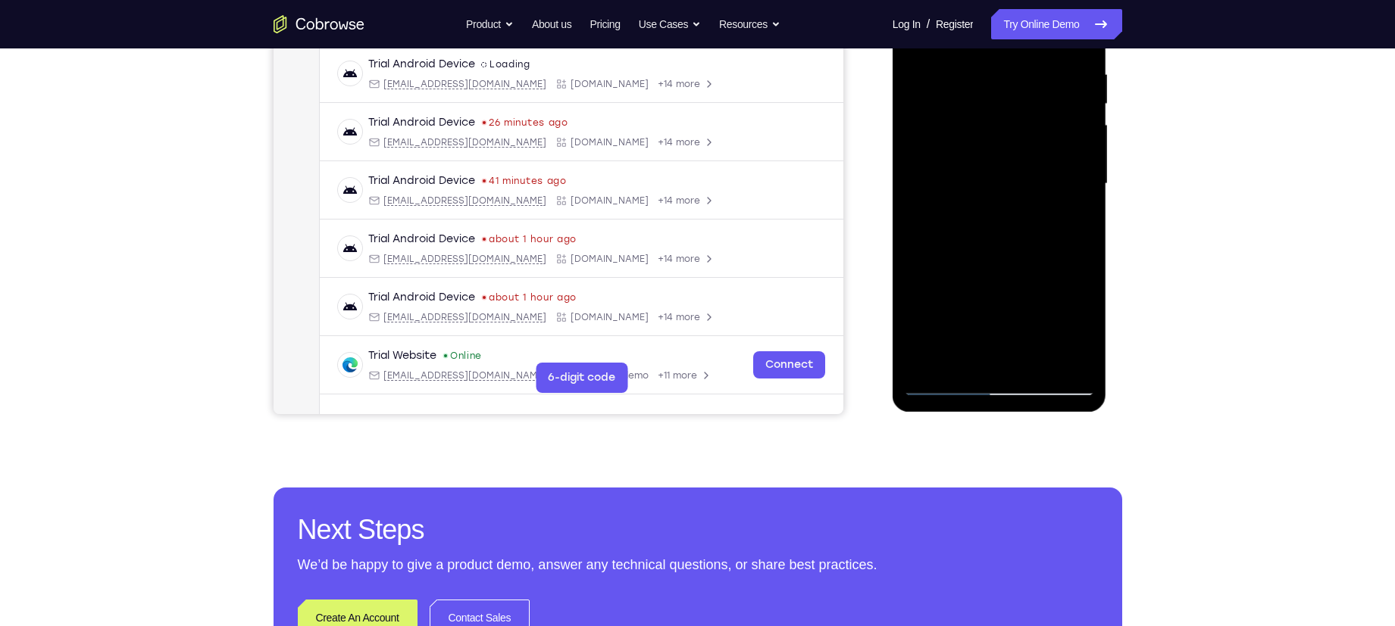
click at [998, 303] on div at bounding box center [999, 184] width 191 height 424
click at [1035, 303] on div at bounding box center [999, 184] width 191 height 424
click at [1010, 302] on div at bounding box center [999, 184] width 191 height 424
click at [949, 251] on div at bounding box center [999, 184] width 191 height 424
click at [965, 301] on div at bounding box center [999, 184] width 191 height 424
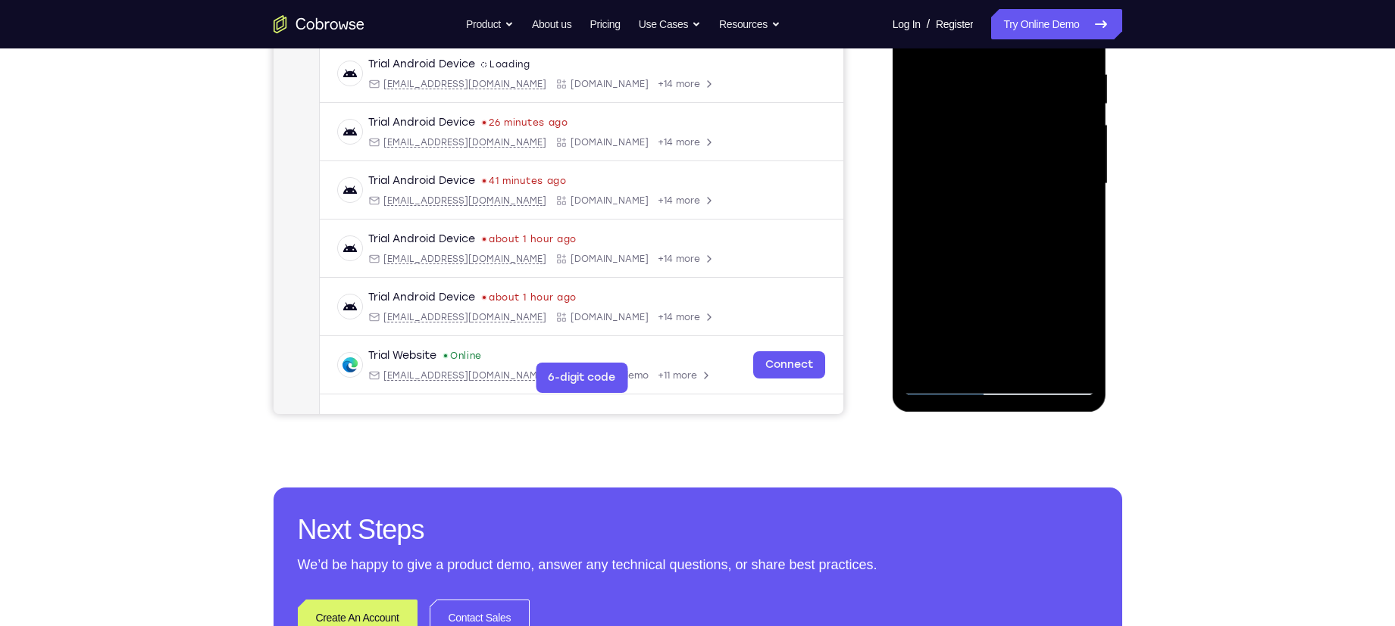
click at [963, 281] on div at bounding box center [999, 184] width 191 height 424
click at [998, 300] on div at bounding box center [999, 184] width 191 height 424
click at [985, 301] on div at bounding box center [999, 184] width 191 height 424
click at [982, 314] on div at bounding box center [999, 184] width 191 height 424
click at [1001, 248] on div at bounding box center [999, 184] width 191 height 424
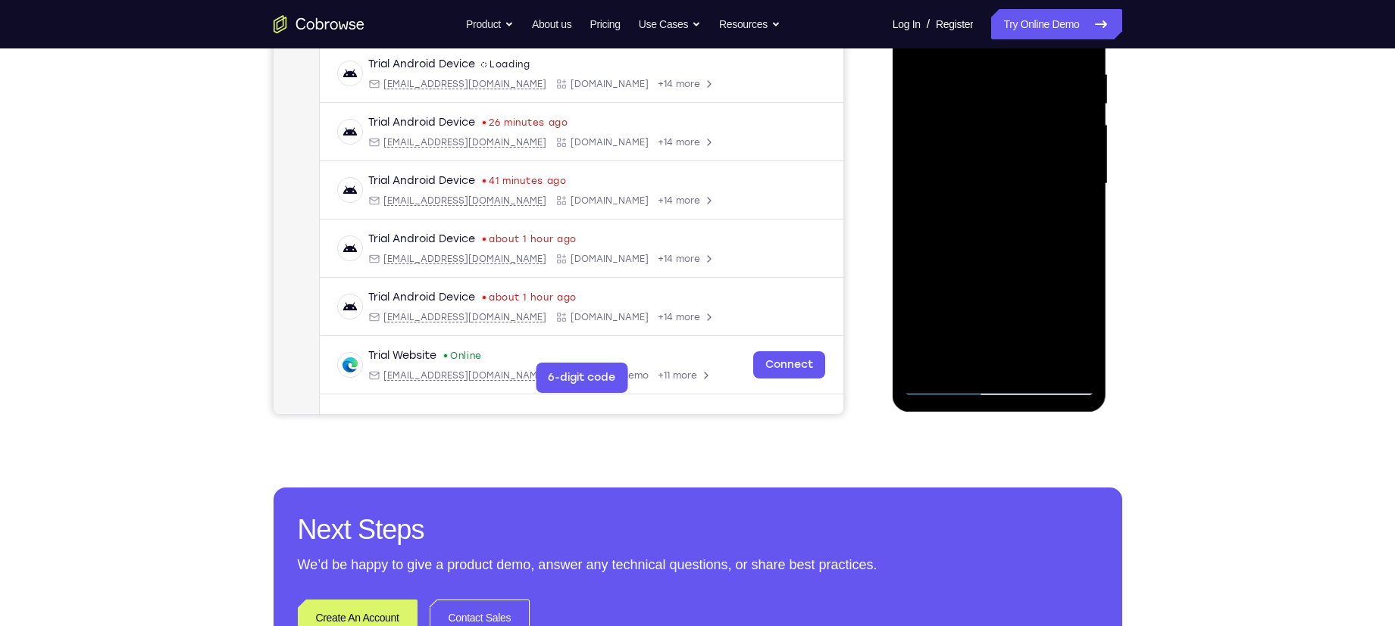
click at [1064, 300] on div at bounding box center [999, 184] width 191 height 424
click at [1015, 300] on div at bounding box center [999, 184] width 191 height 424
click at [944, 298] on div at bounding box center [999, 184] width 191 height 424
click at [965, 339] on div at bounding box center [999, 184] width 191 height 424
click at [1023, 358] on div at bounding box center [999, 184] width 191 height 424
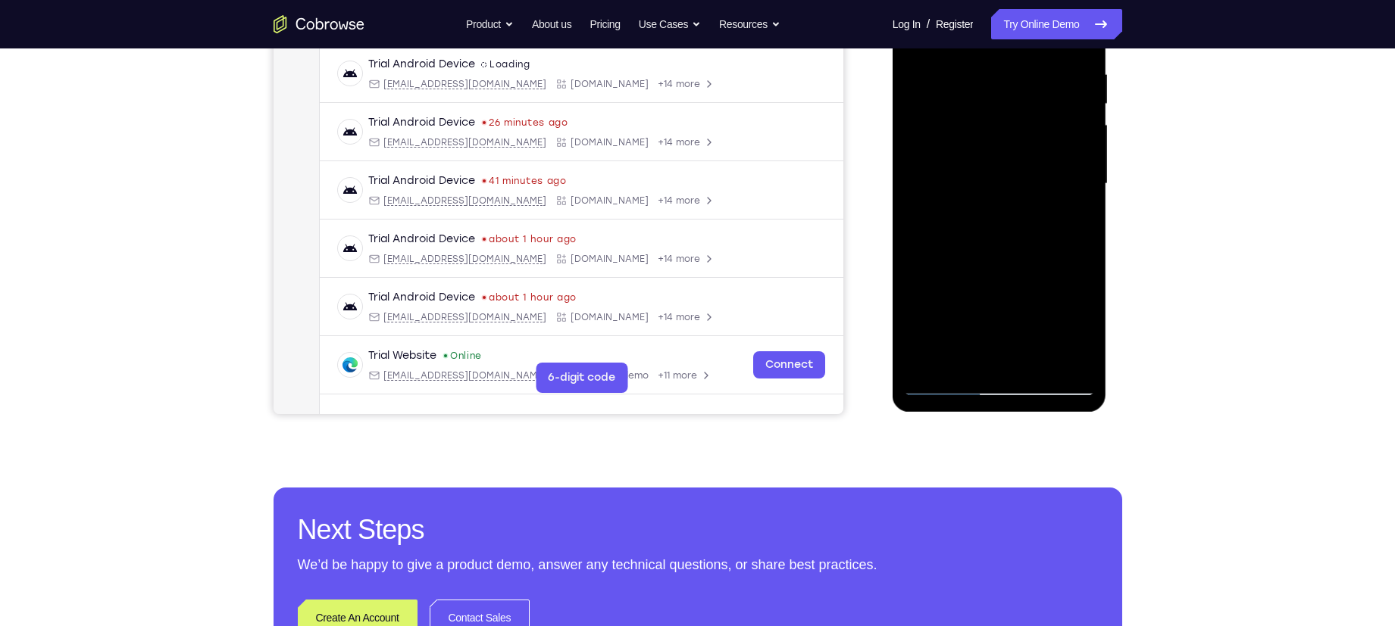
click at [1047, 304] on div at bounding box center [999, 184] width 191 height 424
click at [966, 298] on div at bounding box center [999, 184] width 191 height 424
click at [1051, 272] on div at bounding box center [999, 184] width 191 height 424
click at [1089, 335] on div at bounding box center [999, 184] width 191 height 424
click at [1087, 297] on div at bounding box center [999, 184] width 191 height 424
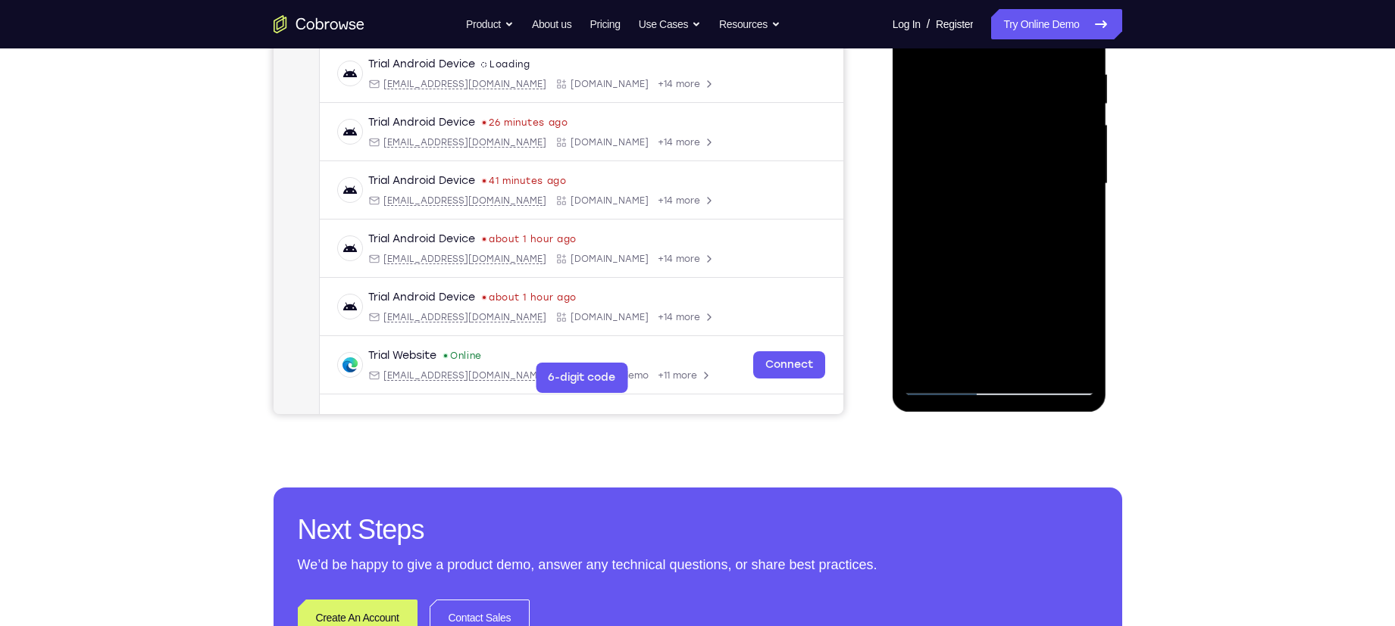
click at [987, 296] on div at bounding box center [999, 184] width 191 height 424
click at [1017, 279] on div at bounding box center [999, 184] width 191 height 424
click at [907, 305] on div at bounding box center [999, 184] width 191 height 424
click at [989, 355] on div at bounding box center [999, 184] width 191 height 424
click at [982, 271] on div at bounding box center [999, 184] width 191 height 424
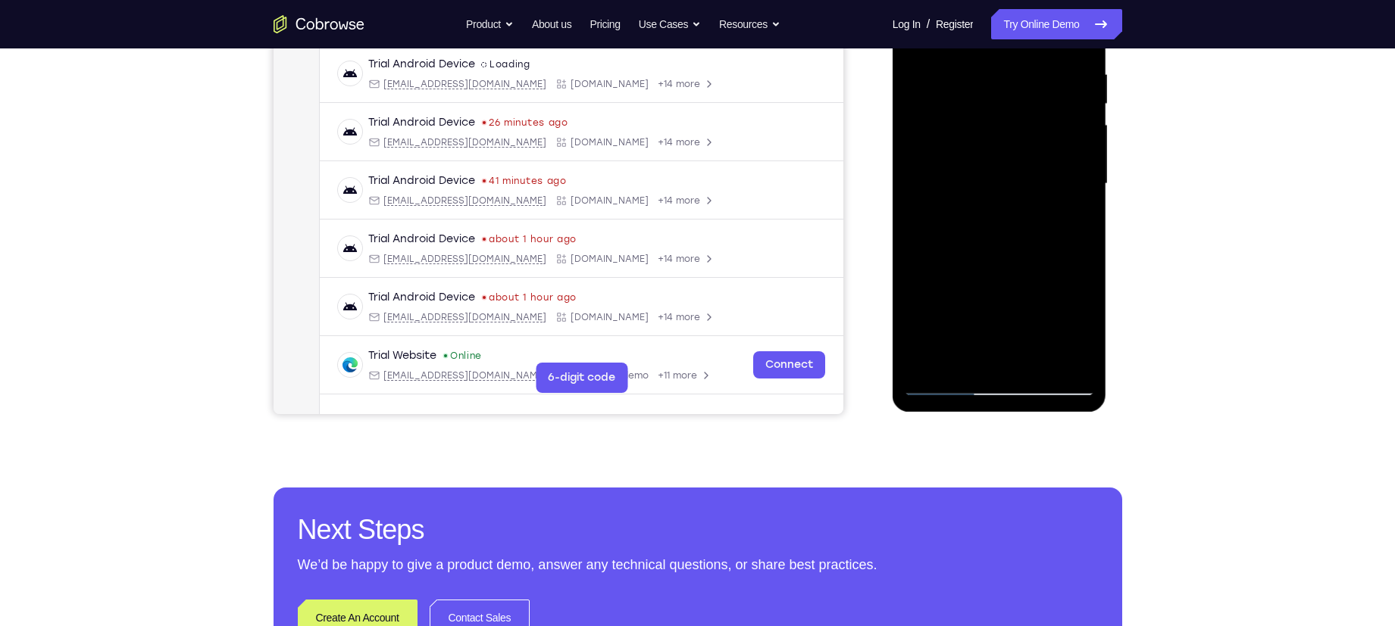
click at [1014, 333] on div at bounding box center [999, 184] width 191 height 424
click at [964, 281] on div at bounding box center [999, 184] width 191 height 424
click at [994, 367] on div at bounding box center [999, 184] width 191 height 424
click at [1010, 276] on div at bounding box center [999, 184] width 191 height 424
click at [915, 302] on div at bounding box center [999, 184] width 191 height 424
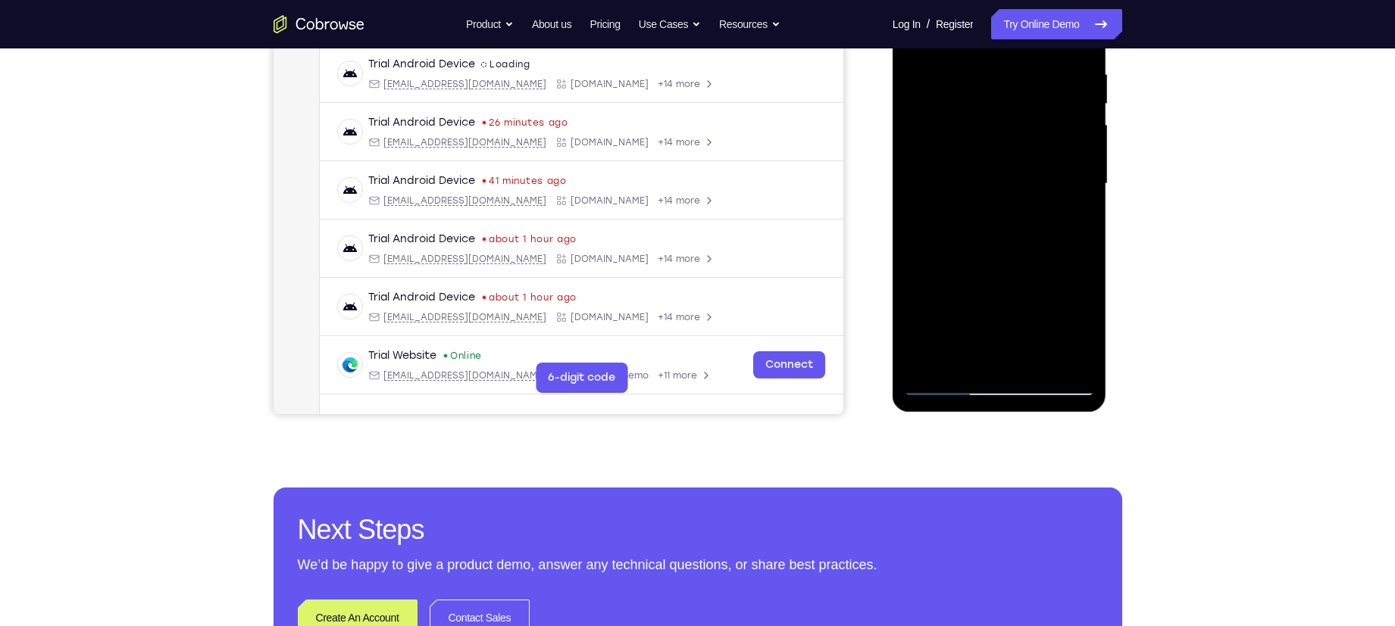
click at [994, 305] on div at bounding box center [999, 184] width 191 height 424
click at [1027, 304] on div at bounding box center [999, 184] width 191 height 424
click at [1022, 355] on div at bounding box center [999, 184] width 191 height 424
click at [951, 302] on div at bounding box center [999, 184] width 191 height 424
click at [1065, 330] on div at bounding box center [999, 184] width 191 height 424
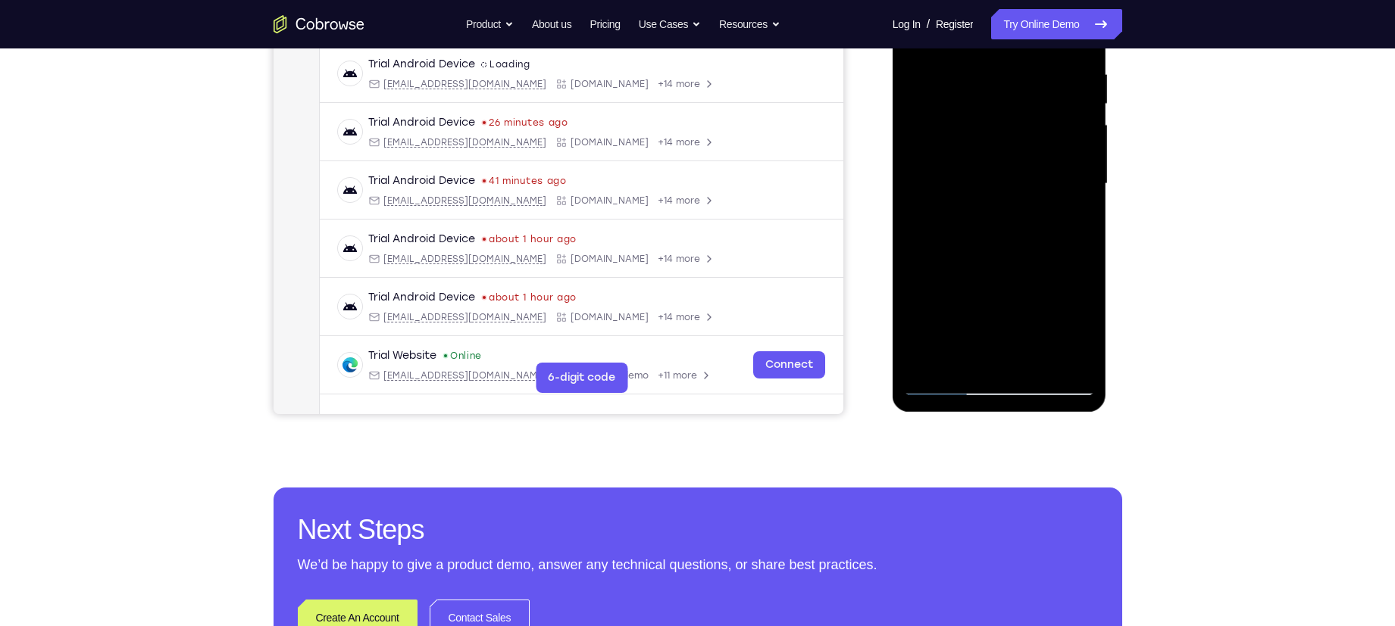
click at [1012, 330] on div at bounding box center [999, 184] width 191 height 424
click at [960, 305] on div at bounding box center [999, 184] width 191 height 424
click at [1001, 358] on div at bounding box center [999, 184] width 191 height 424
click at [967, 311] on div at bounding box center [999, 184] width 191 height 424
click at [1064, 280] on div at bounding box center [999, 184] width 191 height 424
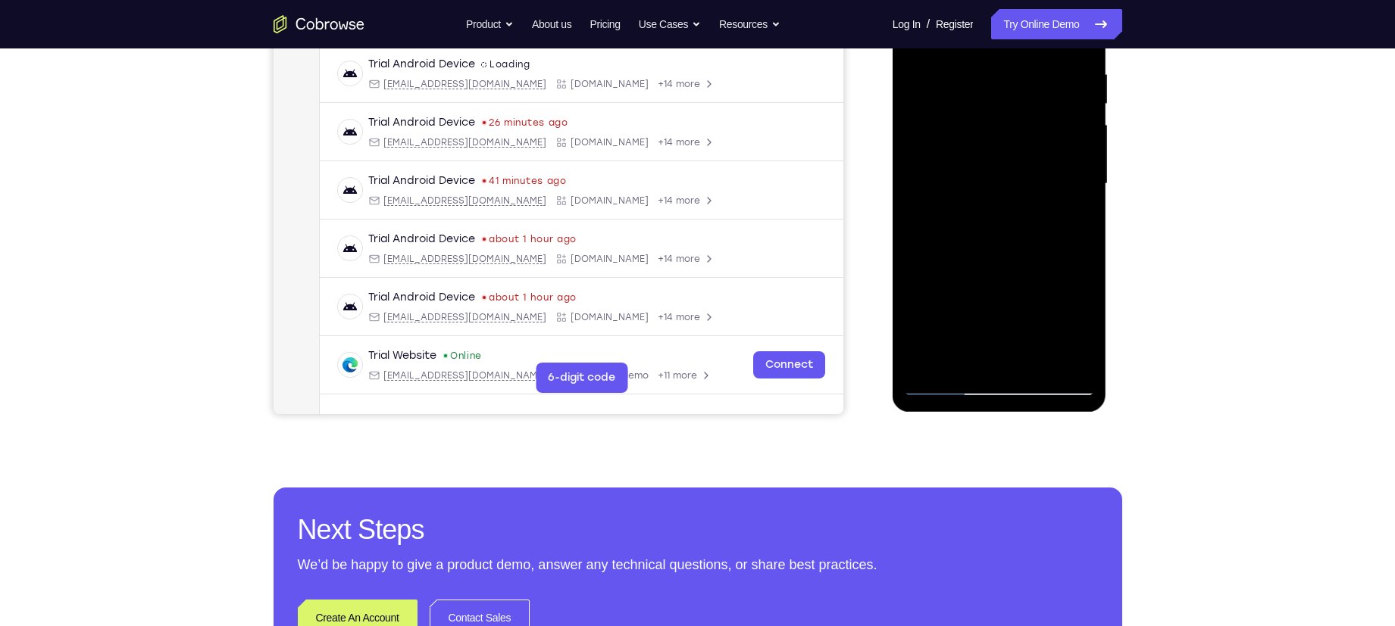
click at [957, 307] on div at bounding box center [999, 184] width 191 height 424
click at [998, 364] on div at bounding box center [999, 184] width 191 height 424
click at [1000, 305] on div at bounding box center [999, 184] width 191 height 424
click at [979, 303] on div at bounding box center [999, 184] width 191 height 424
click at [968, 280] on div at bounding box center [999, 184] width 191 height 424
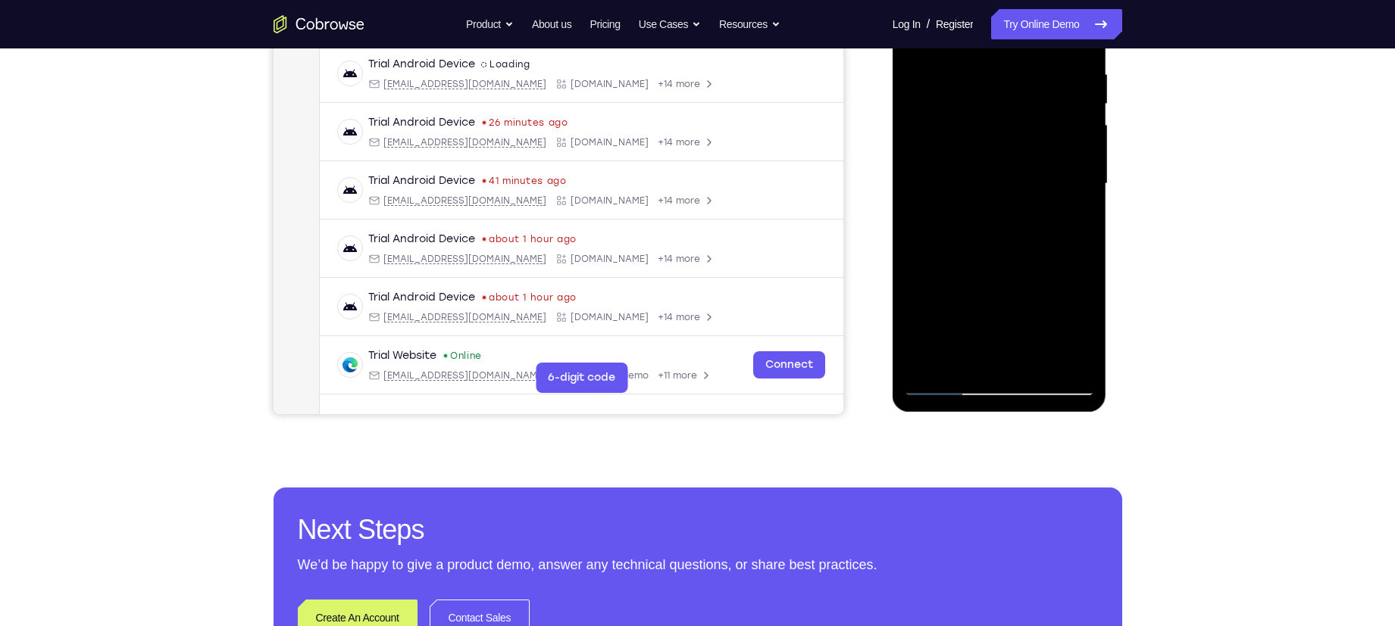
click at [1018, 274] on div at bounding box center [999, 184] width 191 height 424
click at [1067, 325] on div at bounding box center [999, 184] width 191 height 424
click at [999, 301] on div at bounding box center [999, 184] width 191 height 424
click at [1013, 298] on div at bounding box center [999, 184] width 191 height 424
click at [1017, 353] on div at bounding box center [999, 184] width 191 height 424
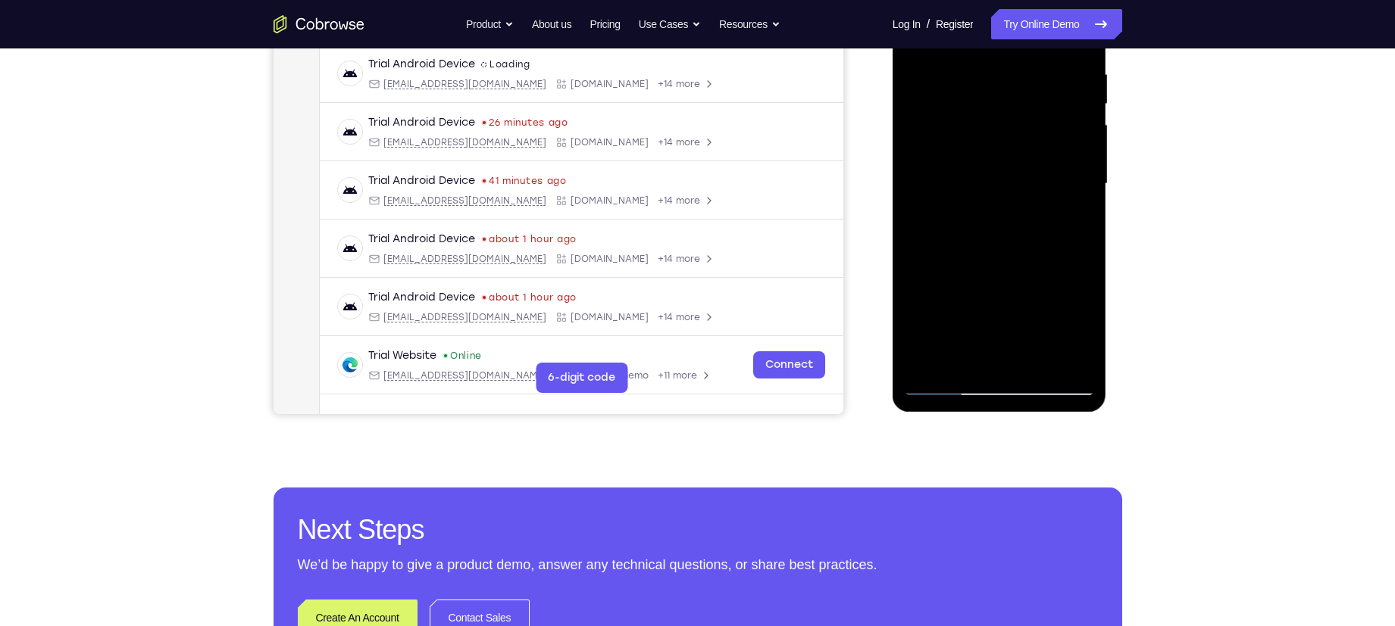
click at [992, 292] on div at bounding box center [999, 184] width 191 height 424
click at [982, 298] on div at bounding box center [999, 184] width 191 height 424
click at [967, 328] on div at bounding box center [999, 184] width 191 height 424
click at [993, 306] on div at bounding box center [999, 184] width 191 height 424
click at [945, 303] on div at bounding box center [999, 184] width 191 height 424
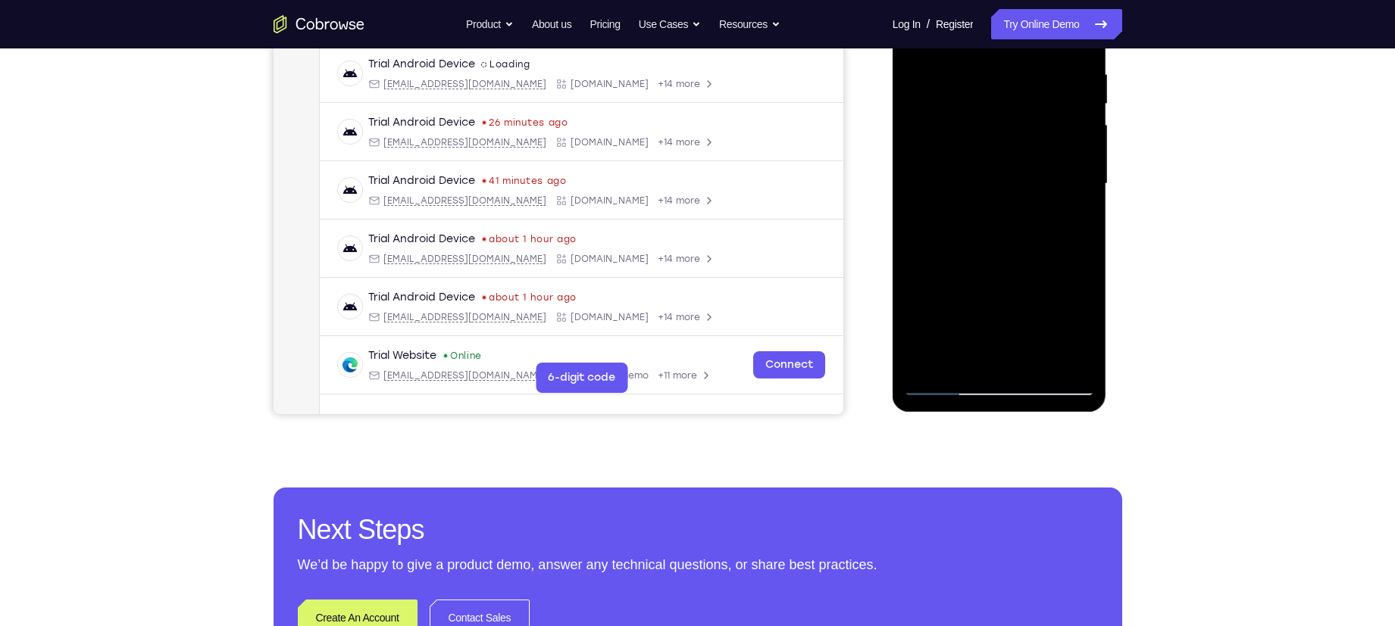
click at [965, 273] on div at bounding box center [999, 184] width 191 height 424
click at [1033, 277] on div at bounding box center [999, 184] width 191 height 424
click at [1004, 357] on div at bounding box center [999, 184] width 191 height 424
click at [1014, 304] on div at bounding box center [999, 184] width 191 height 424
click at [1063, 275] on div at bounding box center [999, 184] width 191 height 424
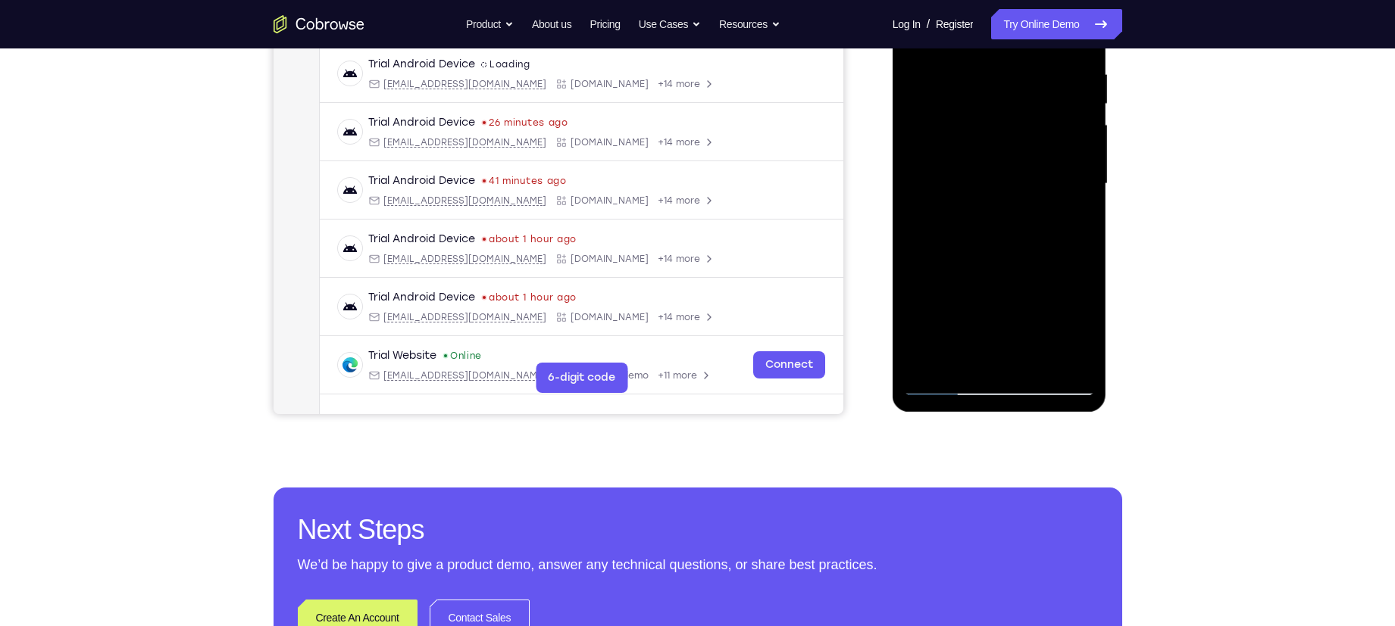
click at [1008, 299] on div at bounding box center [999, 184] width 191 height 424
click at [998, 363] on div at bounding box center [999, 184] width 191 height 424
click at [1020, 329] on div at bounding box center [999, 184] width 191 height 424
click at [1051, 301] on div at bounding box center [999, 184] width 191 height 424
click at [979, 270] on div at bounding box center [999, 184] width 191 height 424
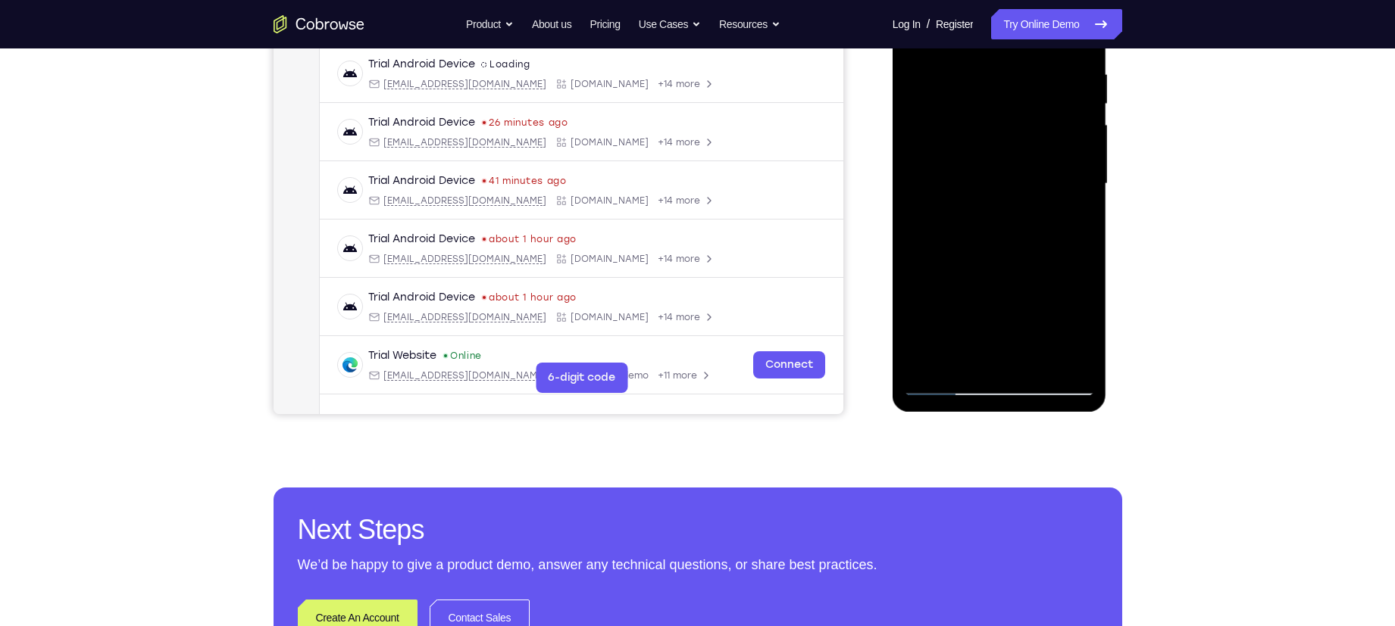
click at [954, 295] on div at bounding box center [999, 184] width 191 height 424
click at [899, 311] on div at bounding box center [999, 186] width 214 height 451
click at [908, 306] on div at bounding box center [999, 184] width 191 height 424
click at [1011, 351] on div at bounding box center [999, 184] width 191 height 424
click at [1053, 305] on div at bounding box center [999, 184] width 191 height 424
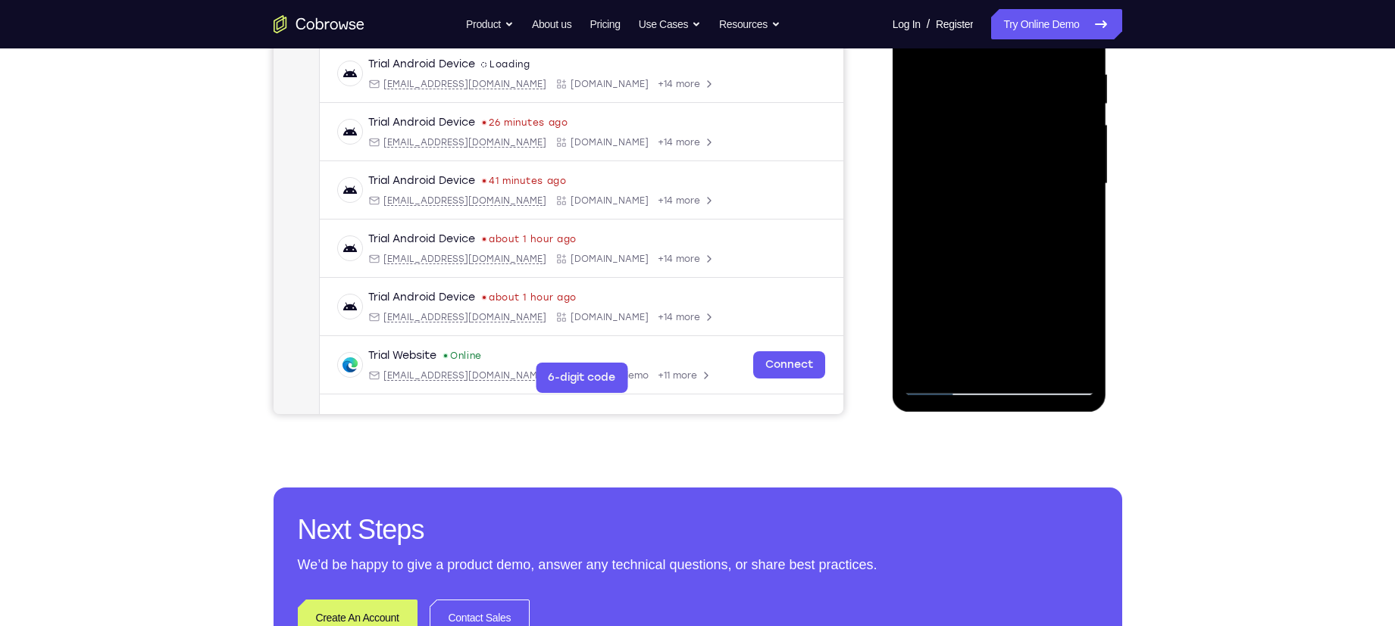
click at [1089, 300] on div at bounding box center [999, 184] width 191 height 424
click at [991, 301] on div at bounding box center [999, 184] width 191 height 424
click at [1017, 271] on div at bounding box center [999, 184] width 191 height 424
click at [1047, 298] on div at bounding box center [999, 184] width 191 height 424
click at [1027, 362] on div at bounding box center [999, 184] width 191 height 424
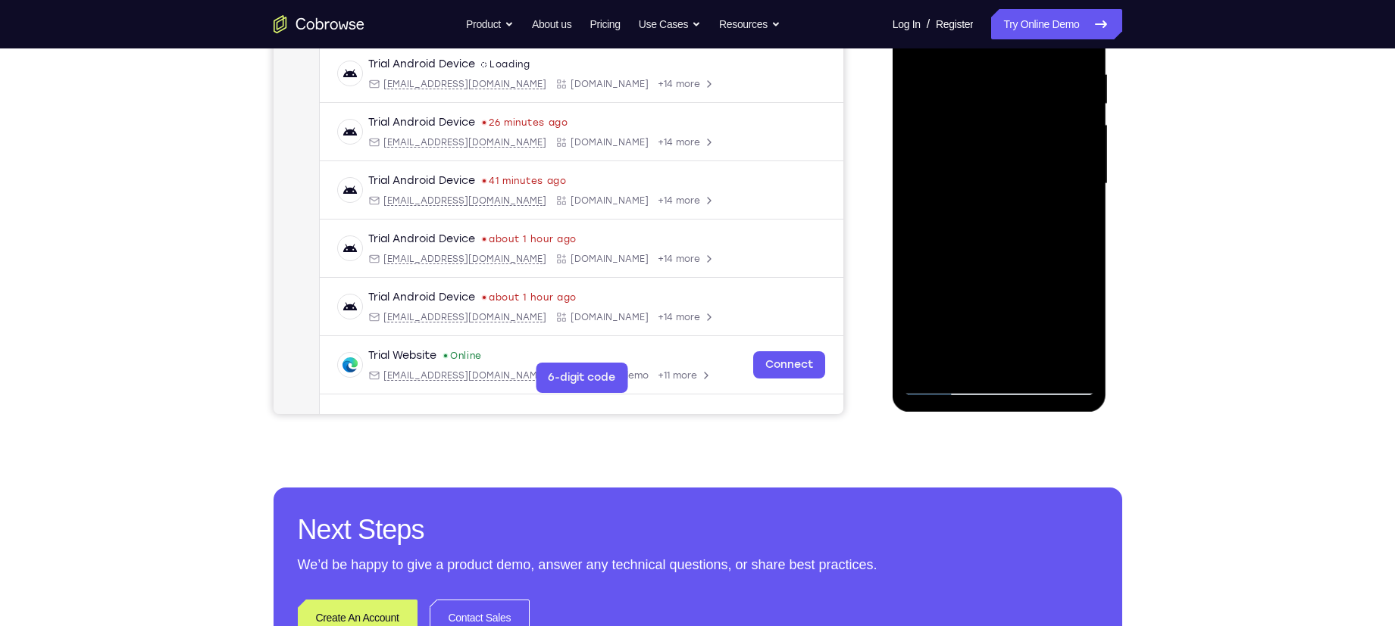
click at [1062, 273] on div at bounding box center [999, 184] width 191 height 424
click at [982, 301] on div at bounding box center [999, 184] width 191 height 424
click at [1020, 332] on div at bounding box center [999, 184] width 191 height 424
click at [1032, 278] on div at bounding box center [999, 184] width 191 height 424
click at [1000, 352] on div at bounding box center [999, 184] width 191 height 424
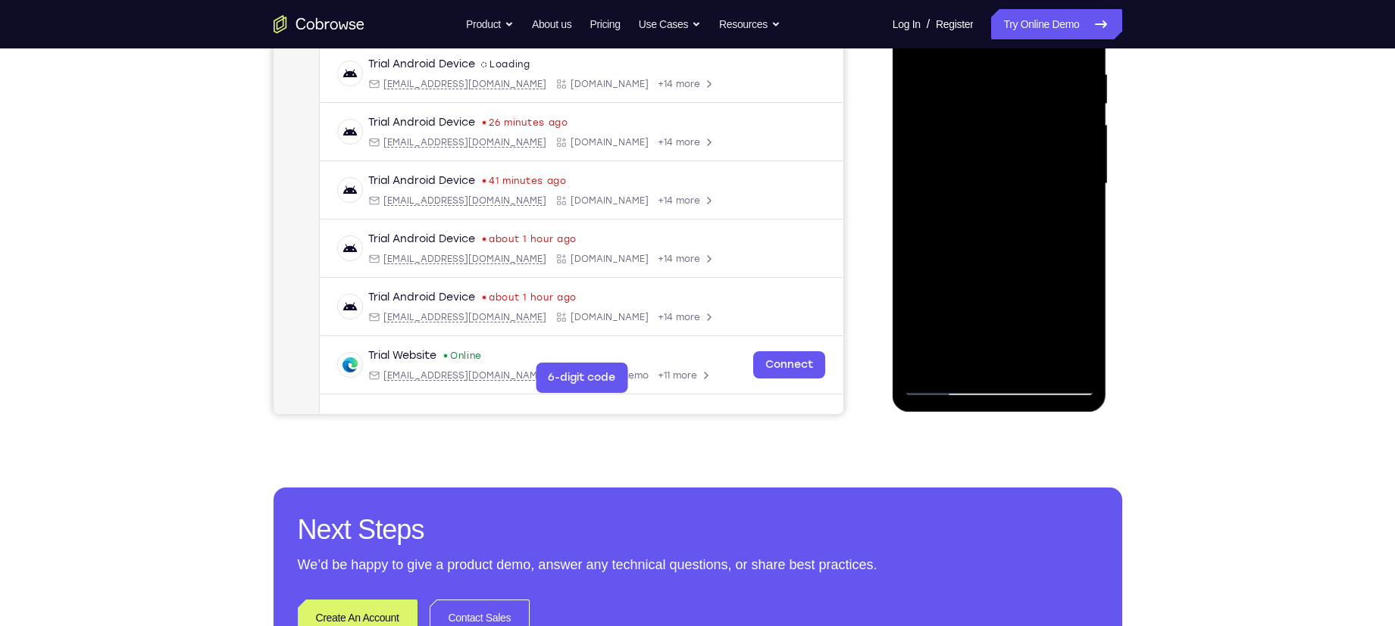
click at [979, 271] on div at bounding box center [999, 184] width 191 height 424
click at [1014, 323] on div at bounding box center [999, 184] width 191 height 424
click at [963, 266] on div at bounding box center [999, 184] width 191 height 424
click at [1078, 223] on div at bounding box center [999, 184] width 191 height 424
click at [995, 301] on div at bounding box center [999, 184] width 191 height 424
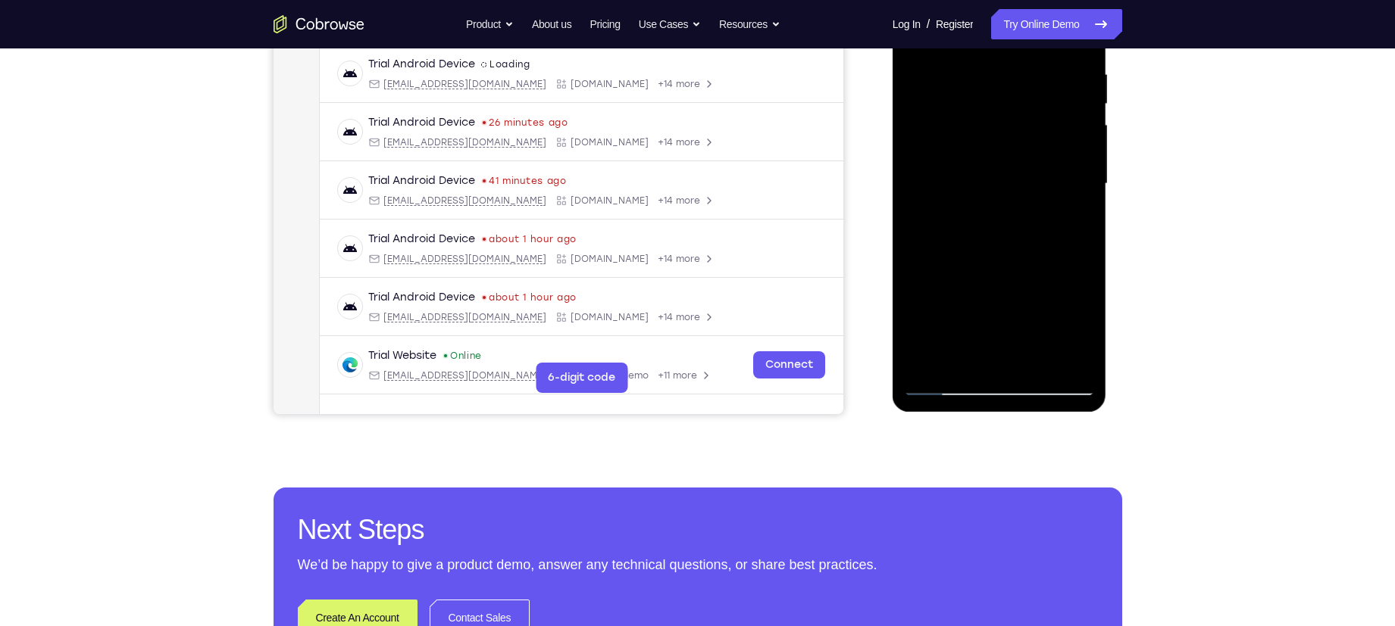
click at [1032, 305] on div at bounding box center [999, 184] width 191 height 424
click at [1017, 301] on div at bounding box center [999, 184] width 191 height 424
click at [1006, 354] on div at bounding box center [999, 184] width 191 height 424
click at [930, 307] on div at bounding box center [999, 184] width 191 height 424
click at [1002, 296] on div at bounding box center [999, 184] width 191 height 424
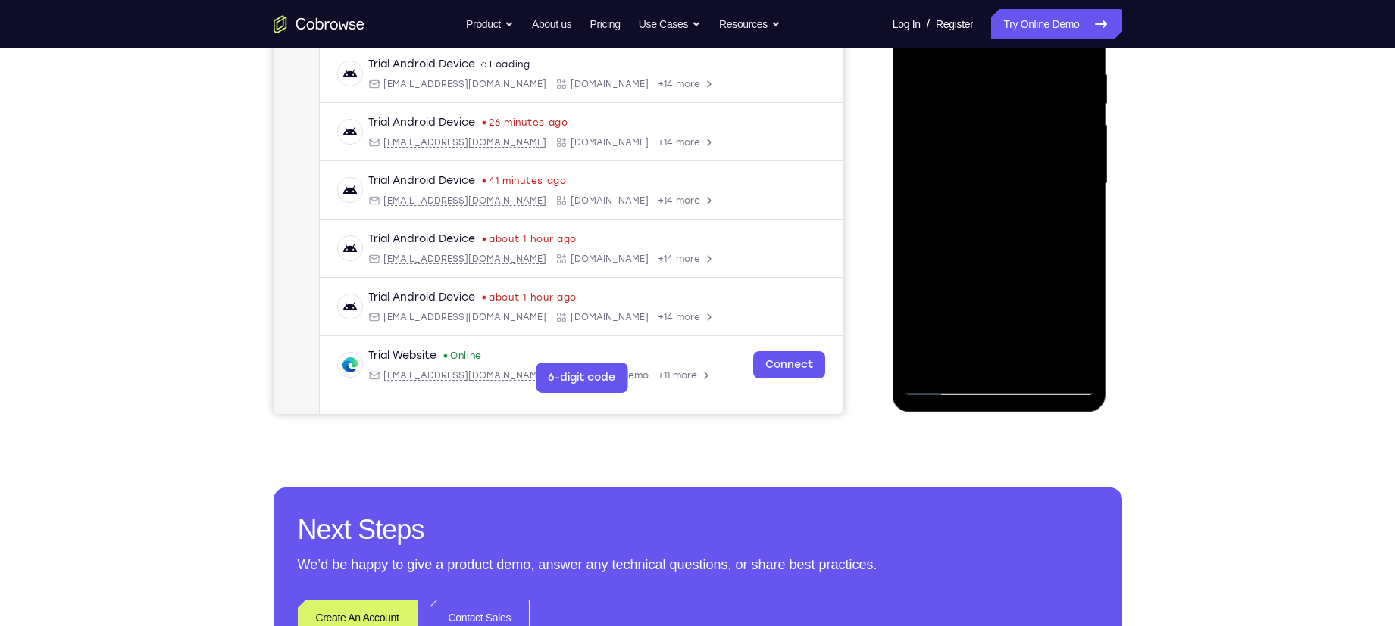
click at [1070, 296] on div at bounding box center [999, 184] width 191 height 424
click at [1038, 298] on div at bounding box center [999, 184] width 191 height 424
click at [1034, 275] on div at bounding box center [999, 184] width 191 height 424
click at [1001, 367] on div at bounding box center [999, 184] width 191 height 424
click at [972, 282] on div at bounding box center [999, 184] width 191 height 424
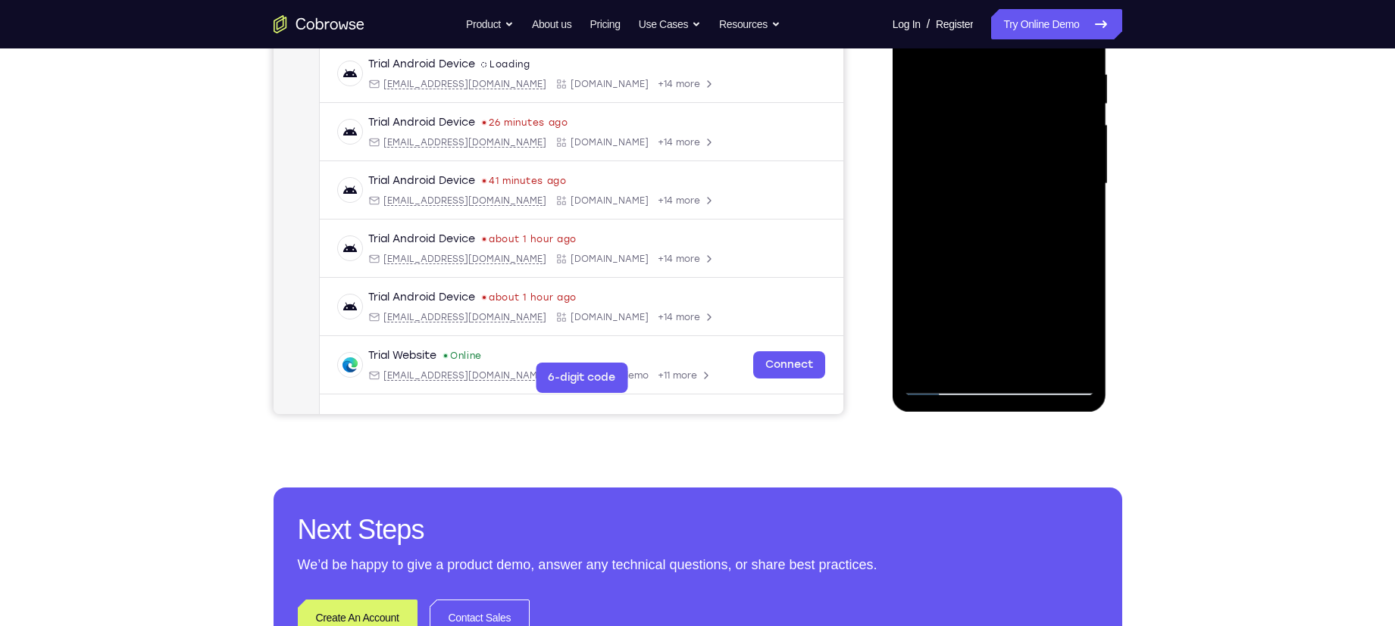
click at [988, 335] on div at bounding box center [999, 184] width 191 height 424
click at [998, 251] on div at bounding box center [999, 184] width 191 height 424
click at [1000, 295] on div at bounding box center [999, 184] width 191 height 424
click at [977, 301] on div at bounding box center [999, 184] width 191 height 424
click at [1051, 300] on div at bounding box center [999, 184] width 191 height 424
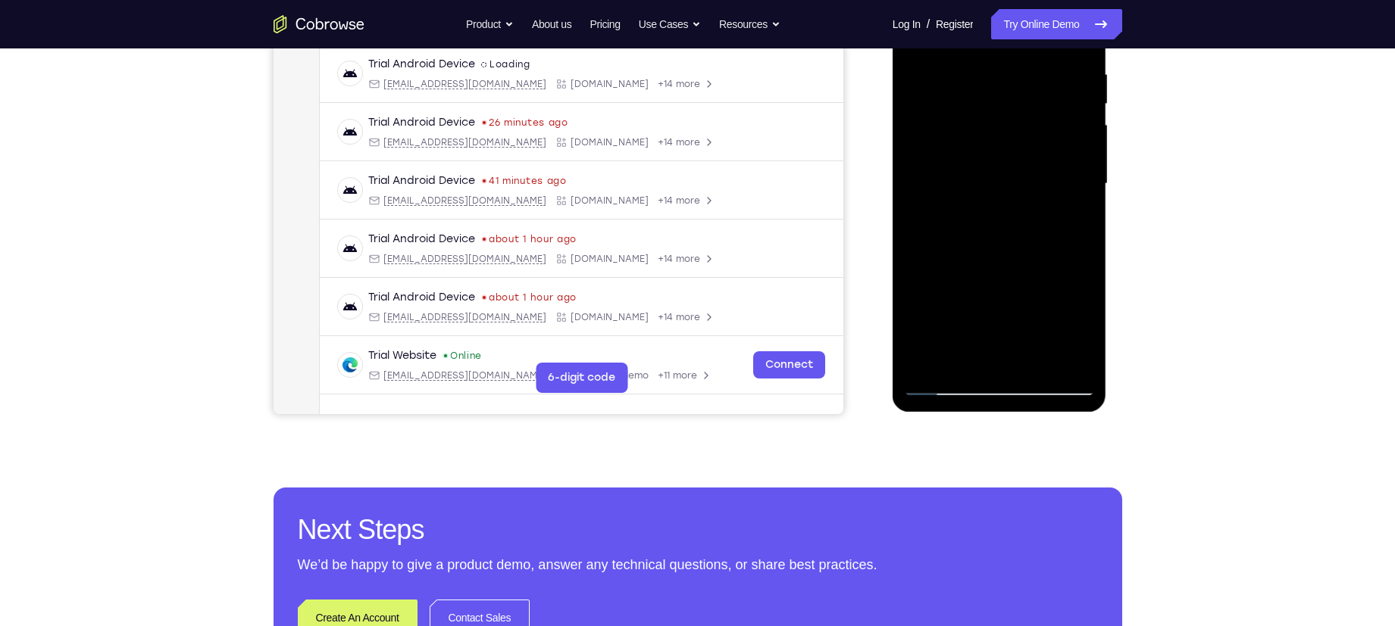
click at [1041, 304] on div at bounding box center [999, 184] width 191 height 424
click at [952, 300] on div at bounding box center [999, 184] width 191 height 424
click at [1000, 298] on div at bounding box center [999, 184] width 191 height 424
click at [1001, 370] on div at bounding box center [999, 184] width 191 height 424
click at [1000, 311] on div at bounding box center [999, 184] width 191 height 424
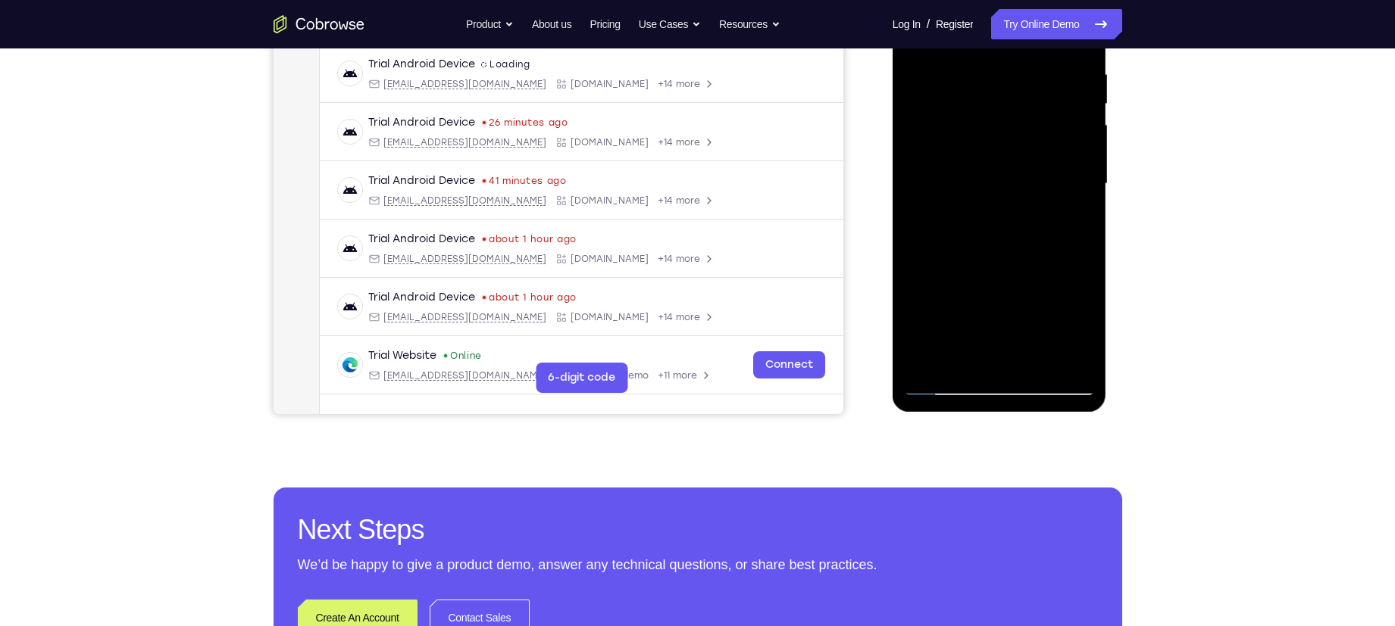
click at [985, 307] on div at bounding box center [999, 184] width 191 height 424
click at [1082, 283] on div at bounding box center [999, 184] width 191 height 424
click at [1065, 329] on div at bounding box center [999, 184] width 191 height 424
click at [949, 305] on div at bounding box center [999, 184] width 191 height 424
click at [1064, 330] on div at bounding box center [999, 184] width 191 height 424
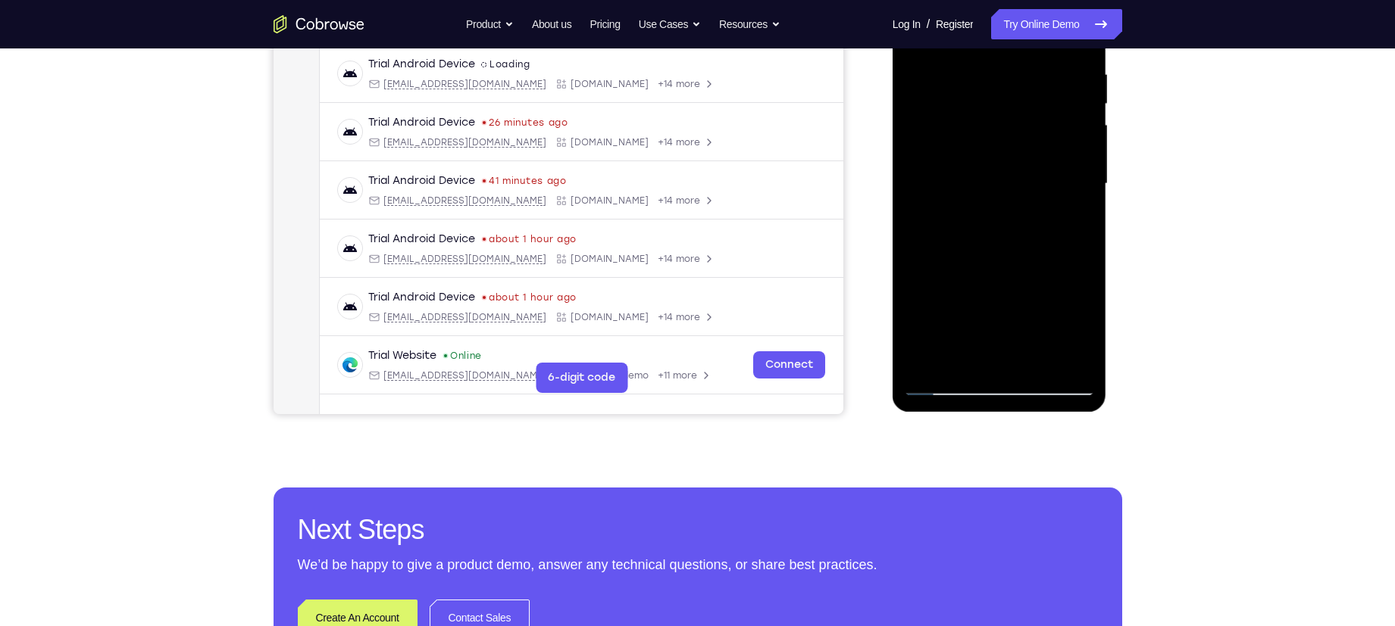
click at [1031, 275] on div at bounding box center [999, 184] width 191 height 424
click at [1071, 221] on div at bounding box center [999, 184] width 191 height 424
click at [947, 383] on div at bounding box center [999, 184] width 191 height 424
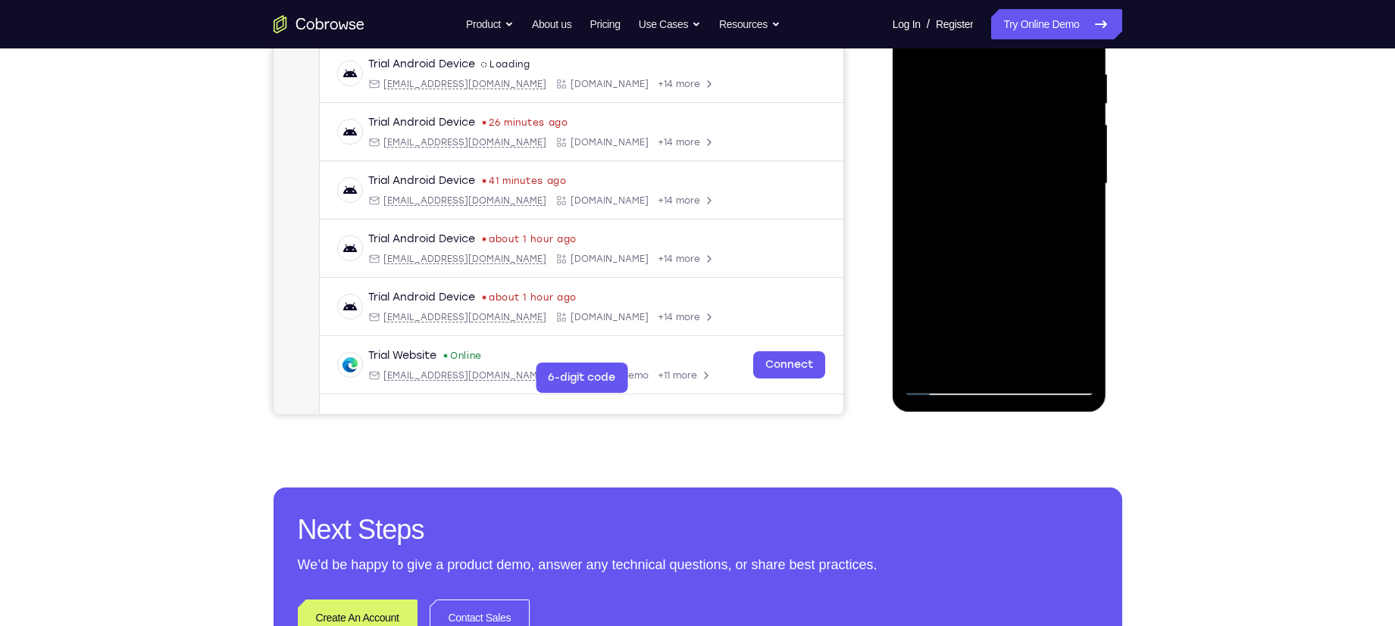
scroll to position [251, 0]
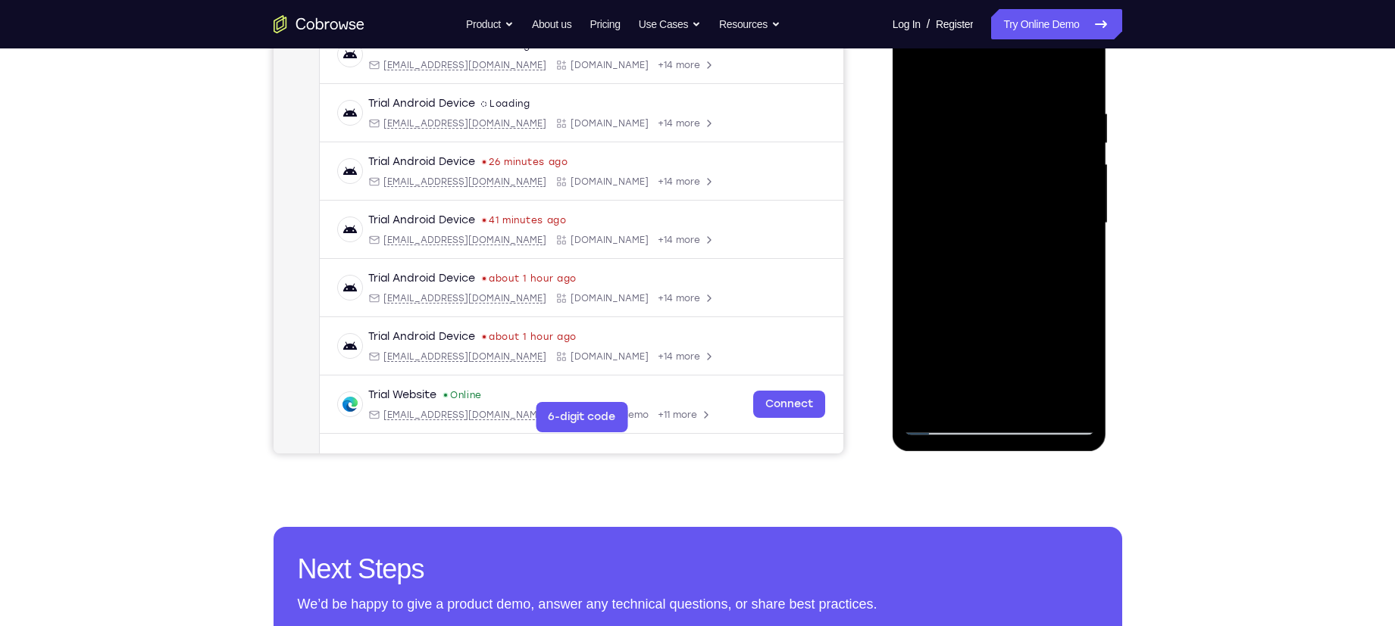
drag, startPoint x: 996, startPoint y: 243, endPoint x: 967, endPoint y: 361, distance: 121.6
click at [967, 361] on div at bounding box center [999, 223] width 191 height 424
click at [1079, 68] on div at bounding box center [999, 223] width 191 height 424
click at [967, 227] on div at bounding box center [999, 223] width 191 height 424
drag, startPoint x: 980, startPoint y: 270, endPoint x: 985, endPoint y: 122, distance: 148.6
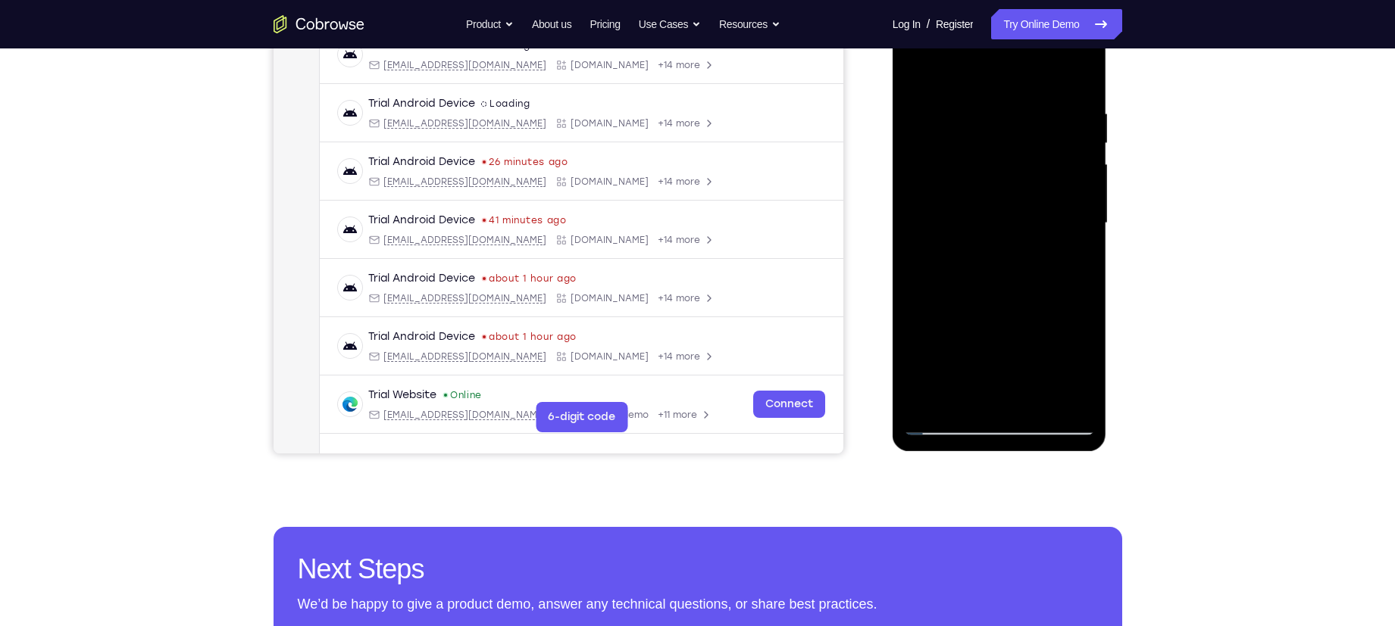
click at [985, 122] on div at bounding box center [999, 223] width 191 height 424
click at [937, 167] on div at bounding box center [999, 223] width 191 height 424
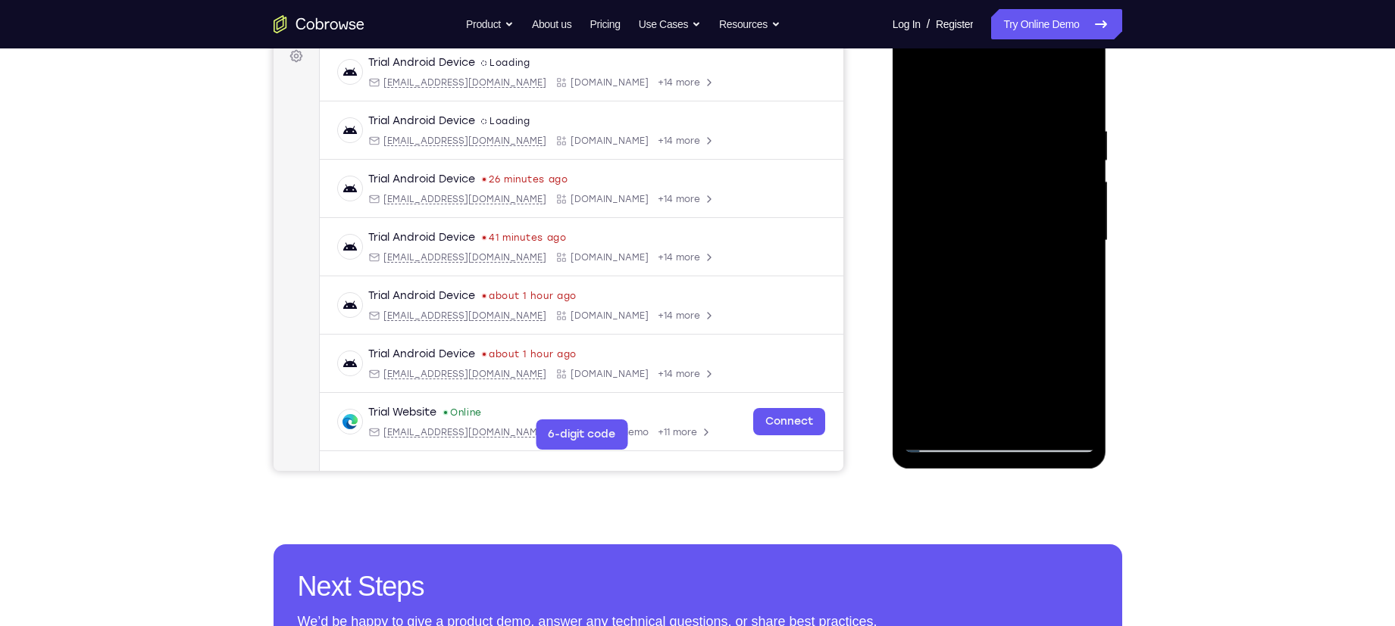
drag, startPoint x: 991, startPoint y: 211, endPoint x: 979, endPoint y: 261, distance: 52.2
click at [979, 261] on div at bounding box center [999, 241] width 191 height 424
click at [1079, 225] on div at bounding box center [999, 241] width 191 height 424
click at [1085, 223] on div at bounding box center [999, 241] width 191 height 424
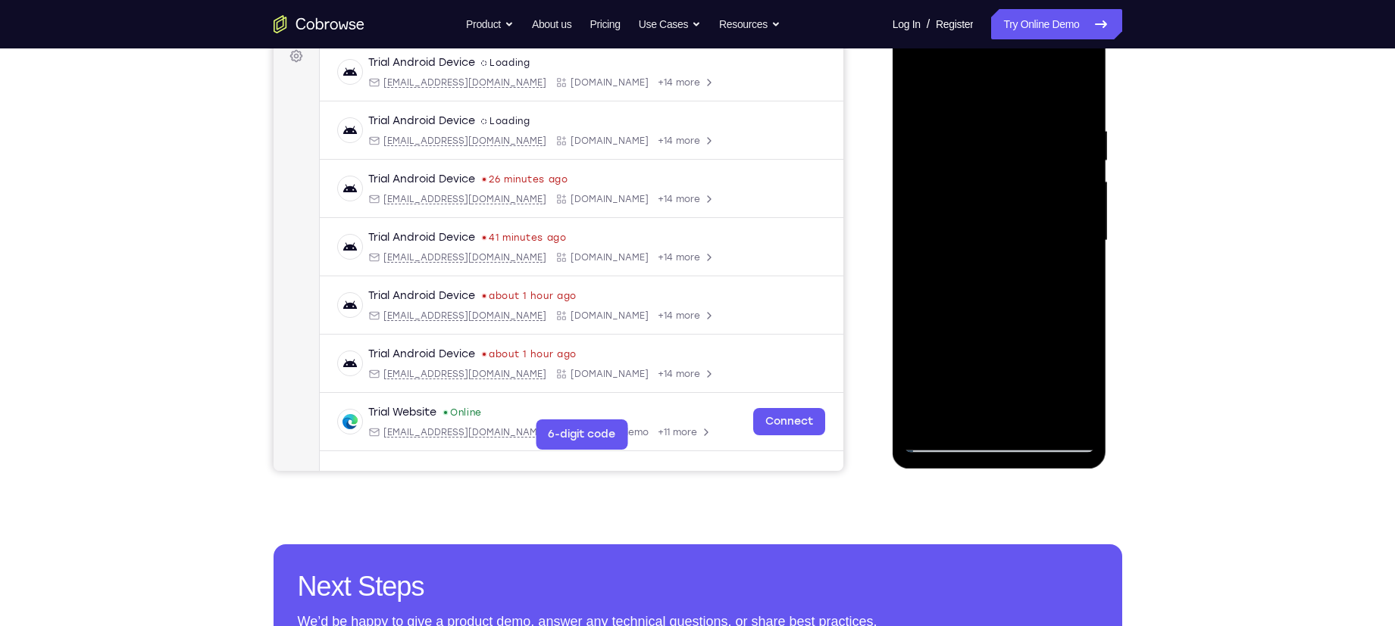
click at [1085, 223] on div at bounding box center [999, 241] width 191 height 424
click at [1080, 220] on div at bounding box center [999, 241] width 191 height 424
click at [907, 220] on div at bounding box center [999, 241] width 191 height 424
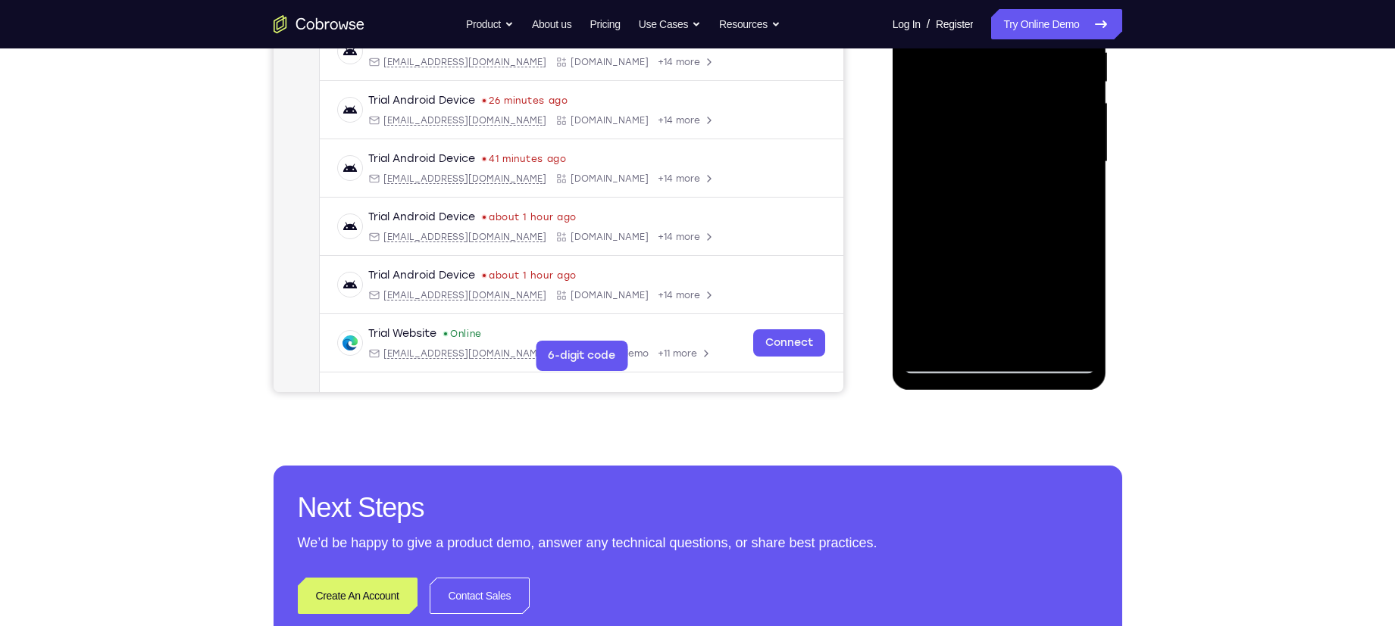
click at [954, 363] on div at bounding box center [999, 162] width 191 height 424
drag, startPoint x: 979, startPoint y: 262, endPoint x: 960, endPoint y: 323, distance: 64.4
click at [960, 323] on div at bounding box center [999, 162] width 191 height 424
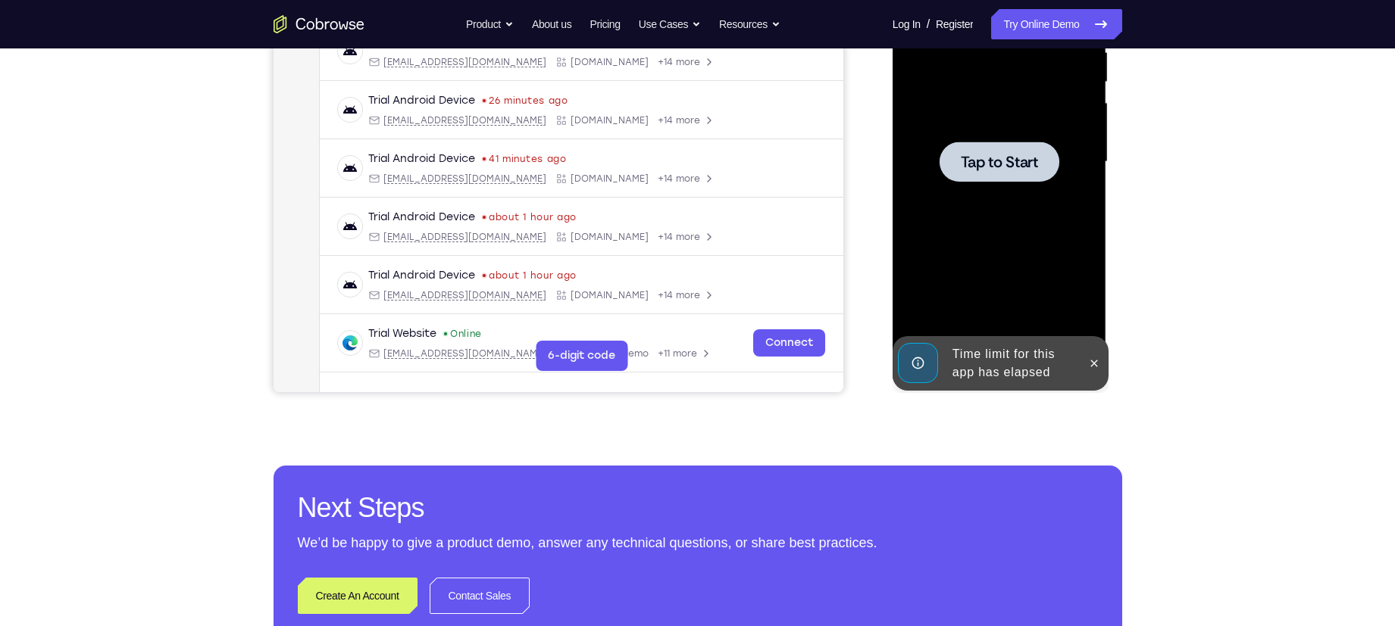
click at [997, 166] on span "Tap to Start" at bounding box center [999, 162] width 77 height 15
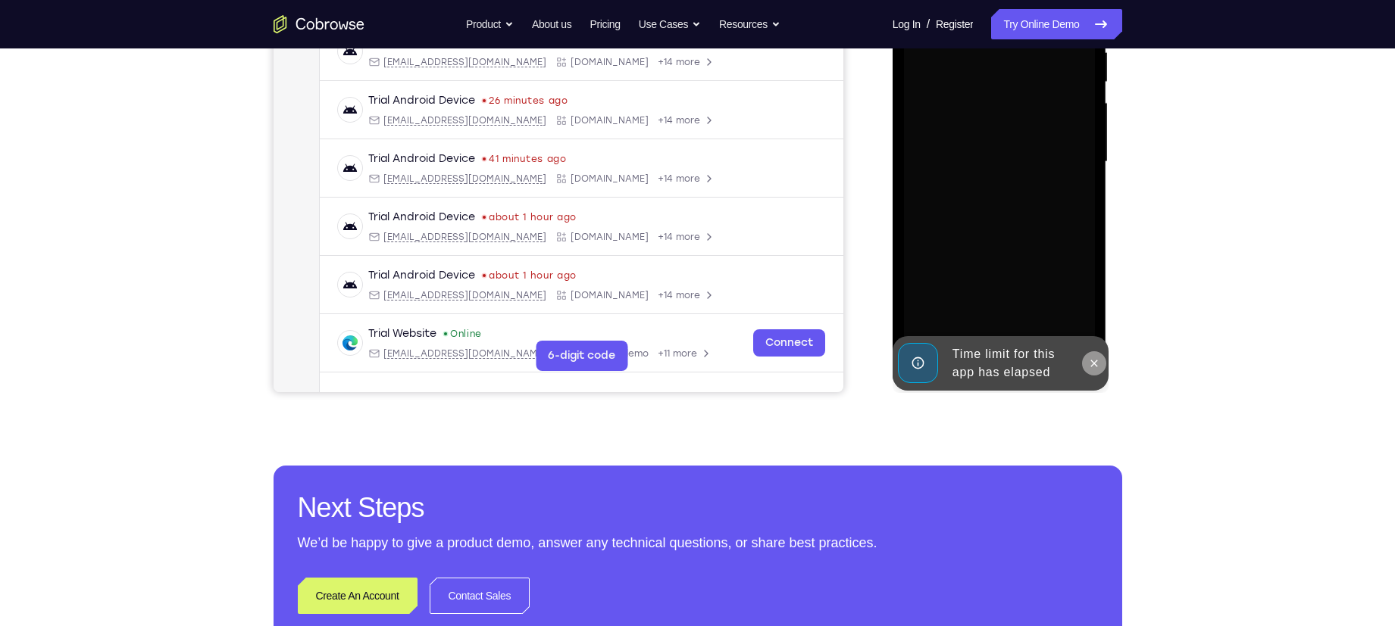
click at [1094, 359] on icon at bounding box center [1094, 364] width 12 height 12
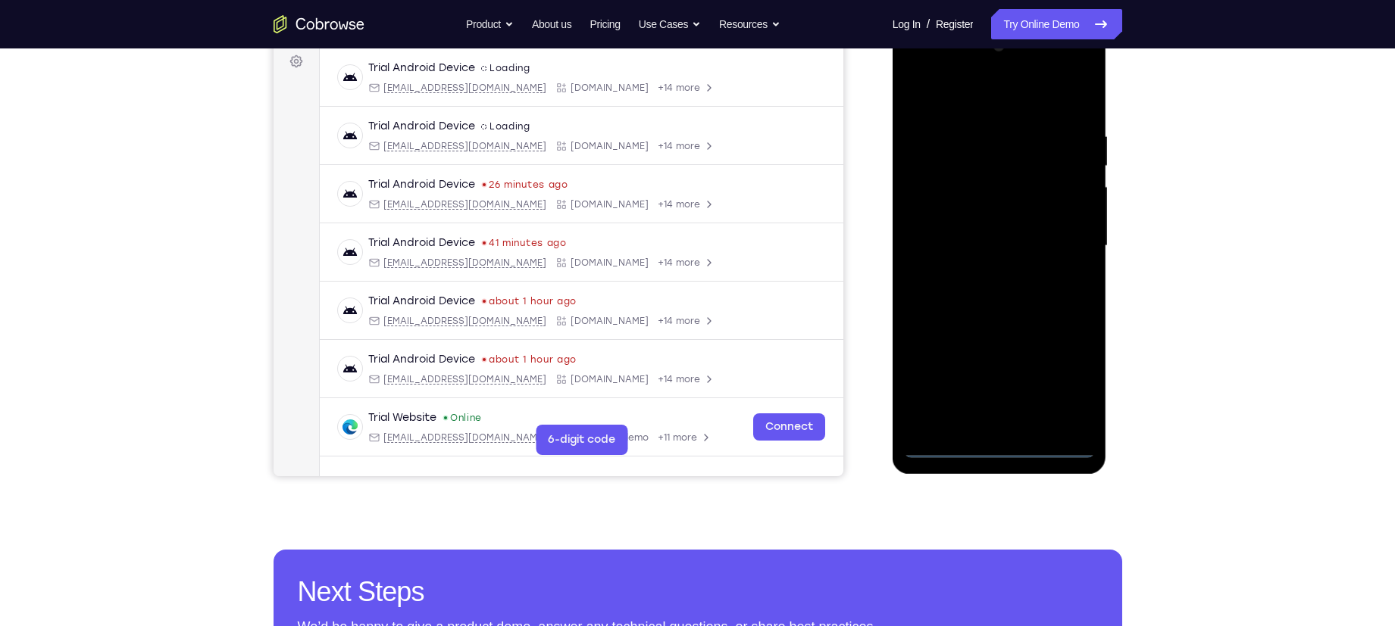
scroll to position [201, 0]
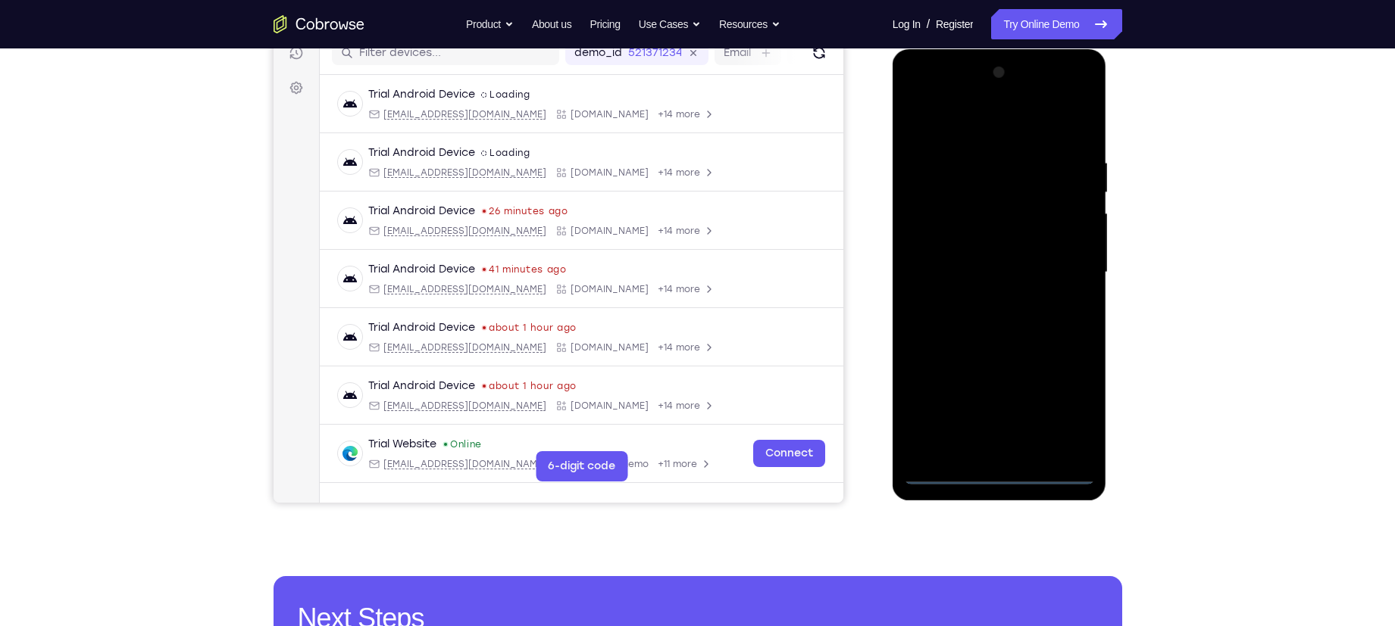
click at [999, 473] on div at bounding box center [999, 273] width 191 height 424
click at [1074, 413] on div at bounding box center [999, 273] width 191 height 424
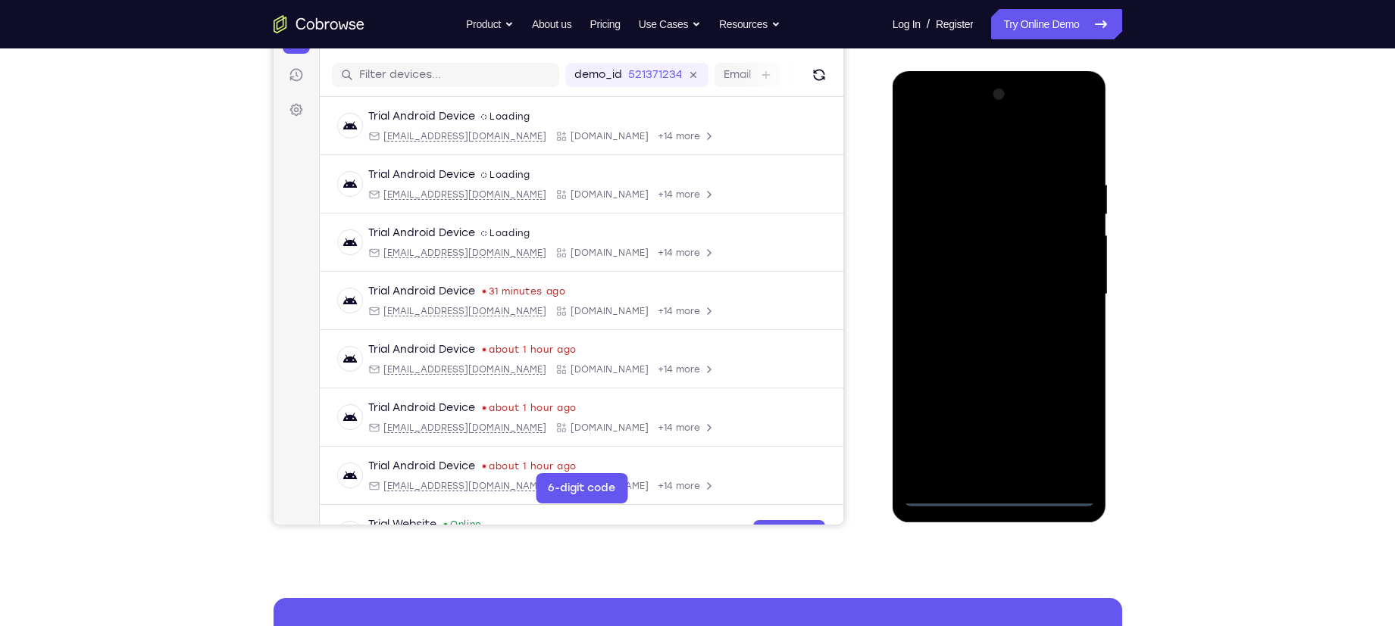
scroll to position [179, 0]
click at [945, 144] on div at bounding box center [999, 295] width 191 height 424
click at [1057, 279] on div at bounding box center [999, 295] width 191 height 424
click at [980, 324] on div at bounding box center [999, 295] width 191 height 424
click at [984, 278] on div at bounding box center [999, 295] width 191 height 424
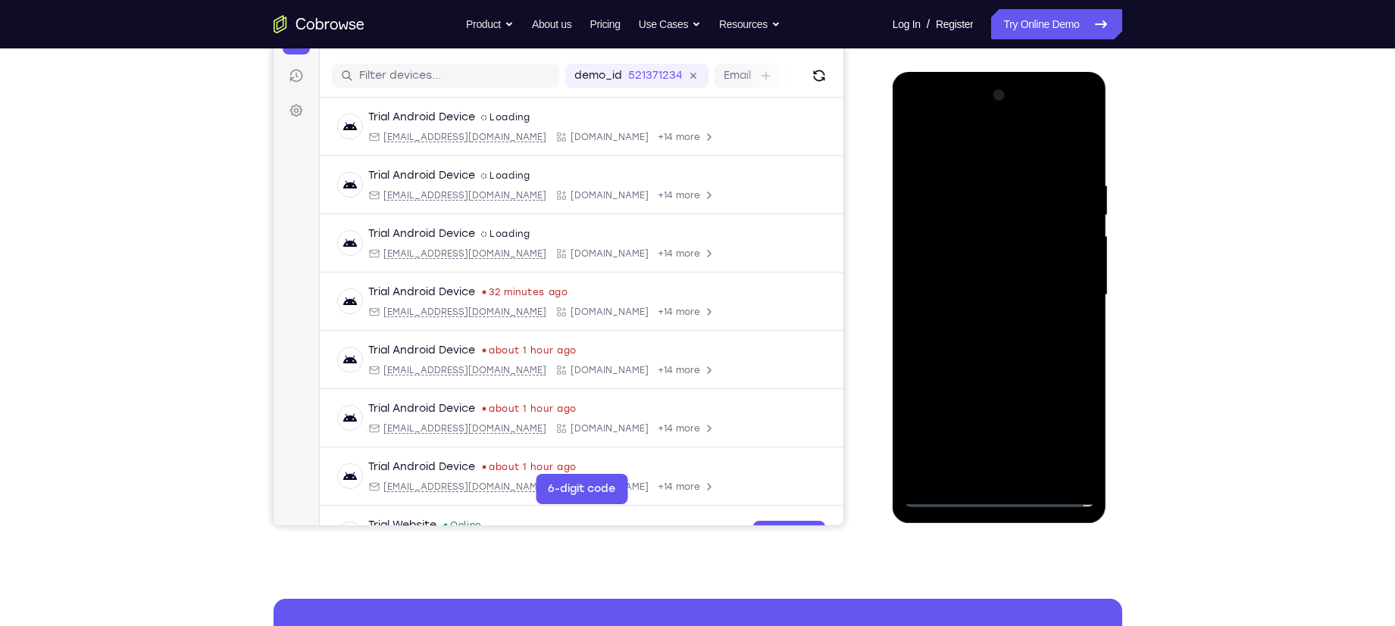
click at [988, 270] on div at bounding box center [999, 295] width 191 height 424
click at [976, 290] on div at bounding box center [999, 295] width 191 height 424
click at [1014, 342] on div at bounding box center [999, 295] width 191 height 424
drag, startPoint x: 961, startPoint y: 132, endPoint x: 1150, endPoint y: 159, distance: 191.3
click at [1108, 159] on html "Online web based iOS Simulators and Android Emulators. Run iPhone, iPad, Mobile…" at bounding box center [1000, 299] width 216 height 454
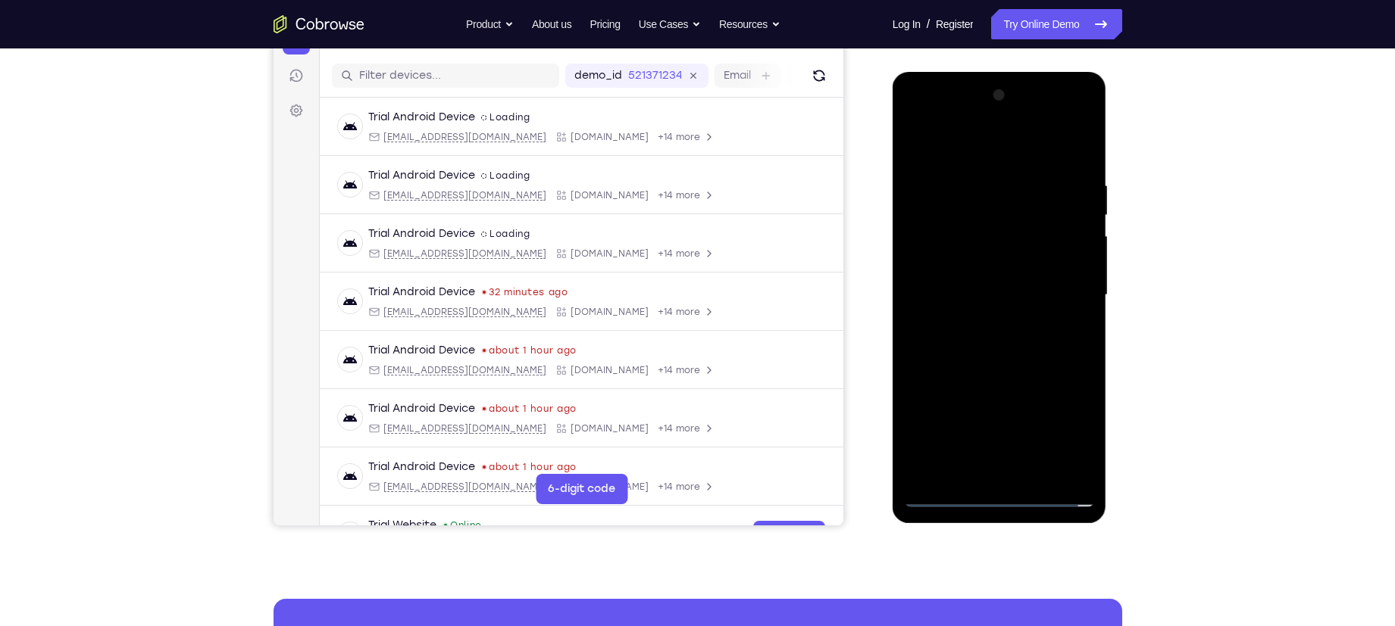
click at [1028, 346] on div at bounding box center [999, 295] width 191 height 424
click at [994, 349] on div at bounding box center [999, 295] width 191 height 424
click at [985, 333] on div at bounding box center [999, 295] width 191 height 424
click at [1000, 347] on div at bounding box center [999, 295] width 191 height 424
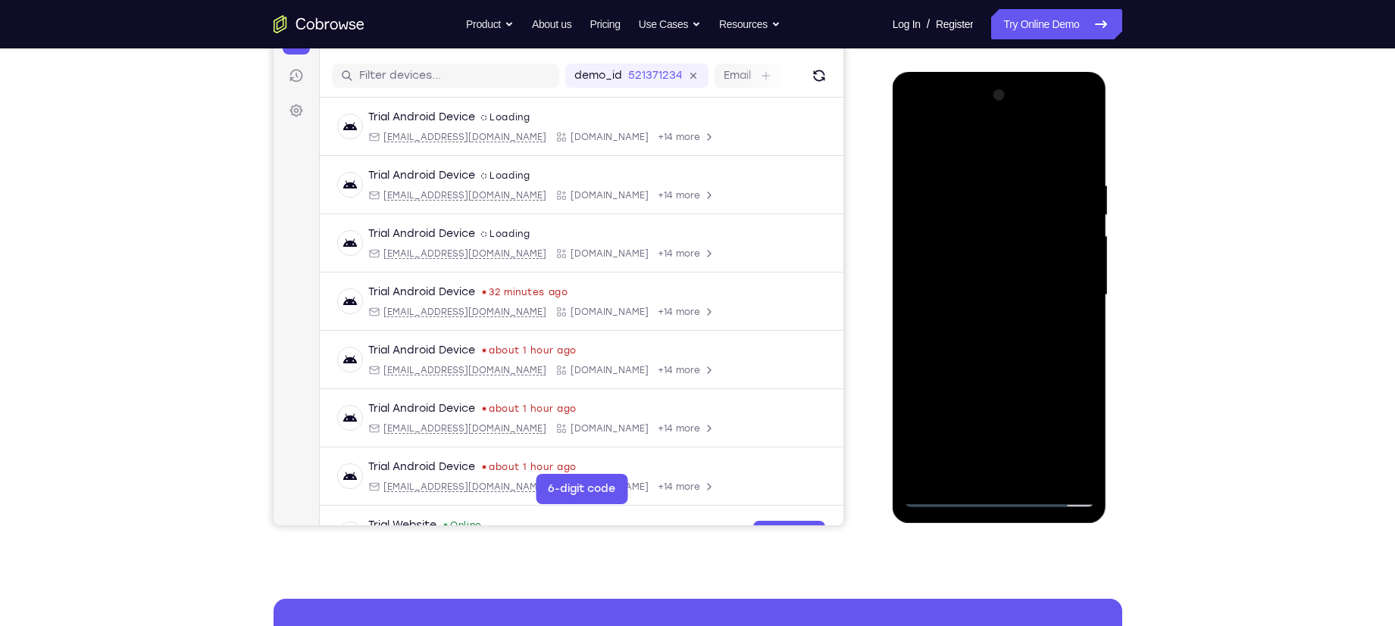
click at [1085, 142] on div at bounding box center [999, 295] width 191 height 424
click at [957, 314] on div at bounding box center [999, 295] width 191 height 424
click at [1030, 251] on div at bounding box center [999, 295] width 191 height 424
click at [1007, 275] on div at bounding box center [999, 295] width 191 height 424
drag, startPoint x: 1008, startPoint y: 321, endPoint x: 1011, endPoint y: 223, distance: 98.5
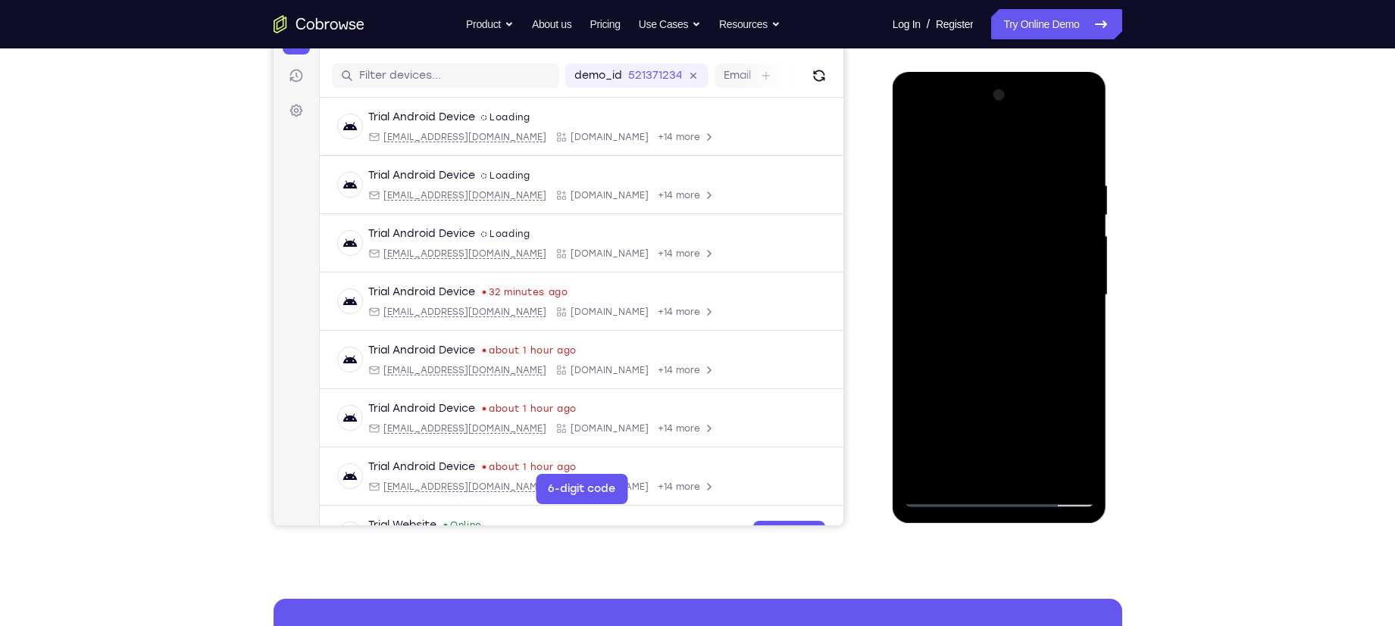
click at [1011, 223] on div at bounding box center [999, 295] width 191 height 424
drag, startPoint x: 1011, startPoint y: 405, endPoint x: 1029, endPoint y: 278, distance: 127.7
click at [1029, 278] on div at bounding box center [999, 295] width 191 height 424
click at [923, 365] on div at bounding box center [999, 295] width 191 height 424
click at [1019, 301] on div at bounding box center [999, 295] width 191 height 424
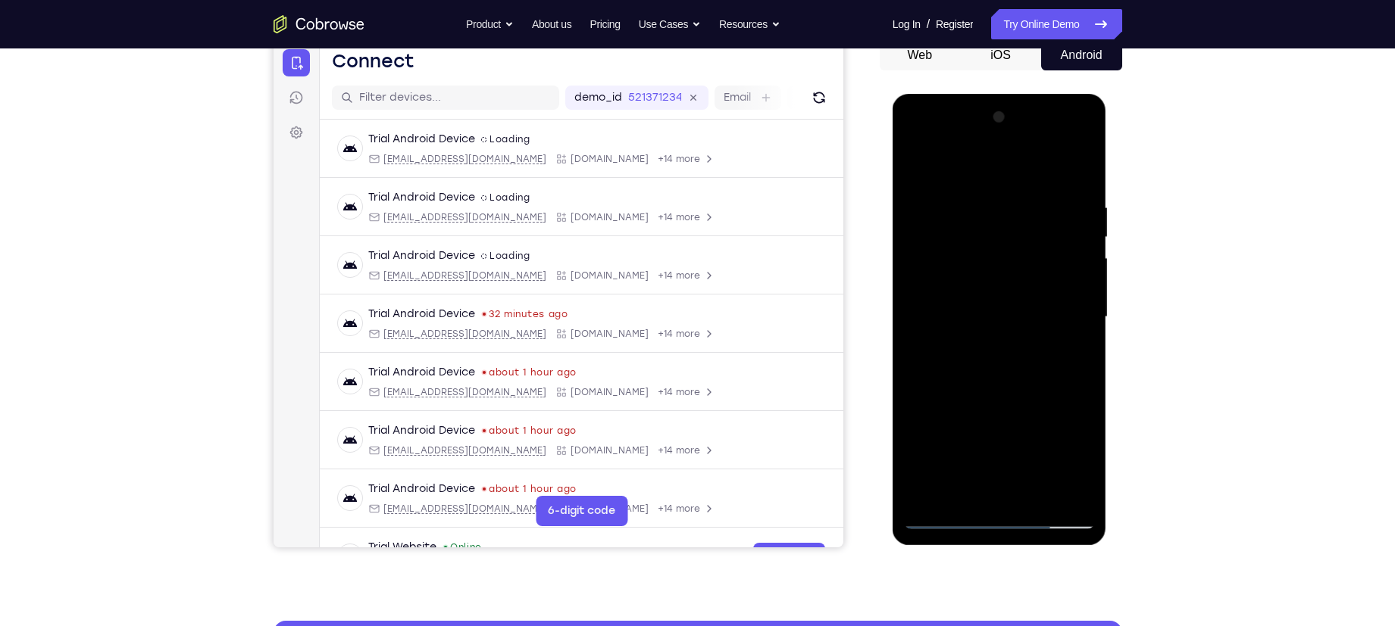
scroll to position [155, 0]
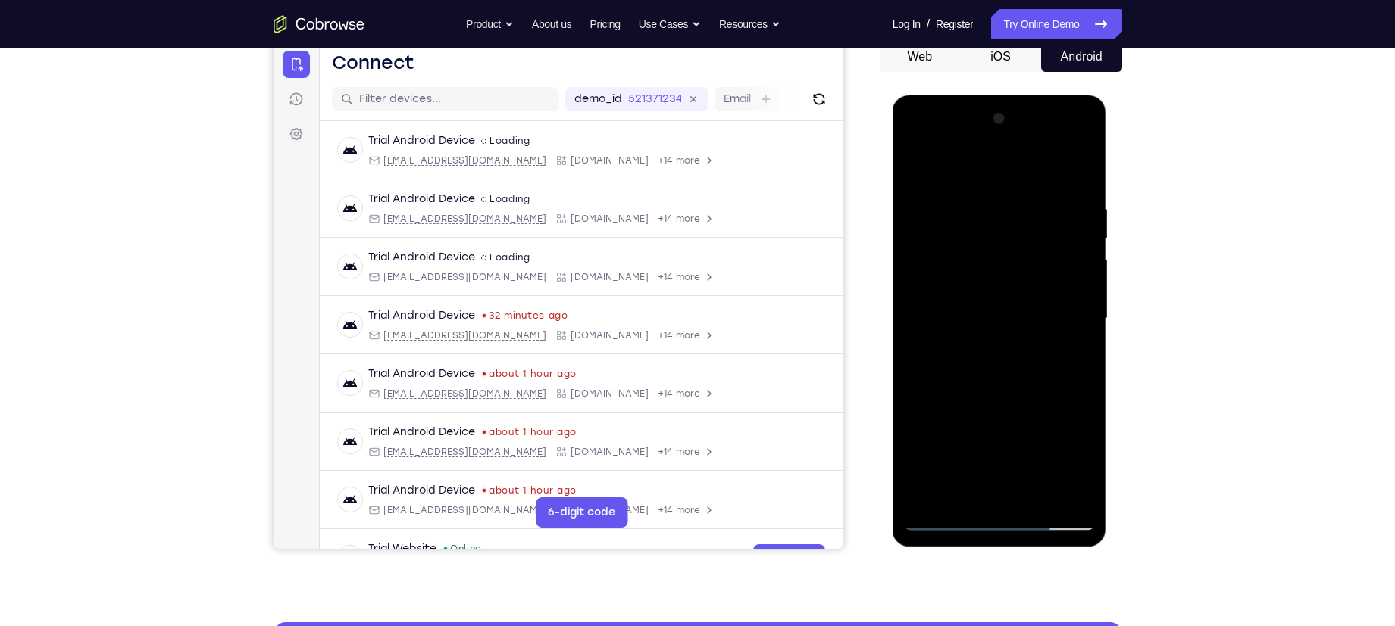
drag, startPoint x: 1015, startPoint y: 270, endPoint x: 1014, endPoint y: 339, distance: 69.7
click at [1014, 339] on div at bounding box center [999, 319] width 191 height 424
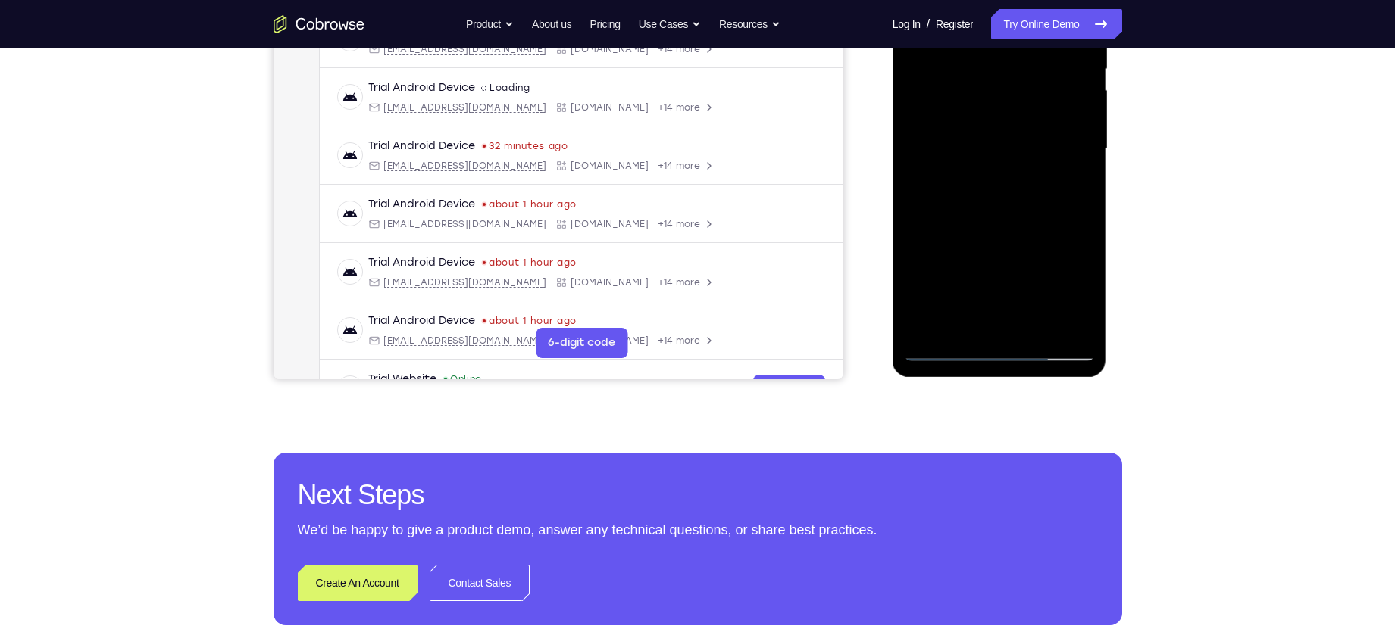
scroll to position [336, 0]
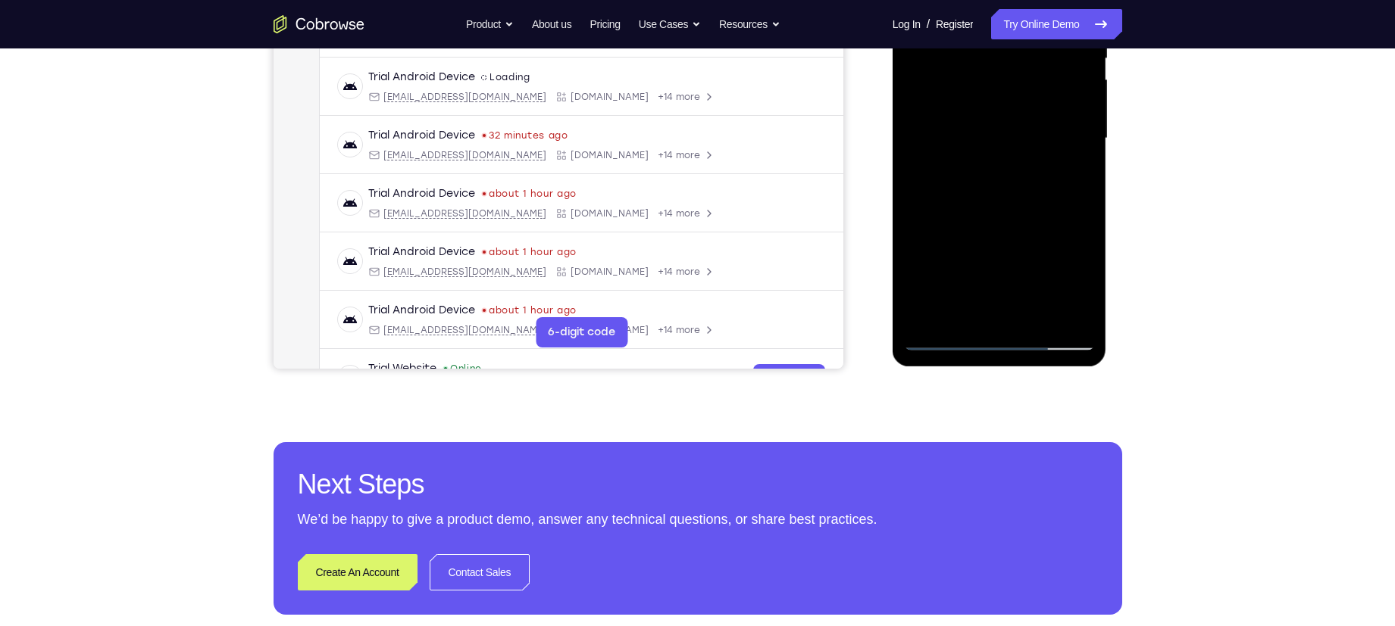
click at [942, 343] on div at bounding box center [999, 139] width 191 height 424
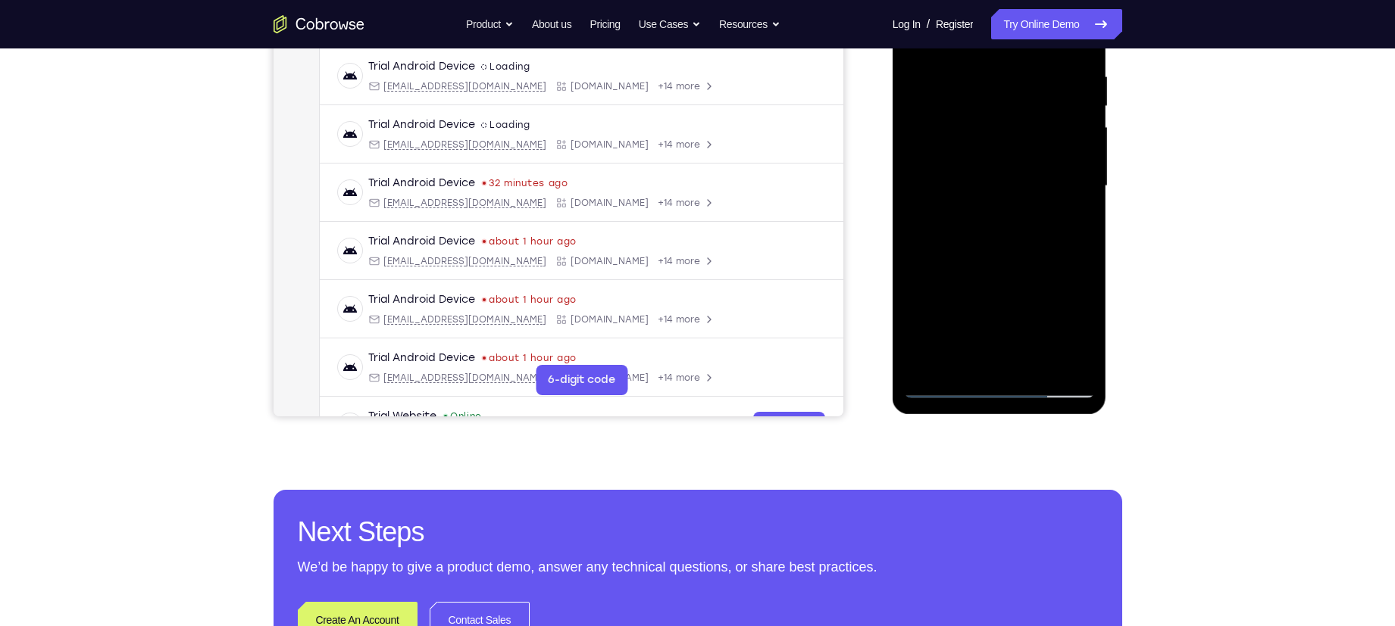
scroll to position [286, 0]
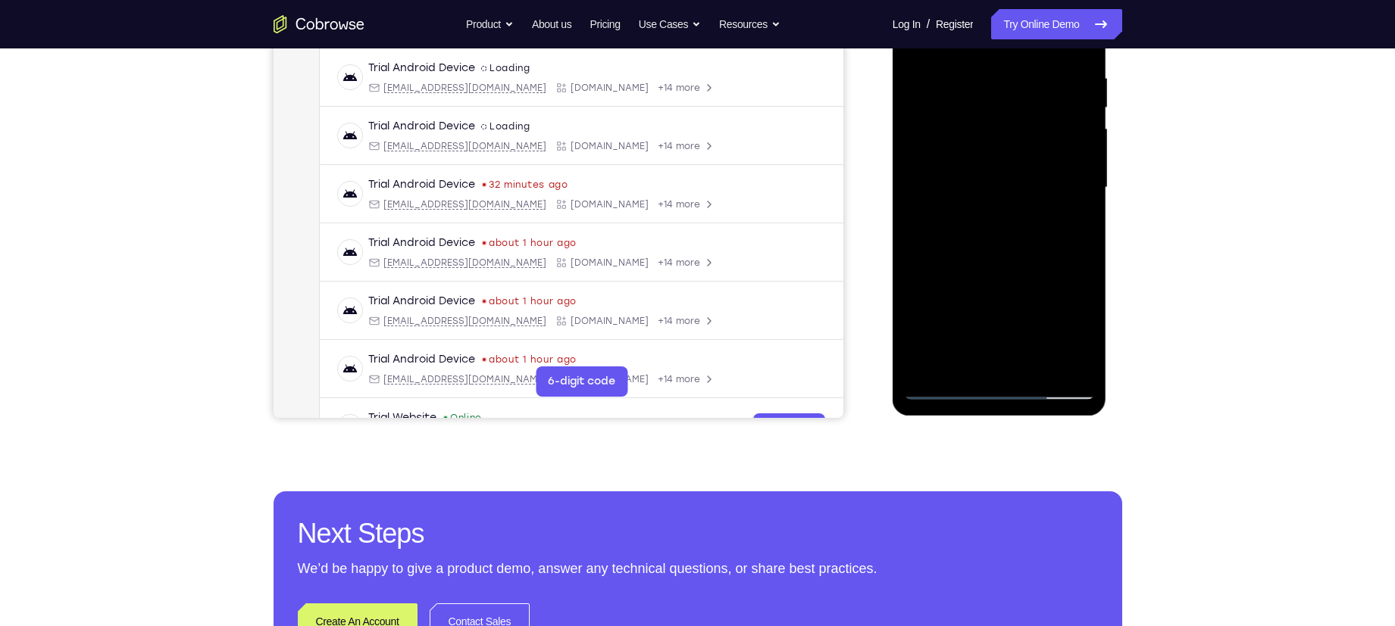
click at [1051, 305] on div at bounding box center [999, 188] width 191 height 424
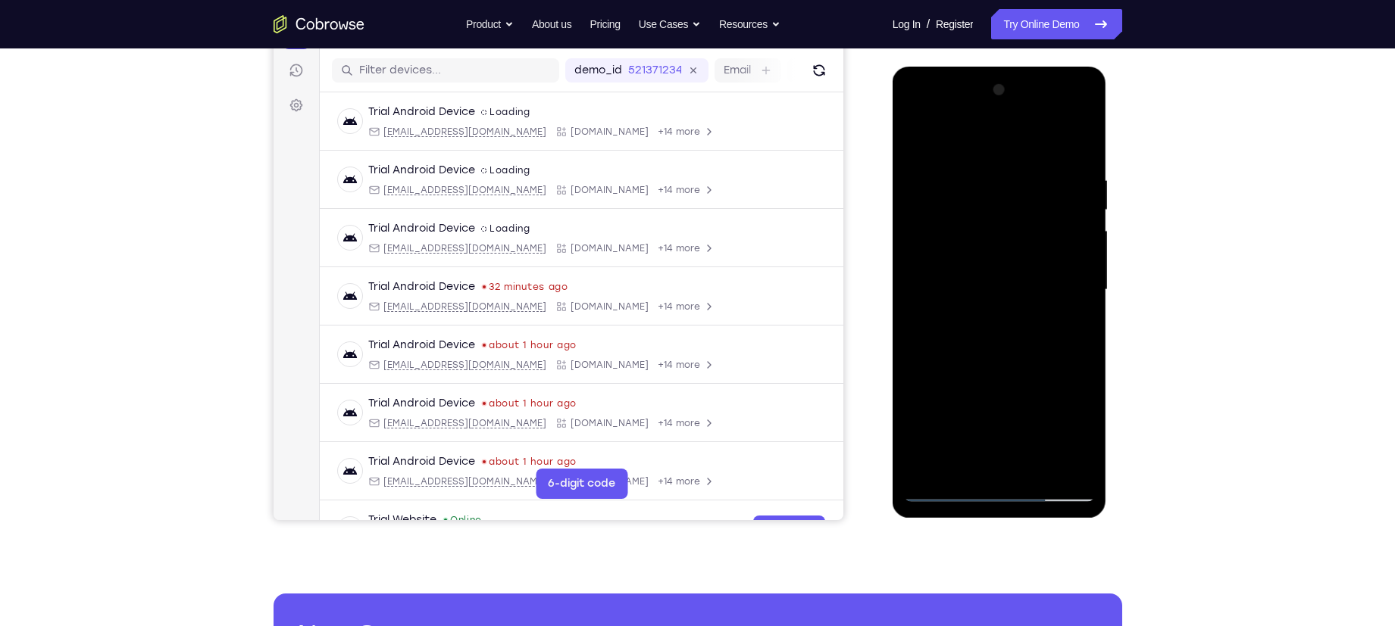
scroll to position [182, 0]
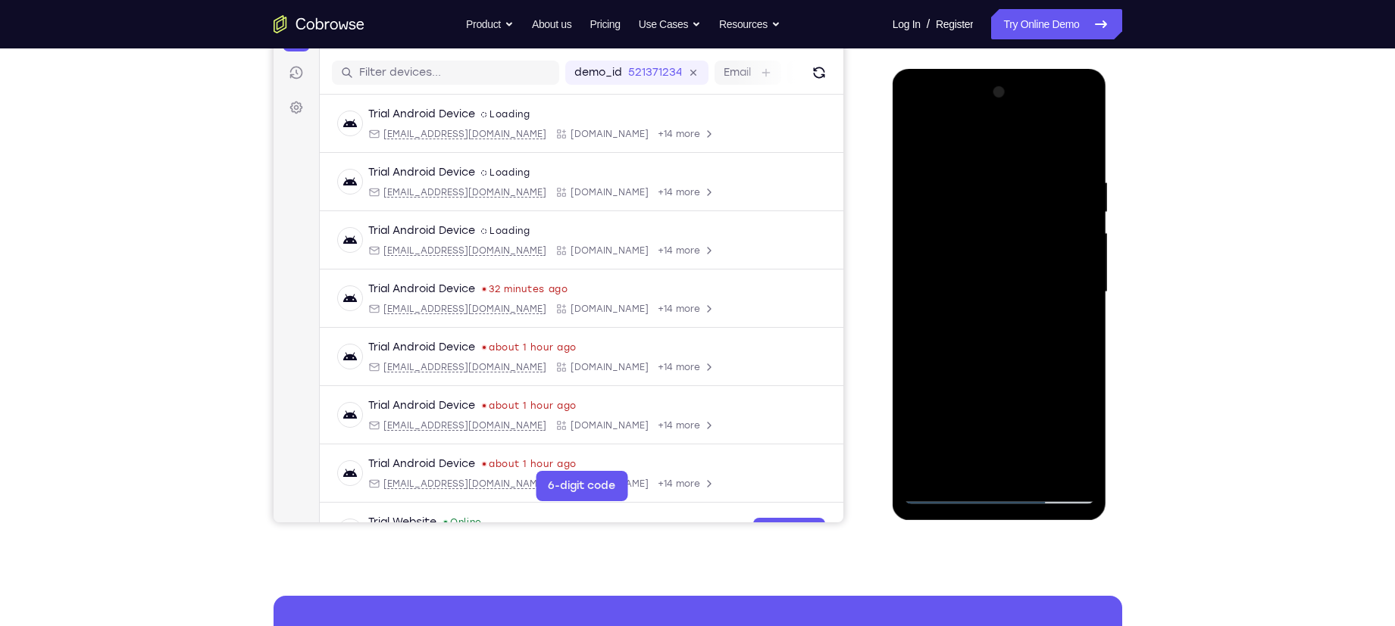
drag, startPoint x: 1045, startPoint y: 285, endPoint x: 1049, endPoint y: 264, distance: 20.8
click at [1049, 264] on div at bounding box center [999, 292] width 191 height 424
click at [1083, 239] on div at bounding box center [999, 292] width 191 height 424
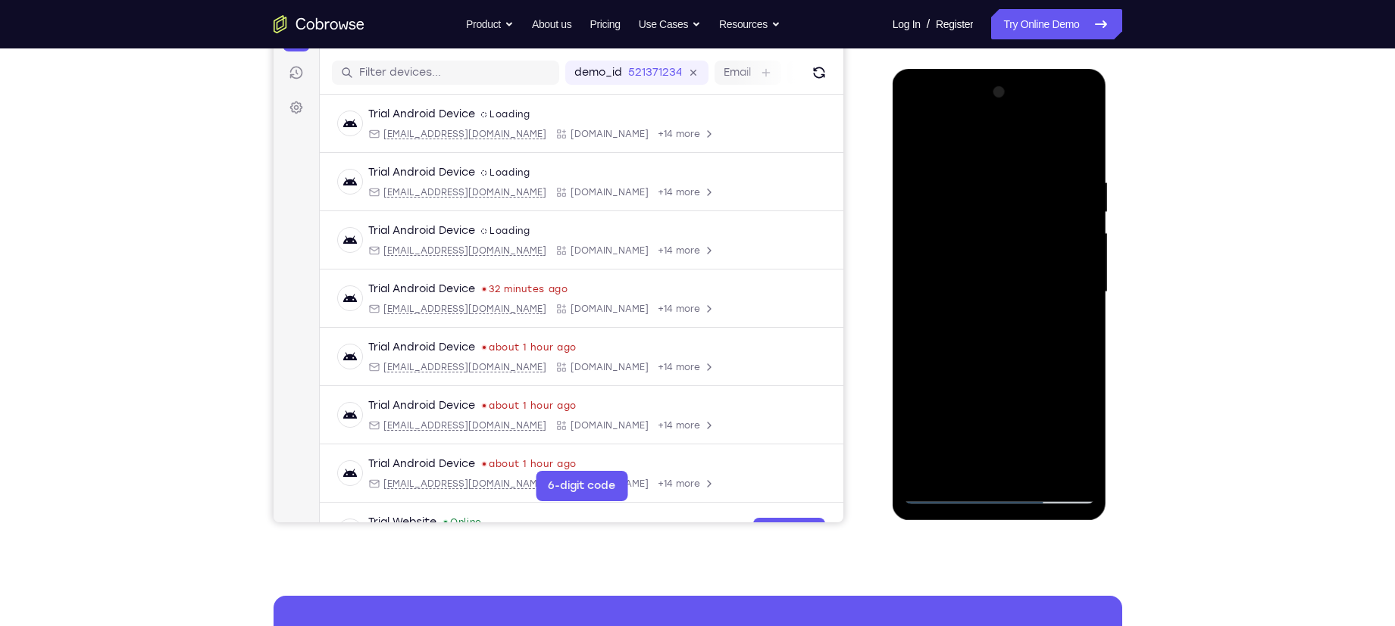
click at [1083, 239] on div at bounding box center [999, 292] width 191 height 424
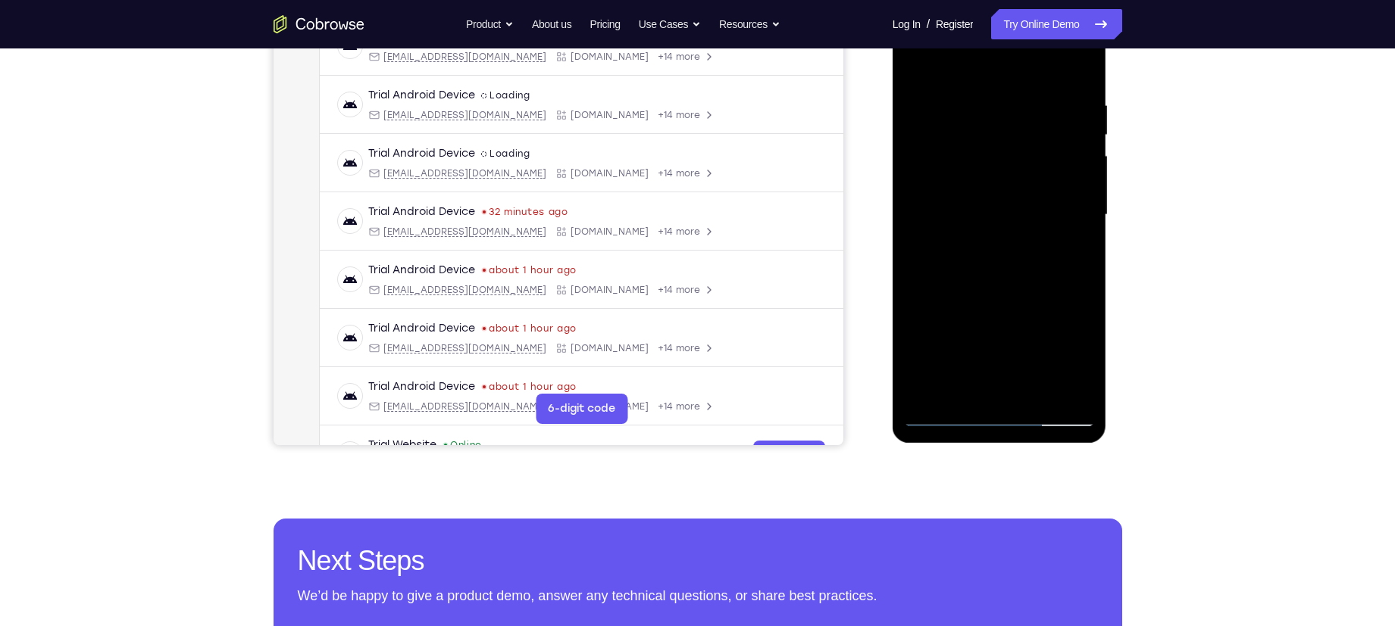
scroll to position [268, 0]
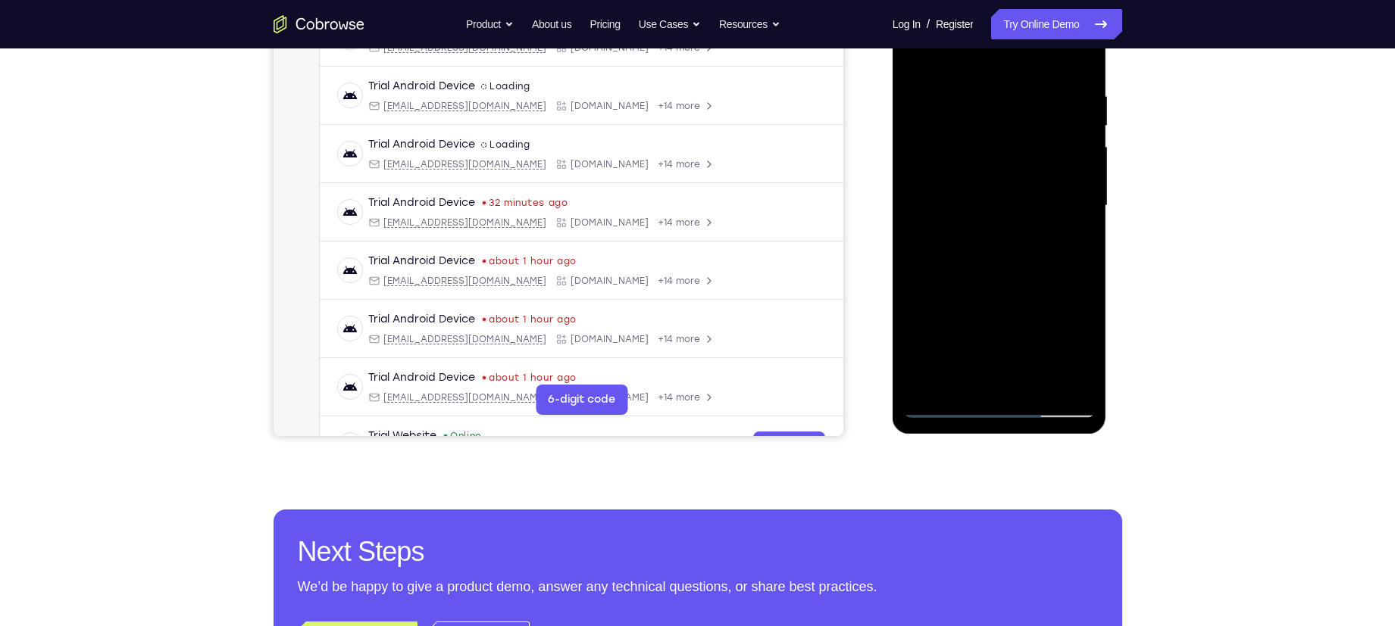
click at [945, 405] on div at bounding box center [999, 206] width 191 height 424
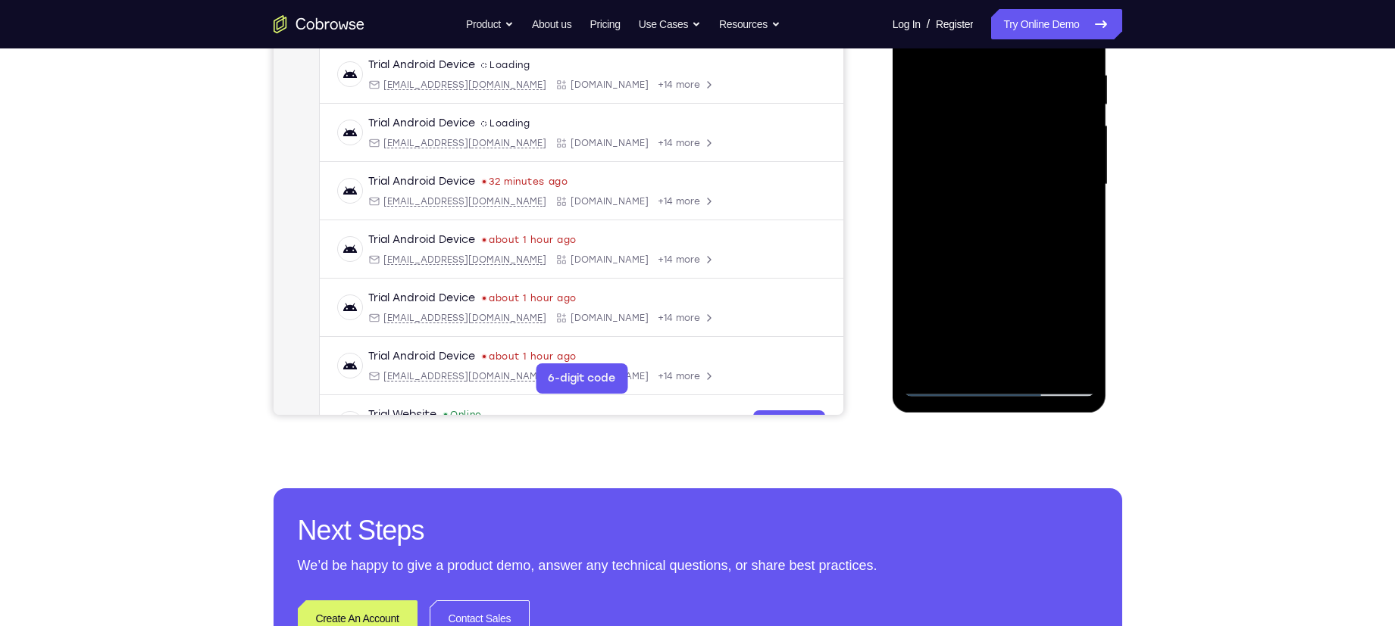
scroll to position [291, 0]
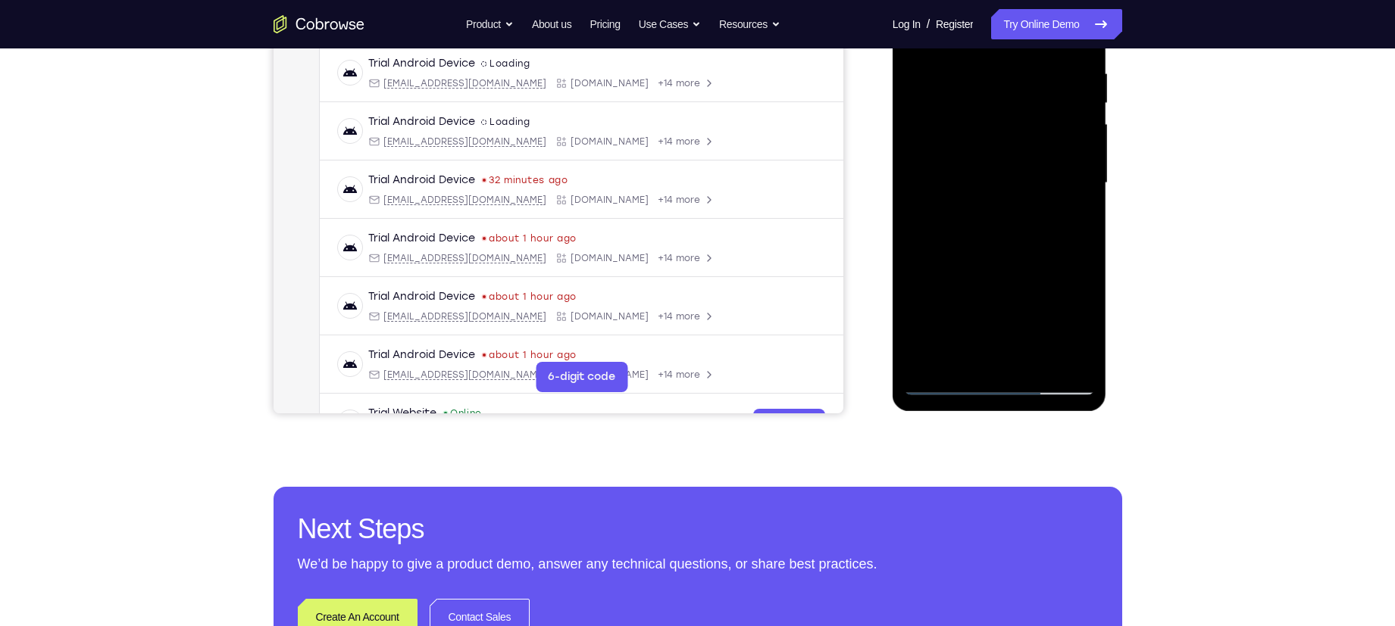
click at [945, 380] on div at bounding box center [999, 183] width 191 height 424
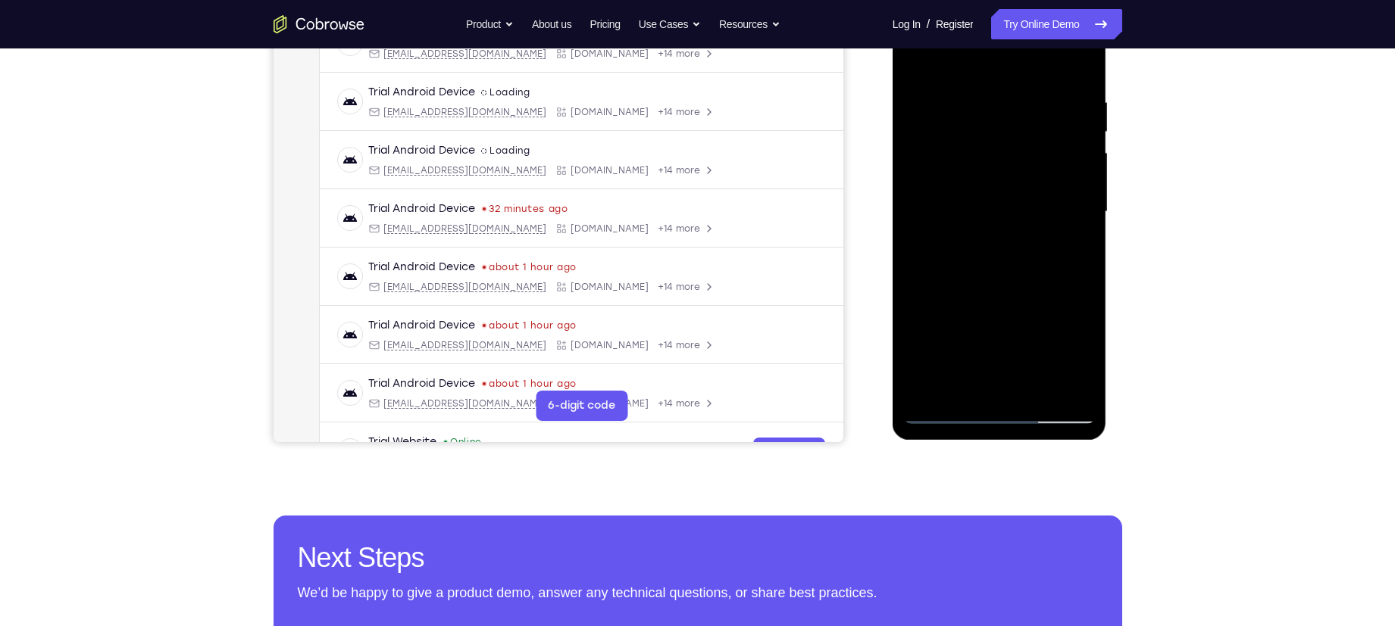
scroll to position [261, 0]
click at [923, 230] on div at bounding box center [999, 213] width 191 height 424
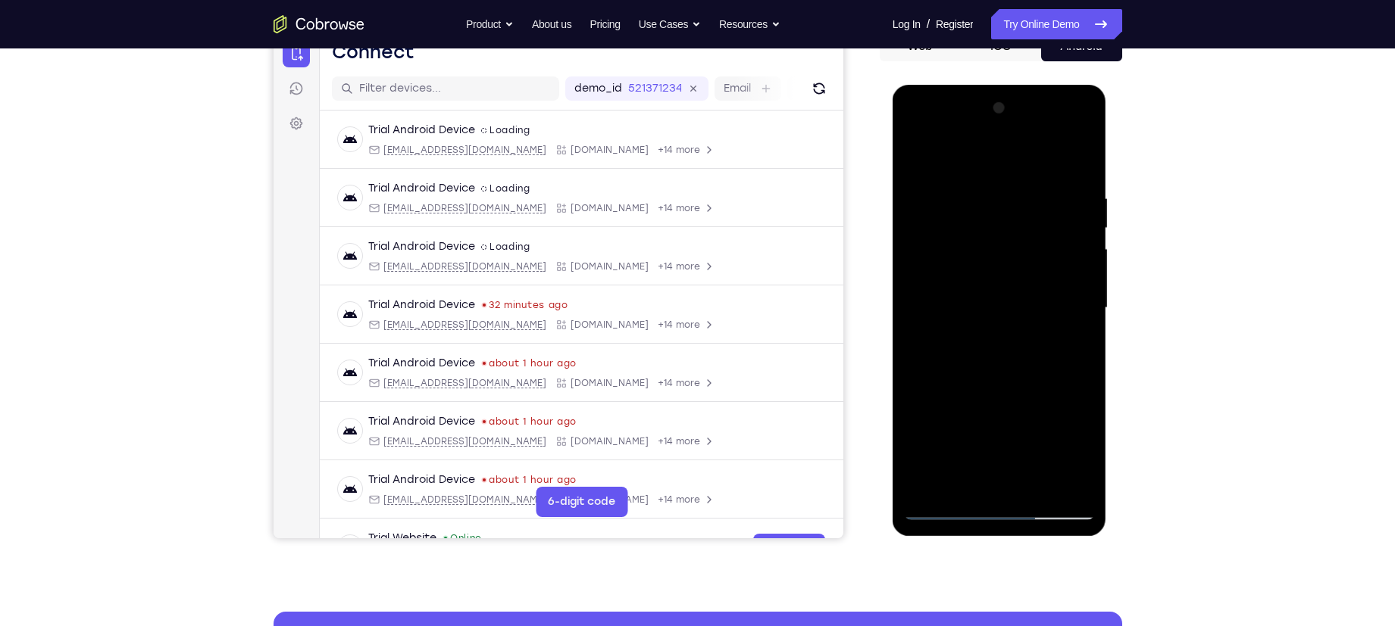
scroll to position [167, 0]
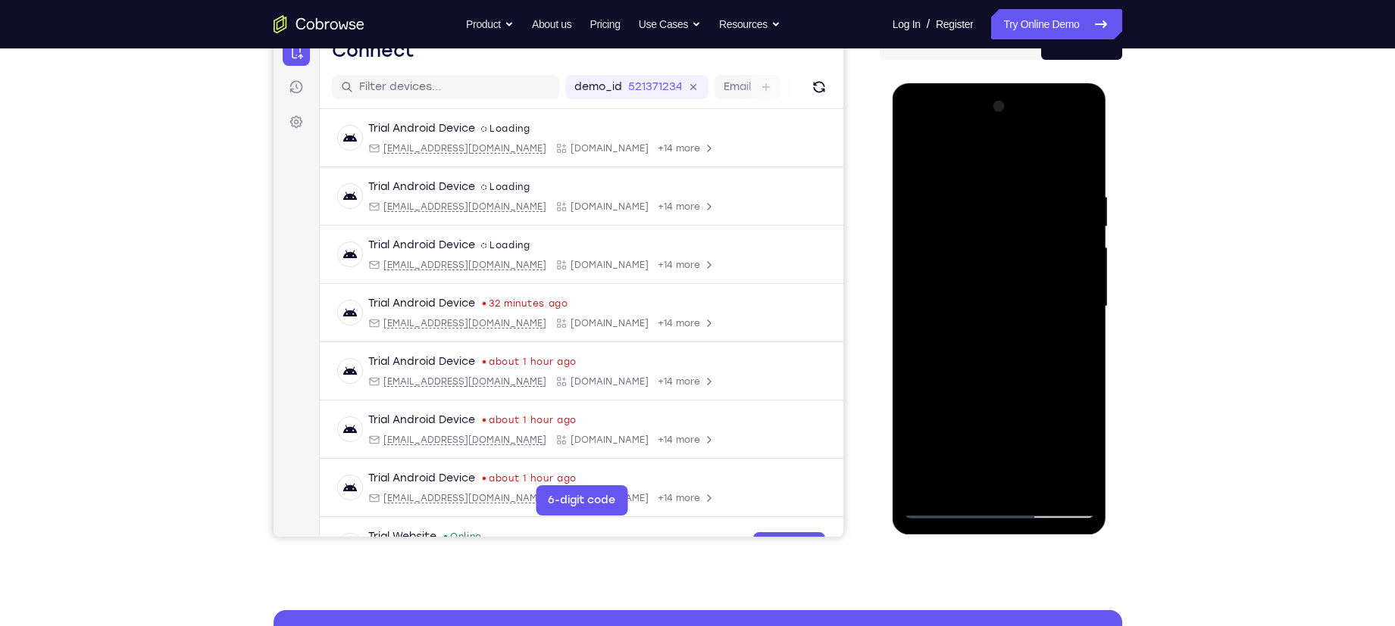
click at [918, 252] on div at bounding box center [999, 307] width 191 height 424
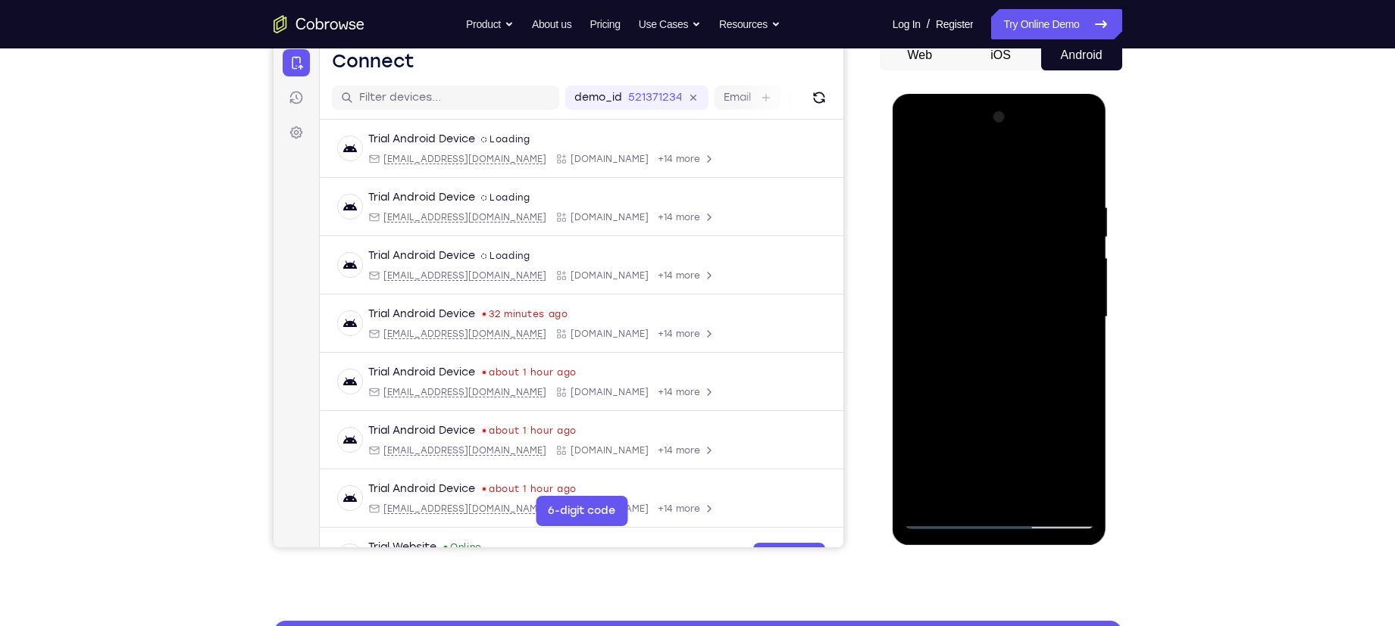
click at [1082, 122] on div at bounding box center [999, 317] width 191 height 424
click at [928, 498] on div at bounding box center [999, 317] width 191 height 424
click at [1073, 503] on div at bounding box center [999, 317] width 191 height 424
click at [1003, 375] on div at bounding box center [999, 317] width 191 height 424
click at [942, 516] on div at bounding box center [999, 317] width 191 height 424
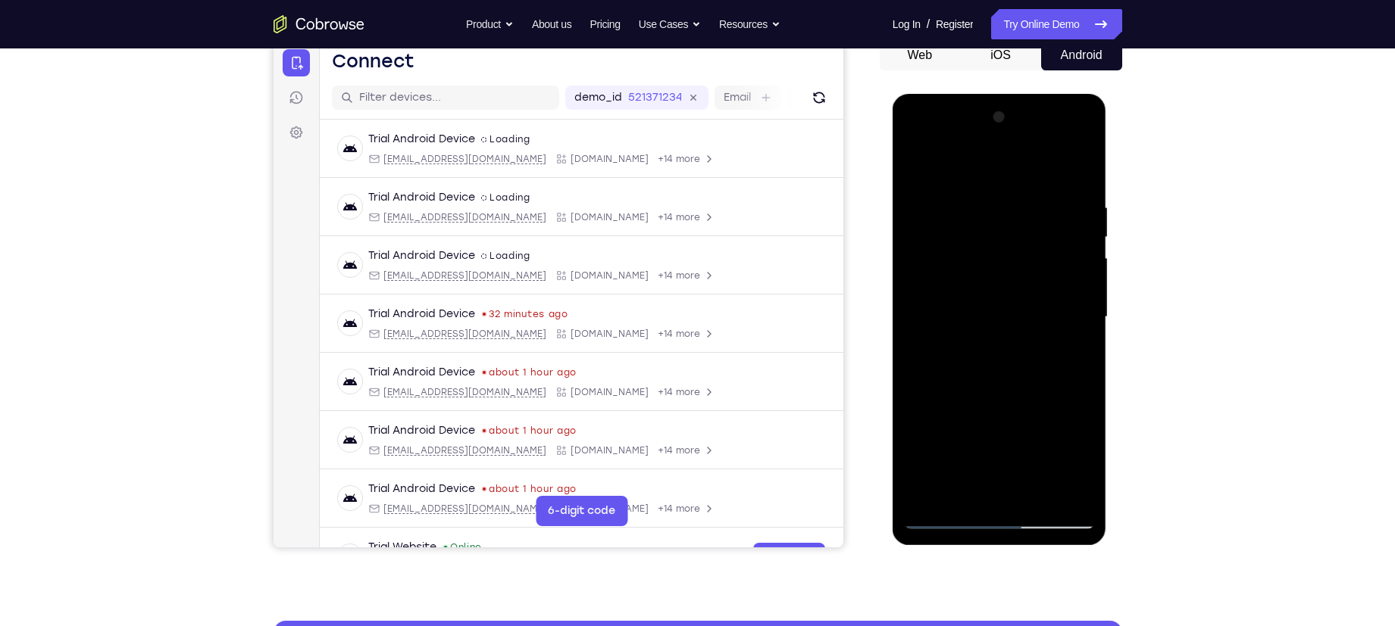
click at [1060, 372] on div at bounding box center [999, 317] width 191 height 424
click at [1020, 191] on div at bounding box center [999, 317] width 191 height 424
click at [948, 237] on div at bounding box center [999, 317] width 191 height 424
drag, startPoint x: 992, startPoint y: 334, endPoint x: 993, endPoint y: 249, distance: 84.9
click at [993, 249] on div at bounding box center [999, 317] width 191 height 424
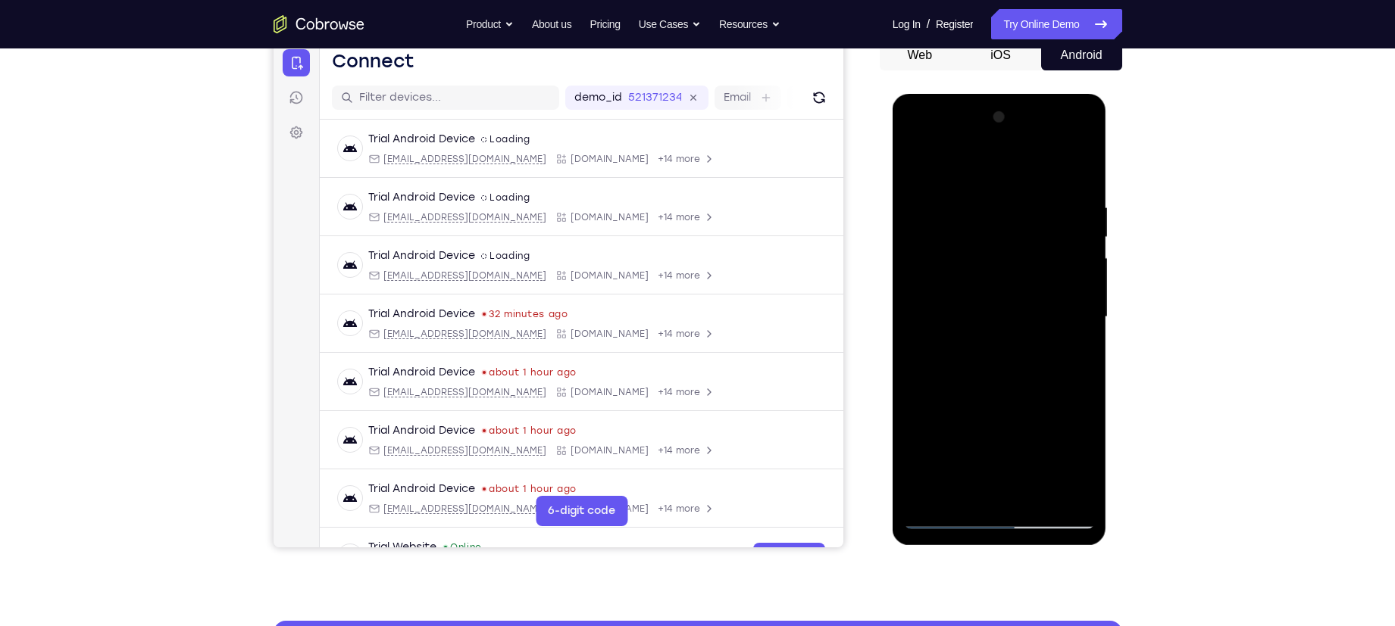
click at [923, 235] on div at bounding box center [999, 317] width 191 height 424
click at [1072, 305] on div at bounding box center [999, 317] width 191 height 424
click at [1082, 122] on div at bounding box center [999, 317] width 191 height 424
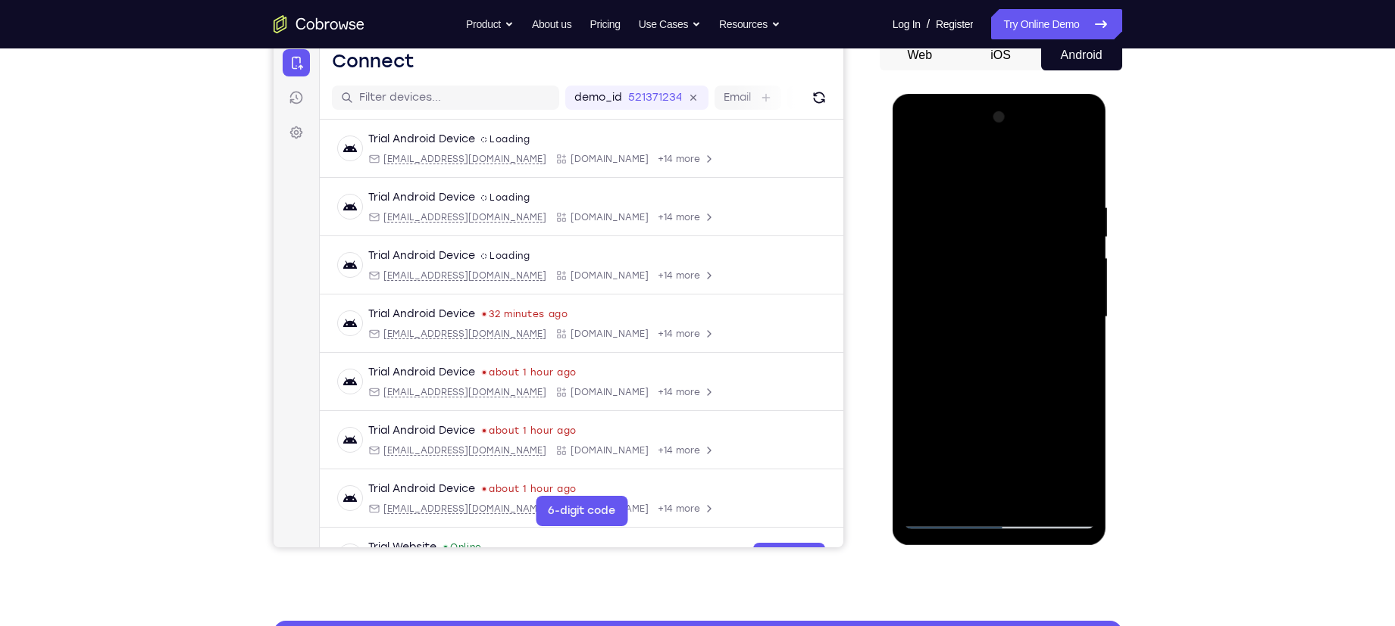
drag, startPoint x: 993, startPoint y: 276, endPoint x: 982, endPoint y: 389, distance: 112.7
click at [982, 389] on div at bounding box center [999, 317] width 191 height 424
click at [1078, 490] on div at bounding box center [999, 317] width 191 height 424
click at [948, 258] on div at bounding box center [999, 317] width 191 height 424
click at [1002, 395] on div at bounding box center [999, 317] width 191 height 424
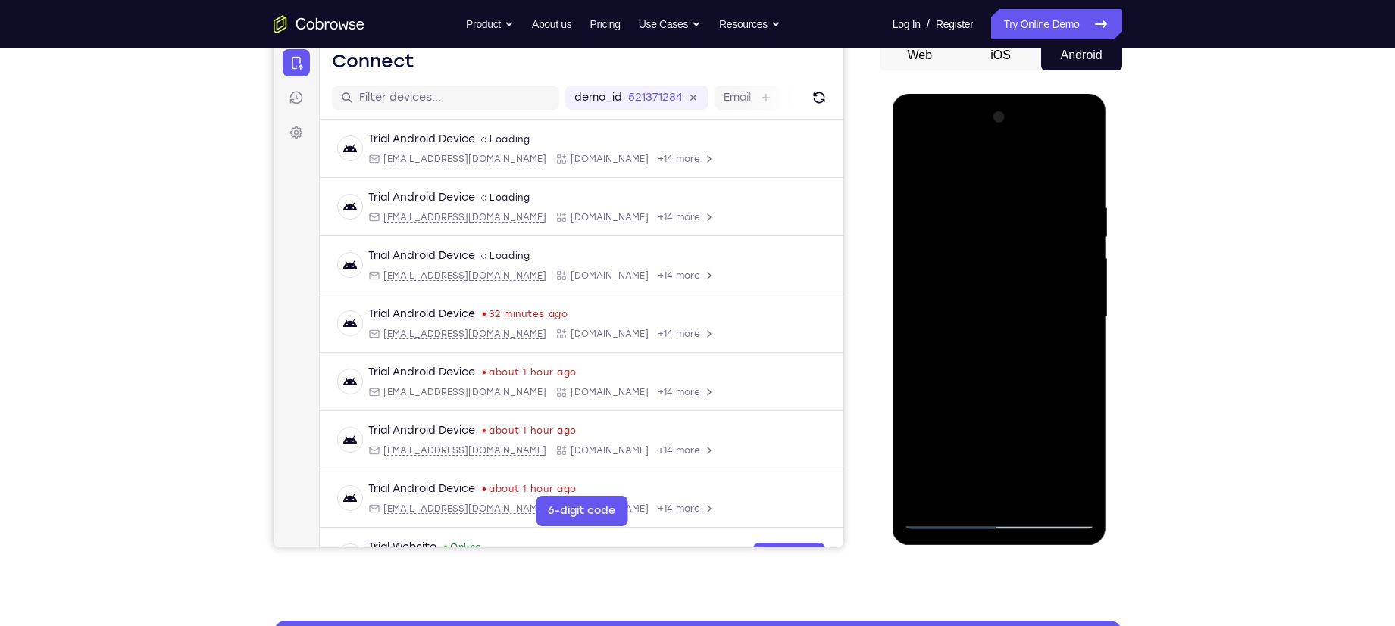
drag, startPoint x: 1007, startPoint y: 414, endPoint x: 1004, endPoint y: 299, distance: 115.2
click at [1004, 299] on div at bounding box center [999, 317] width 191 height 424
click at [923, 497] on div at bounding box center [999, 317] width 191 height 424
drag, startPoint x: 990, startPoint y: 296, endPoint x: 907, endPoint y: 314, distance: 84.4
click at [907, 314] on div at bounding box center [999, 317] width 191 height 424
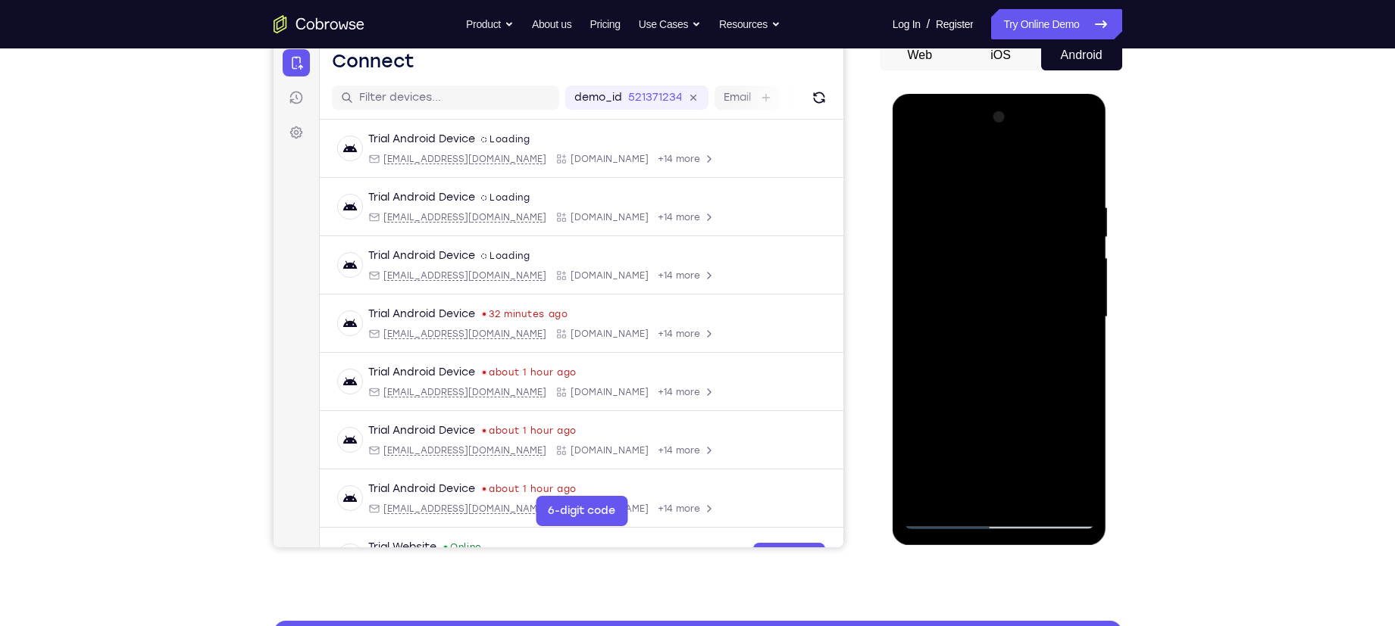
drag, startPoint x: 945, startPoint y: 431, endPoint x: 959, endPoint y: 217, distance: 214.9
click at [959, 217] on div at bounding box center [999, 317] width 191 height 424
drag, startPoint x: 965, startPoint y: 411, endPoint x: 969, endPoint y: 204, distance: 206.8
click at [969, 204] on div at bounding box center [999, 317] width 191 height 424
drag, startPoint x: 984, startPoint y: 414, endPoint x: 1046, endPoint y: 142, distance: 279.7
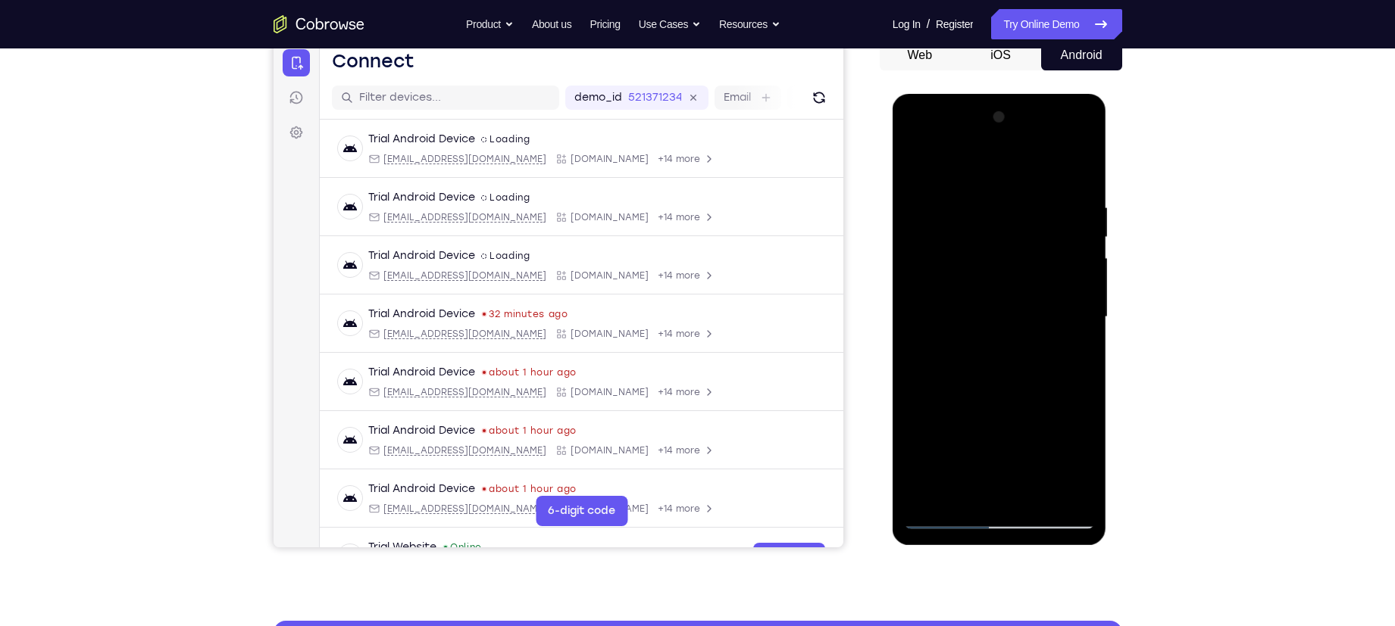
click at [1045, 146] on div at bounding box center [999, 317] width 191 height 424
drag, startPoint x: 983, startPoint y: 421, endPoint x: 1029, endPoint y: 245, distance: 181.5
click at [1029, 245] on div at bounding box center [999, 317] width 191 height 424
drag, startPoint x: 1016, startPoint y: 353, endPoint x: 1038, endPoint y: 190, distance: 164.3
click at [1038, 190] on div at bounding box center [999, 317] width 191 height 424
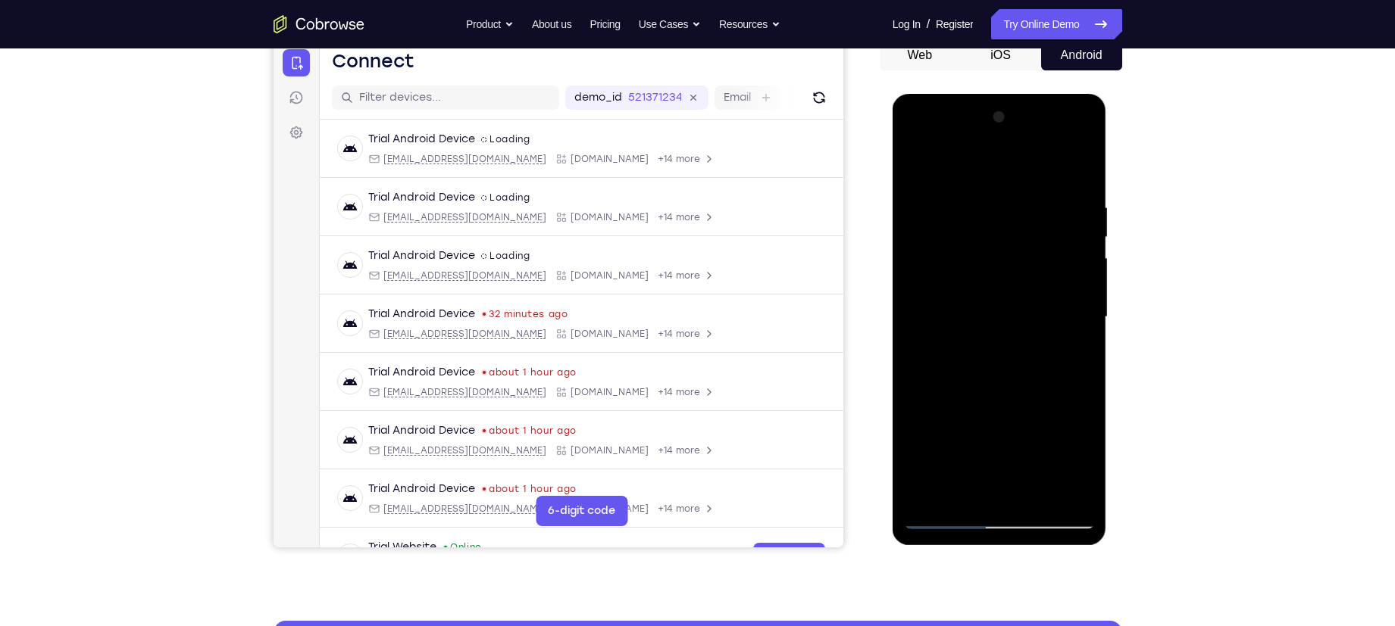
drag, startPoint x: 989, startPoint y: 308, endPoint x: 1009, endPoint y: 212, distance: 98.4
click at [1009, 212] on div at bounding box center [999, 317] width 191 height 424
drag, startPoint x: 990, startPoint y: 355, endPoint x: 1004, endPoint y: 253, distance: 103.2
click at [1004, 253] on div at bounding box center [999, 317] width 191 height 424
drag, startPoint x: 1015, startPoint y: 413, endPoint x: 1022, endPoint y: 235, distance: 178.1
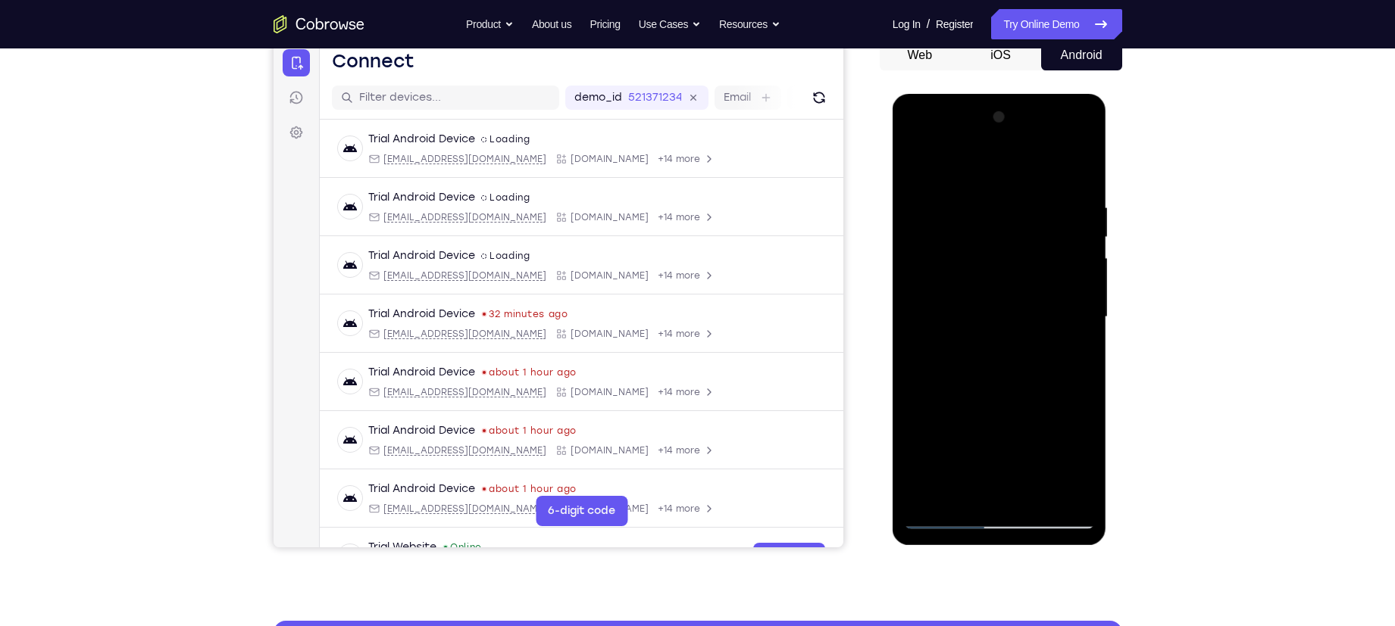
click at [1022, 235] on div at bounding box center [999, 317] width 191 height 424
drag, startPoint x: 973, startPoint y: 405, endPoint x: 1010, endPoint y: 162, distance: 245.2
click at [1010, 162] on div at bounding box center [999, 317] width 191 height 424
drag, startPoint x: 978, startPoint y: 386, endPoint x: 997, endPoint y: 199, distance: 187.3
click at [997, 199] on div at bounding box center [999, 317] width 191 height 424
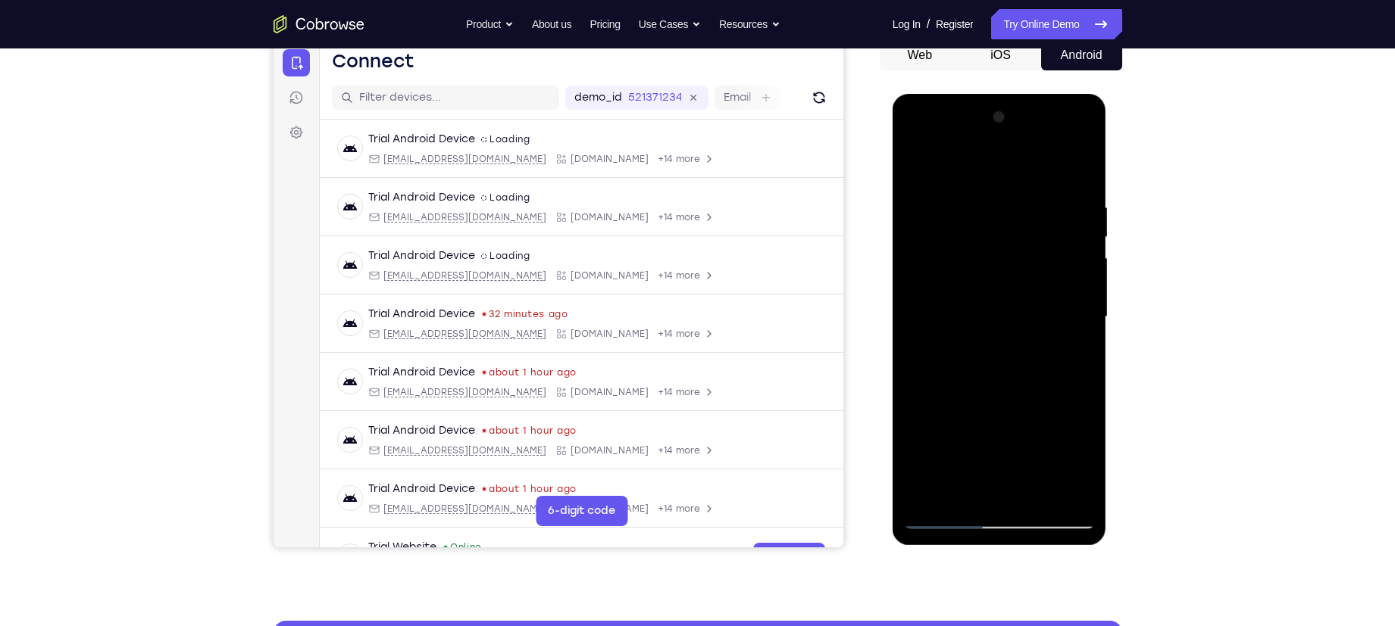
drag, startPoint x: 991, startPoint y: 183, endPoint x: 1007, endPoint y: 110, distance: 74.6
click at [1007, 110] on div at bounding box center [999, 317] width 191 height 424
drag, startPoint x: 972, startPoint y: 420, endPoint x: 1021, endPoint y: 132, distance: 292.0
click at [1021, 132] on div at bounding box center [999, 317] width 191 height 424
drag, startPoint x: 993, startPoint y: 364, endPoint x: 1039, endPoint y: 109, distance: 259.4
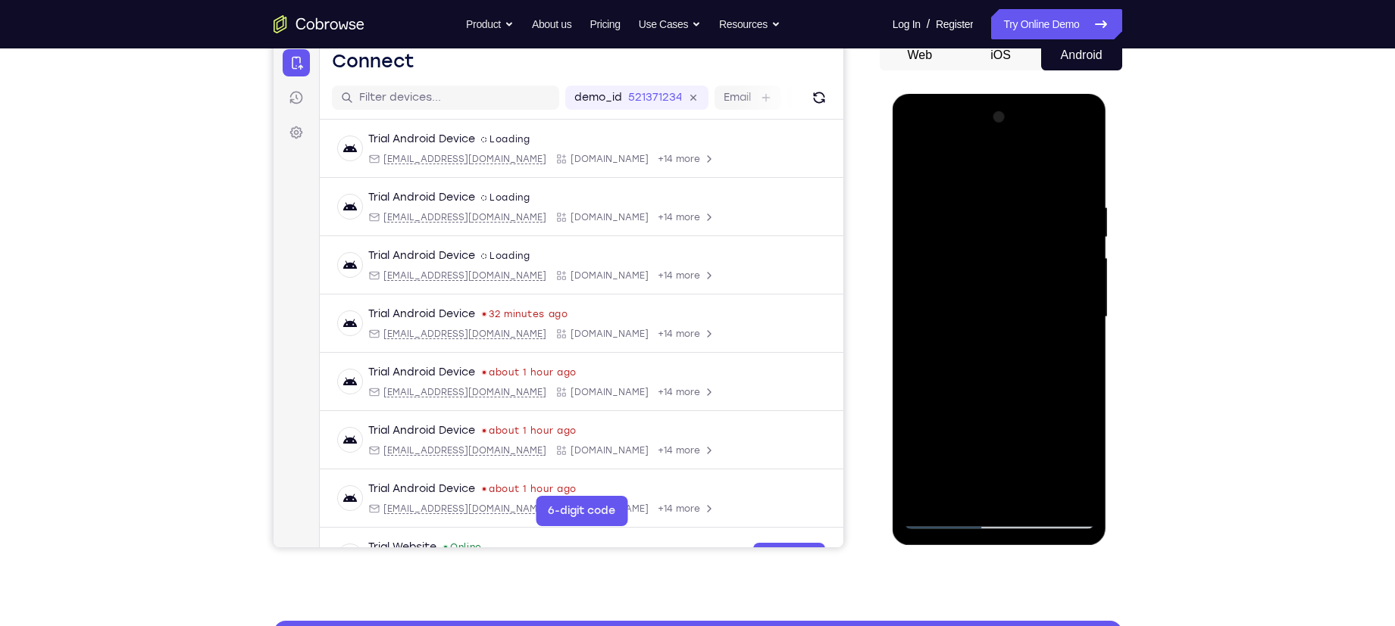
click at [1039, 109] on div at bounding box center [999, 317] width 191 height 424
drag, startPoint x: 990, startPoint y: 241, endPoint x: 1014, endPoint y: 130, distance: 113.2
click at [1014, 130] on div at bounding box center [999, 317] width 191 height 424
drag, startPoint x: 960, startPoint y: 392, endPoint x: 1048, endPoint y: 115, distance: 290.1
click at [1048, 115] on div at bounding box center [999, 317] width 191 height 424
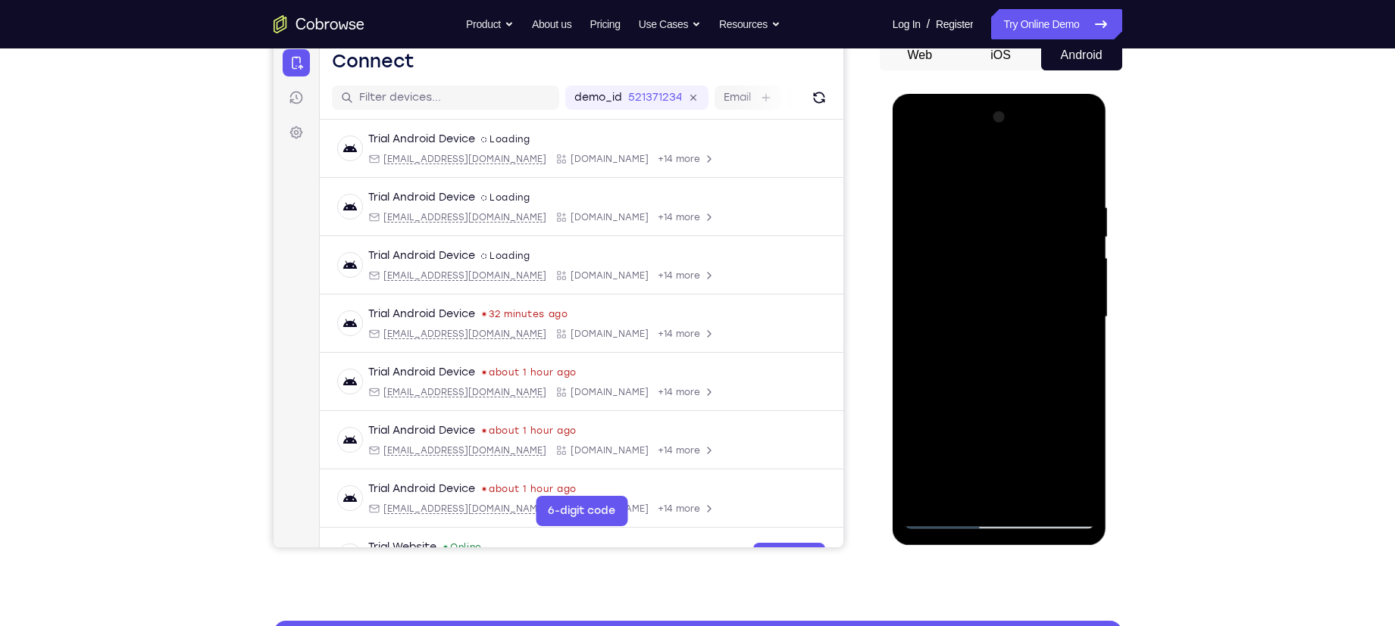
click at [948, 517] on div at bounding box center [999, 317] width 191 height 424
click at [946, 513] on div at bounding box center [999, 317] width 191 height 424
click at [924, 494] on div at bounding box center [999, 317] width 191 height 424
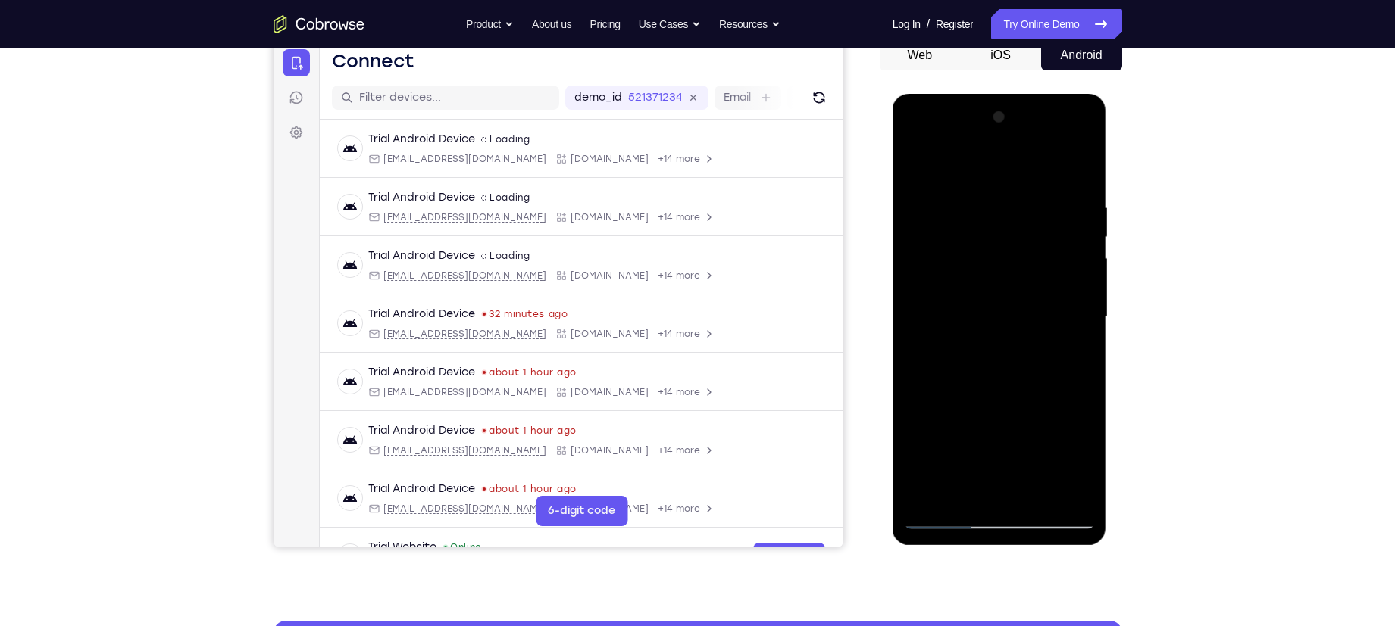
drag, startPoint x: 1023, startPoint y: 201, endPoint x: 931, endPoint y: 214, distance: 92.5
click at [931, 214] on div at bounding box center [999, 317] width 191 height 424
drag, startPoint x: 1068, startPoint y: 189, endPoint x: 931, endPoint y: 195, distance: 137.2
click at [931, 195] on div at bounding box center [999, 317] width 191 height 424
drag, startPoint x: 998, startPoint y: 194, endPoint x: 924, endPoint y: 192, distance: 73.5
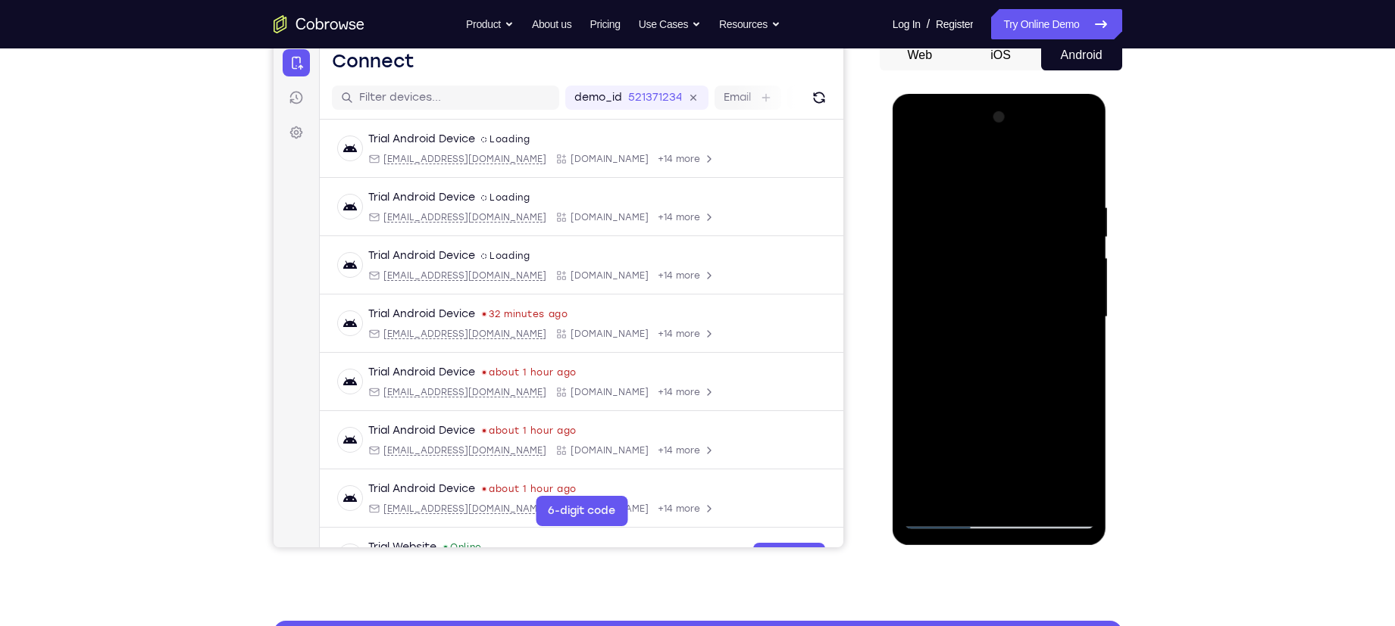
click at [924, 192] on div at bounding box center [999, 317] width 191 height 424
drag, startPoint x: 1023, startPoint y: 196, endPoint x: 946, endPoint y: 198, distance: 76.5
click at [946, 198] on div at bounding box center [999, 317] width 191 height 424
drag, startPoint x: 1042, startPoint y: 207, endPoint x: 938, endPoint y: 208, distance: 103.8
click at [938, 208] on div at bounding box center [999, 317] width 191 height 424
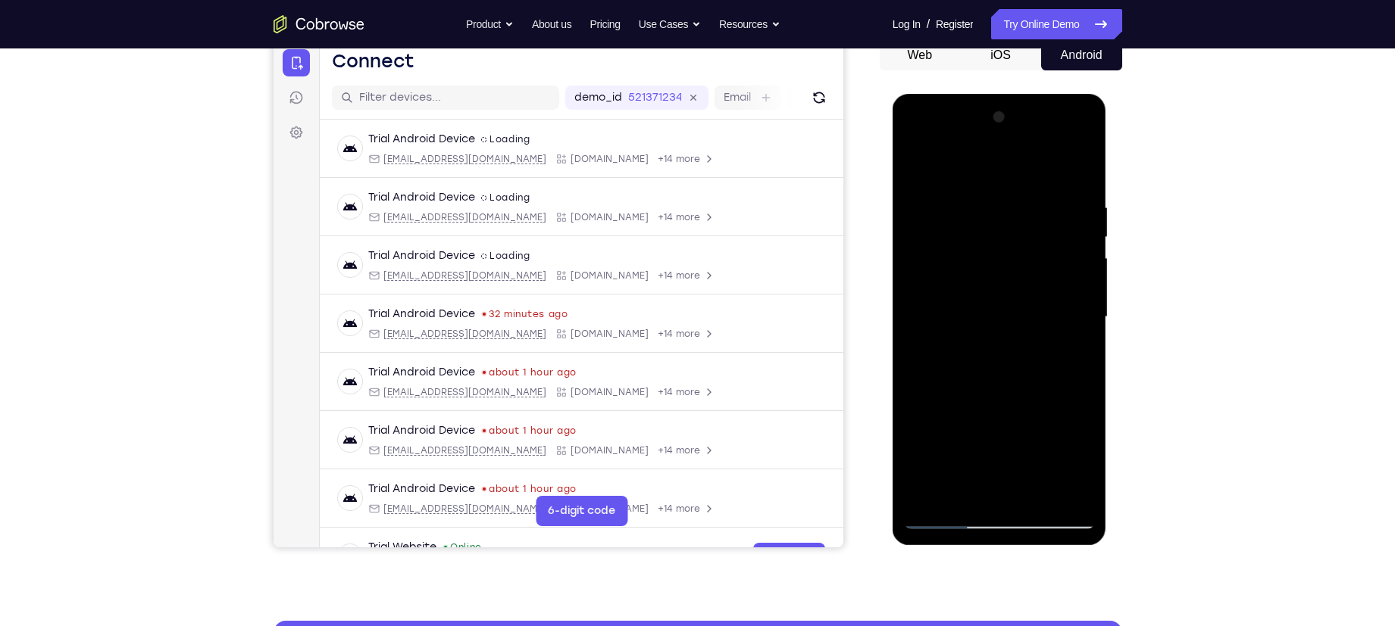
drag, startPoint x: 1003, startPoint y: 208, endPoint x: 928, endPoint y: 213, distance: 75.1
click at [928, 213] on div at bounding box center [999, 317] width 191 height 424
drag, startPoint x: 1044, startPoint y: 202, endPoint x: 907, endPoint y: 207, distance: 137.2
click at [907, 207] on div at bounding box center [999, 317] width 191 height 424
drag, startPoint x: 1067, startPoint y: 207, endPoint x: 879, endPoint y: 232, distance: 189.5
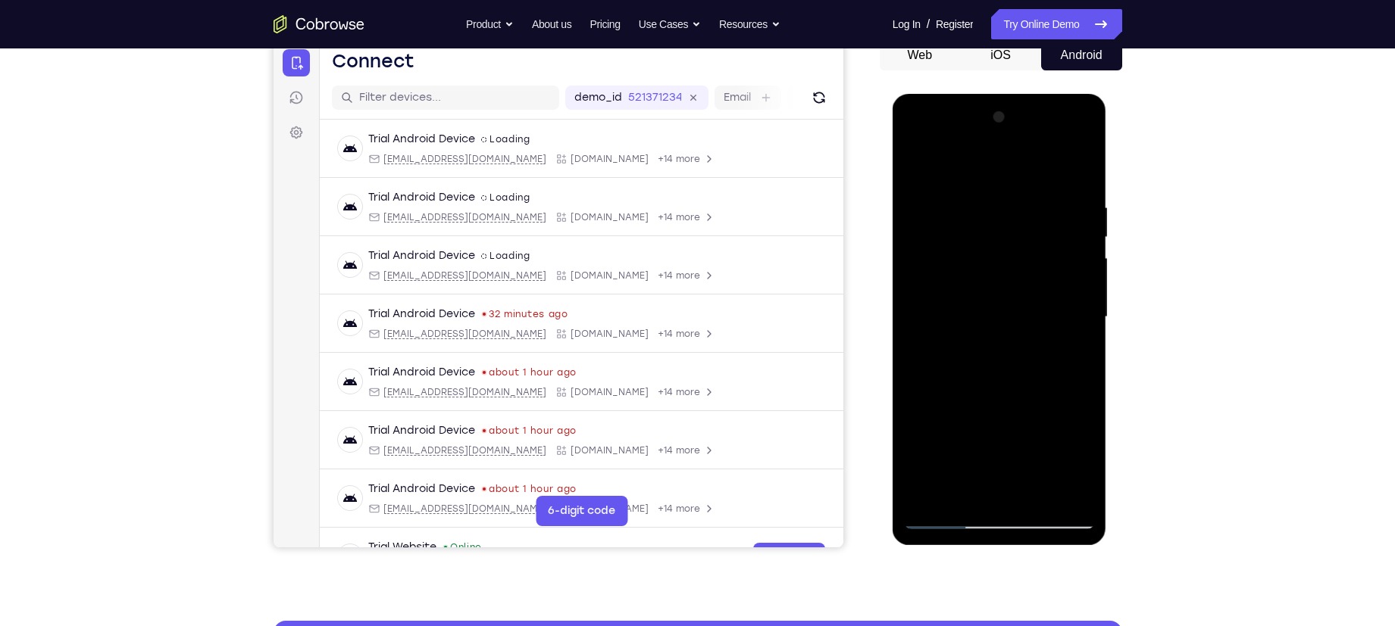
click at [892, 232] on html "Online web based iOS Simulators and Android Emulators. Run iPhone, iPad, Mobile…" at bounding box center [1000, 321] width 216 height 454
drag, startPoint x: 1064, startPoint y: 187, endPoint x: 890, endPoint y: 217, distance: 176.0
click at [892, 217] on html "Online web based iOS Simulators and Android Emulators. Run iPhone, iPad, Mobile…" at bounding box center [1000, 321] width 216 height 454
drag, startPoint x: 1082, startPoint y: 200, endPoint x: 936, endPoint y: 202, distance: 146.2
click at [936, 202] on div at bounding box center [999, 317] width 191 height 424
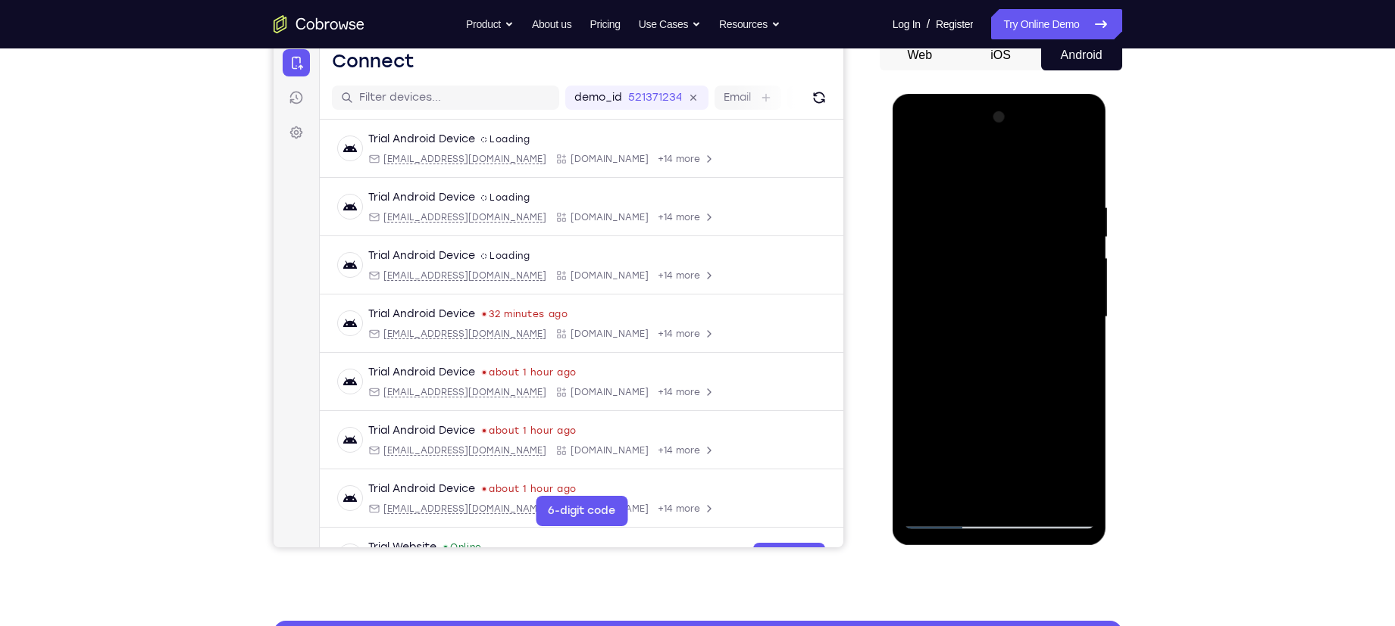
drag, startPoint x: 1054, startPoint y: 195, endPoint x: 907, endPoint y: 211, distance: 148.6
click at [907, 211] on div at bounding box center [999, 317] width 191 height 424
click at [1079, 163] on div at bounding box center [999, 317] width 191 height 424
click at [949, 331] on div at bounding box center [999, 317] width 191 height 424
click at [1032, 214] on div at bounding box center [999, 317] width 191 height 424
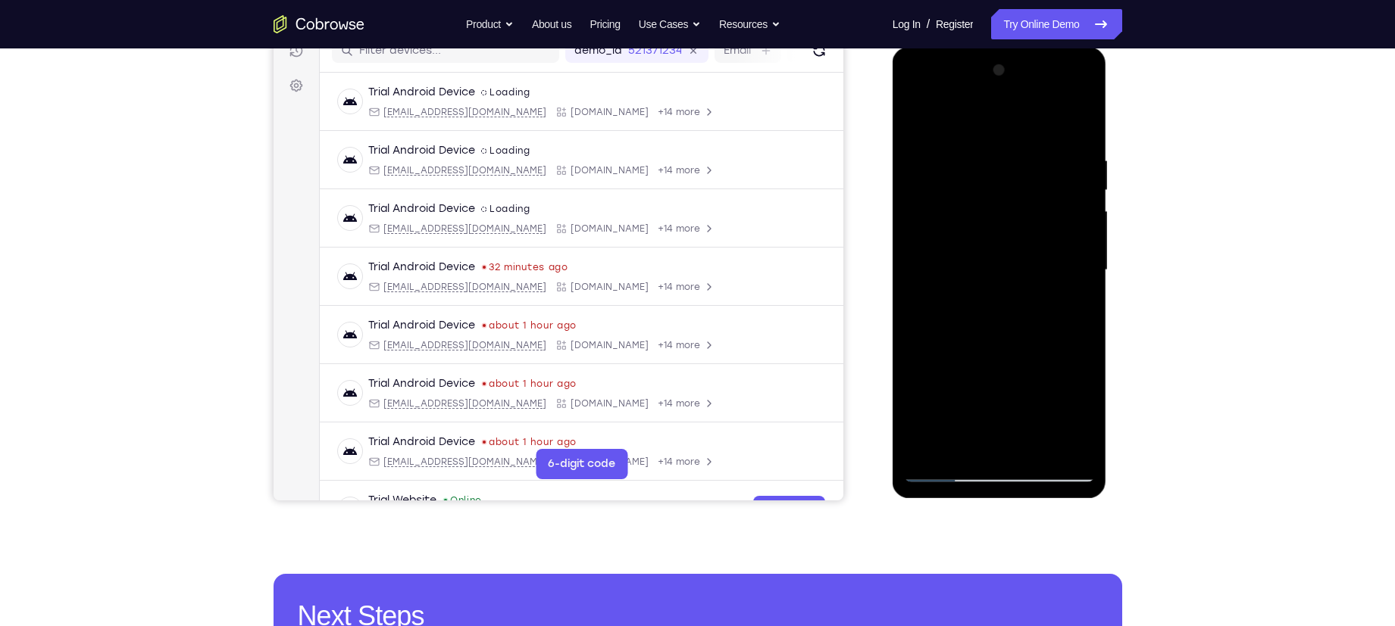
scroll to position [205, 0]
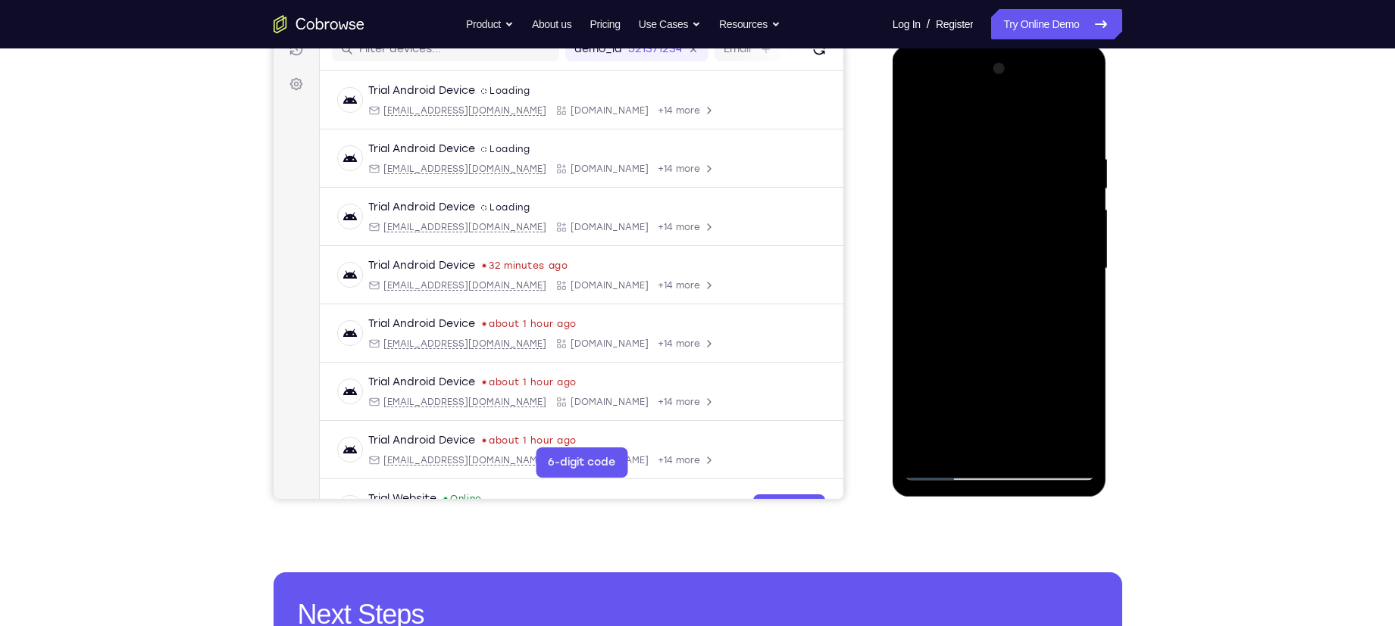
click at [992, 348] on div at bounding box center [999, 269] width 191 height 424
click at [972, 443] on div at bounding box center [999, 269] width 191 height 424
click at [1075, 421] on div at bounding box center [999, 269] width 191 height 424
click at [957, 442] on div at bounding box center [999, 269] width 191 height 424
drag, startPoint x: 989, startPoint y: 423, endPoint x: 961, endPoint y: 336, distance: 90.8
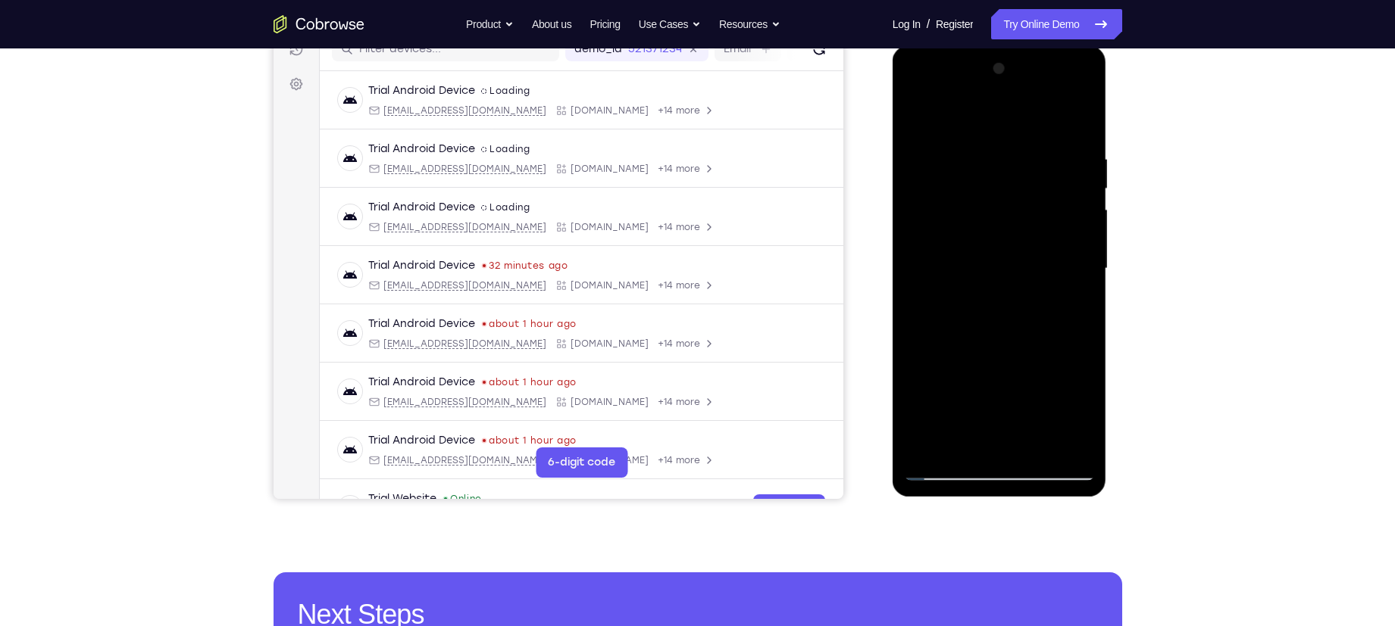
click at [961, 336] on div at bounding box center [999, 269] width 191 height 424
click at [917, 393] on div at bounding box center [999, 269] width 191 height 424
click at [1071, 295] on div at bounding box center [999, 269] width 191 height 424
click at [919, 125] on div at bounding box center [999, 269] width 191 height 424
click at [998, 465] on div at bounding box center [999, 269] width 191 height 424
